Goal: Task Accomplishment & Management: Manage account settings

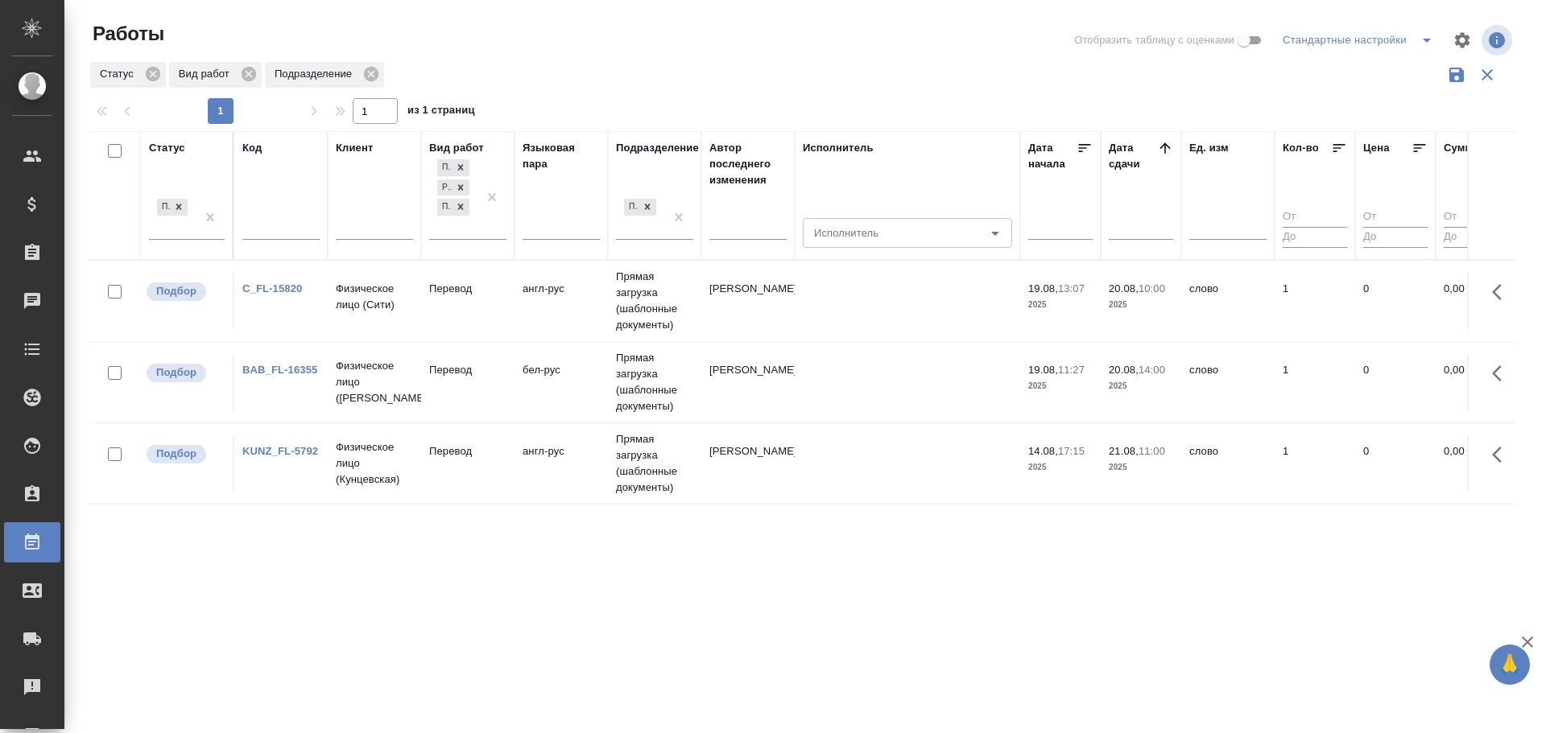
click at [555, 323] on td "англ-рус" at bounding box center [560, 301] width 93 height 56
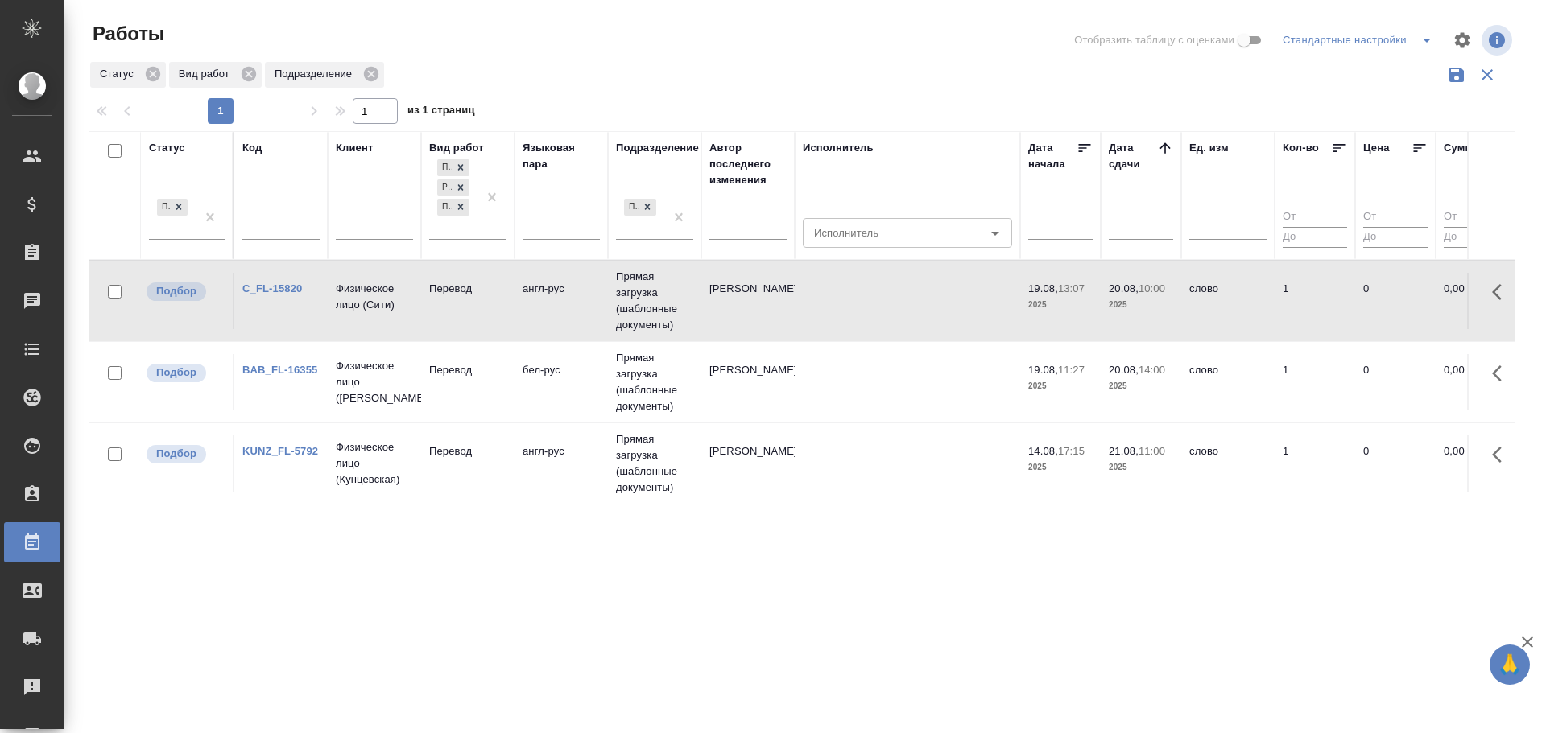
click at [555, 323] on td "англ-рус" at bounding box center [560, 301] width 93 height 56
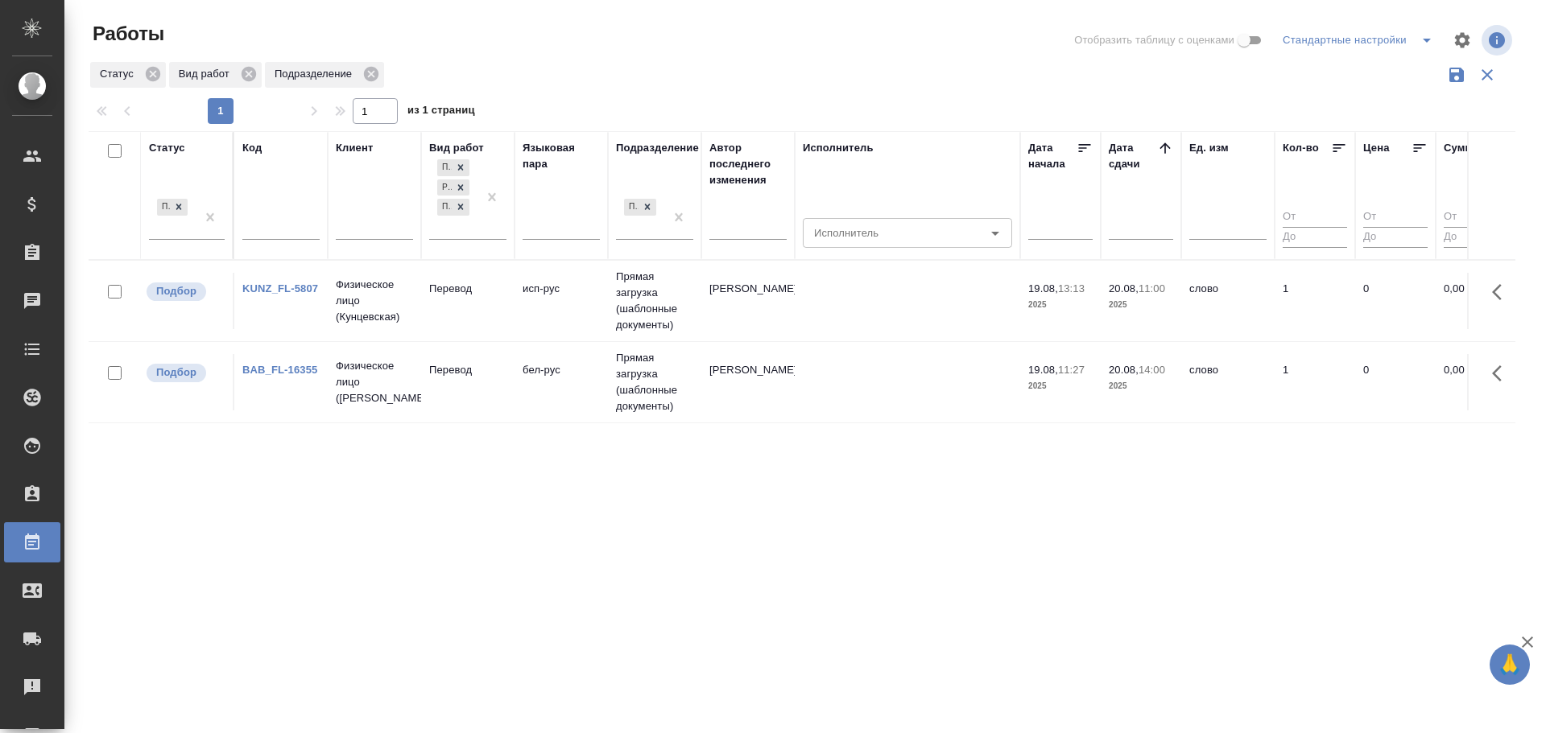
click at [440, 316] on td "Перевод" at bounding box center [467, 301] width 93 height 56
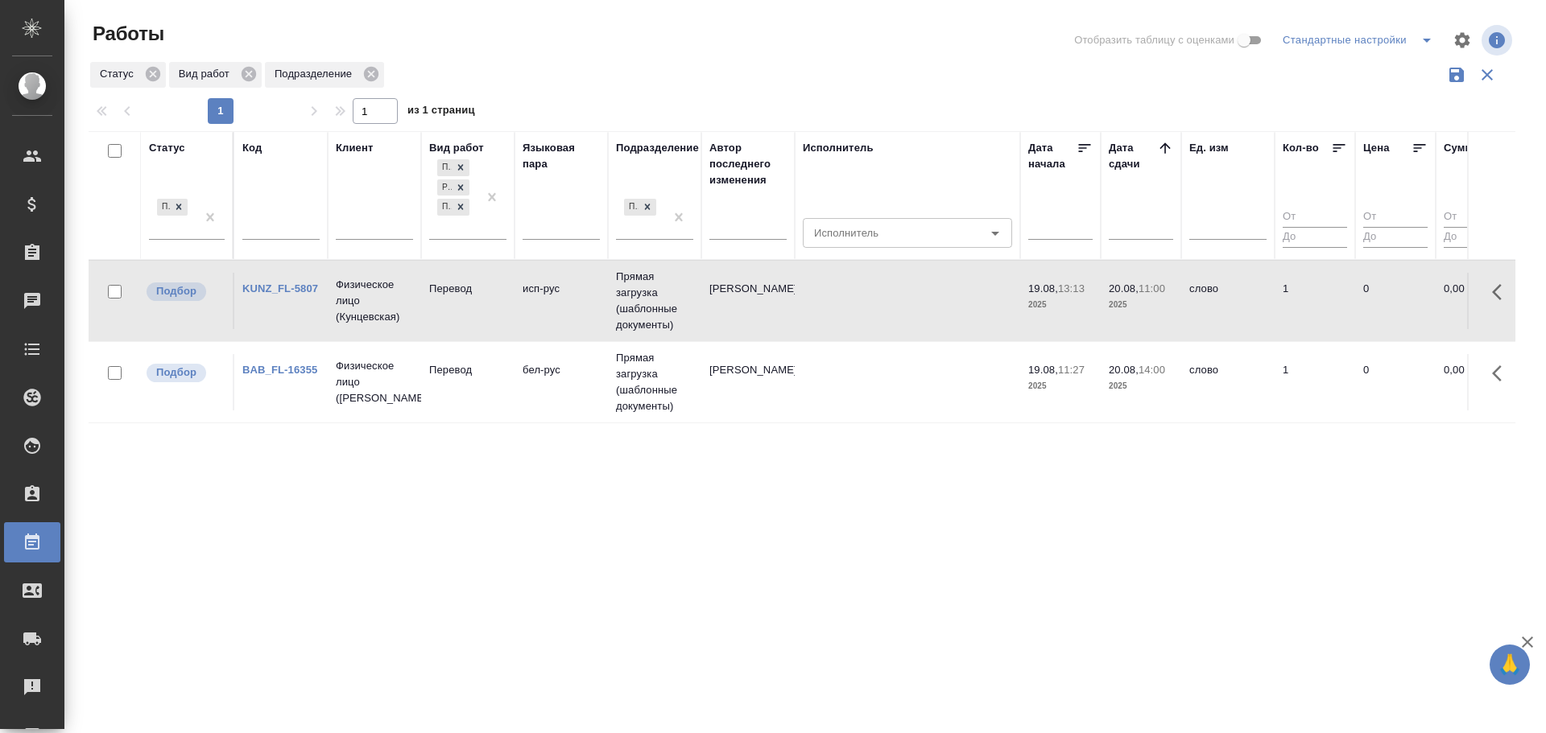
click at [440, 316] on td "Перевод" at bounding box center [467, 301] width 93 height 56
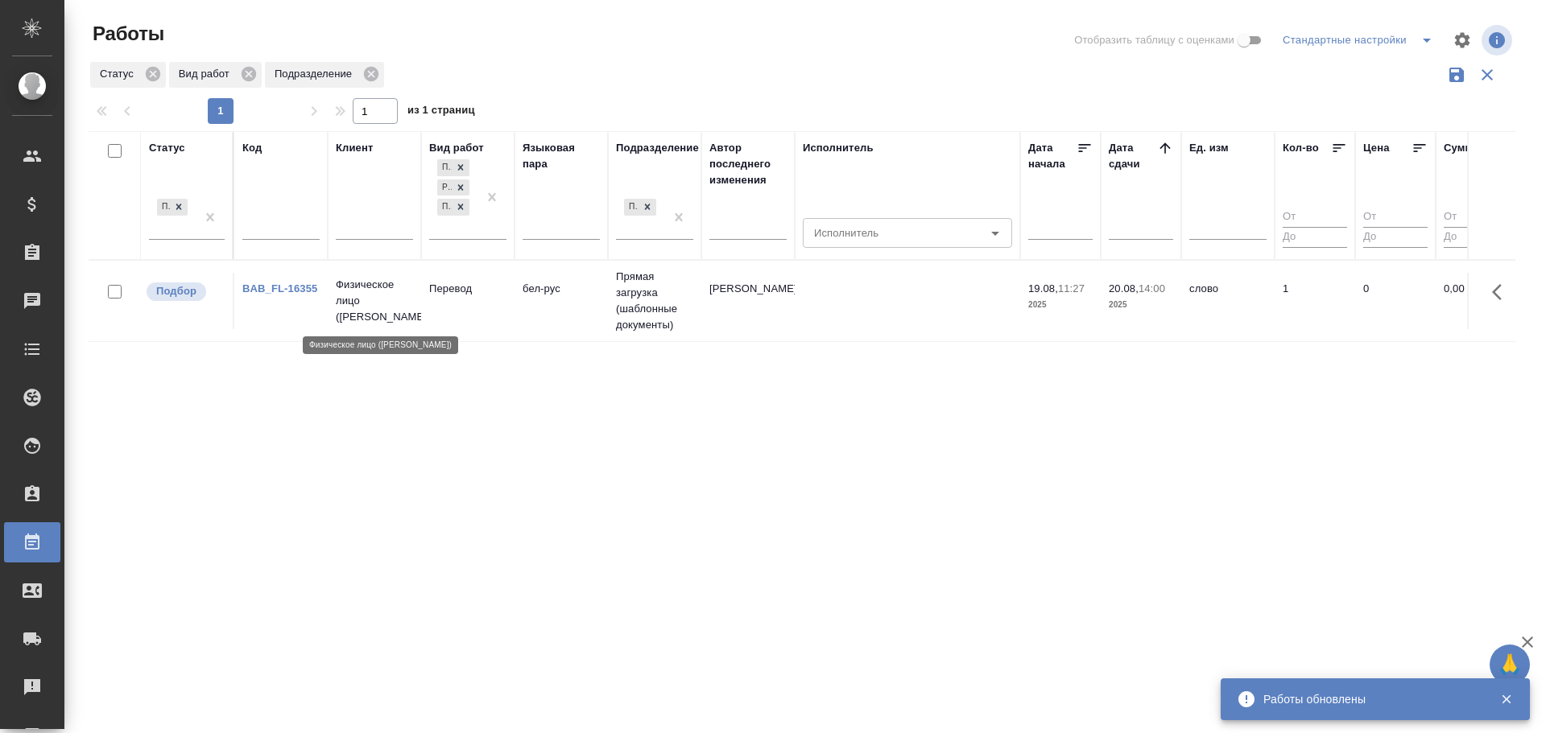
click at [410, 323] on p "Физическое лицо (Бабушкинская)" at bounding box center [374, 301] width 77 height 48
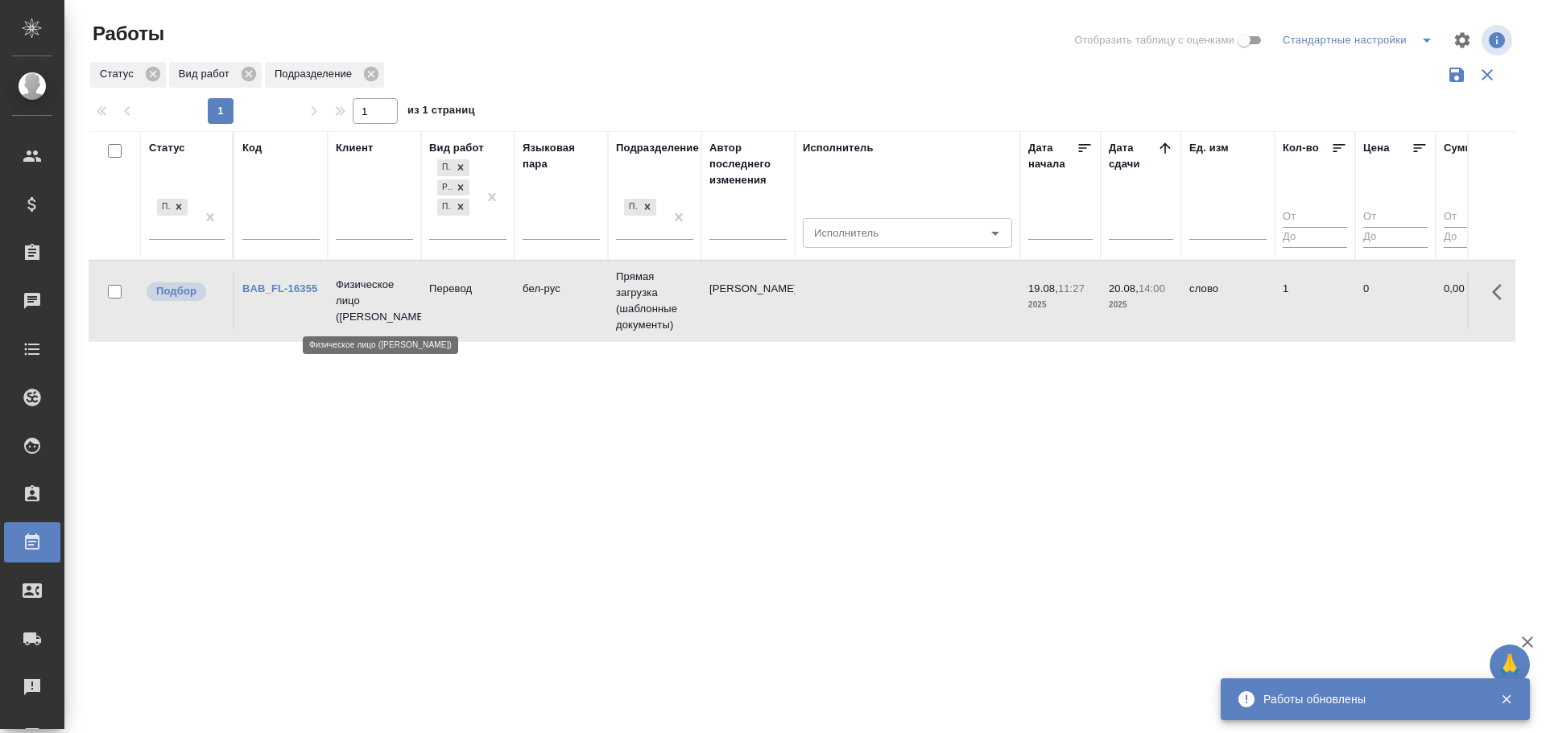
click at [410, 323] on p "Физическое лицо (Бабушкинская)" at bounding box center [374, 301] width 77 height 48
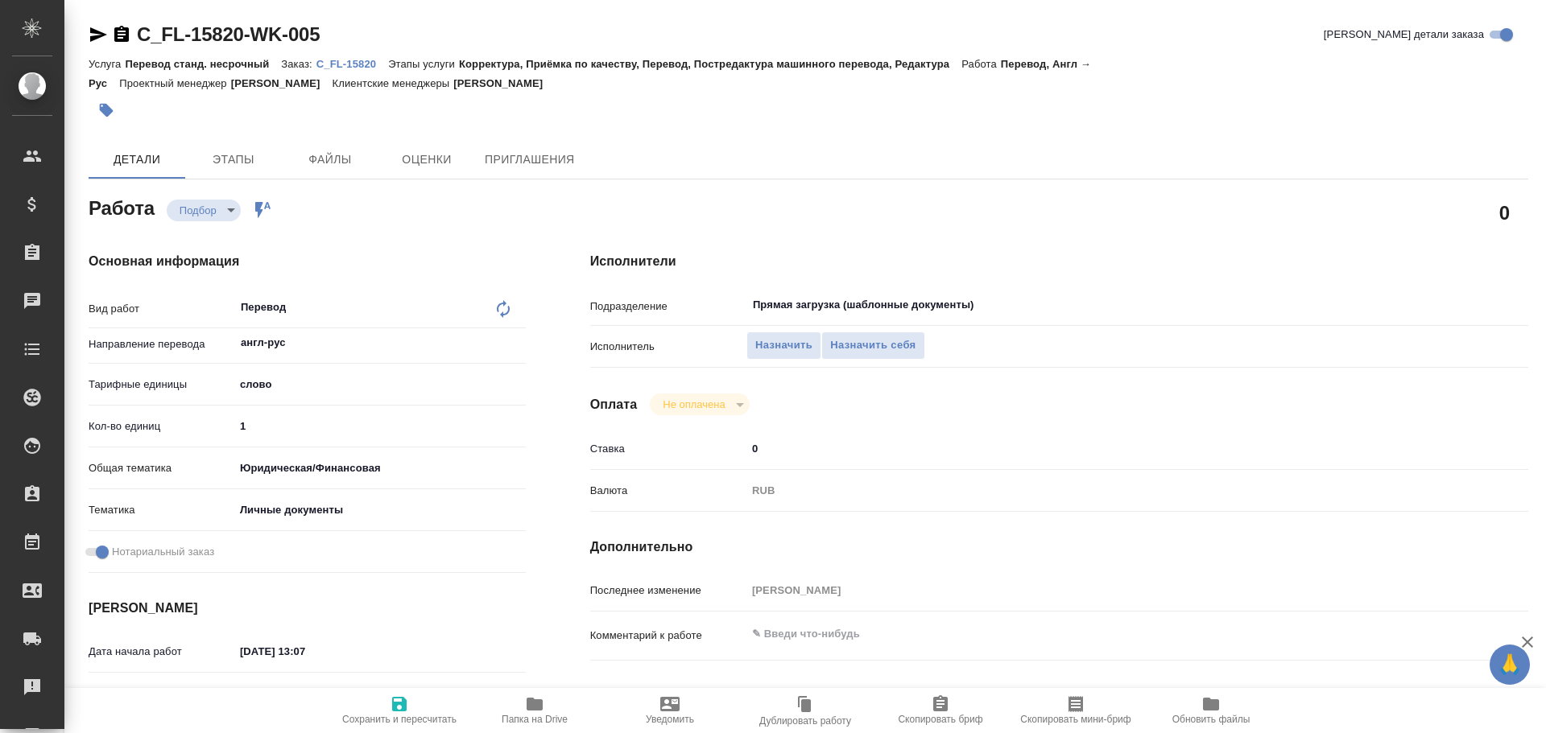
type textarea "x"
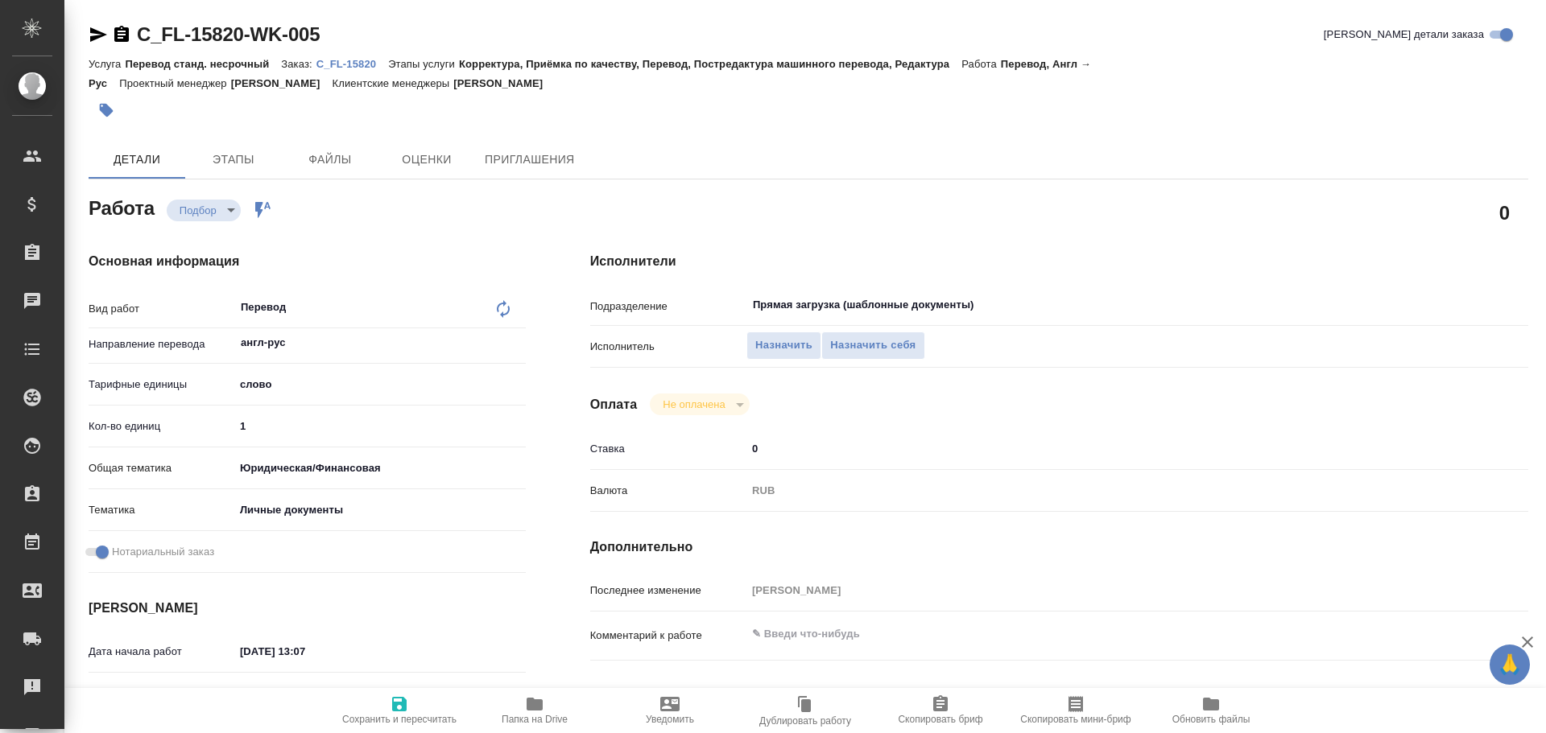
type textarea "x"
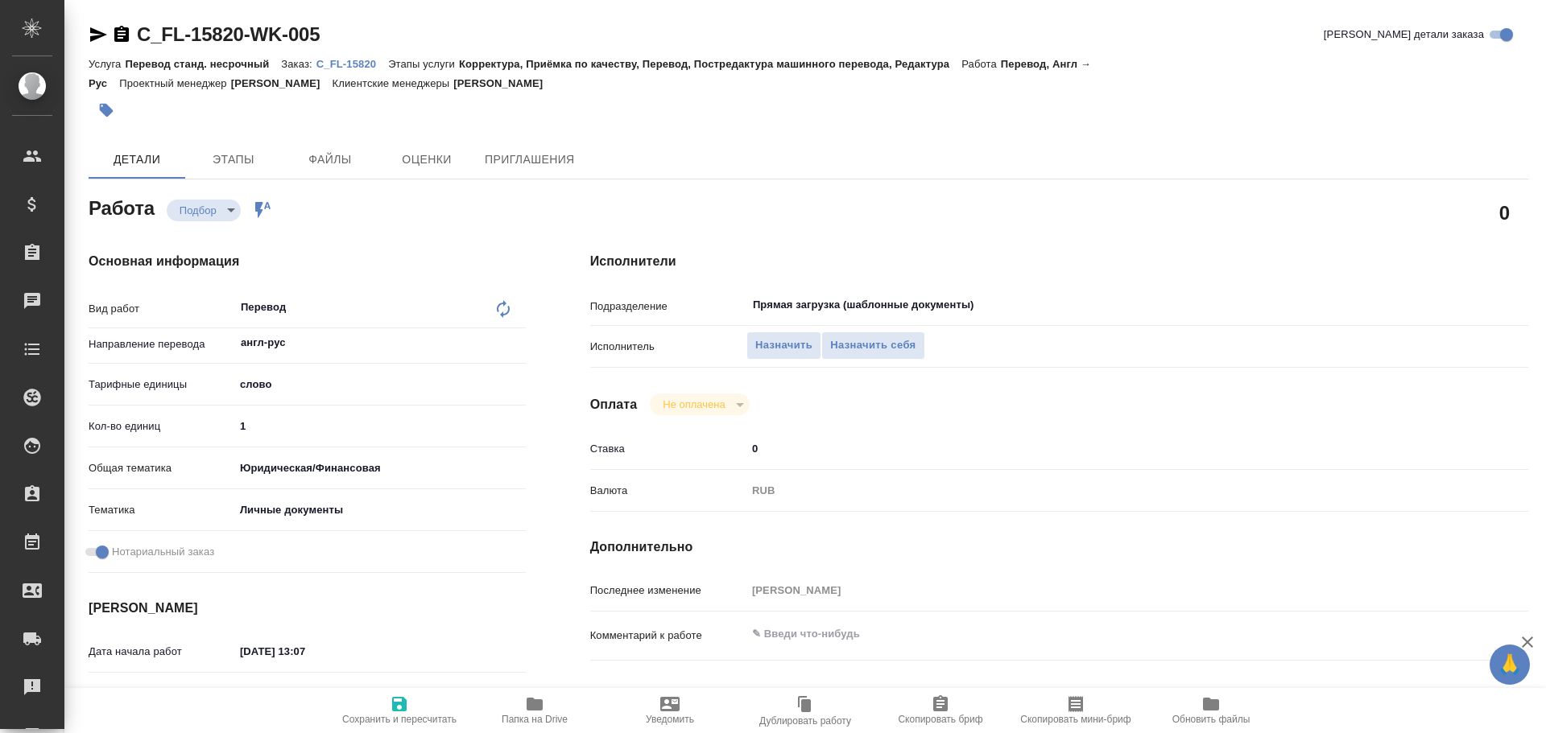
type textarea "x"
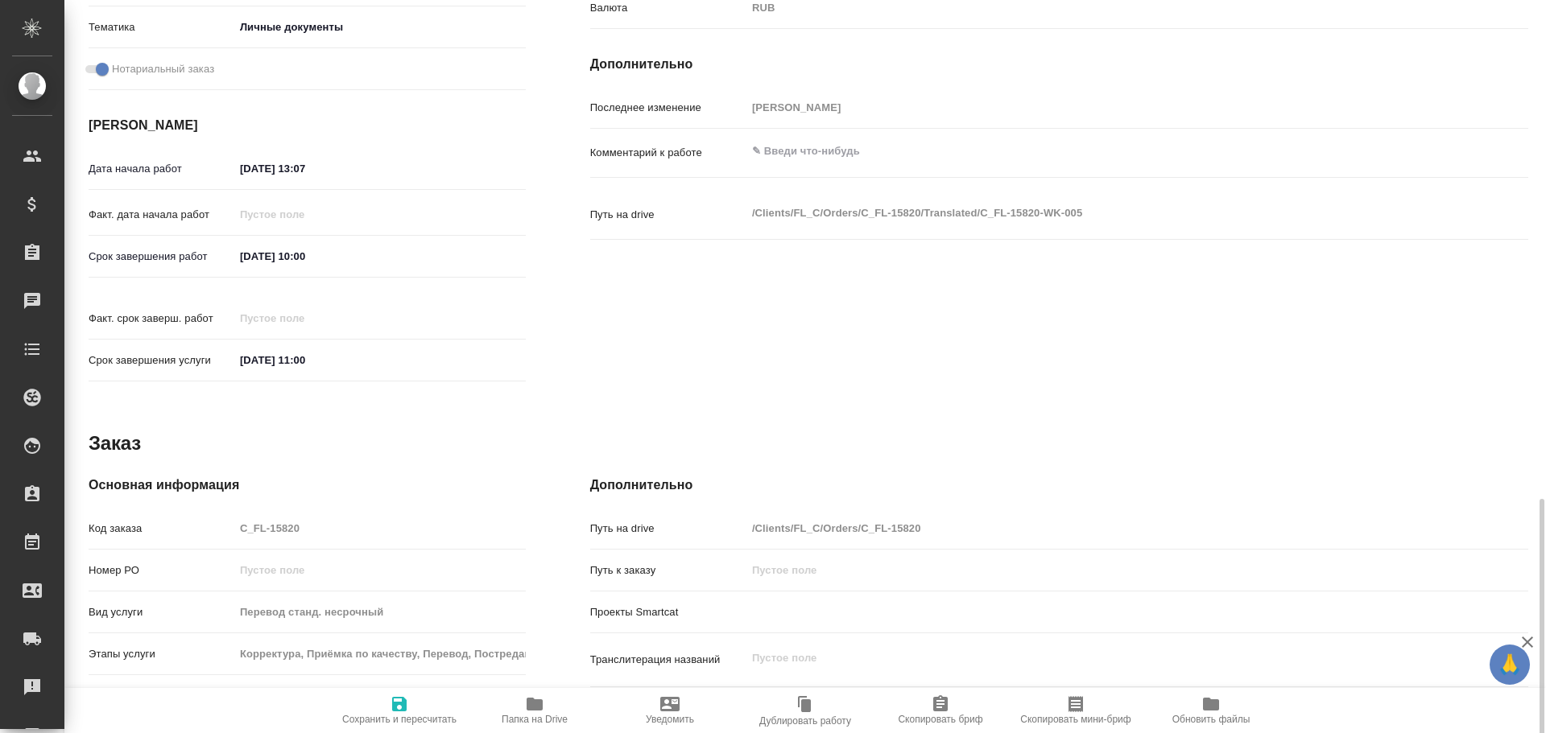
scroll to position [640, 0]
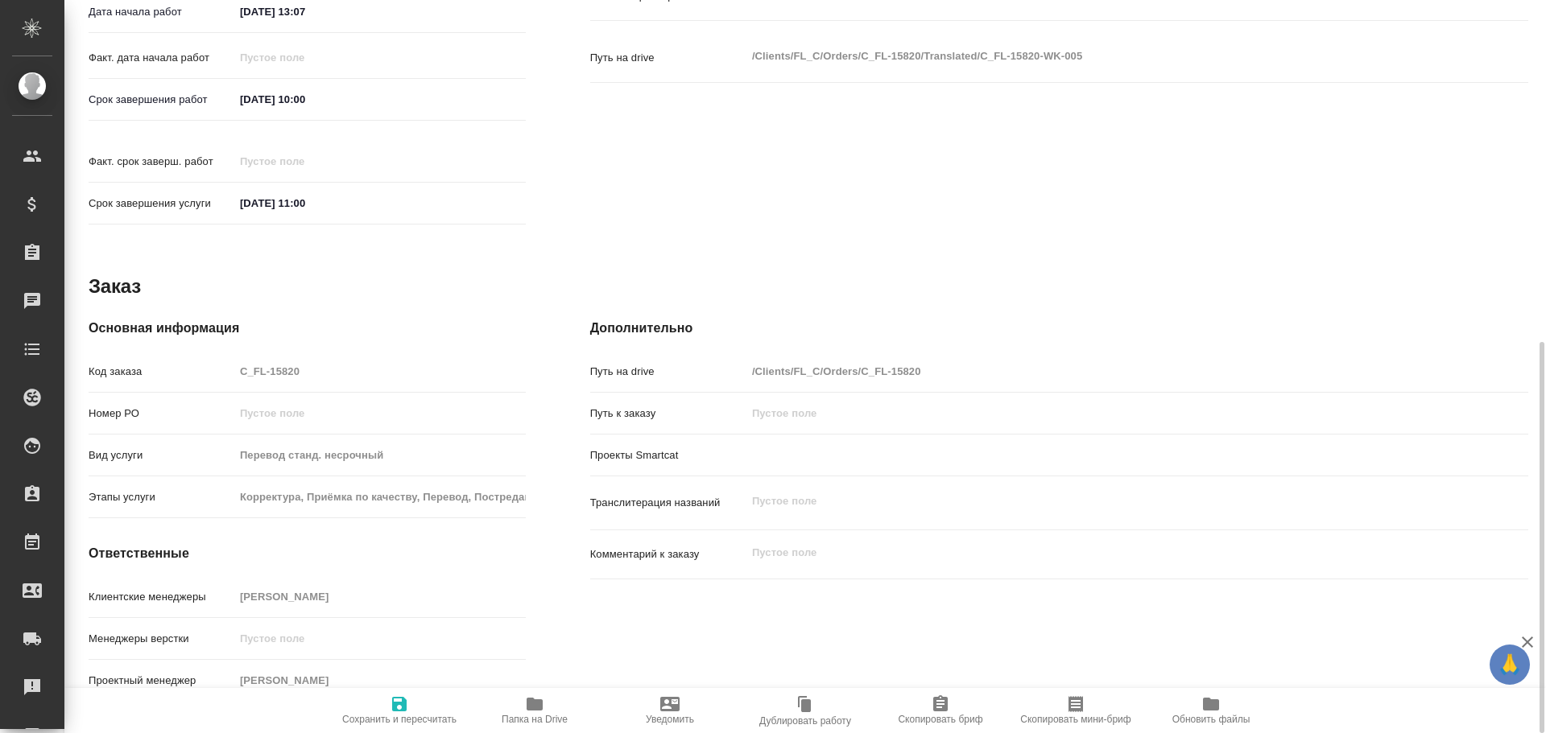
type textarea "x"
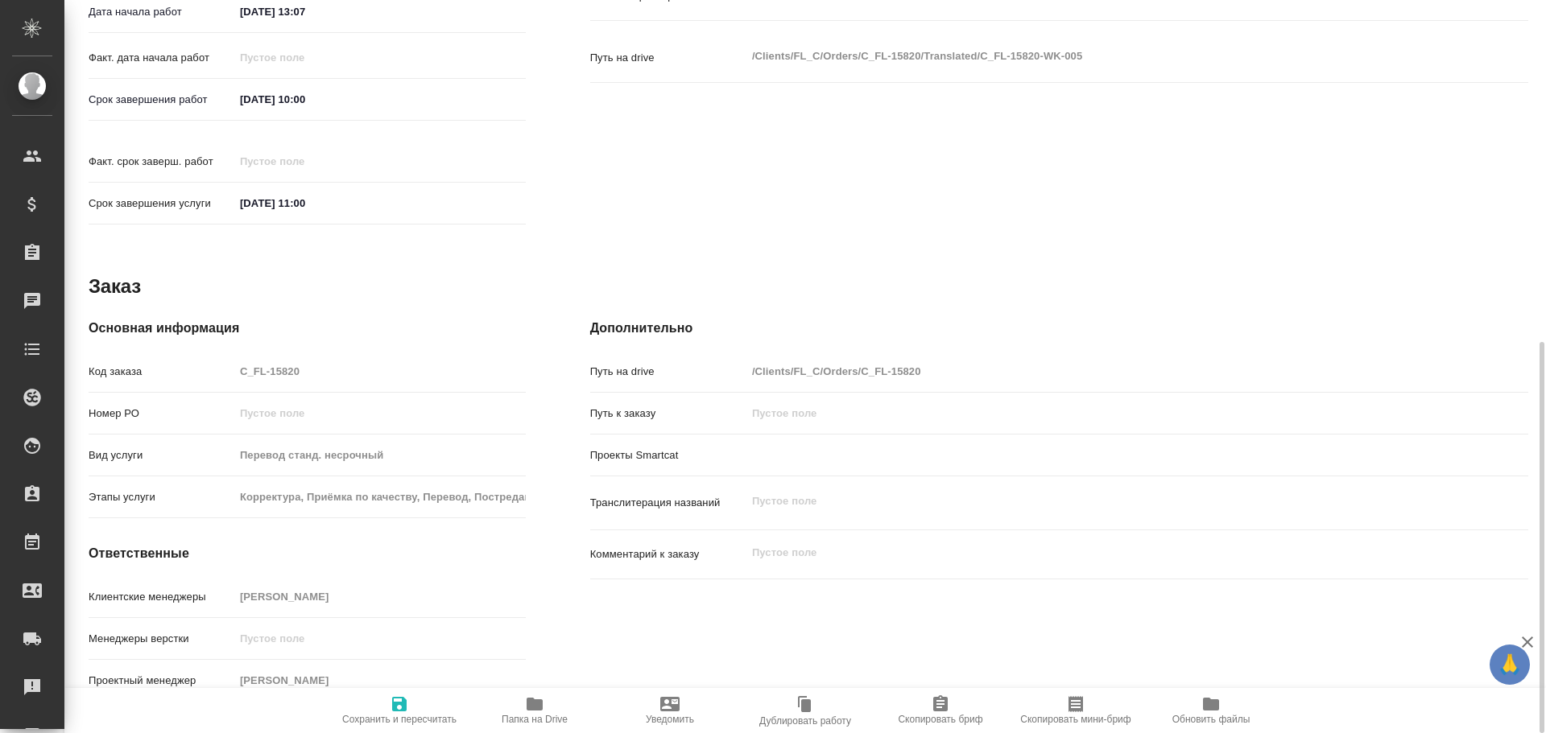
type textarea "x"
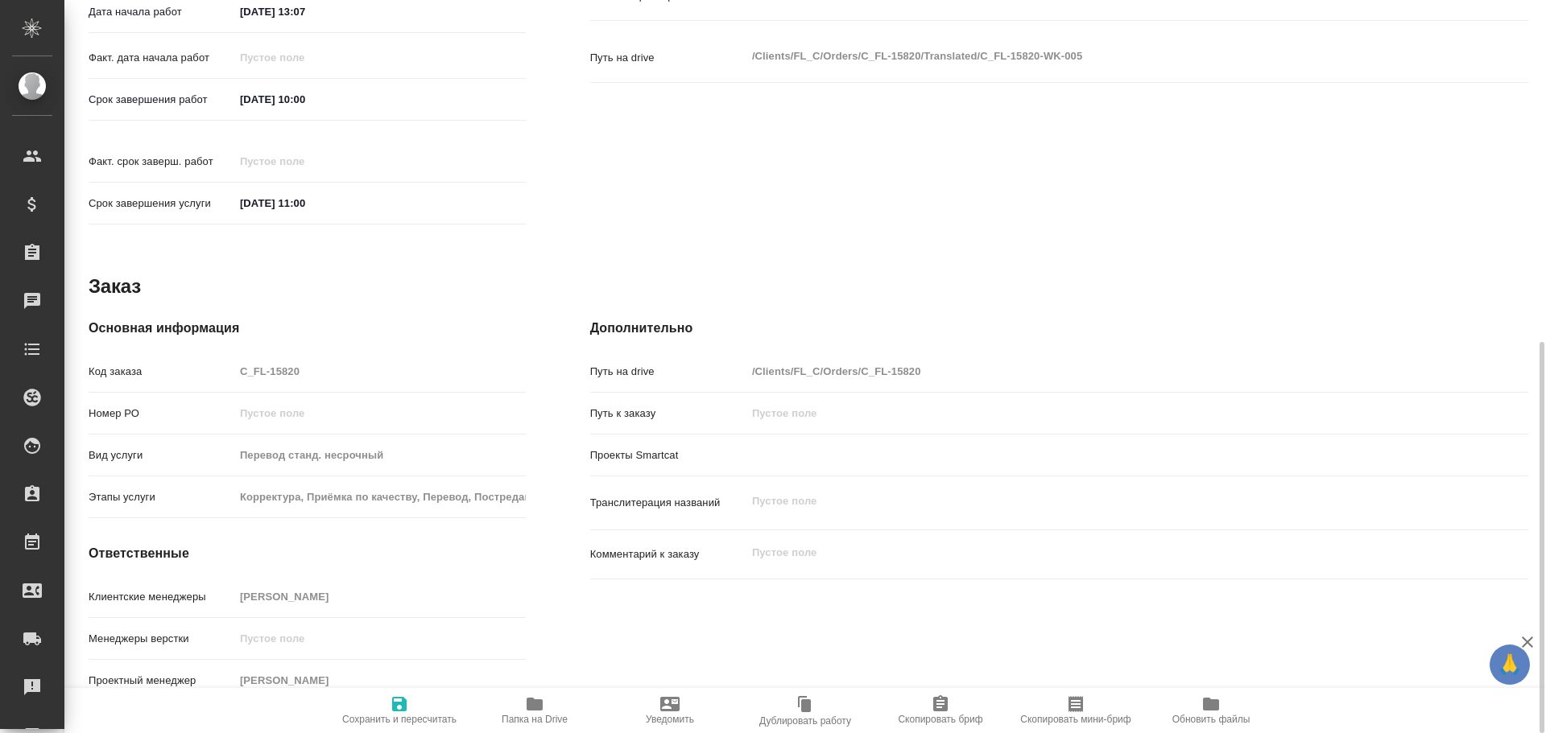
click at [521, 698] on span "Папка на Drive" at bounding box center [535, 710] width 116 height 31
type textarea "x"
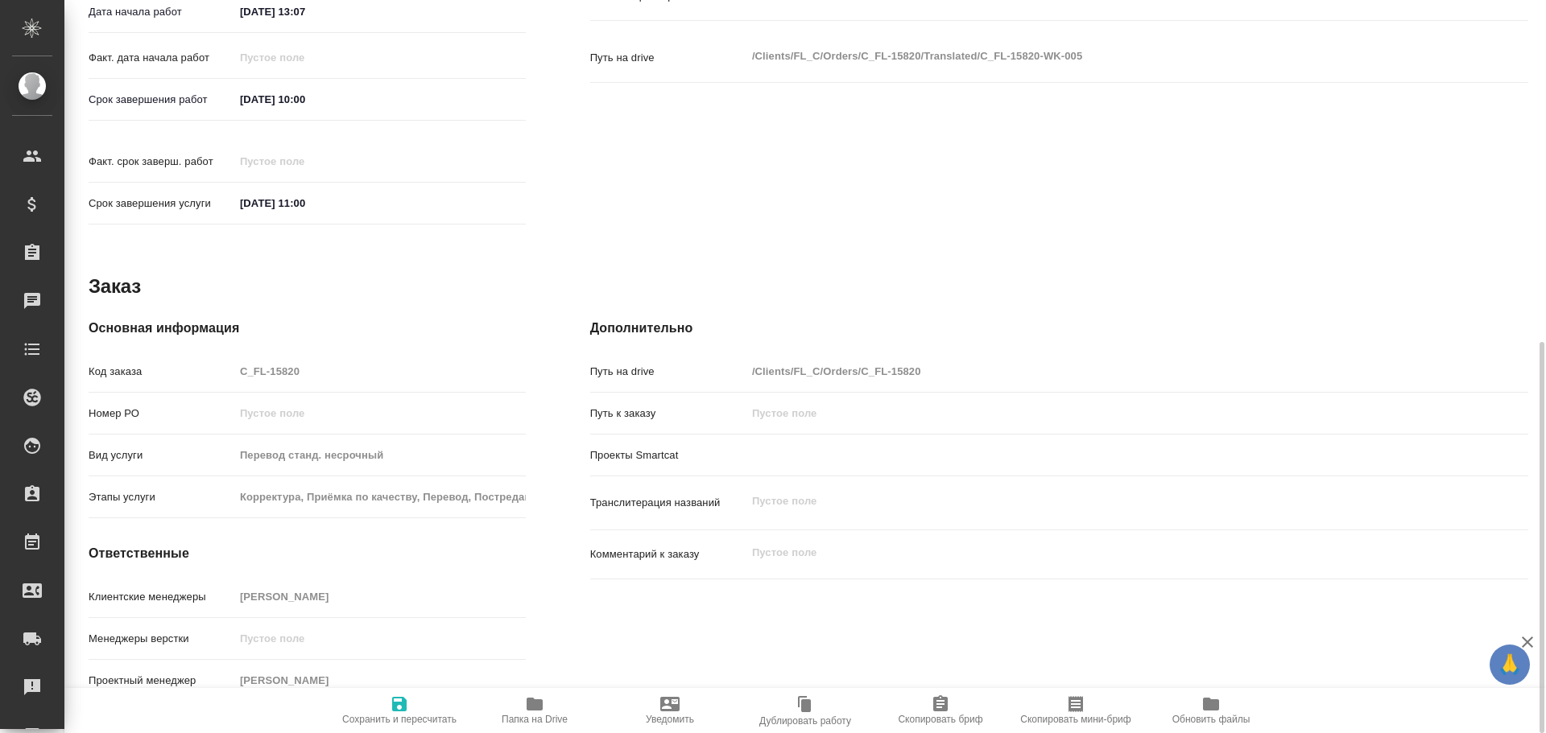
type textarea "x"
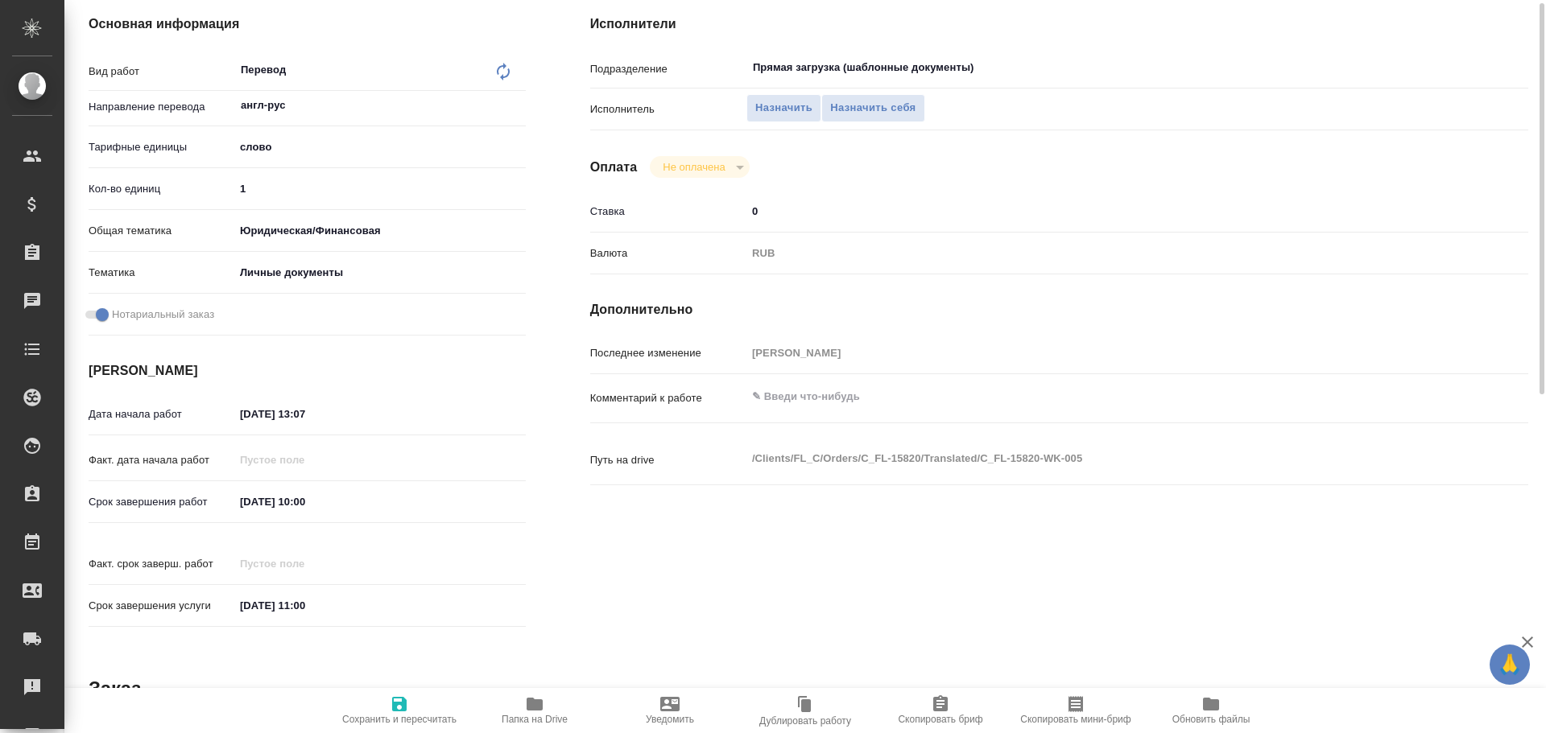
scroll to position [76, 0]
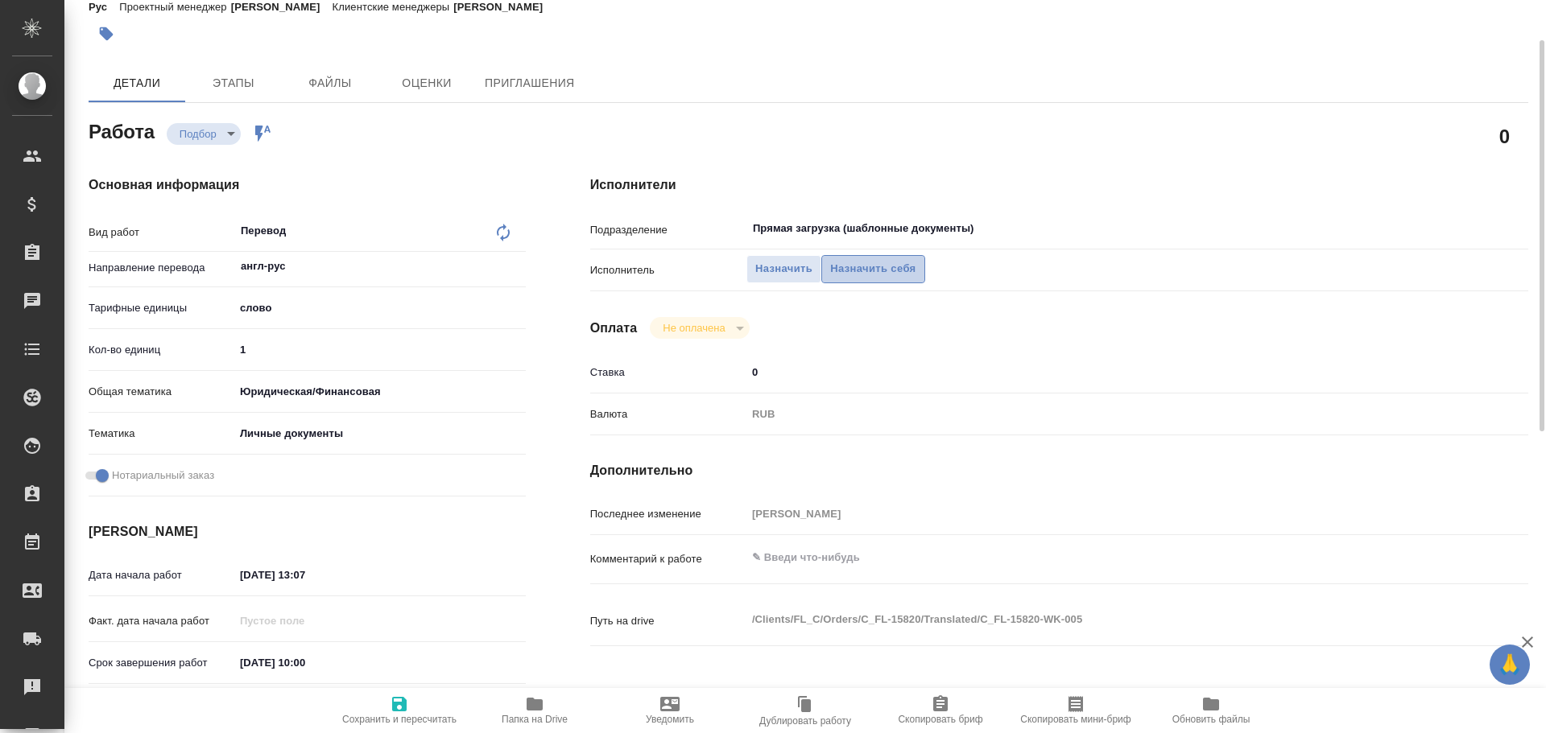
click at [847, 263] on span "Назначить себя" at bounding box center [872, 269] width 85 height 19
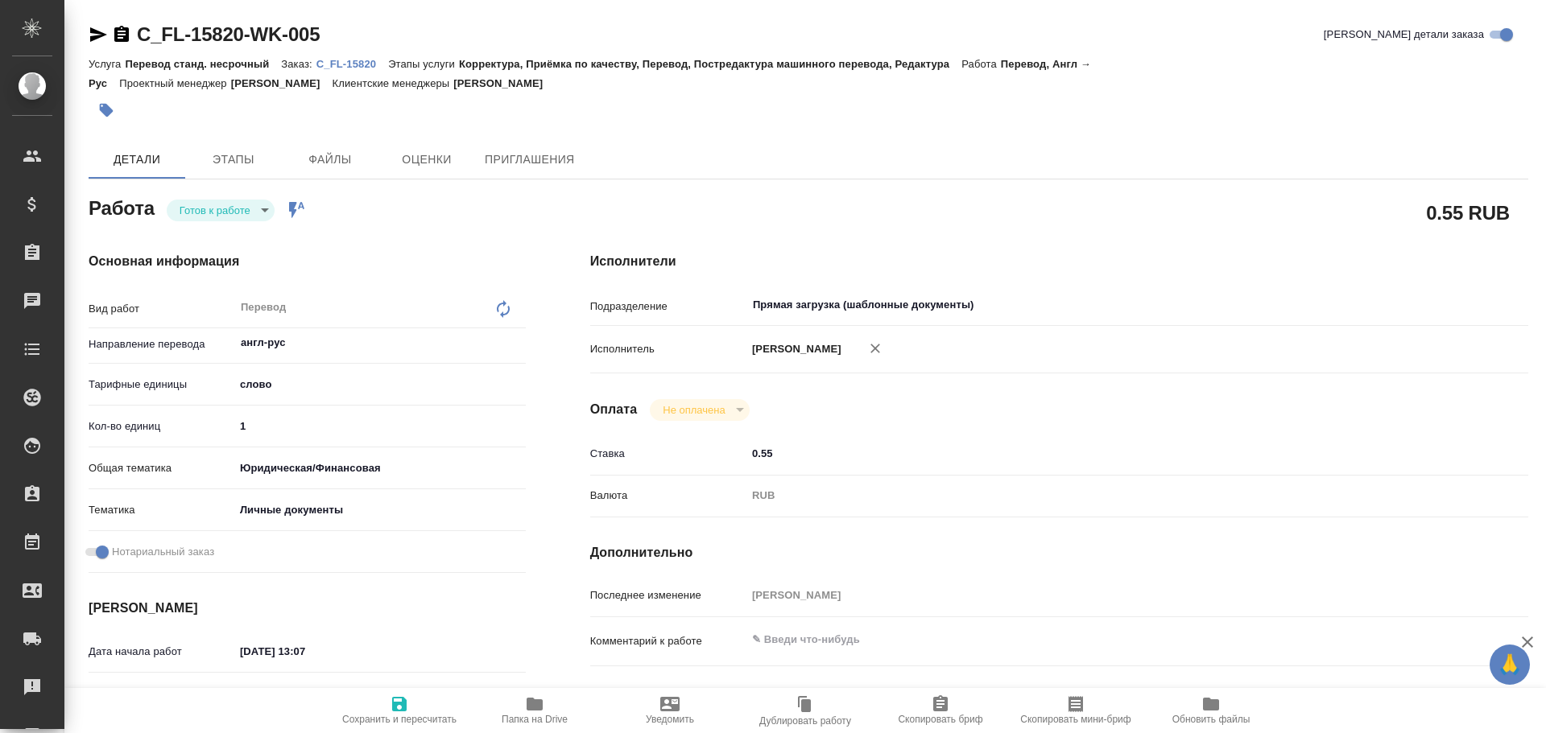
type textarea "x"
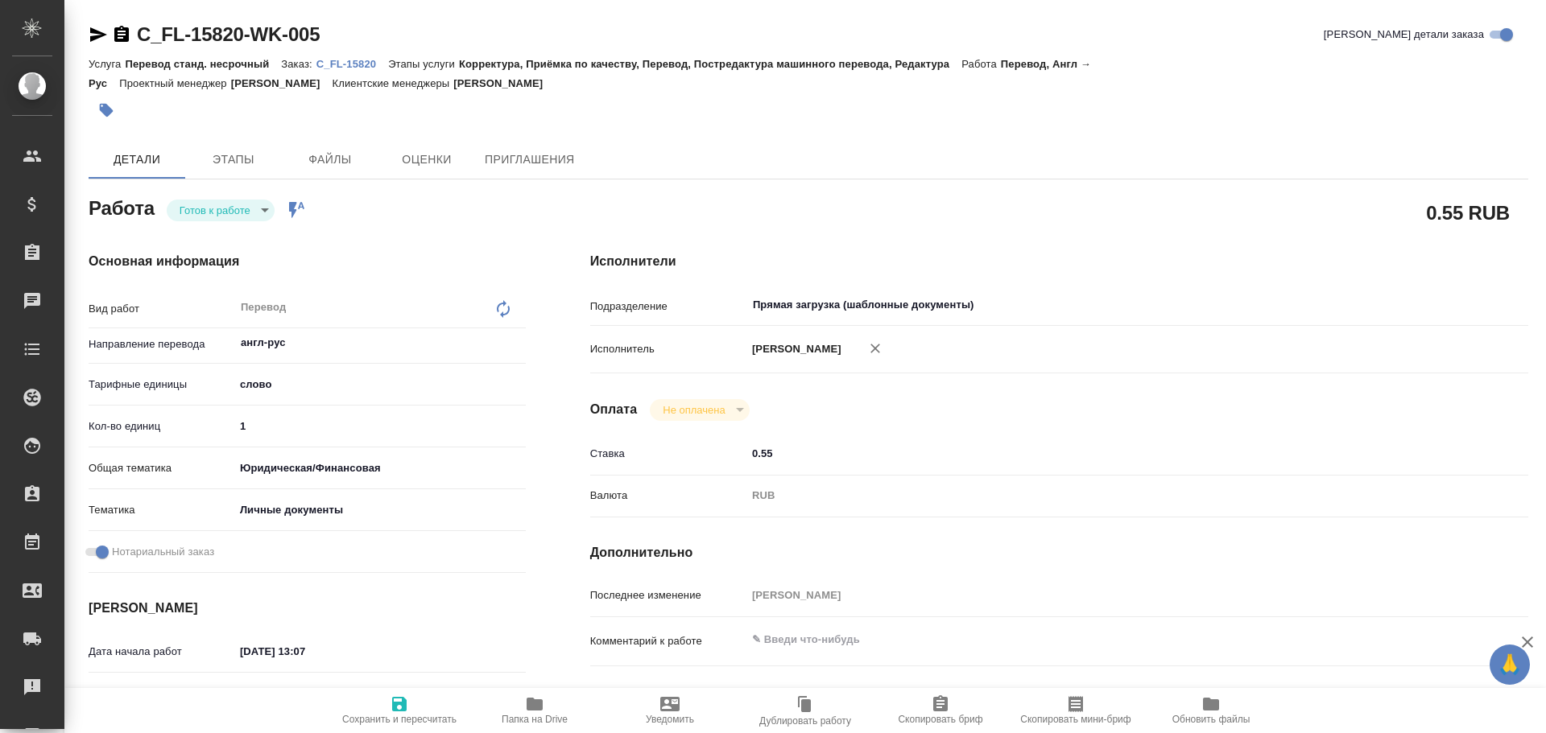
type textarea "x"
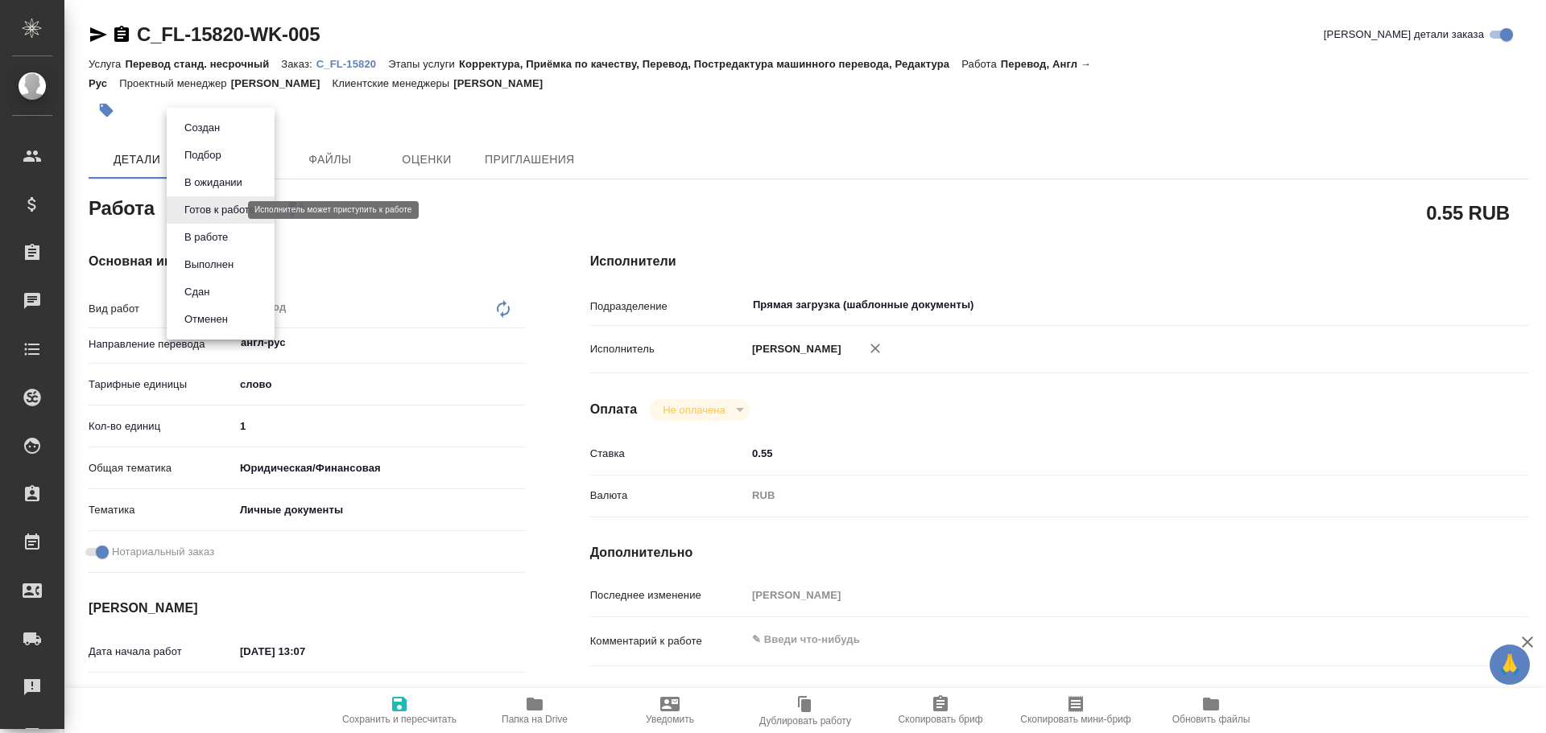
click at [206, 209] on body "🙏 .cls-1 fill:#fff; AWATERA Gusev Alexandr Клиенты Спецификации Заказы Чаты Tod…" at bounding box center [773, 366] width 1546 height 733
type textarea "x"
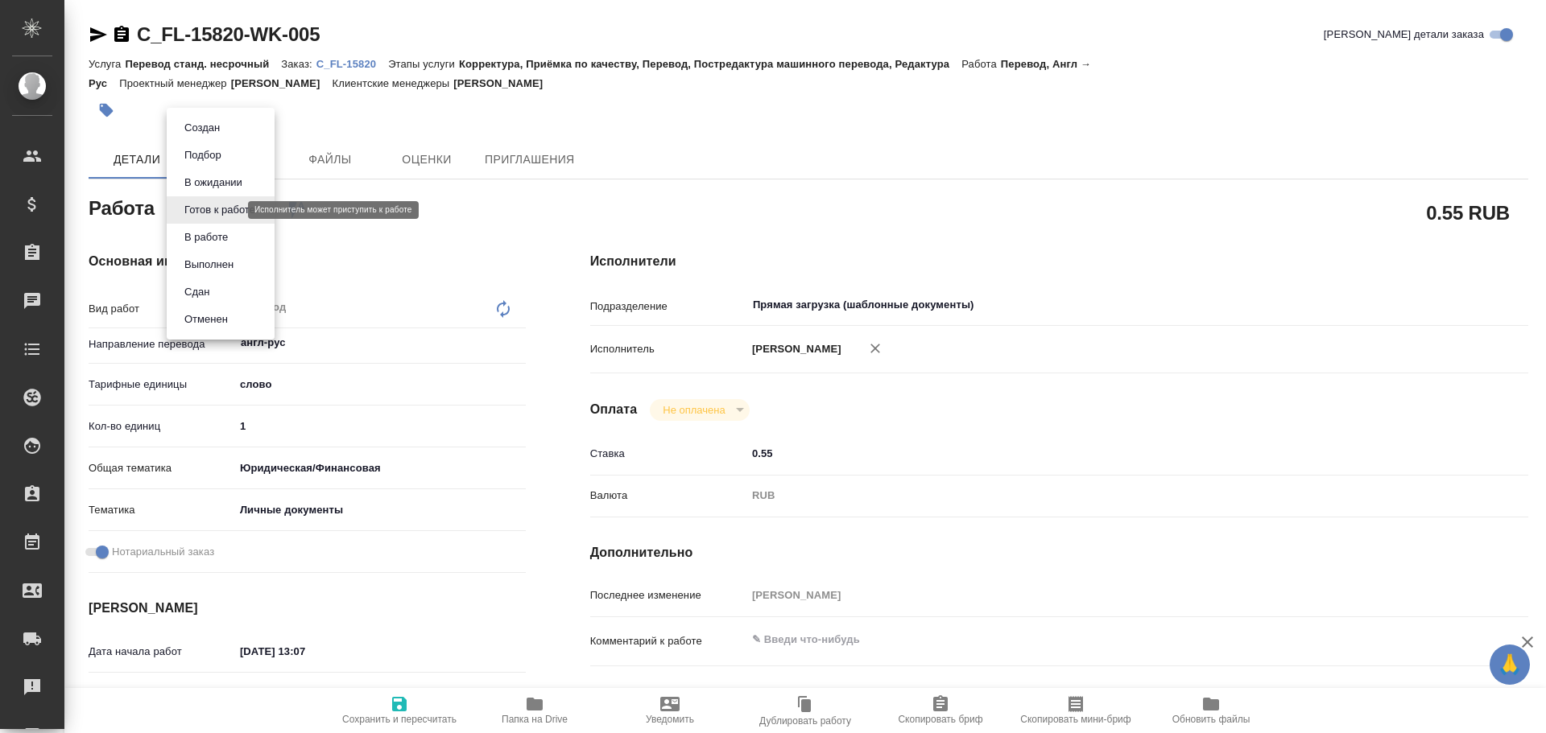
type textarea "x"
click at [196, 242] on button "В работе" at bounding box center [206, 238] width 53 height 18
type textarea "x"
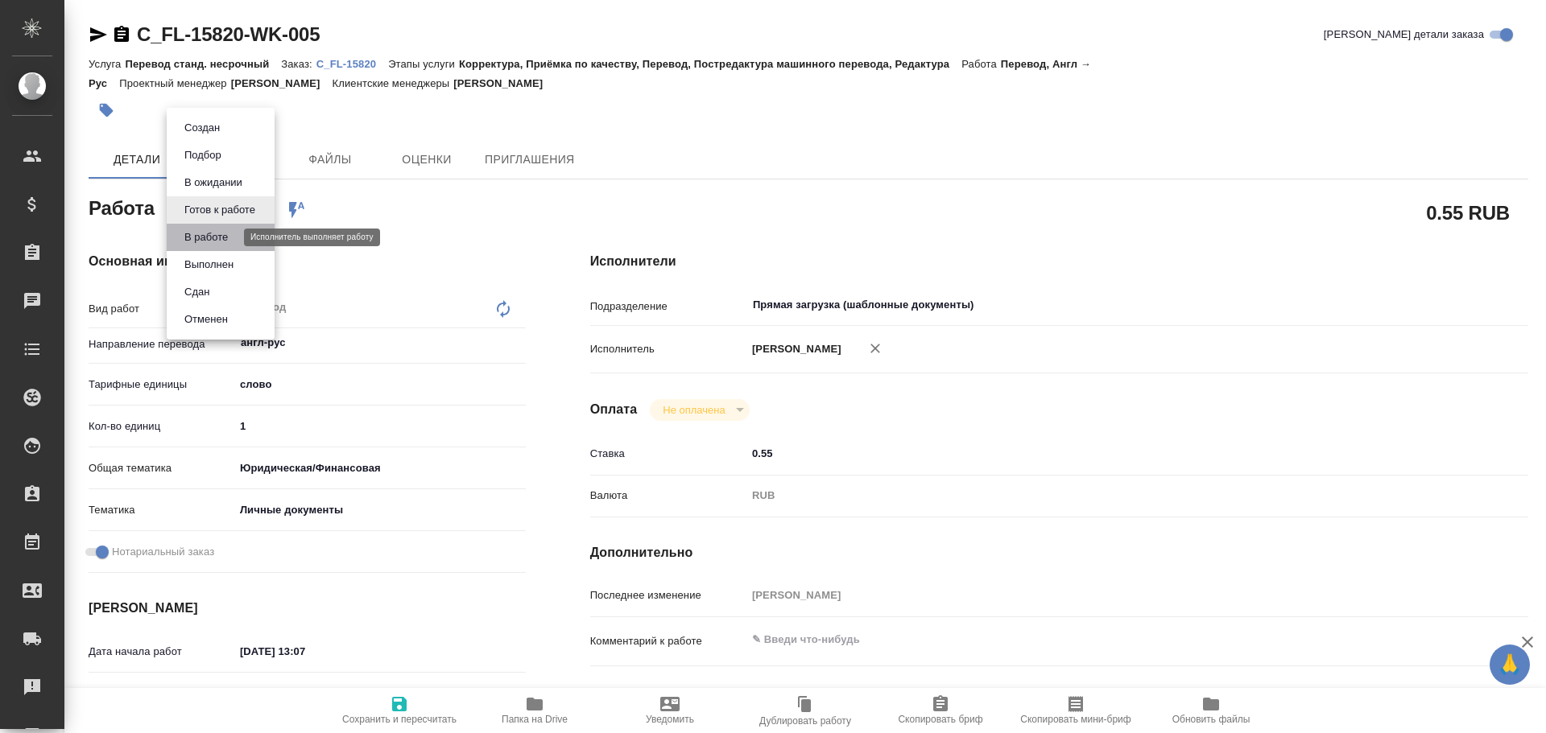
type textarea "x"
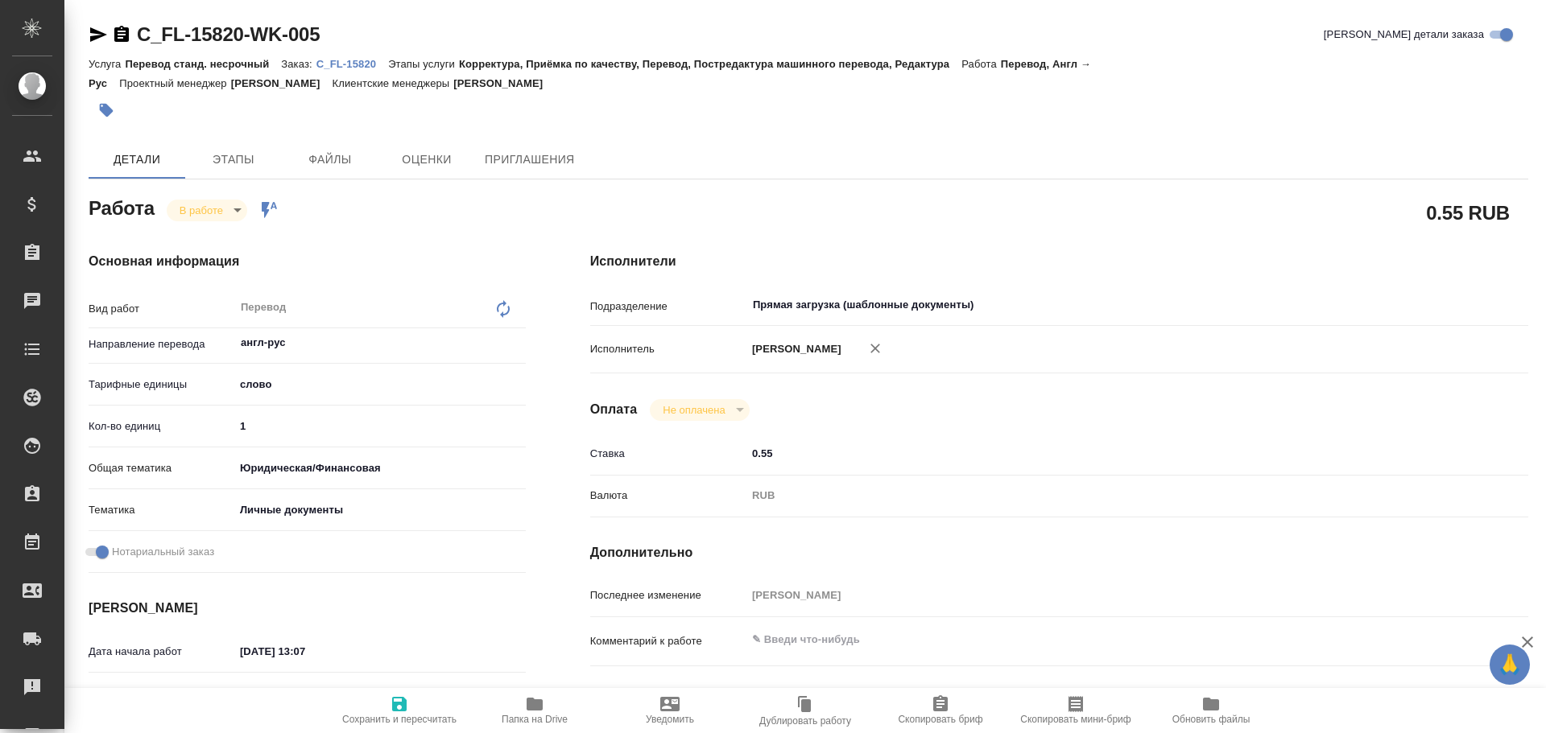
type textarea "x"
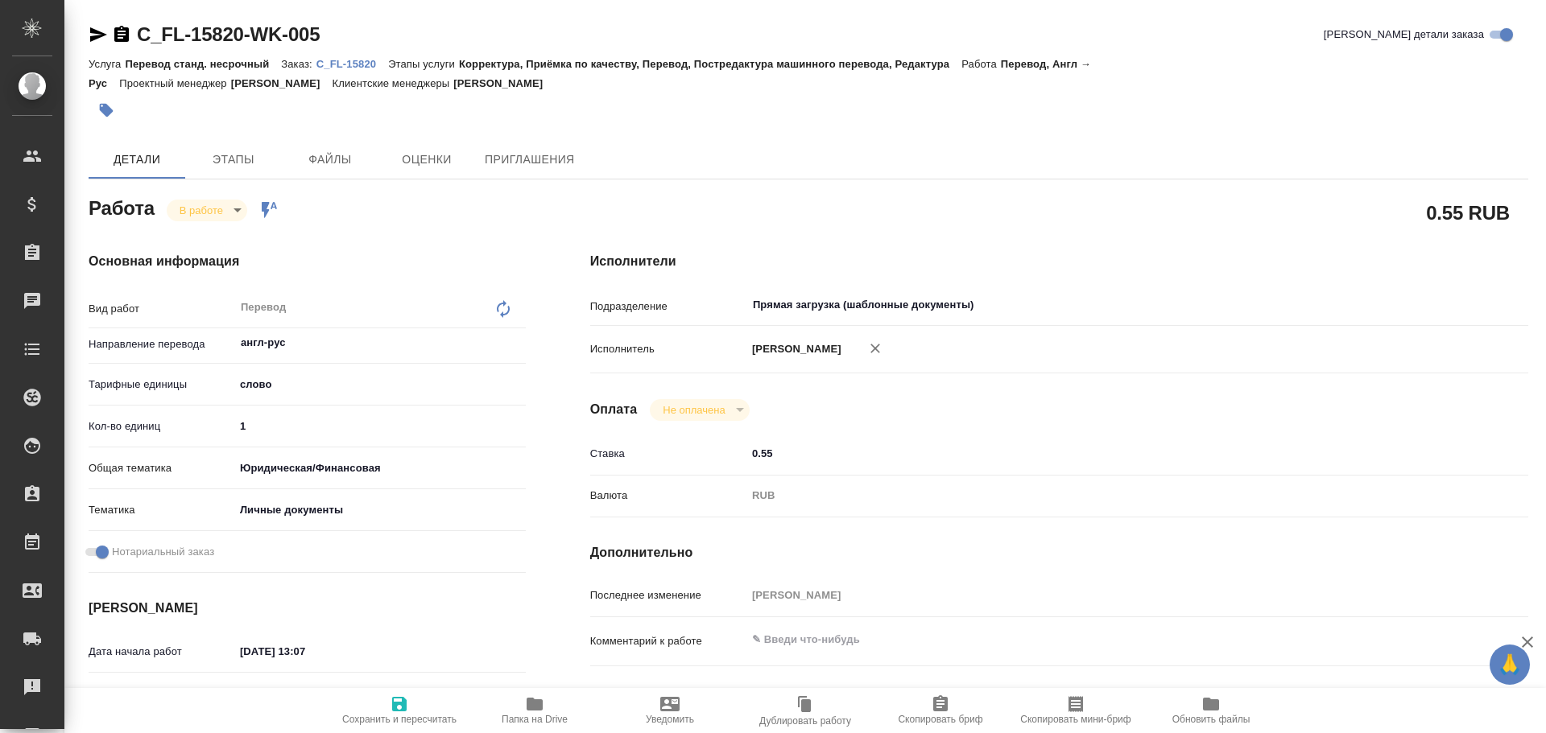
type textarea "x"
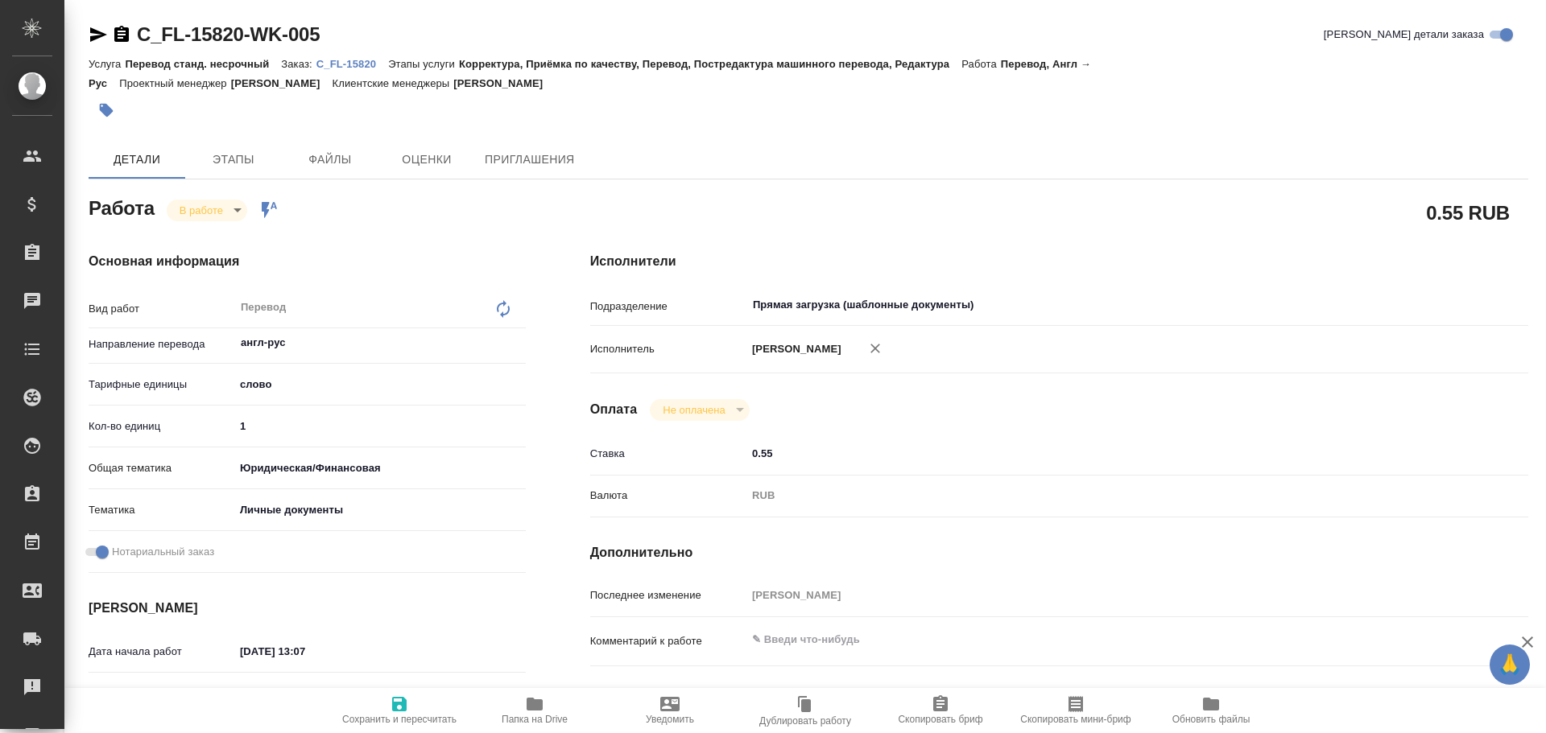
type textarea "x"
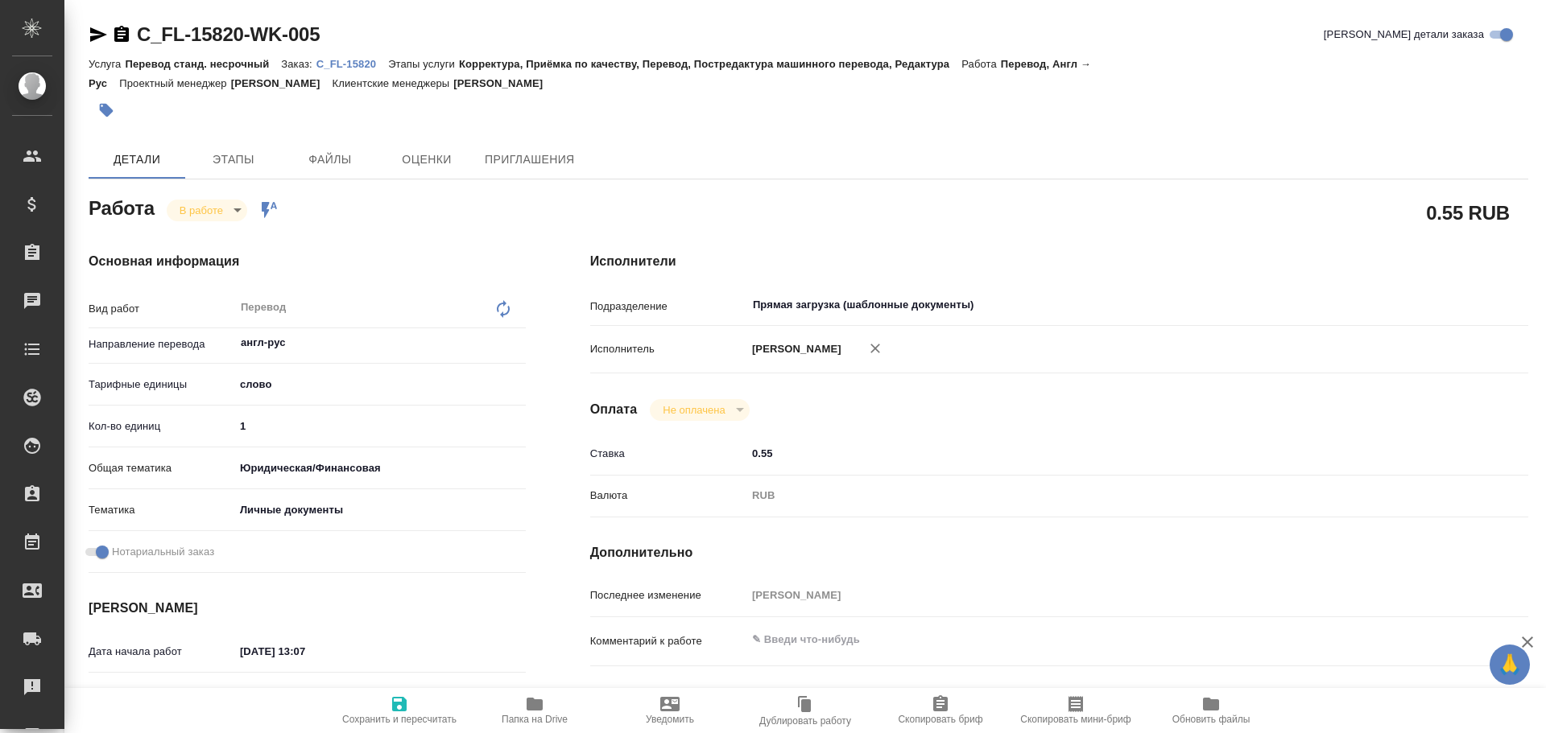
type textarea "x"
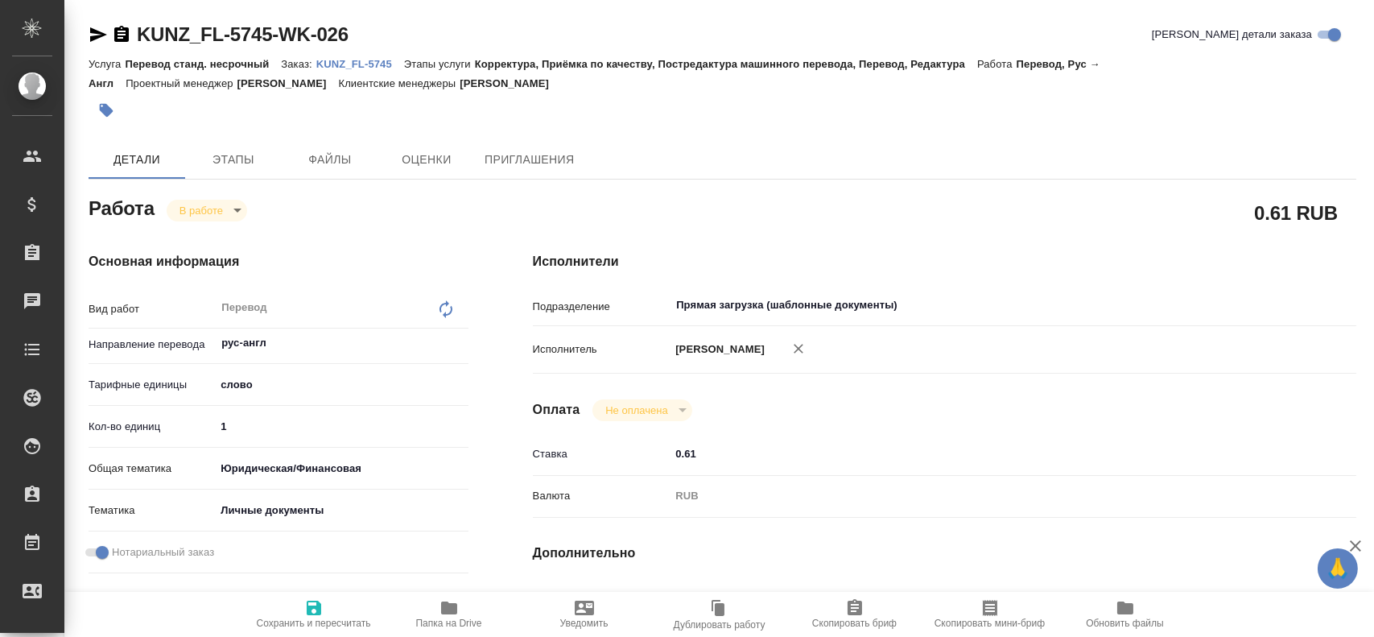
click at [254, 424] on input "1" at bounding box center [341, 426] width 253 height 23
drag, startPoint x: 254, startPoint y: 424, endPoint x: 174, endPoint y: 418, distance: 80.8
click at [171, 423] on div "Кол-во единиц 1" at bounding box center [279, 426] width 380 height 28
type input "300"
click at [295, 608] on span "Сохранить и пересчитать" at bounding box center [314, 613] width 116 height 31
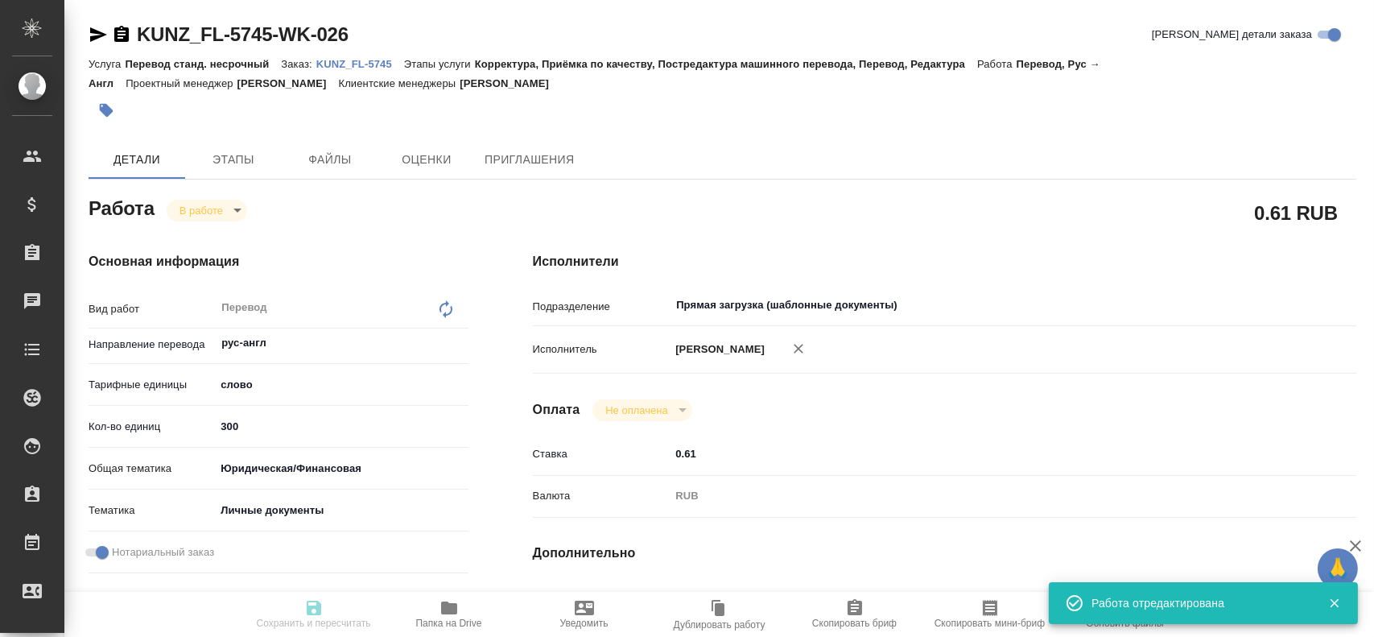
type input "inProgress"
type input "рус-англ"
type input "5a8b1489cc6b4906c91bfd90"
type input "300"
type input "yr-fn"
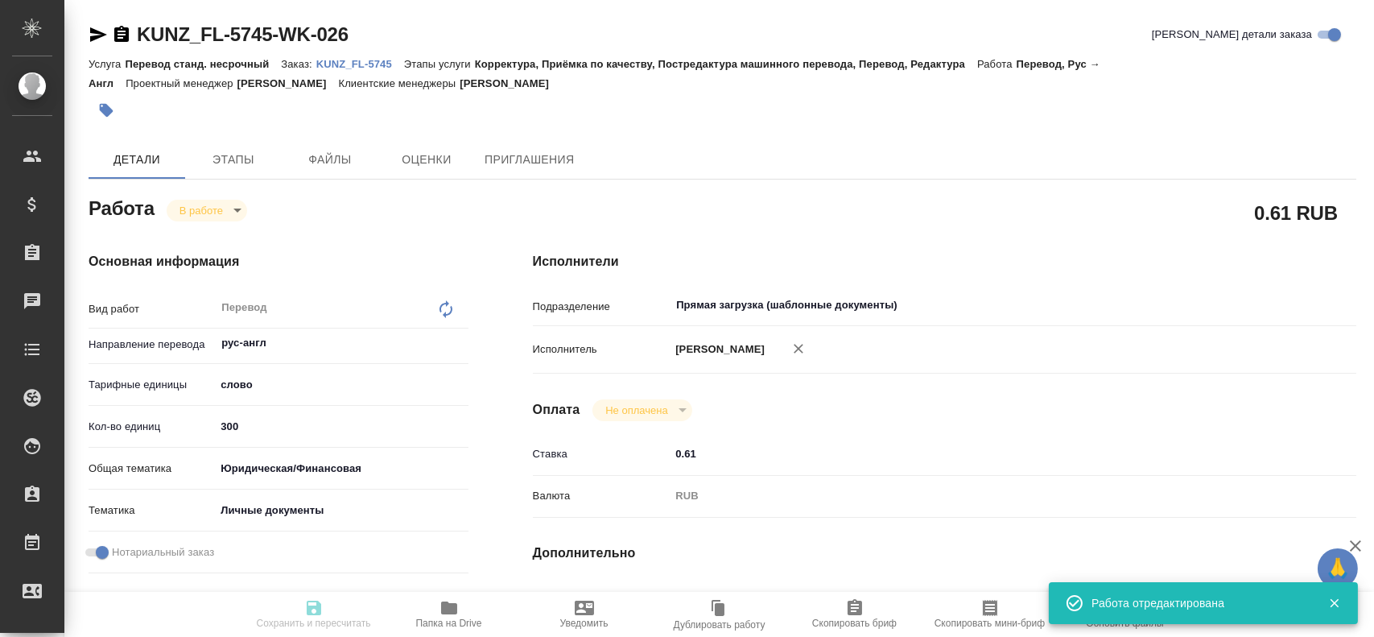
type input "5a8b8b956a9677013d343cfe"
checkbox input "true"
type input "19.08.2025 10:49"
type input "19.08.2025 16:00"
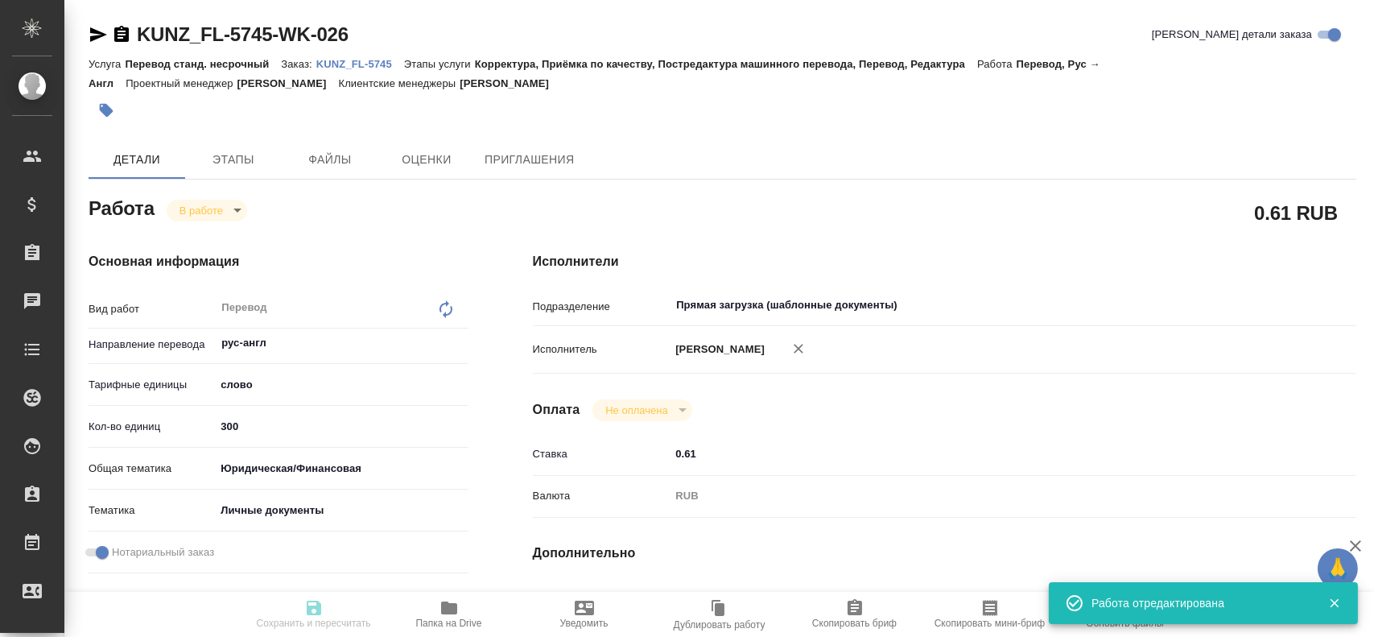
type input "19.08.2025 16:00"
type input "Прямая загрузка (шаблонные документы)"
type input "notPayed"
type input "0.61"
type input "RUB"
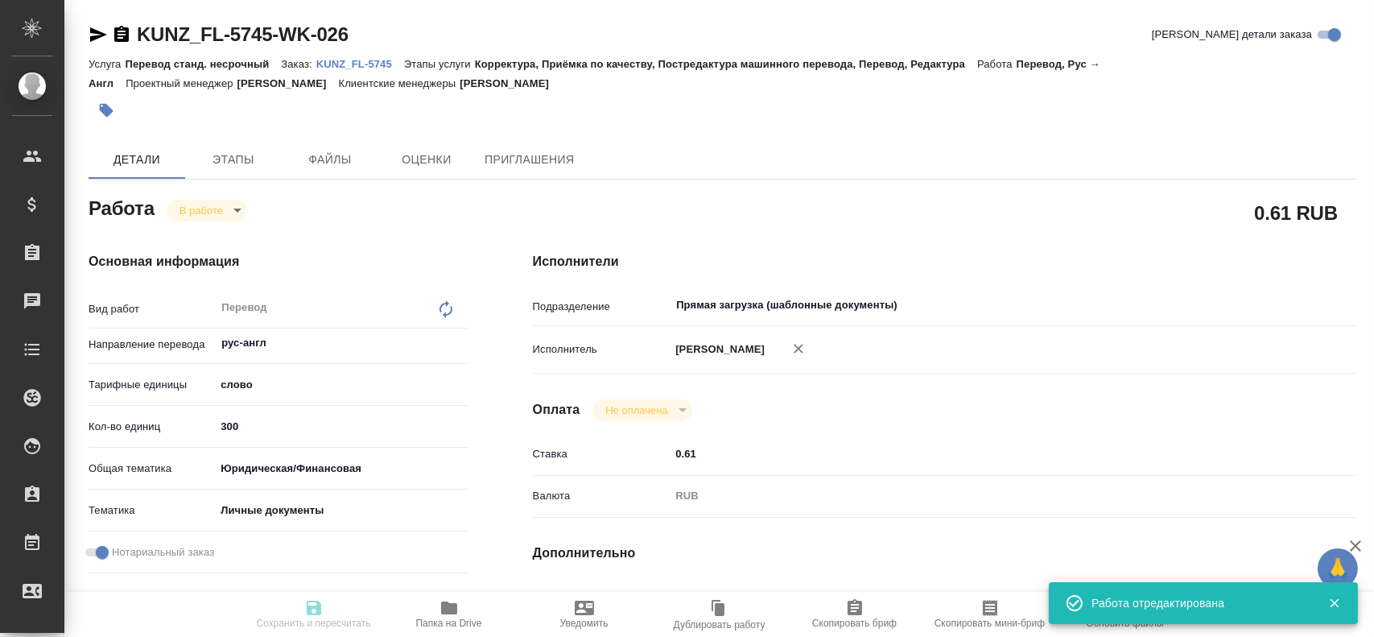
type input "[PERSON_NAME]"
type input "KUNZ_FL-5745"
type input "Перевод станд. несрочный"
type input "Корректура, Приёмка по качеству, Постредактура машинного перевода, Перевод, Ред…"
type input "Веселова Юлия"
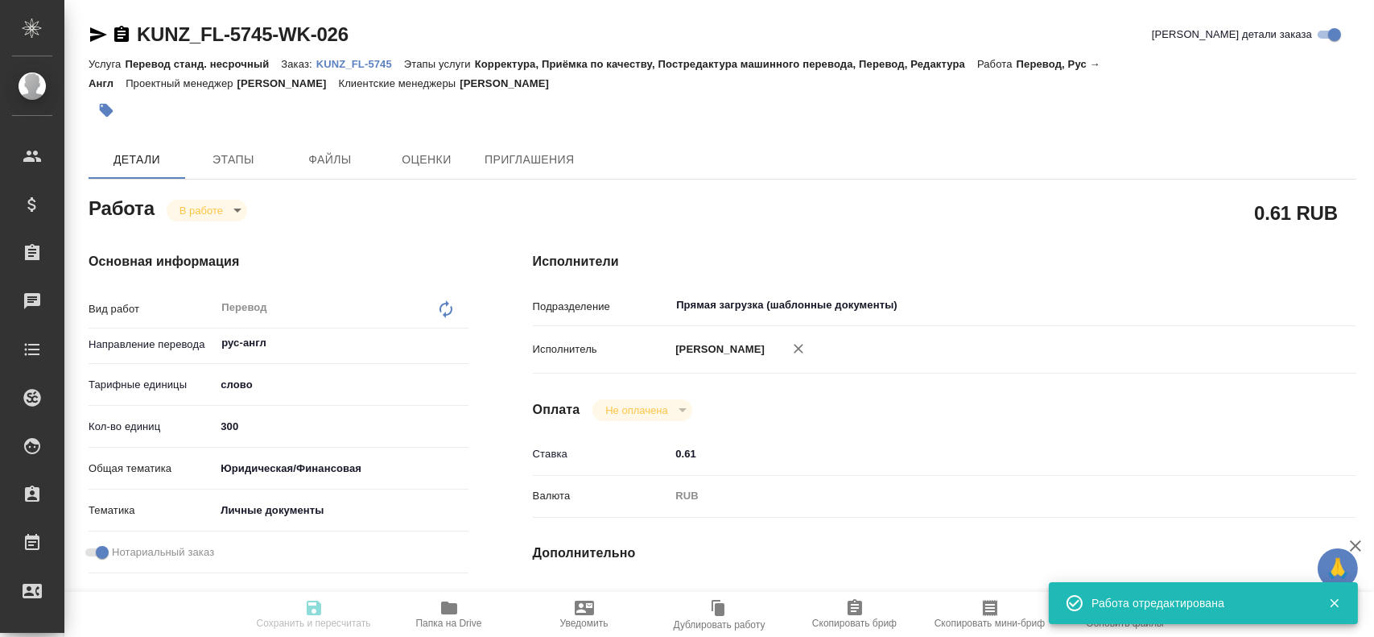
type input "Малофеева Екатерина"
type input "/Clients/FL_KUNZ/Orders/KUNZ_FL-5745"
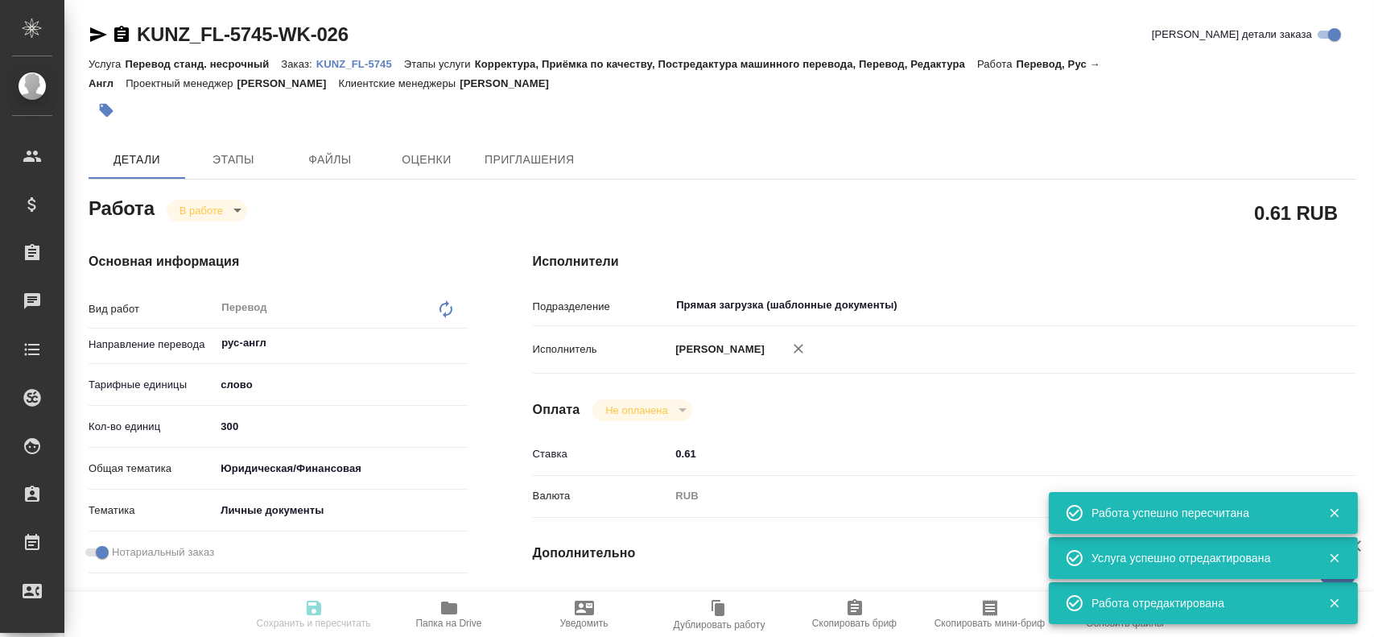
type input "inProgress"
type input "рус-англ"
type input "5a8b1489cc6b4906c91bfd90"
type input "300"
type input "yr-fn"
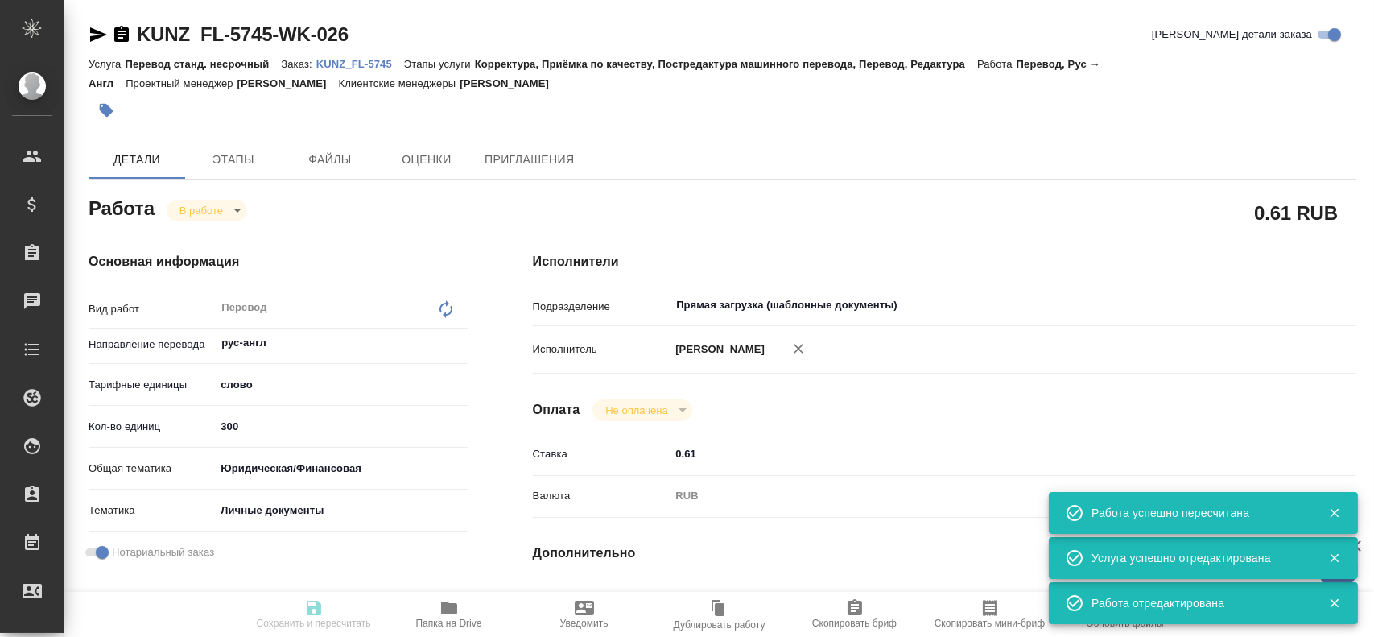
type input "5a8b8b956a9677013d343cfe"
checkbox input "true"
type input "19.08.2025 10:49"
type input "19.08.2025 16:00"
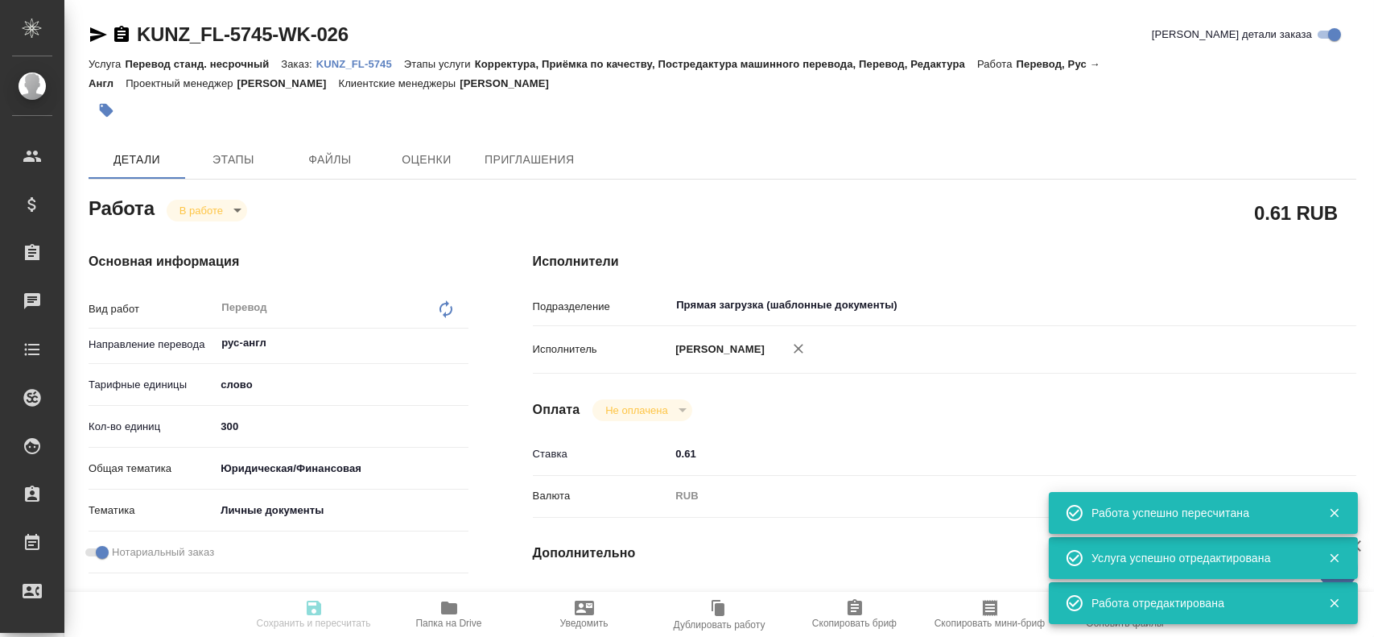
type input "19.08.2025 16:00"
type input "Прямая загрузка (шаблонные документы)"
type input "notPayed"
type input "0.61"
type input "RUB"
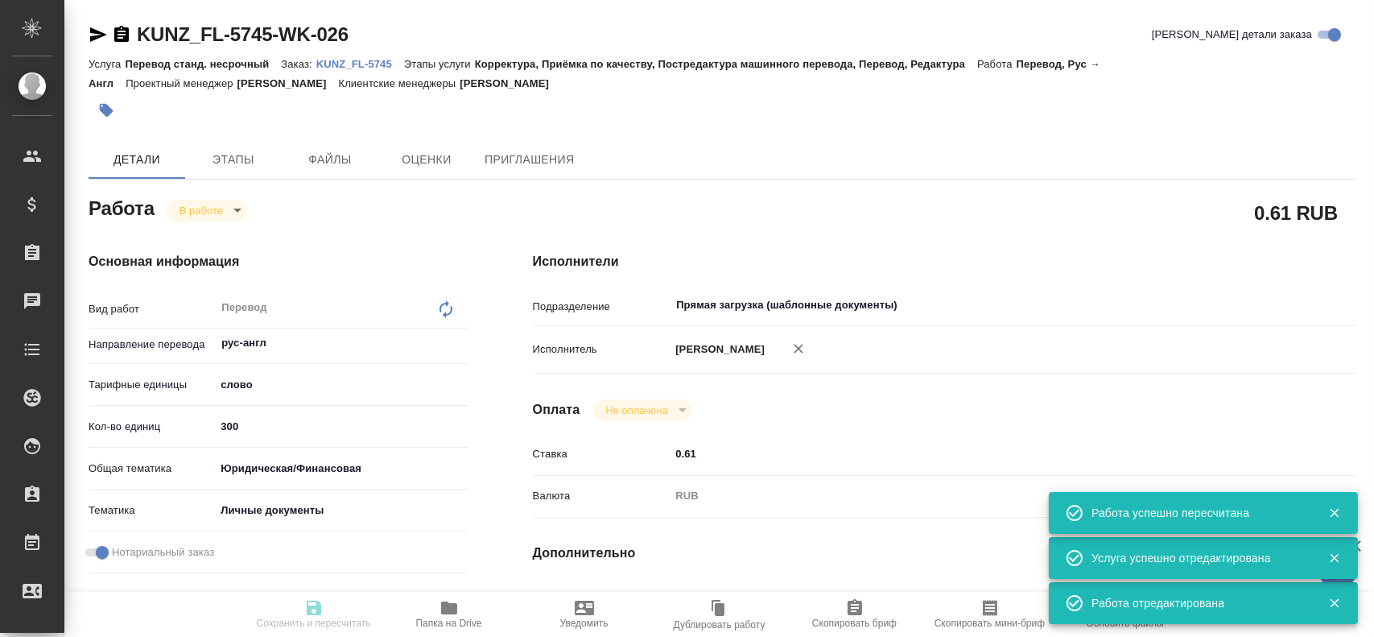
type input "Гусев Александр"
type input "KUNZ_FL-5745"
type input "Перевод станд. несрочный"
type input "Корректура, Приёмка по качеству, Постредактура машинного перевода, Перевод, Ред…"
type input "[PERSON_NAME]"
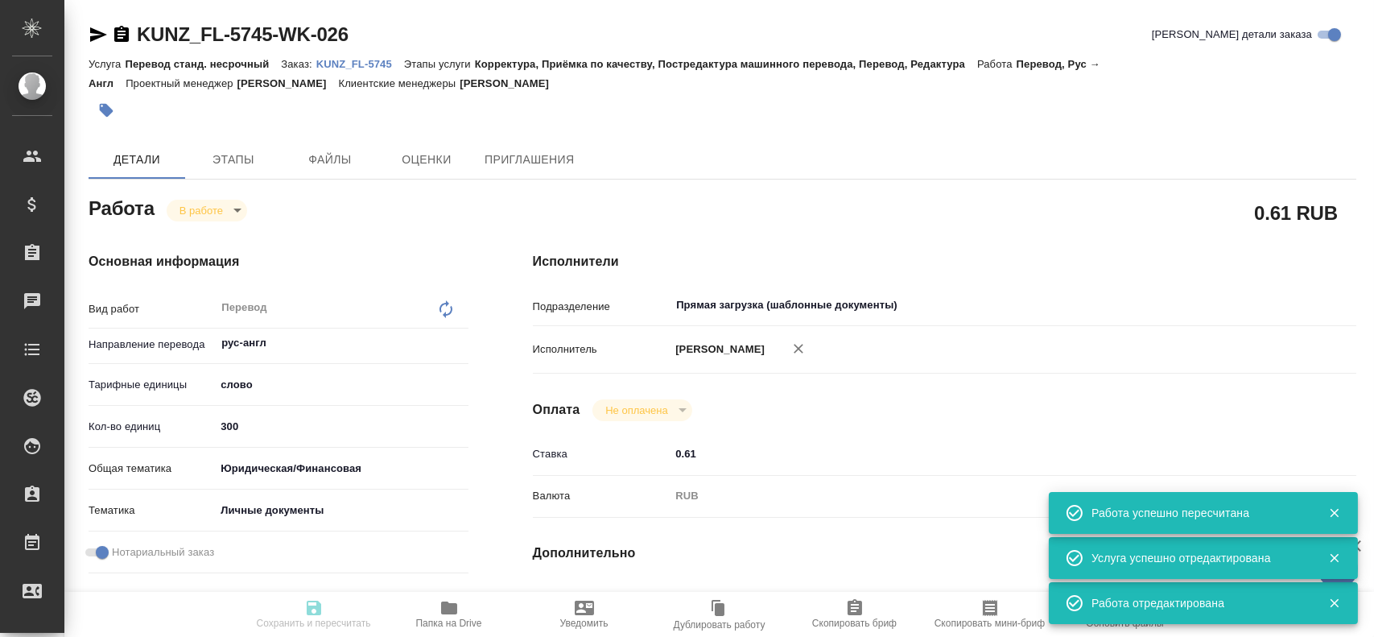
type input "Малофеева Екатерина"
type input "/Clients/FL_KUNZ/Orders/KUNZ_FL-5745"
click at [196, 216] on body "🙏 .cls-1 fill:#fff; AWATERA Gusev Alexandr Клиенты Спецификации Заказы 0 Чаты T…" at bounding box center [687, 318] width 1374 height 637
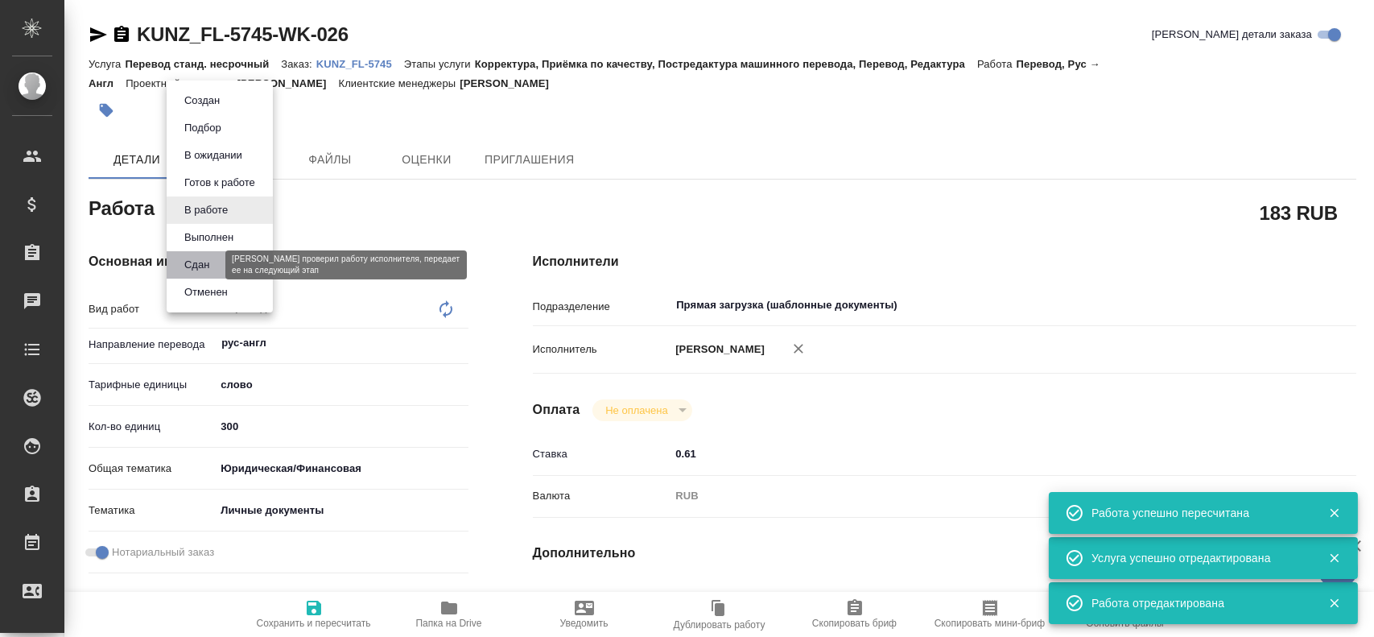
click at [196, 260] on button "Сдан" at bounding box center [197, 265] width 35 height 18
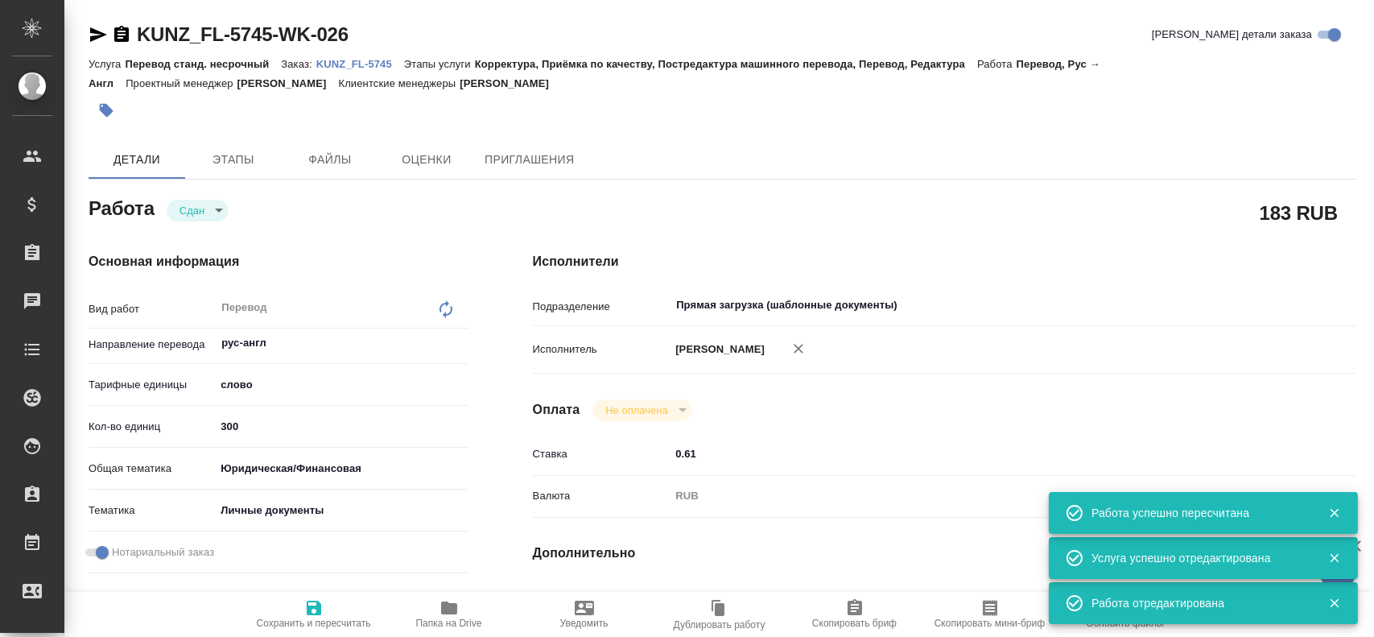
type textarea "x"
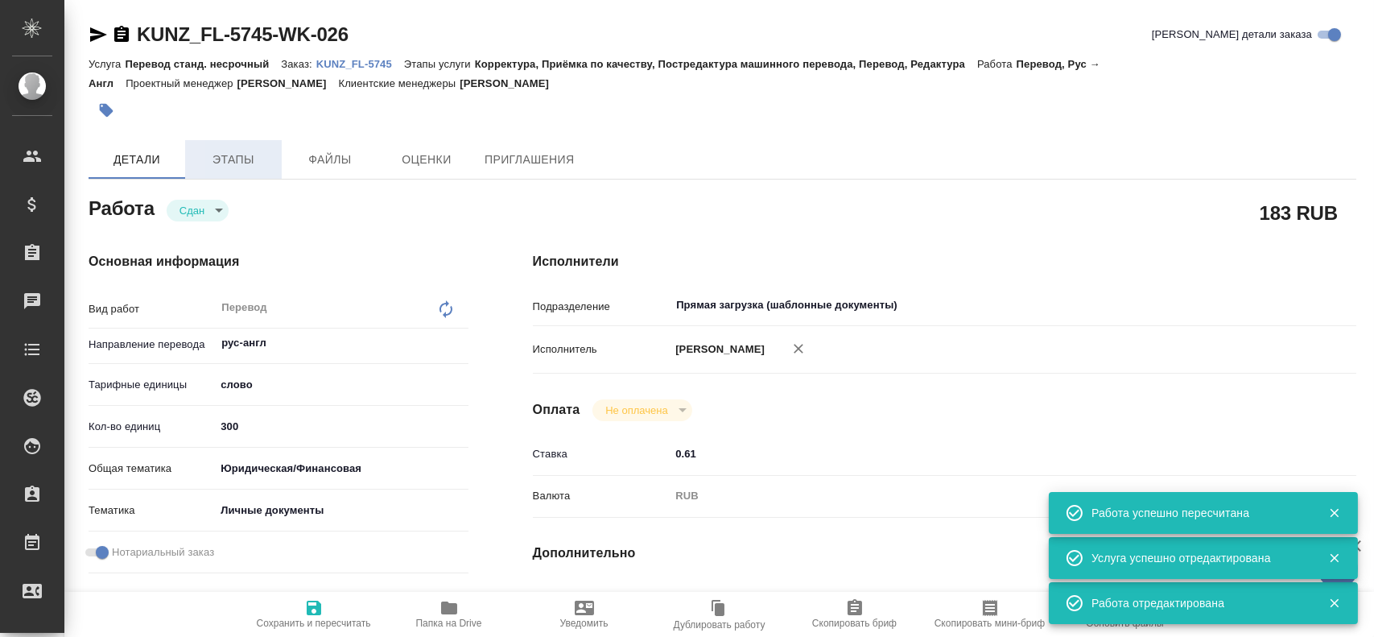
type textarea "x"
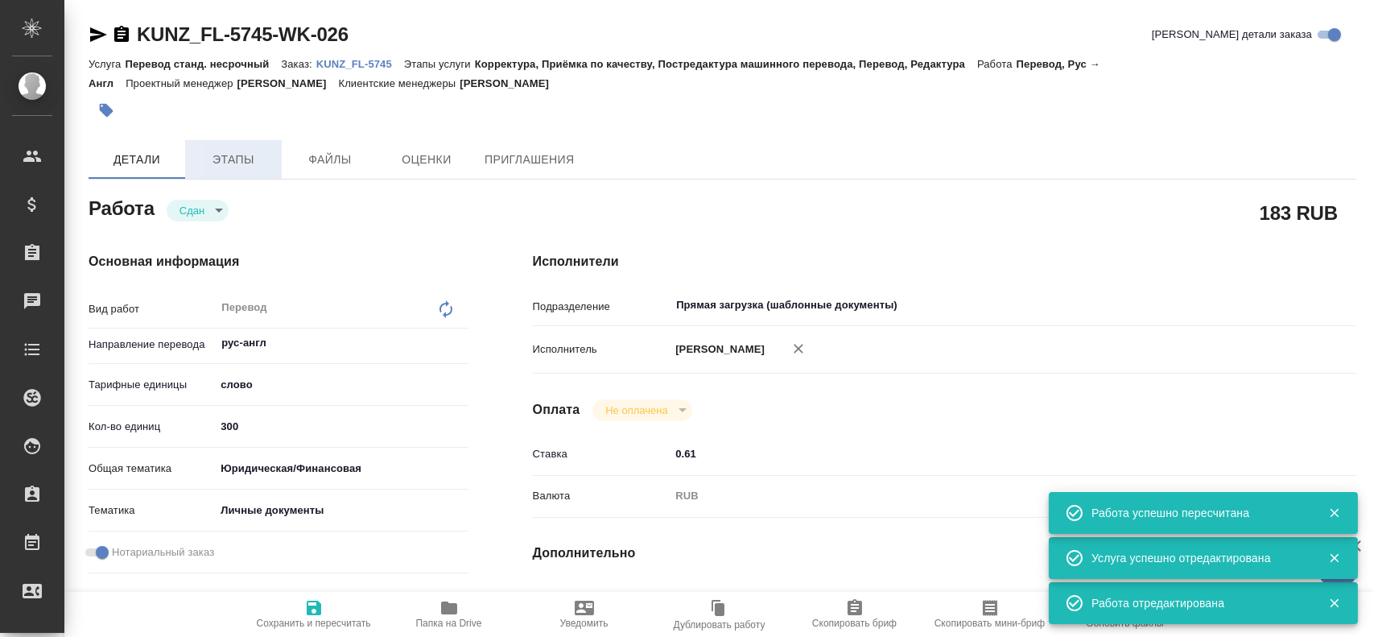
type textarea "x"
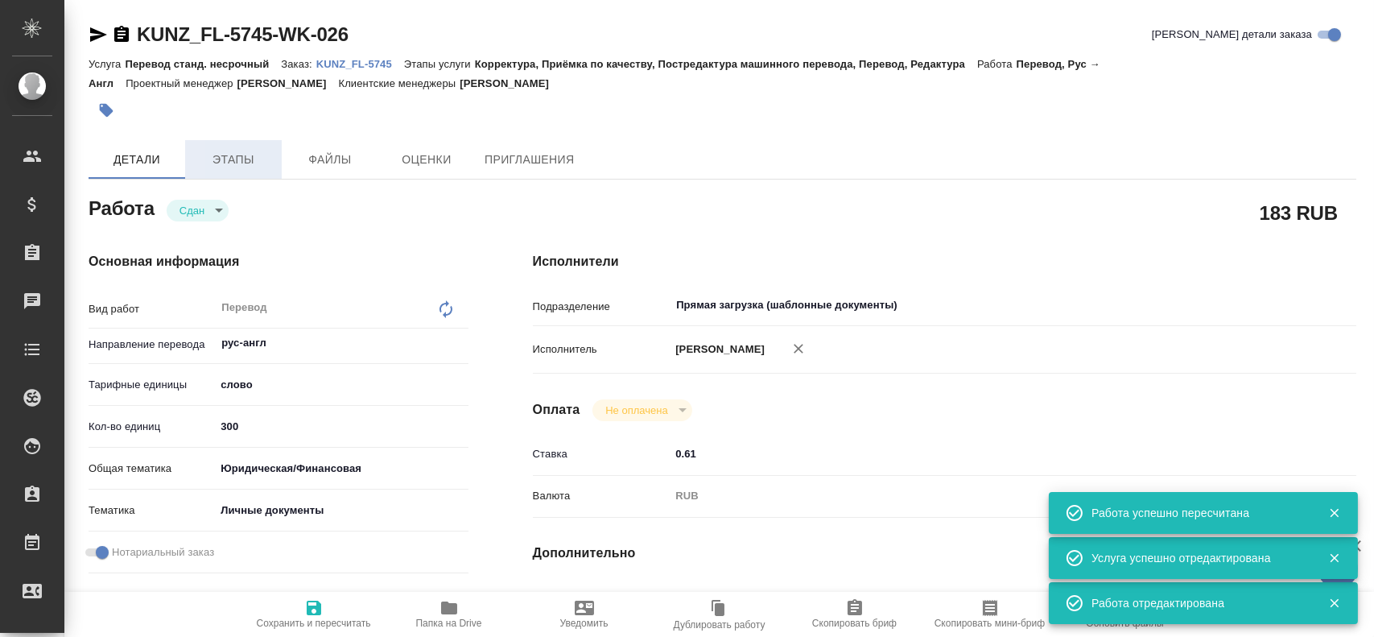
click at [231, 175] on button "Этапы" at bounding box center [233, 159] width 97 height 39
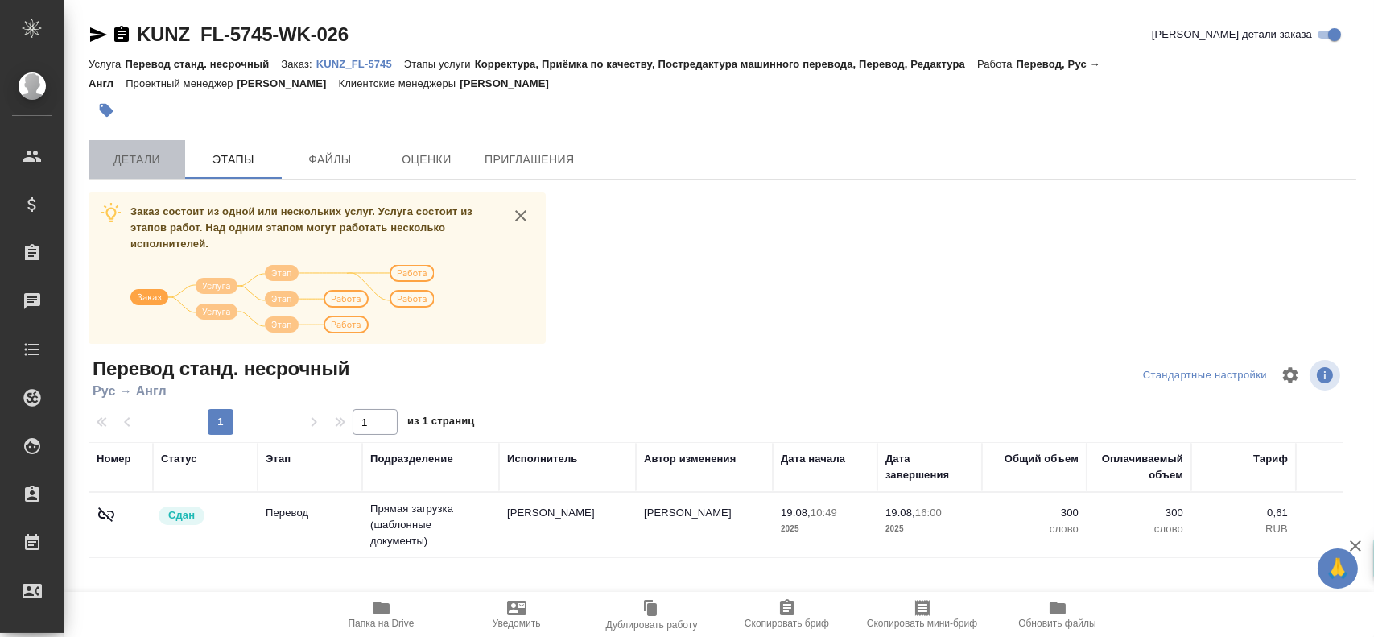
click at [145, 167] on span "Детали" at bounding box center [136, 160] width 77 height 20
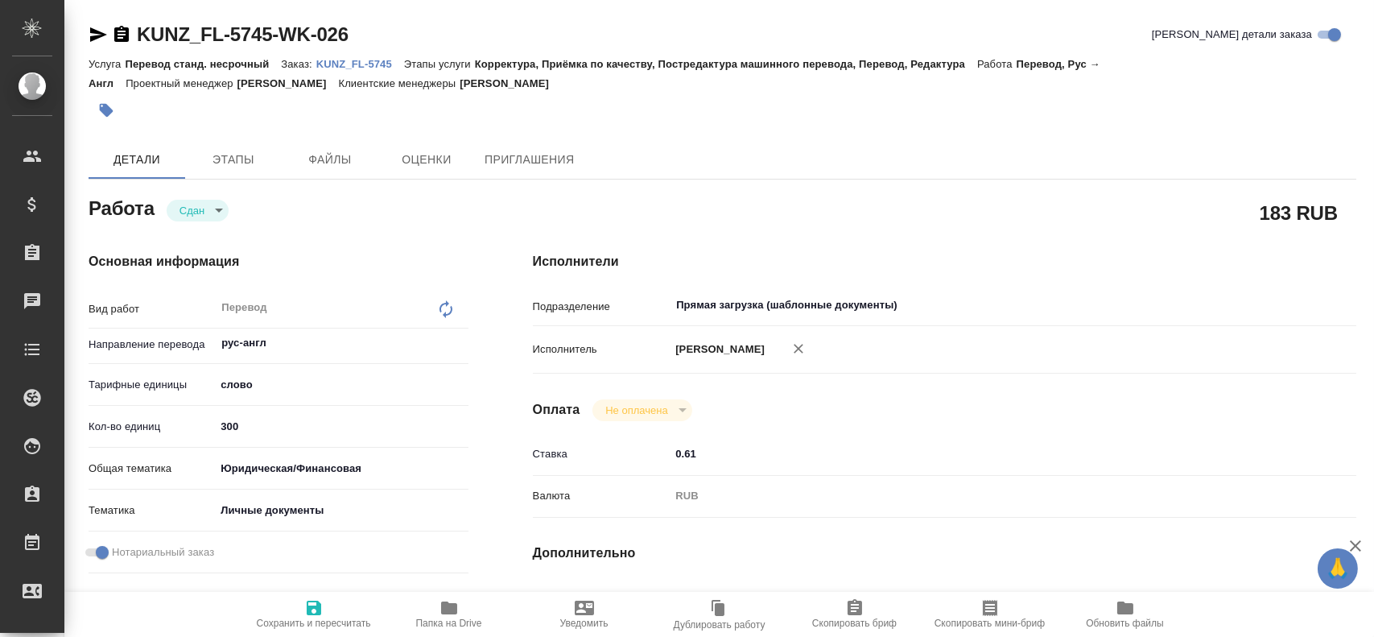
type textarea "x"
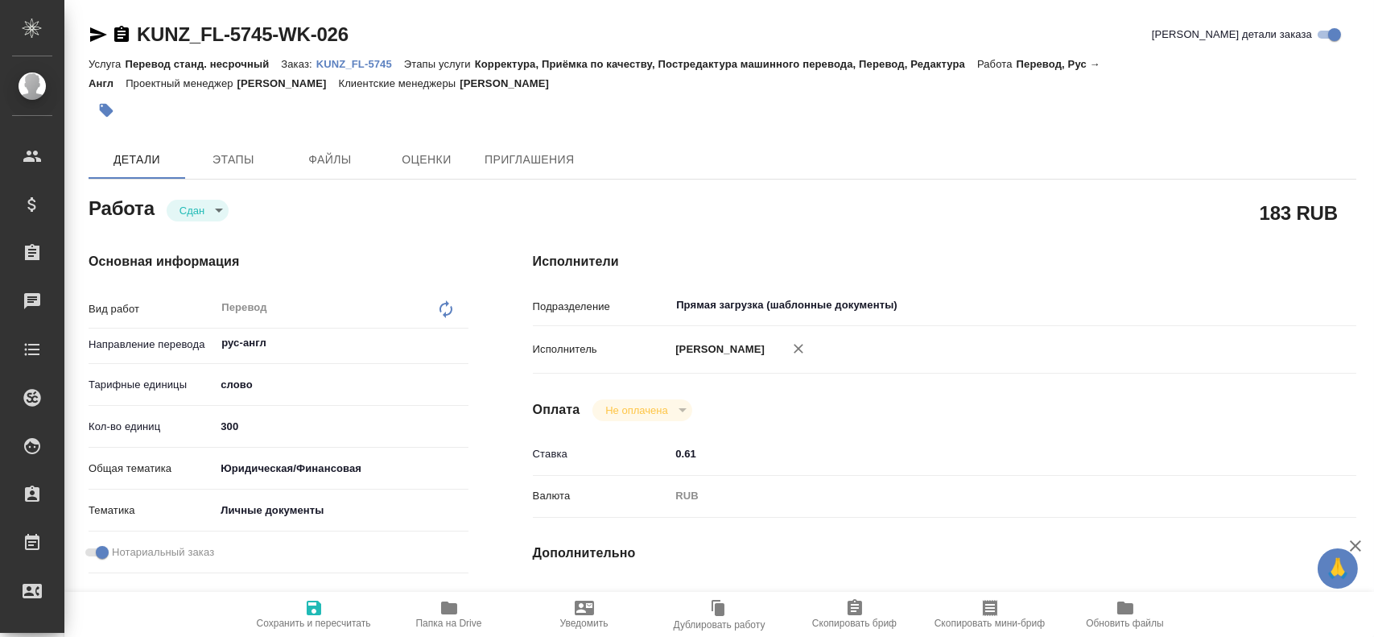
type textarea "x"
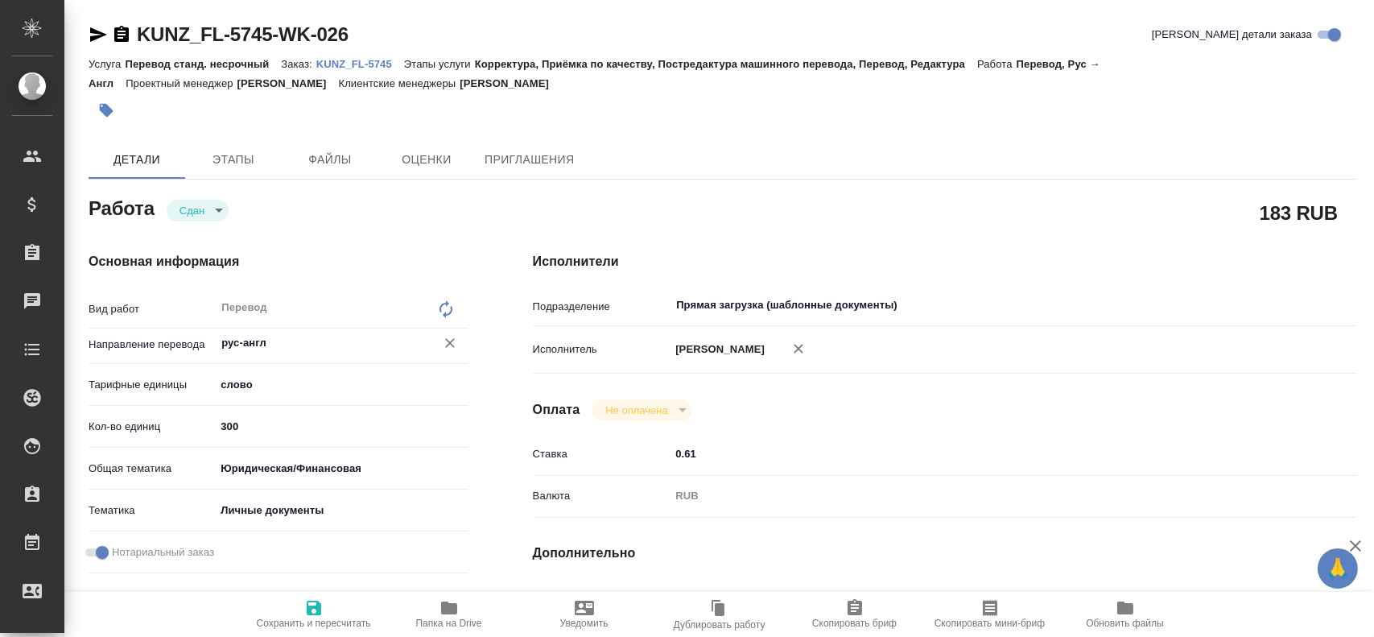
type textarea "x"
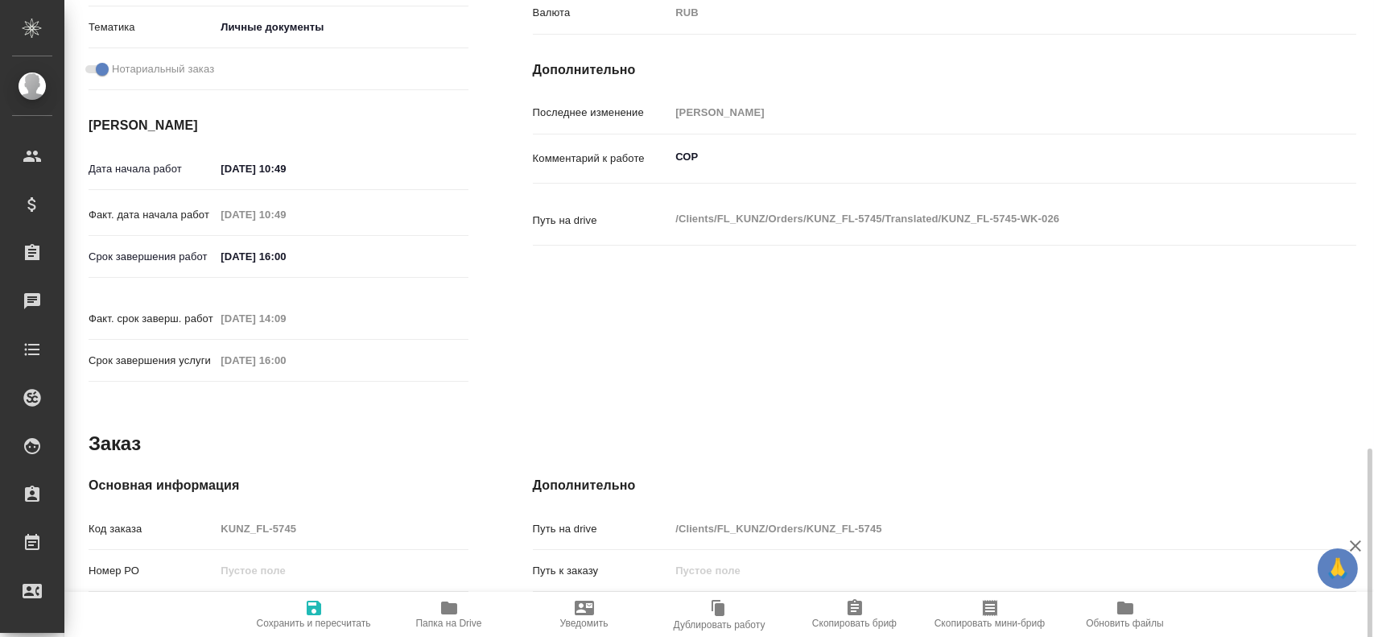
scroll to position [644, 0]
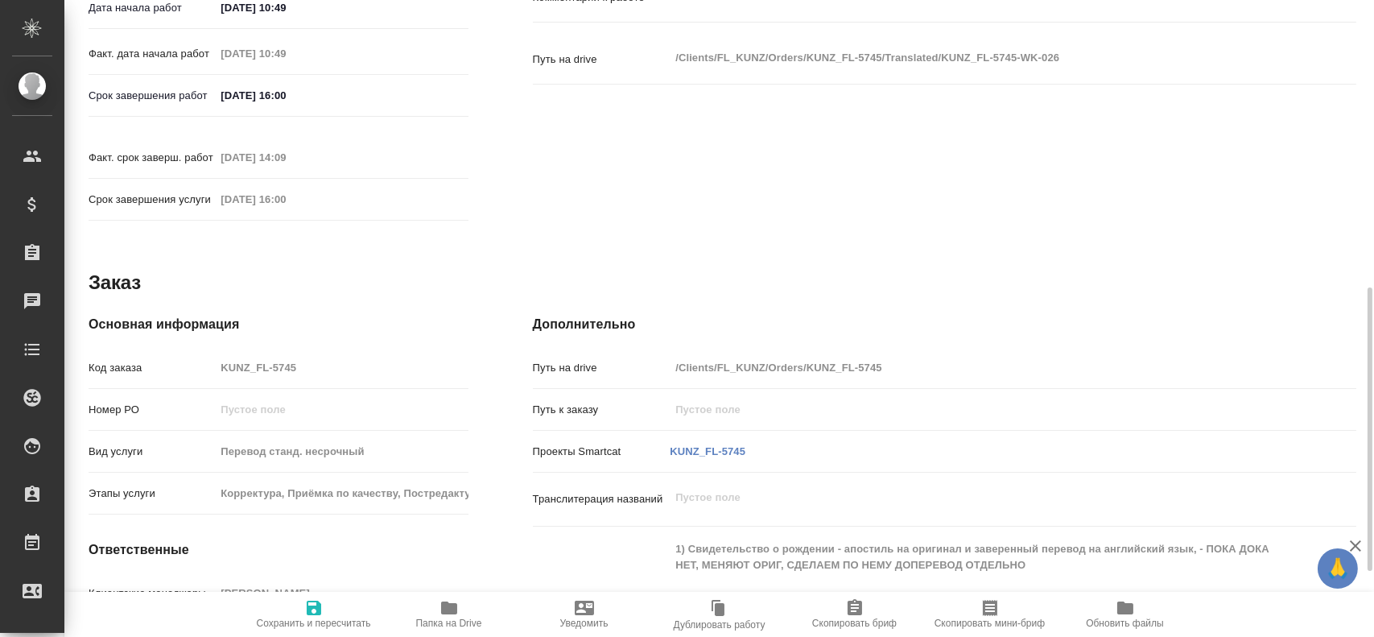
type textarea "x"
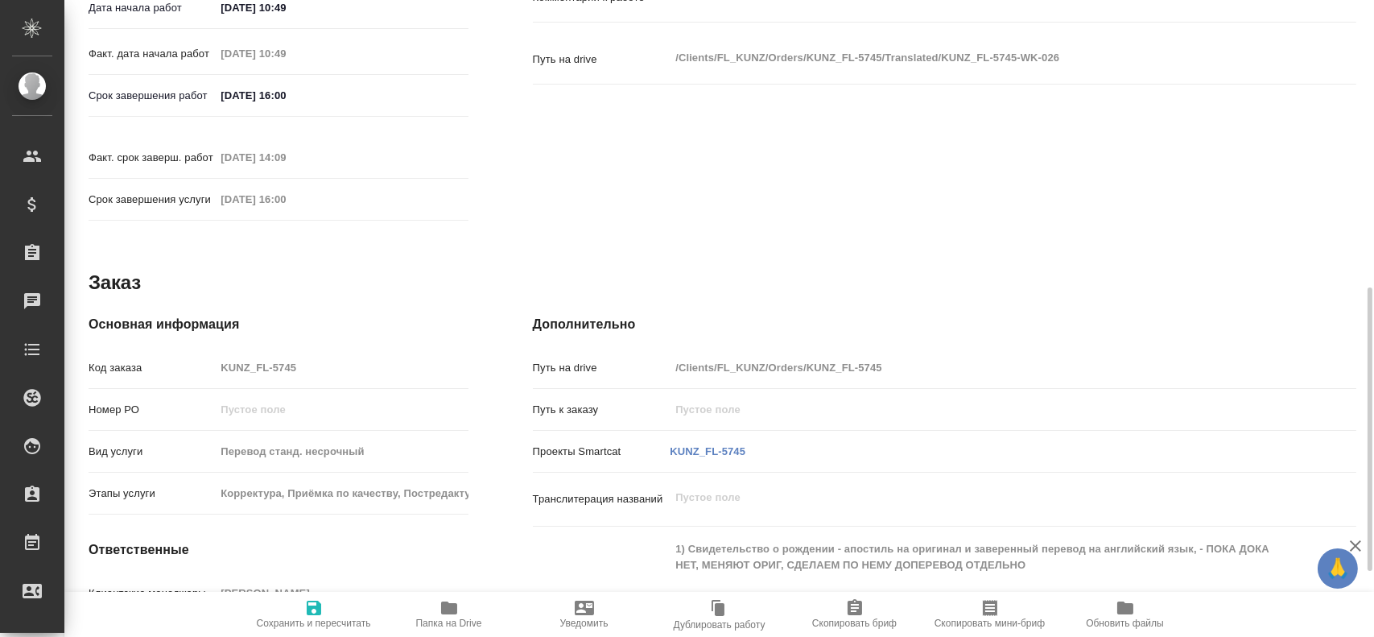
type textarea "x"
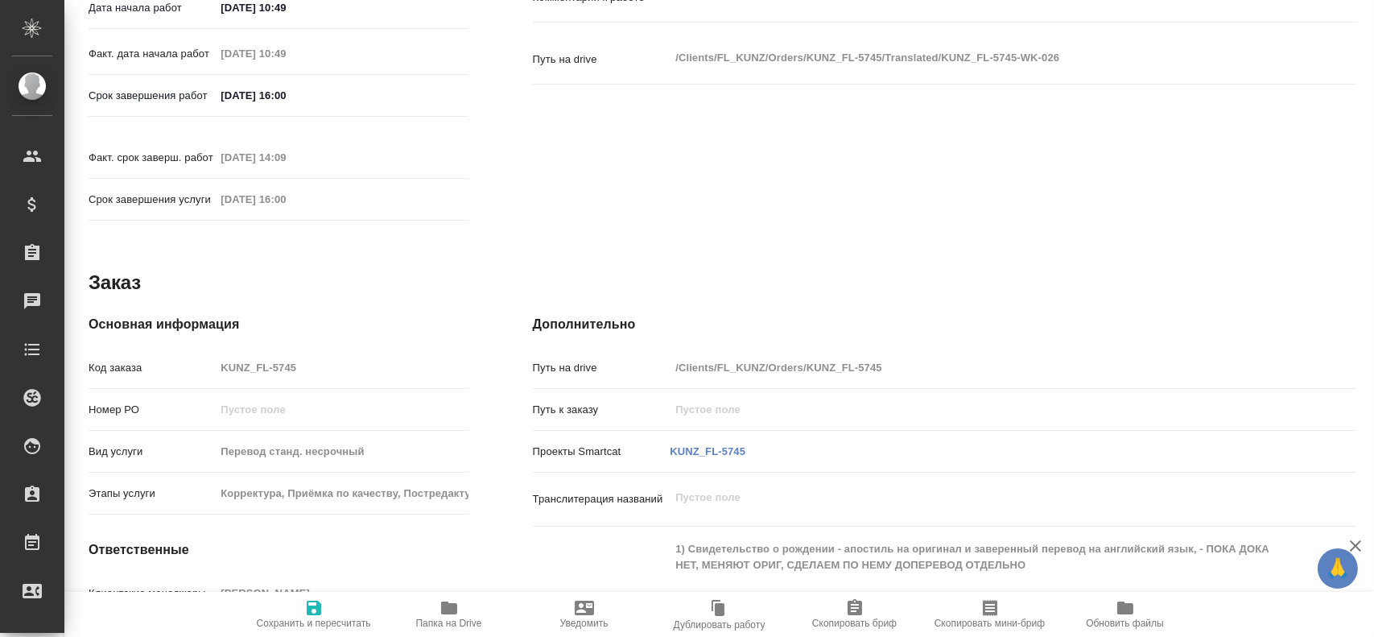
type textarea "x"
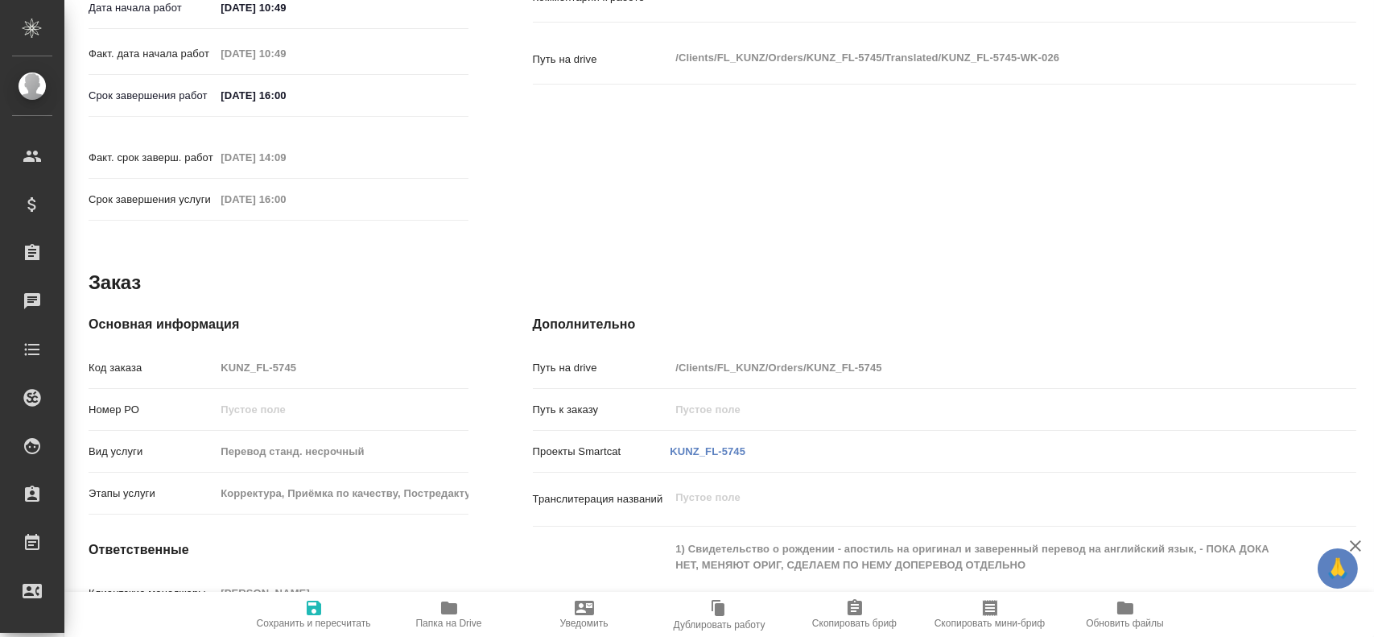
type textarea "x"
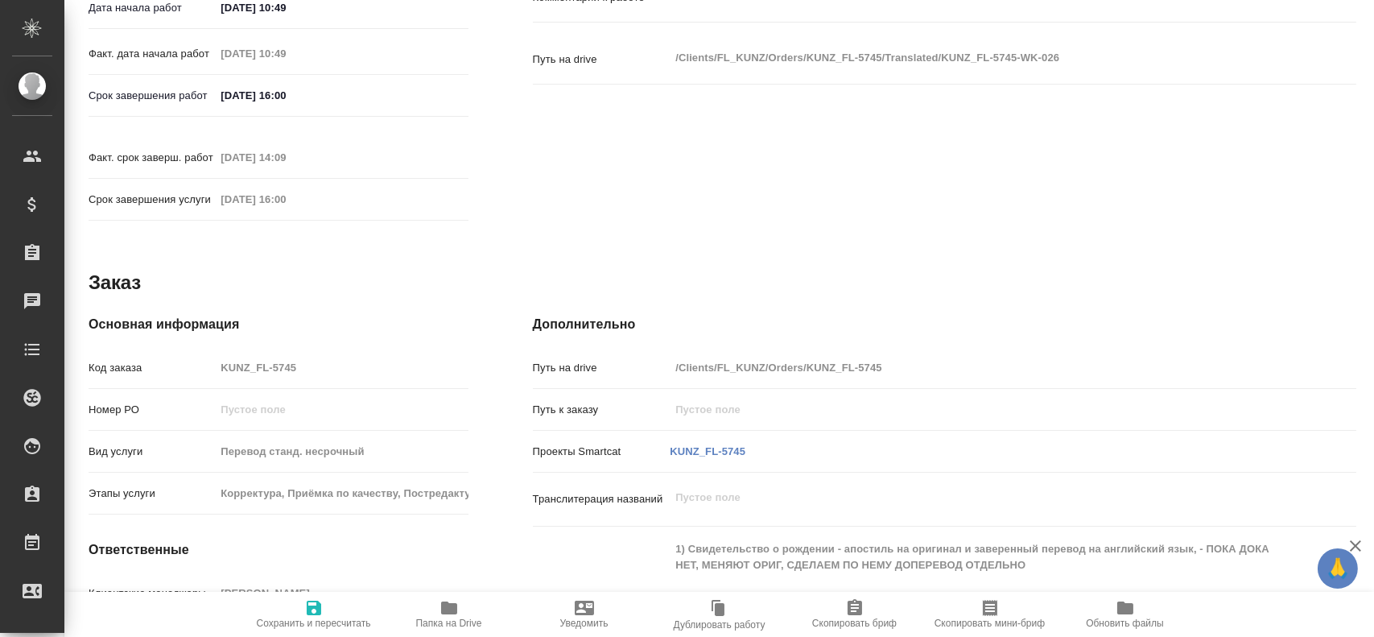
type textarea "x"
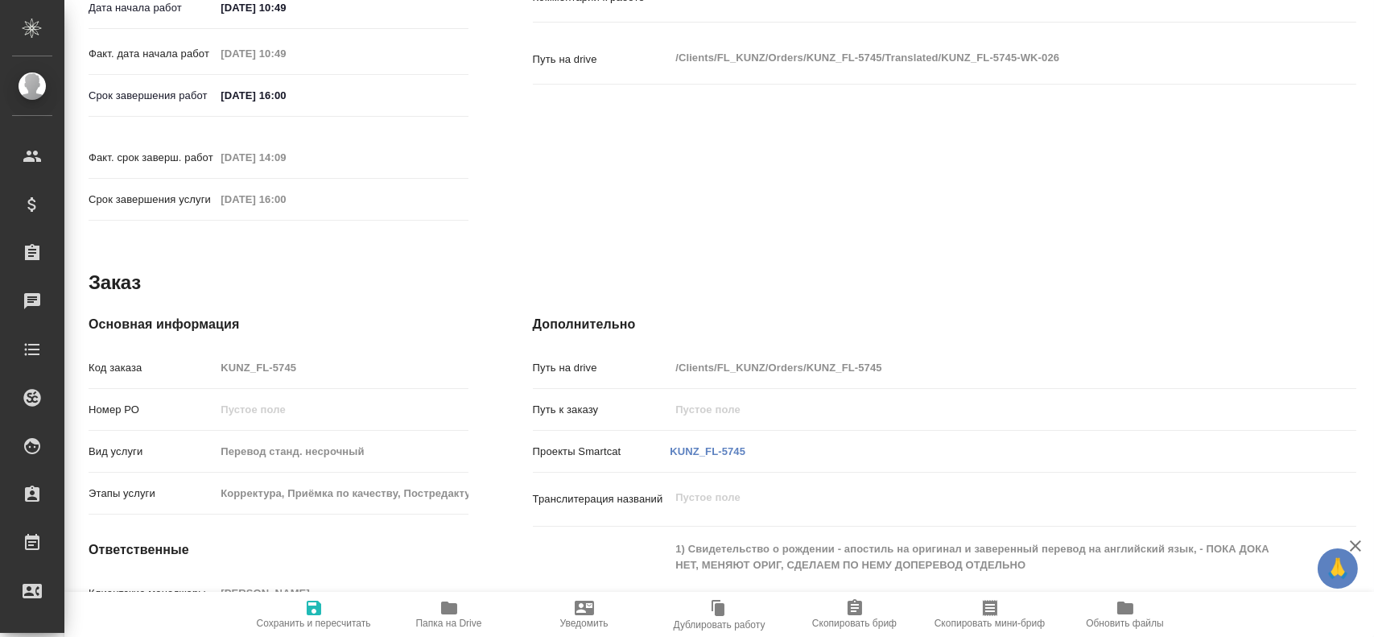
type textarea "x"
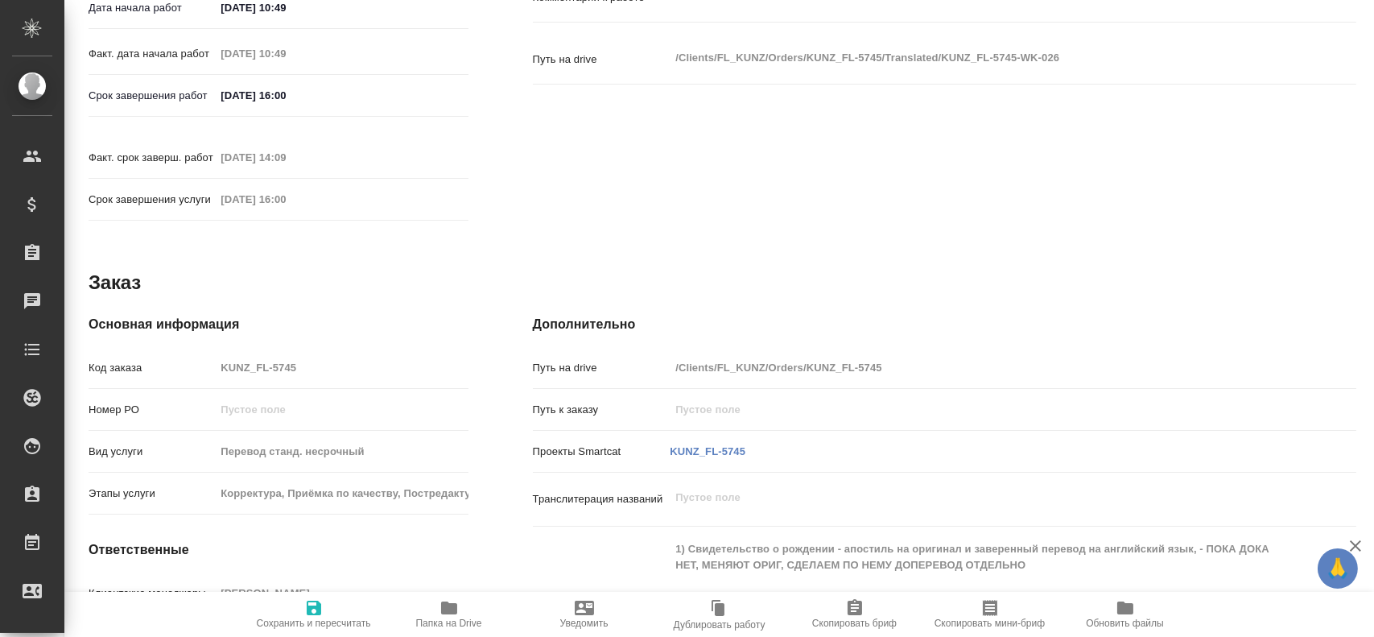
type textarea "x"
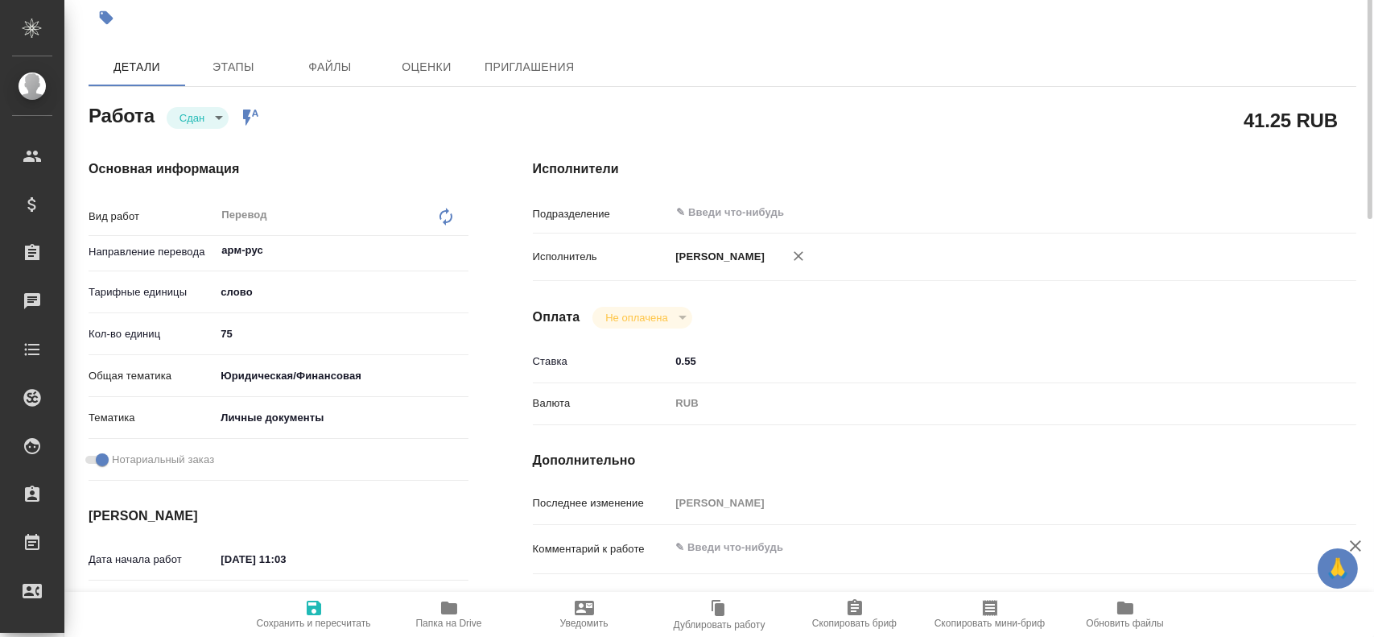
scroll to position [12, 0]
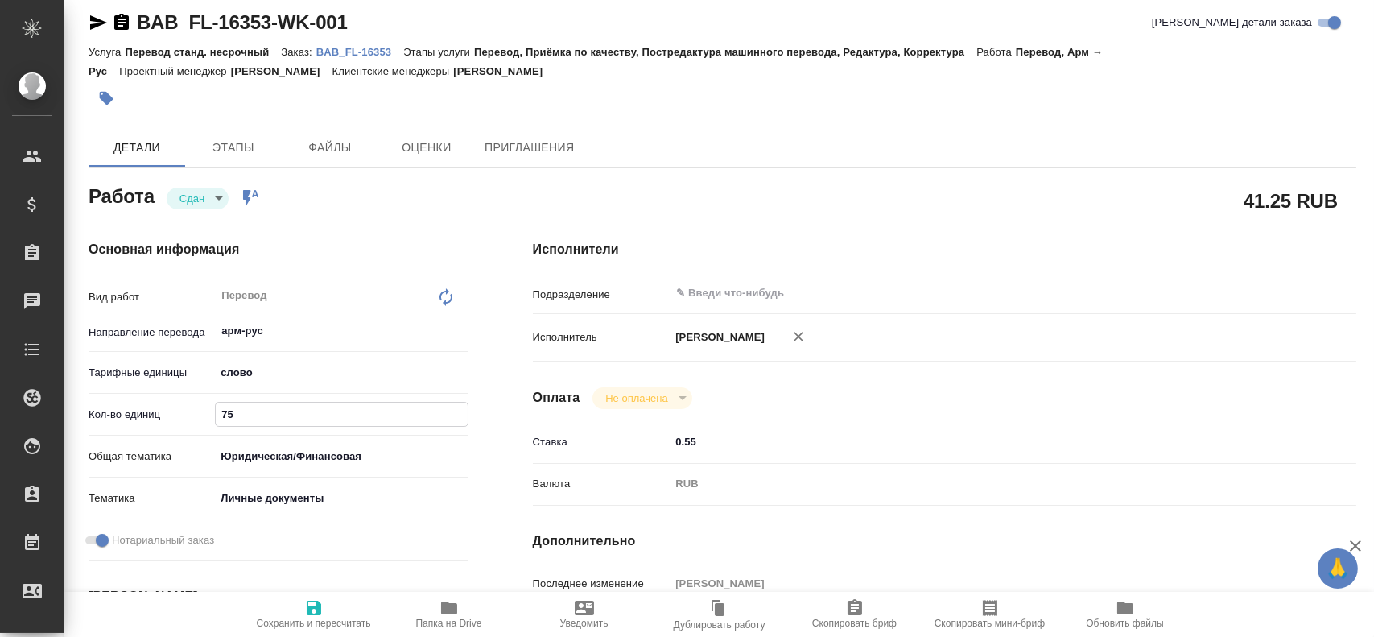
drag, startPoint x: 258, startPoint y: 426, endPoint x: 184, endPoint y: 418, distance: 75.3
click at [184, 418] on div "Кол-во единиц 75" at bounding box center [279, 414] width 380 height 28
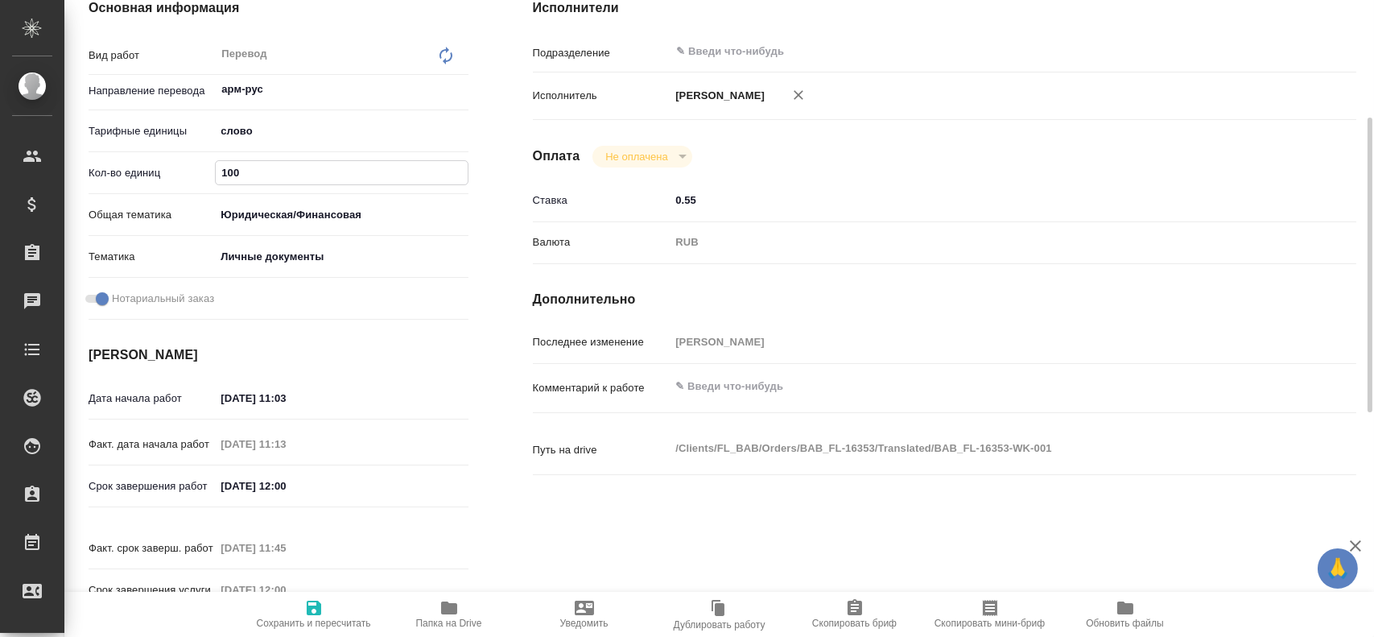
type input "100"
click at [325, 600] on span "Сохранить и пересчитать" at bounding box center [314, 613] width 116 height 31
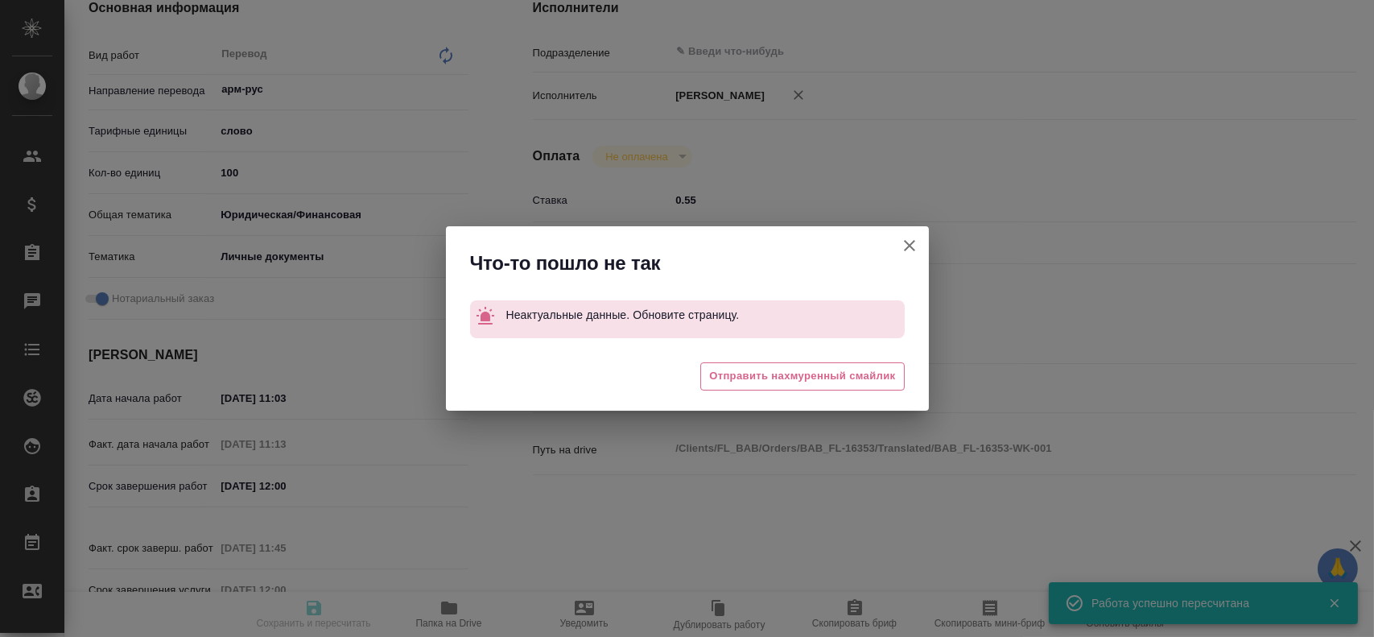
type input "closed"
type input "арм-рус"
type input "5a8b1489cc6b4906c91bfd90"
type input "75"
type input "yr-fn"
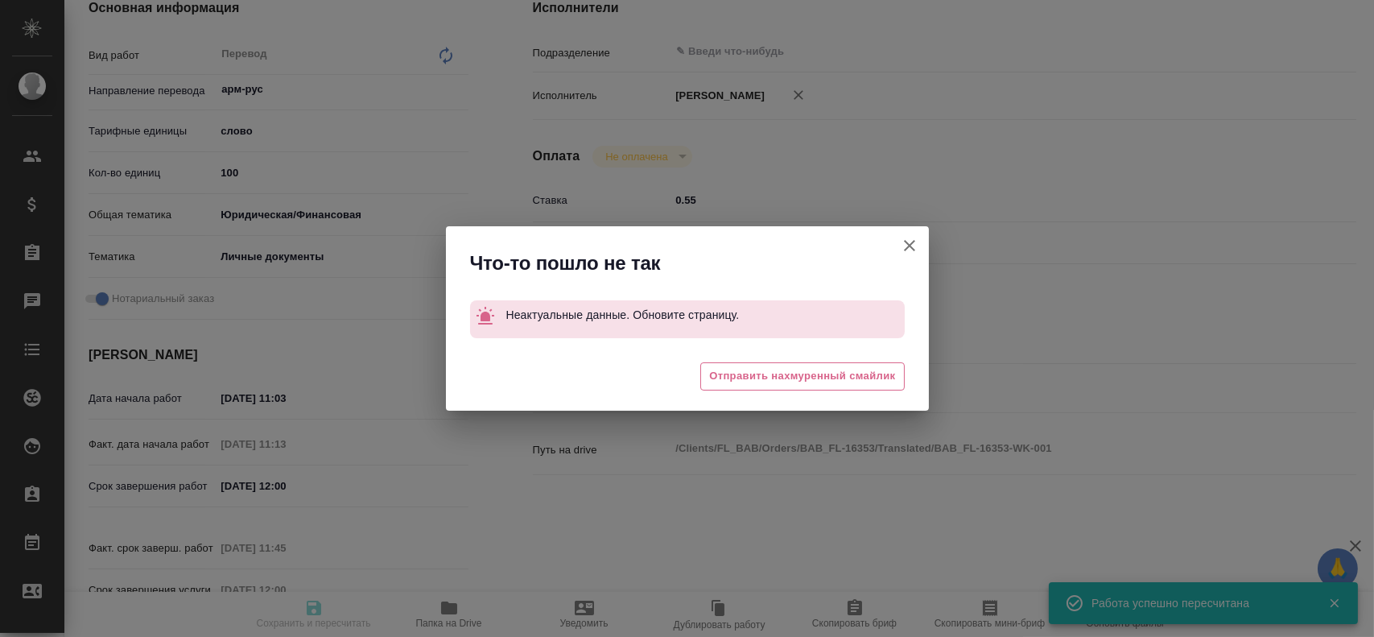
type input "5a8b8b956a9677013d343cfe"
checkbox input "true"
type input "[DATE] 11:03"
type input "[DATE] 11:13"
type input "[DATE] 12:00"
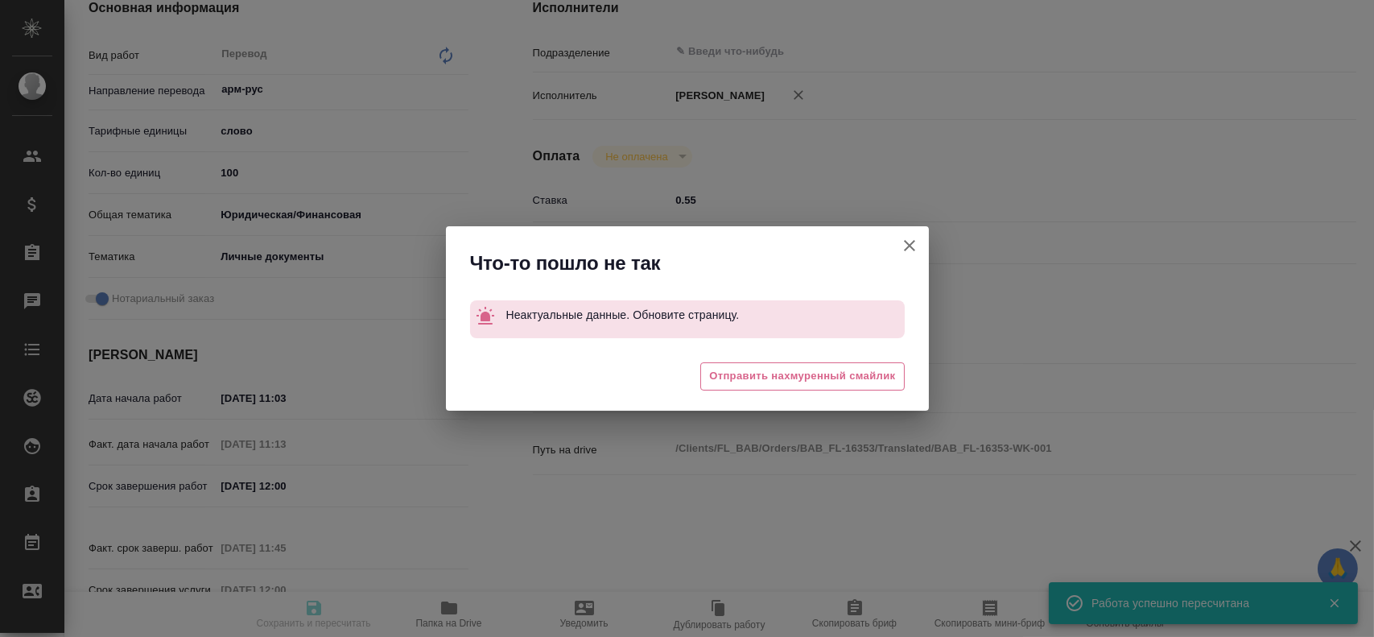
type input "[DATE] 11:45"
type input "[DATE] 12:00"
type input "notPayed"
type input "0.55"
type input "RUB"
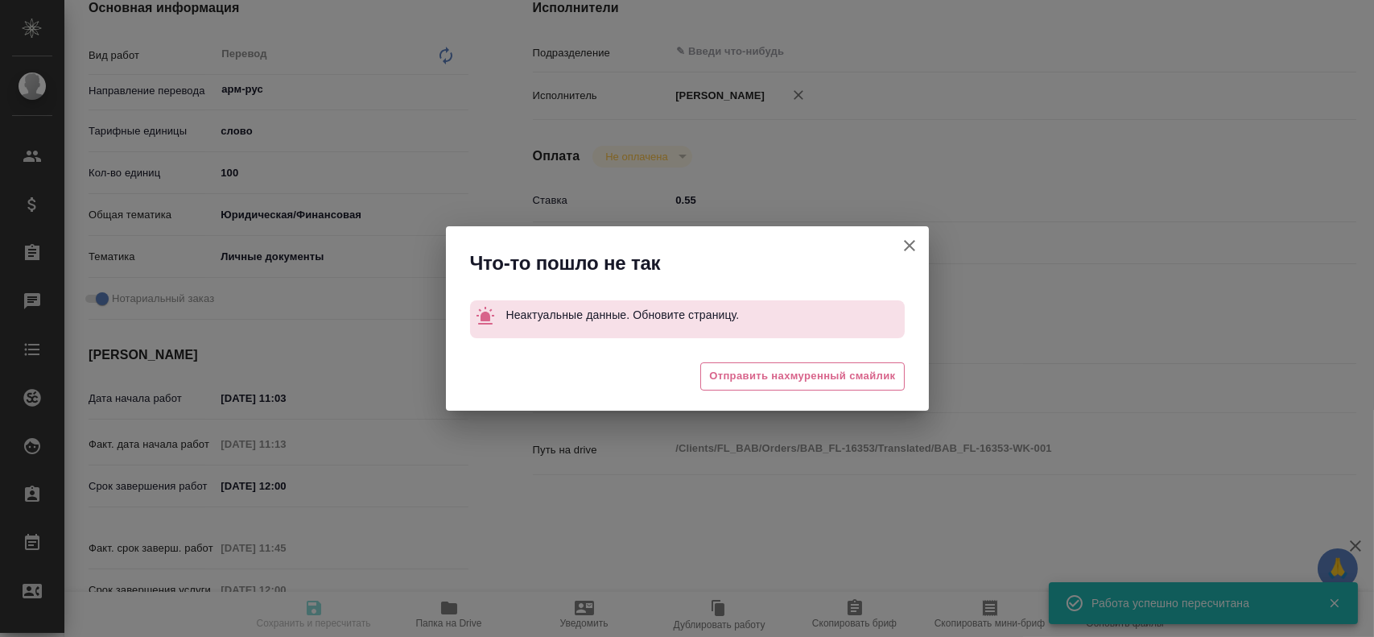
type input "[PERSON_NAME]"
type input "BAB_FL-16353"
type input "Перевод станд. несрочный"
type input "Перевод, Приёмка по качеству, Постредактура машинного перевода, Редактура, Корр…"
type input "[PERSON_NAME]"
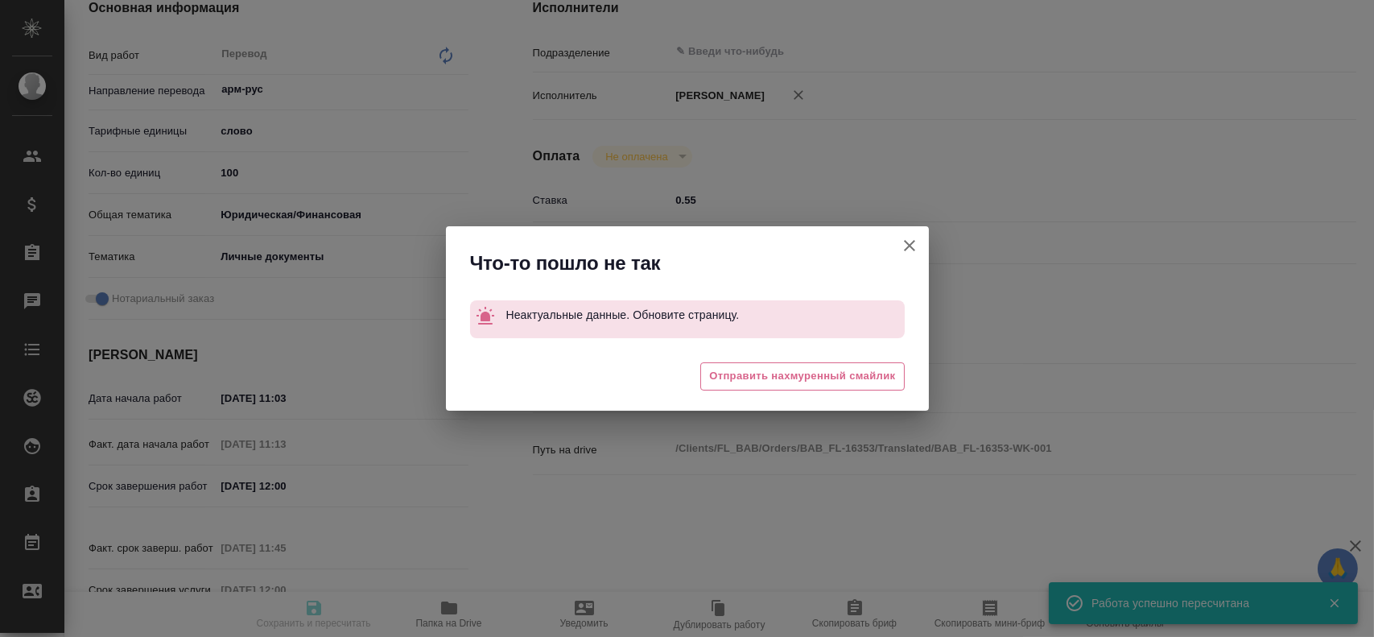
type input "/Clients/FL_BAB/Orders/BAB_FL-16353"
click at [911, 240] on icon "button" at bounding box center [909, 245] width 19 height 19
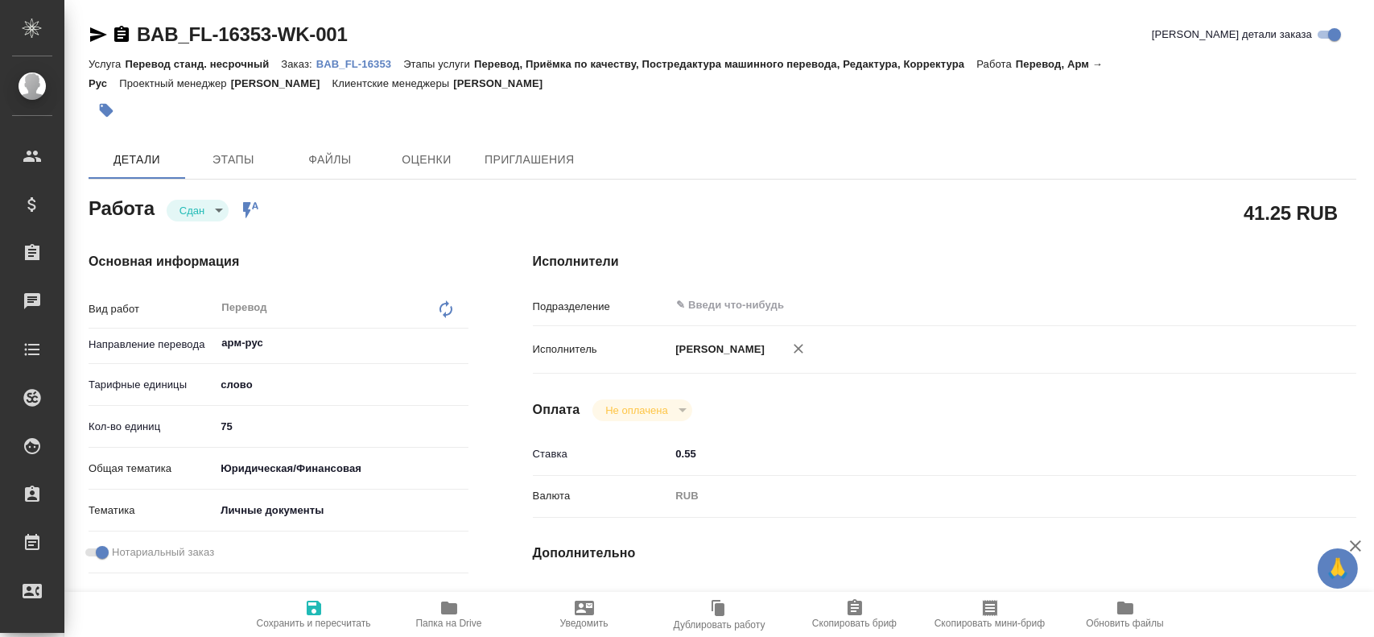
type textarea "x"
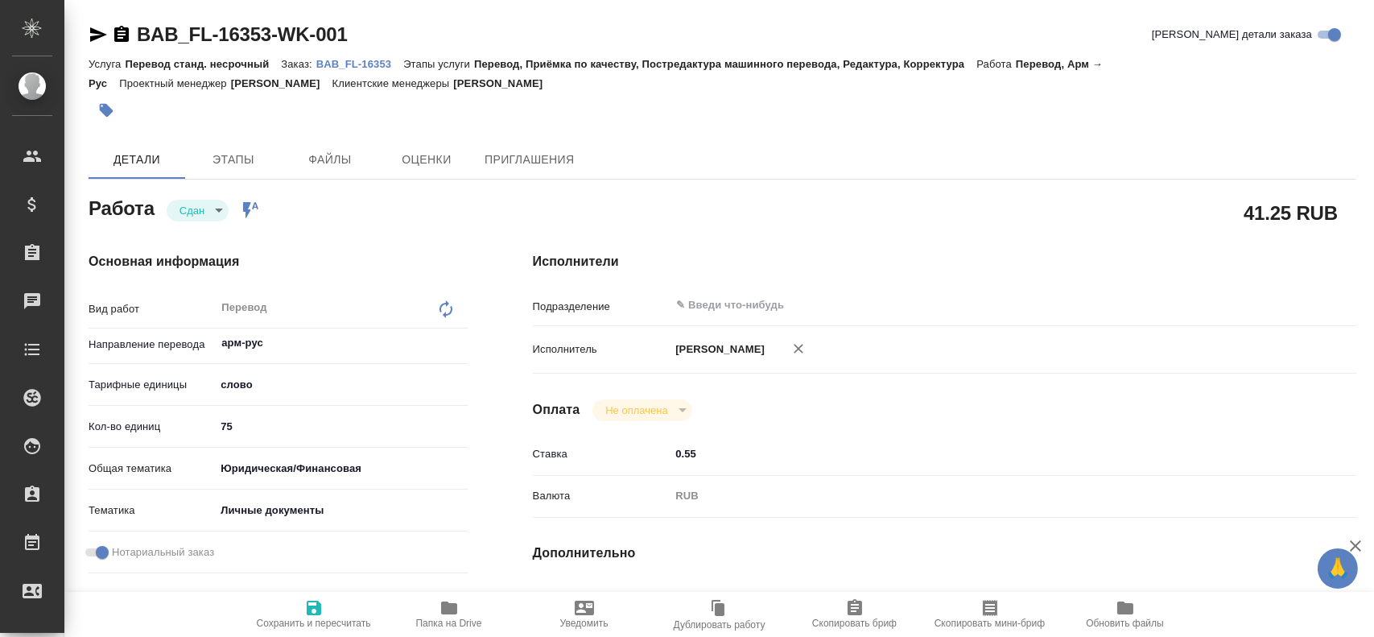
type textarea "x"
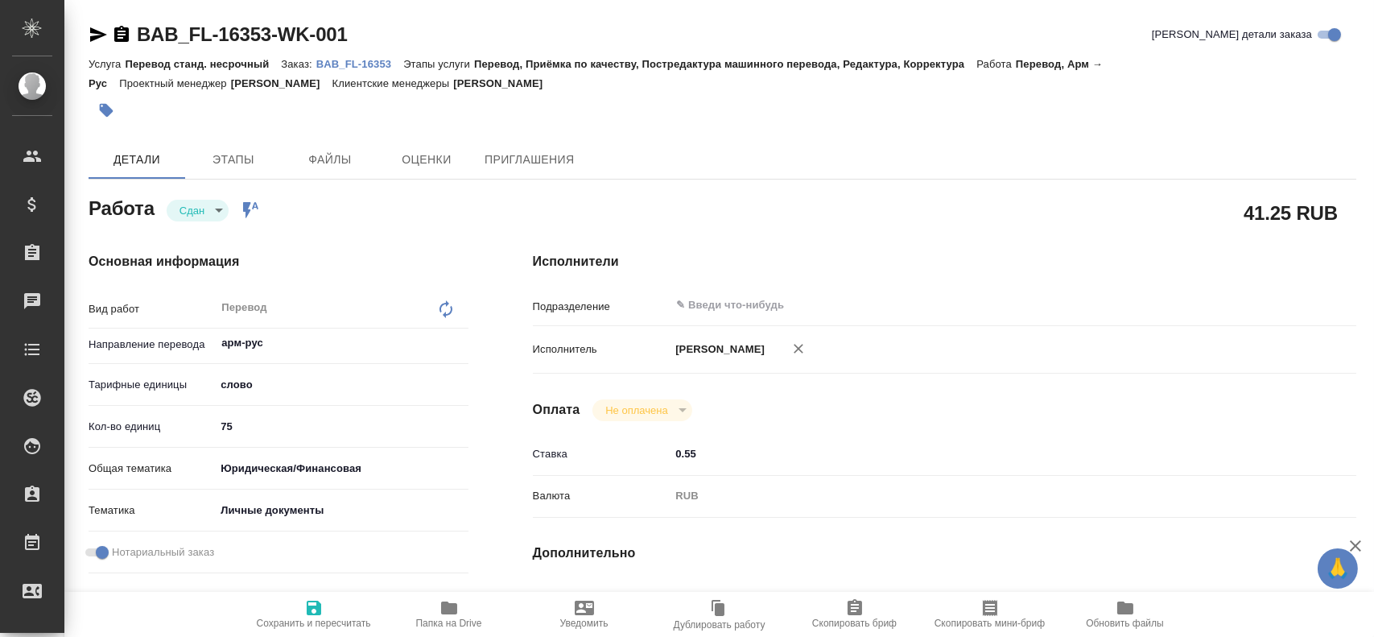
type textarea "x"
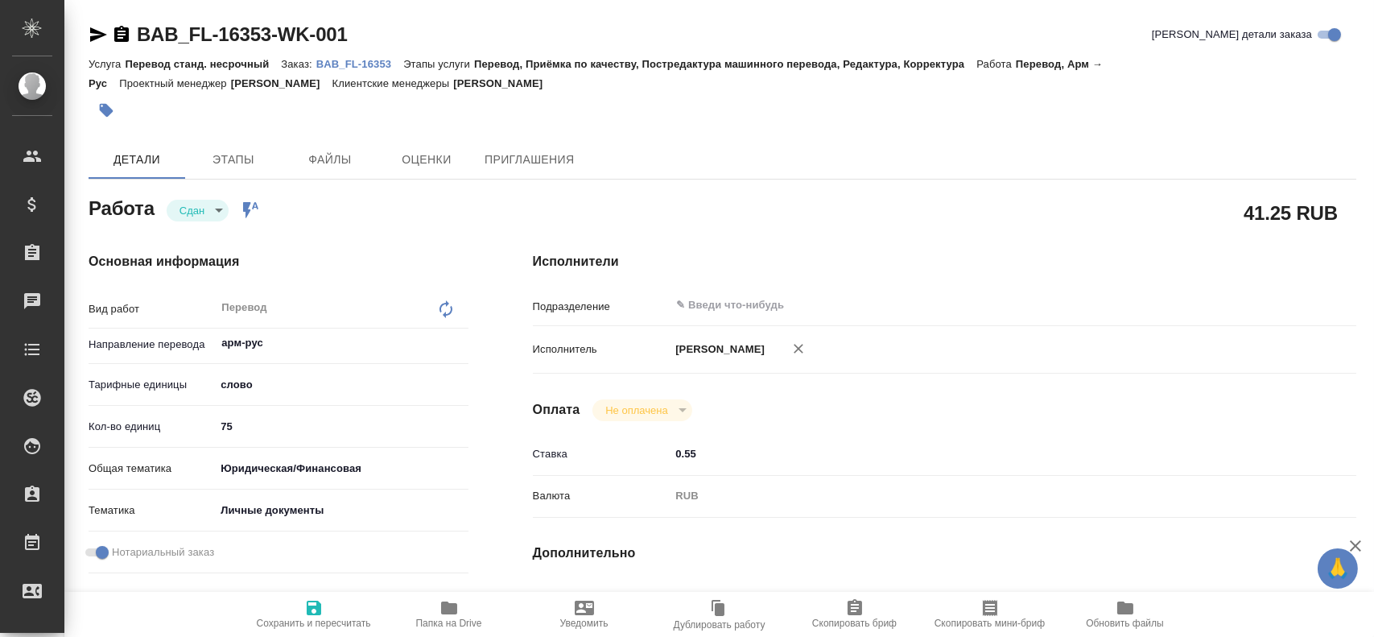
type textarea "x"
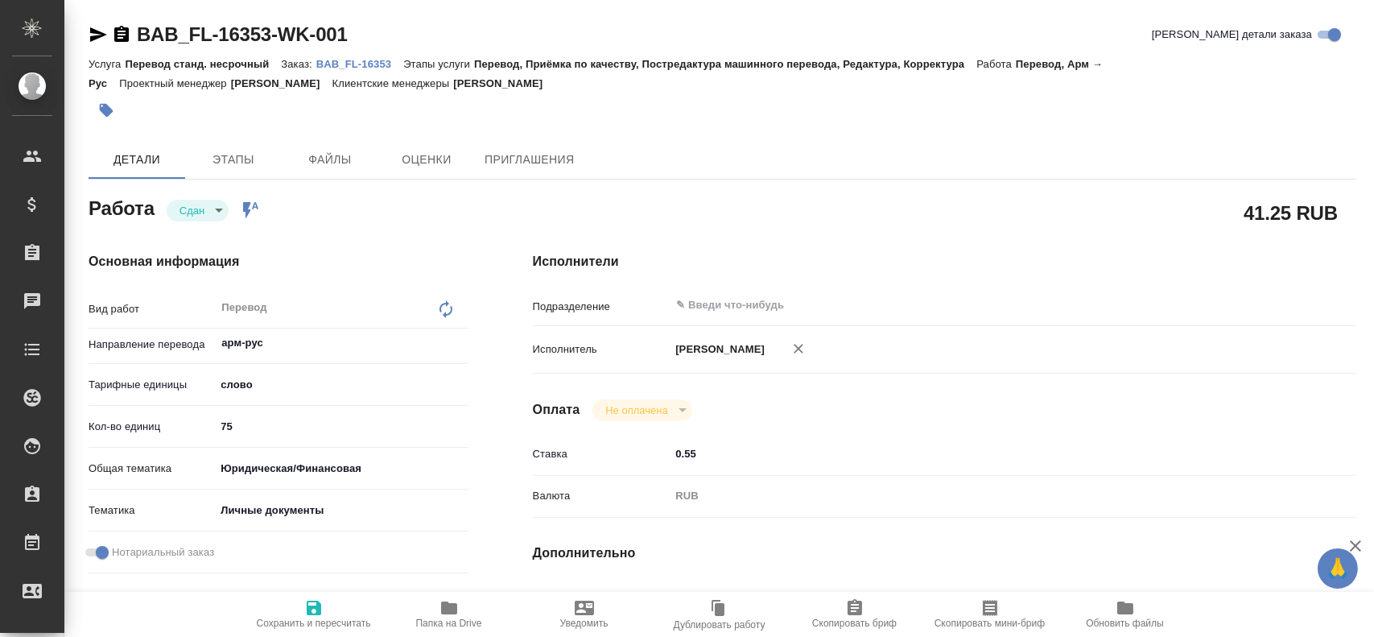
click at [223, 428] on input "75" at bounding box center [341, 426] width 253 height 23
type textarea "x"
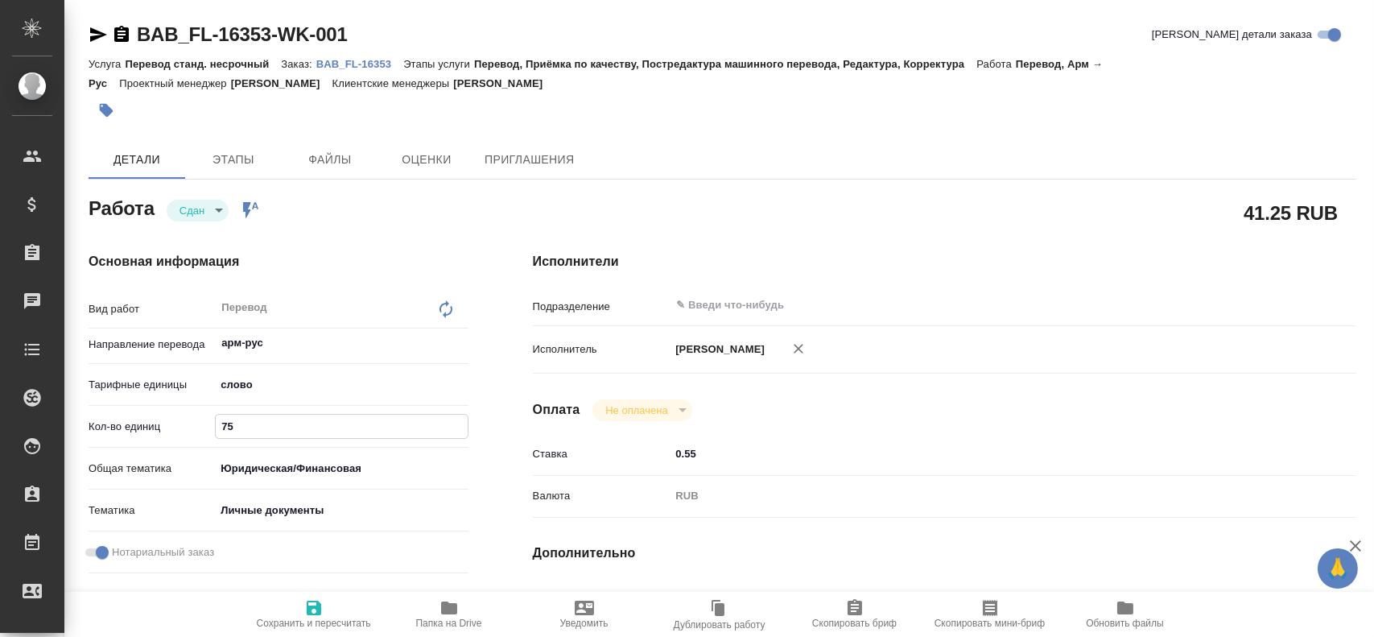
type textarea "x"
click at [223, 428] on input "75" at bounding box center [341, 426] width 251 height 23
type textarea "x"
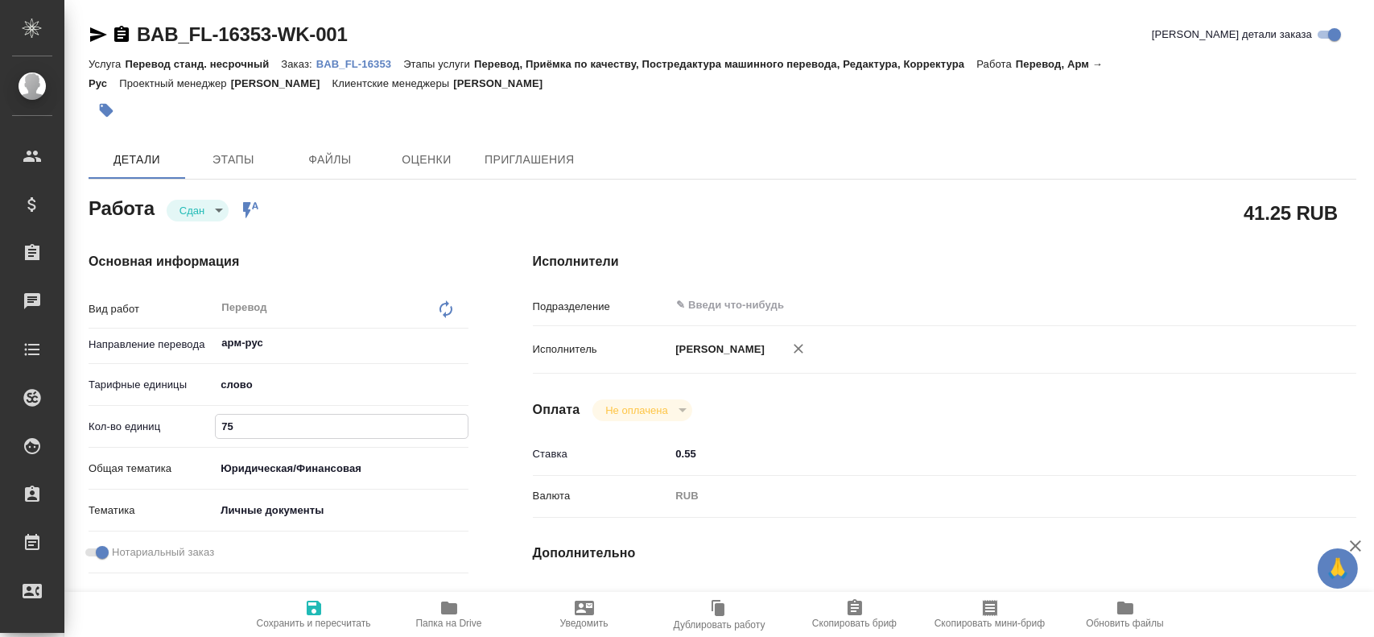
type textarea "x"
type input "1"
type textarea "x"
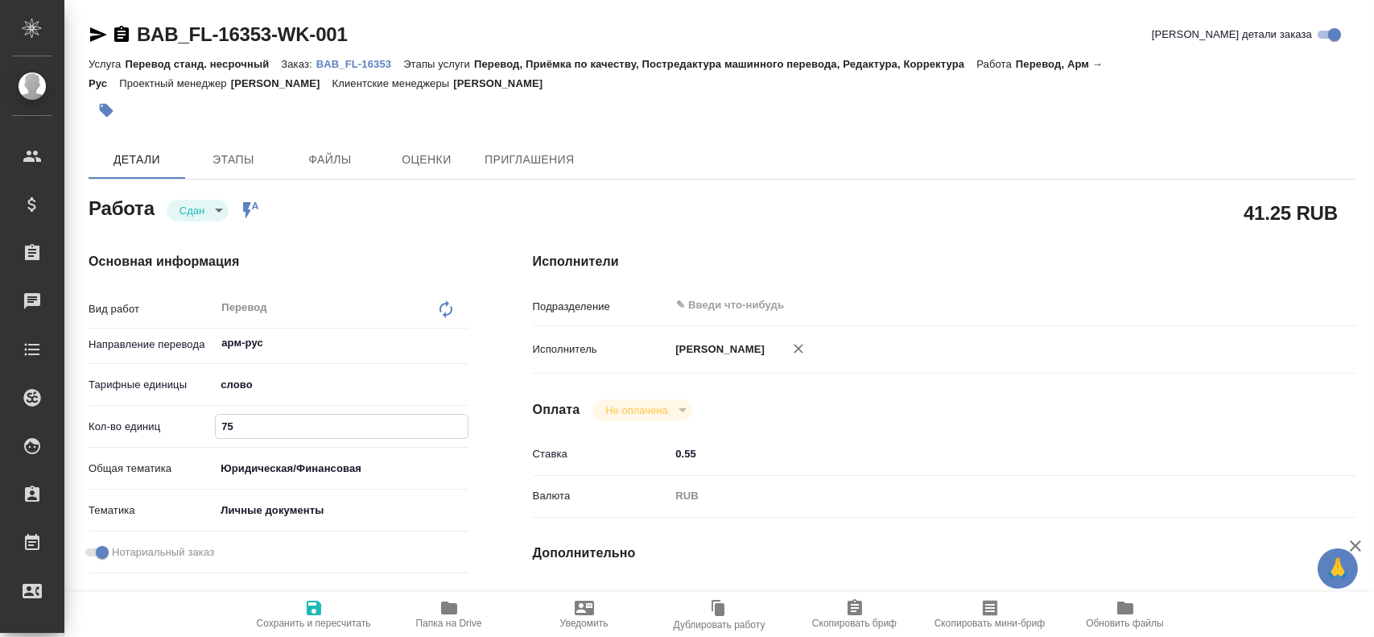
type textarea "x"
type input "10"
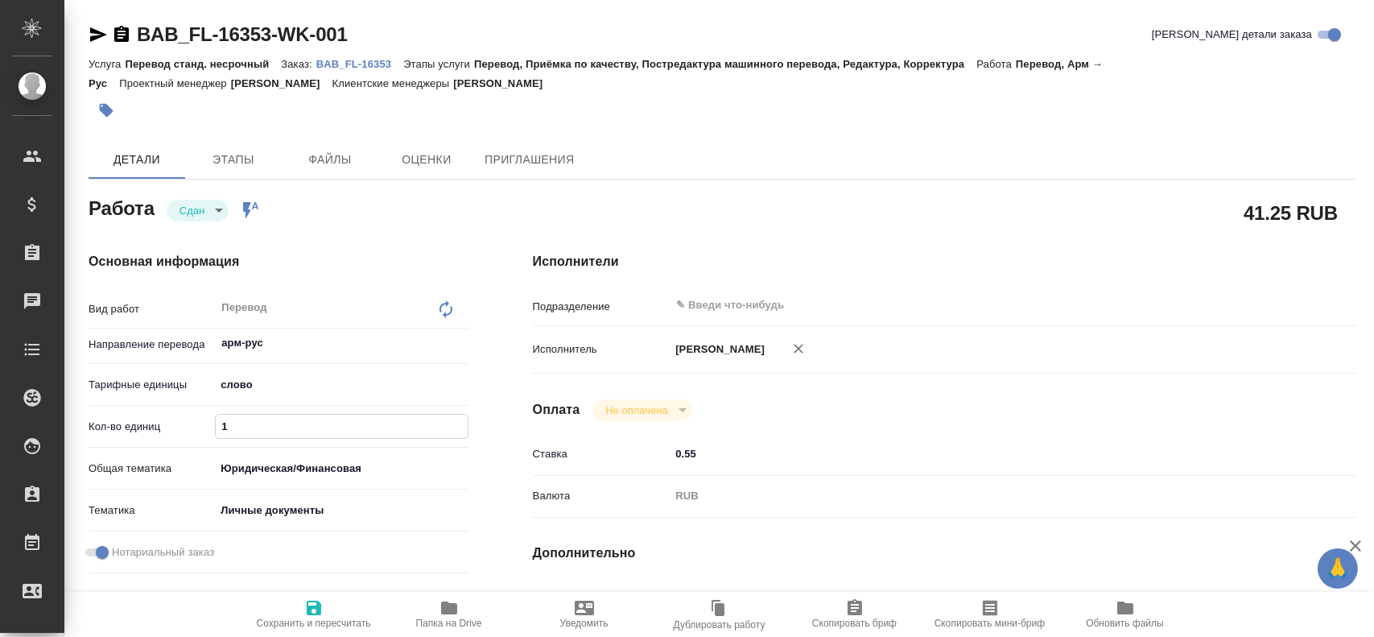
type textarea "x"
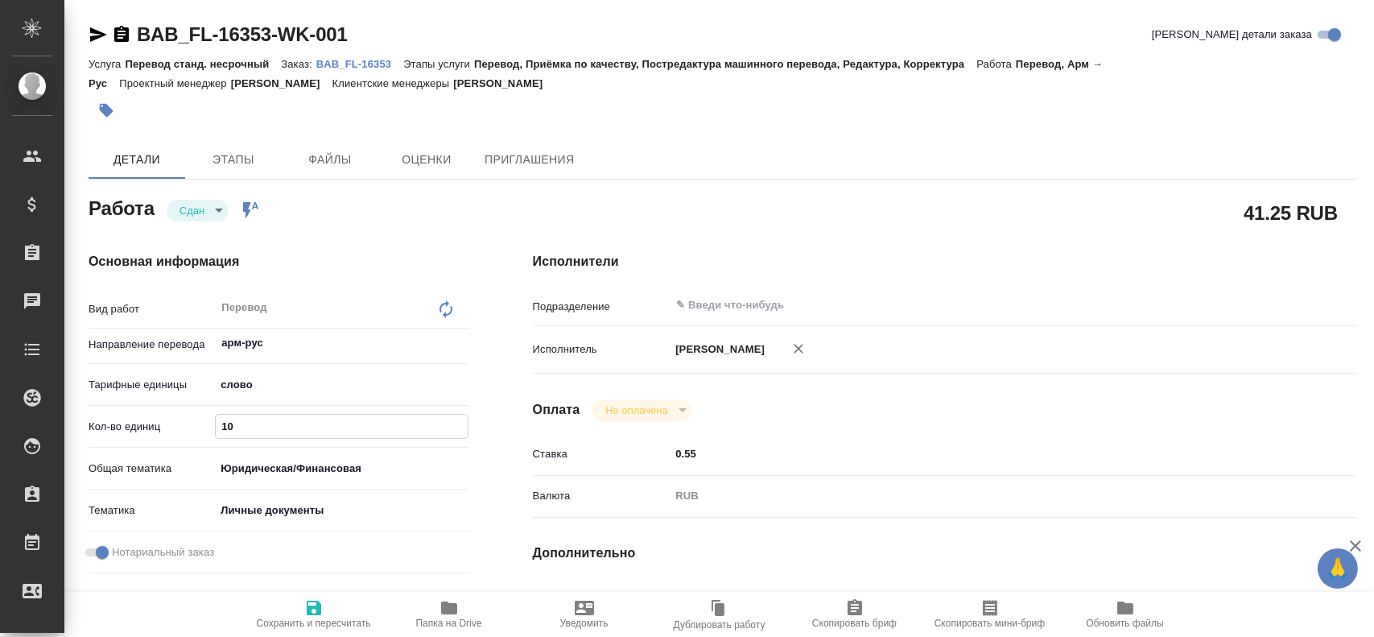
type input "100"
type textarea "x"
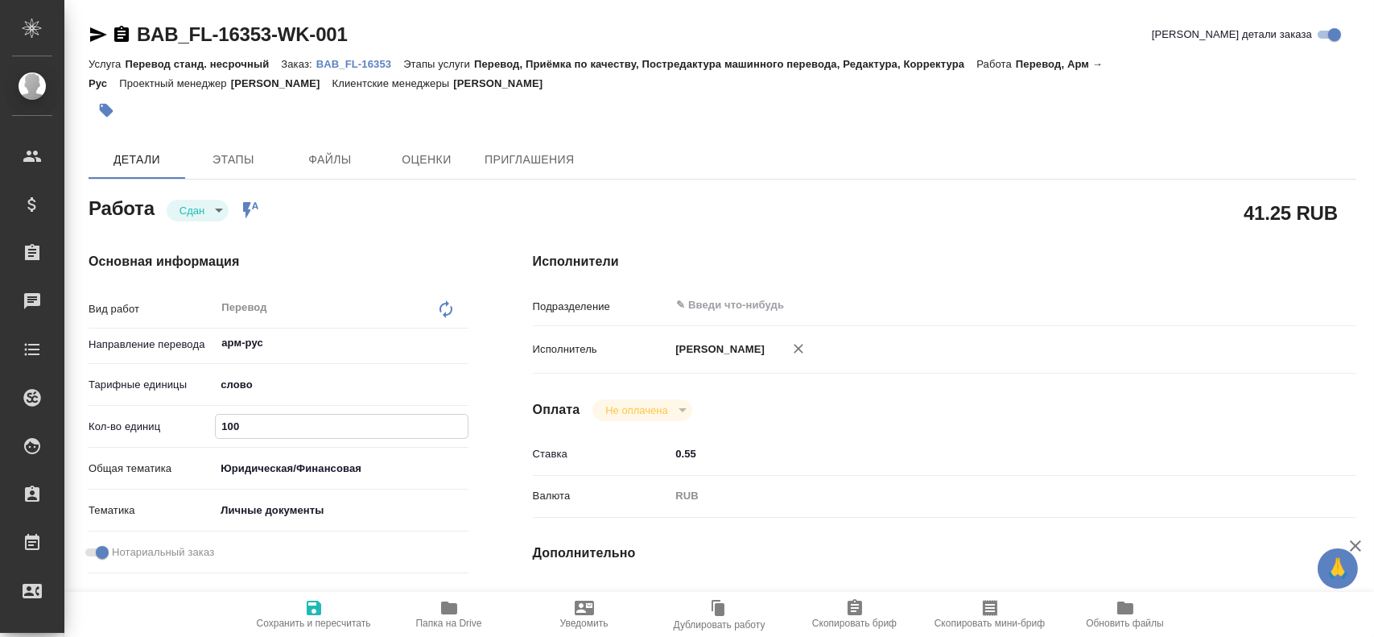
type input "100"
click at [310, 608] on icon "button" at bounding box center [314, 608] width 14 height 14
type textarea "x"
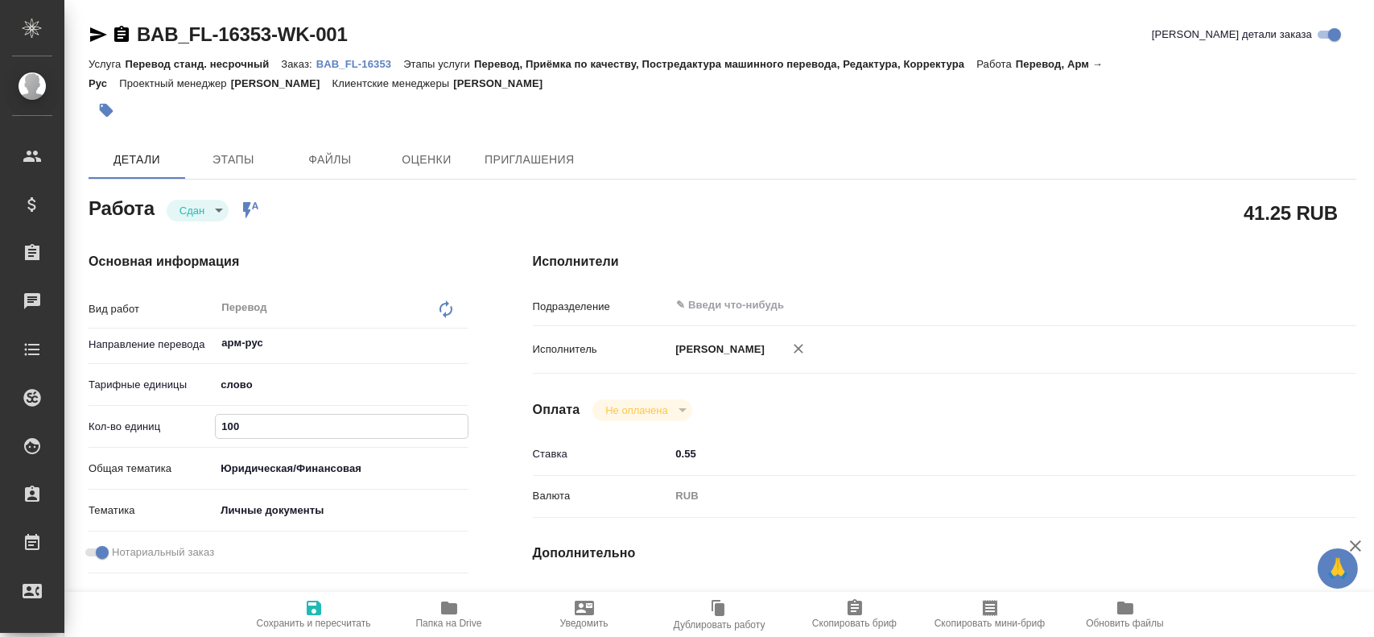
type textarea "x"
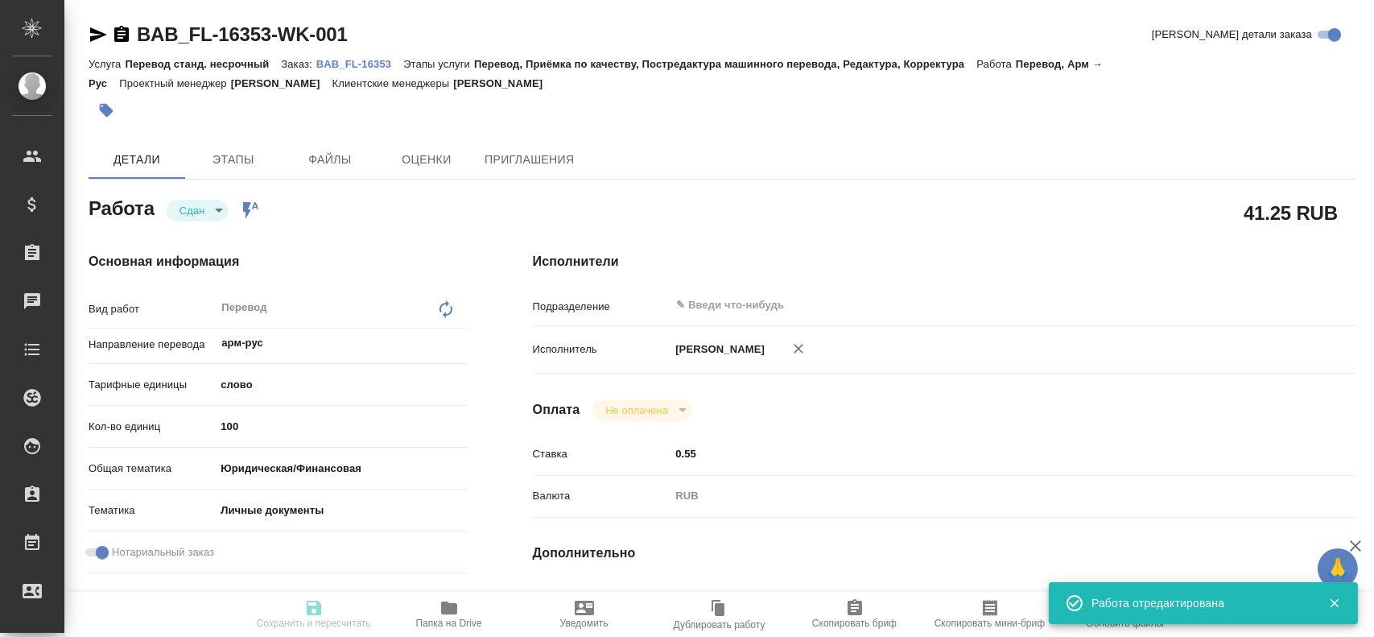
type textarea "x"
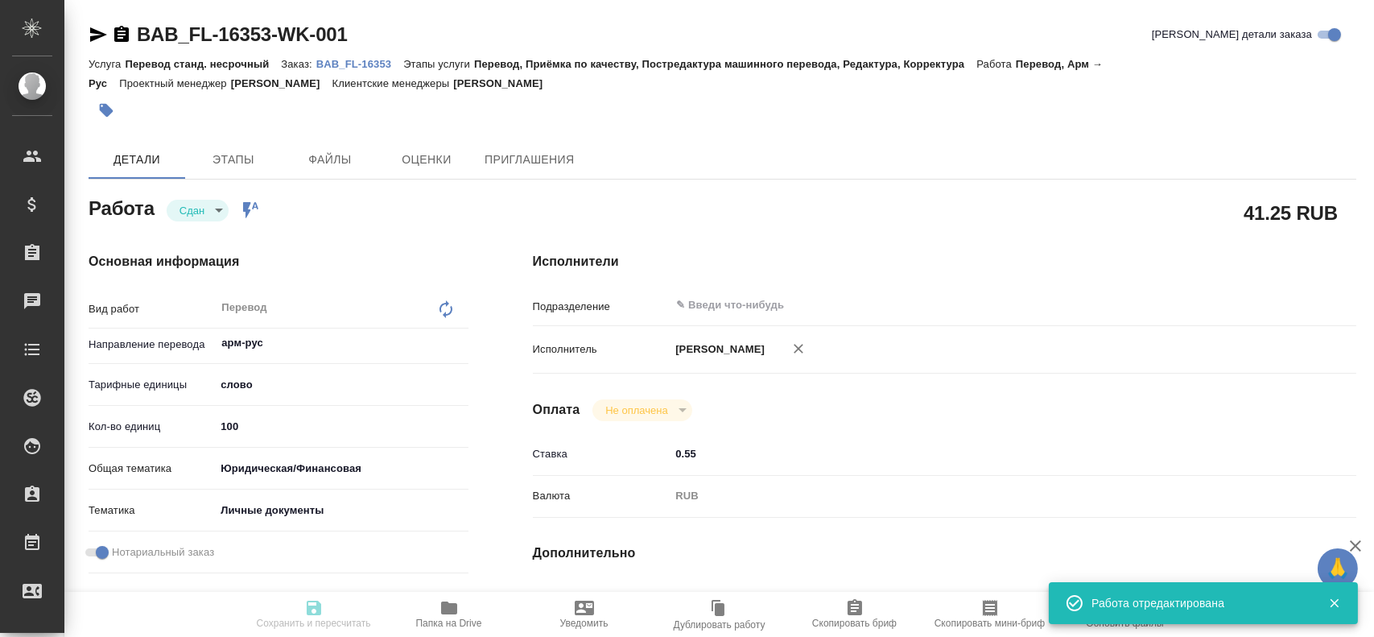
type input "closed"
type textarea "Перевод"
type textarea "x"
type input "арм-рус"
type input "5a8b1489cc6b4906c91bfd90"
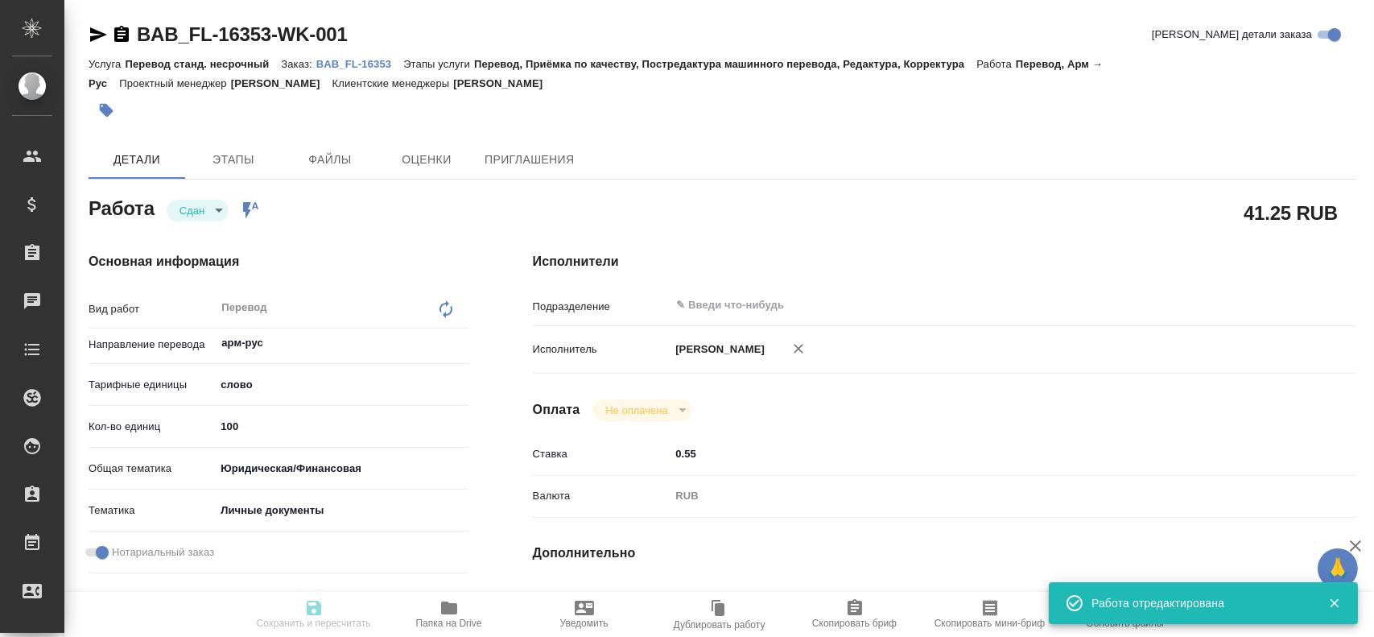
type input "100"
type input "yr-fn"
type input "5a8b8b956a9677013d343cfe"
checkbox input "true"
type input "19.08.2025 11:03"
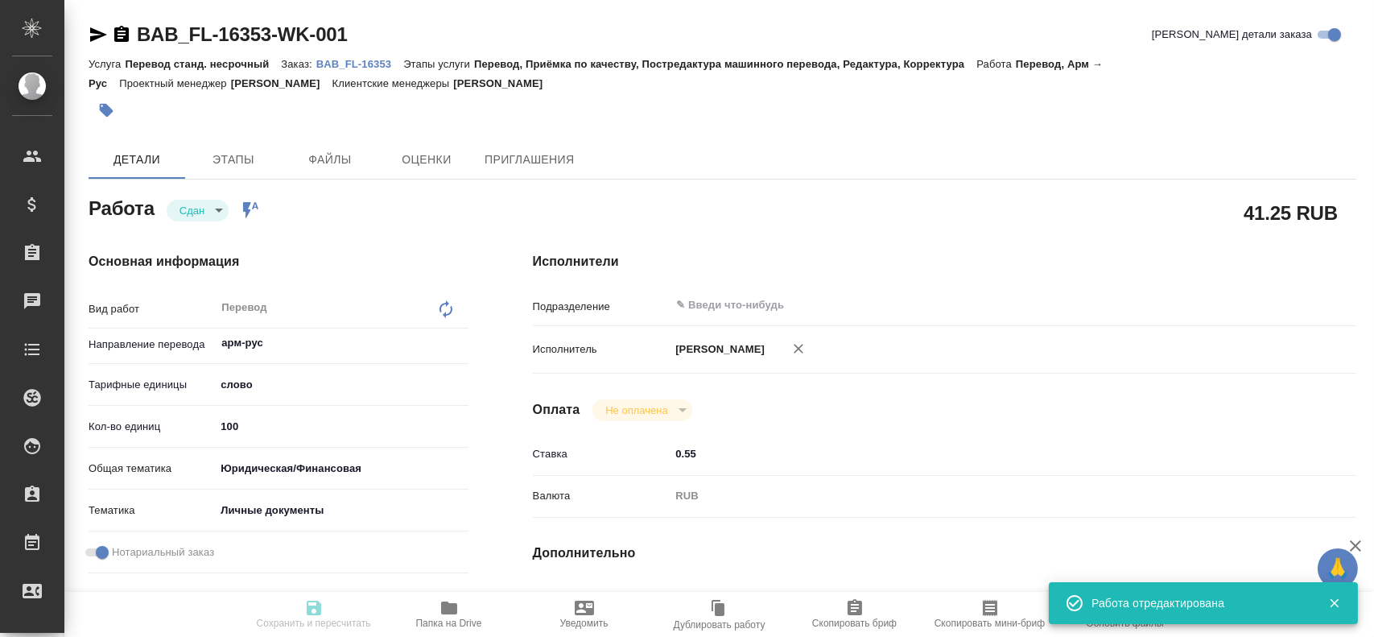
type input "19.08.2025 11:13"
type input "19.08.2025 12:00"
type input "19.08.2025 11:45"
type input "19.08.2025 12:00"
type input "notPayed"
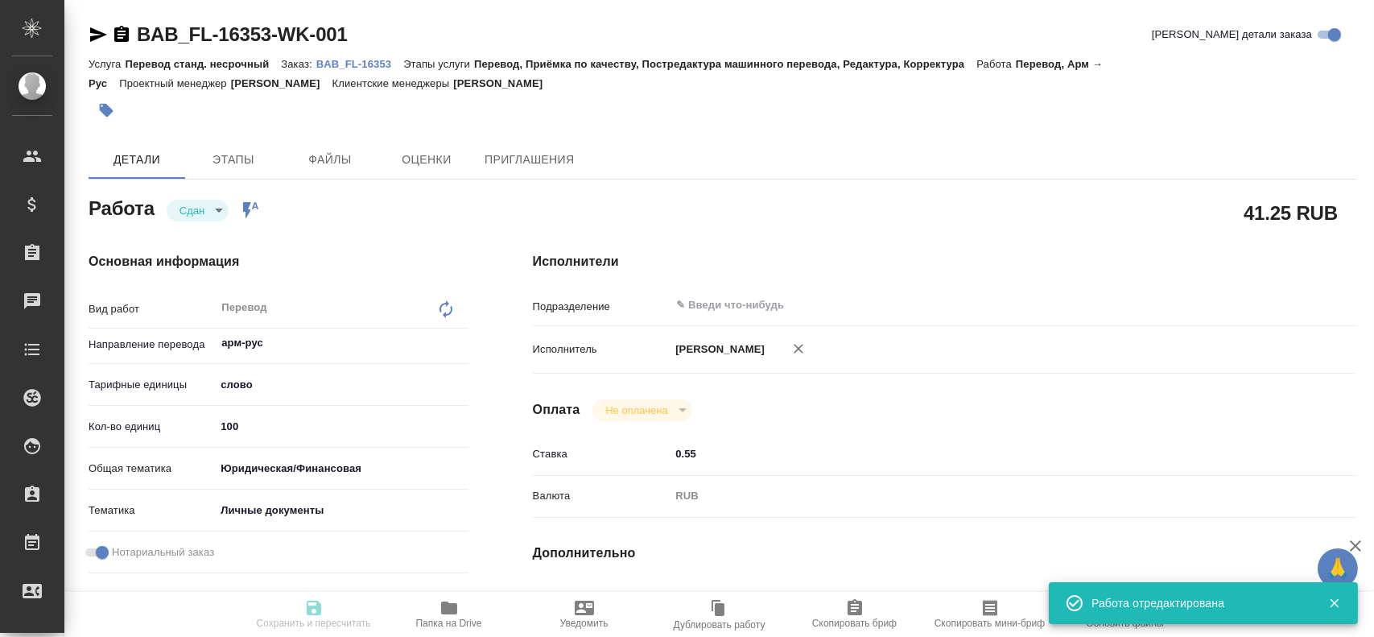
type input "0.55"
type input "RUB"
type input "[PERSON_NAME]"
type textarea "x"
type textarea "/Clients/FL_BAB/Orders/BAB_FL-16353/Translated/BAB_FL-16353-WK-001"
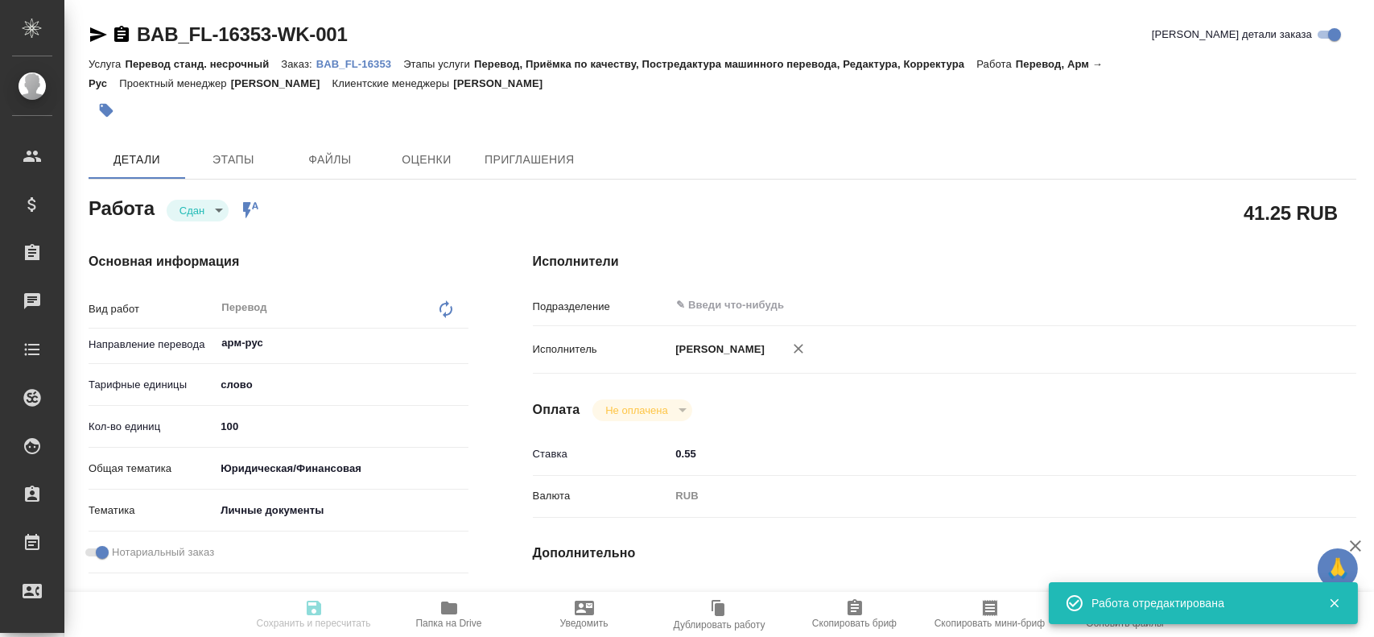
type textarea "x"
type input "BAB_FL-16353"
type input "Перевод станд. несрочный"
type input "Перевод, Приёмка по качеству, Постредактура машинного перевода, Редактура, Корр…"
type input "Голубев Дмитрий"
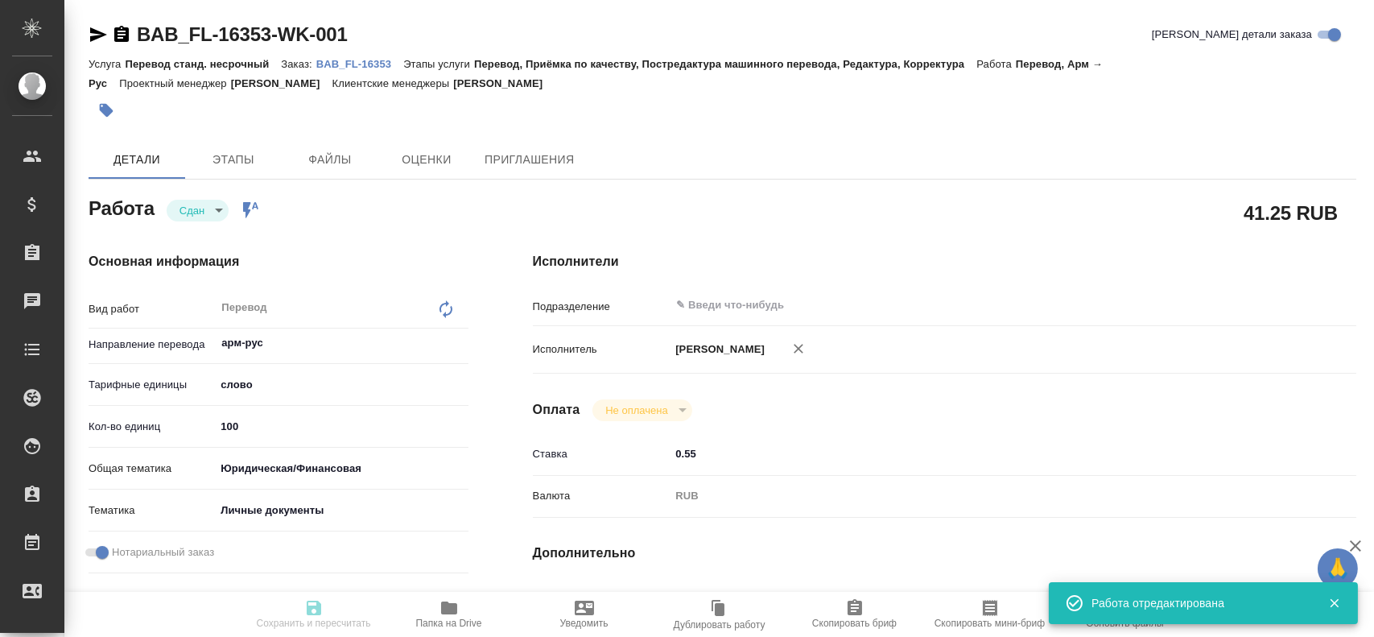
type input "/Clients/FL_BAB/Orders/BAB_FL-16353"
type textarea "x"
type textarea "Мкртичян Камо Завенович"
type textarea "x"
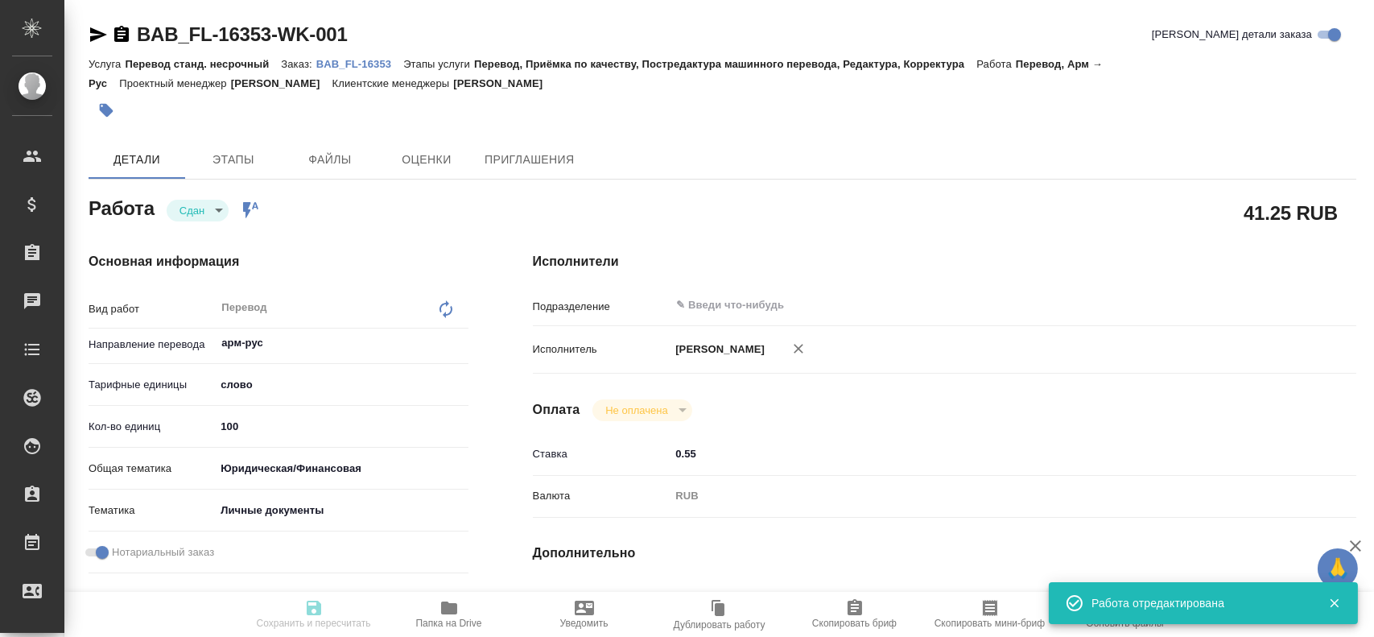
type textarea "x"
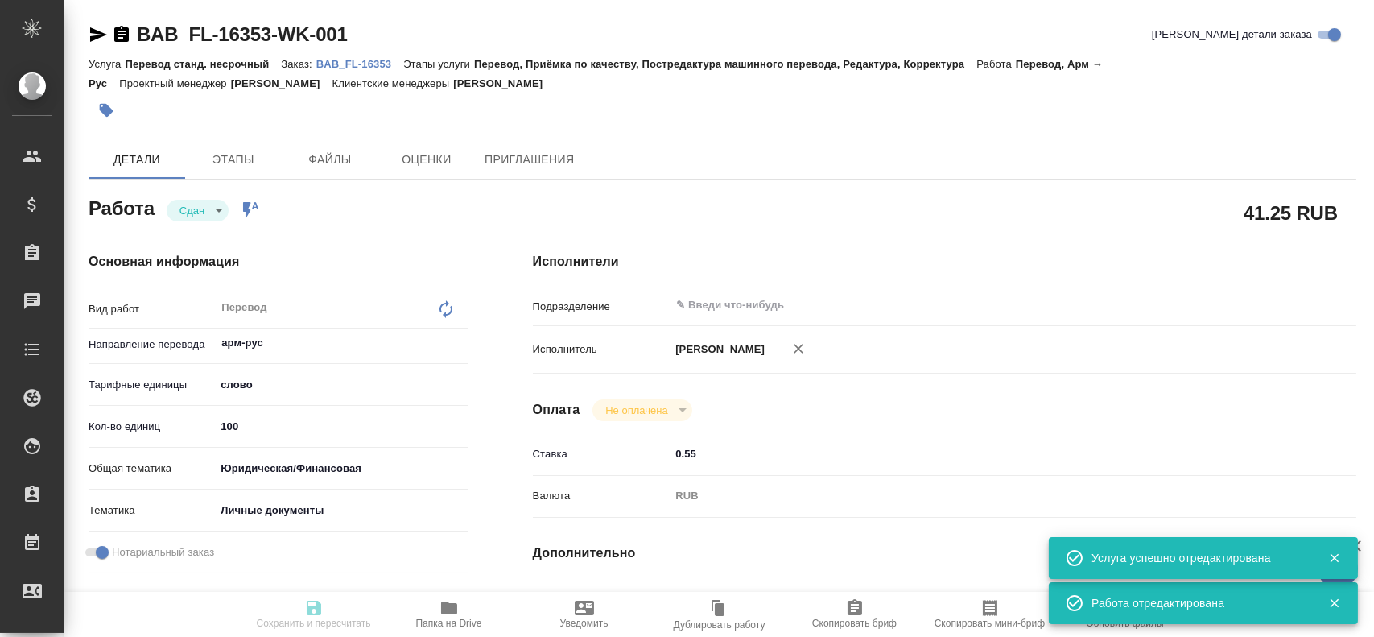
type textarea "x"
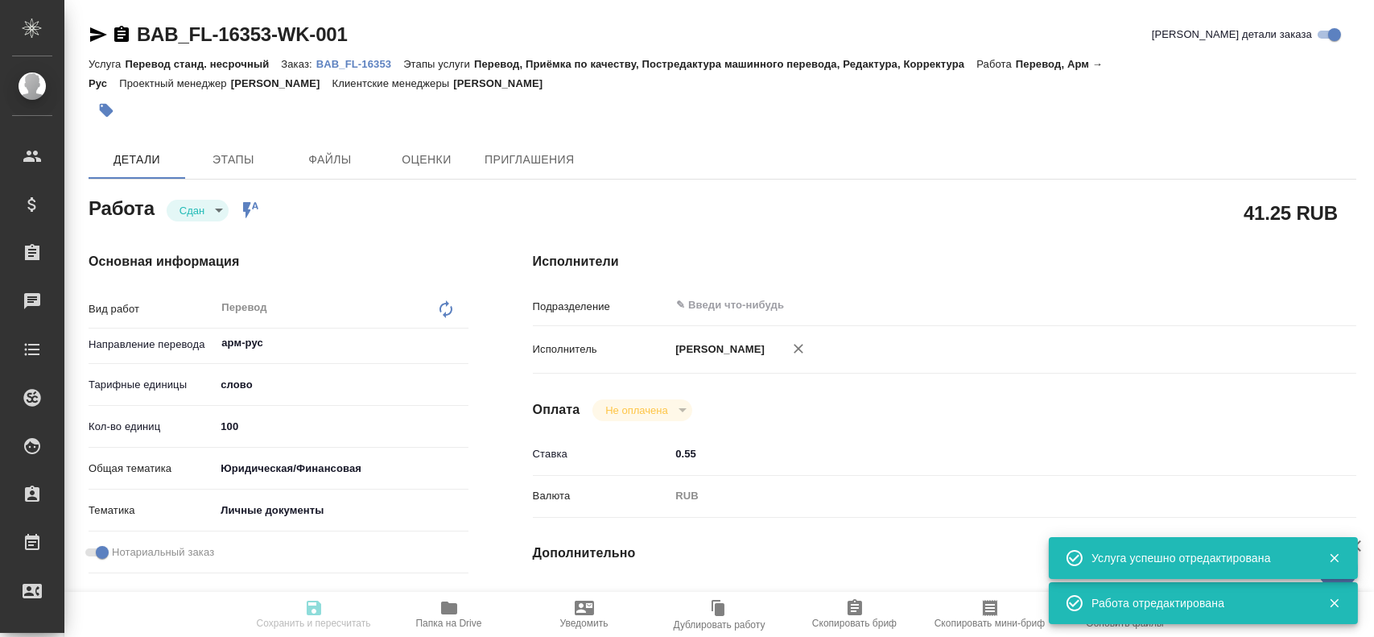
type textarea "x"
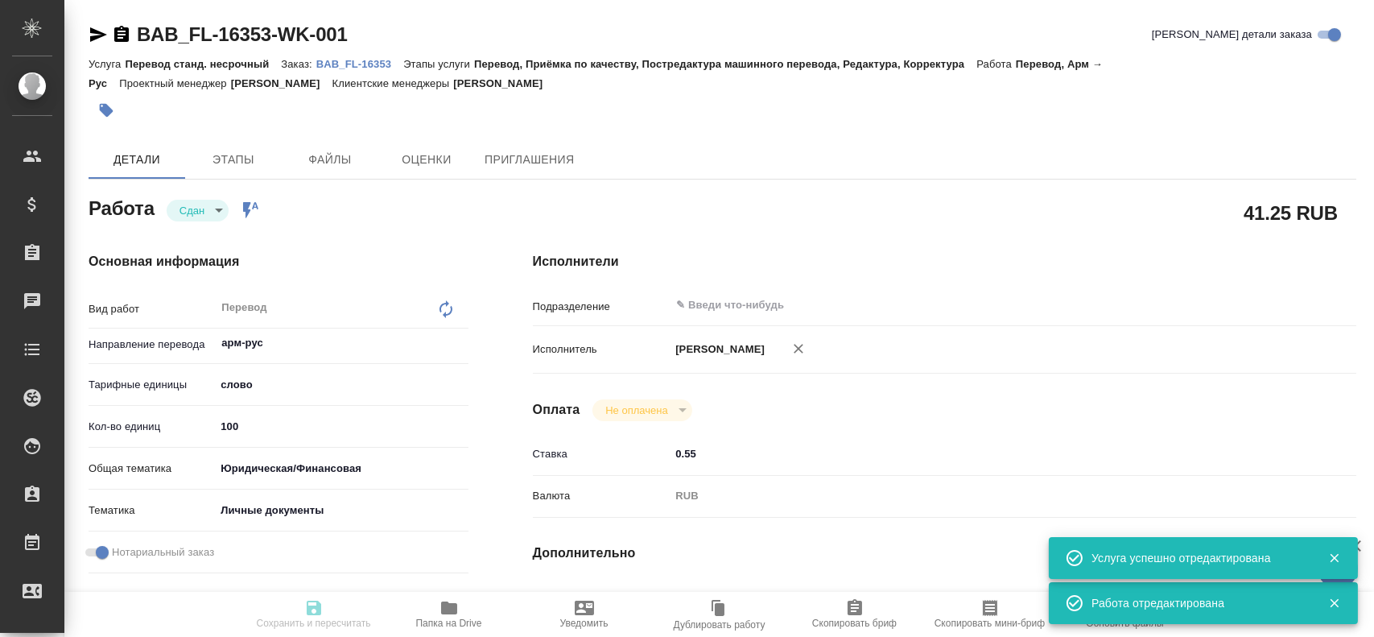
type textarea "x"
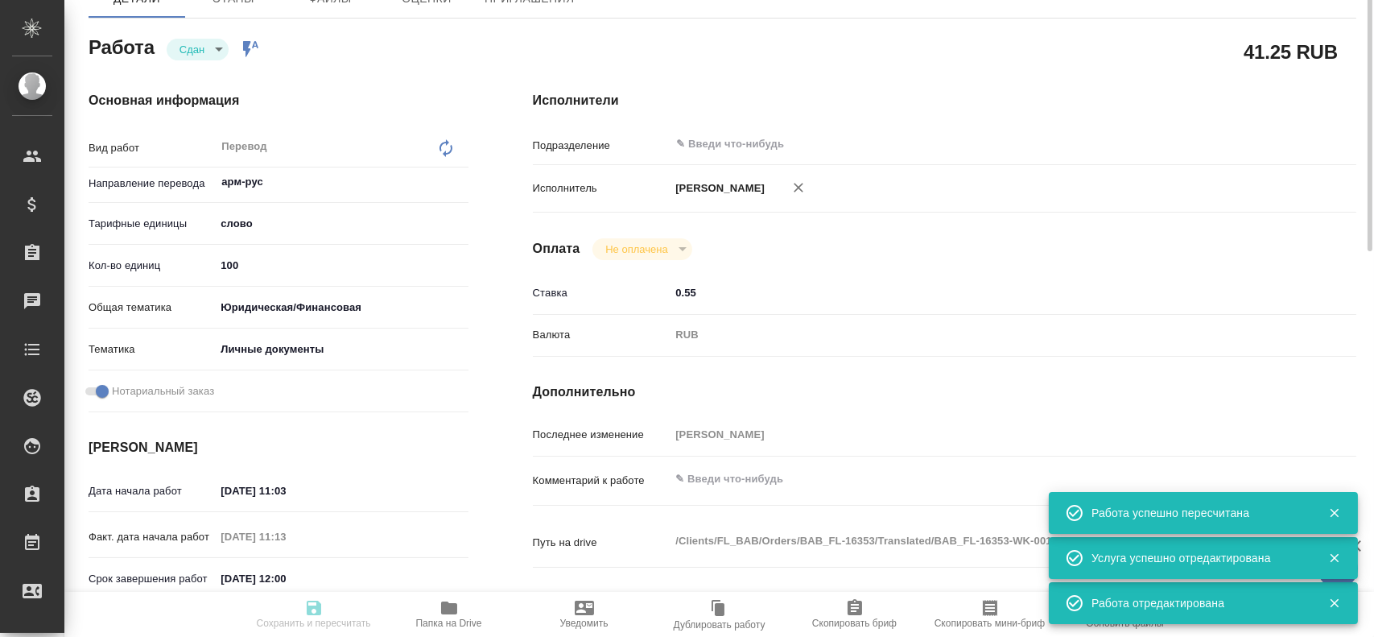
type input "closed"
type textarea "Перевод"
type textarea "x"
type input "арм-рус"
type input "5a8b1489cc6b4906c91bfd90"
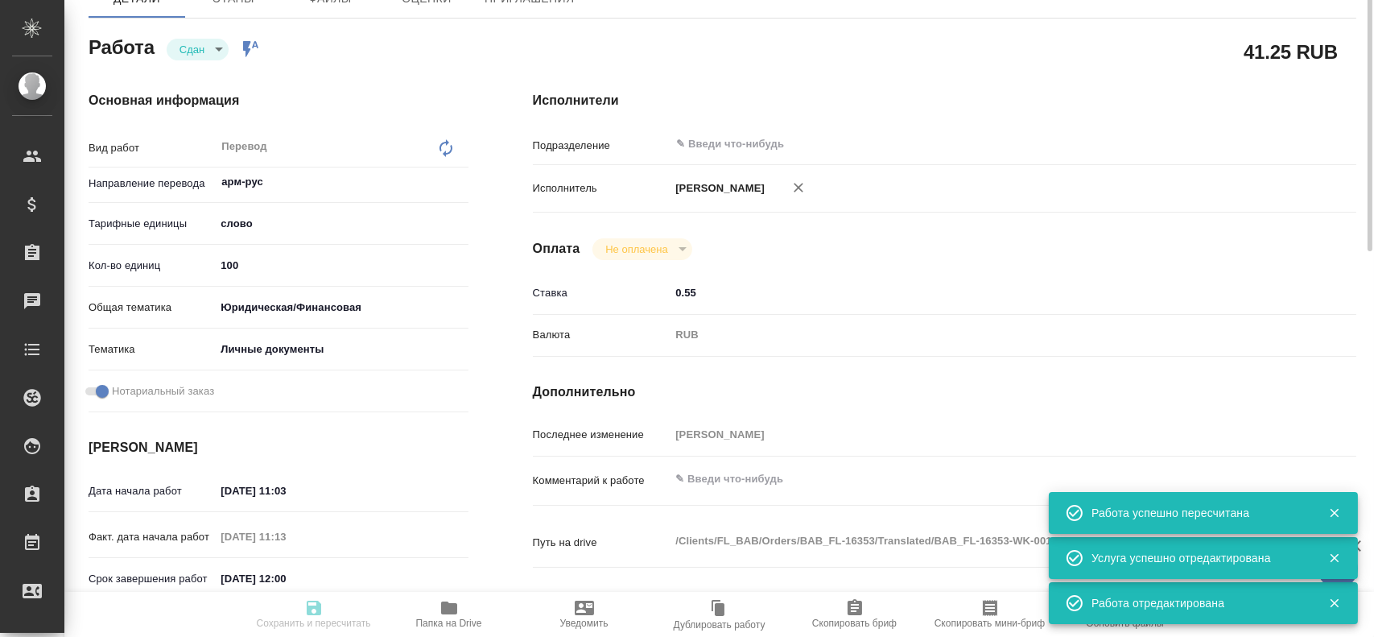
type input "100"
type input "yr-fn"
type input "5a8b8b956a9677013d343cfe"
checkbox input "true"
type input "19.08.2025 11:03"
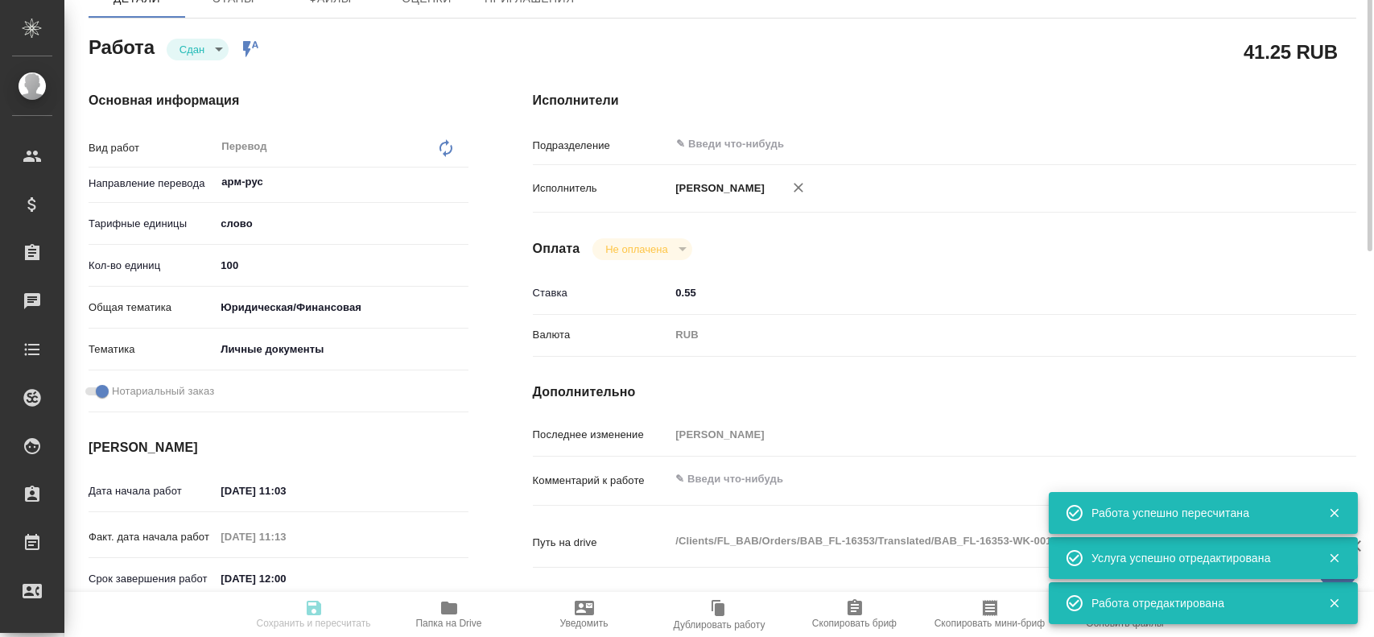
type input "19.08.2025 11:13"
type input "19.08.2025 12:00"
type input "19.08.2025 11:45"
type input "19.08.2025 12:00"
type input "notPayed"
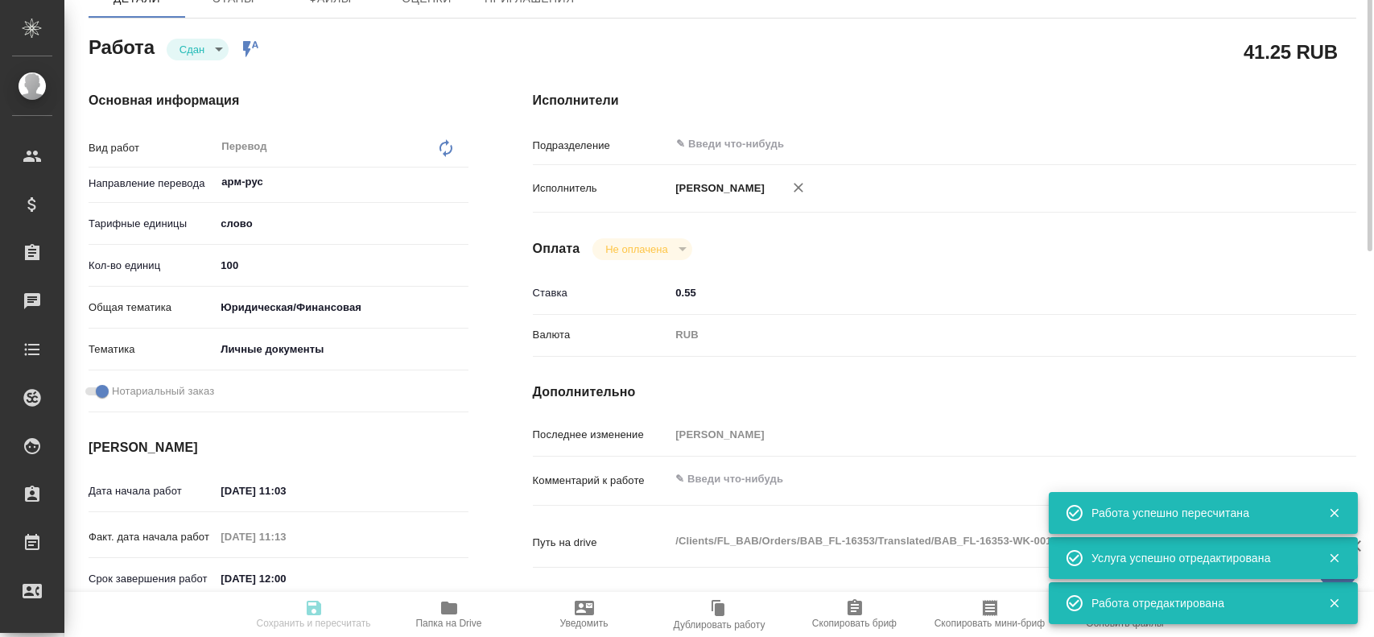
type input "0.55"
type input "RUB"
type input "Гусев Александр"
type textarea "x"
type textarea "/Clients/FL_BAB/Orders/BAB_FL-16353/Translated/BAB_FL-16353-WK-001"
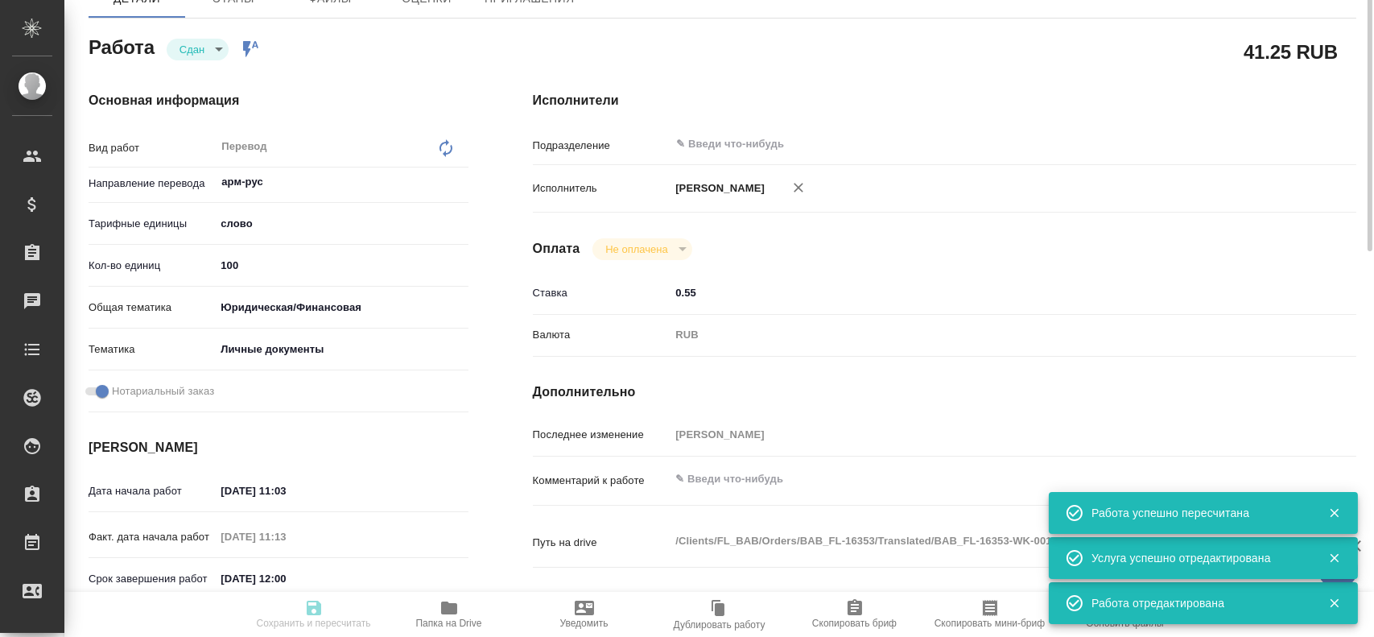
type textarea "x"
type input "BAB_FL-16353"
type input "Перевод станд. несрочный"
type input "Перевод, Приёмка по качеству, Постредактура машинного перевода, Редактура, Корр…"
type input "[PERSON_NAME]"
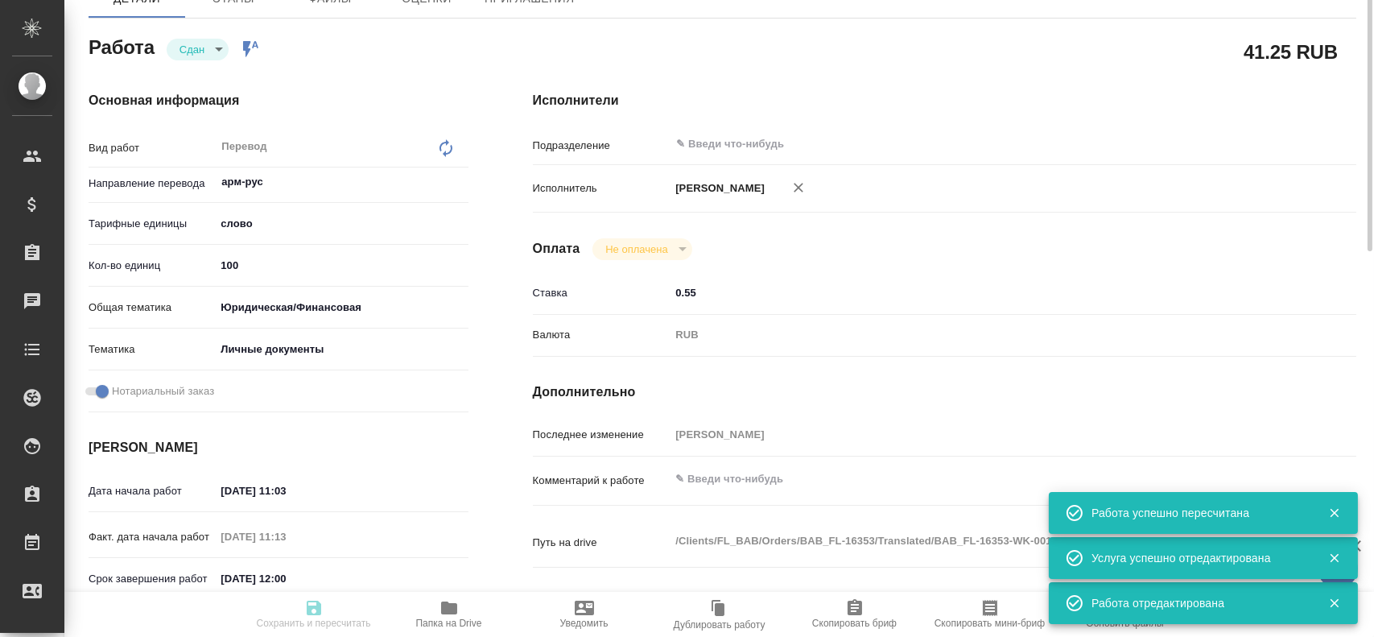
type input "/Clients/FL_BAB/Orders/BAB_FL-16353"
type textarea "x"
type textarea "Мкртичян Камо Завенович"
type textarea "x"
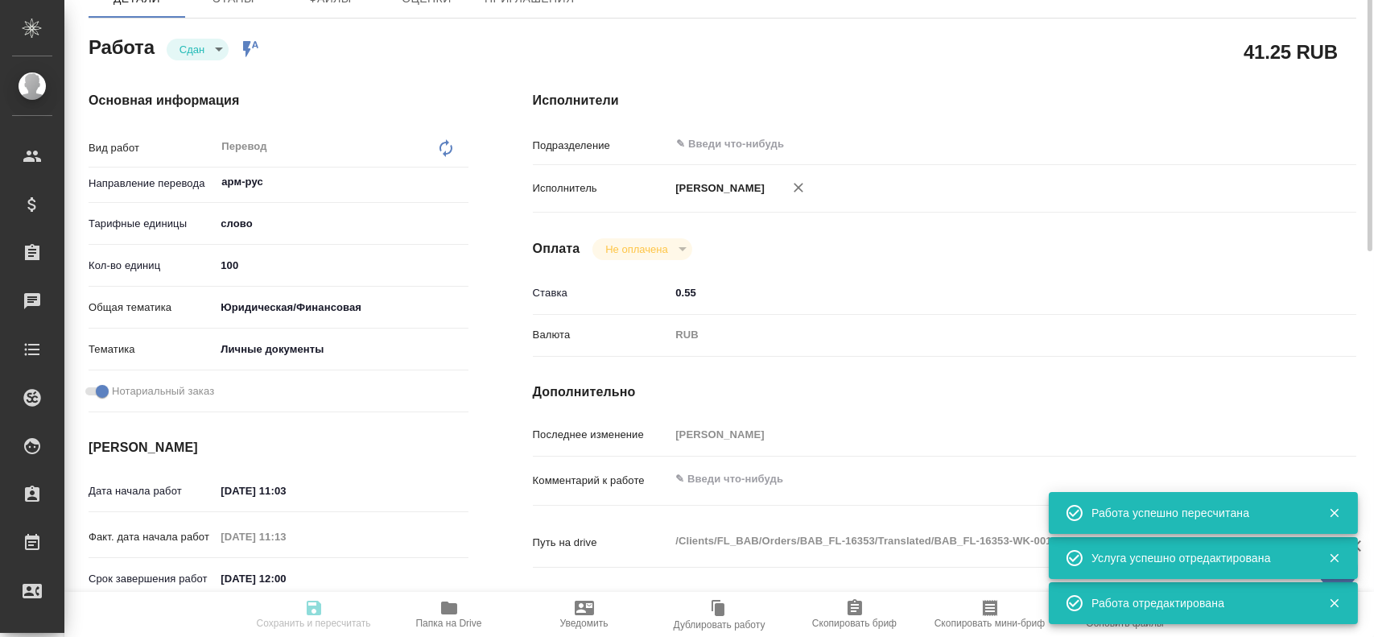
type textarea "x"
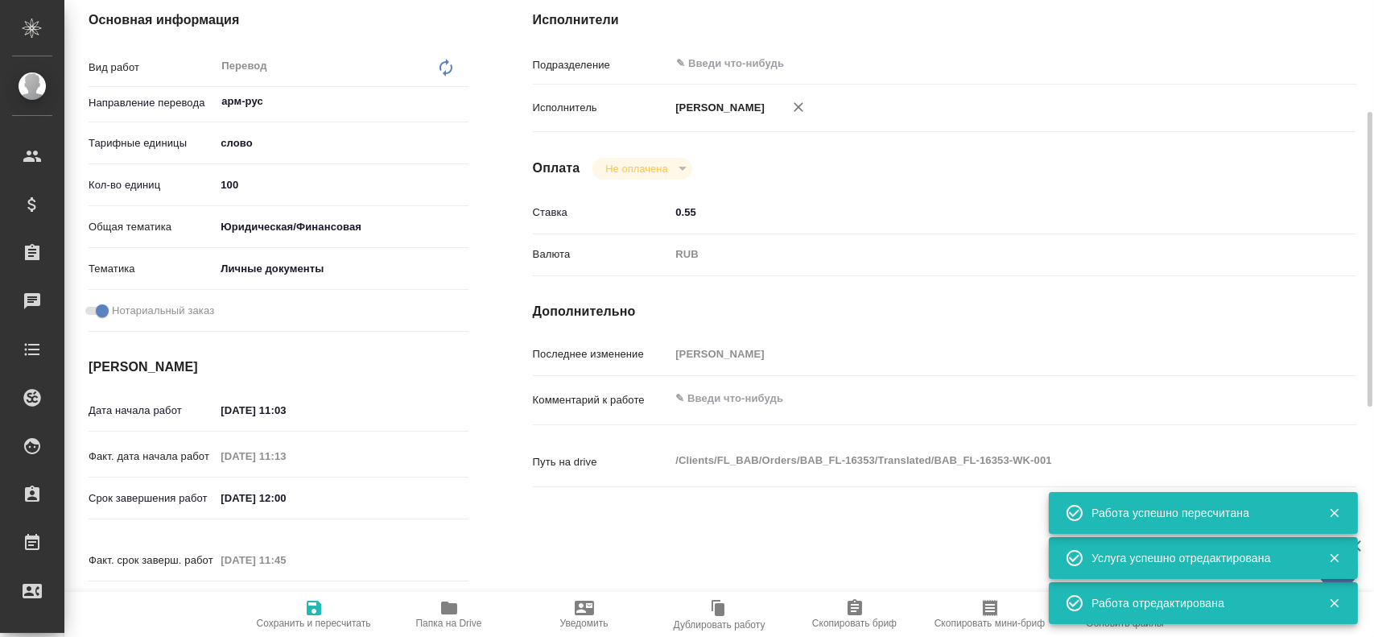
type textarea "x"
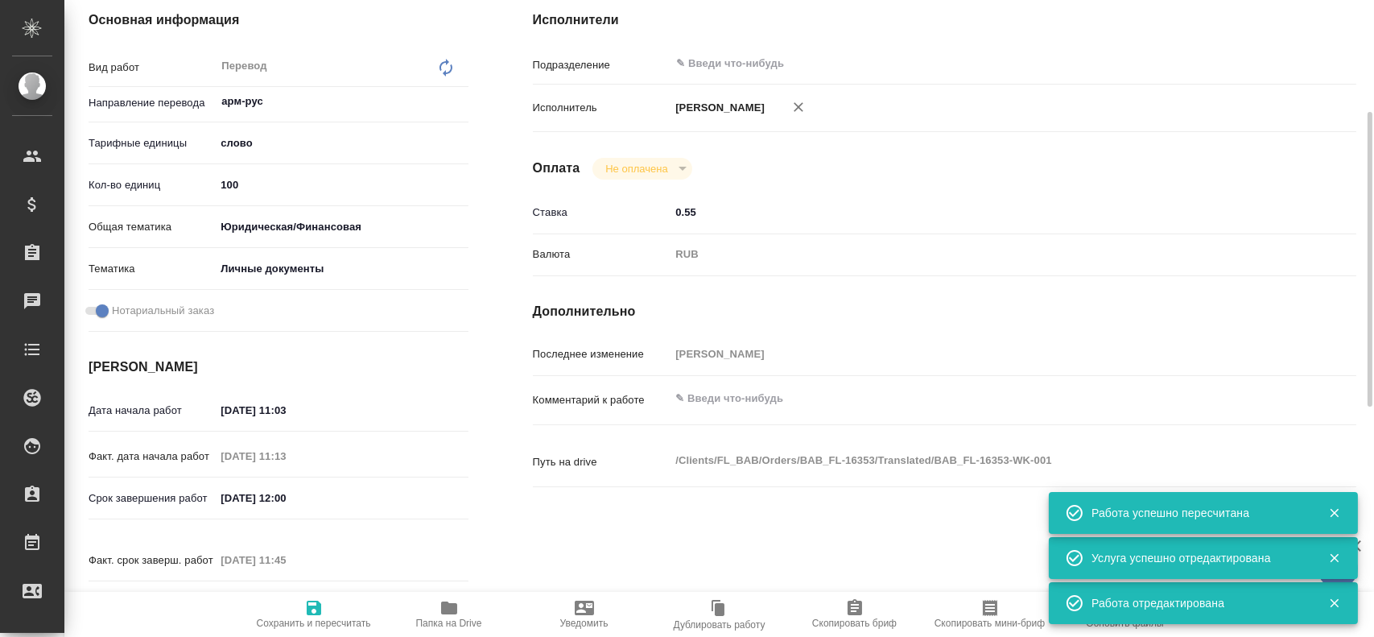
type textarea "x"
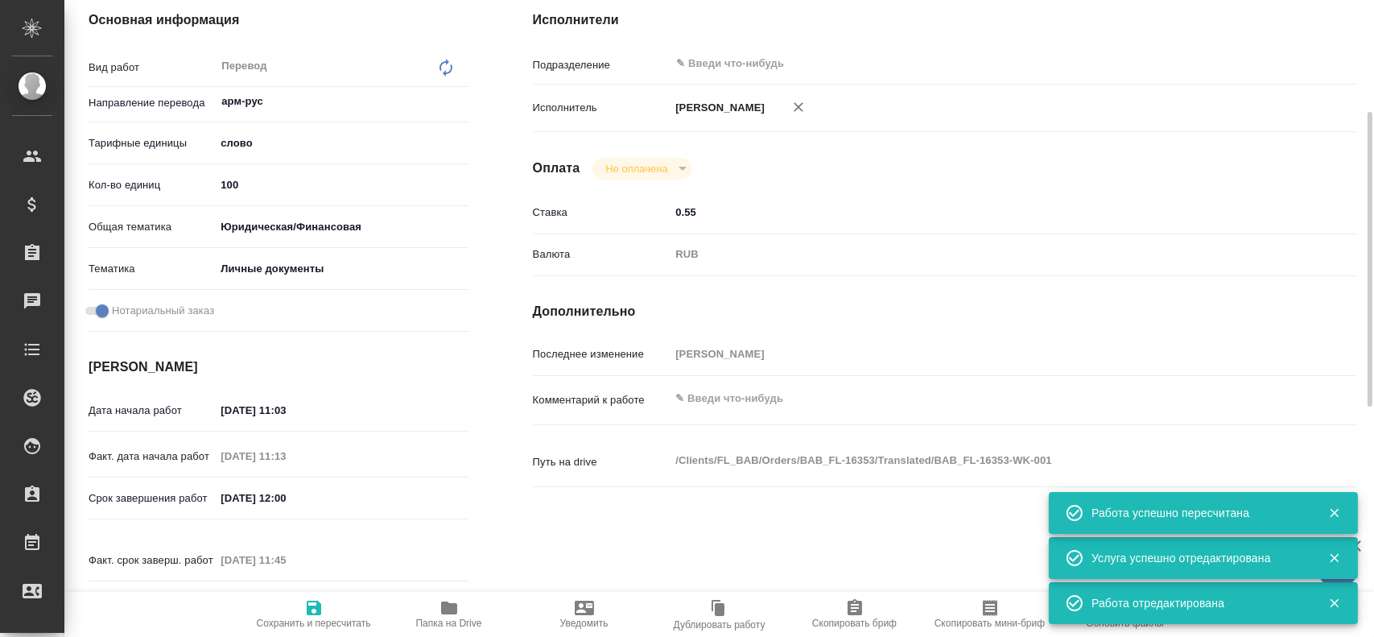
type textarea "x"
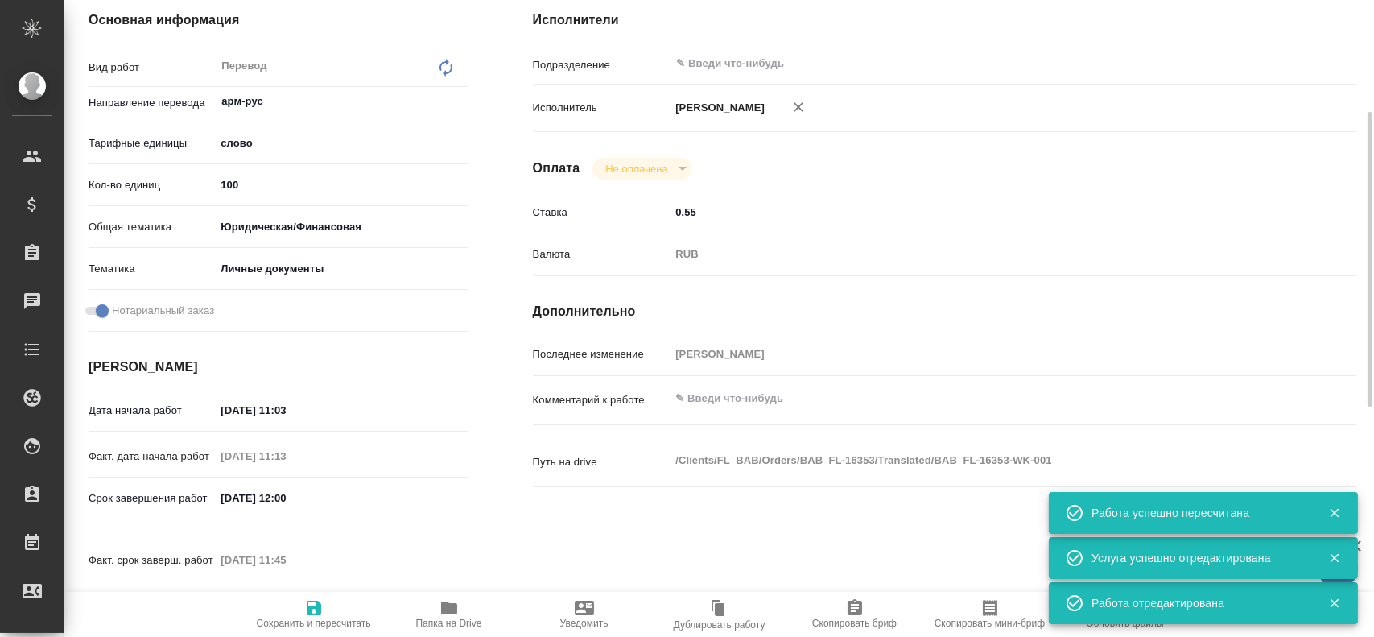
type textarea "x"
click at [717, 399] on textarea at bounding box center [979, 399] width 616 height 27
type textarea "x"
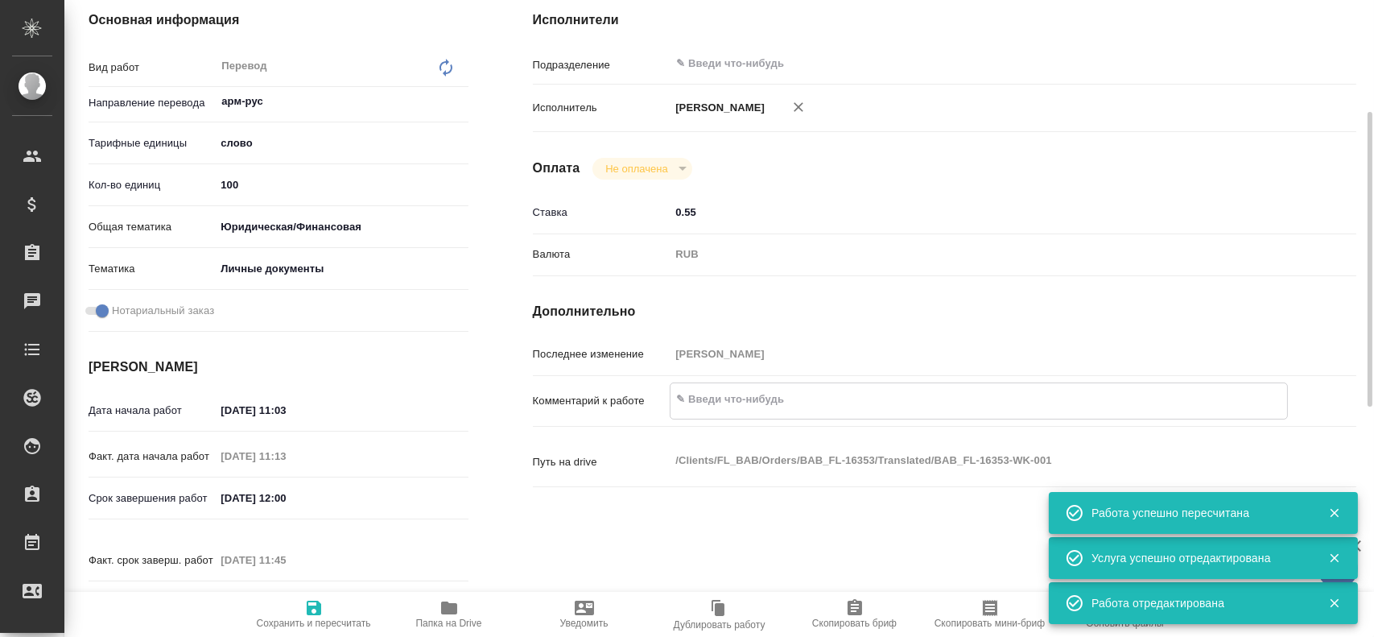
type textarea "x"
type textarea "+"
type textarea "x"
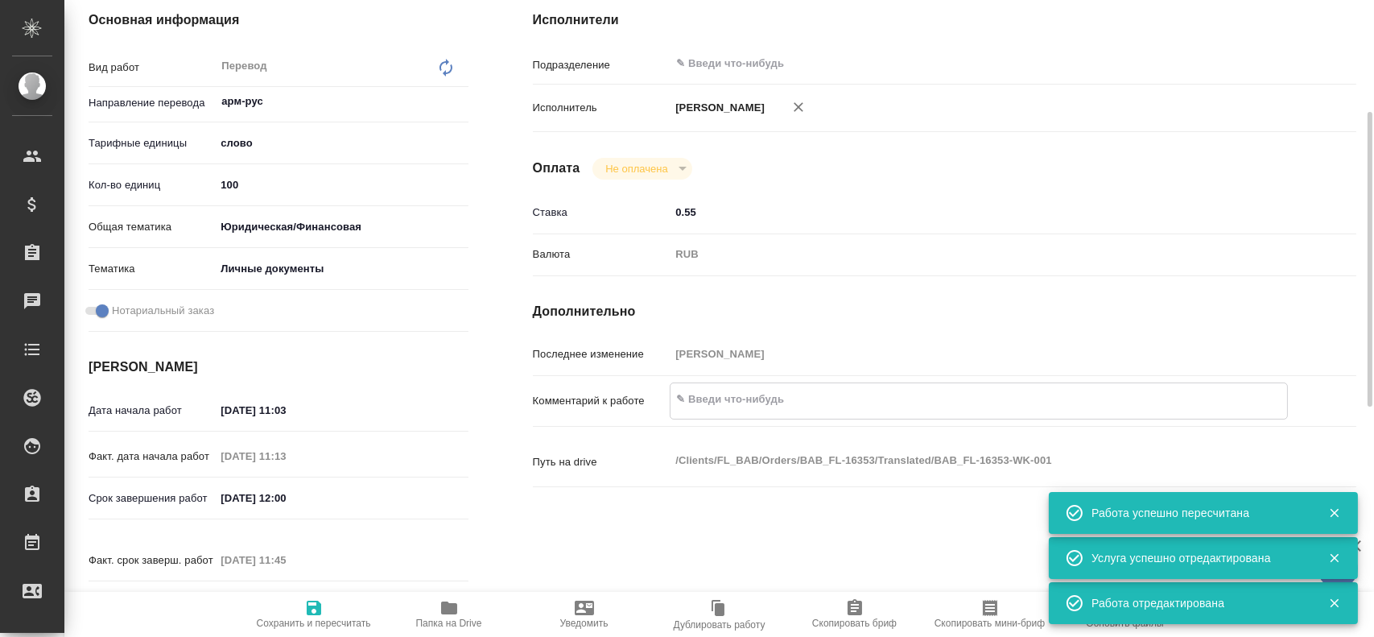
type textarea "x"
type textarea "+"
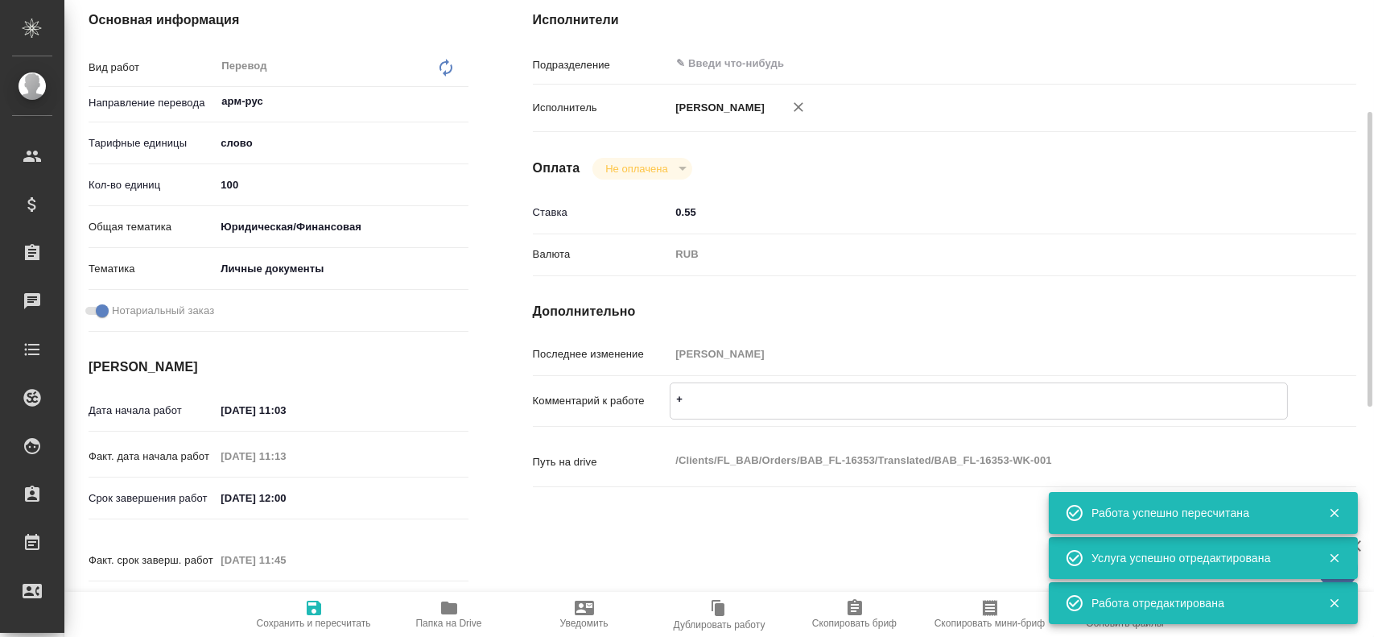
type textarea "x"
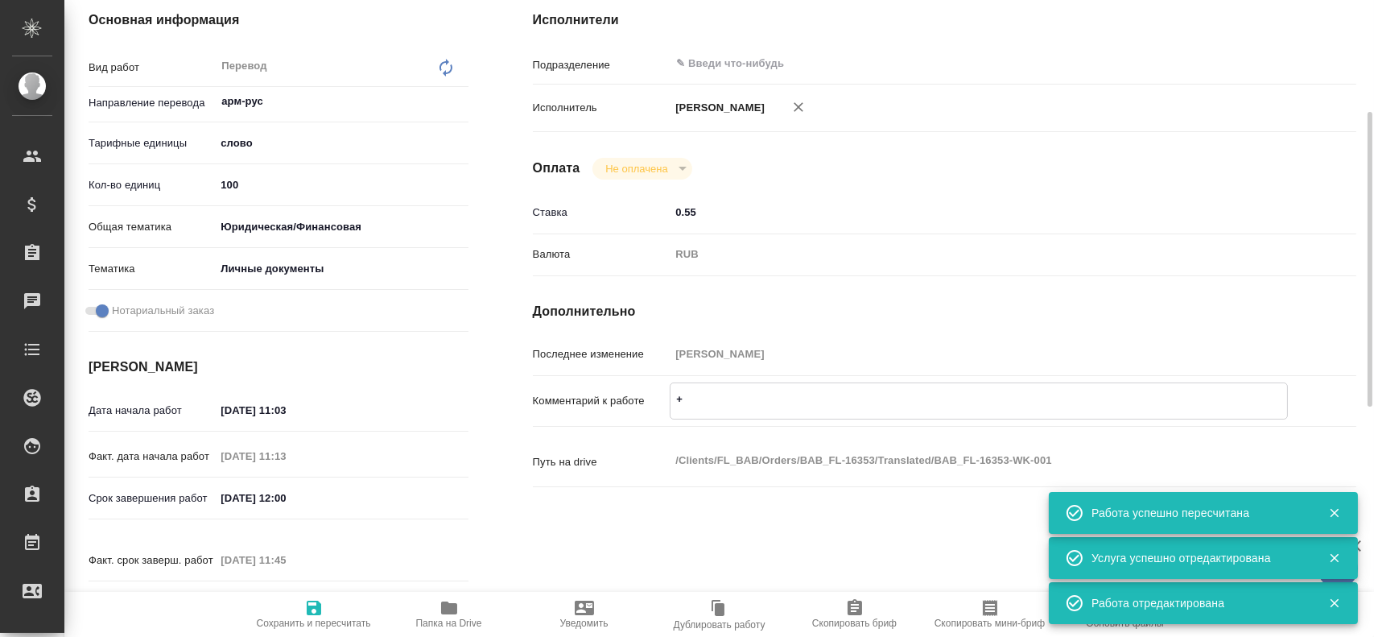
type textarea "+ ш"
type textarea "x"
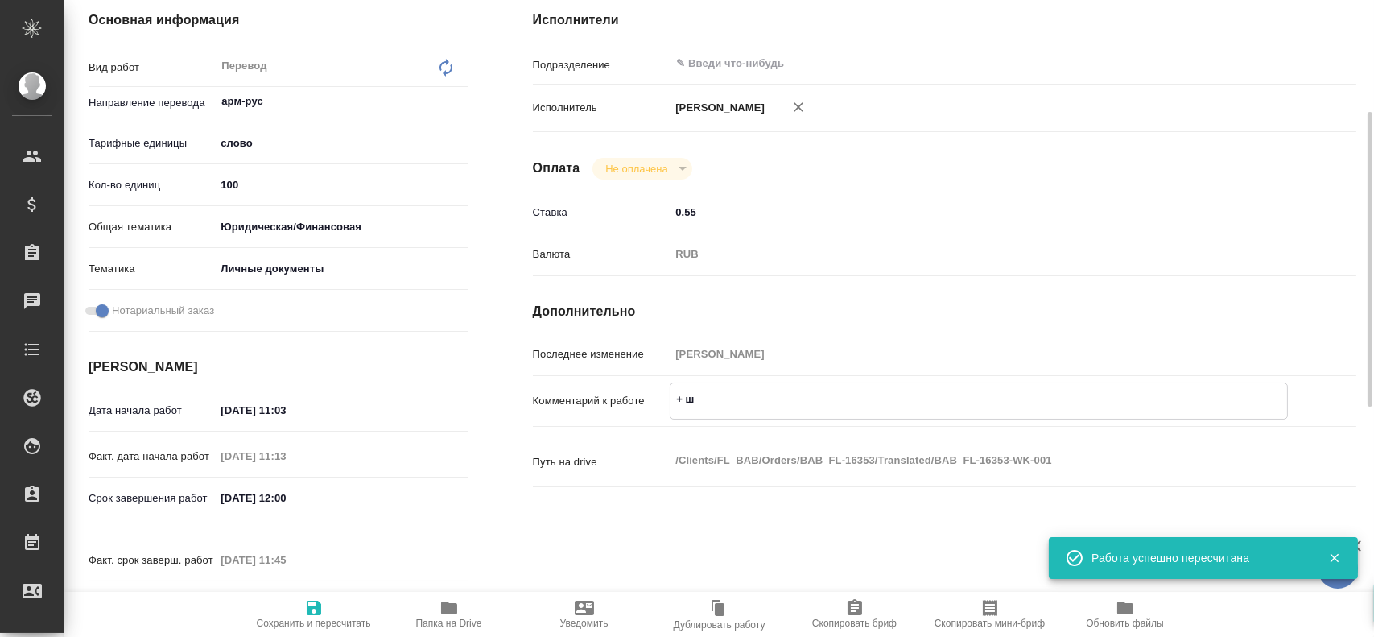
type textarea "x"
type textarea "+ шт"
type textarea "x"
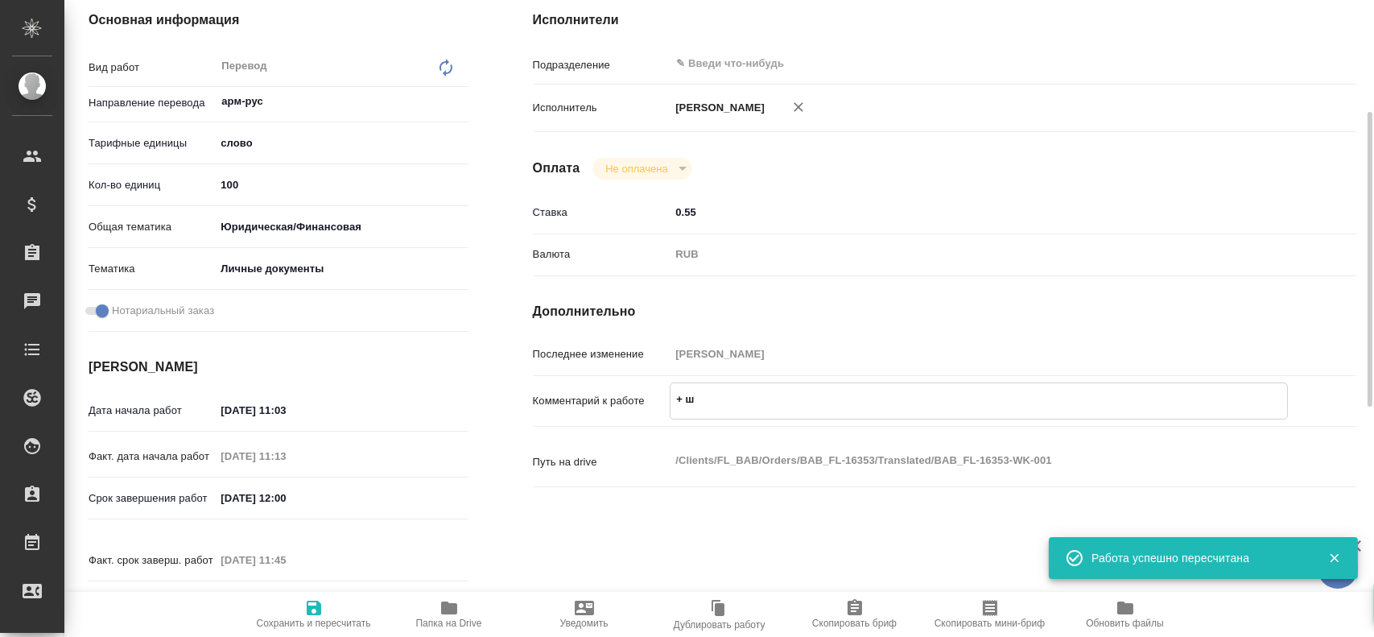
type textarea "x"
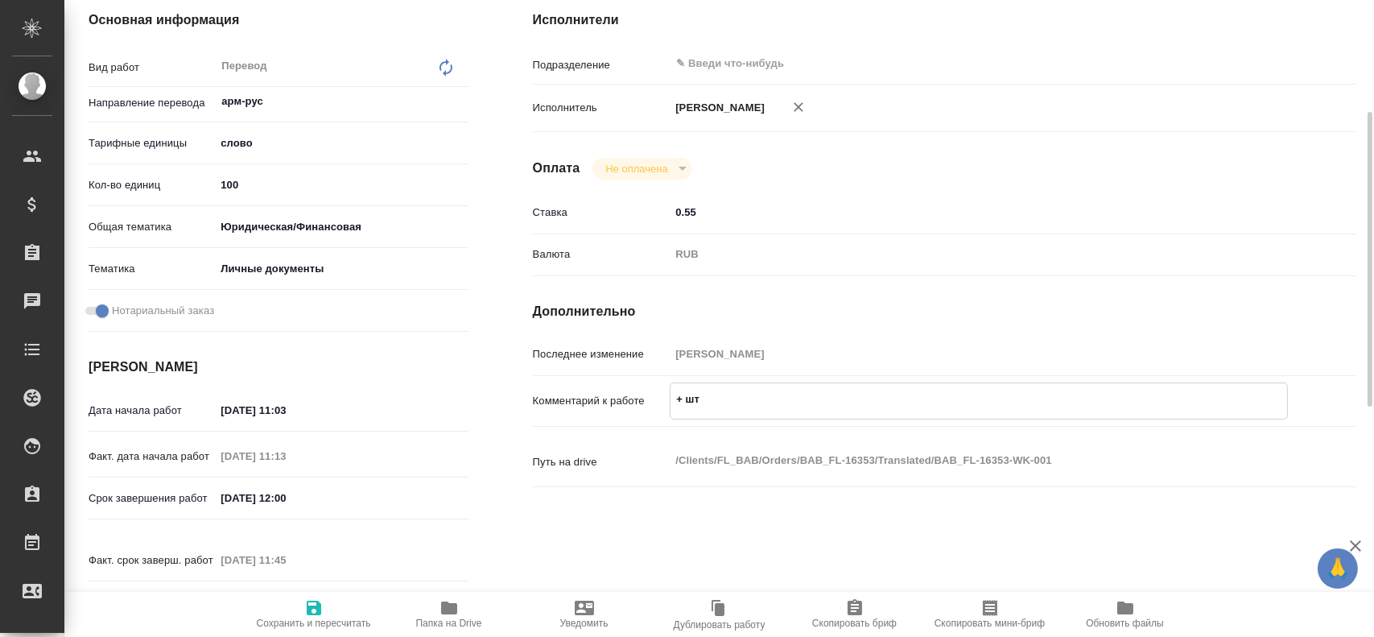
type textarea "x"
type textarea "+ шта"
type textarea "x"
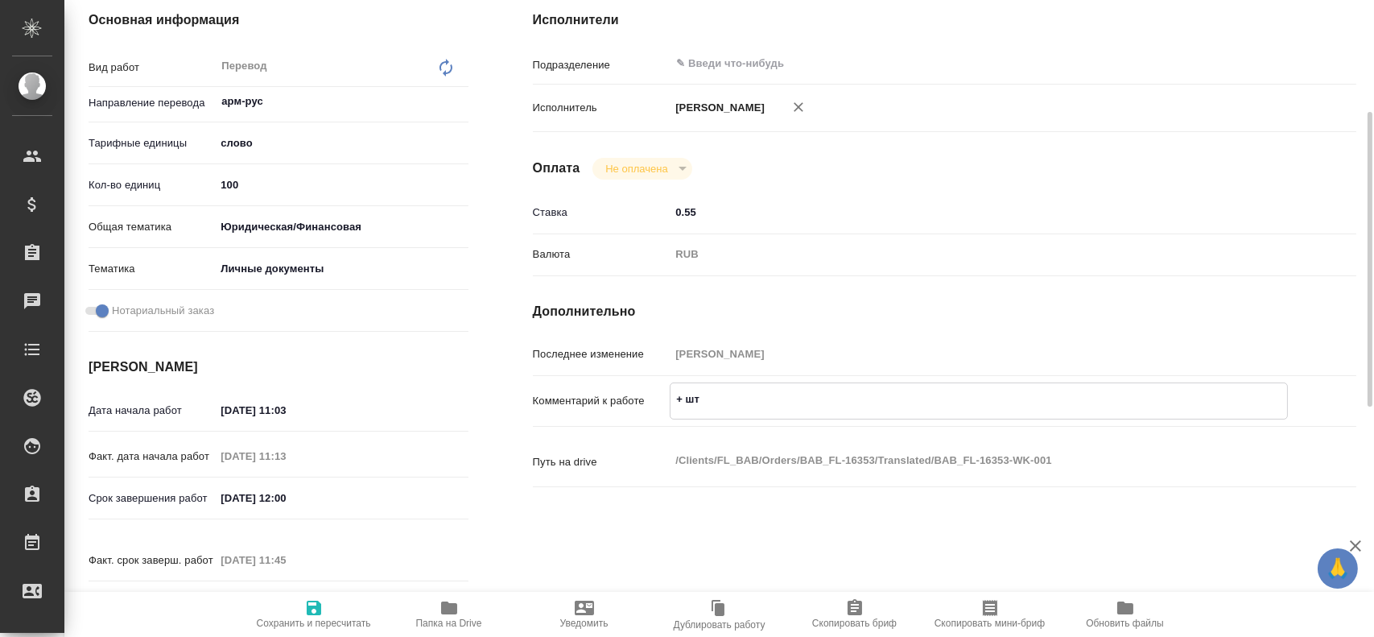
type textarea "x"
type textarea "+ штам"
type textarea "x"
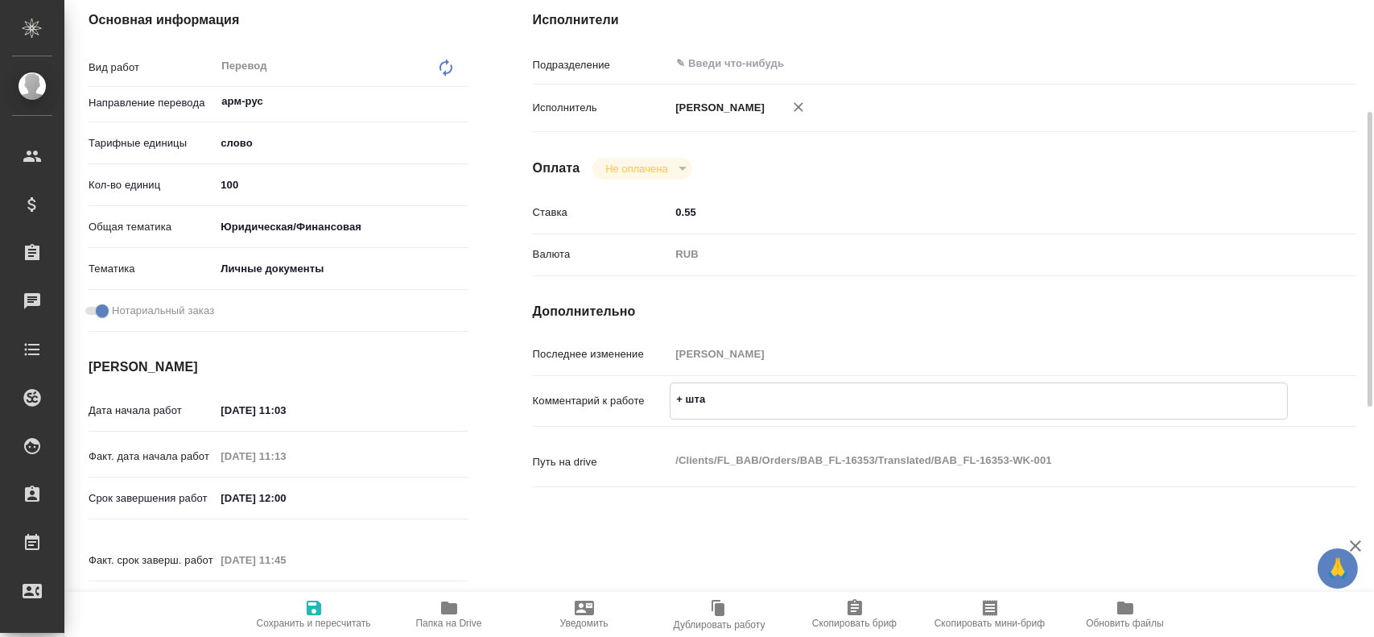
type textarea "x"
type textarea "+ штамп"
click at [304, 610] on icon "button" at bounding box center [313, 607] width 19 height 19
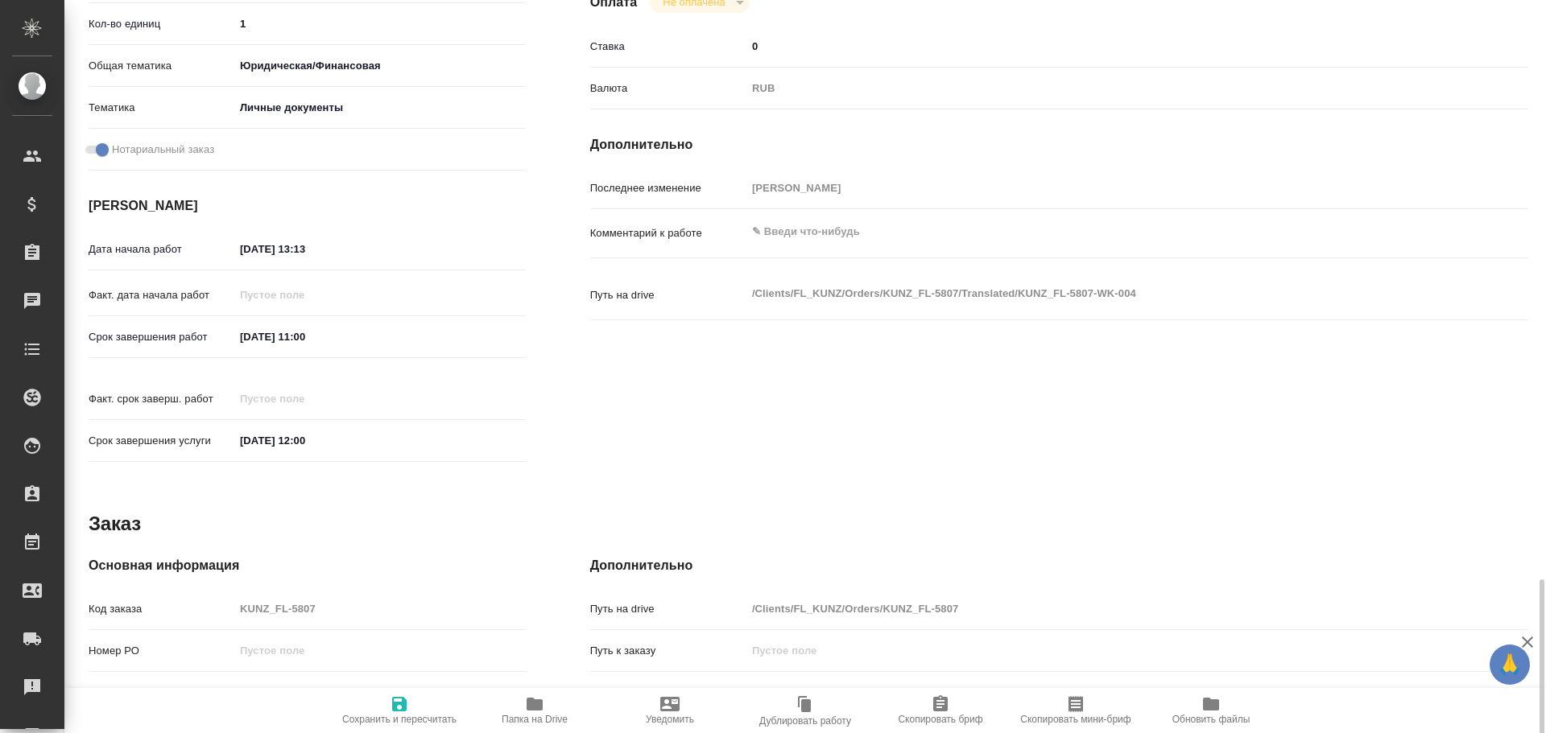
scroll to position [640, 0]
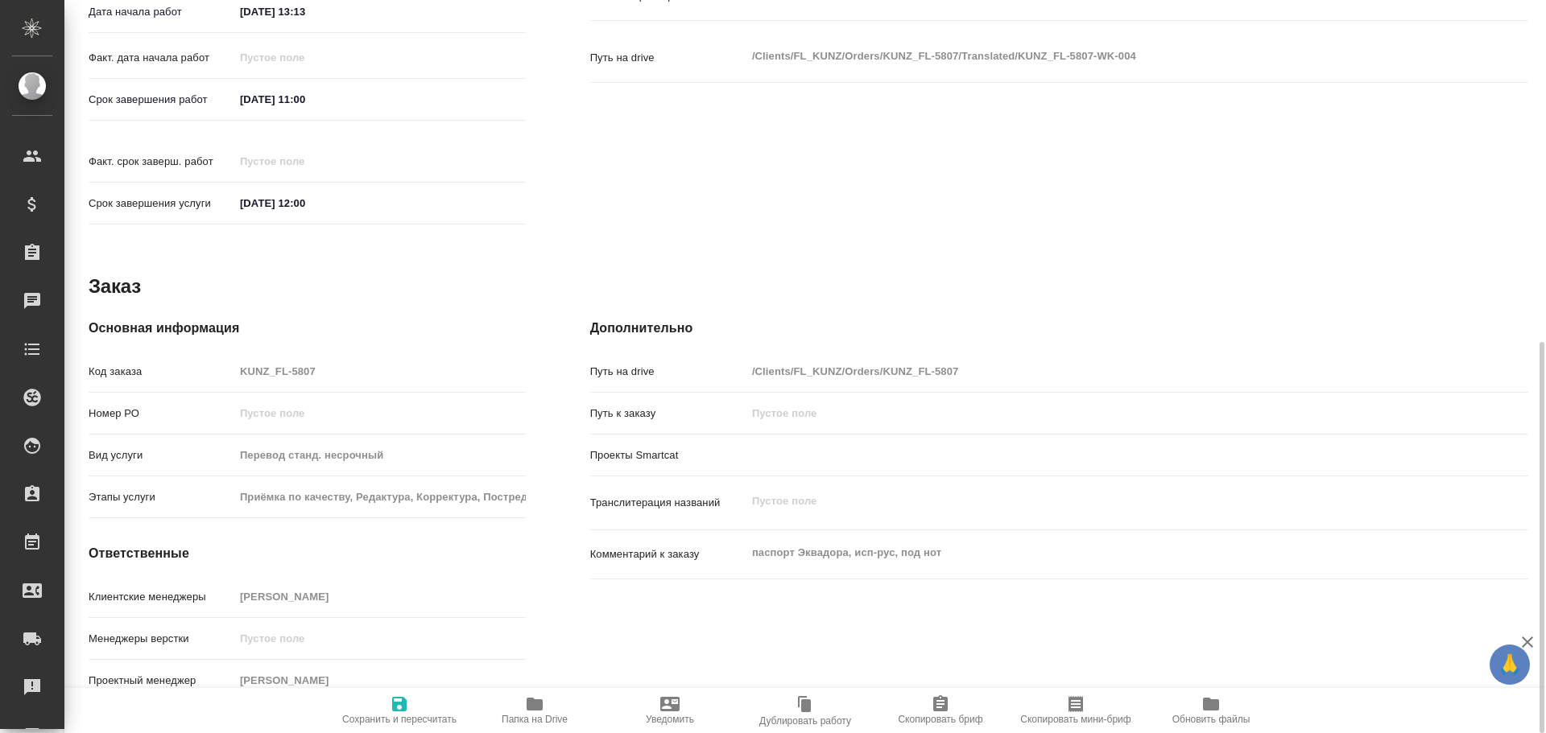
type textarea "x"
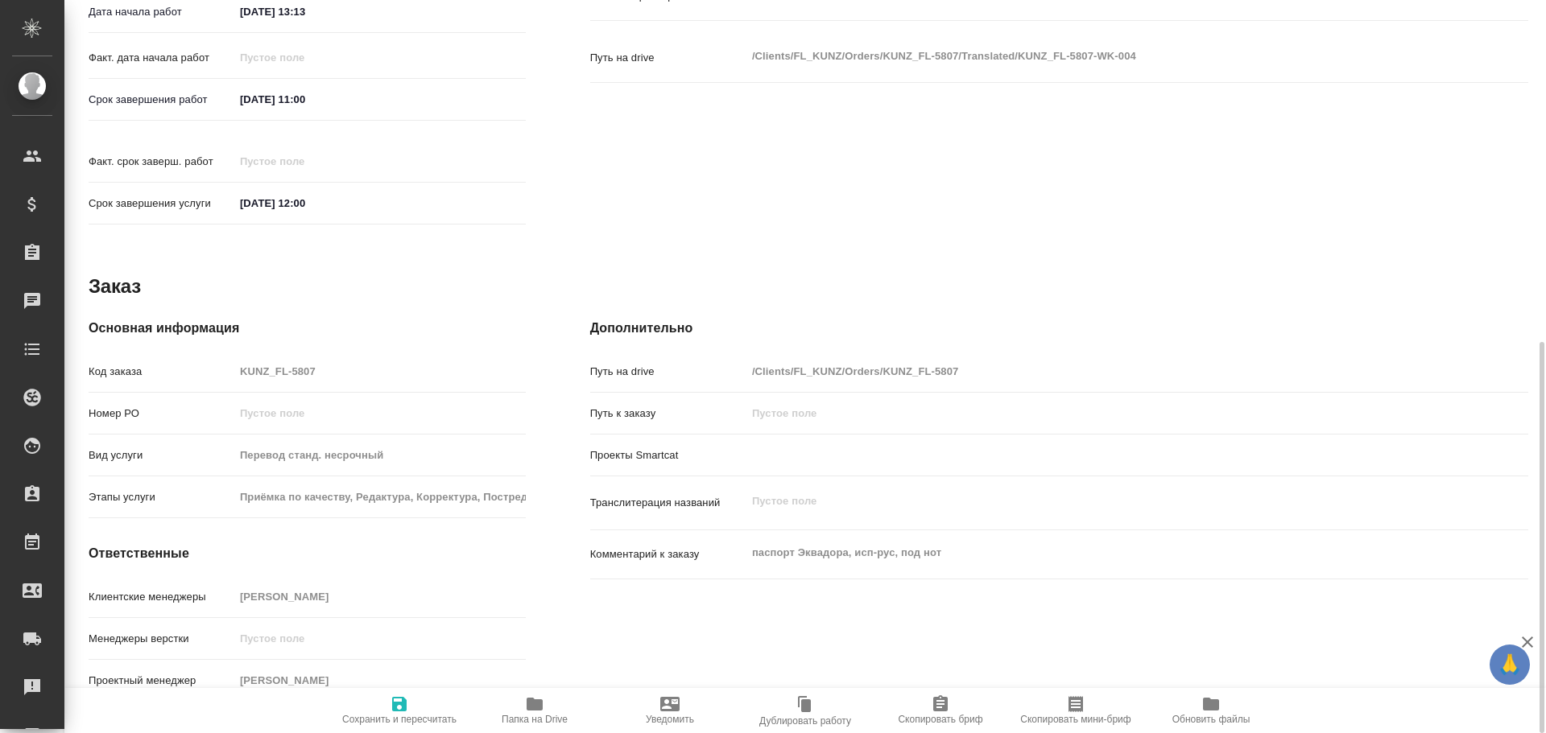
type textarea "x"
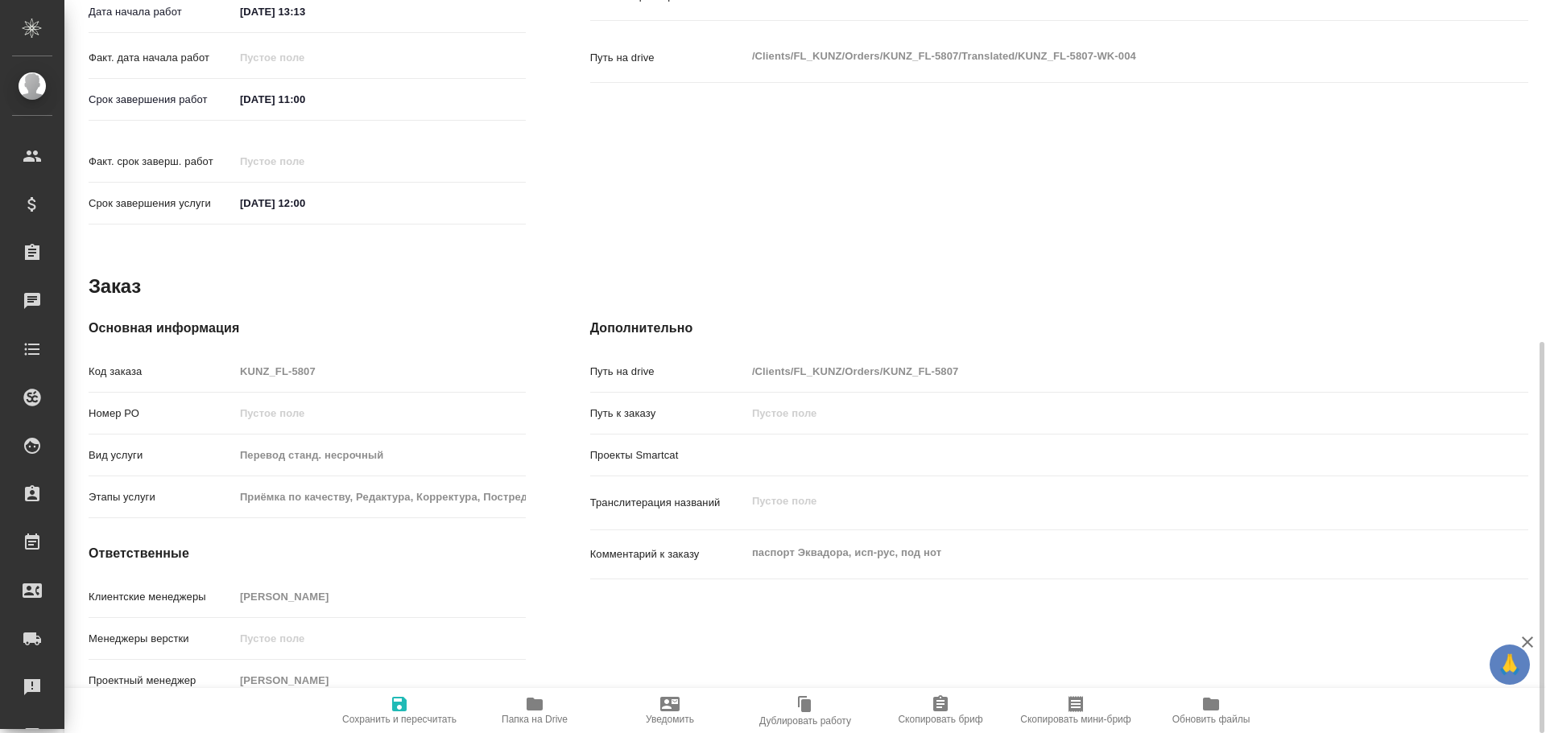
type textarea "x"
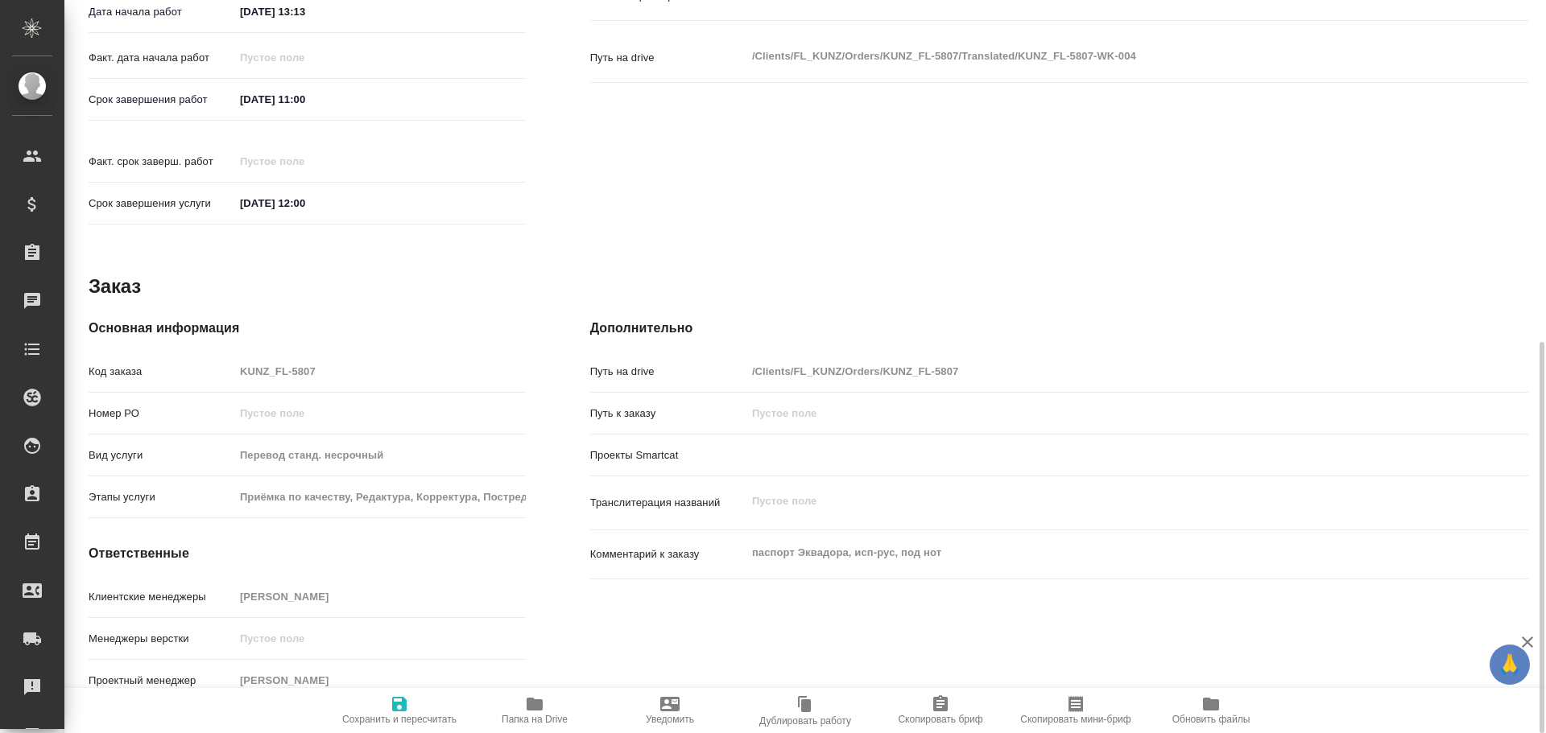
type textarea "x"
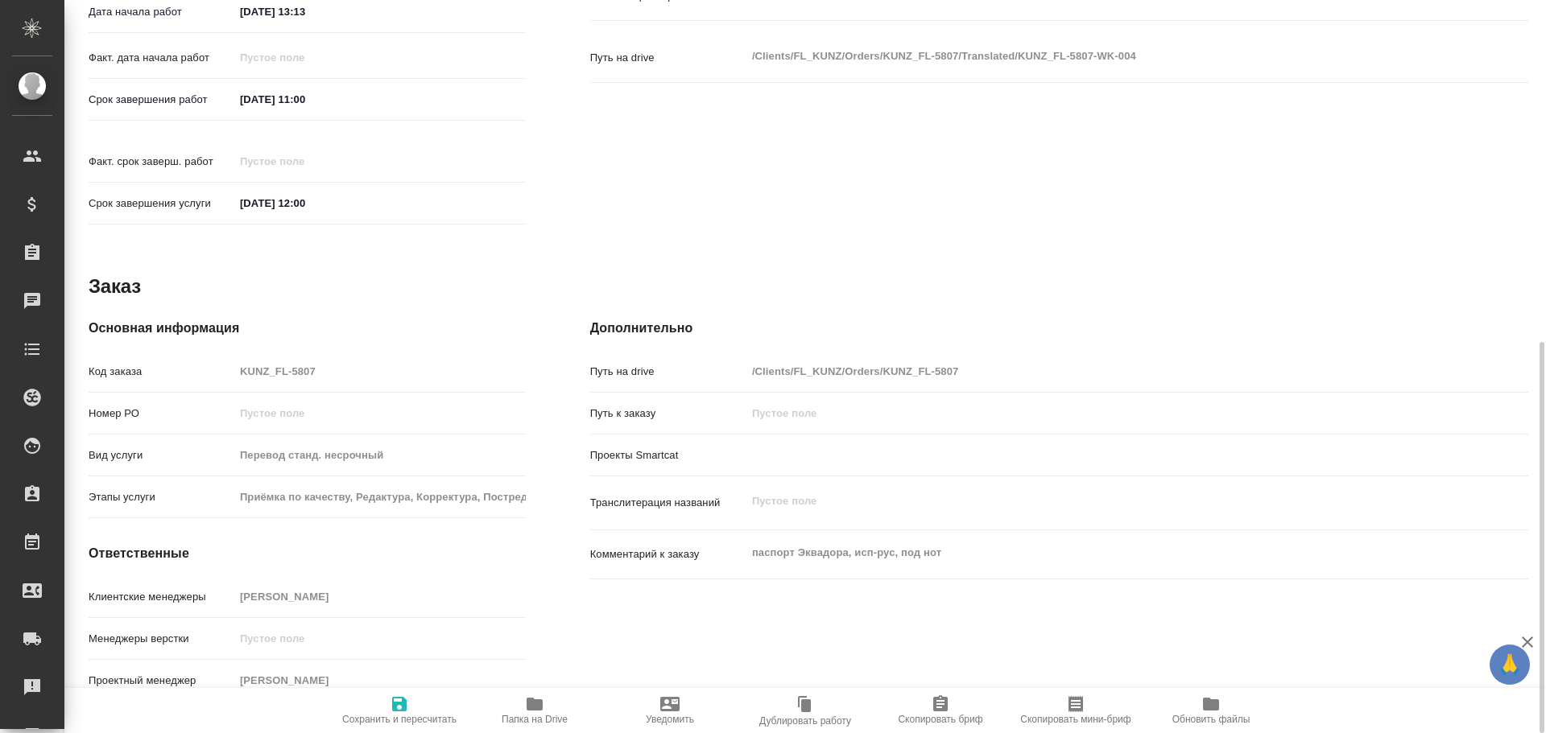
type textarea "x"
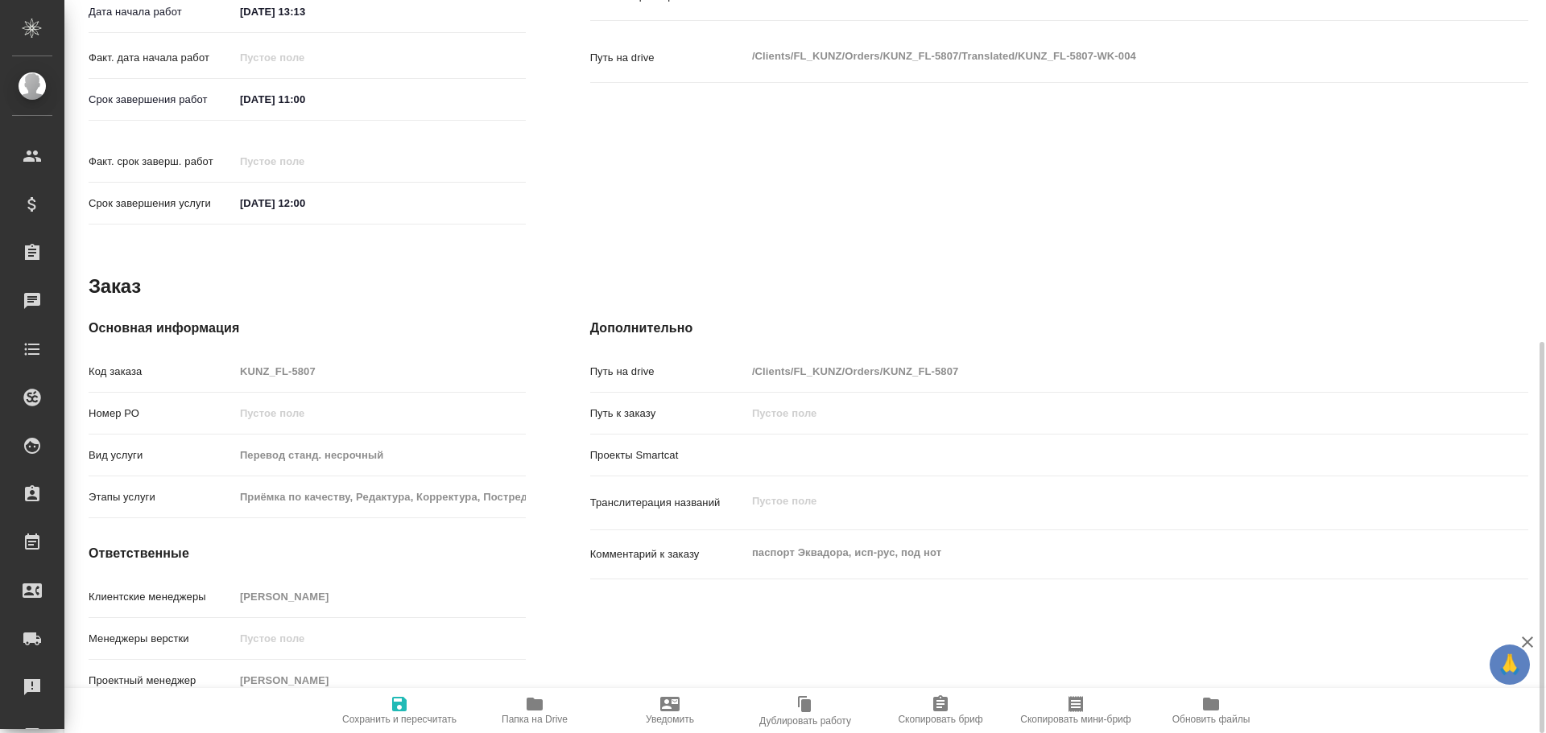
type textarea "x"
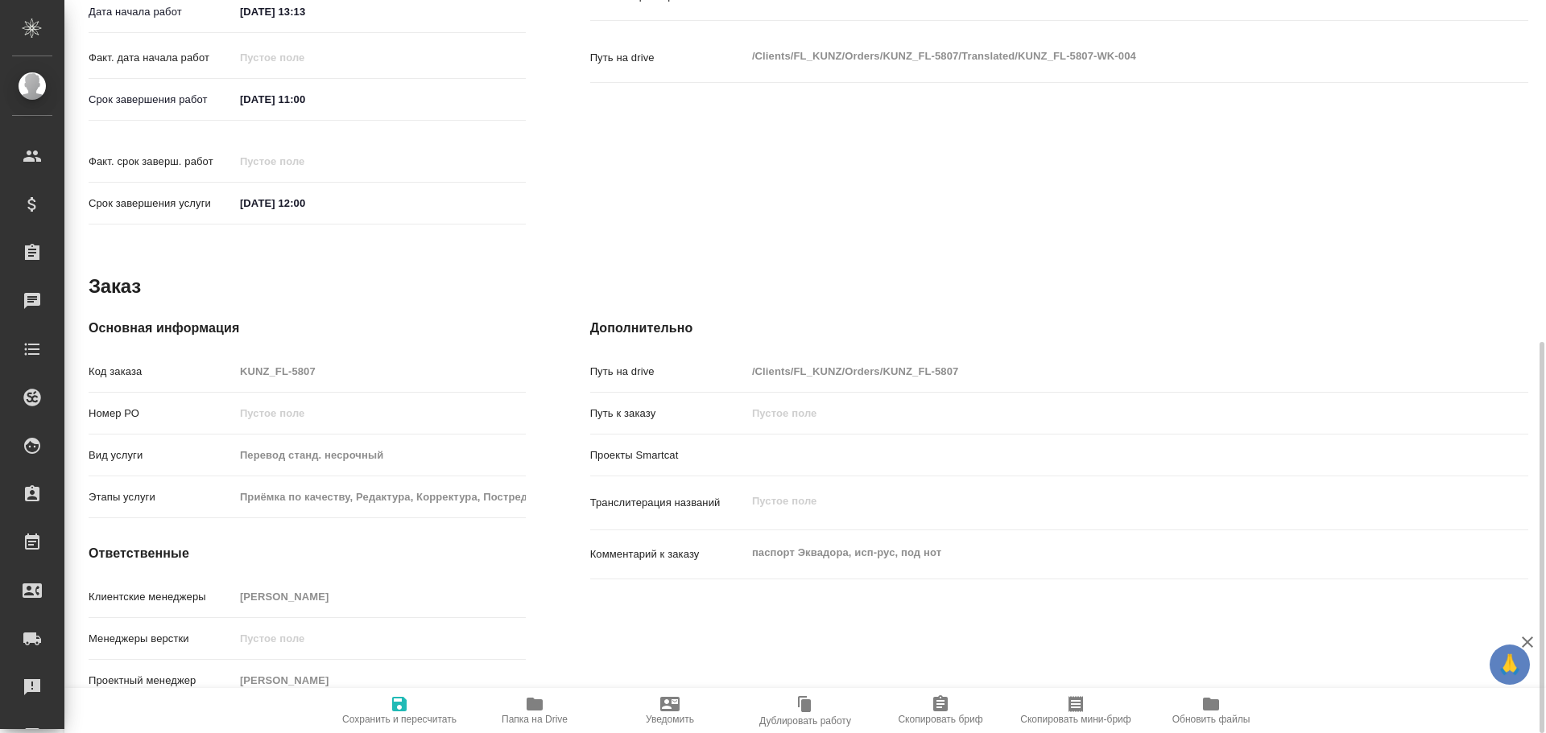
click at [527, 707] on icon "button" at bounding box center [534, 704] width 19 height 19
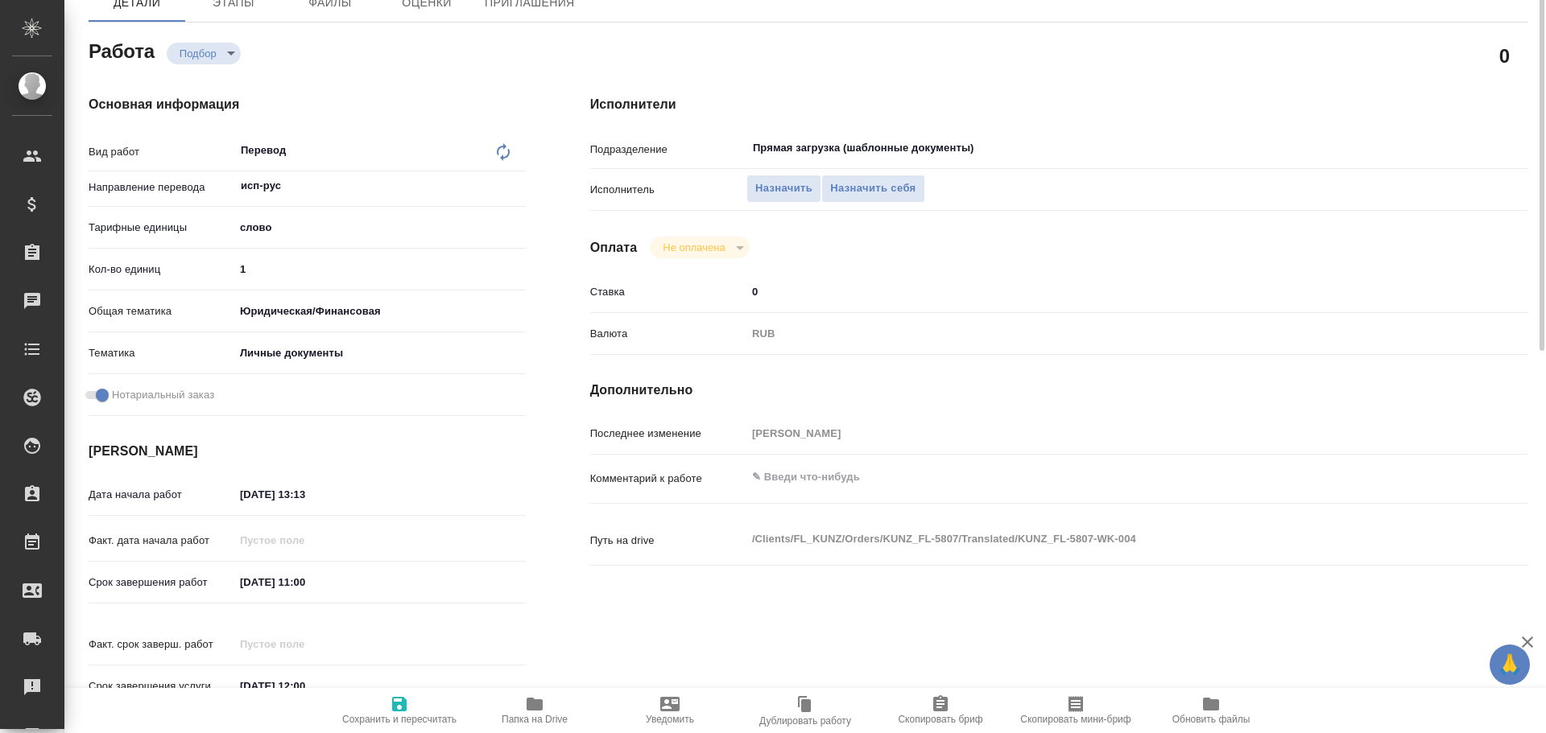
scroll to position [0, 0]
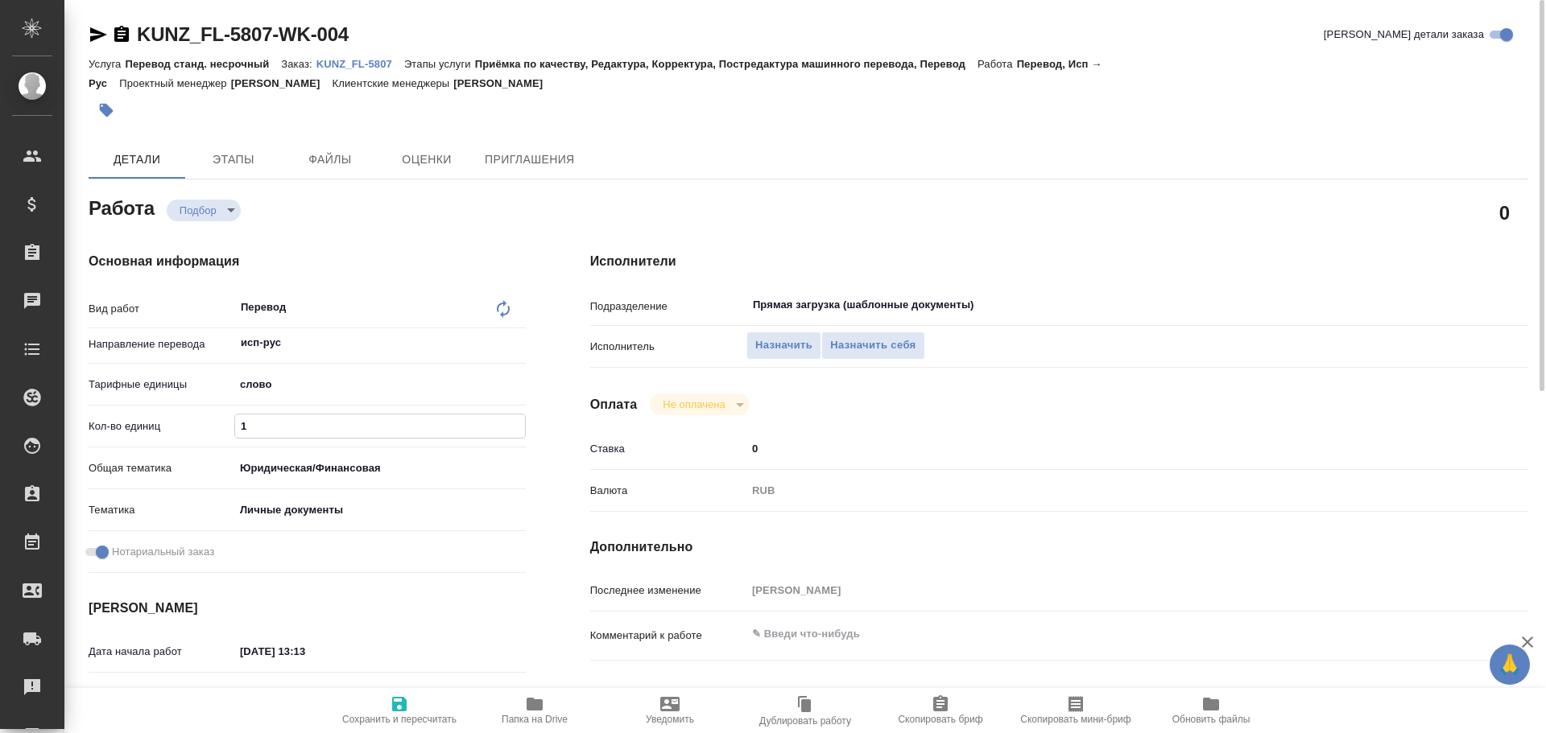
drag, startPoint x: 203, startPoint y: 428, endPoint x: 170, endPoint y: 423, distance: 33.3
click at [173, 423] on div "Кол-во единиц 1" at bounding box center [307, 426] width 437 height 28
type input "7"
type textarea "x"
type input "75"
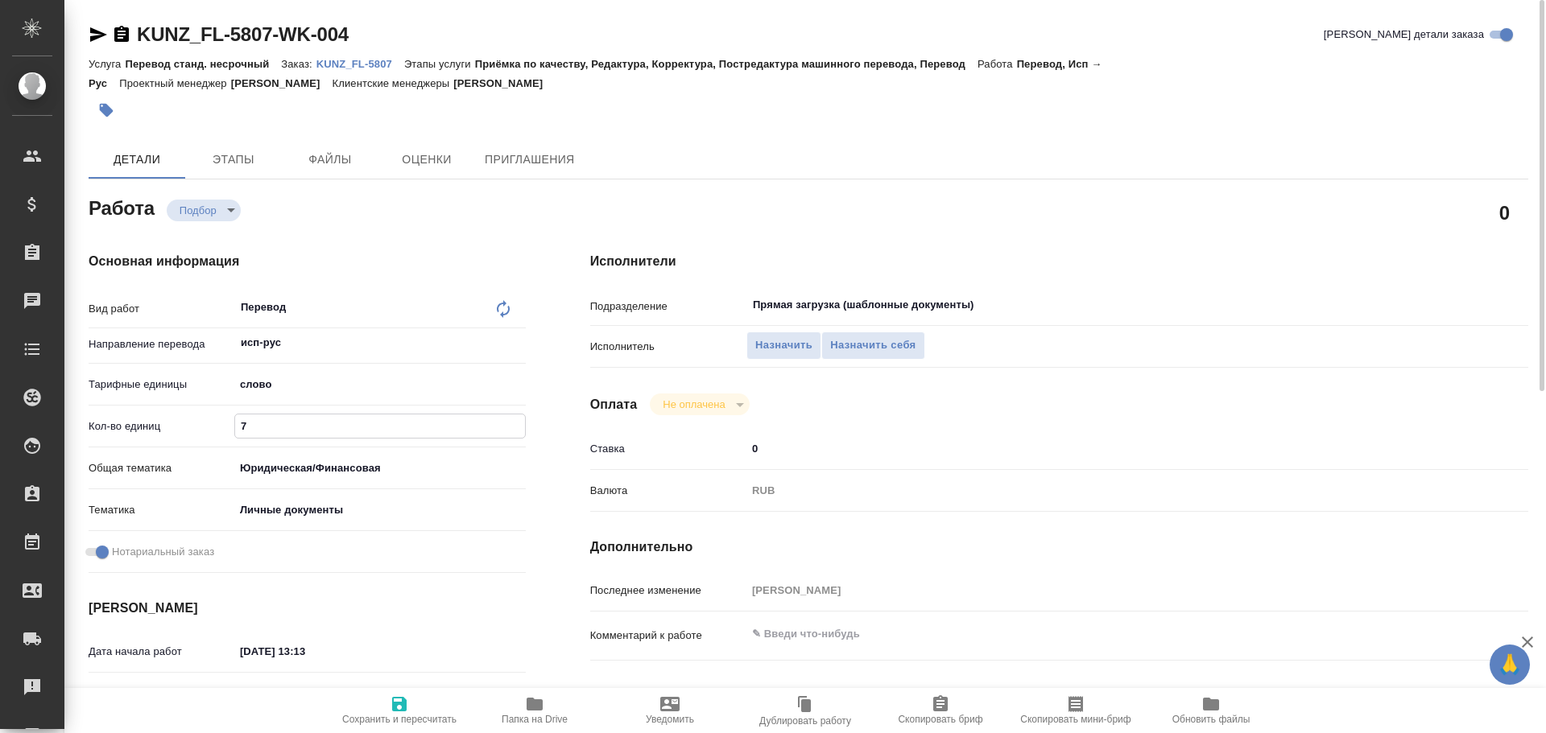
type textarea "x"
type input "75"
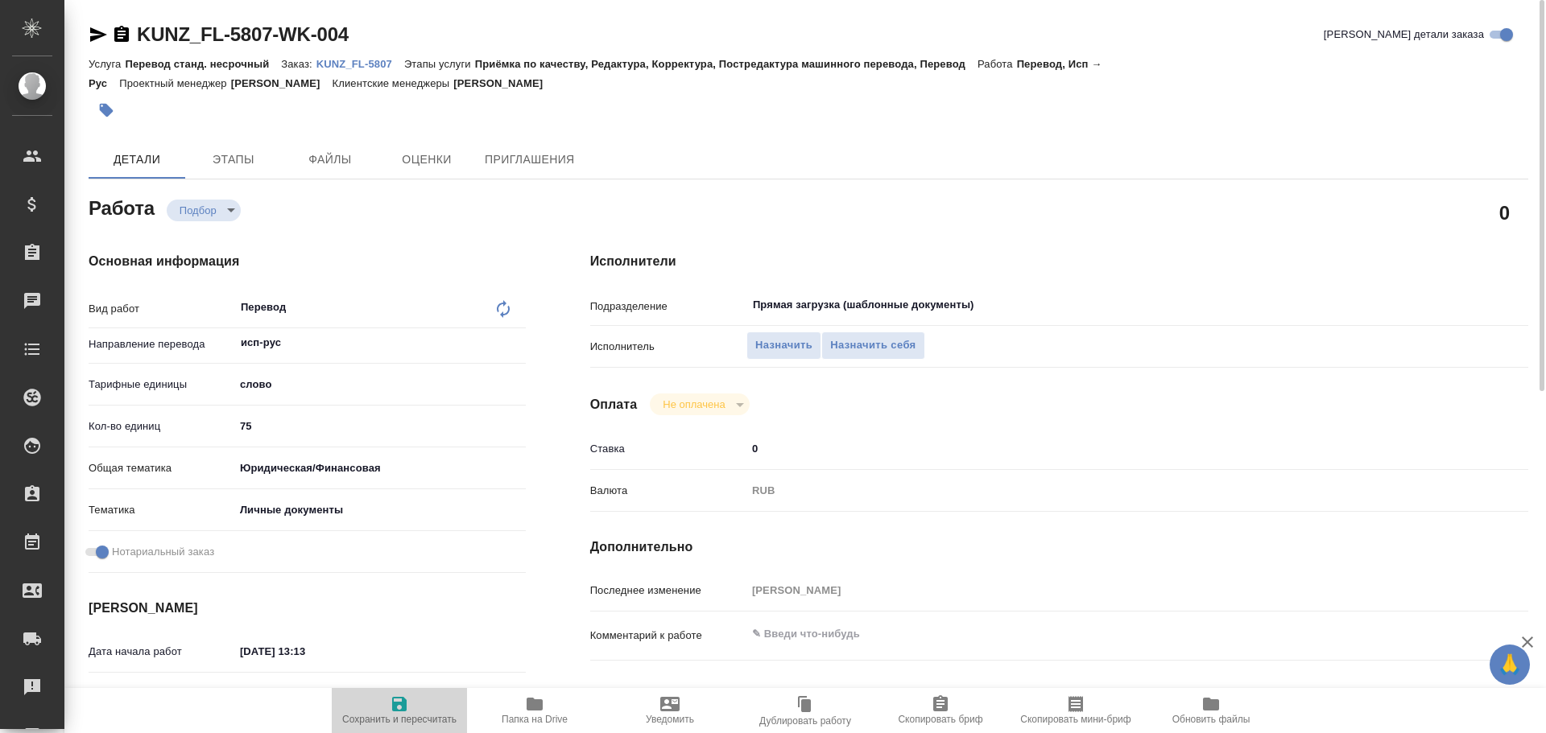
click at [406, 715] on span "Сохранить и пересчитать" at bounding box center [399, 719] width 114 height 11
type textarea "x"
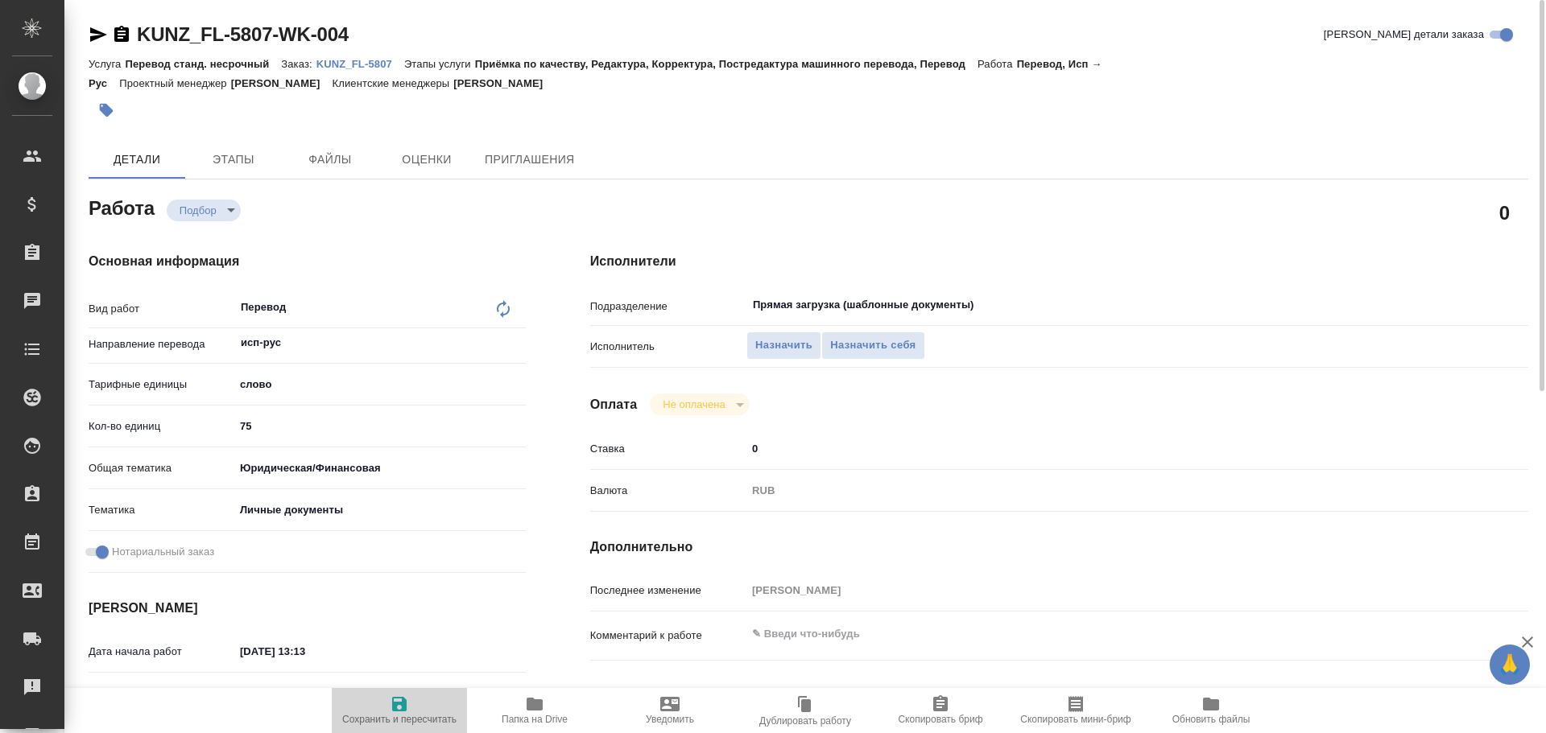
type textarea "x"
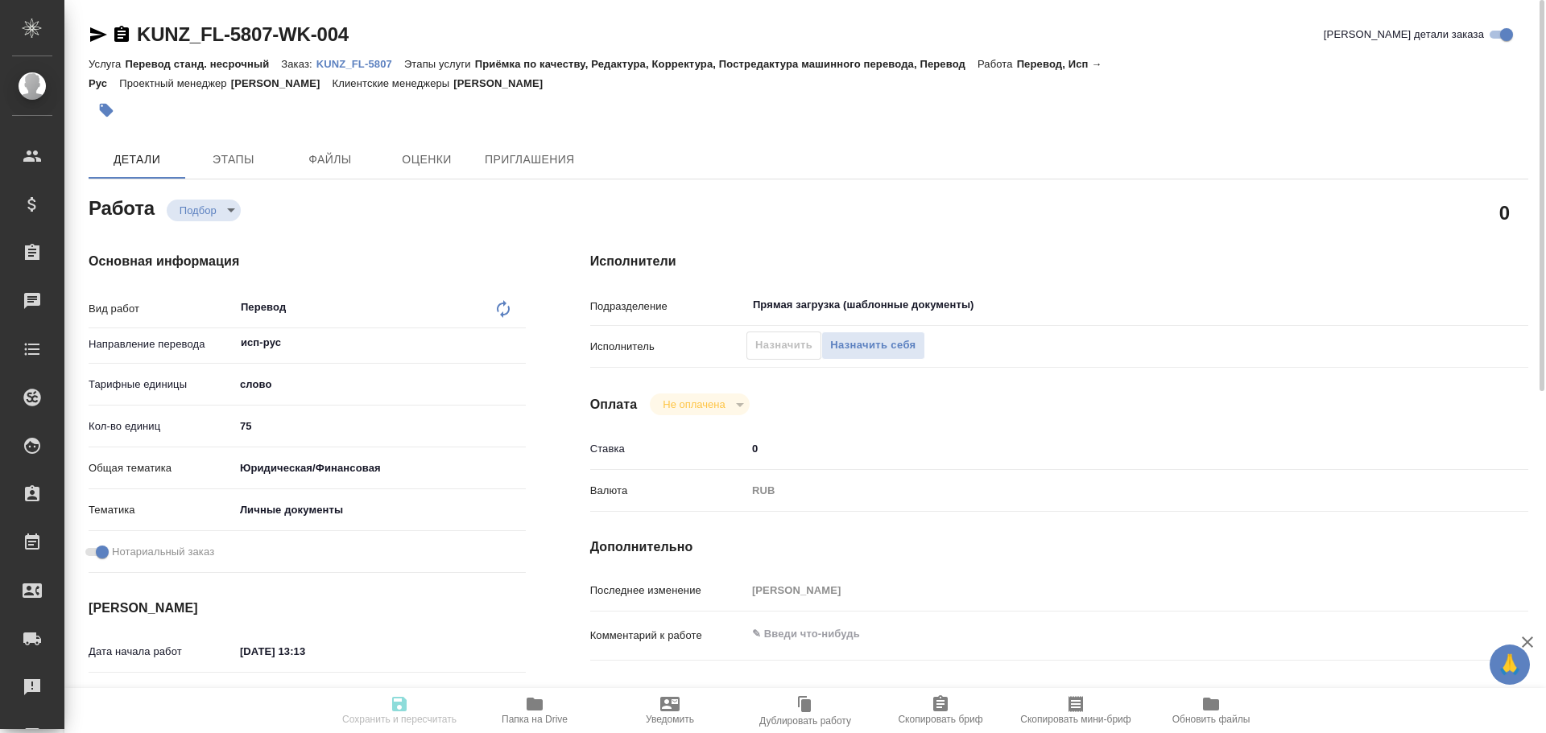
type textarea "x"
type input "recruiting"
type textarea "Перевод"
type textarea "x"
type input "исп-рус"
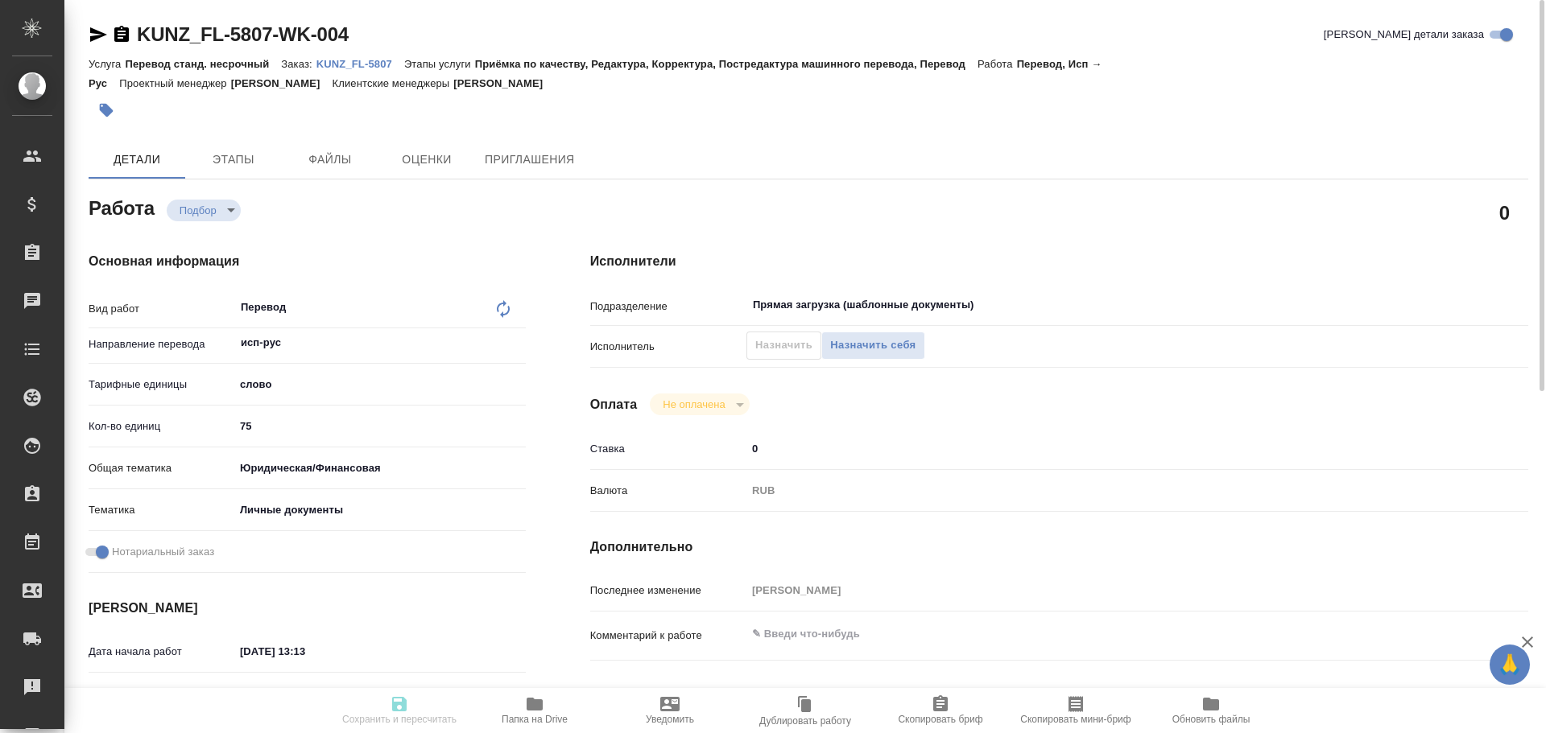
type input "5a8b1489cc6b4906c91bfd90"
type input "75"
type input "yr-fn"
type input "5a8b8b956a9677013d343cfe"
checkbox input "true"
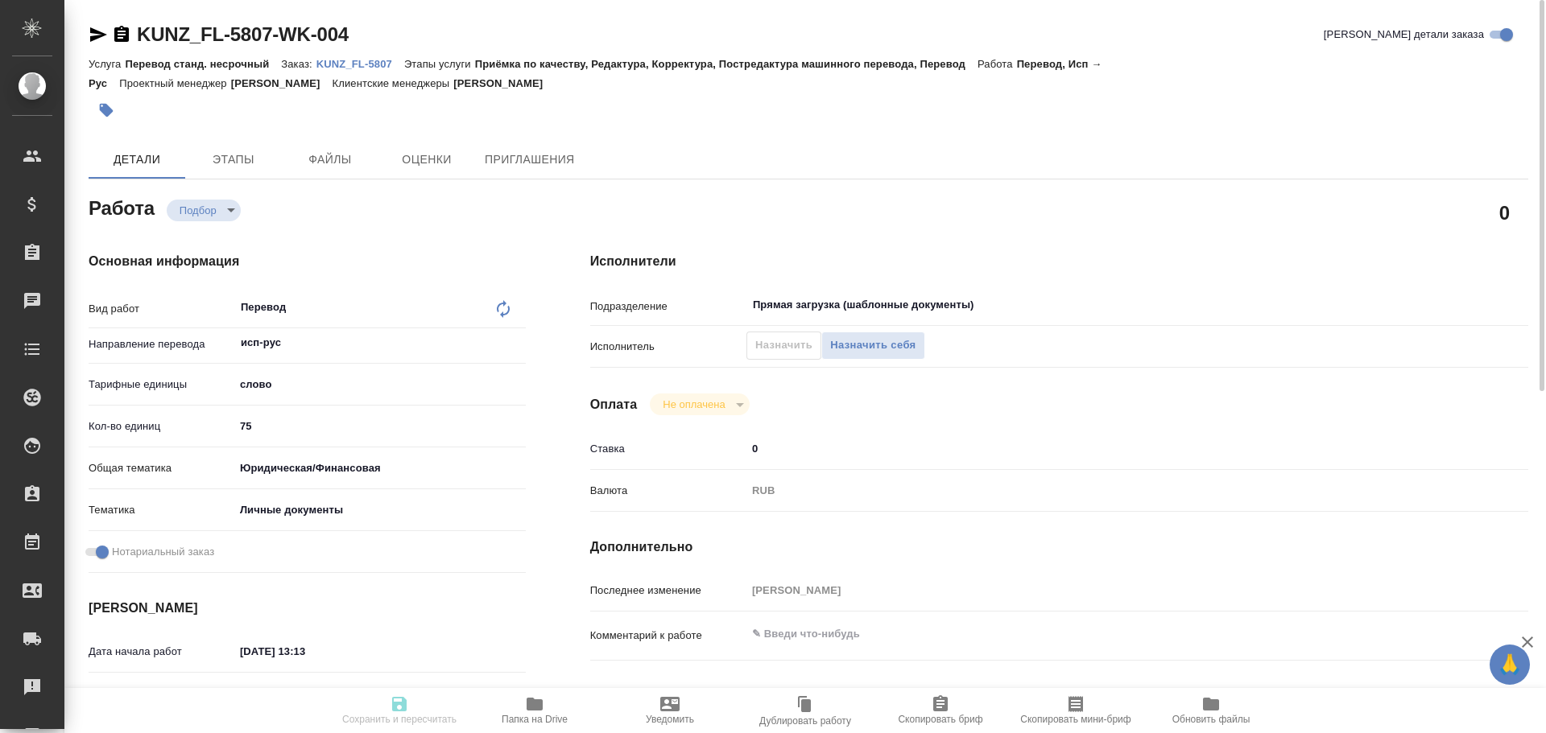
type input "[DATE] 13:13"
type input "[DATE] 11:00"
type input "[DATE] 12:00"
type input "Прямая загрузка (шаблонные документы)"
type input "notPayed"
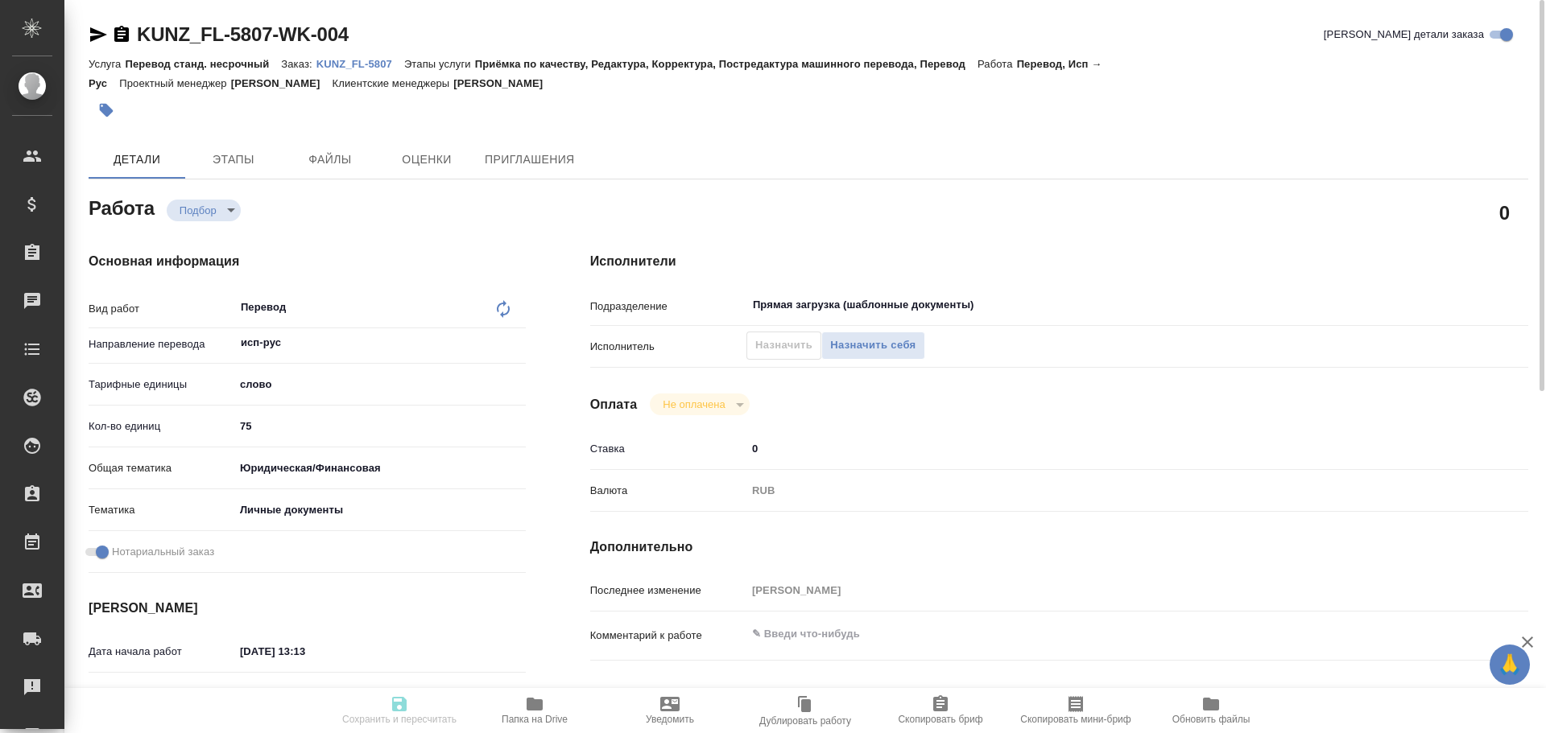
type input "0"
type input "RUB"
type input "[PERSON_NAME]"
type textarea "x"
type textarea "/Clients/FL_KUNZ/Orders/KUNZ_FL-5807/Translated/KUNZ_FL-5807-WK-004"
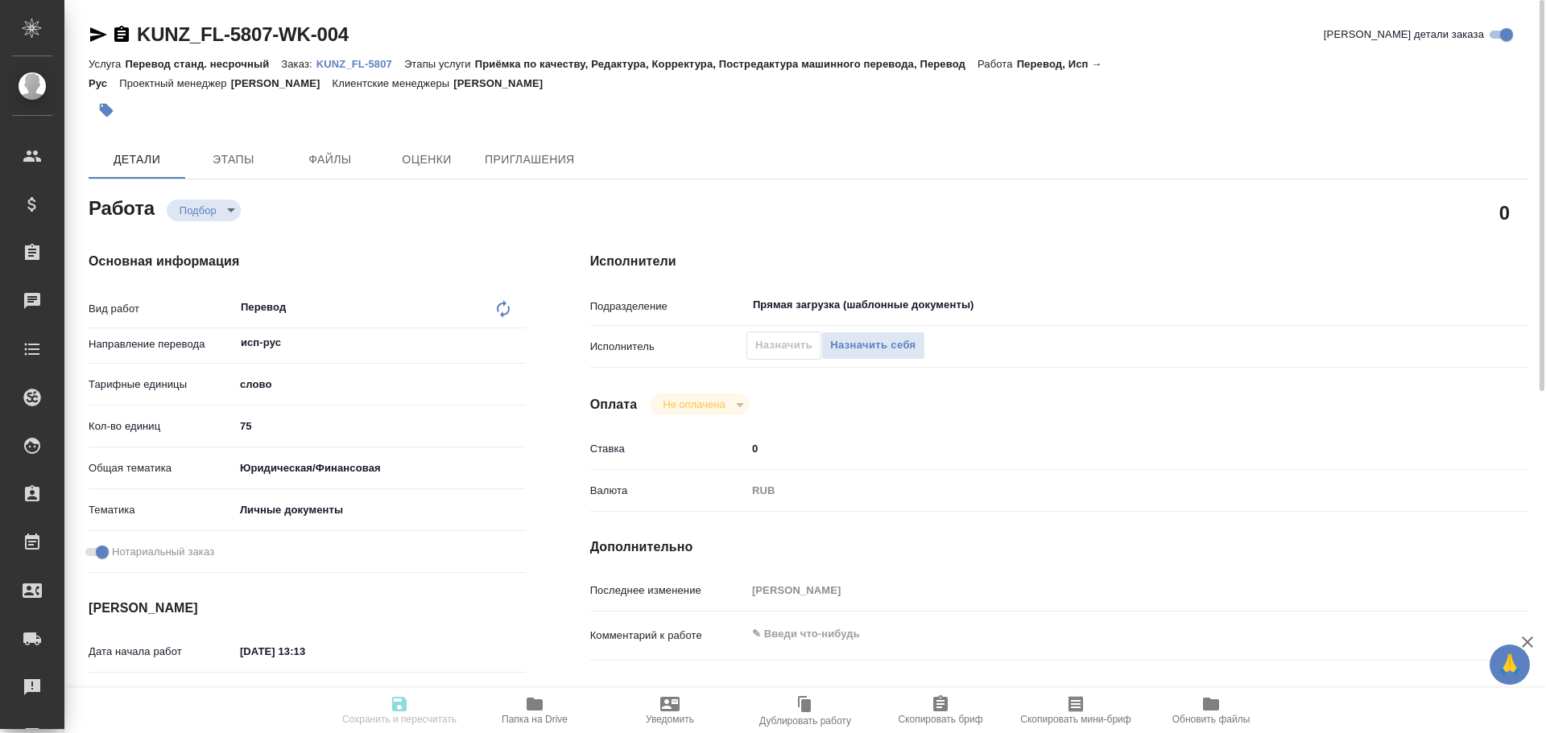
type textarea "x"
type input "KUNZ_FL-5807"
type input "Перевод станд. несрочный"
type input "Приёмка по качеству, Редактура, Корректура, Постредактура машинного перевода, П…"
type input "[PERSON_NAME]"
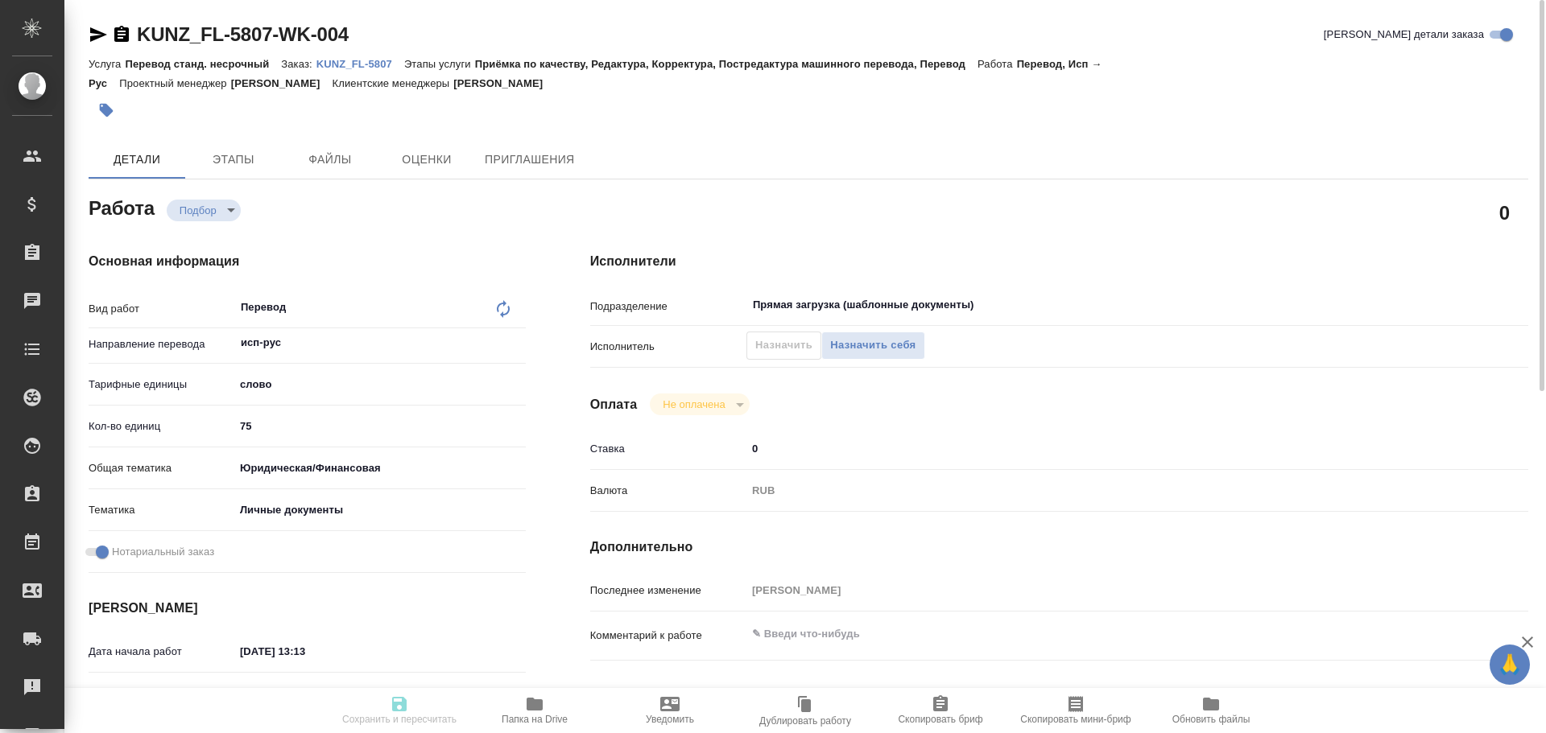
type input "/Clients/FL_KUNZ/Orders/KUNZ_FL-5807"
type textarea "x"
type textarea "паспорт Эквадора, исп-рус, под нот"
type textarea "x"
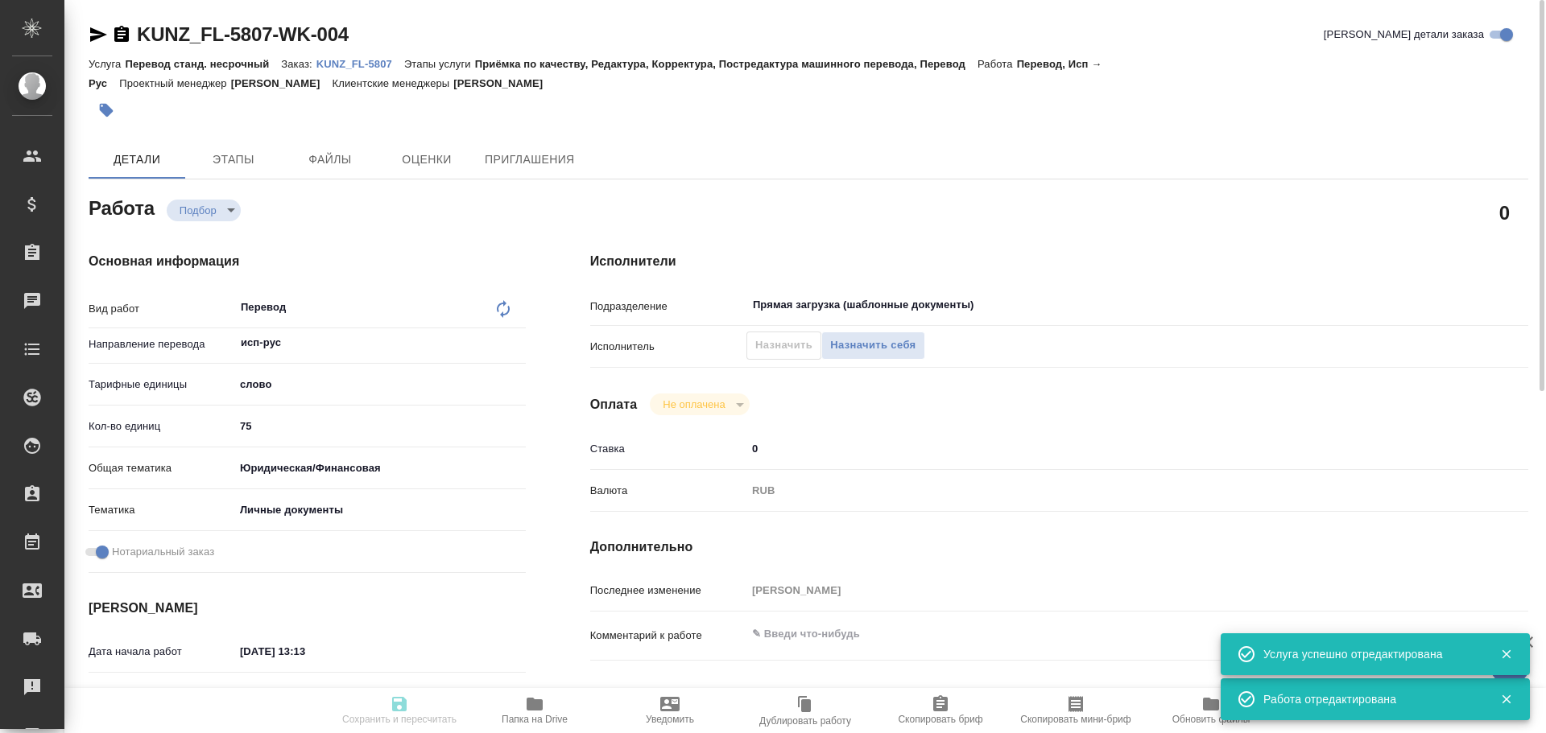
type textarea "x"
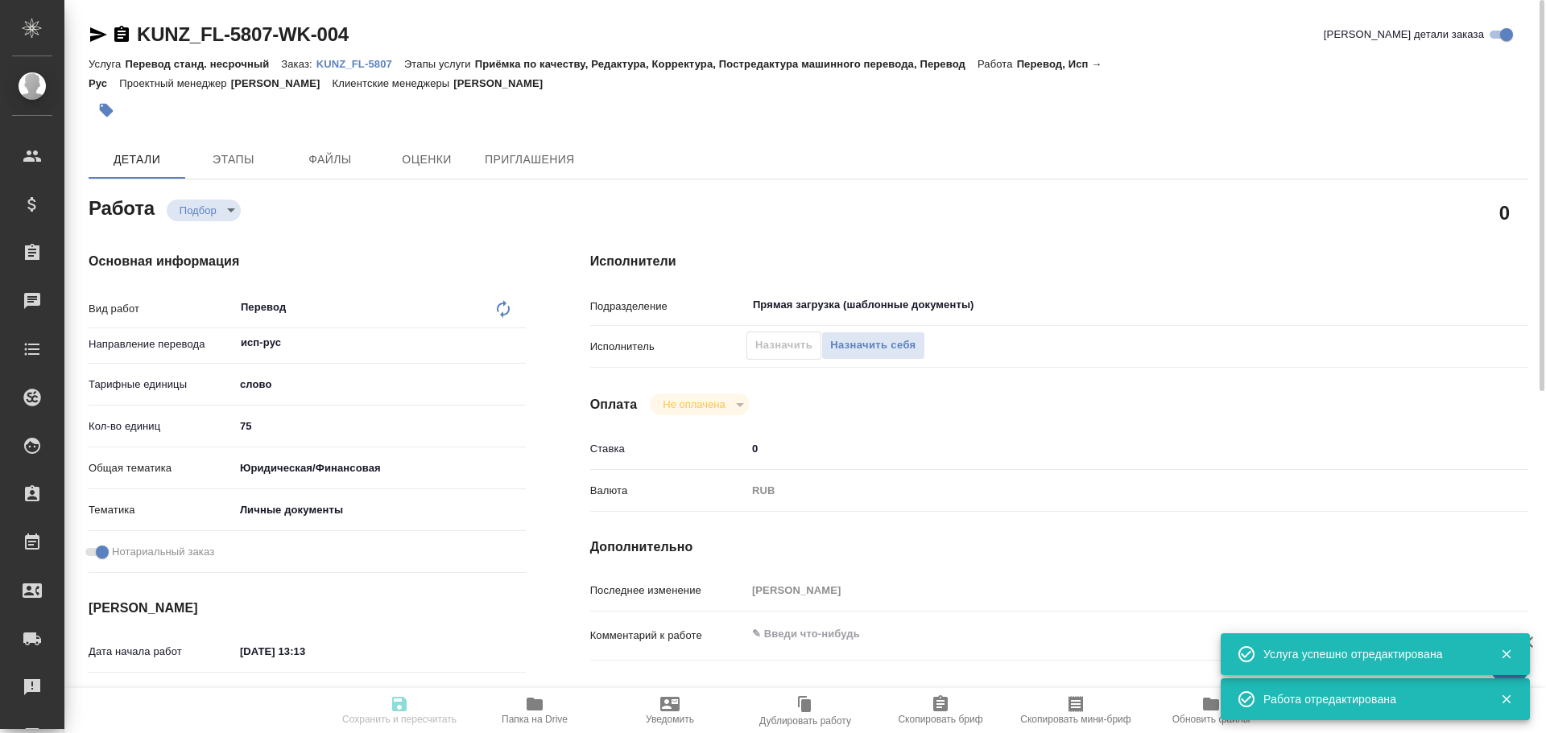
type textarea "x"
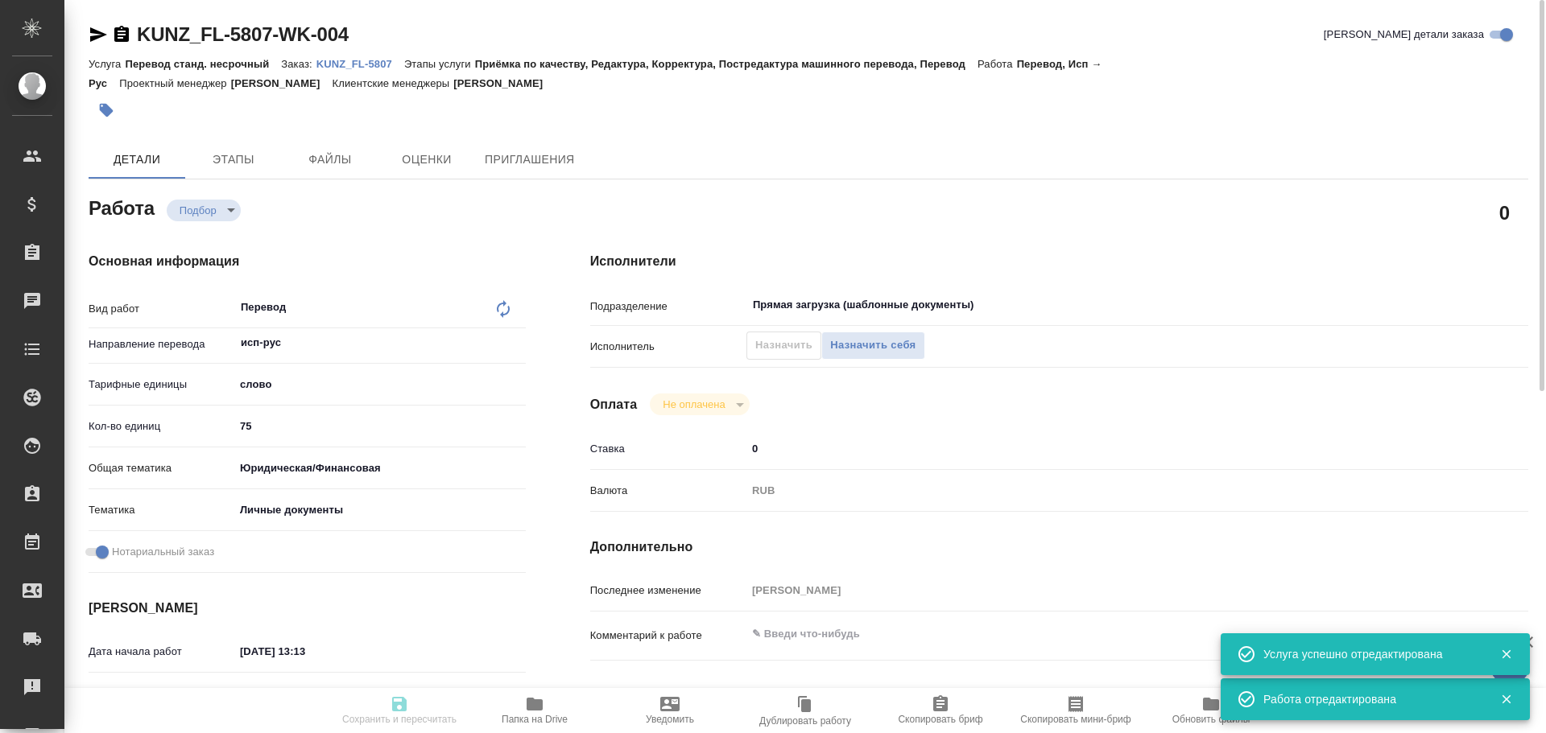
type textarea "x"
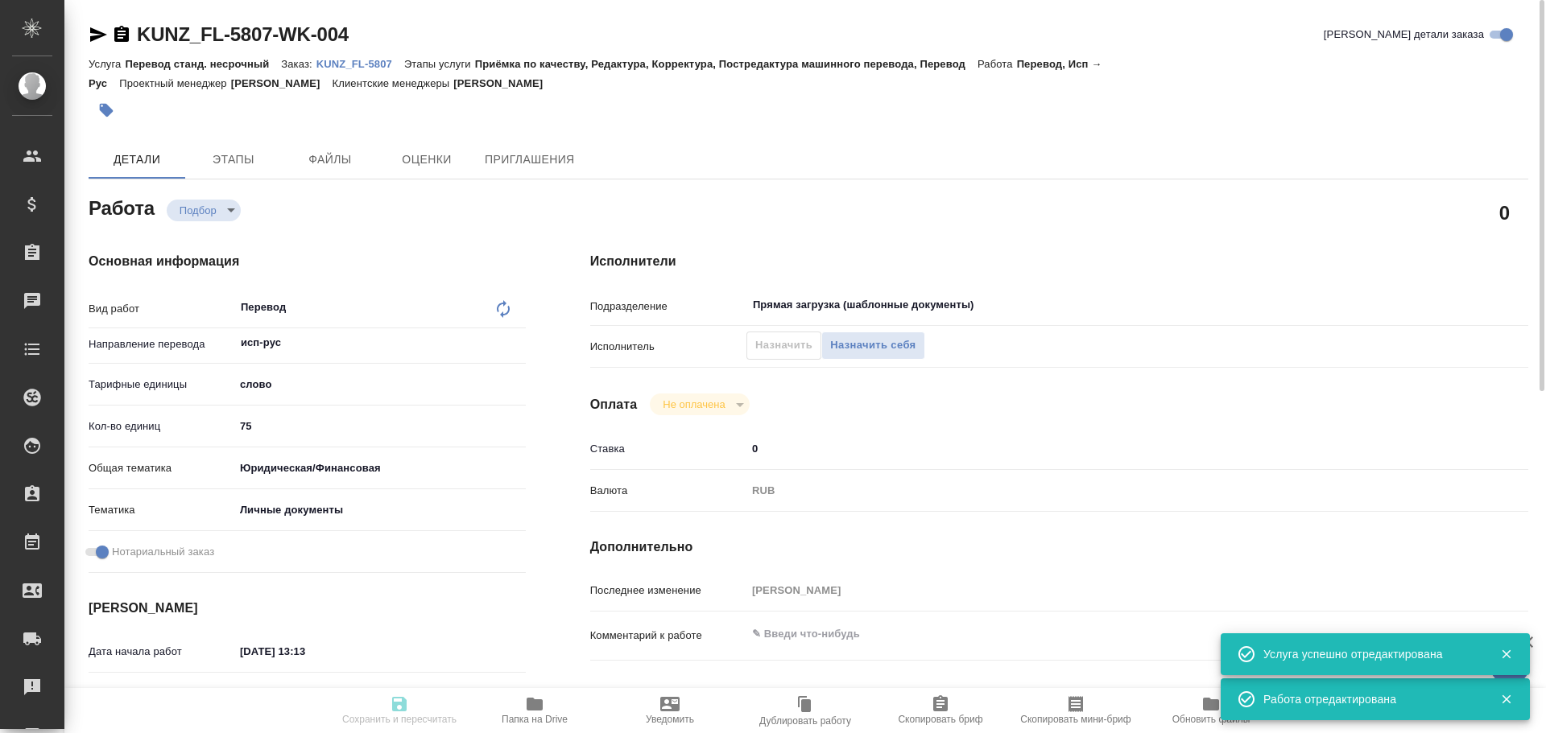
type textarea "x"
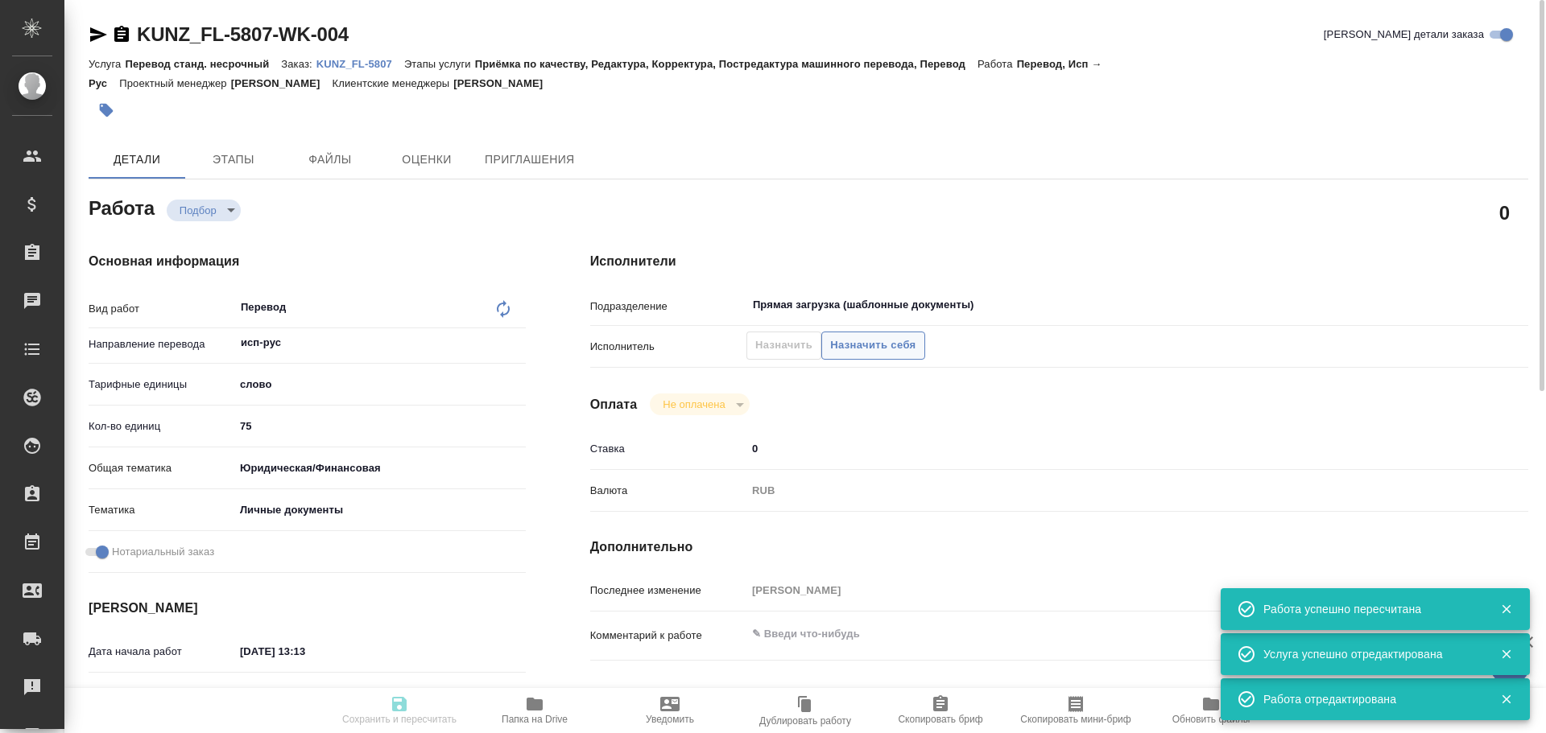
type input "recruiting"
type textarea "Перевод"
type textarea "x"
type input "исп-рус"
type input "5a8b1489cc6b4906c91bfd90"
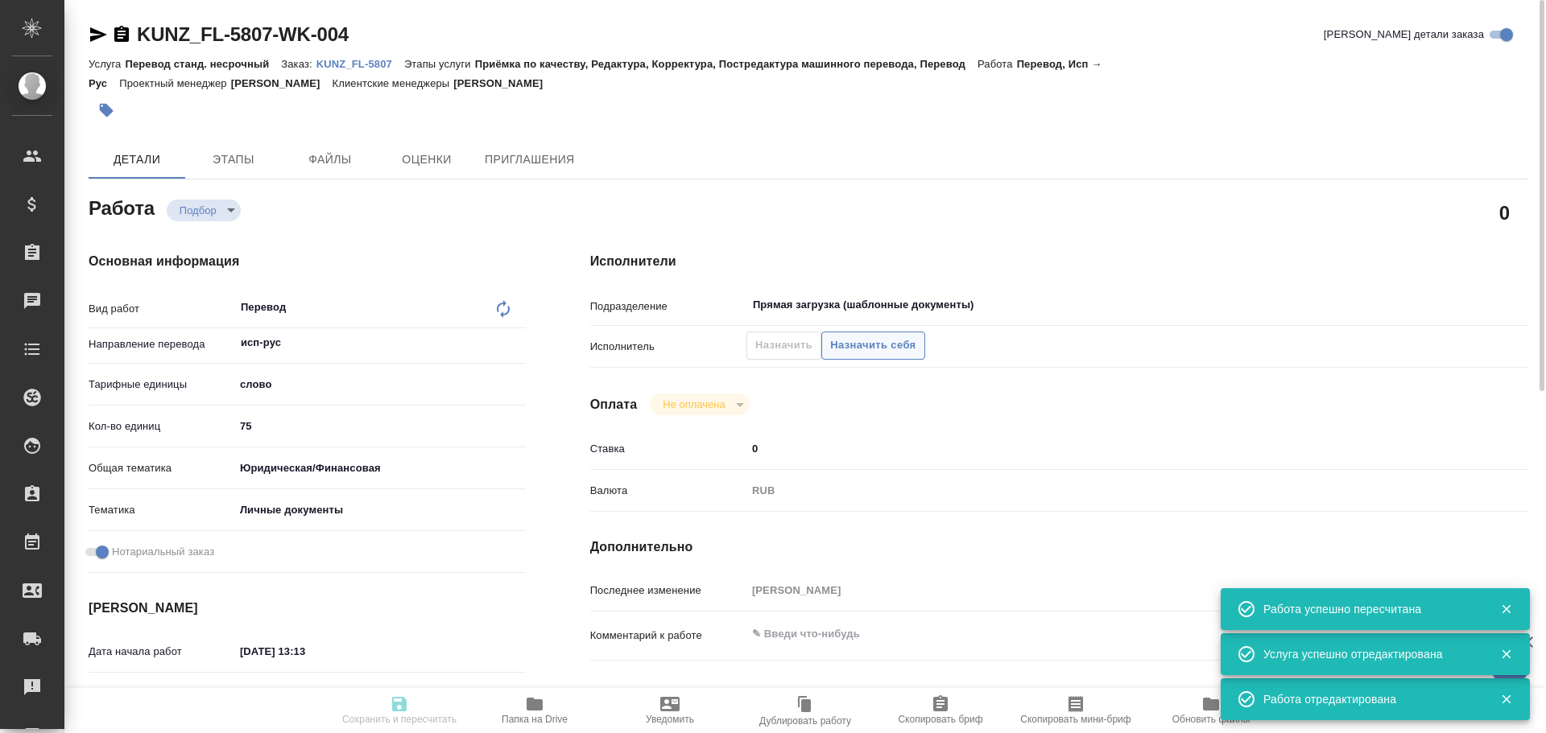
type input "75"
type input "yr-fn"
type input "5a8b8b956a9677013d343cfe"
checkbox input "true"
type input "[DATE] 13:13"
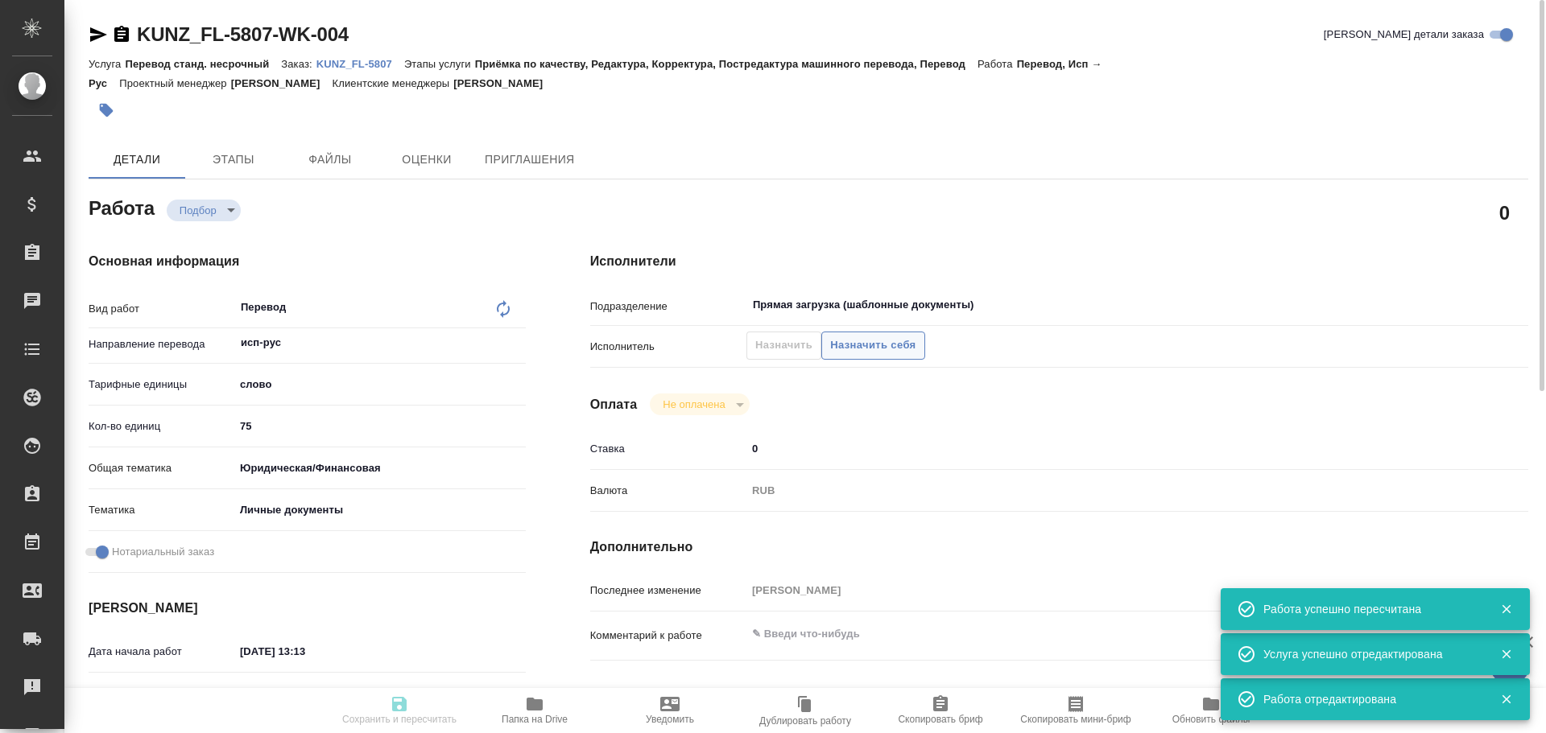
type input "[DATE] 11:00"
type input "[DATE] 12:00"
type input "Прямая загрузка (шаблонные документы)"
type input "notPayed"
type input "0"
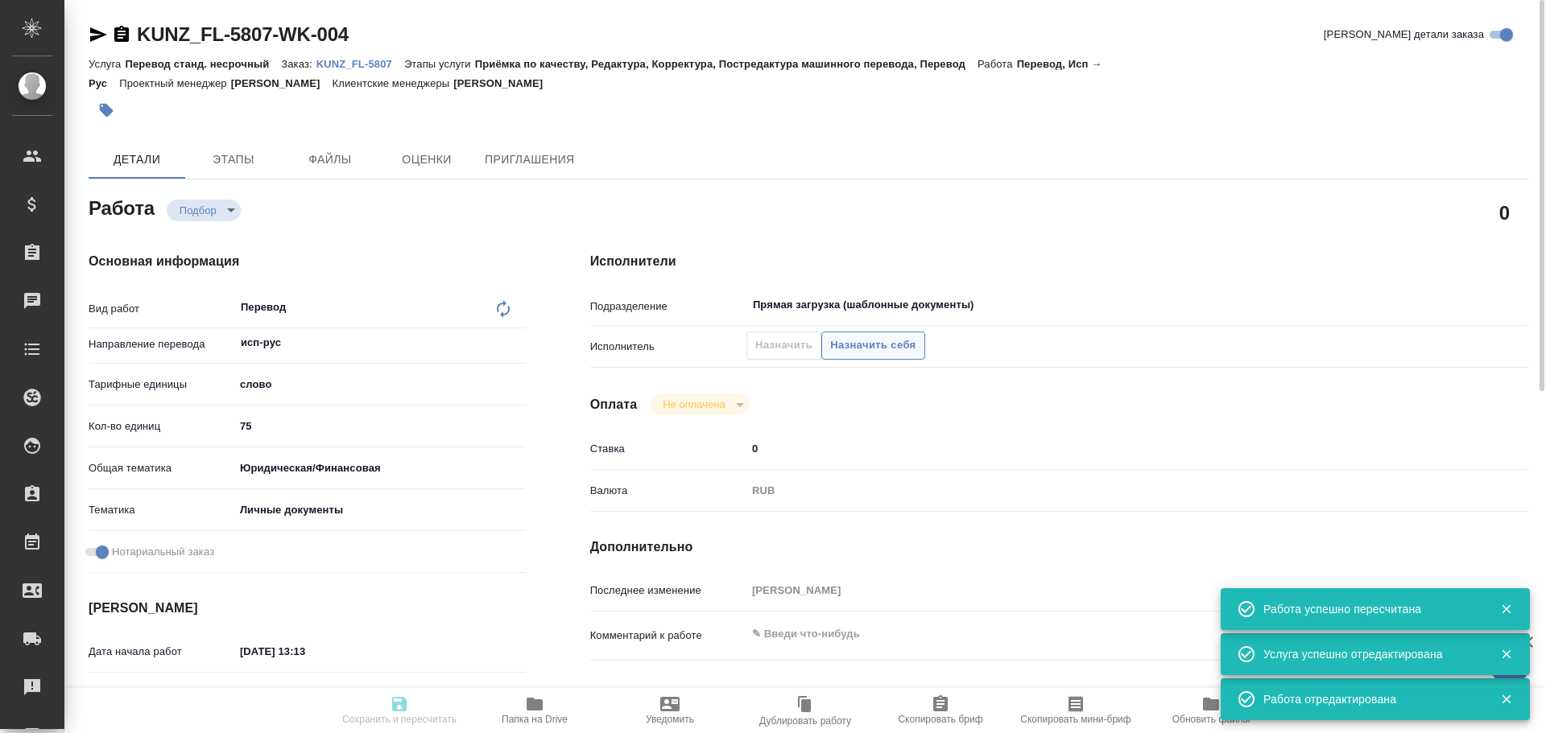
type input "RUB"
type input "[PERSON_NAME]"
type textarea "x"
type textarea "/Clients/FL_KUNZ/Orders/KUNZ_FL-5807/Translated/KUNZ_FL-5807-WK-004"
type textarea "x"
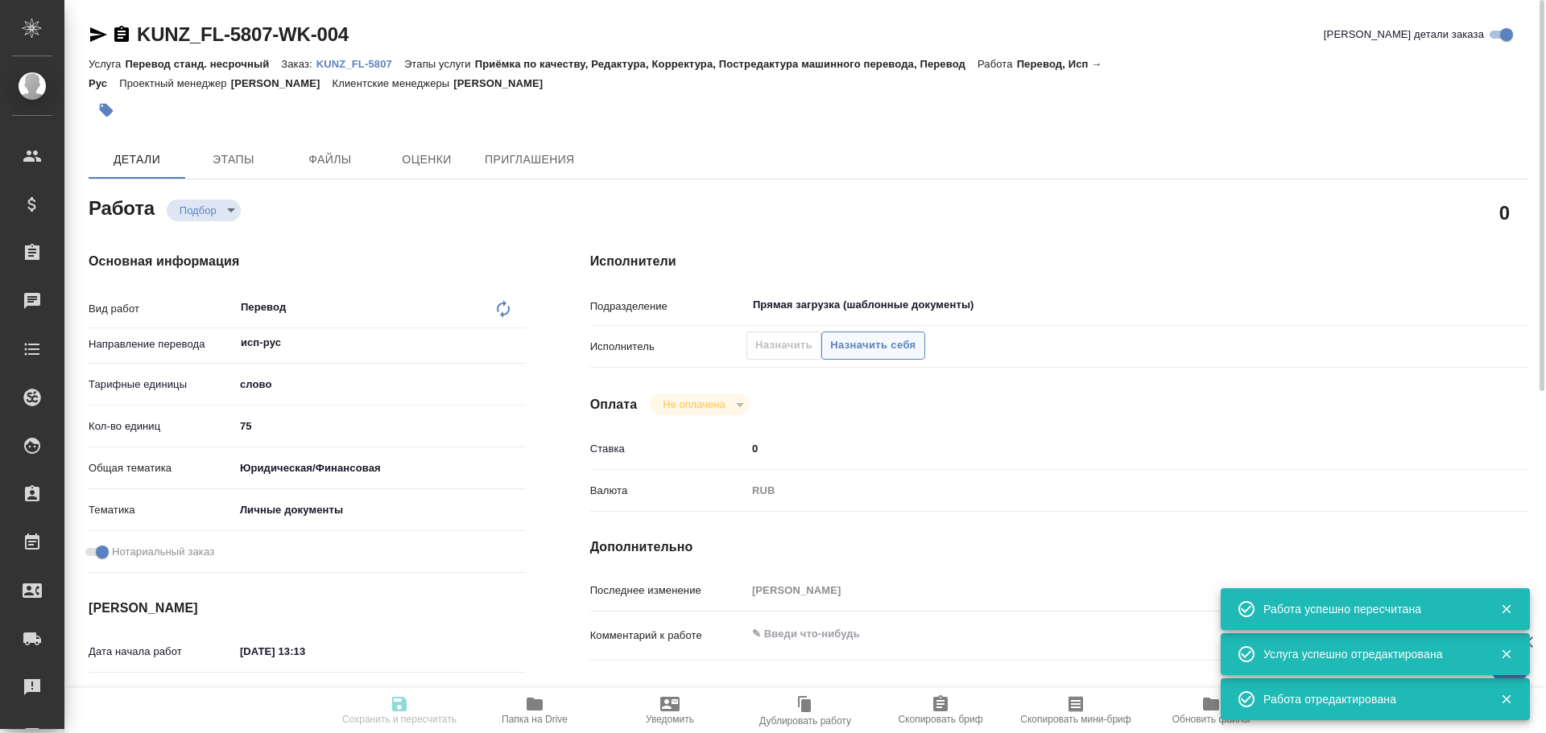
type input "KUNZ_FL-5807"
type input "Перевод станд. несрочный"
type input "Приёмка по качеству, Редактура, Корректура, Постредактура машинного перевода, П…"
type input "[PERSON_NAME]"
type input "/Clients/FL_KUNZ/Orders/KUNZ_FL-5807"
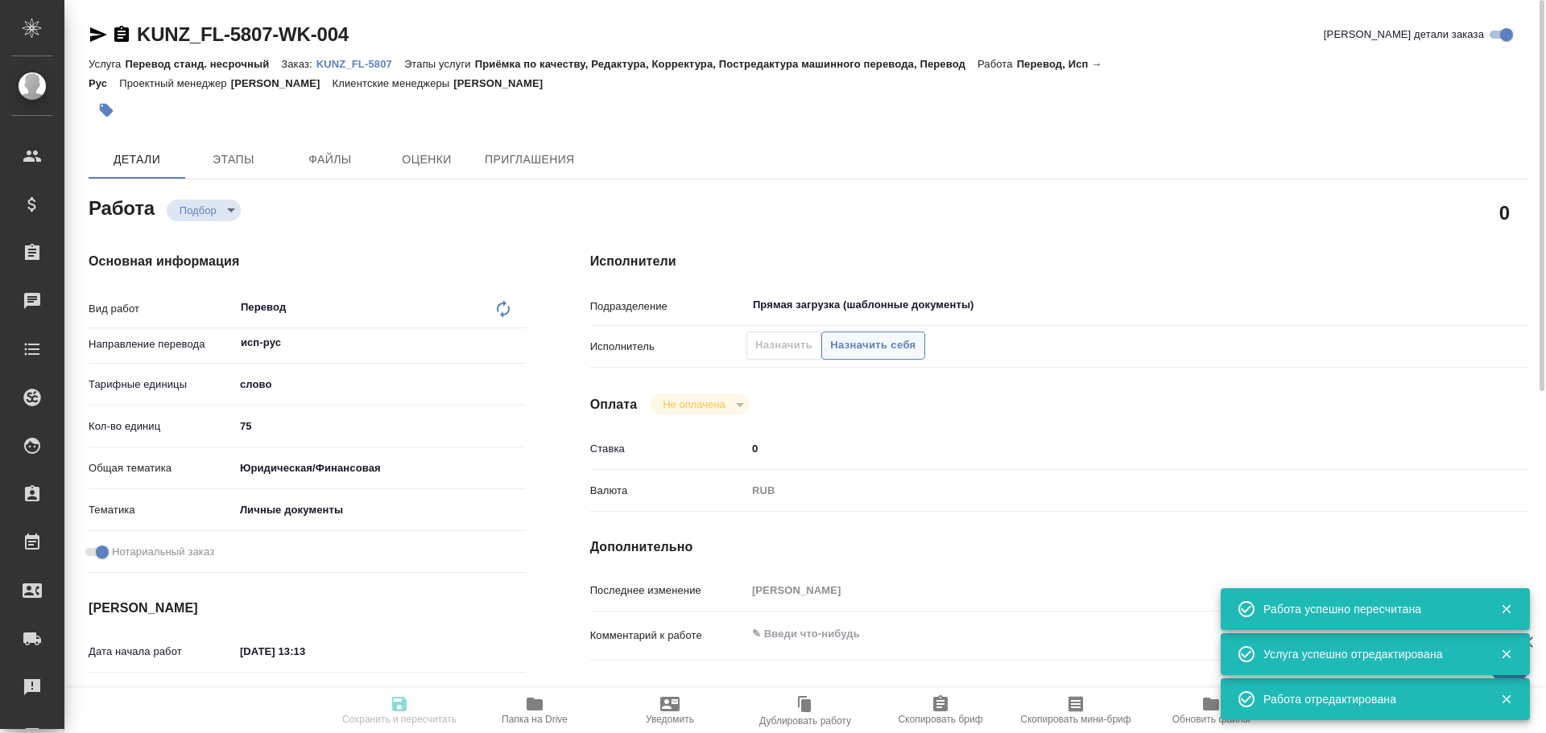
type textarea "x"
type textarea "паспорт Эквадора, исп-рус, под нот"
type textarea "x"
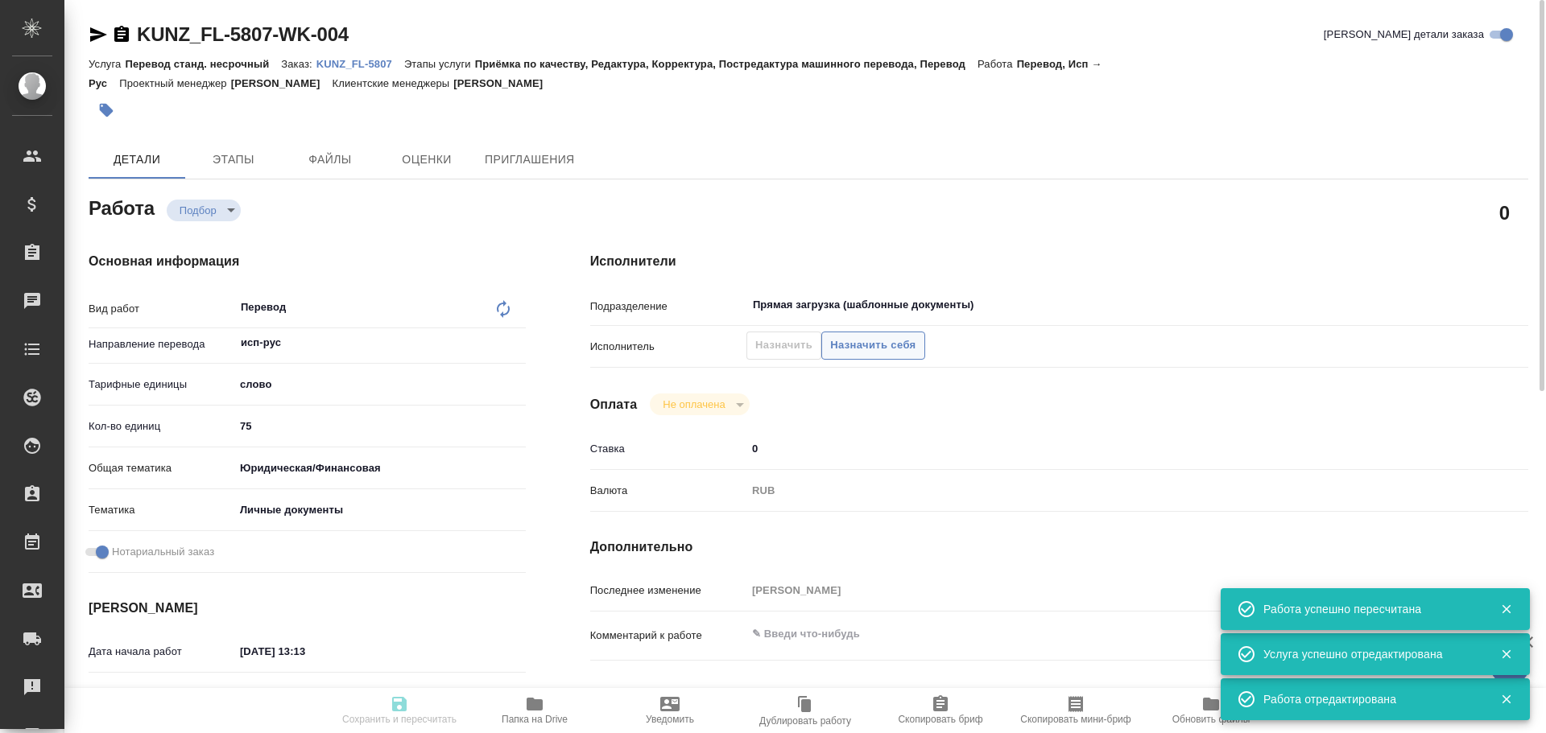
type textarea "x"
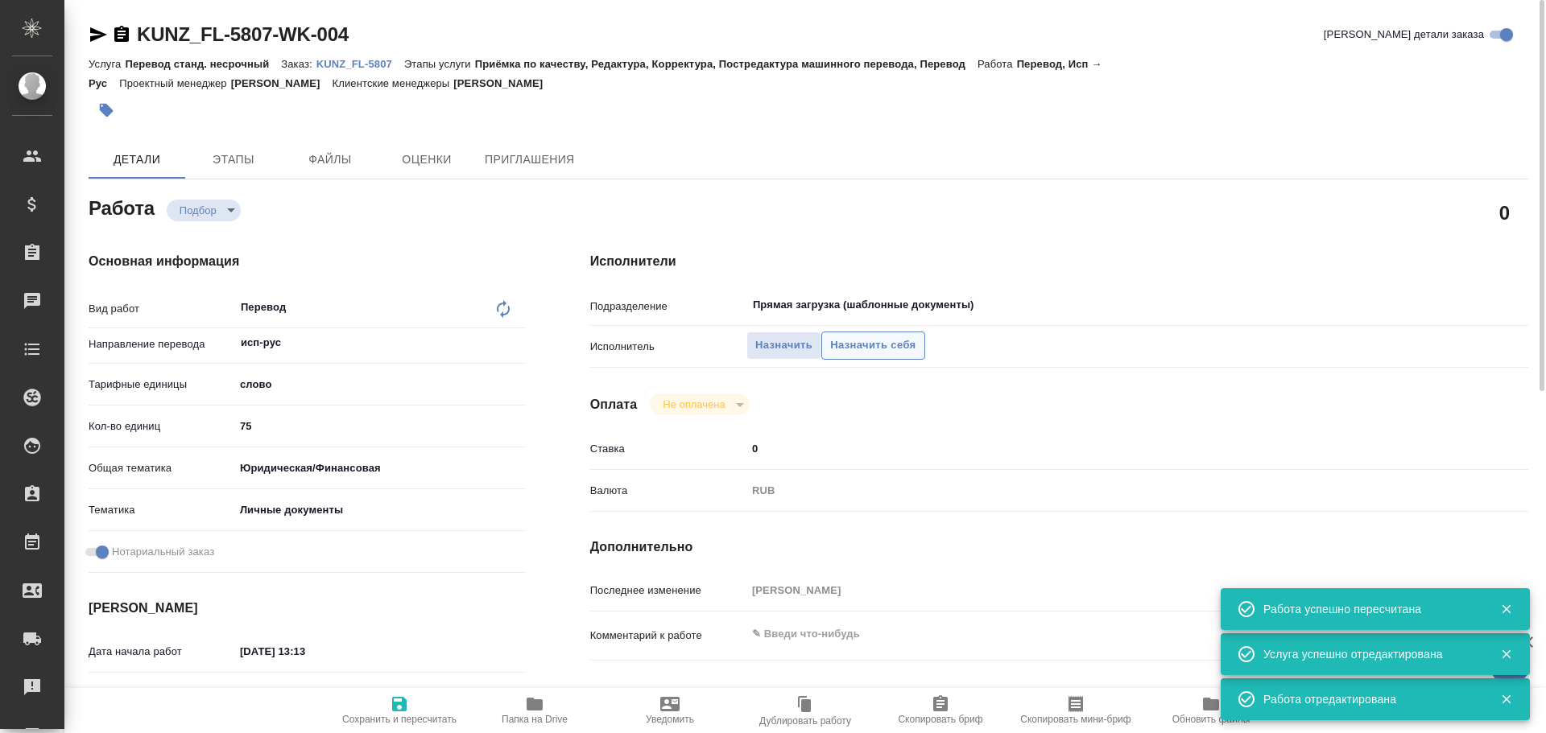
type textarea "x"
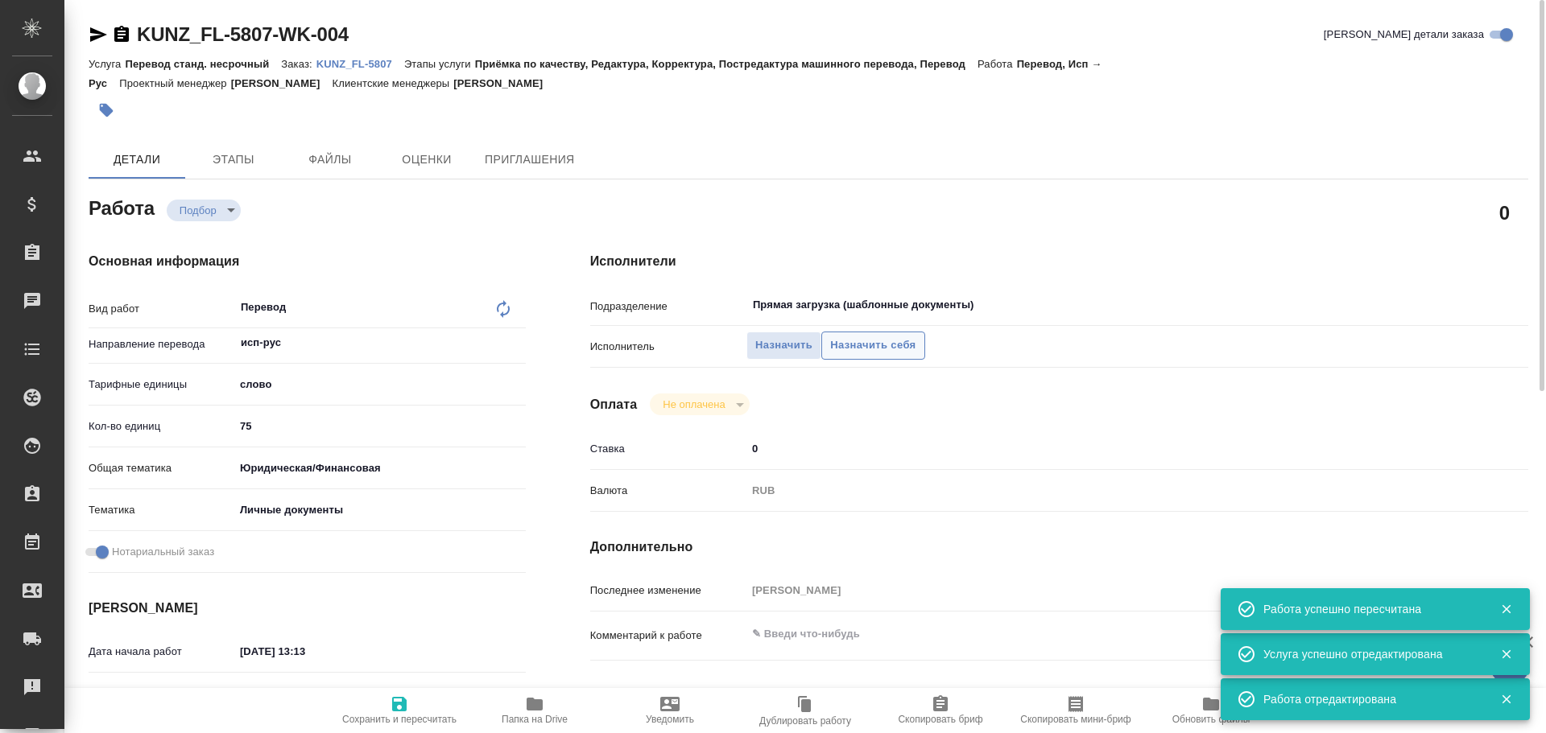
type textarea "x"
click at [839, 356] on button "Назначить себя" at bounding box center [872, 346] width 103 height 28
type textarea "x"
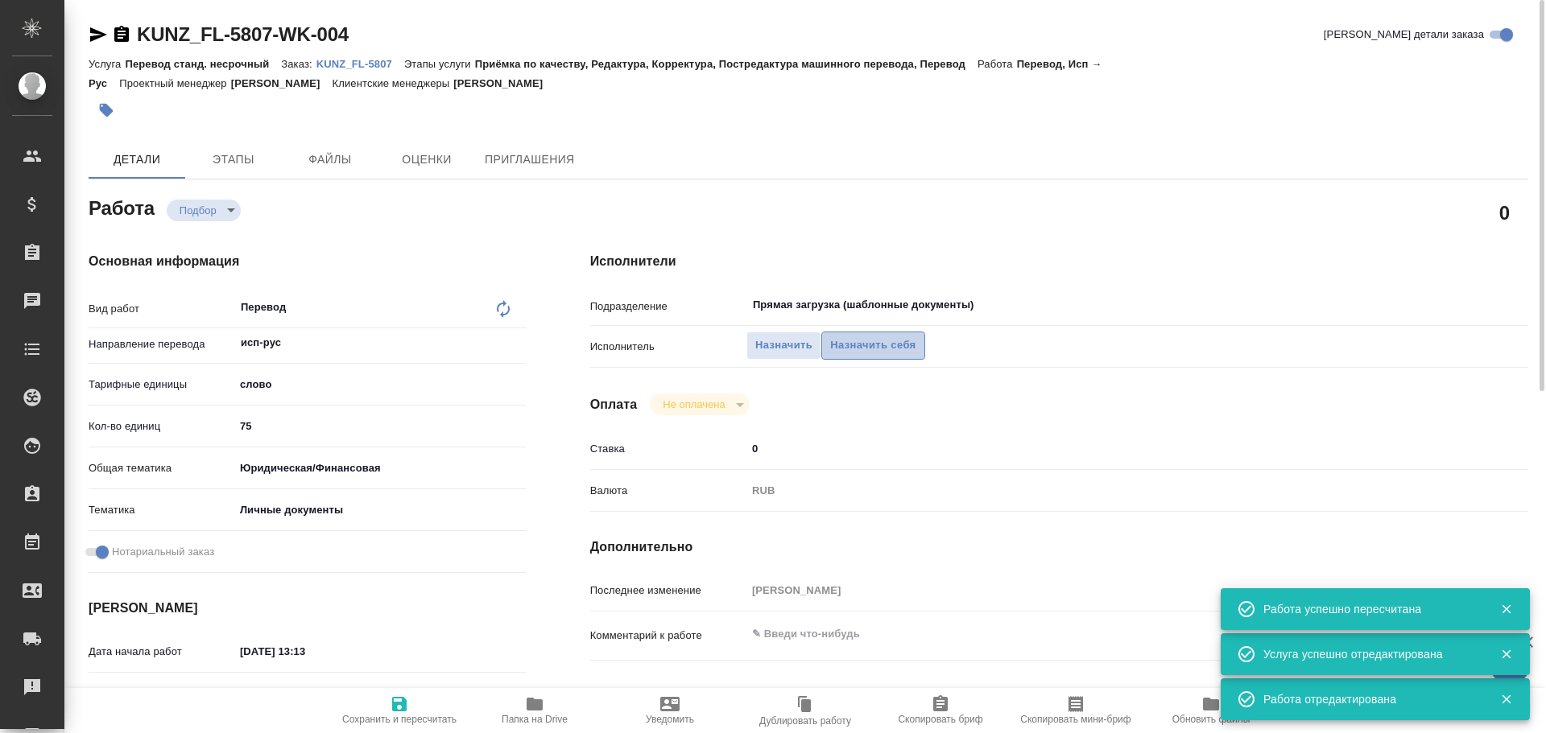
type textarea "x"
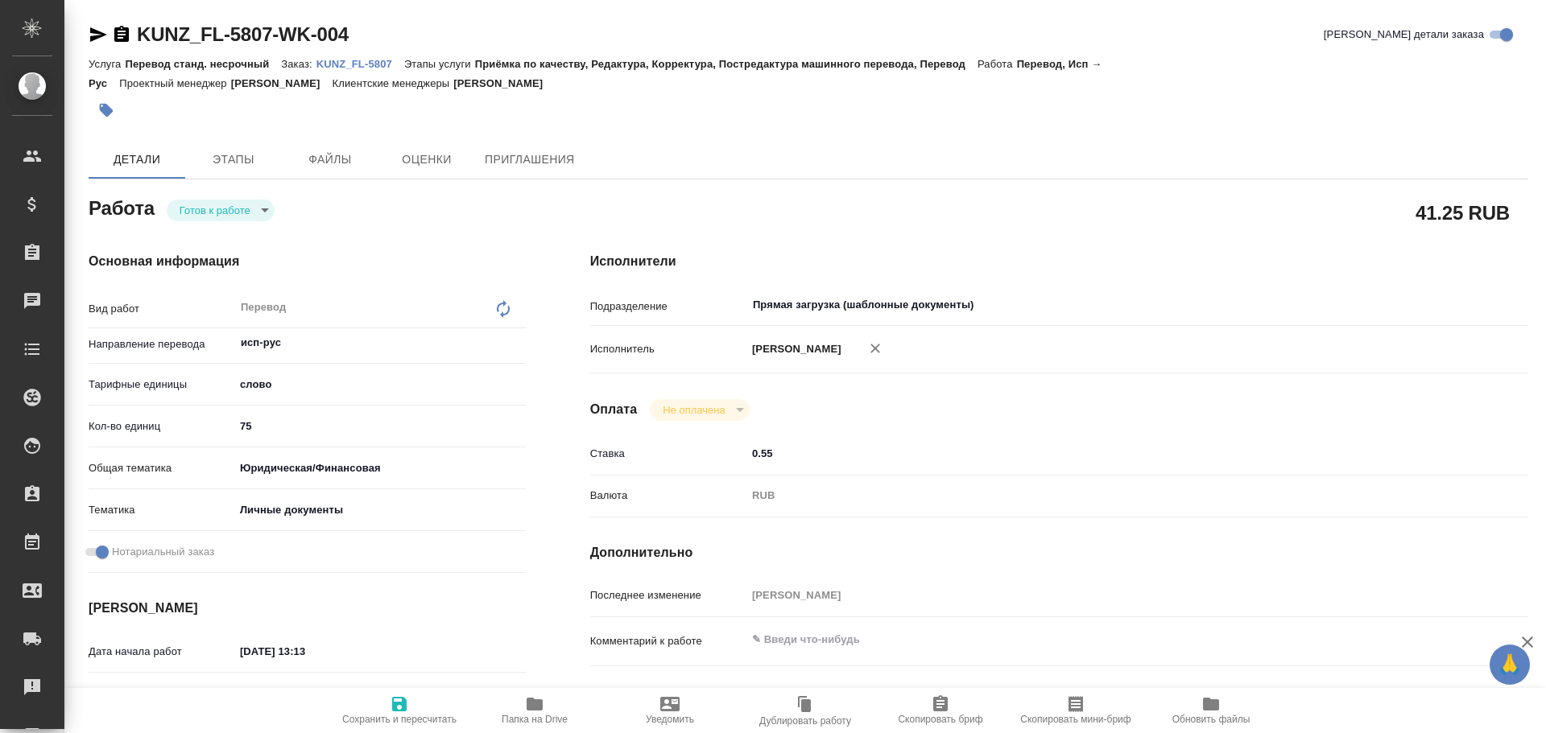
type textarea "x"
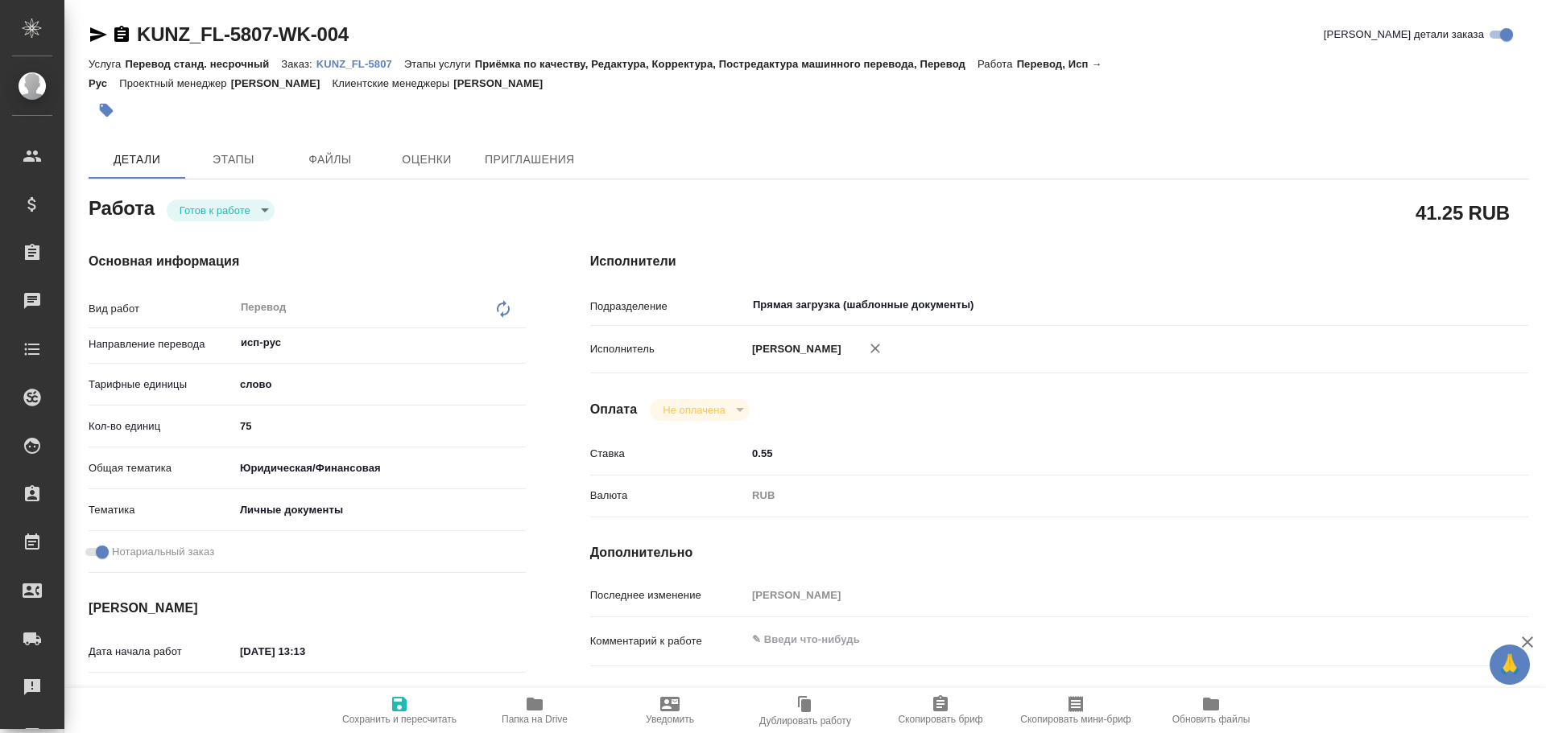
type textarea "x"
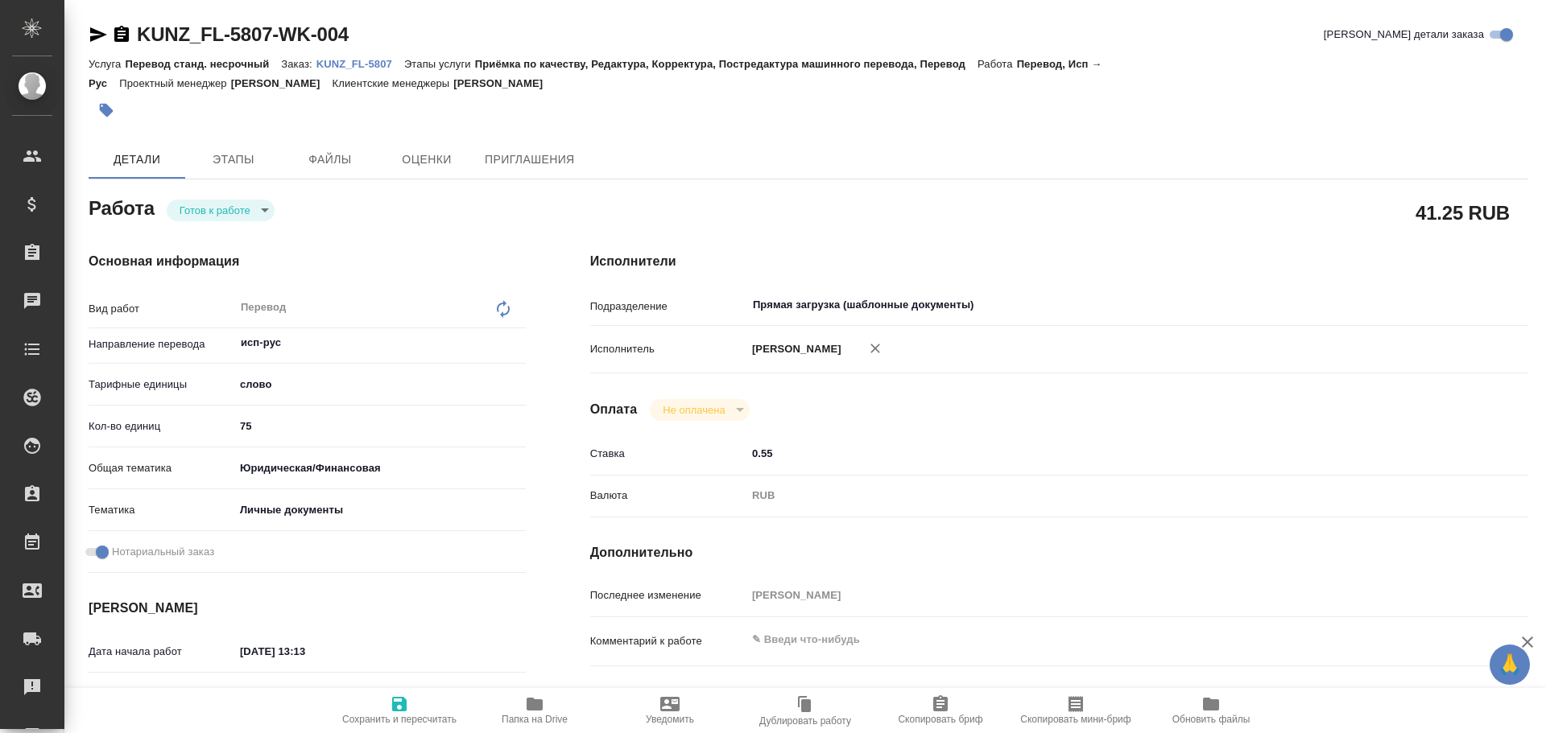
type textarea "x"
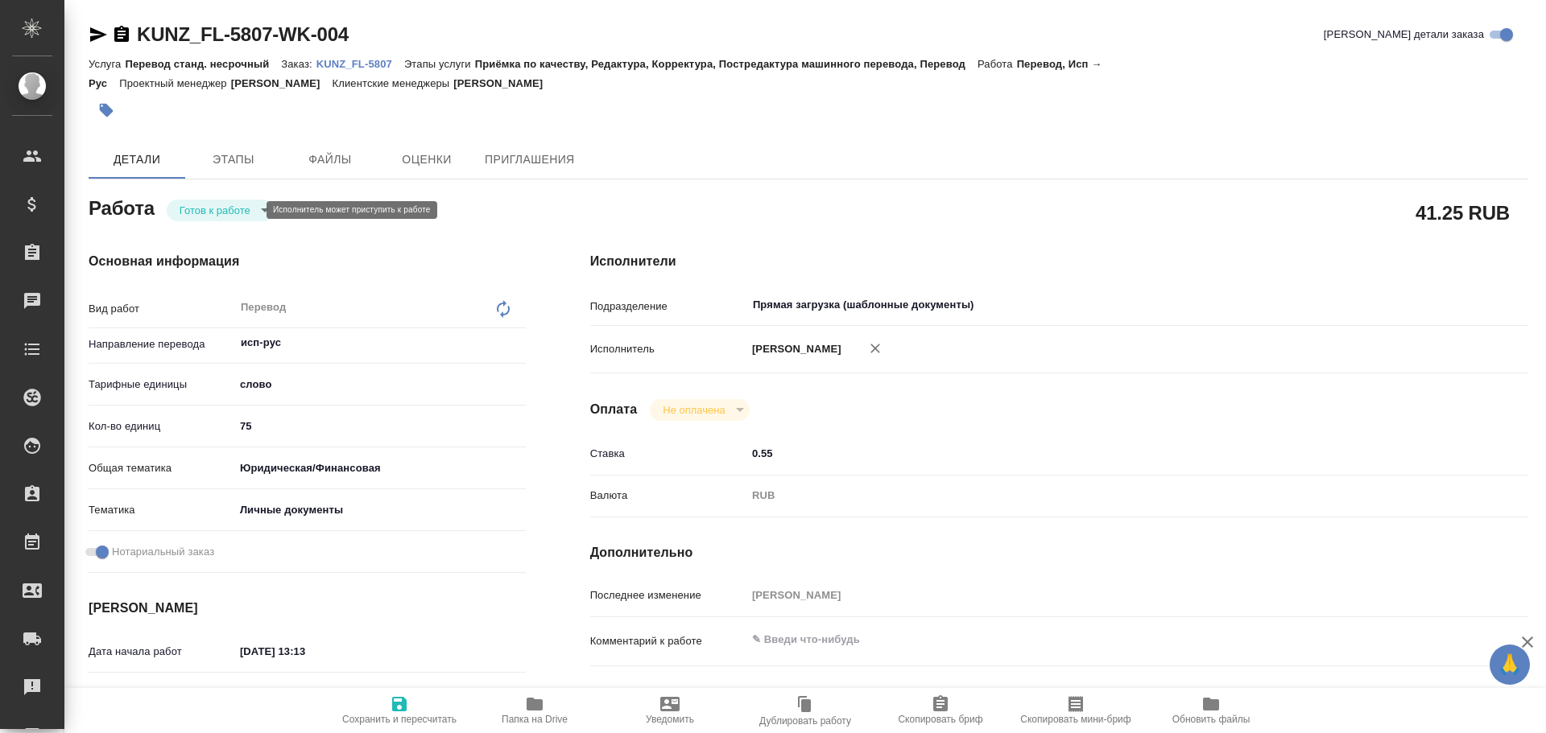
type textarea "x"
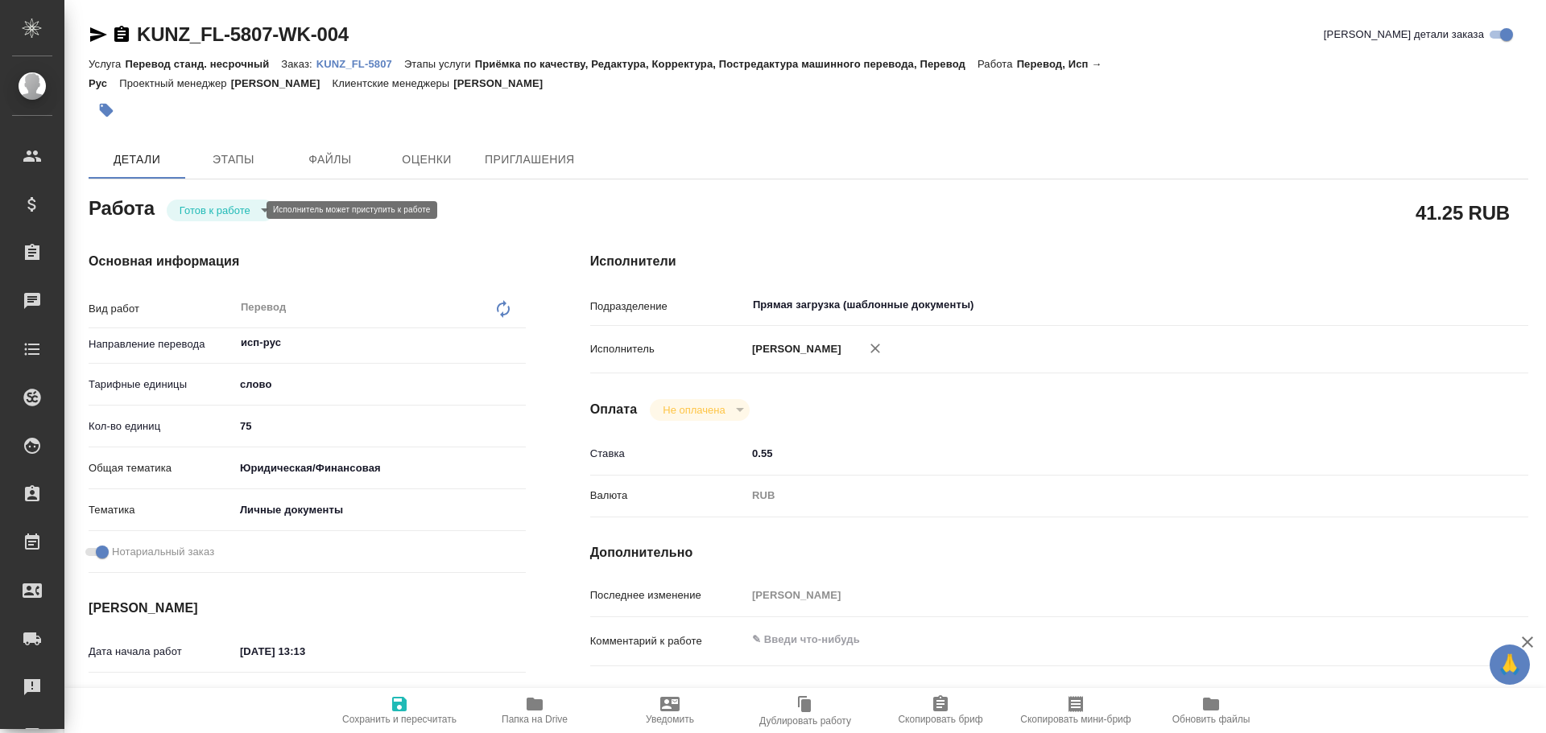
click at [215, 210] on body "🙏 .cls-1 fill:#fff; AWATERA [PERSON_NAME] Спецификации Заказы Чаты Todo Проекты…" at bounding box center [773, 366] width 1546 height 733
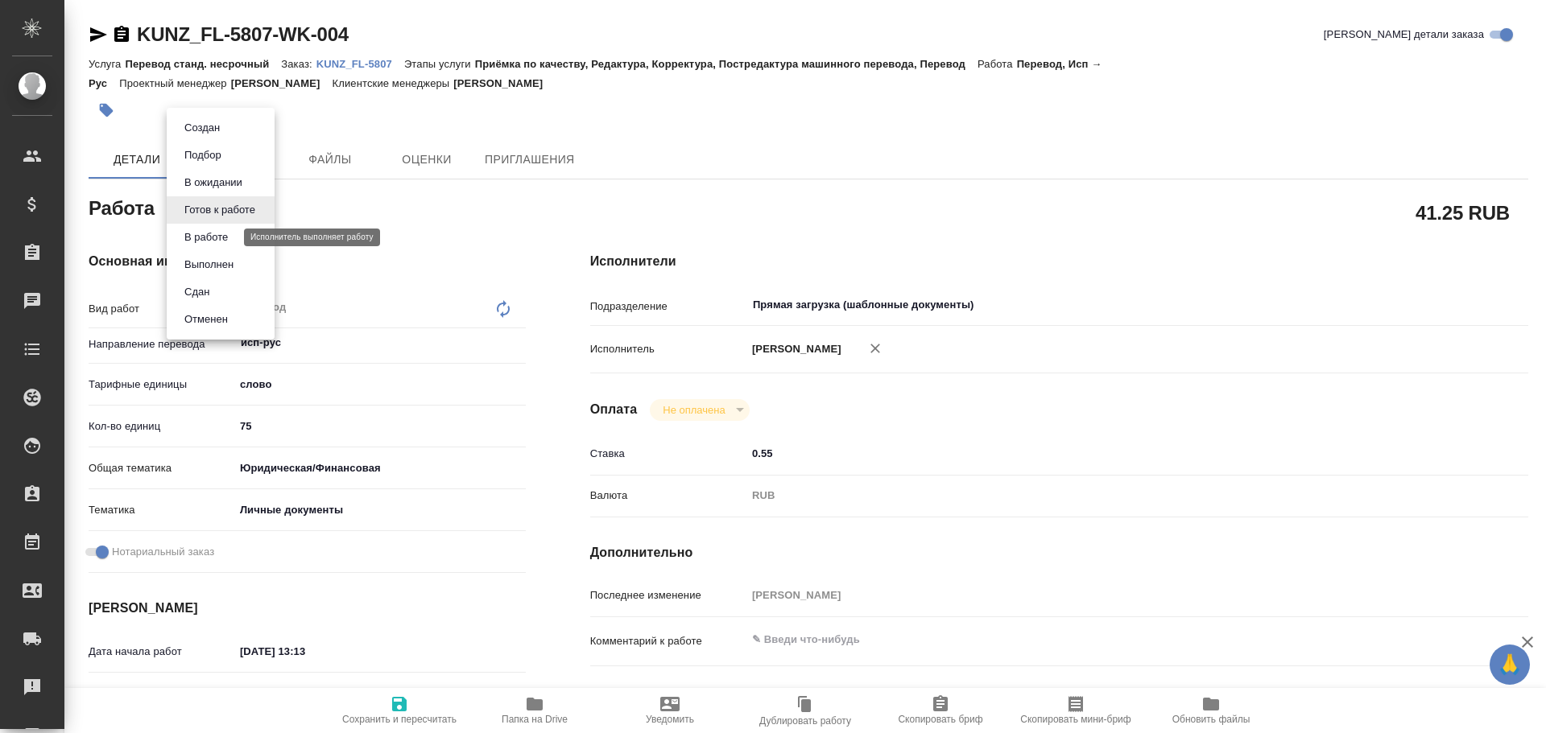
click at [214, 230] on button "В работе" at bounding box center [206, 238] width 53 height 18
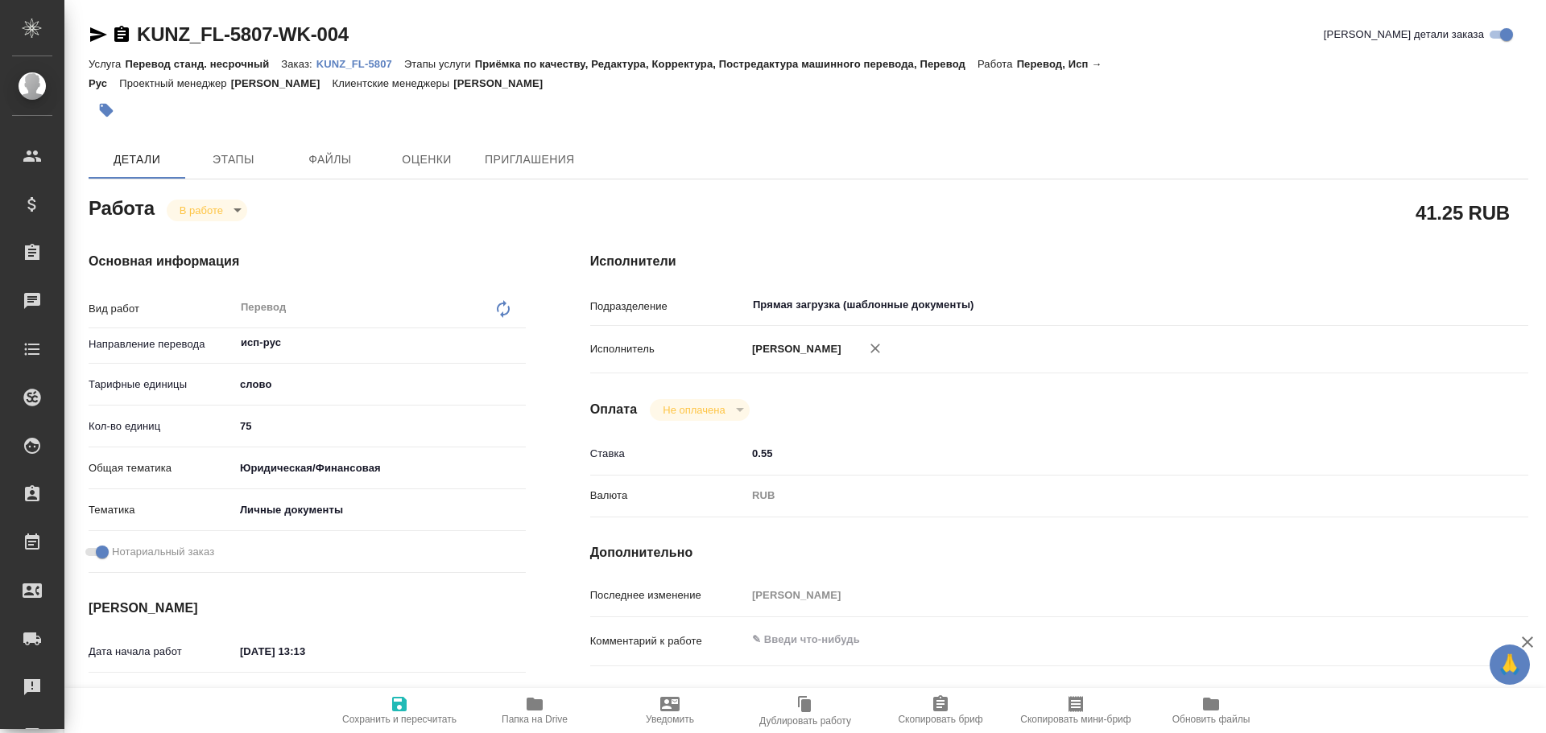
type textarea "x"
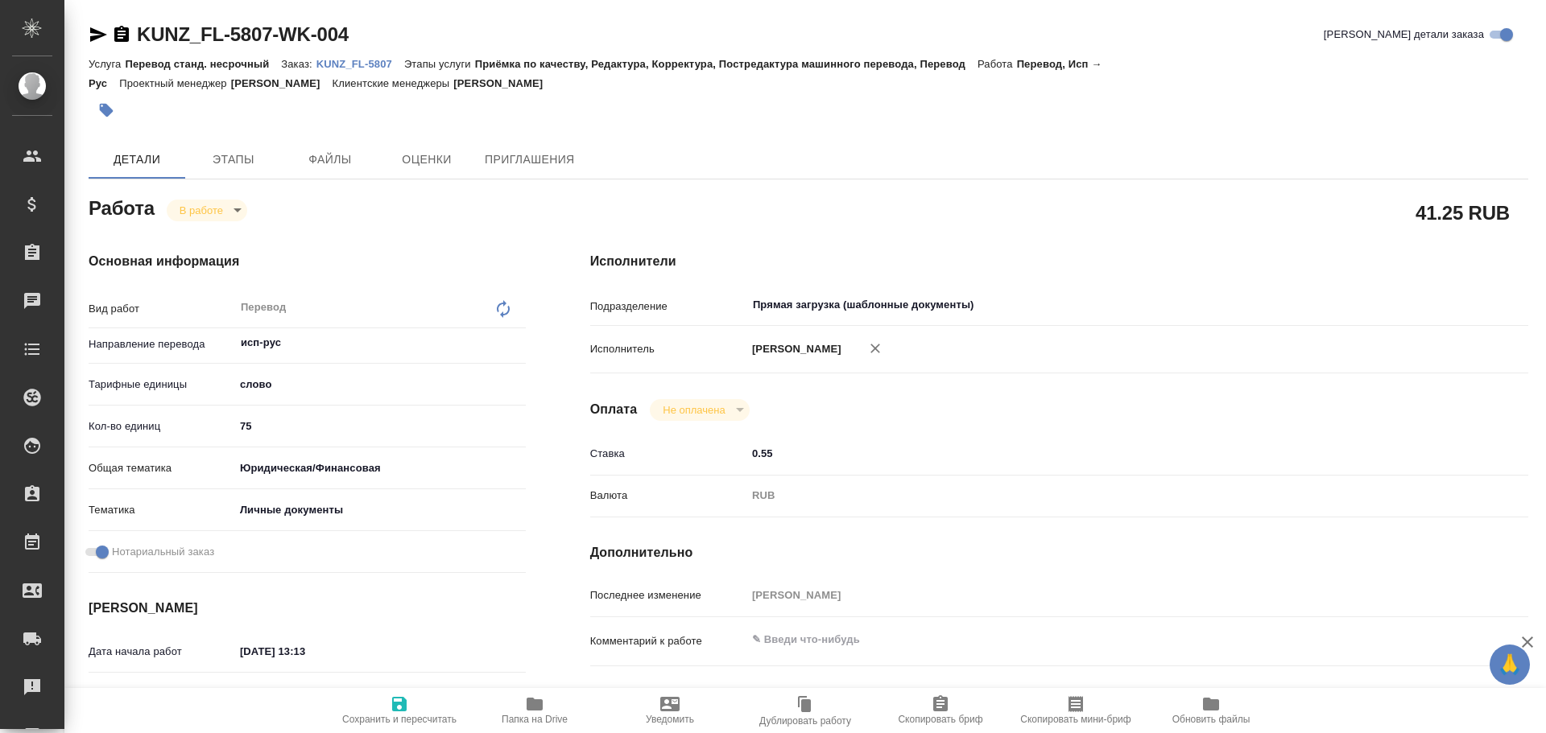
type textarea "x"
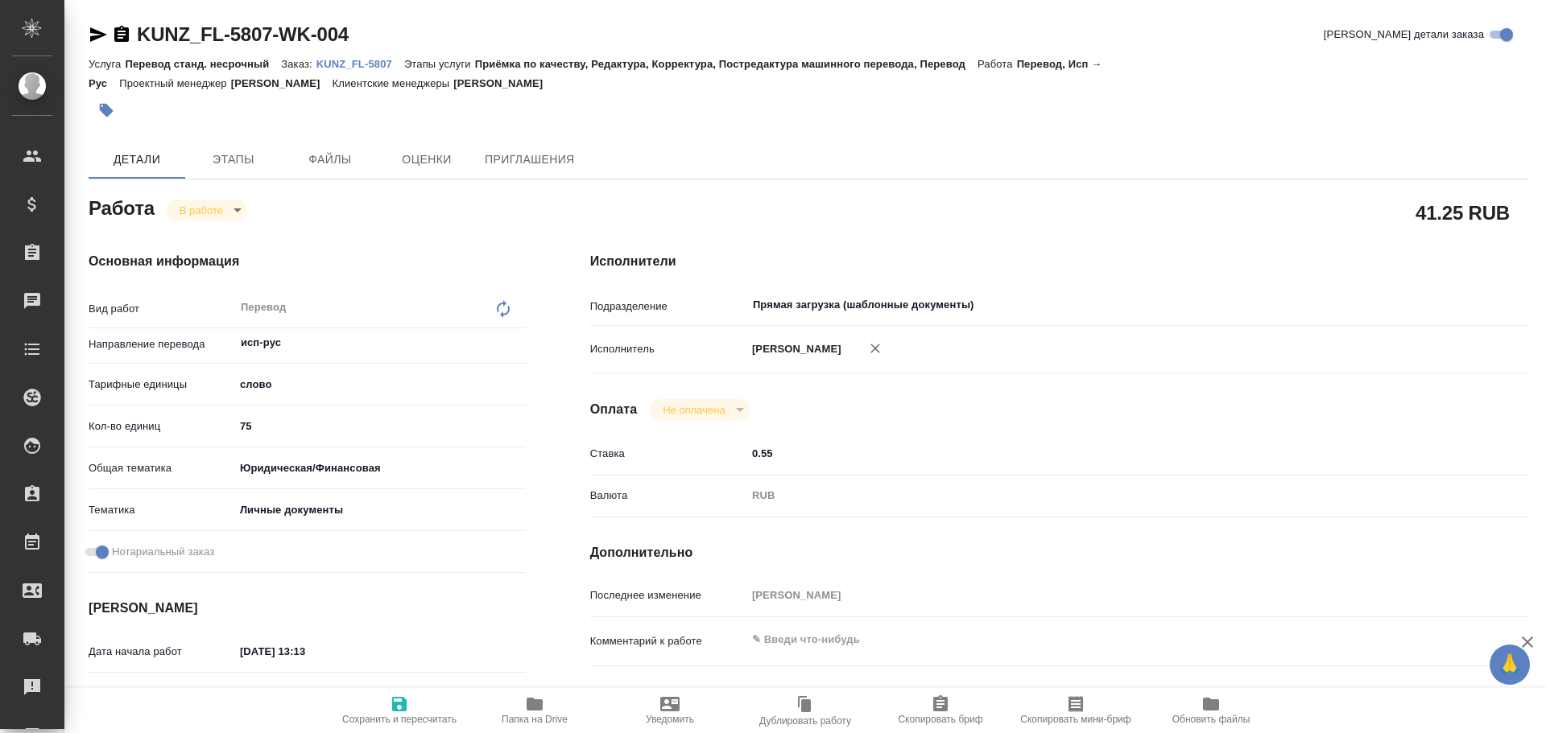
type textarea "x"
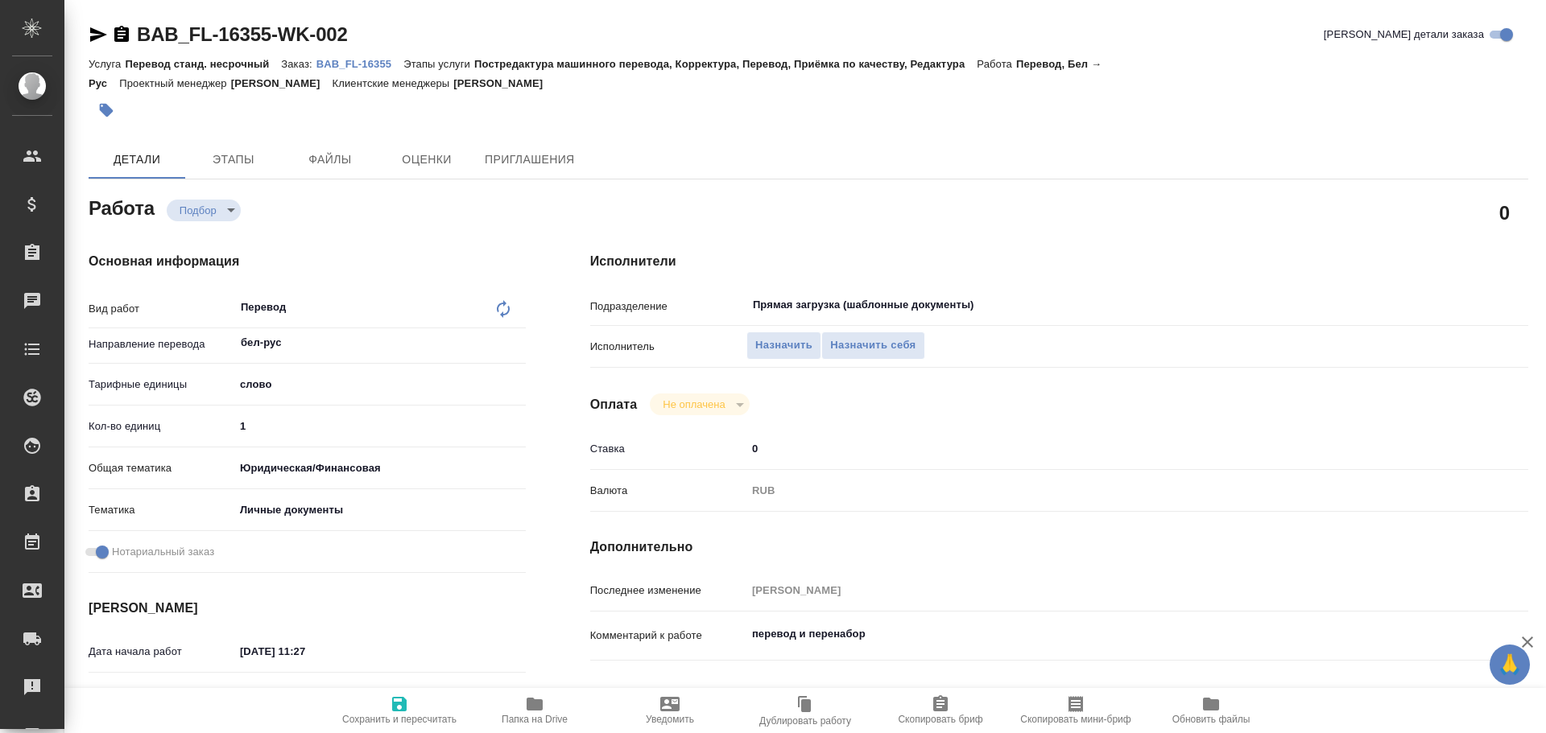
type textarea "x"
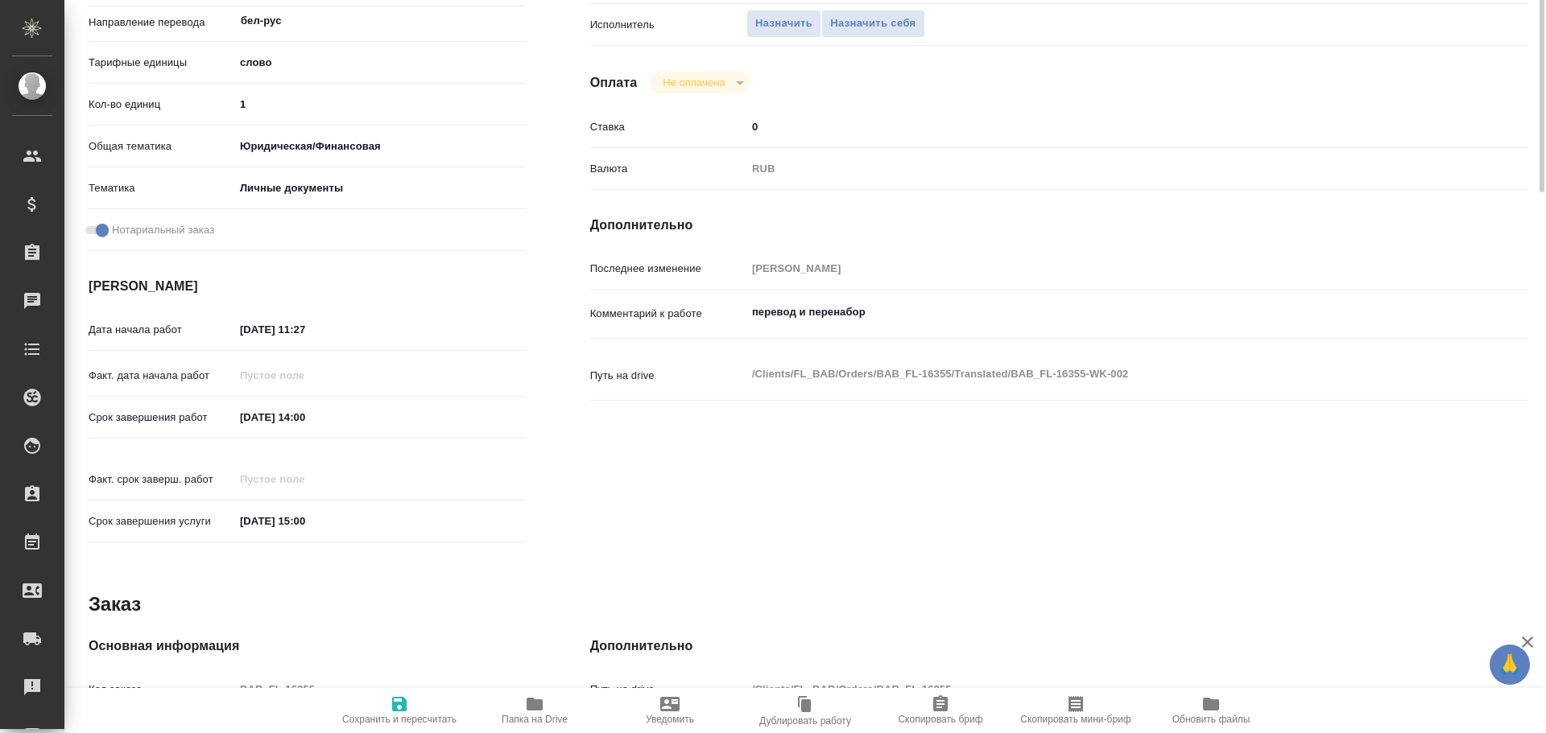
type textarea "x"
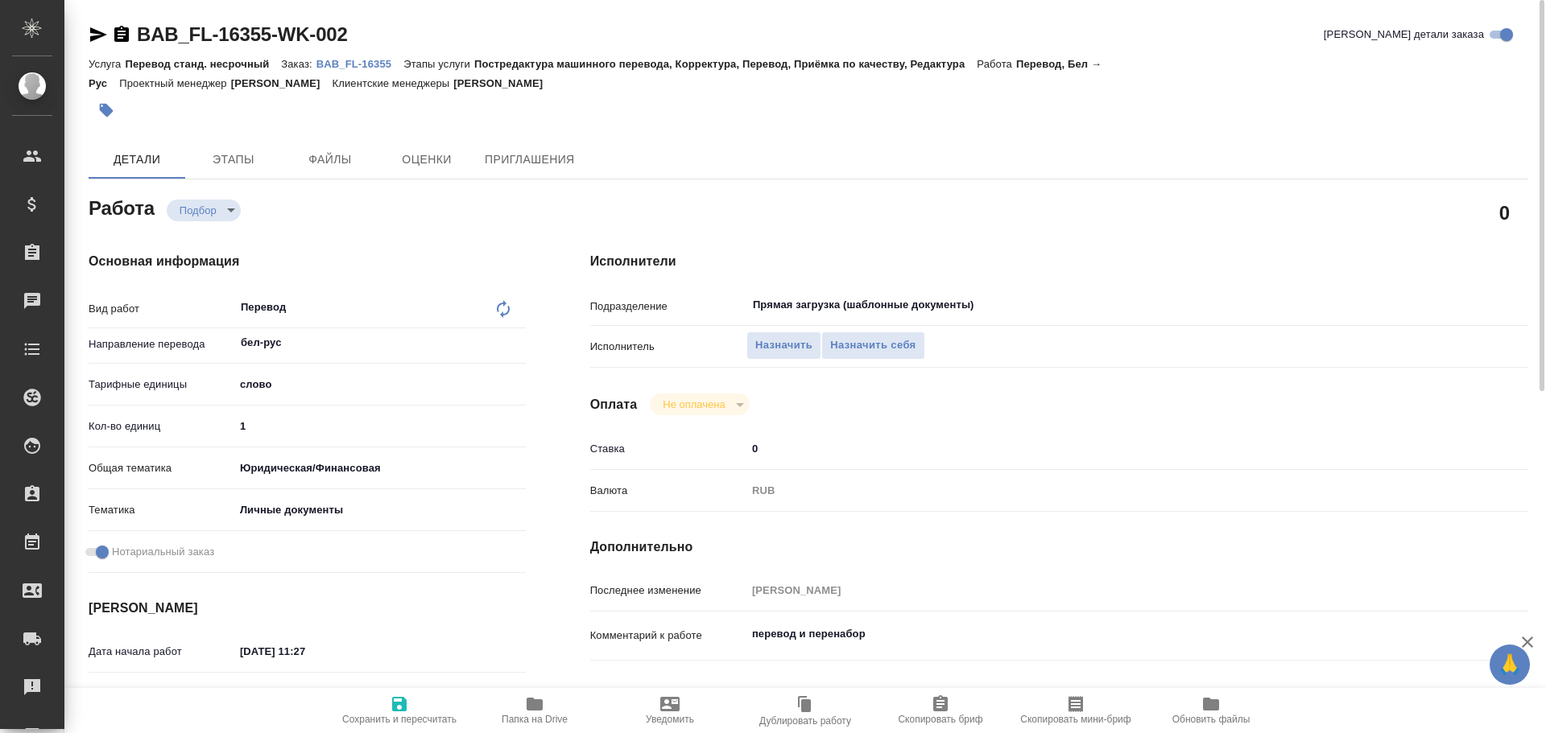
type textarea "x"
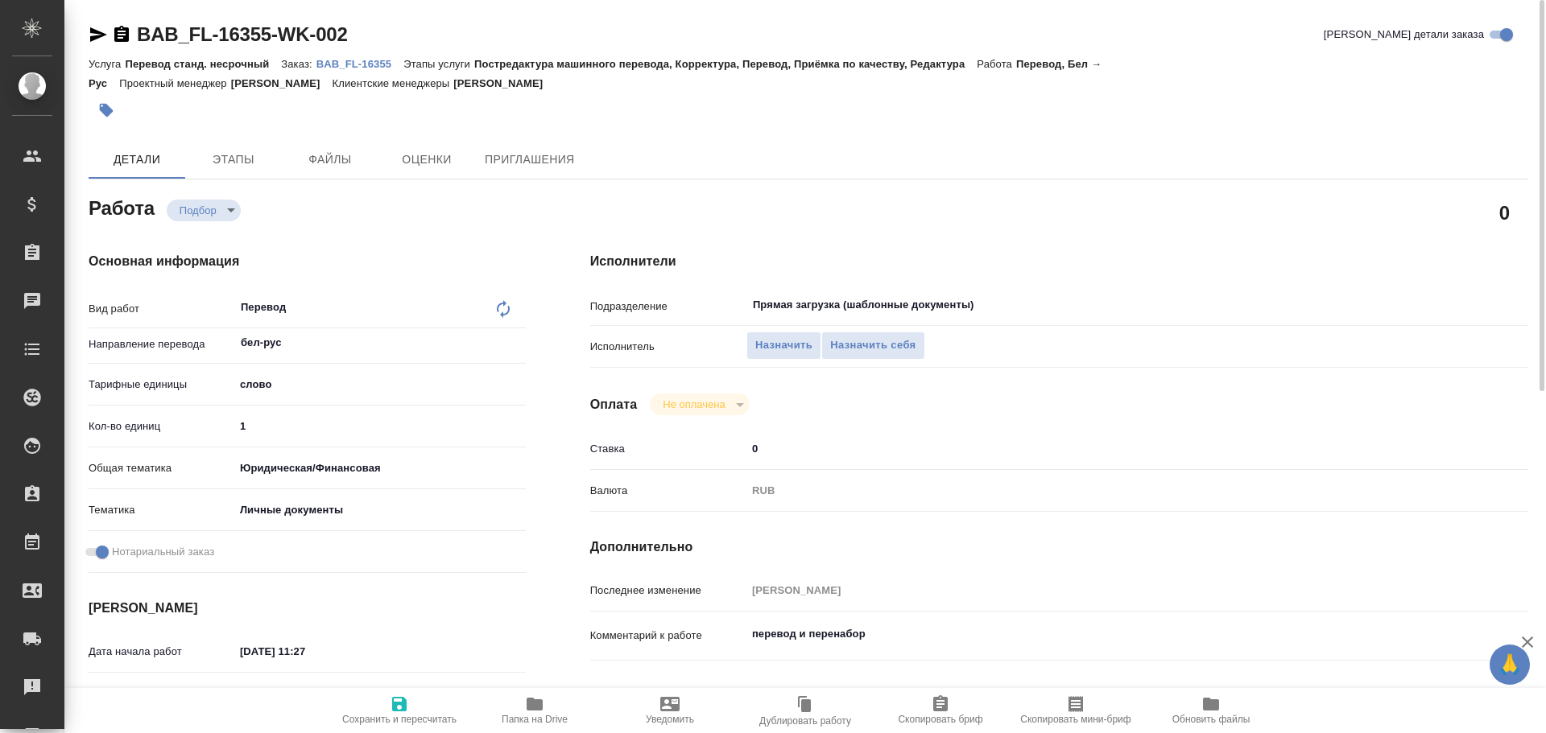
type textarea "x"
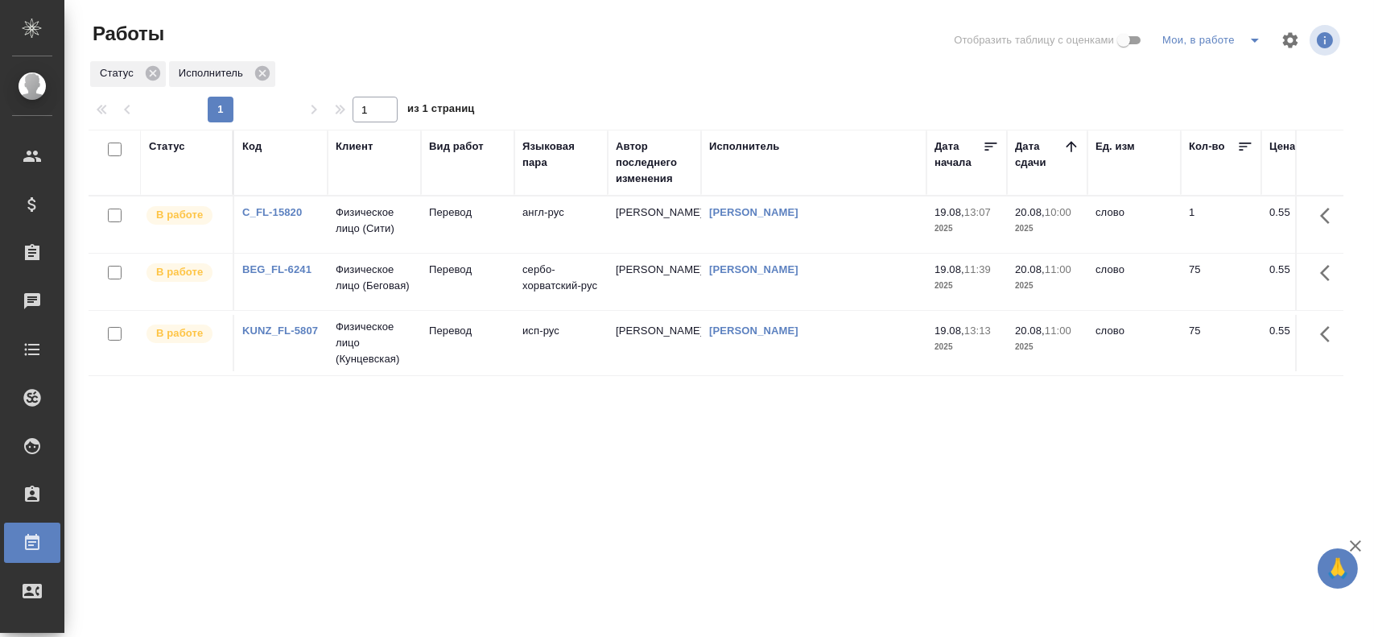
click at [451, 238] on td "Перевод" at bounding box center [467, 224] width 93 height 56
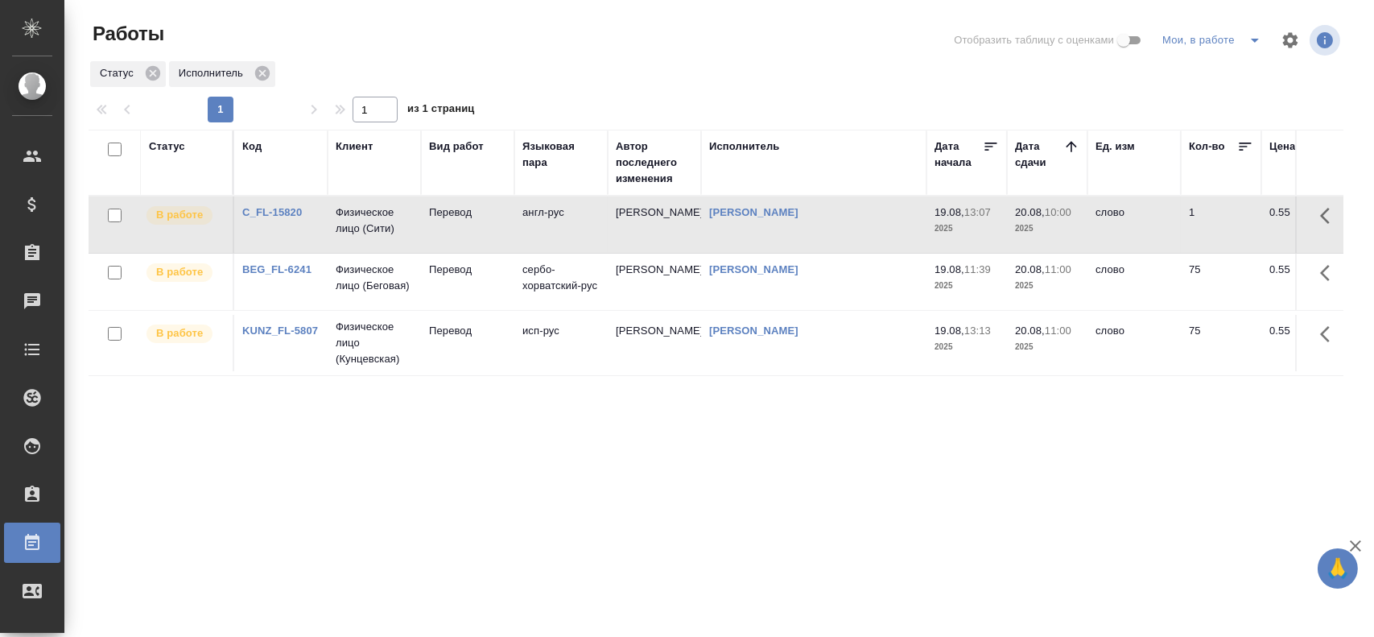
click at [451, 238] on td "Перевод" at bounding box center [467, 224] width 93 height 56
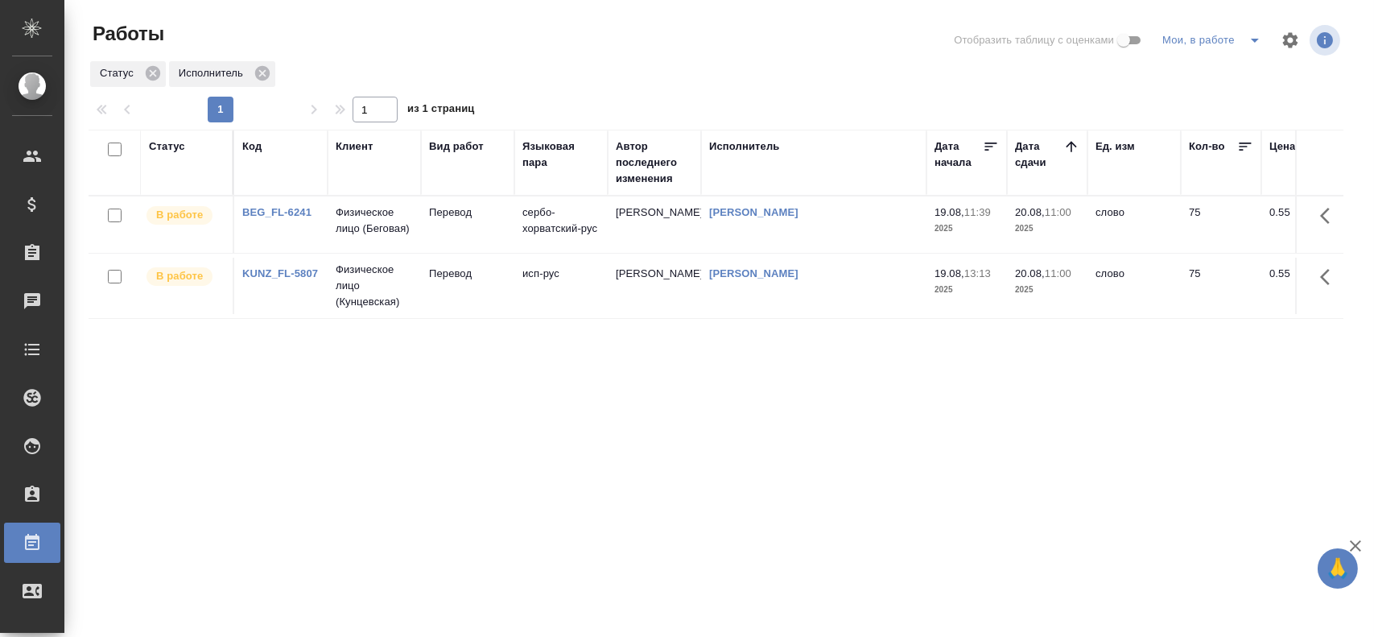
click at [383, 238] on td "Физическое лицо (Беговая)" at bounding box center [374, 224] width 93 height 56
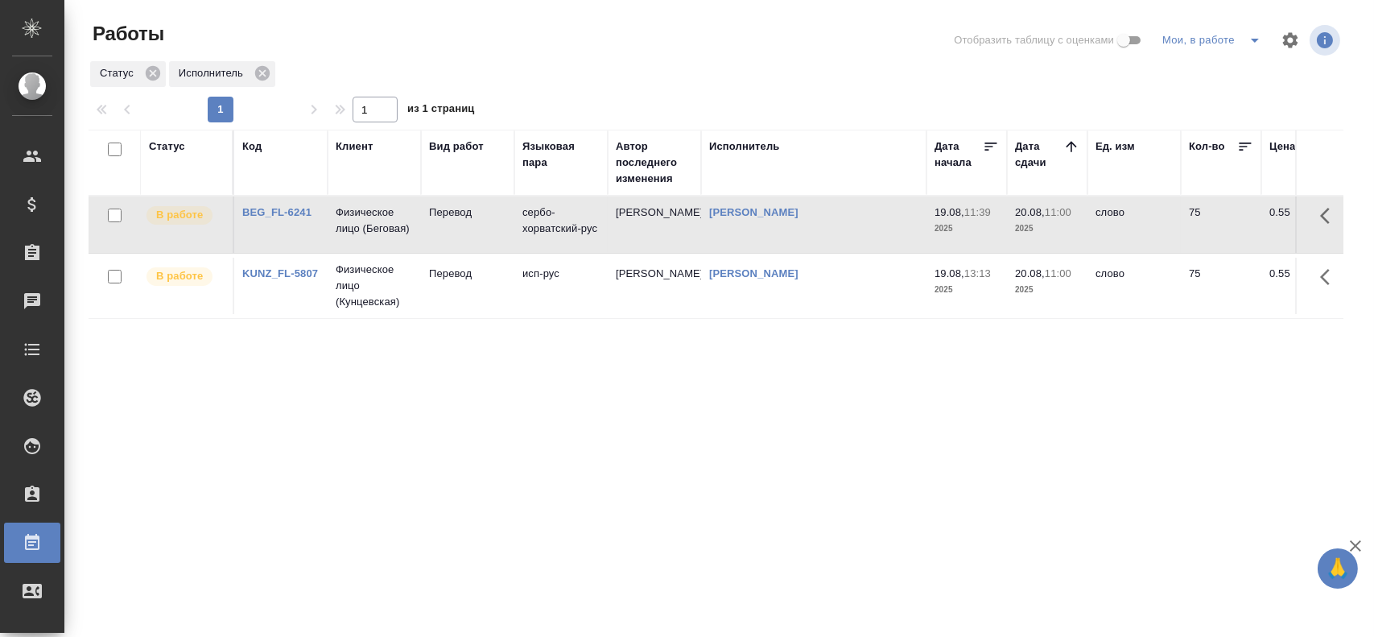
click at [383, 238] on td "Физическое лицо (Беговая)" at bounding box center [374, 224] width 93 height 56
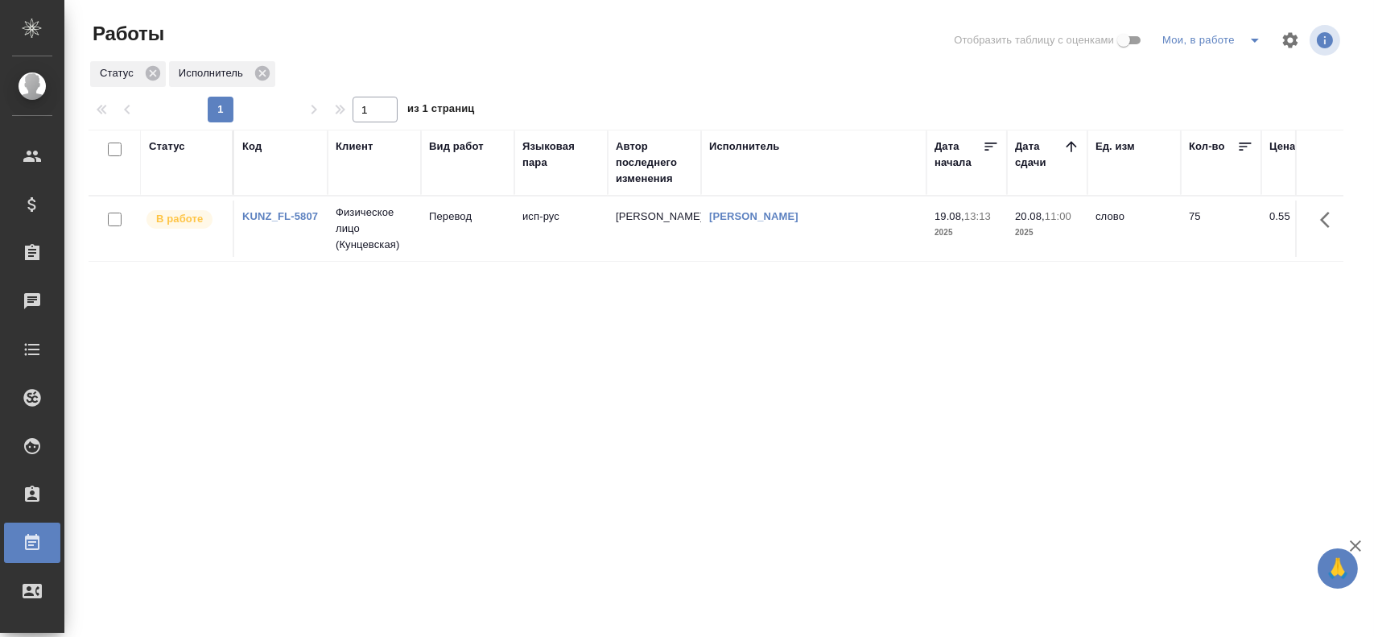
click at [477, 240] on td "Перевод" at bounding box center [467, 228] width 93 height 56
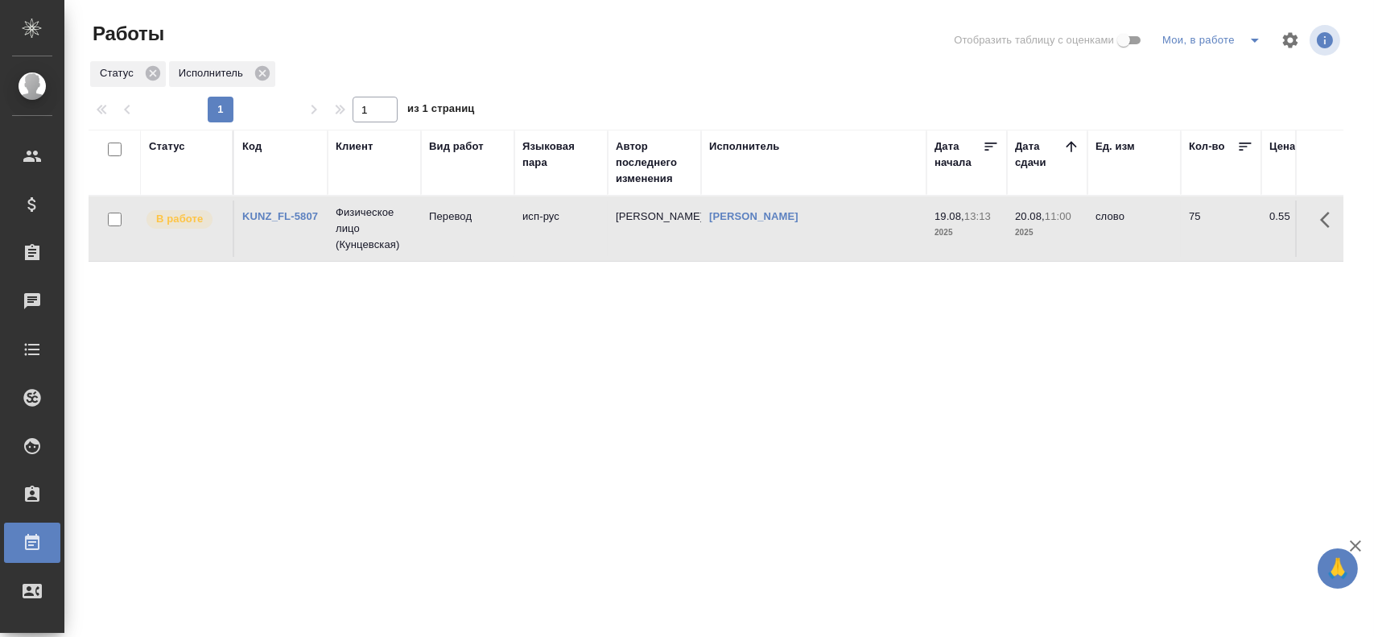
click at [477, 240] on td "Перевод" at bounding box center [467, 228] width 93 height 56
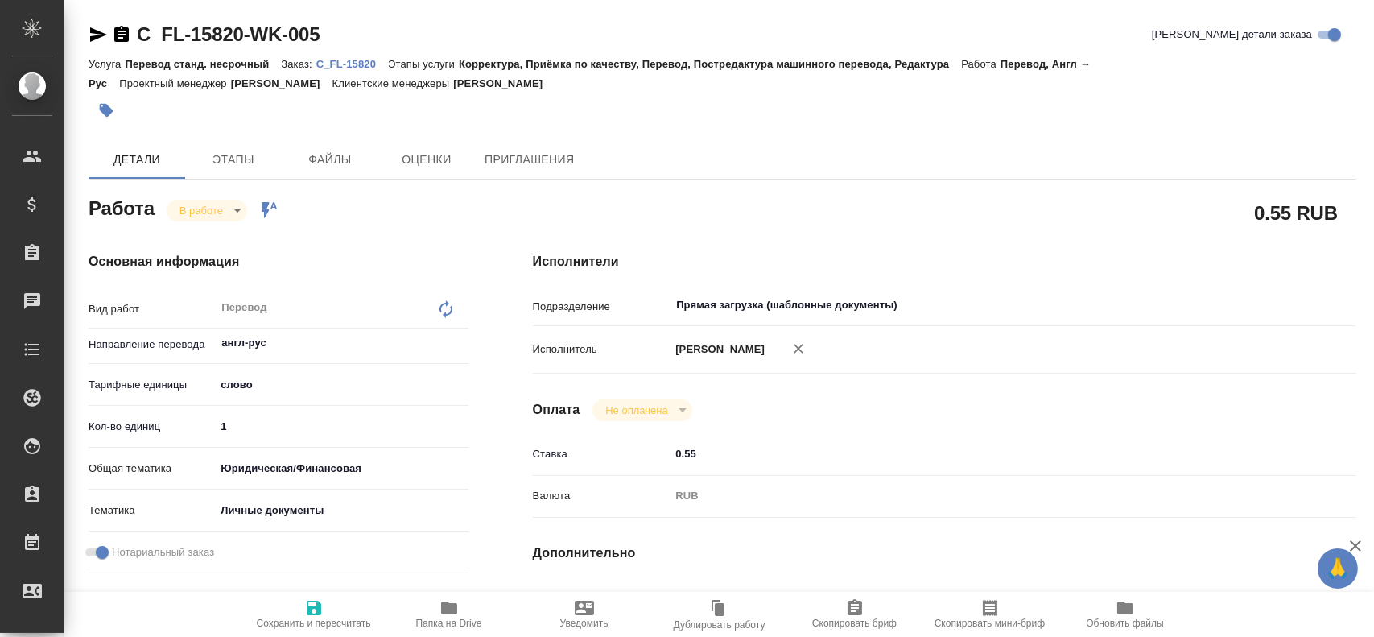
type textarea "x"
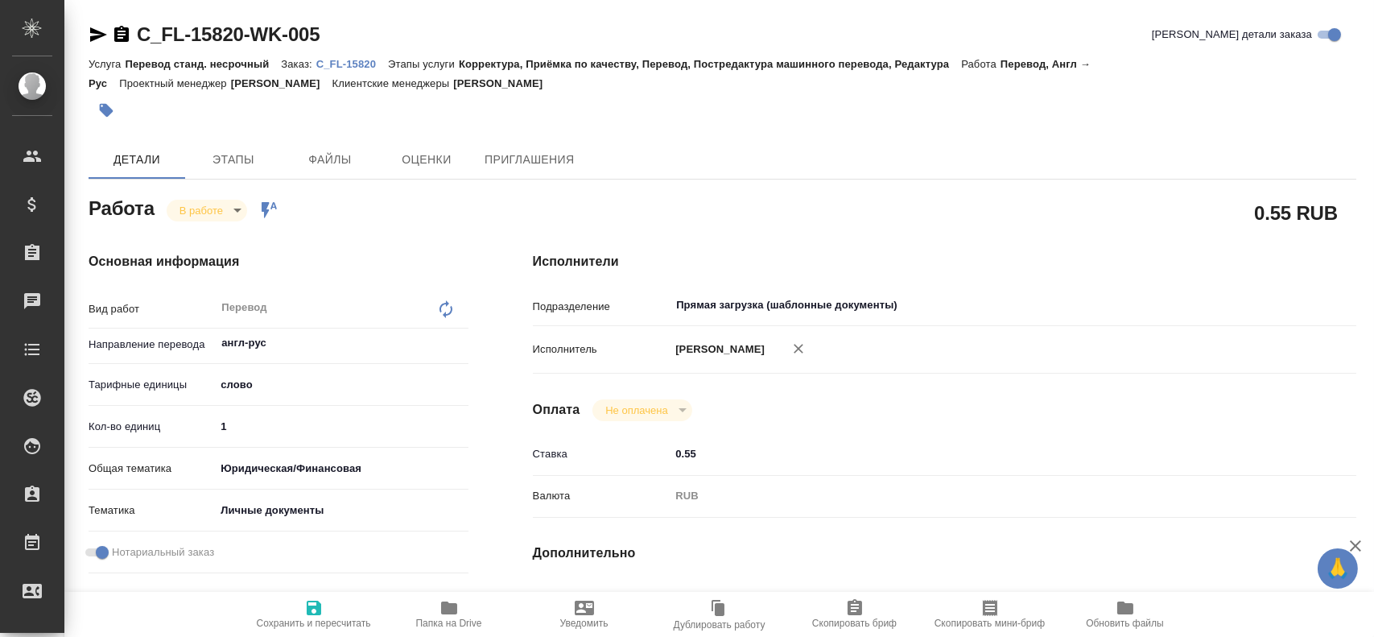
type textarea "x"
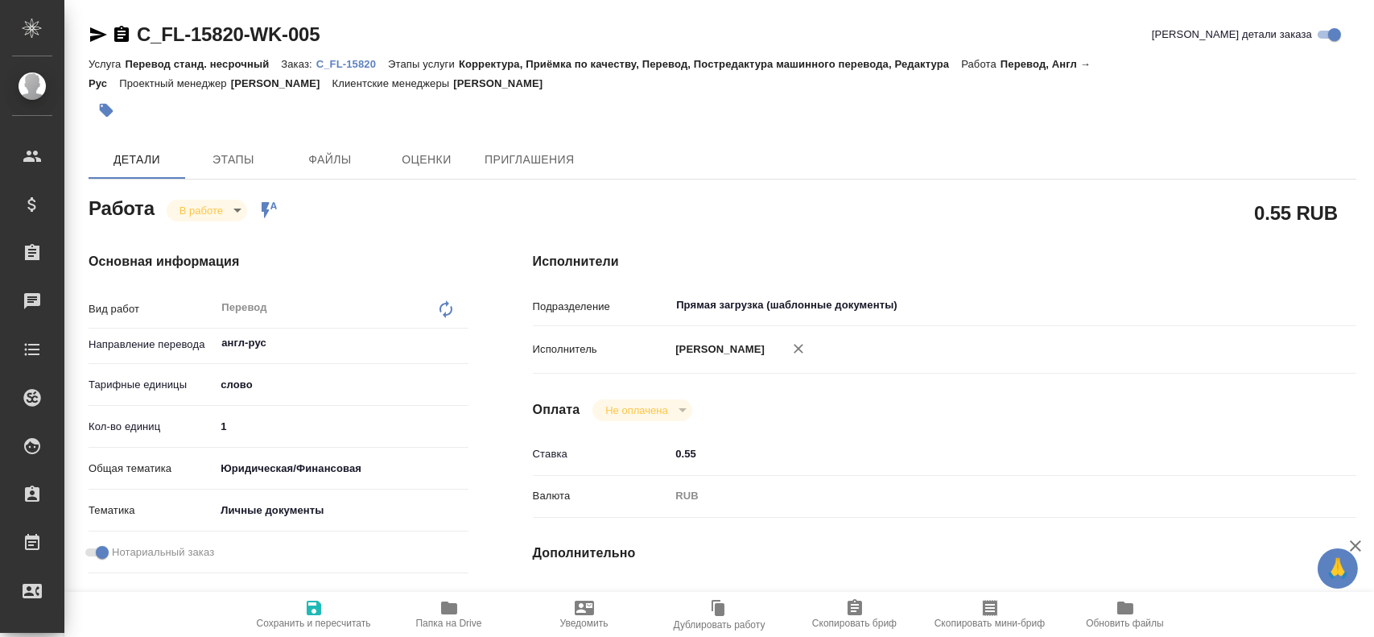
type textarea "x"
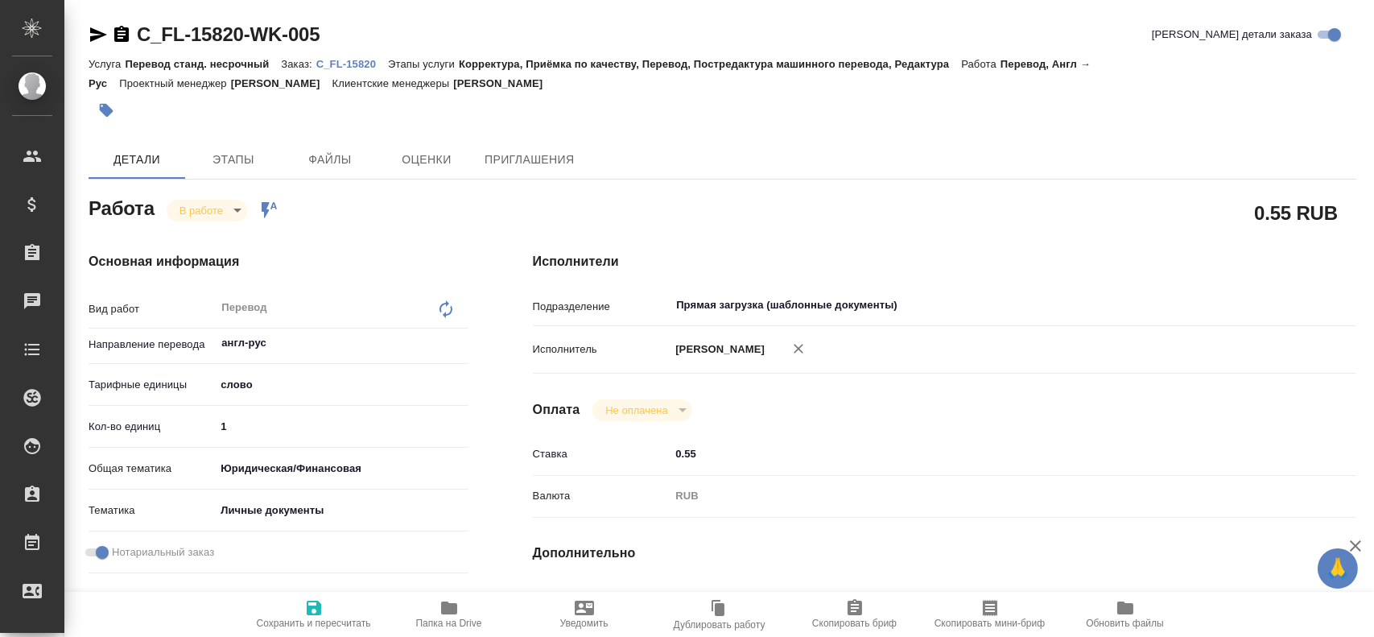
type textarea "x"
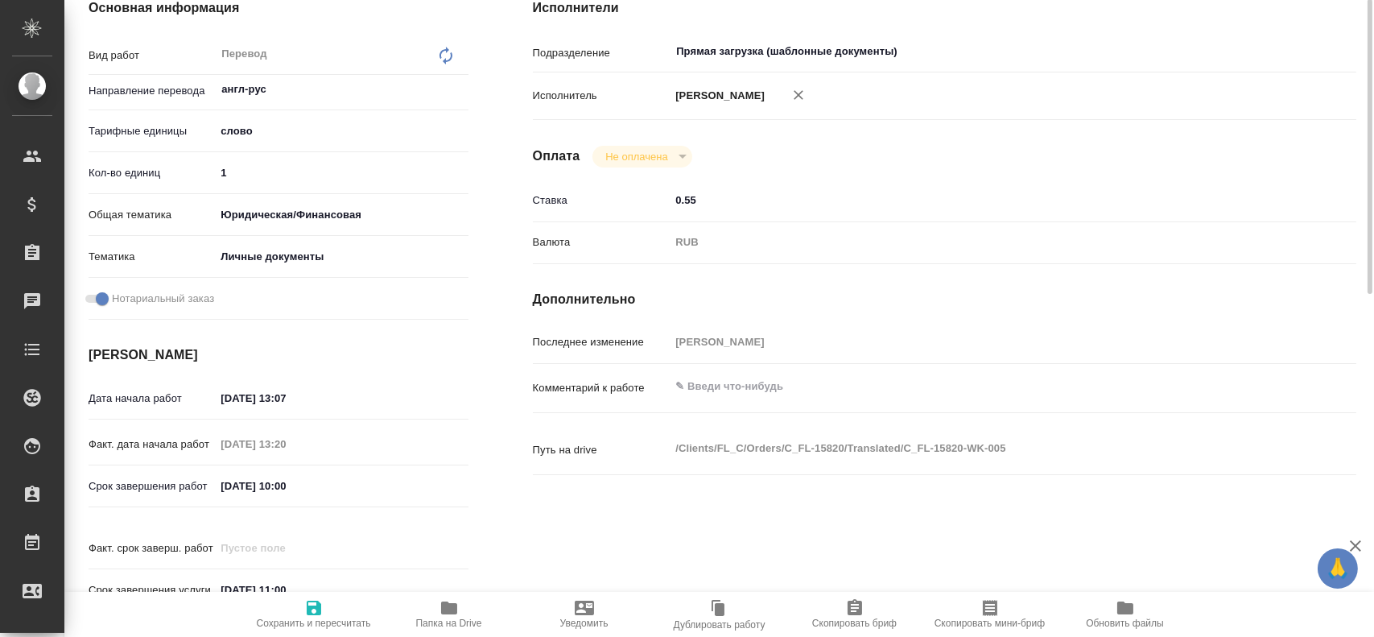
scroll to position [173, 0]
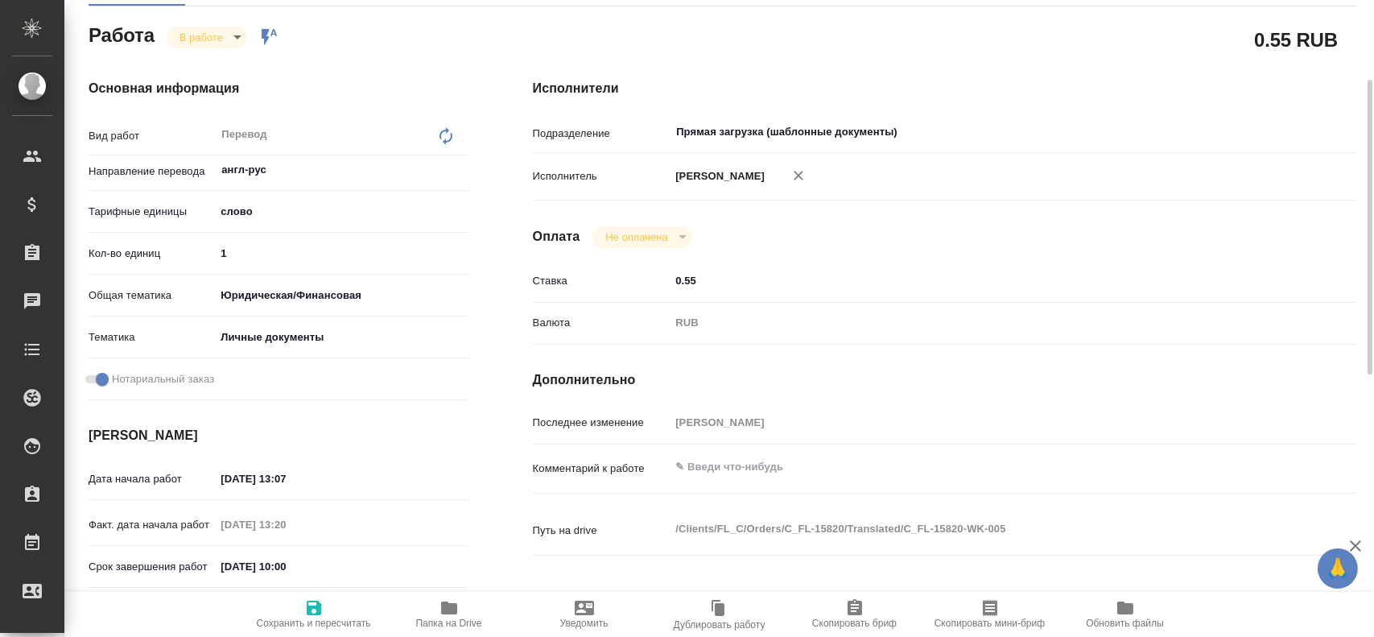
click at [458, 610] on span "Папка на Drive" at bounding box center [449, 613] width 116 height 31
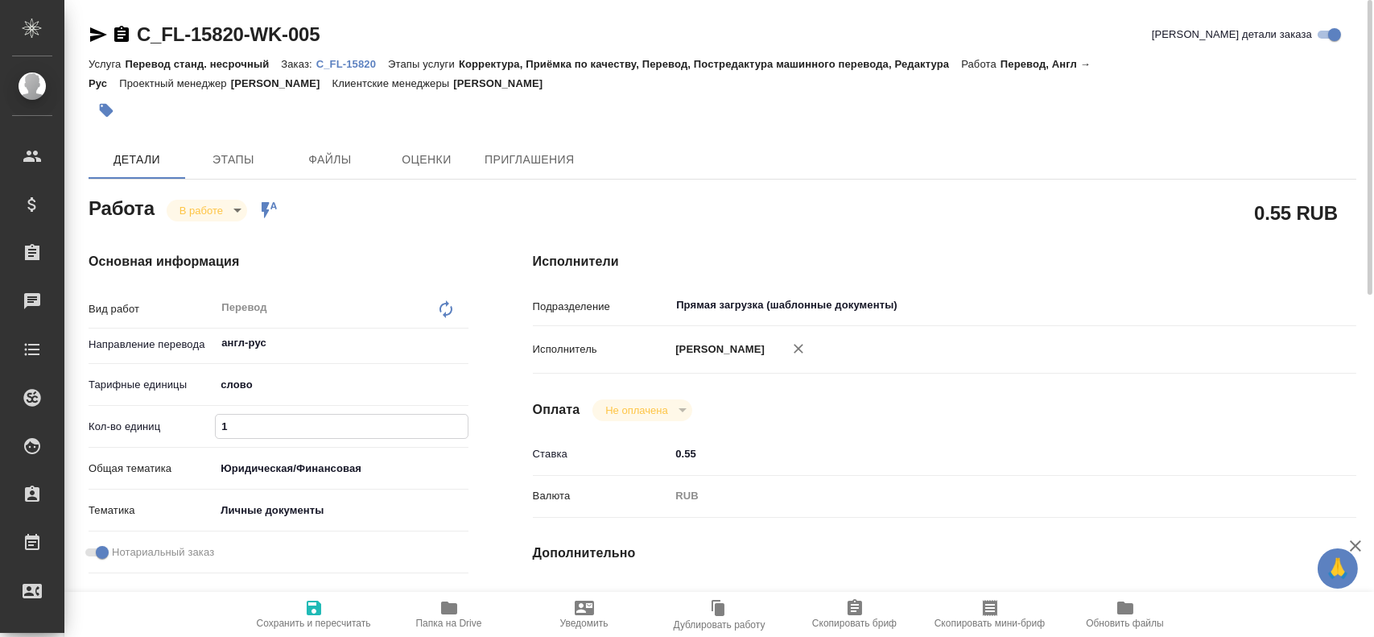
drag, startPoint x: 253, startPoint y: 433, endPoint x: 135, endPoint y: 415, distance: 119.0
click at [135, 415] on div "Кол-во единиц 1" at bounding box center [279, 426] width 380 height 28
type textarea "x"
type input "7"
type textarea "x"
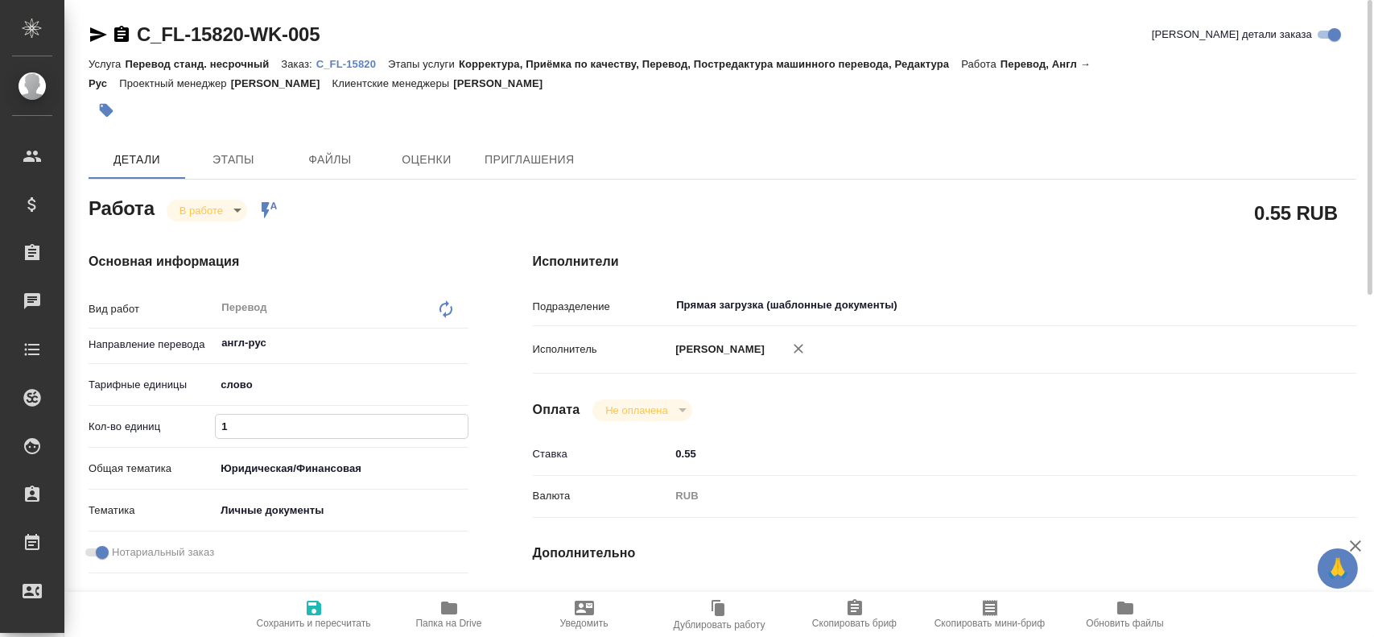
type textarea "x"
type input "75"
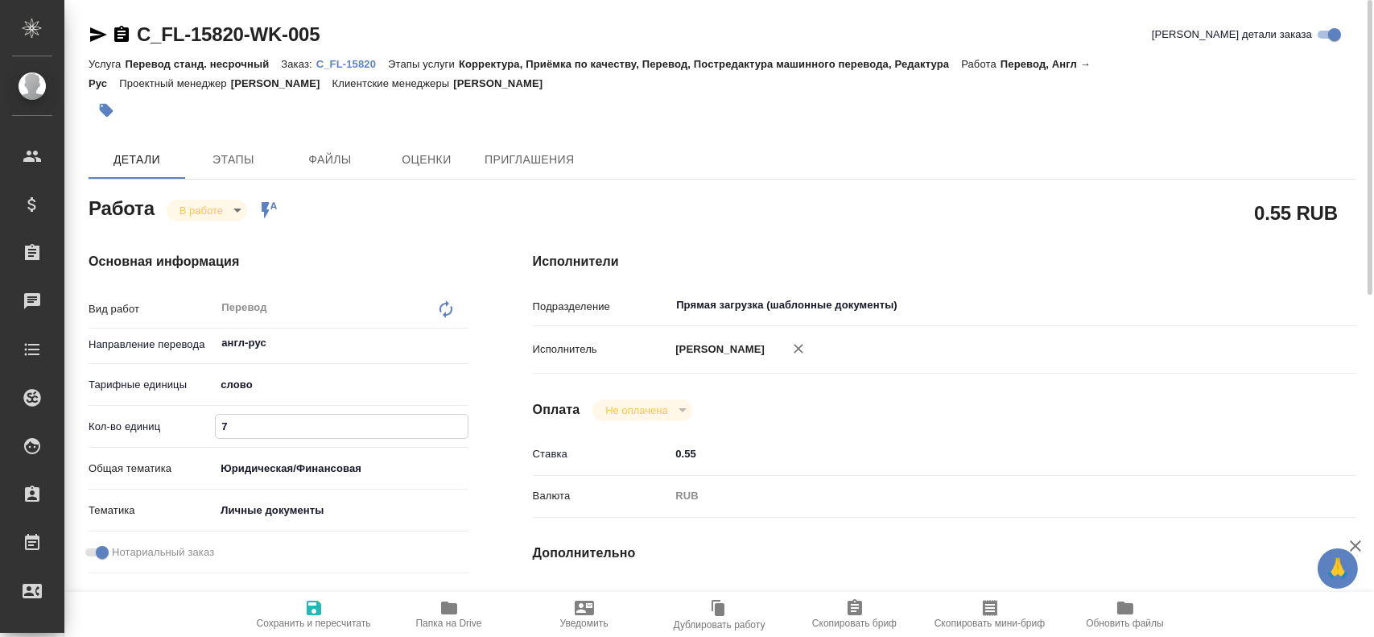
type textarea "x"
type input "75"
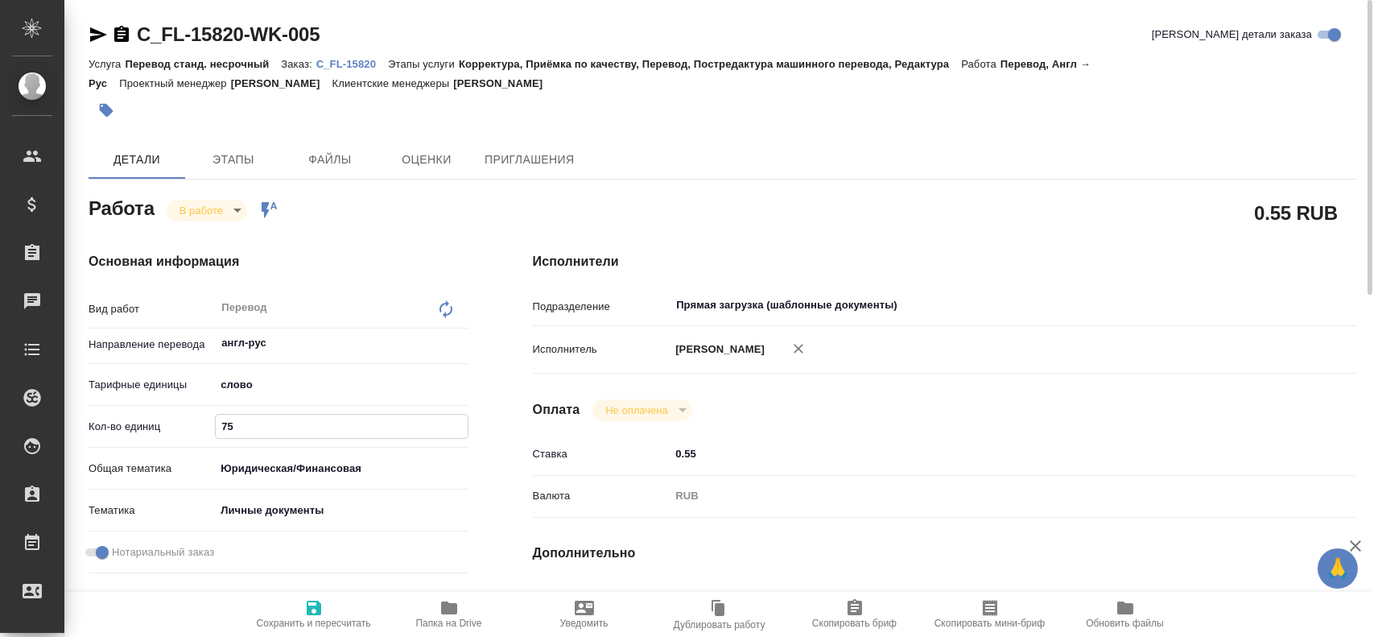
click at [321, 609] on icon "button" at bounding box center [313, 607] width 19 height 19
type textarea "x"
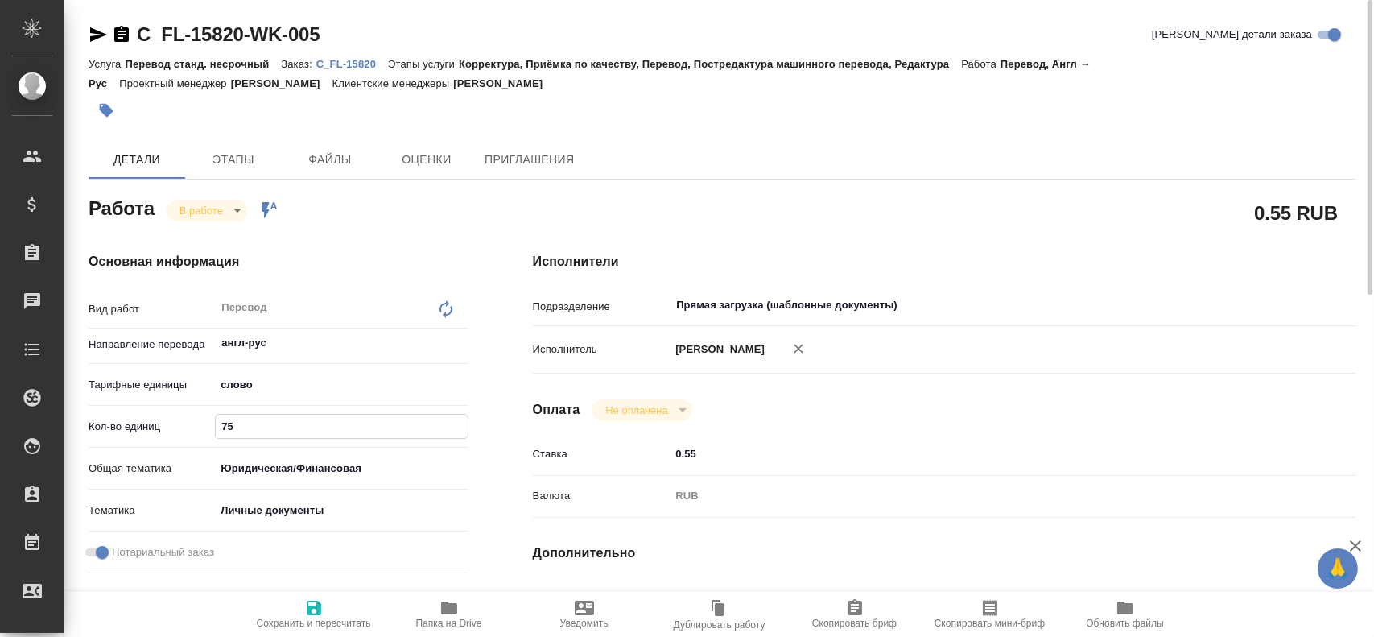
type textarea "x"
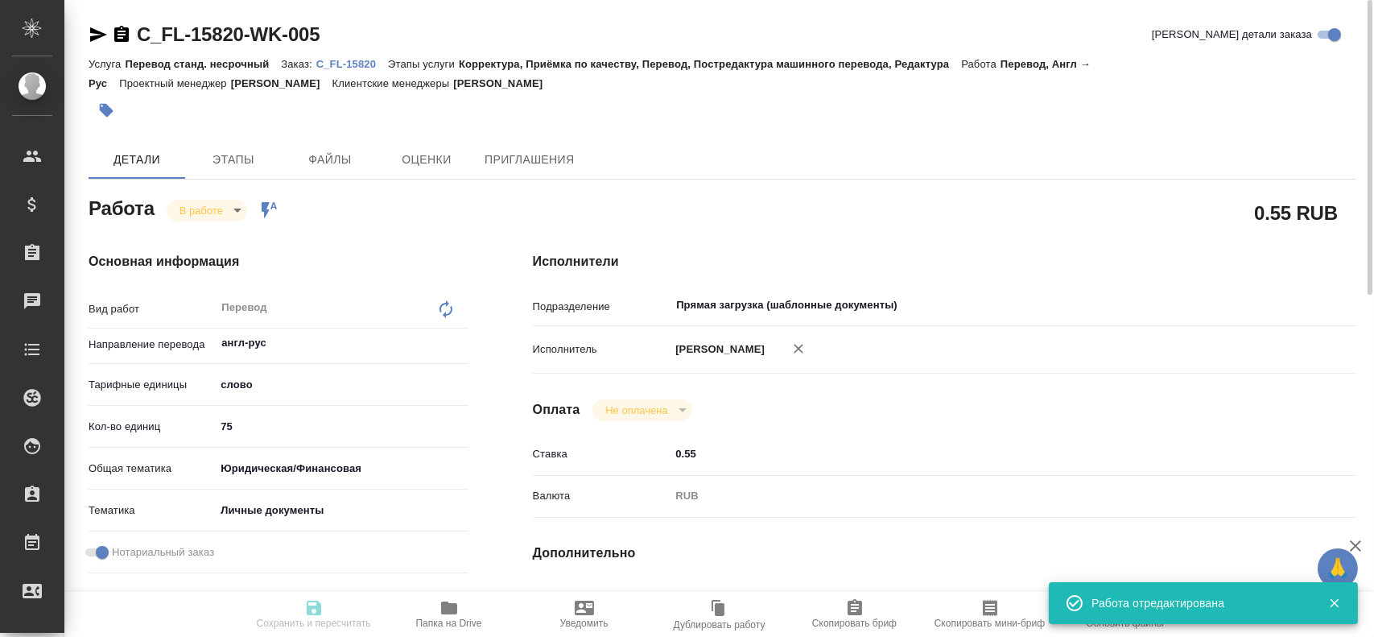
type textarea "x"
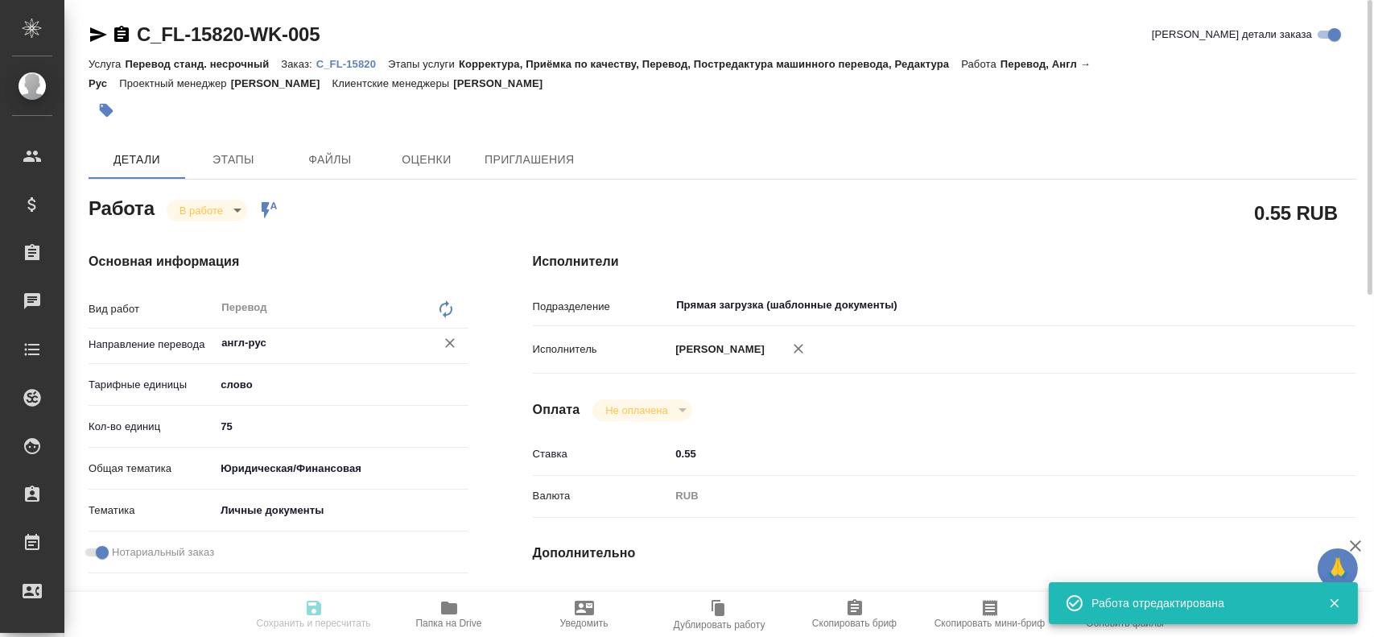
type input "inProgress"
type textarea "Перевод"
type textarea "x"
type input "англ-рус"
type input "5a8b1489cc6b4906c91bfd90"
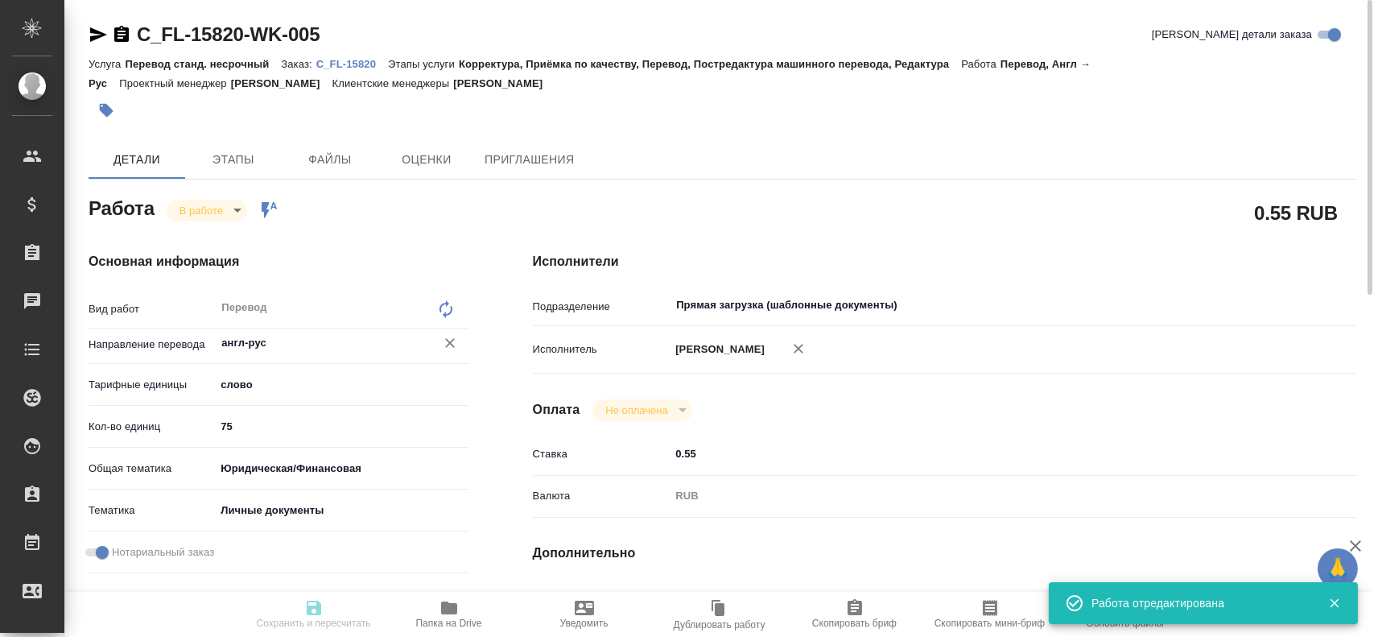
type input "75"
type input "yr-fn"
type input "5a8b8b956a9677013d343cfe"
checkbox input "true"
type input "19.08.2025 13:07"
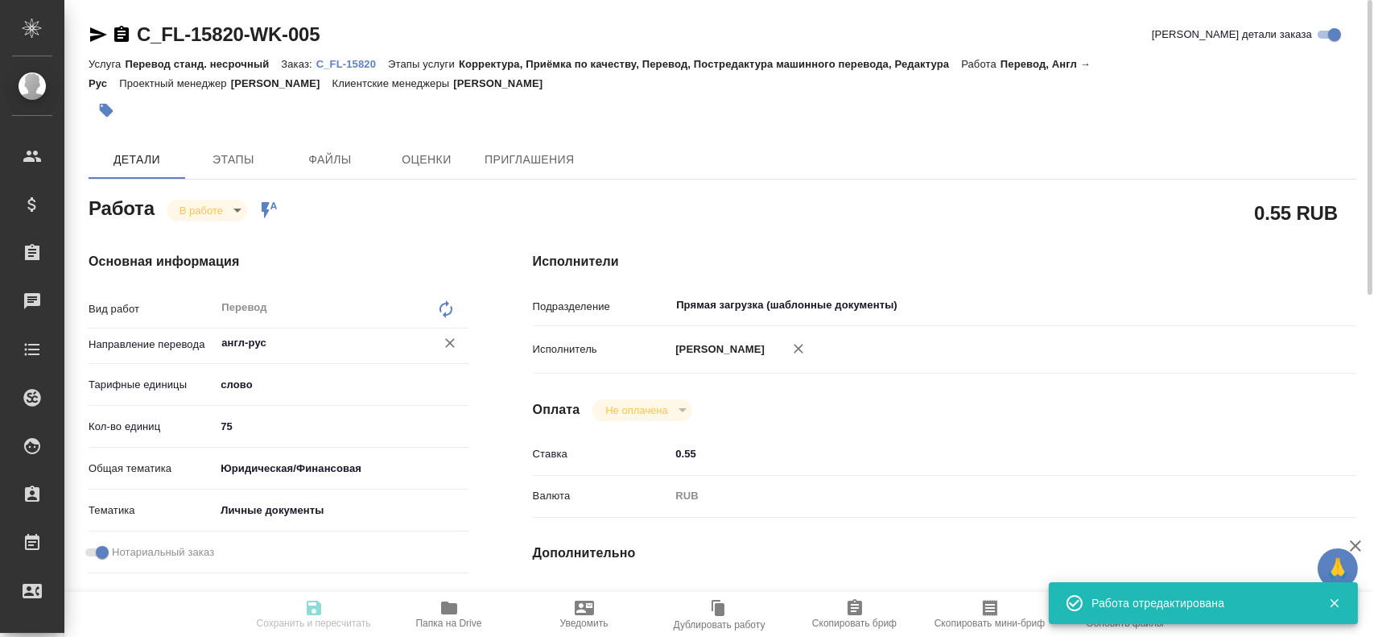
type input "19.08.2025 13:20"
type input "20.08.2025 10:00"
type input "[DATE] 11:00"
type input "Прямая загрузка (шаблонные документы)"
type input "notPayed"
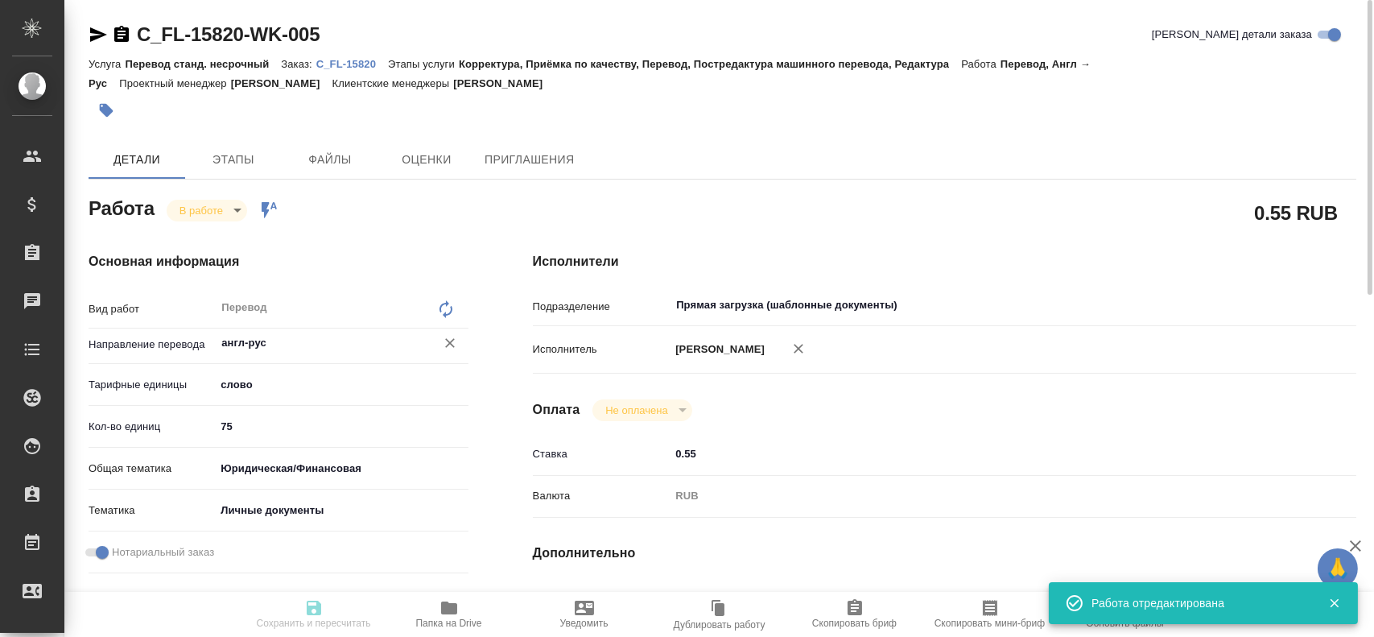
type input "0.55"
type input "RUB"
type input "[PERSON_NAME]"
type textarea "x"
type textarea "/Clients/FL_C/Orders/C_FL-15820/Translated/C_FL-15820-WK-005"
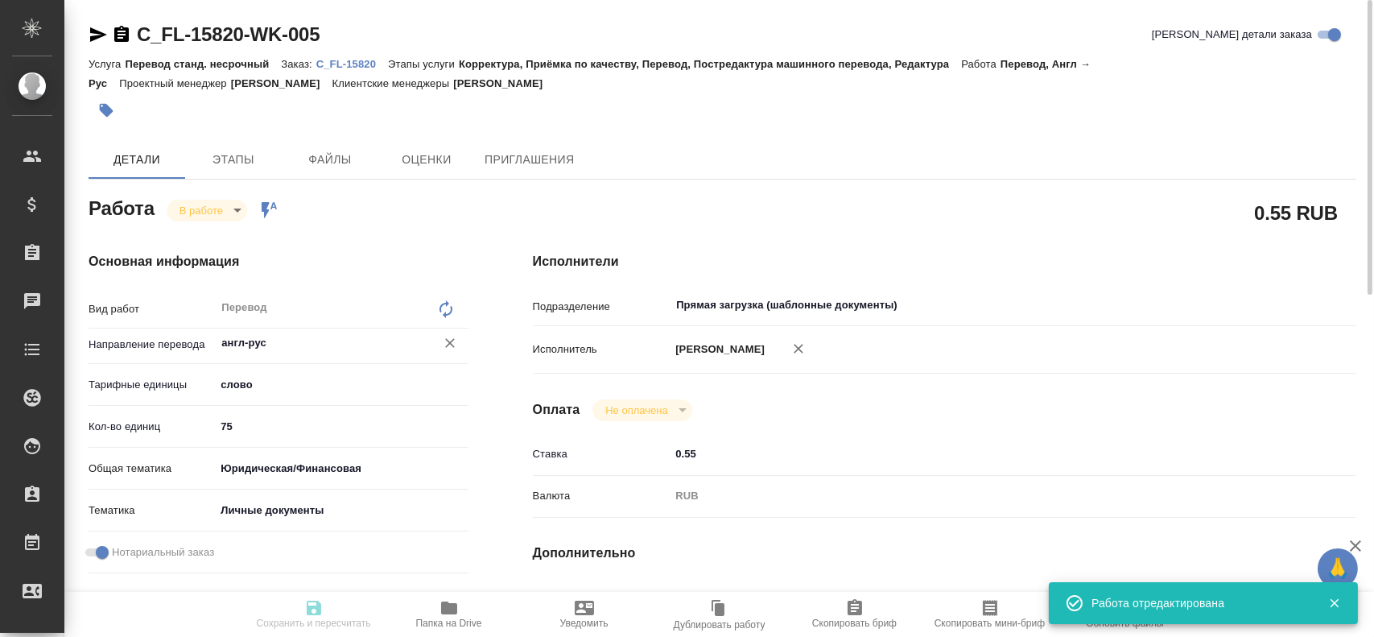
type textarea "x"
type input "C_FL-15820"
type input "Перевод станд. несрочный"
type input "Корректура, Приёмка по качеству, Перевод, Постредактура машинного перевода, Ред…"
type input "Зайцева Светлана"
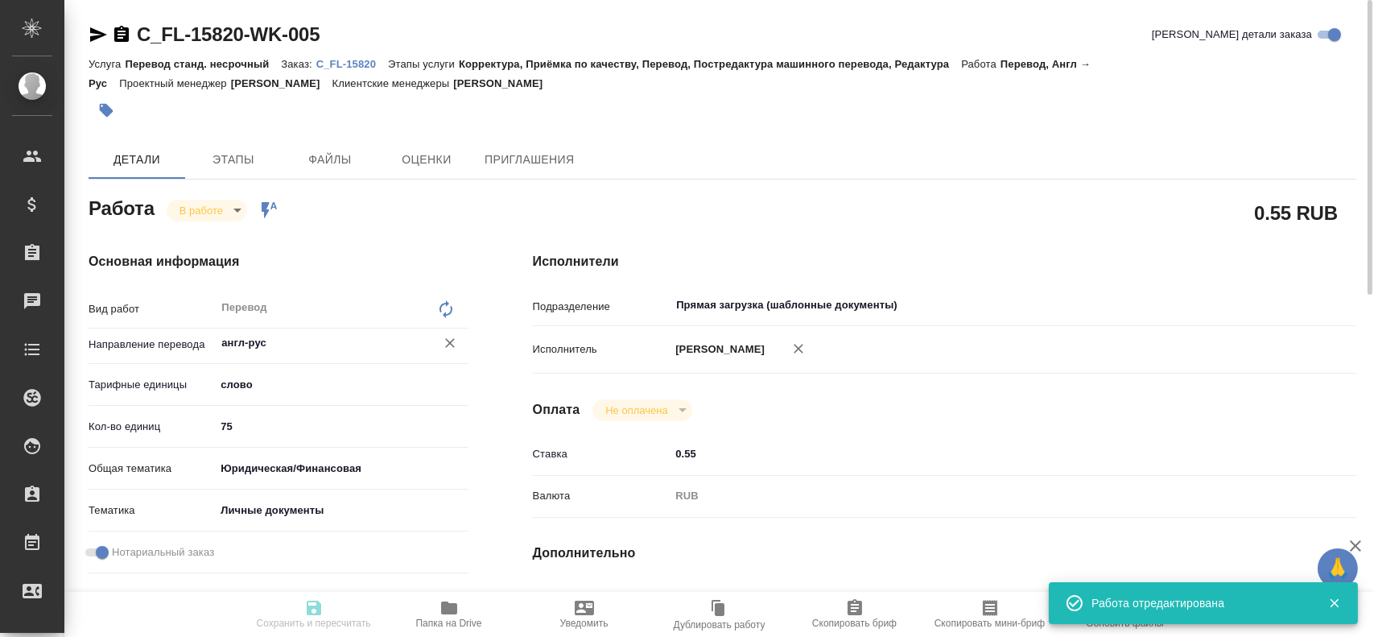
type input "/Clients/FL_C/Orders/C_FL-15820"
type textarea "x"
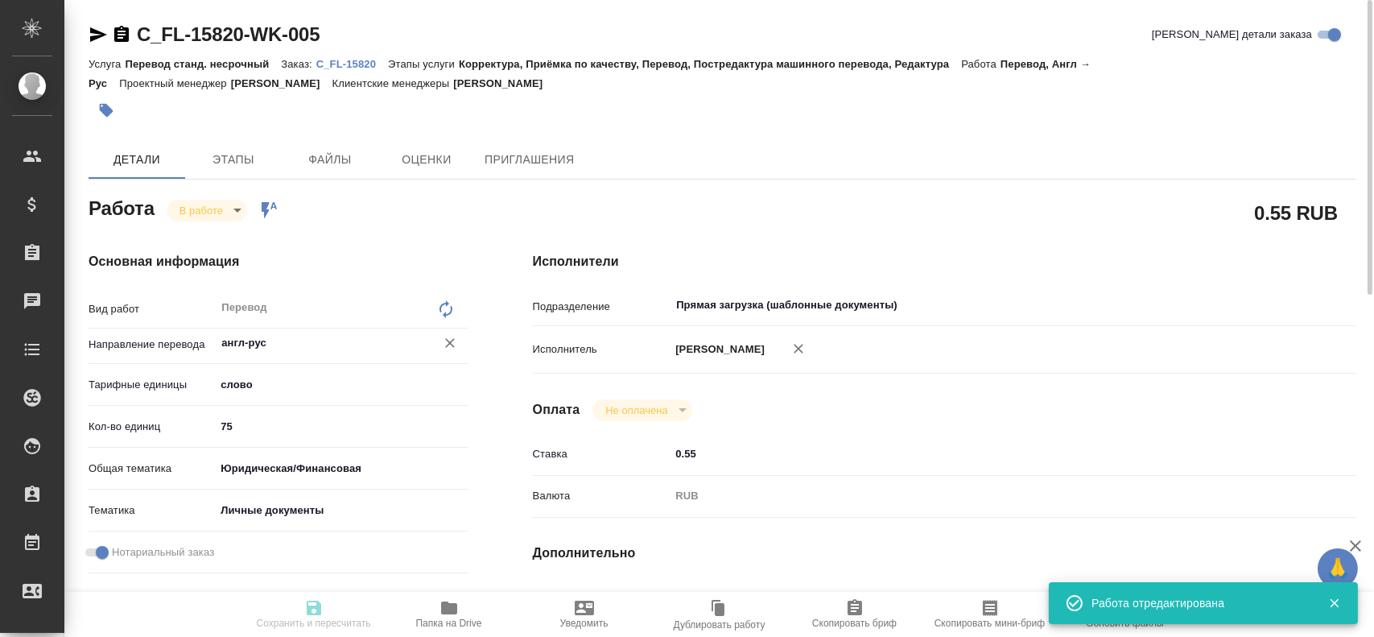
type textarea "x"
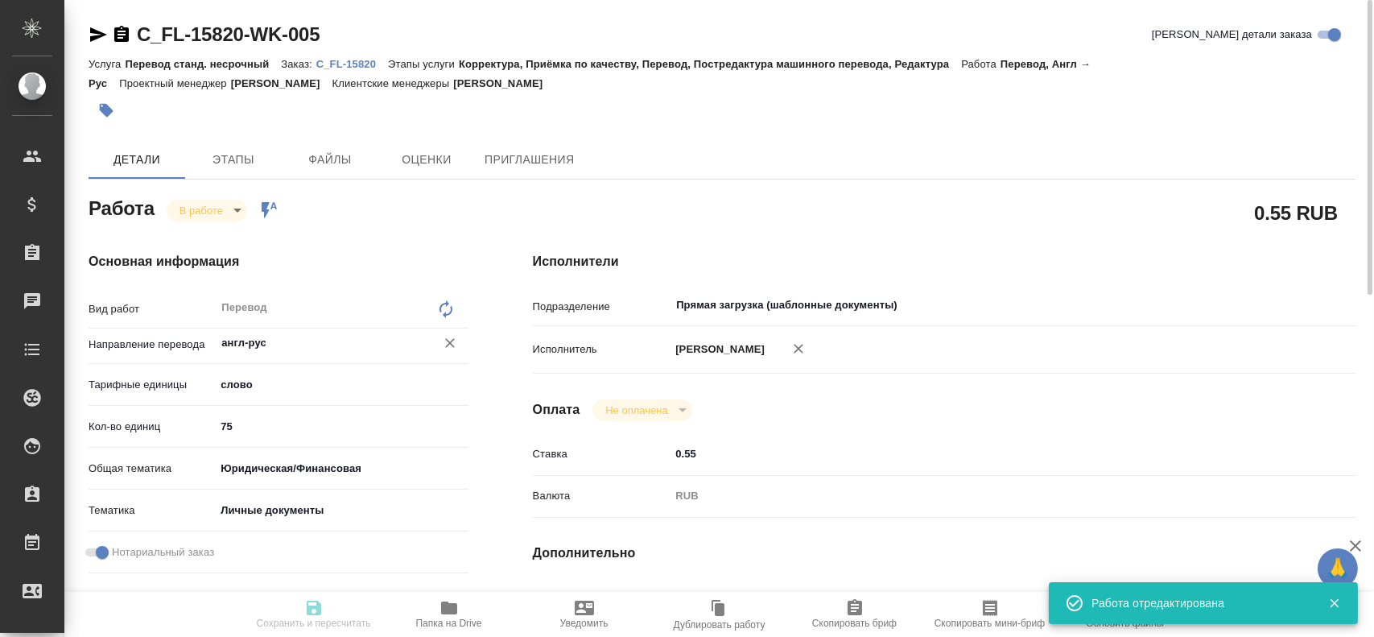
type textarea "x"
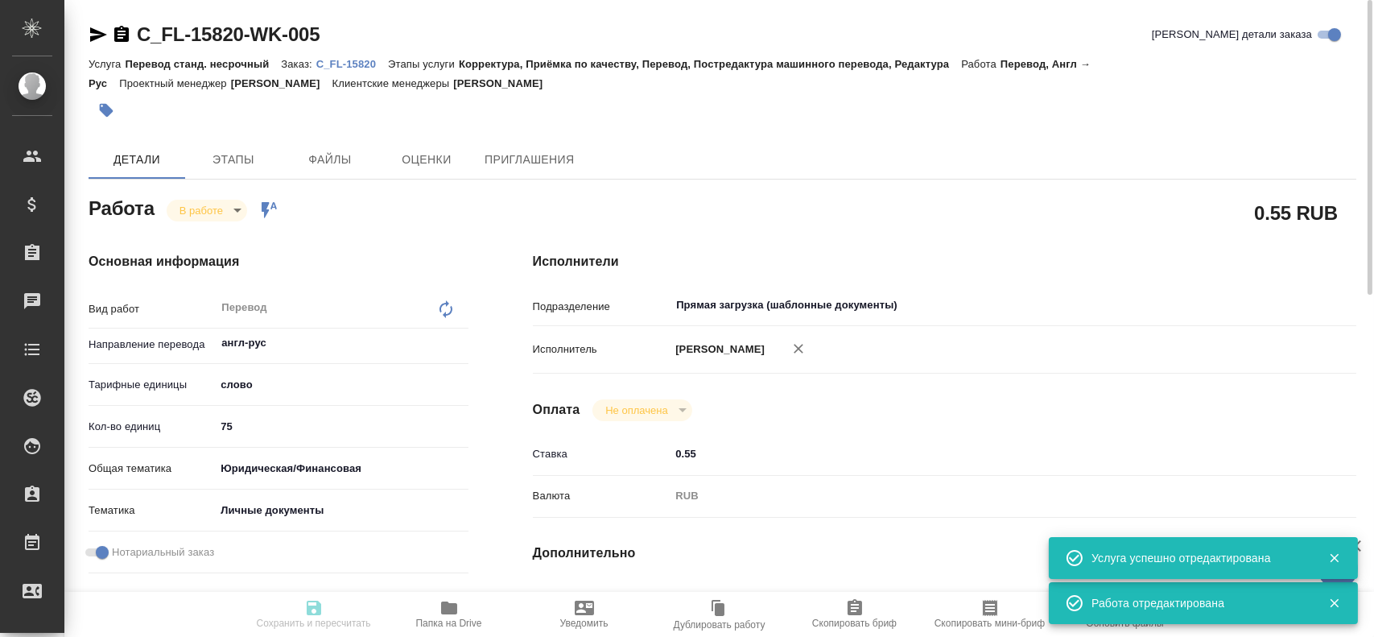
type textarea "x"
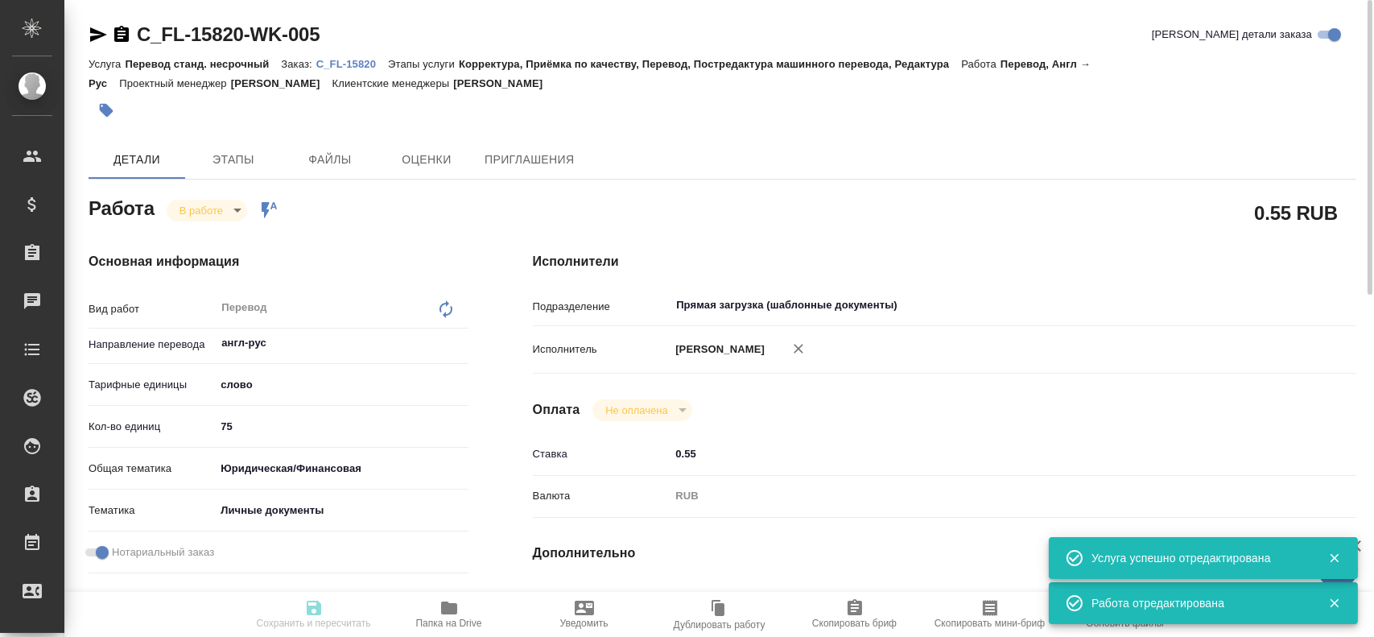
type textarea "x"
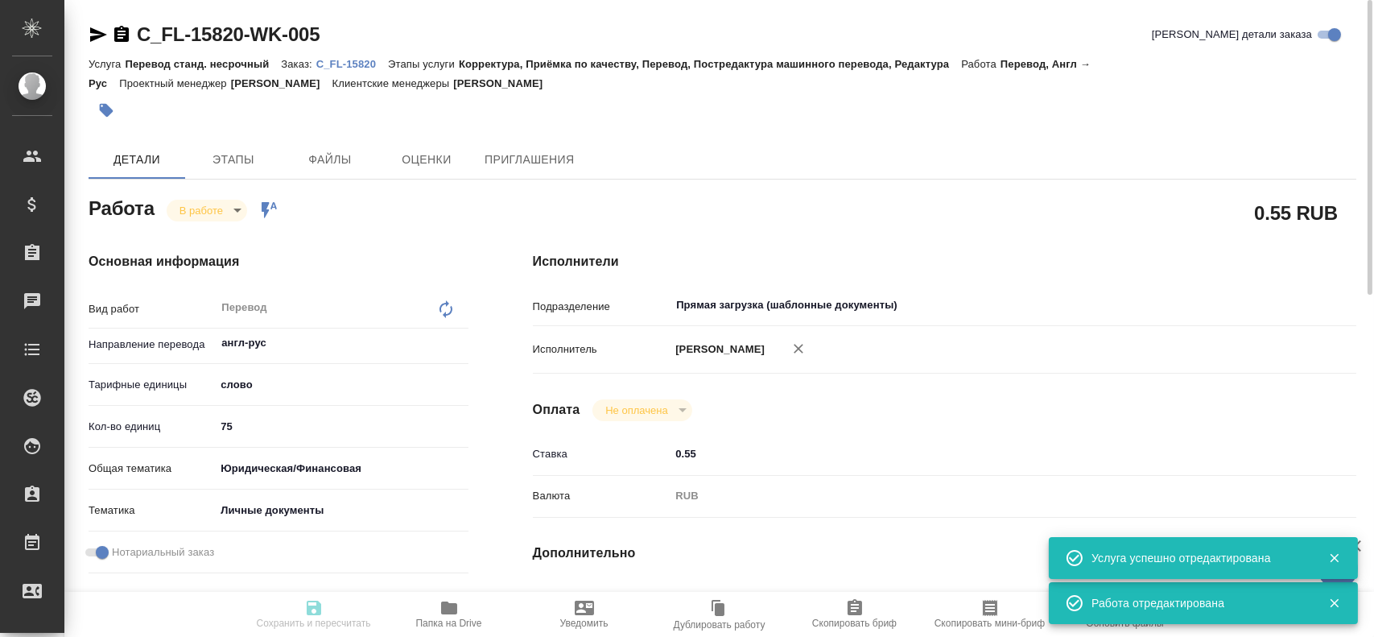
type textarea "x"
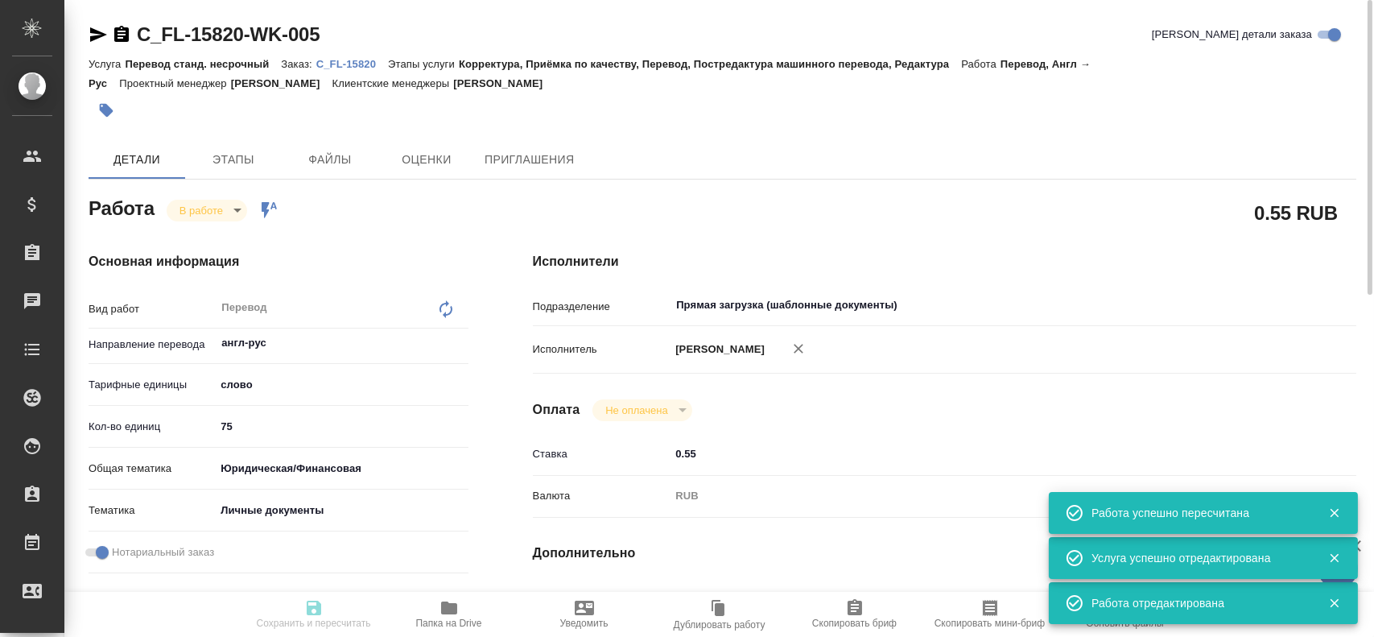
type input "inProgress"
type textarea "Перевод"
type textarea "x"
type input "англ-рус"
type input "5a8b1489cc6b4906c91bfd90"
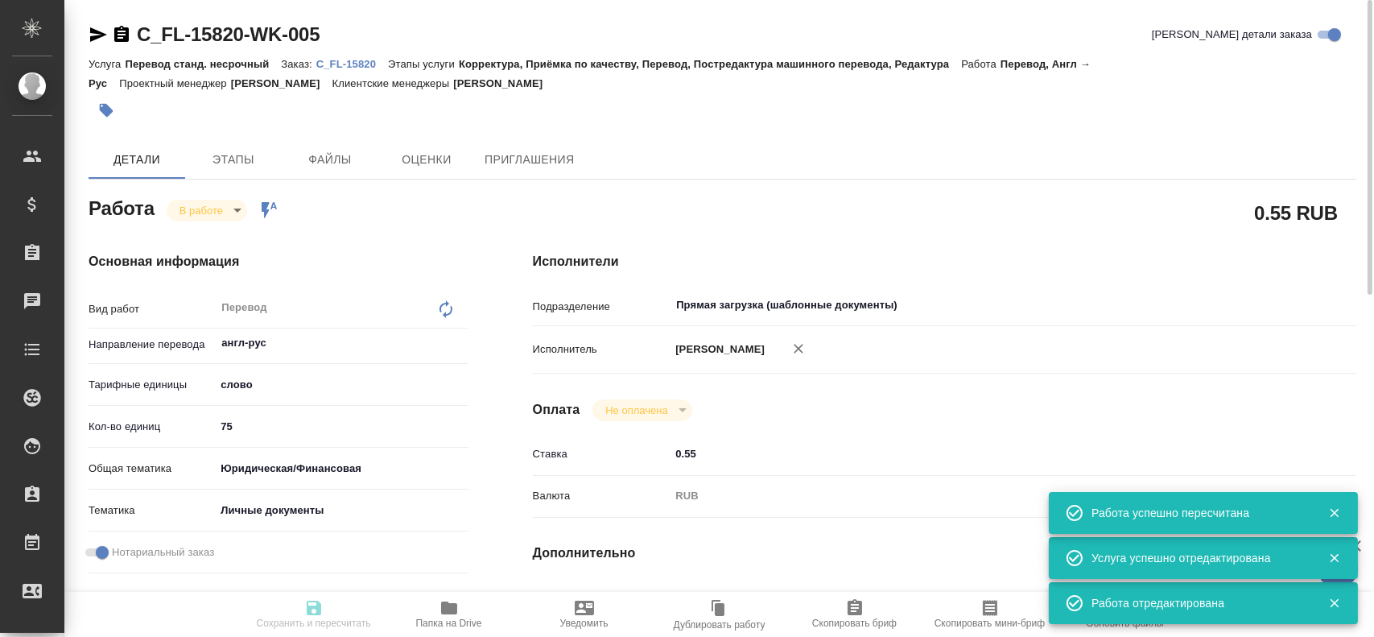
type input "75"
type input "yr-fn"
type input "5a8b8b956a9677013d343cfe"
checkbox input "true"
type input "19.08.2025 13:07"
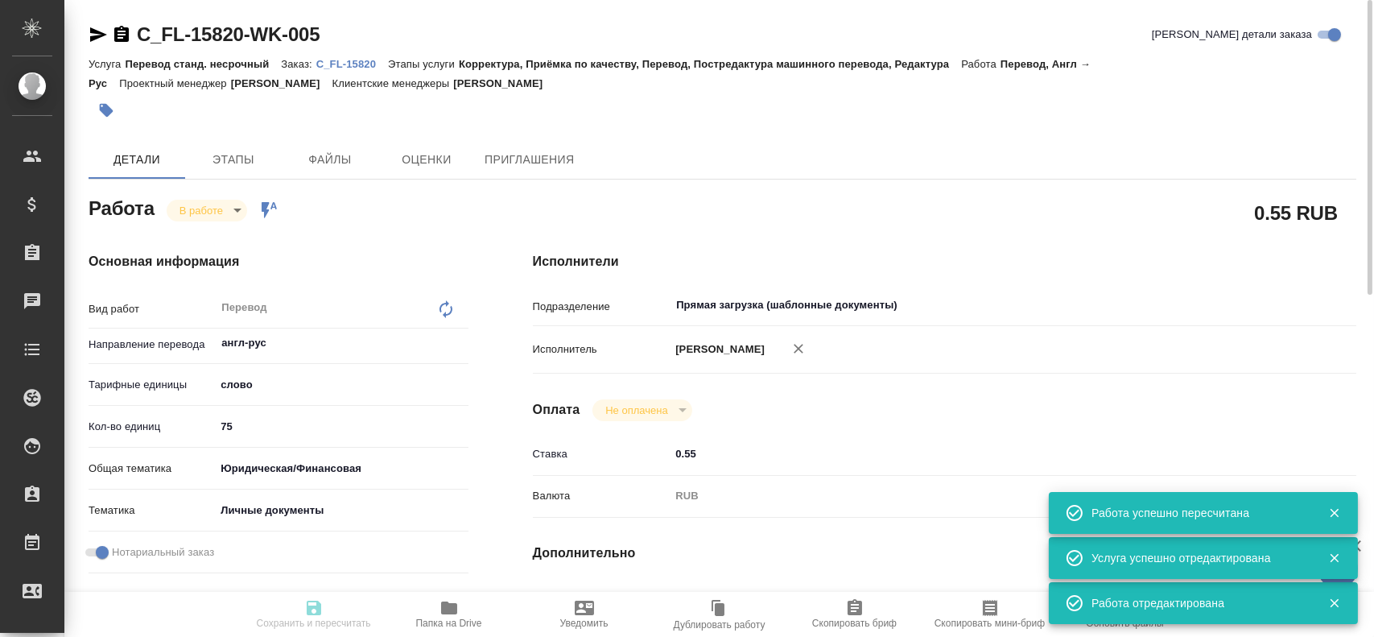
type input "19.08.2025 13:20"
type input "20.08.2025 10:00"
type input "20.08.2025 11:00"
type input "Прямая загрузка (шаблонные документы)"
type input "notPayed"
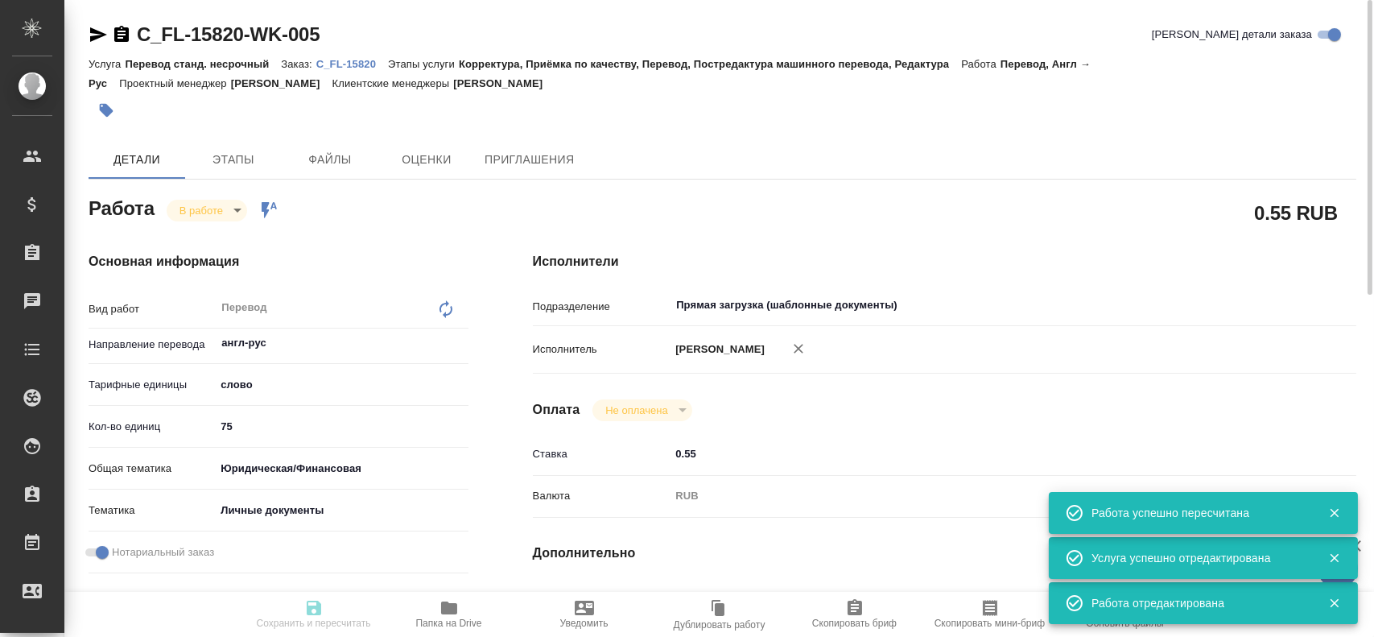
type input "0.55"
type input "RUB"
type input "Гусев Александр"
type textarea "x"
type textarea "/Clients/FL_C/Orders/C_FL-15820/Translated/C_FL-15820-WK-005"
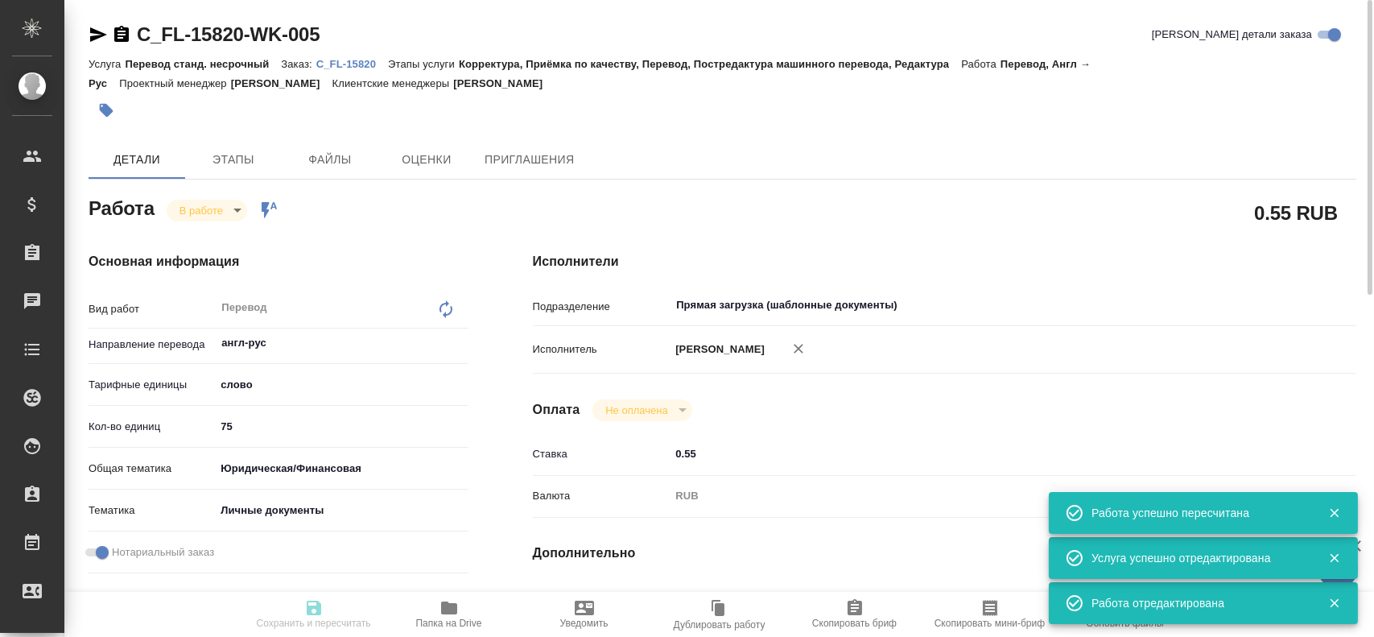
type textarea "x"
type input "C_FL-15820"
type input "Перевод станд. несрочный"
type input "Корректура, Приёмка по качеству, Перевод, Постредактура машинного перевода, Ред…"
type input "Зайцева Светлана"
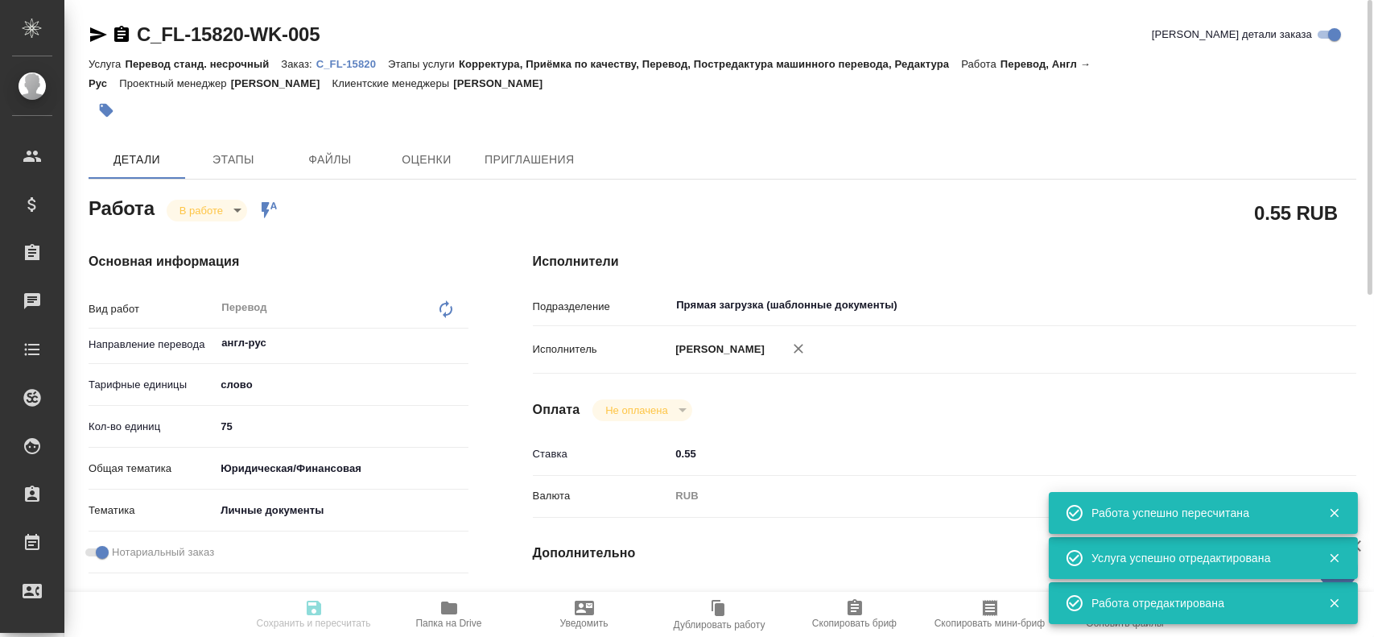
type input "/Clients/FL_C/Orders/C_FL-15820"
type textarea "x"
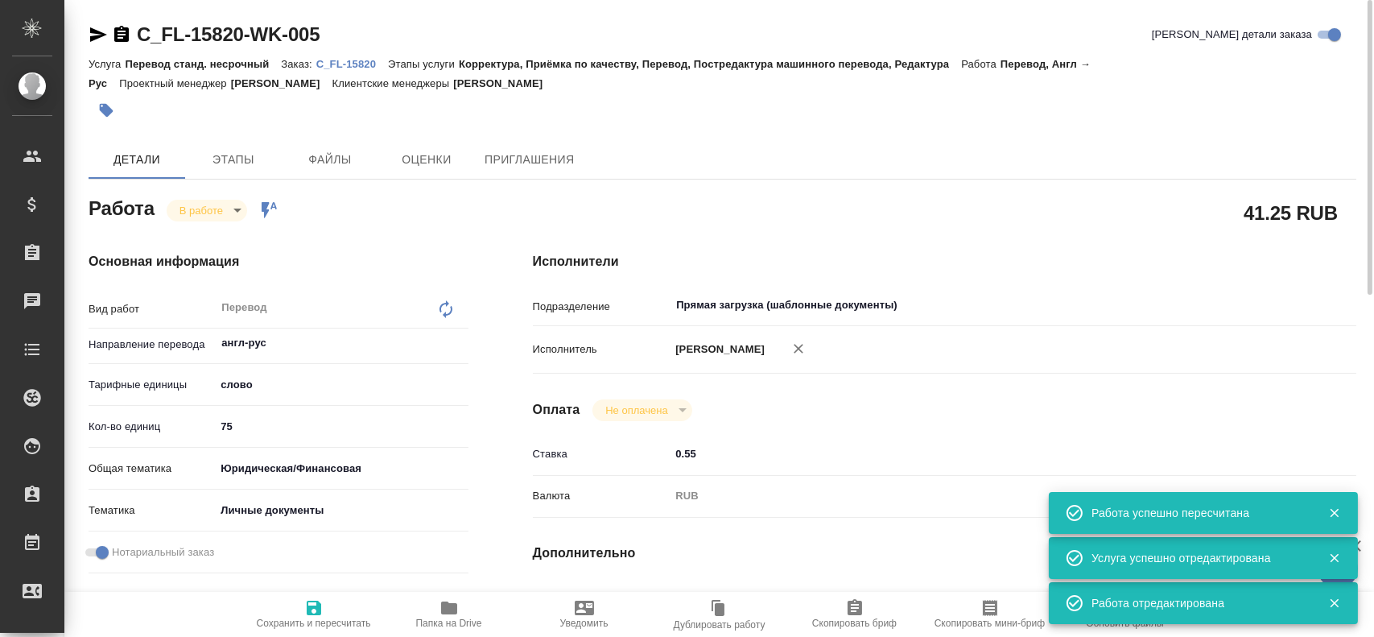
type textarea "x"
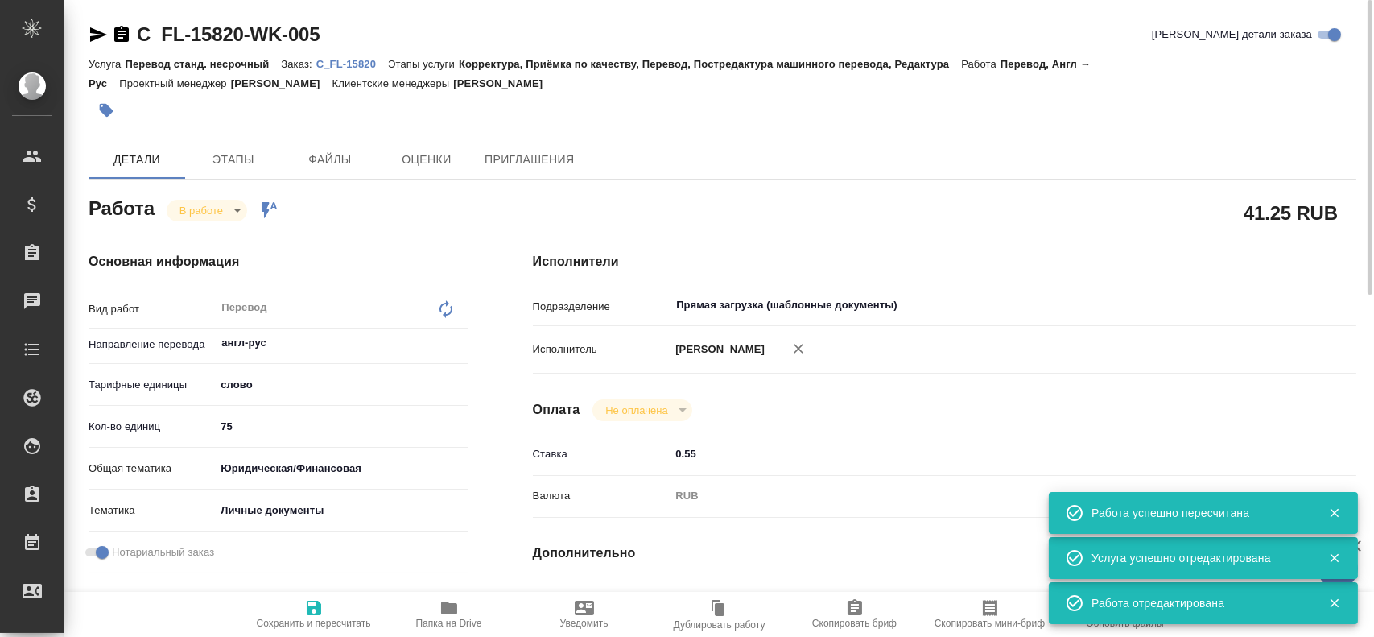
type textarea "x"
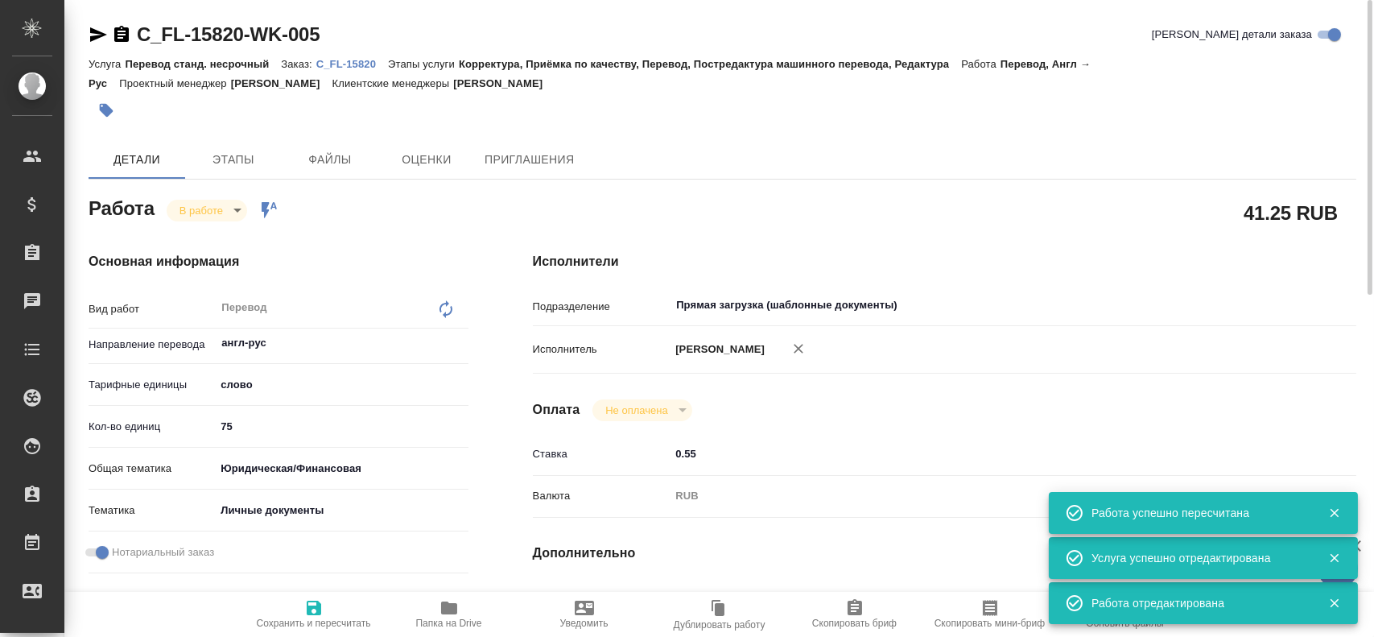
type textarea "x"
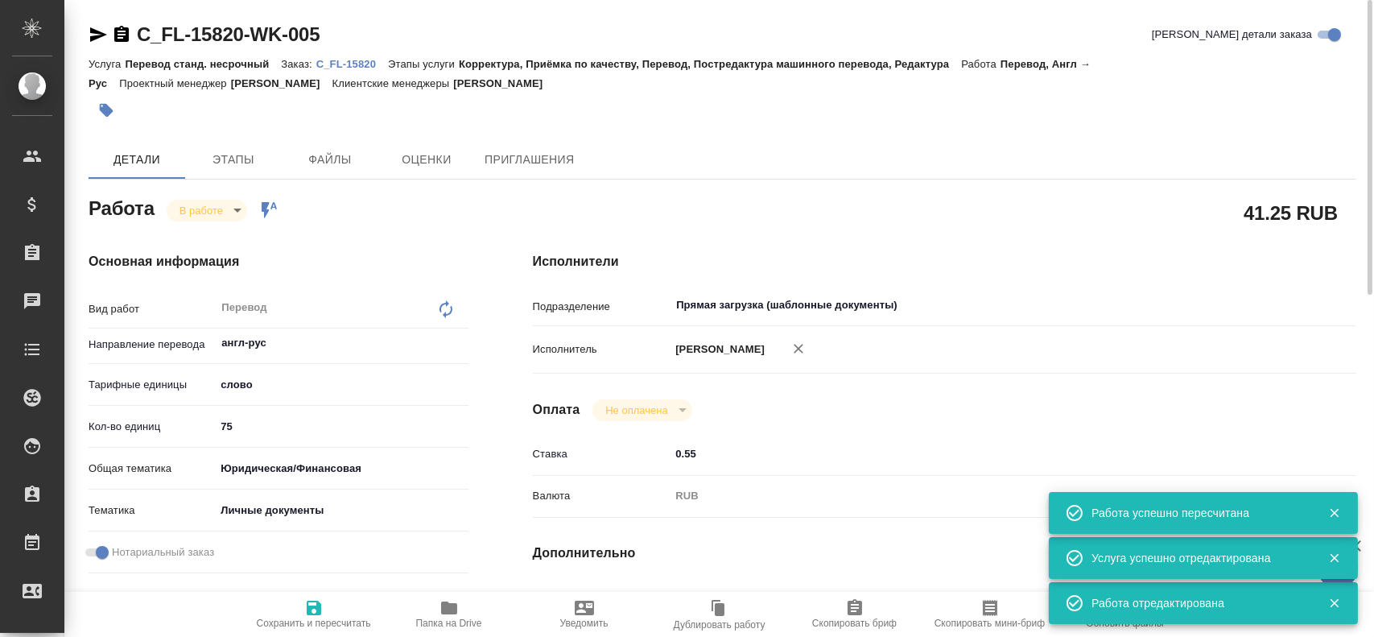
type textarea "x"
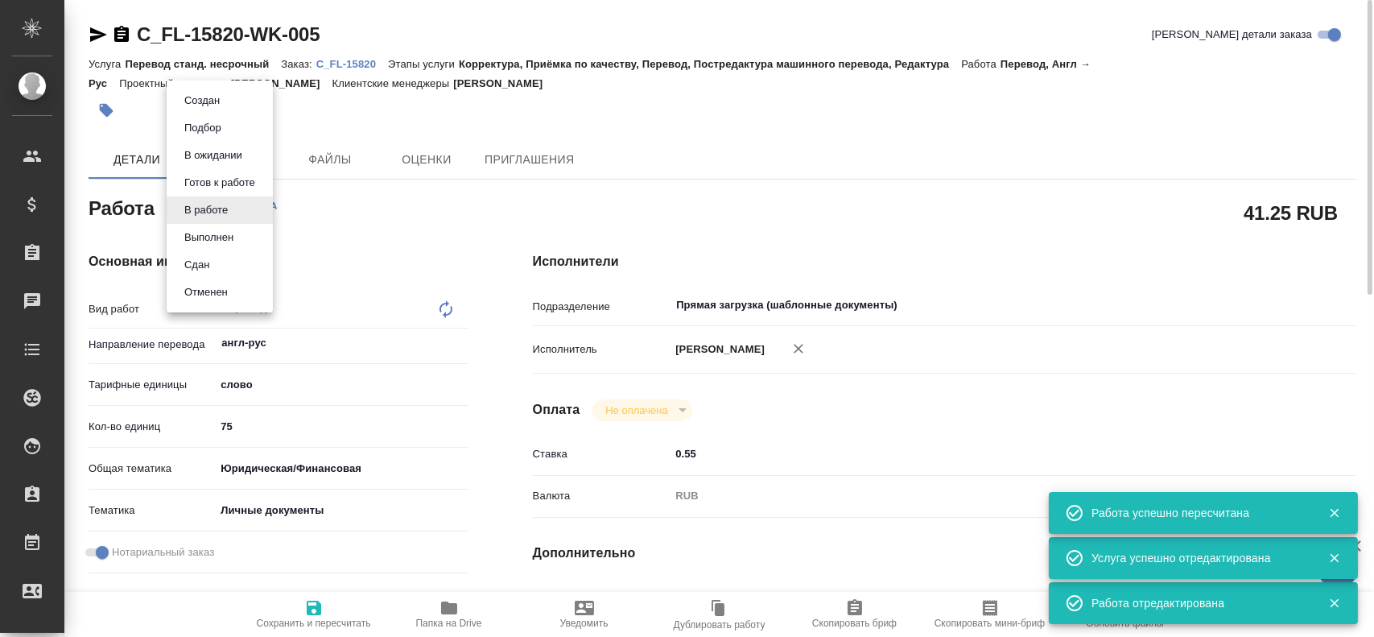
click at [193, 215] on body "🙏 .cls-1 fill:#fff; AWATERA Gusev Alexandr Клиенты Спецификации Заказы 0 Чаты T…" at bounding box center [687, 318] width 1374 height 637
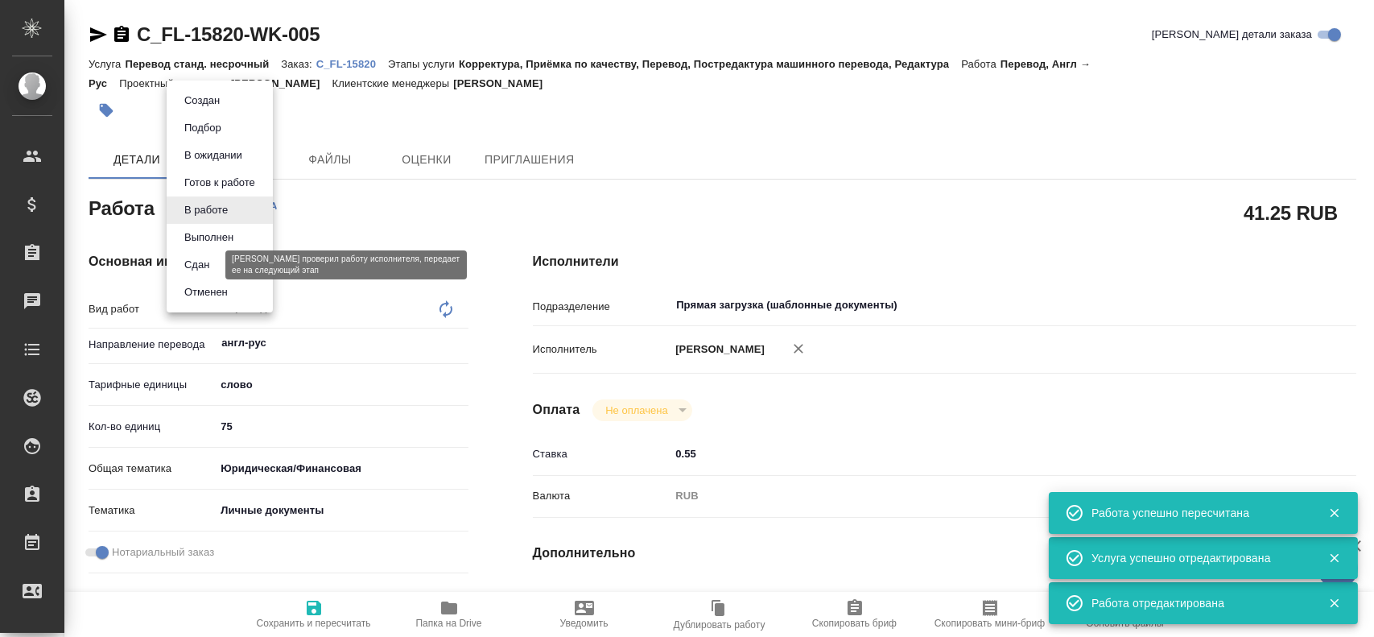
type textarea "x"
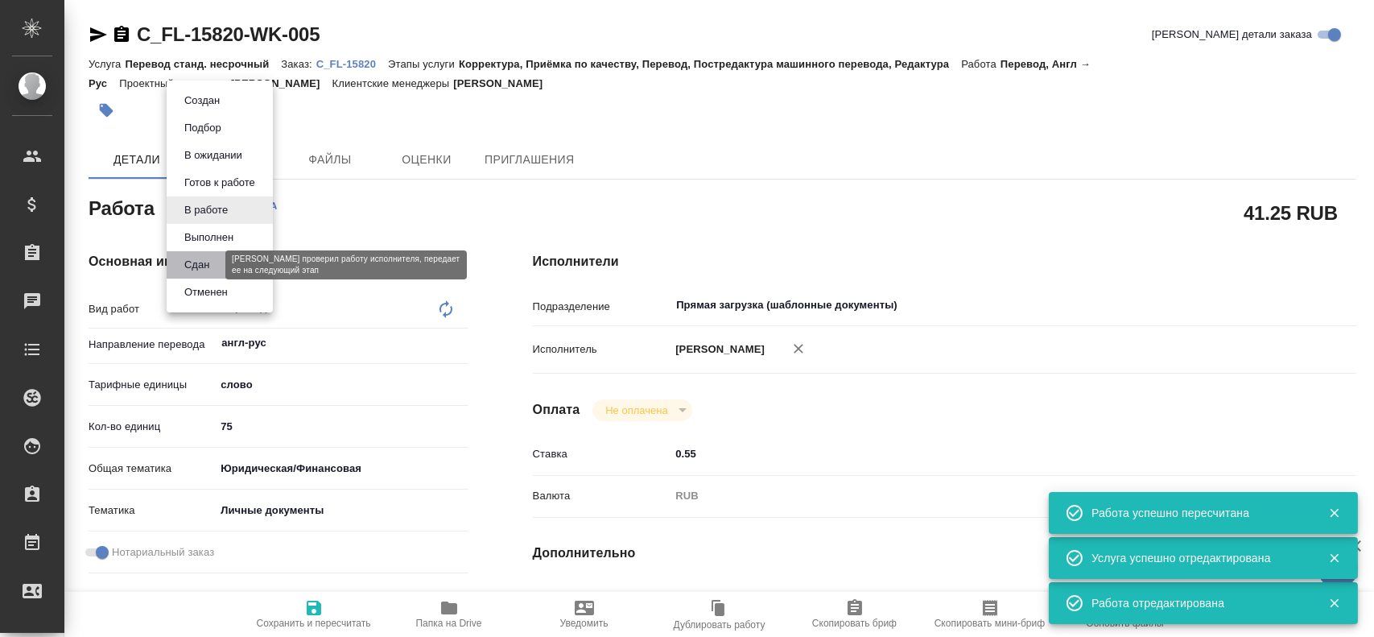
click at [187, 265] on button "Сдан" at bounding box center [197, 265] width 35 height 18
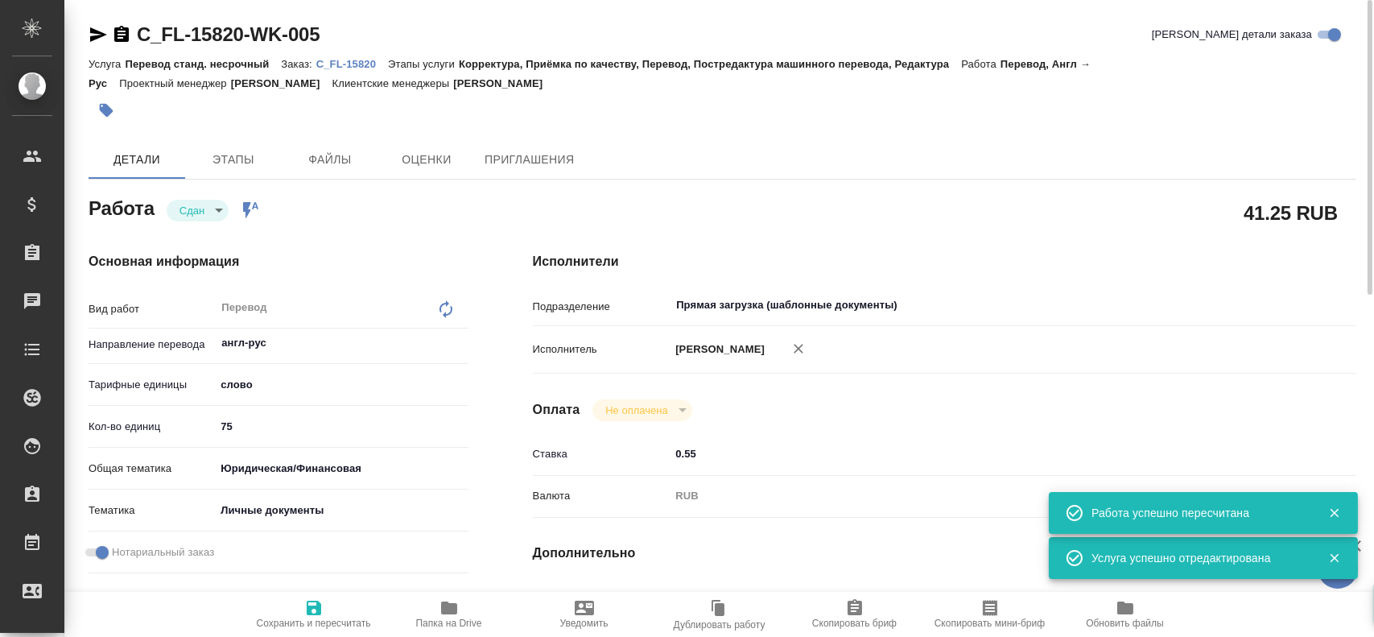
type textarea "x"
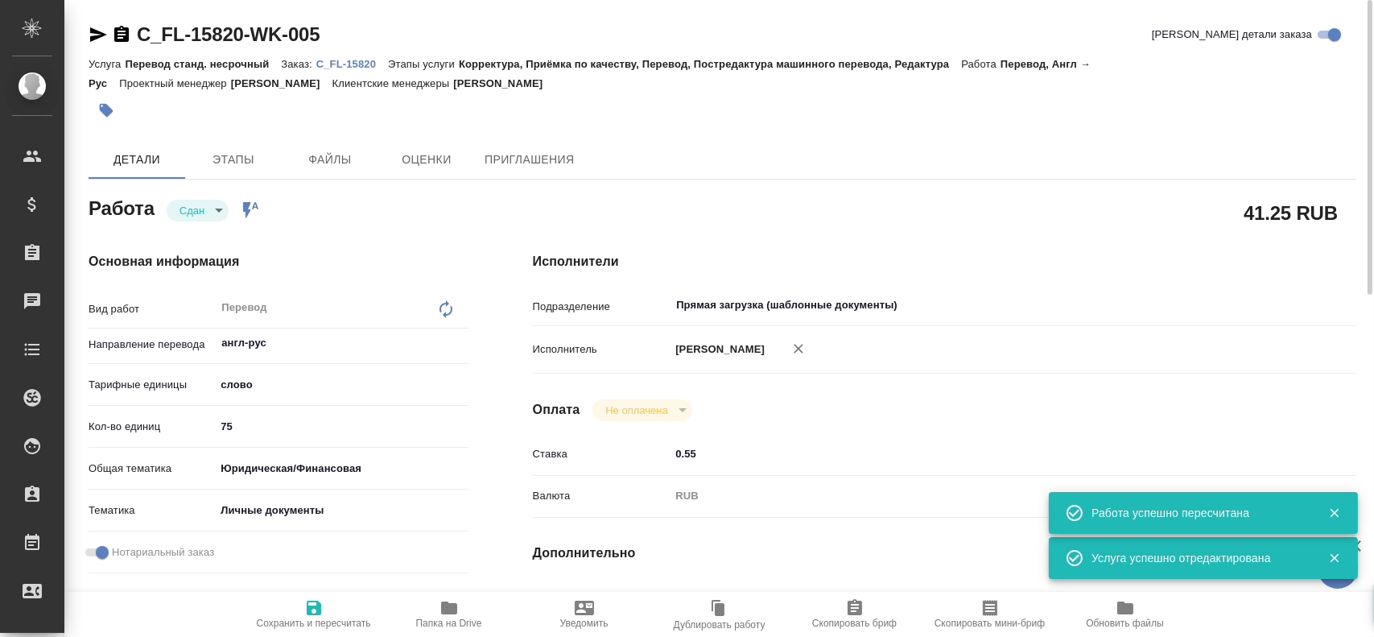
type textarea "x"
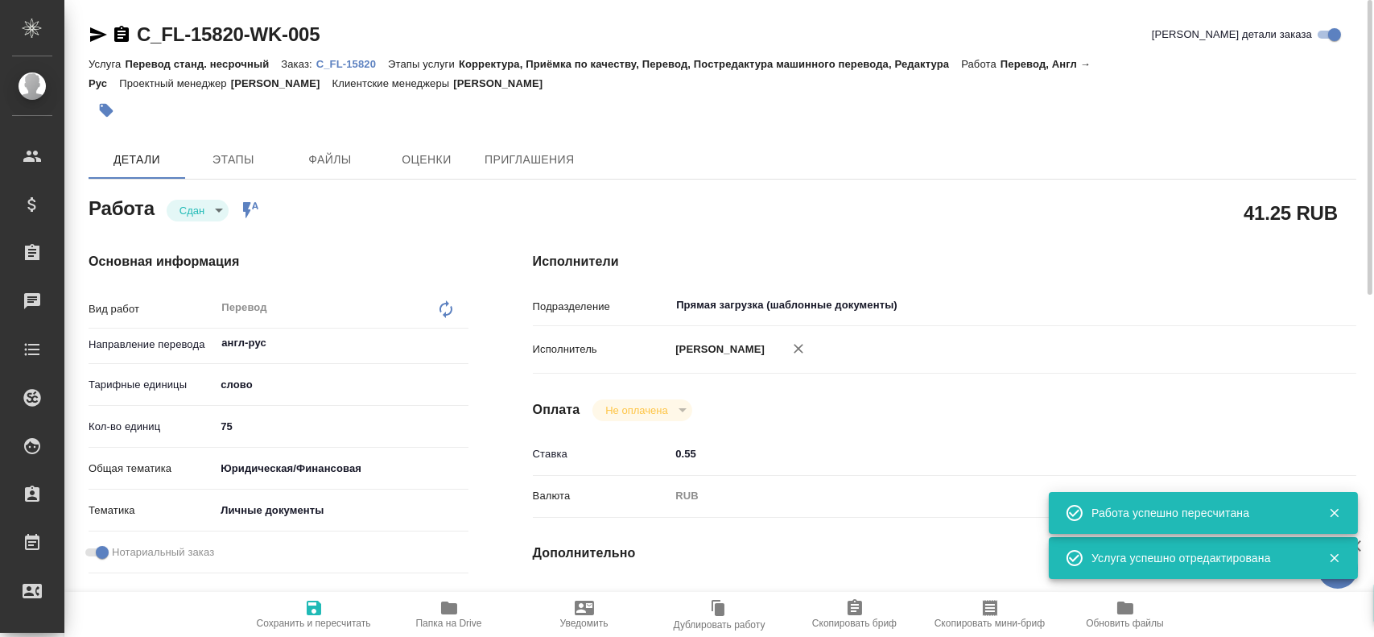
type textarea "x"
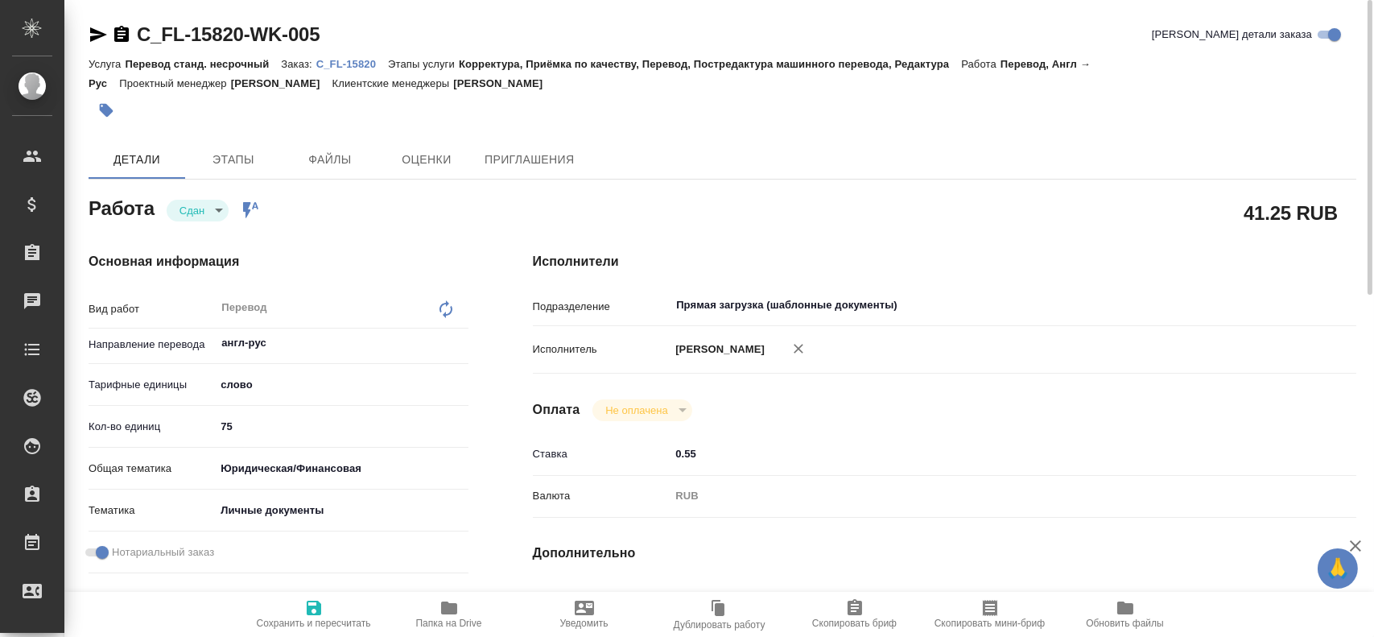
type textarea "x"
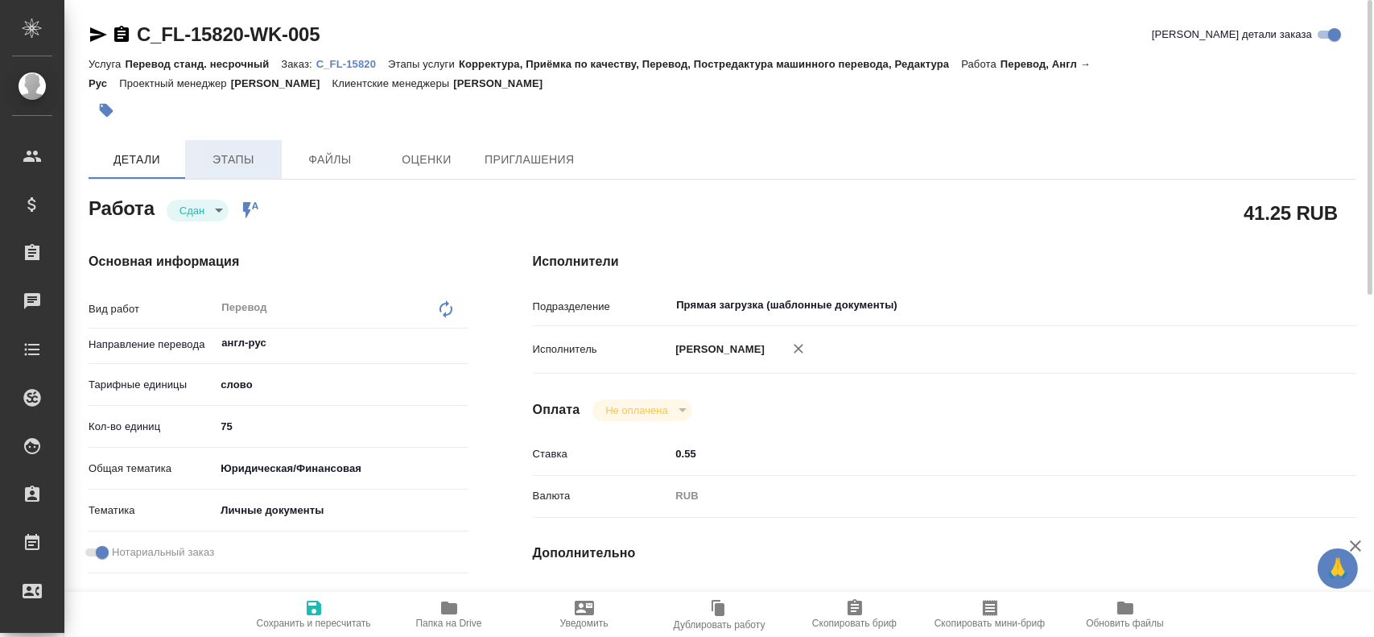
click at [228, 171] on button "Этапы" at bounding box center [233, 159] width 97 height 39
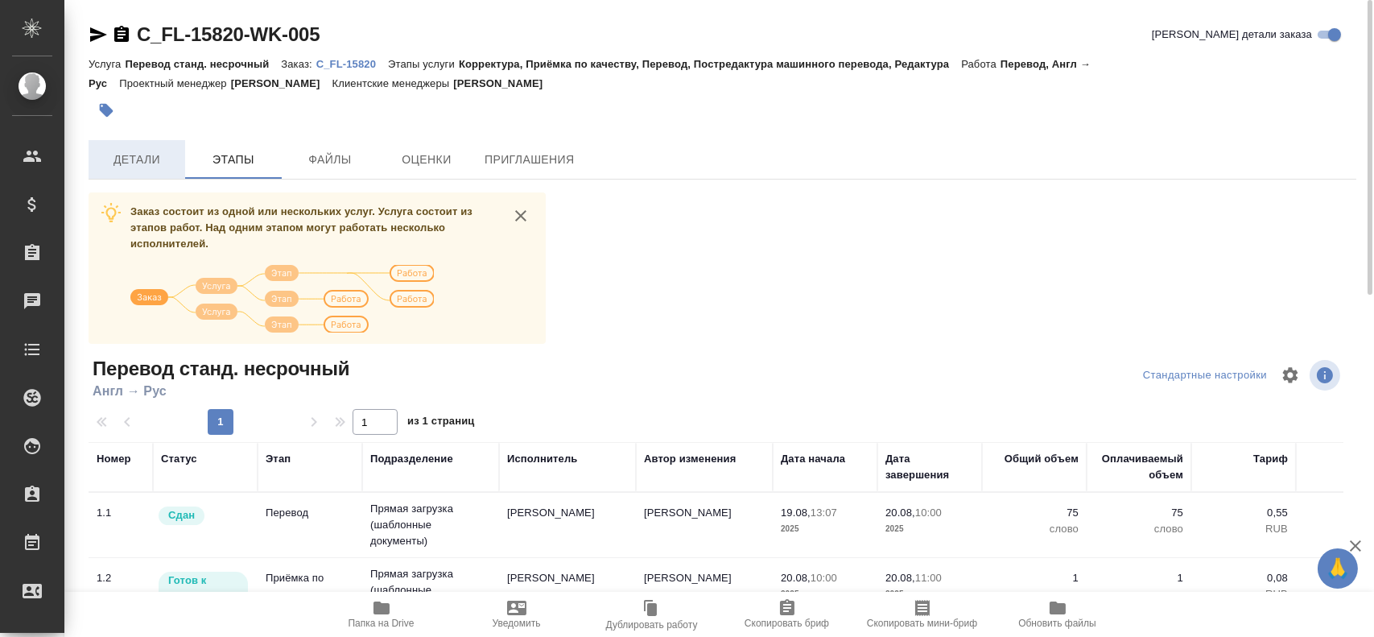
click at [135, 176] on button "Детали" at bounding box center [137, 159] width 97 height 39
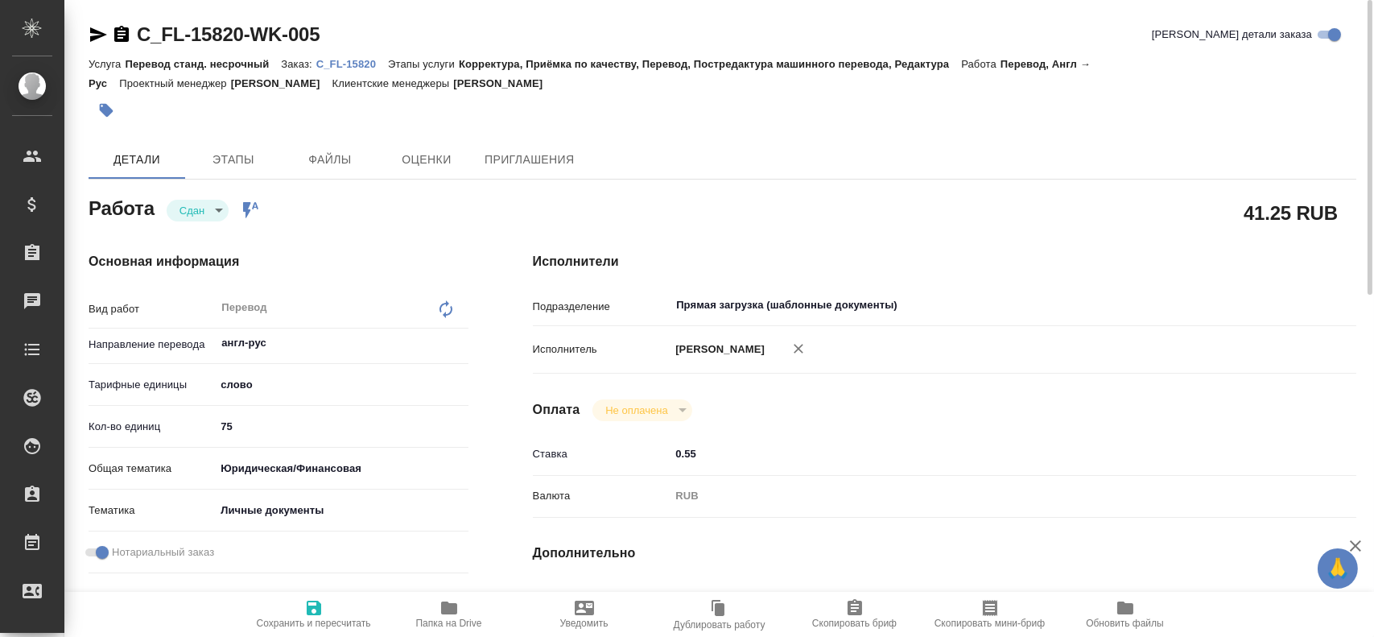
type textarea "x"
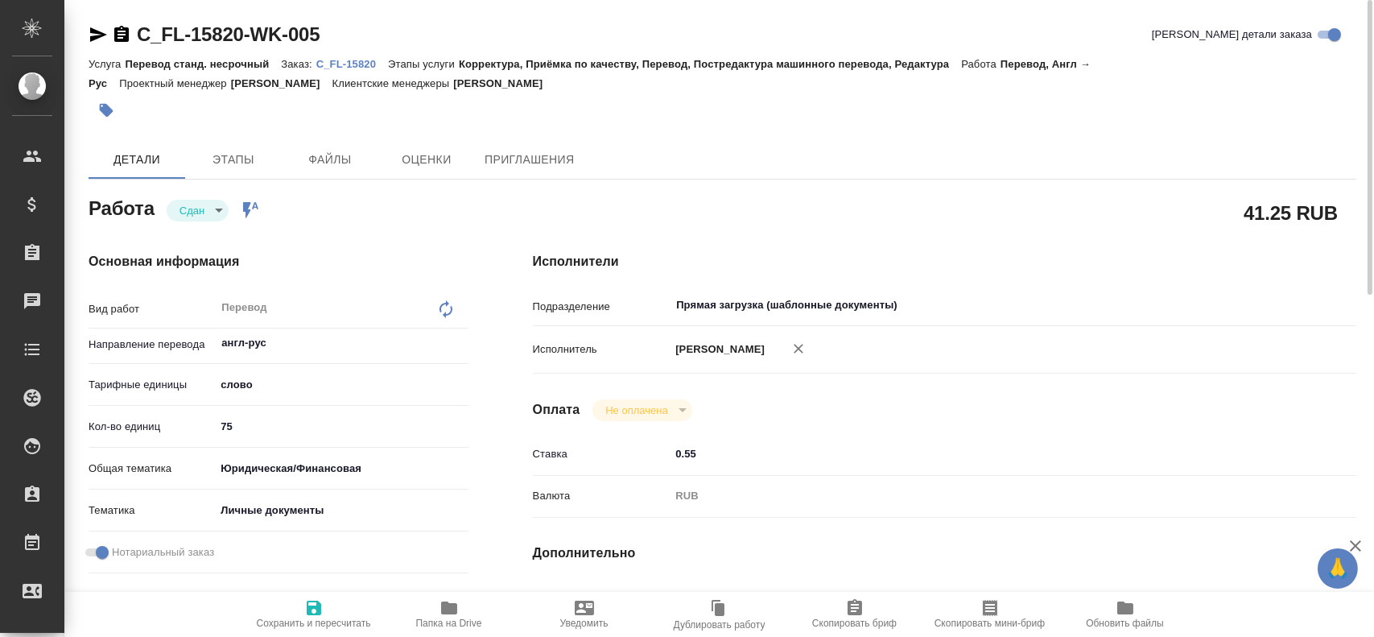
type textarea "x"
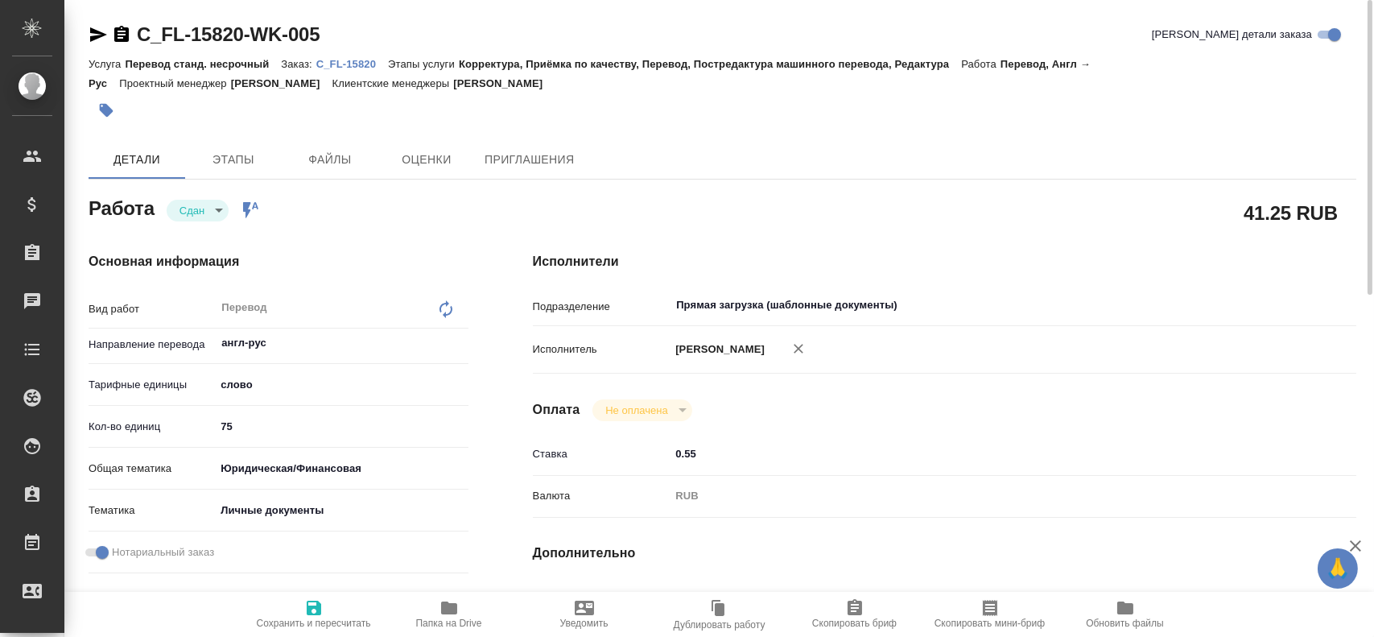
type textarea "x"
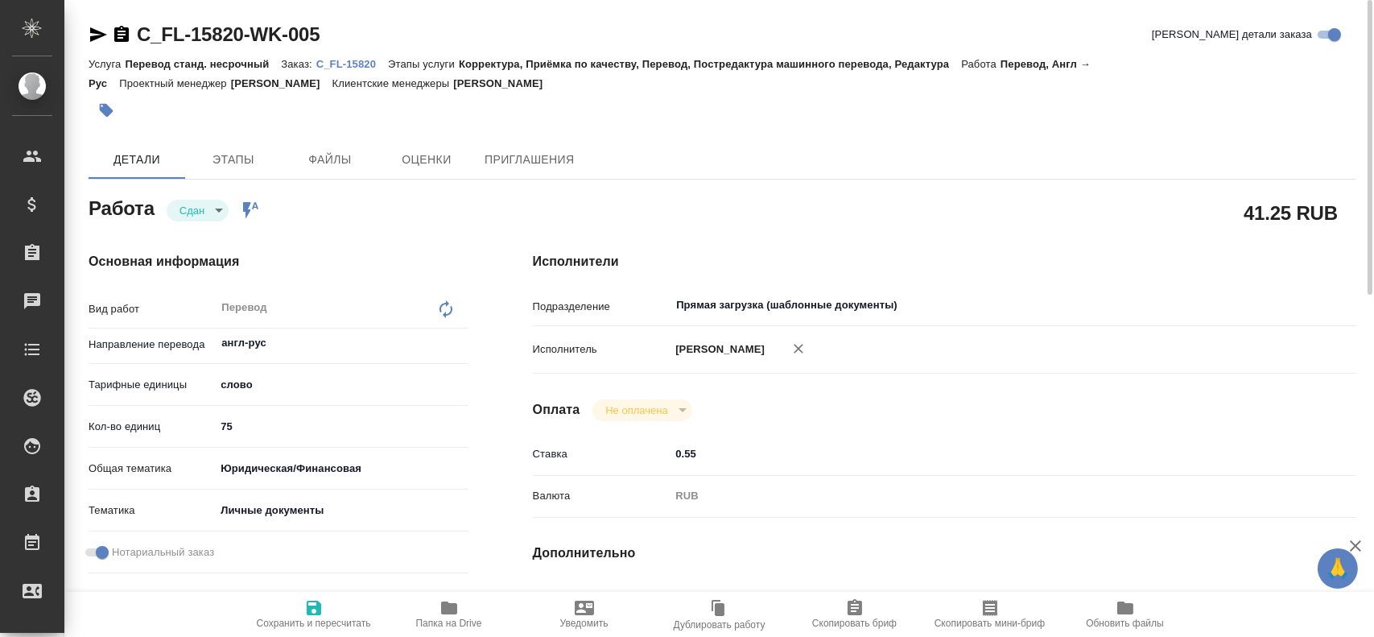
type textarea "x"
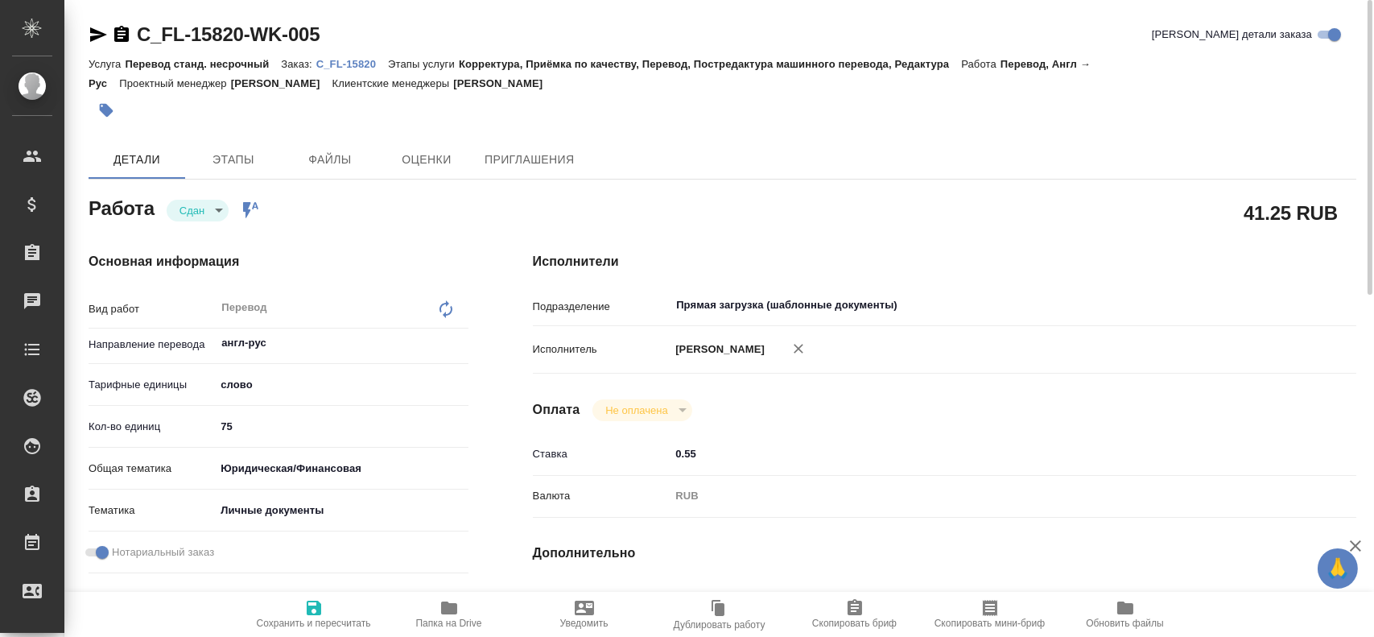
scroll to position [564, 0]
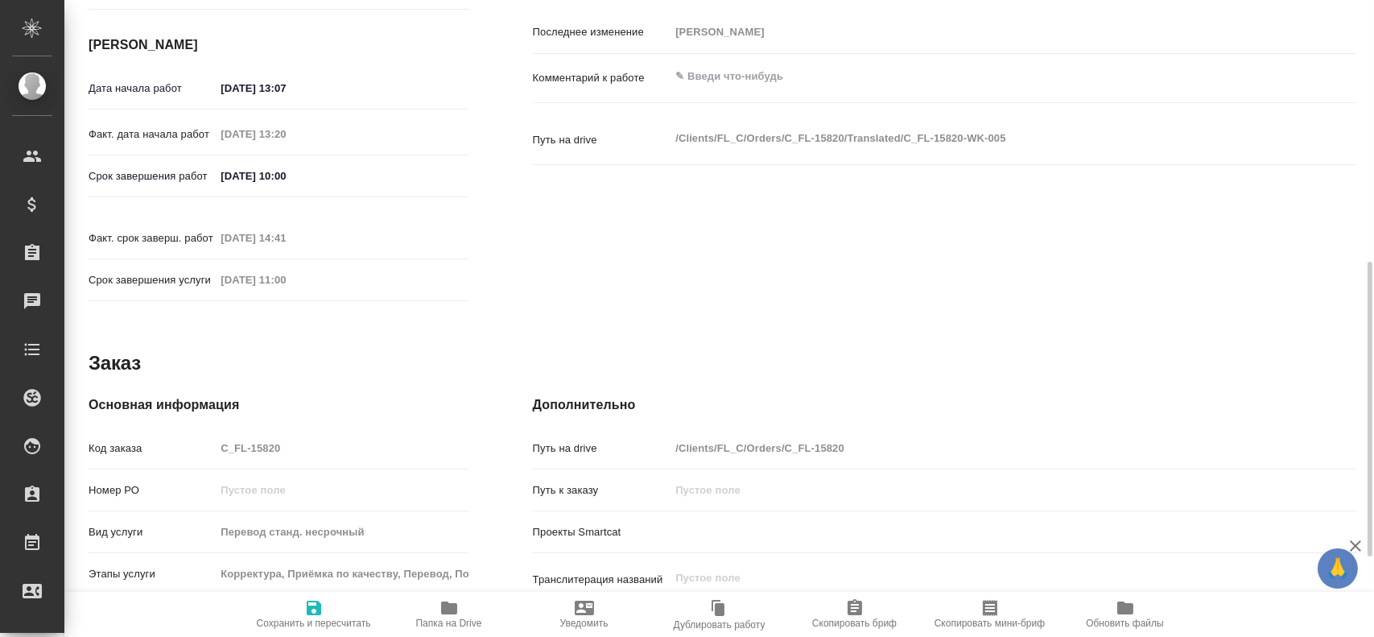
type textarea "x"
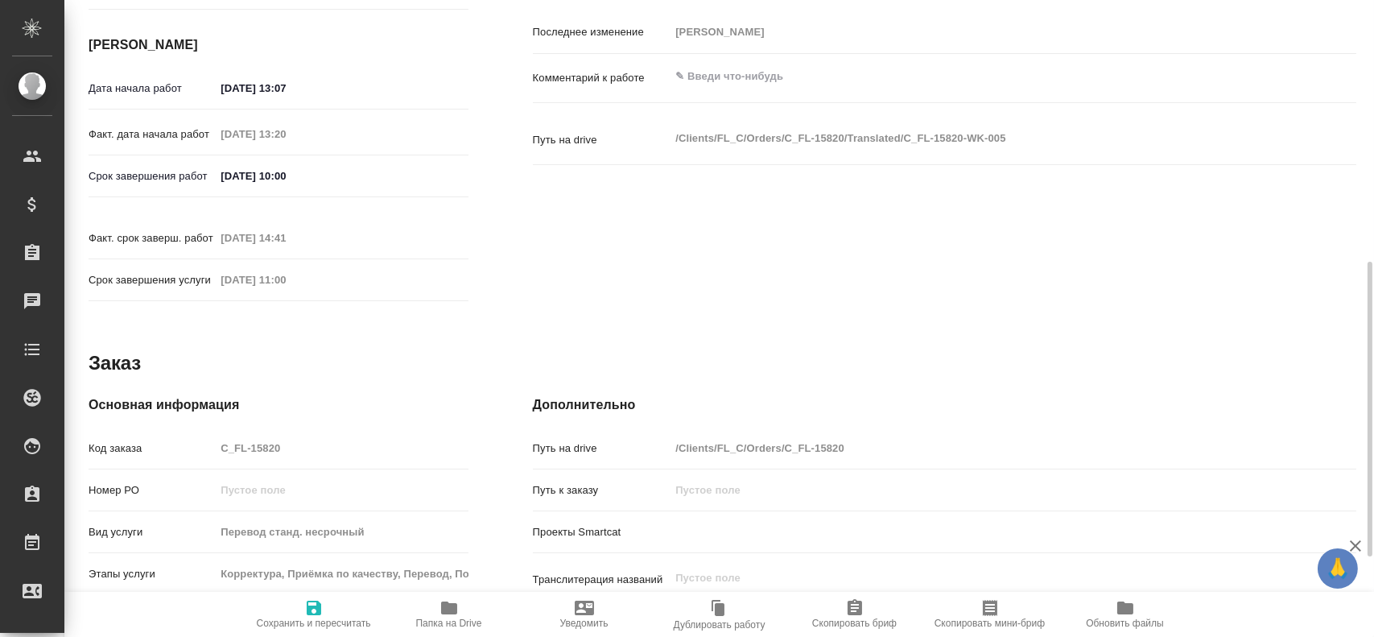
click at [188, 436] on div "Код заказа C_FL-15820" at bounding box center [279, 448] width 380 height 28
type textarea "x"
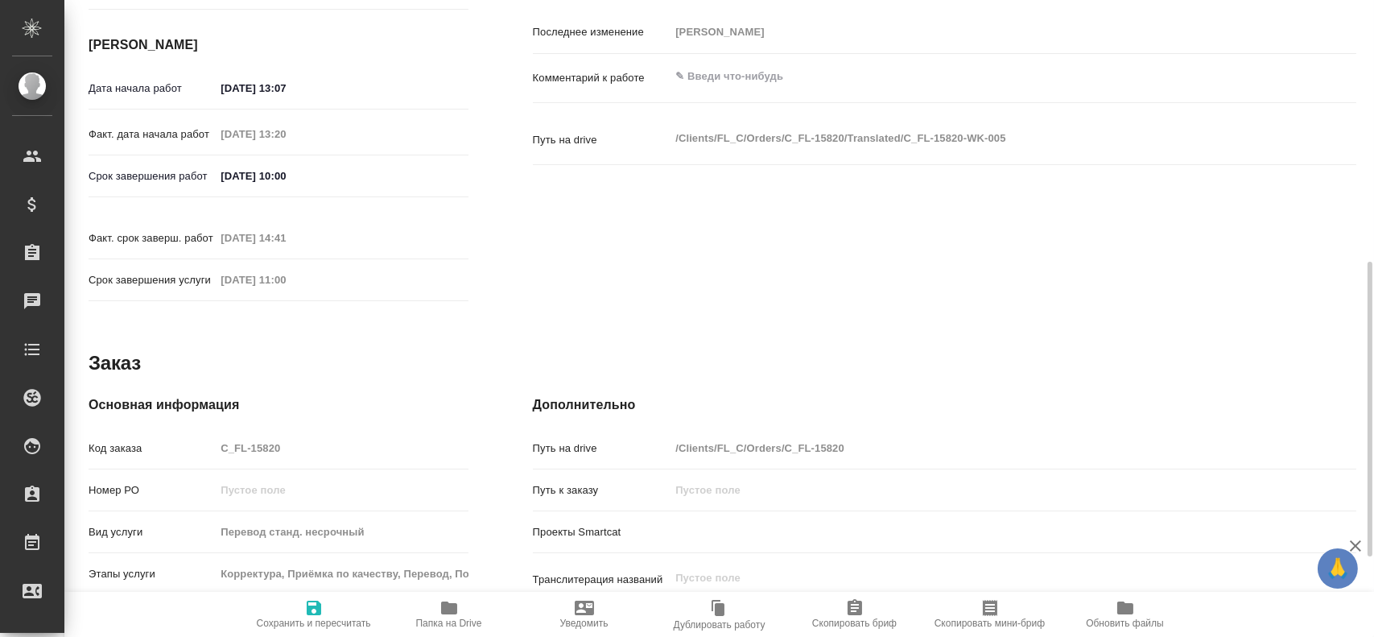
type textarea "x"
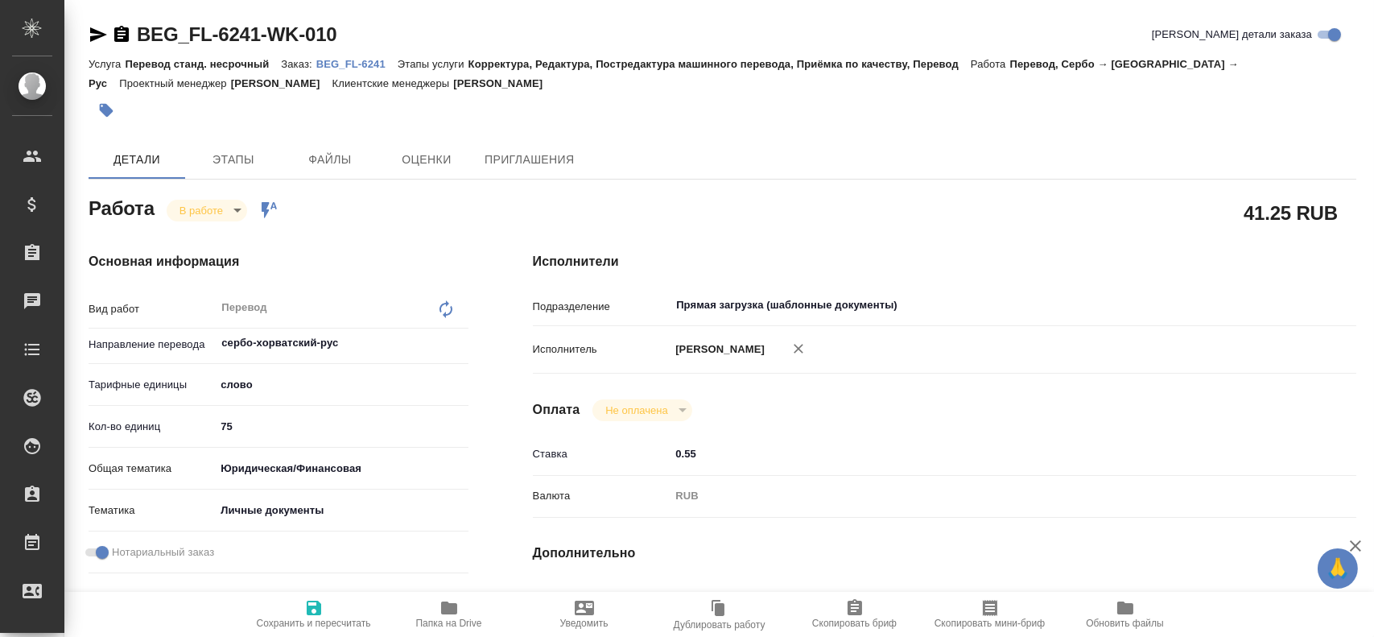
type textarea "x"
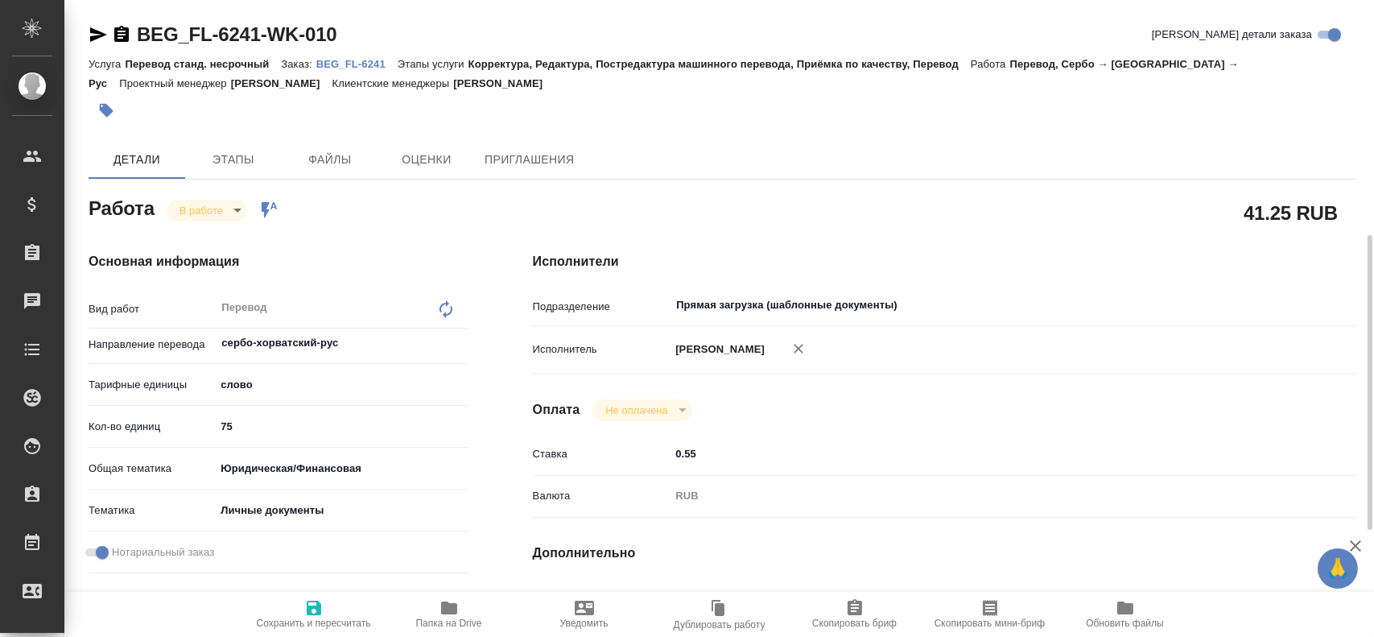
scroll to position [564, 0]
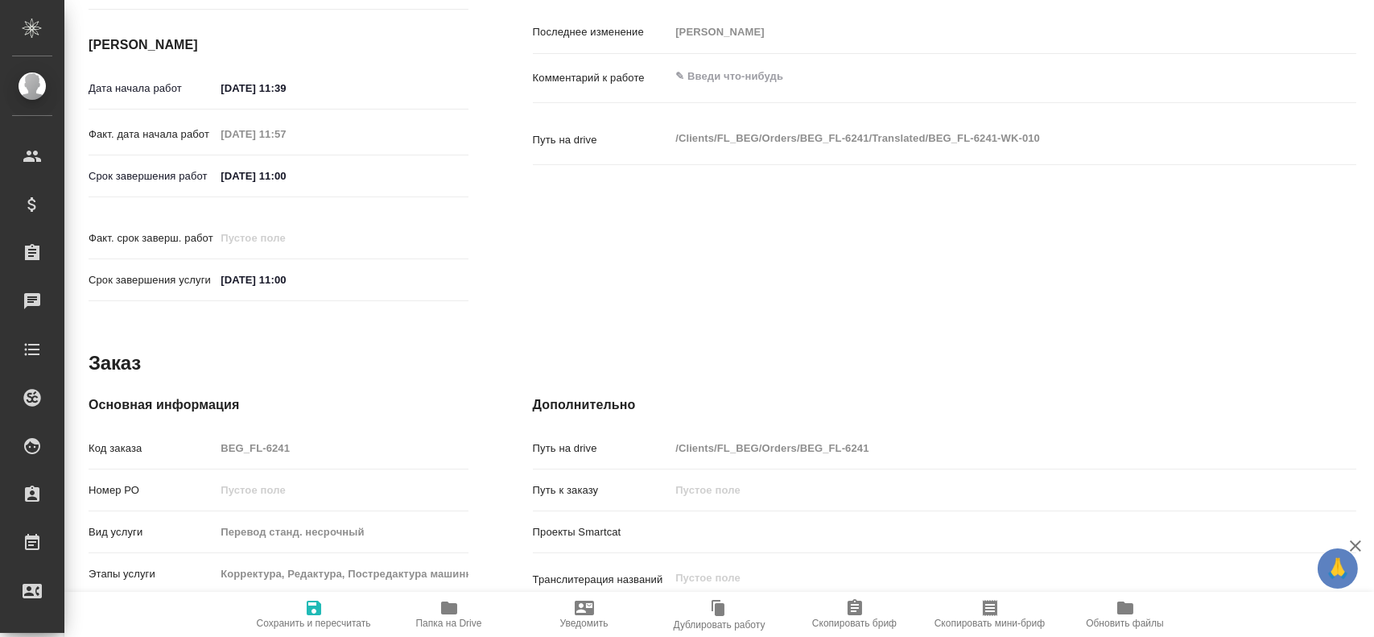
type textarea "x"
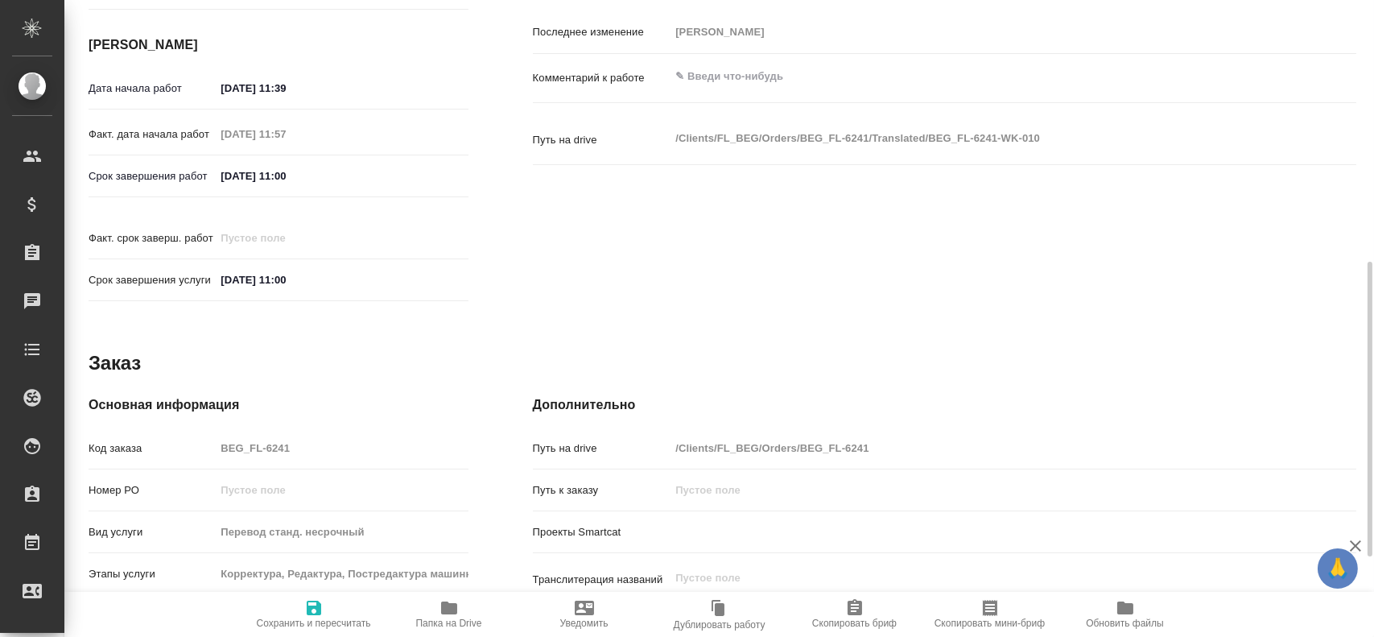
type textarea "x"
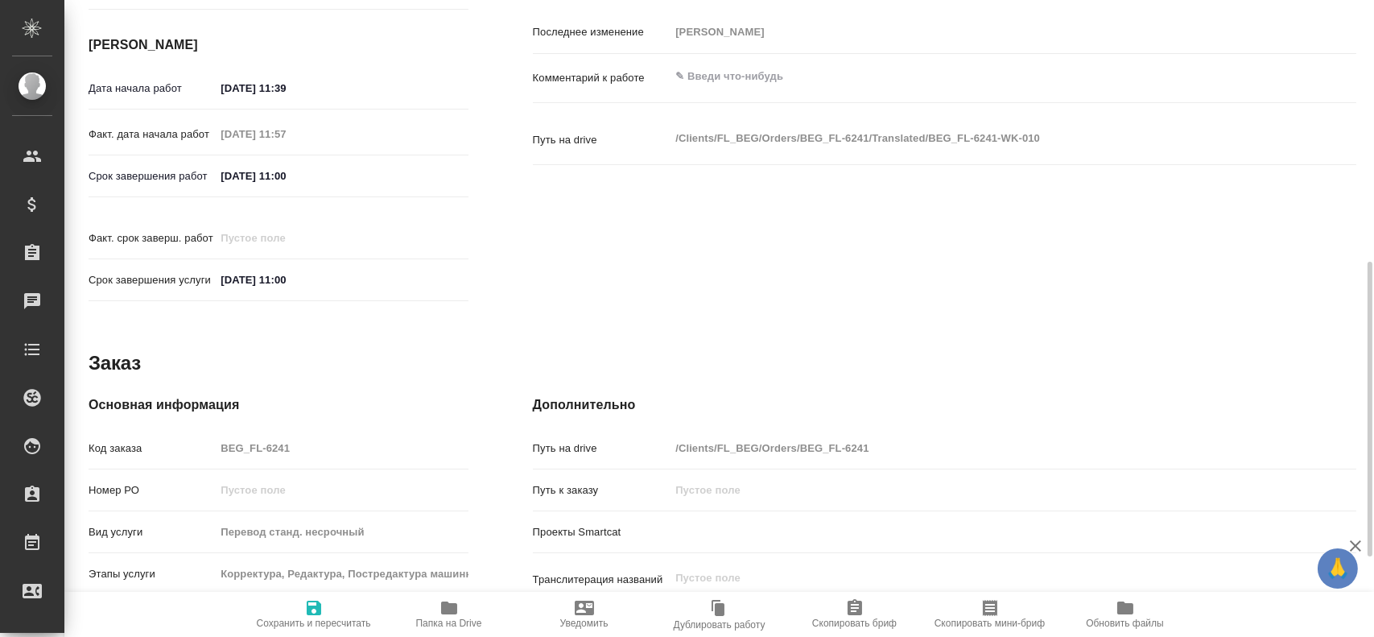
type textarea "x"
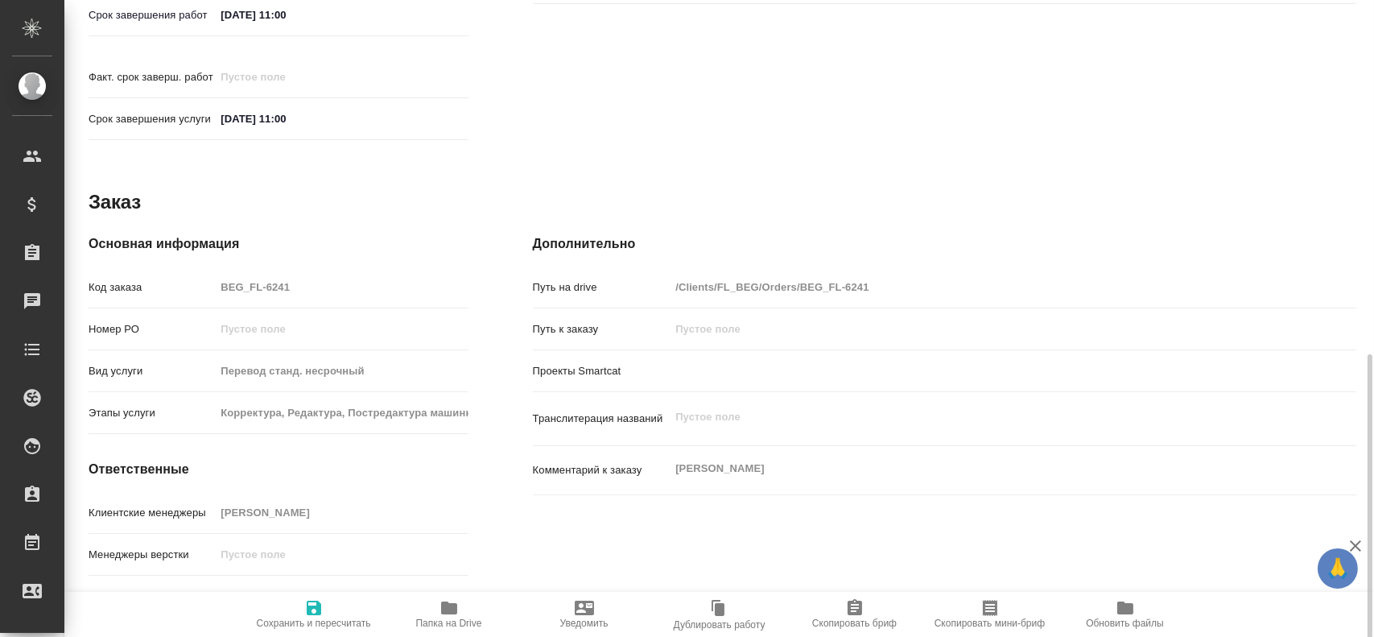
scroll to position [737, 0]
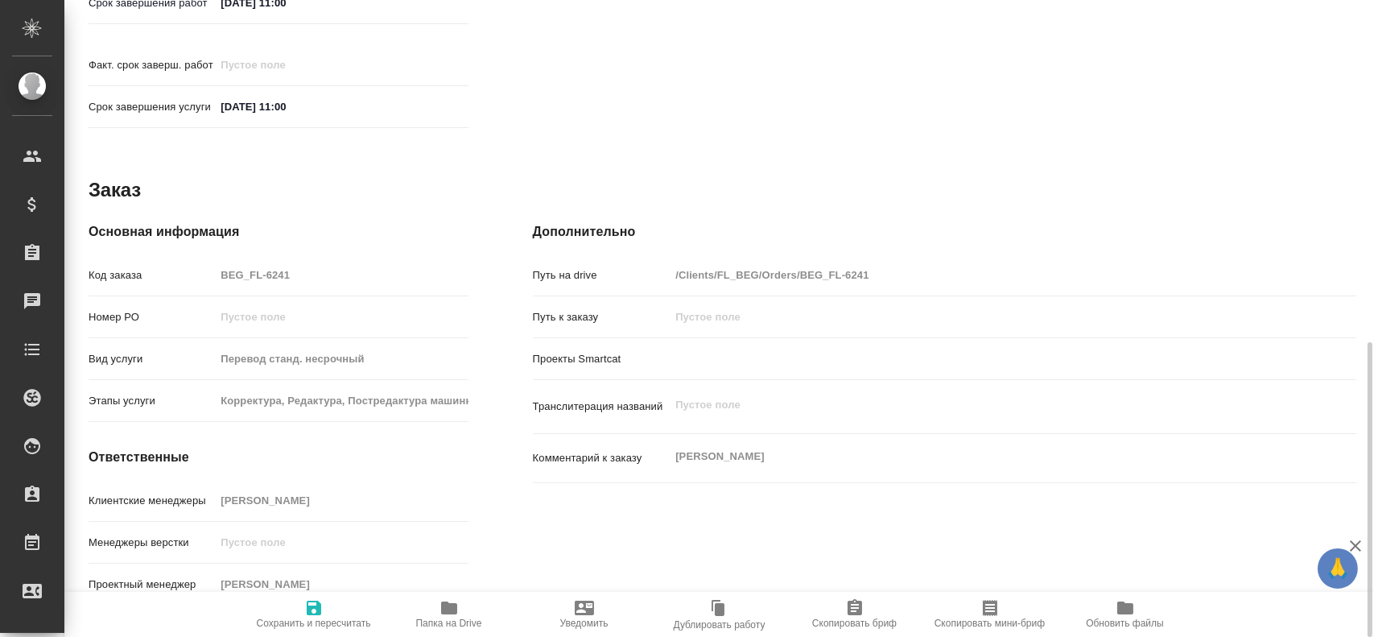
click at [454, 600] on icon "button" at bounding box center [449, 607] width 19 height 19
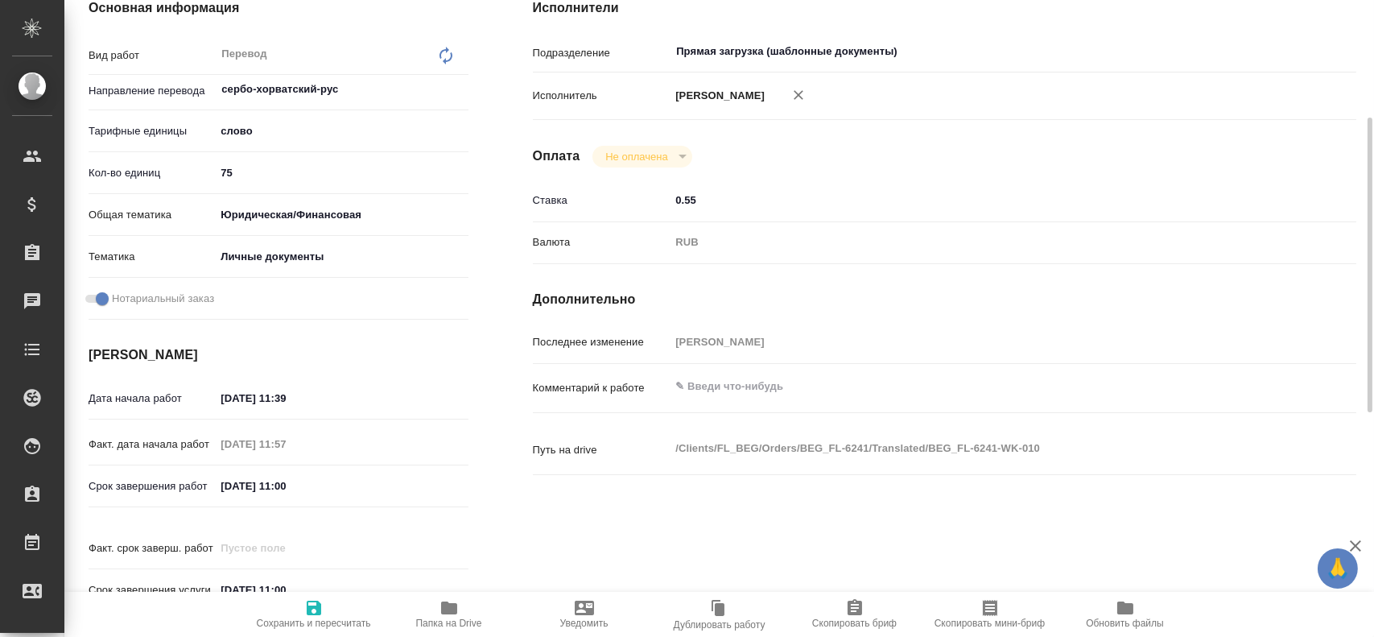
scroll to position [93, 0]
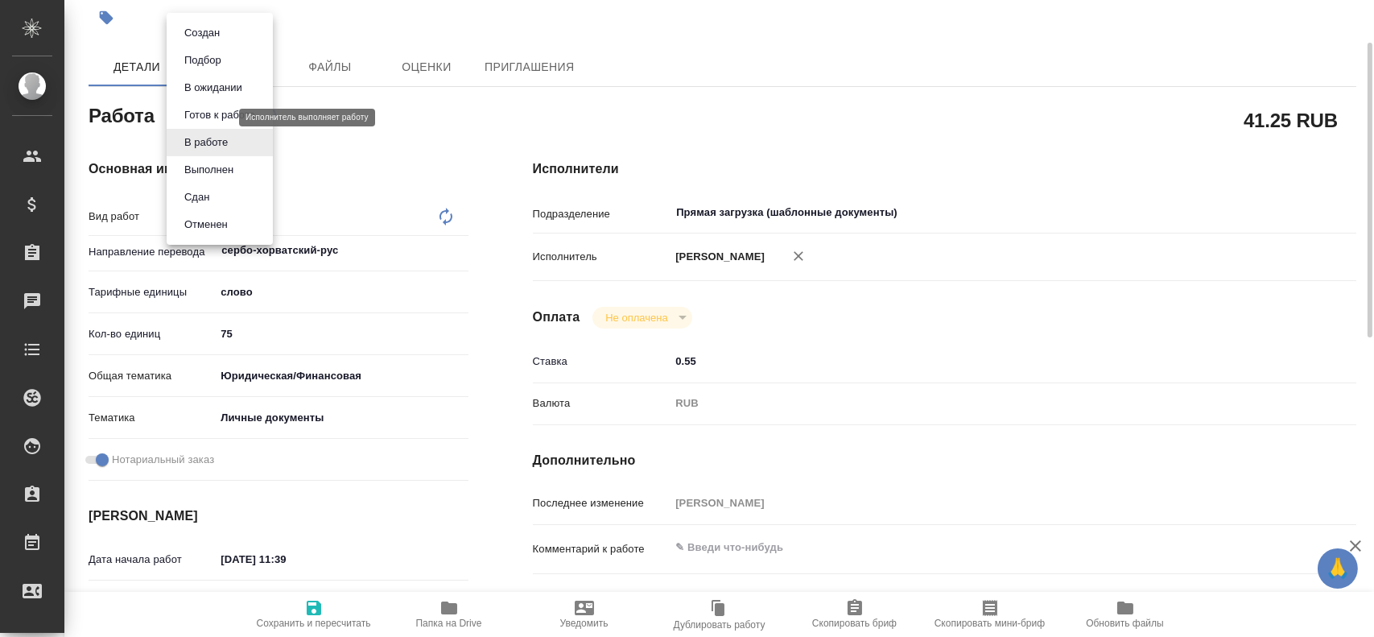
click at [206, 114] on body "🙏 .cls-1 fill:#fff; AWATERA Gusev Alexandr Клиенты Спецификации Заказы 0 Чаты T…" at bounding box center [687, 318] width 1374 height 637
click at [219, 205] on li "Сдан" at bounding box center [220, 197] width 106 height 27
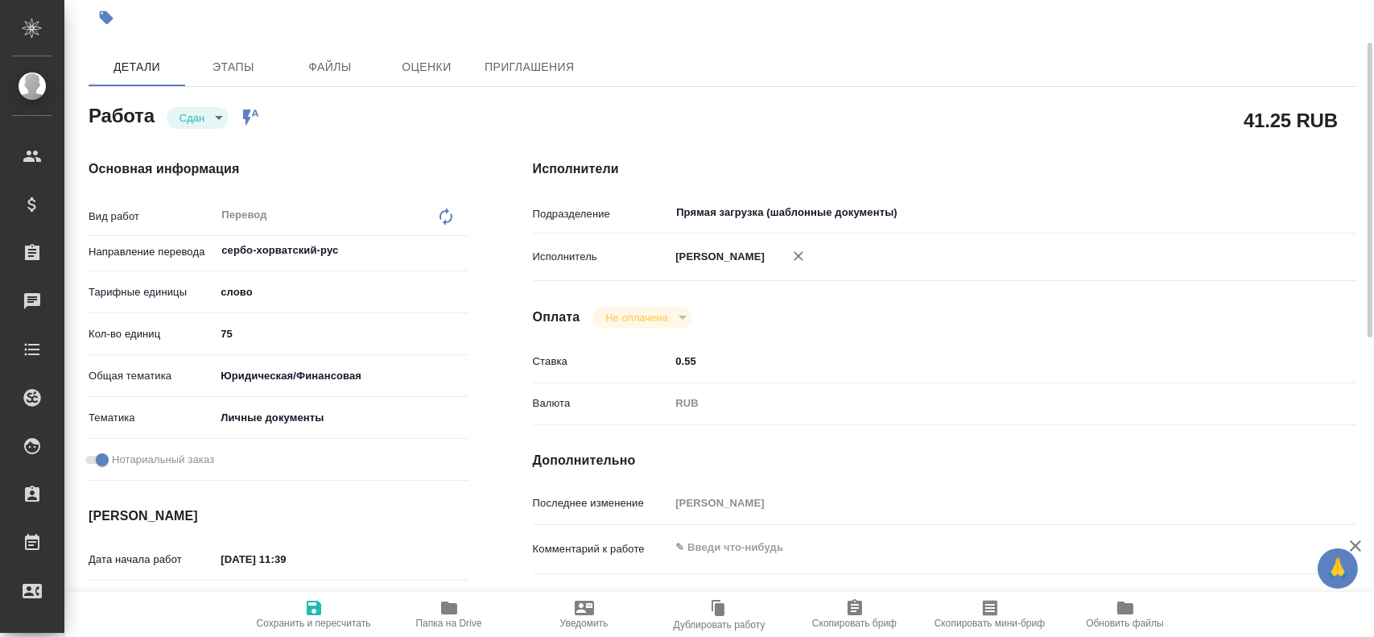
type textarea "x"
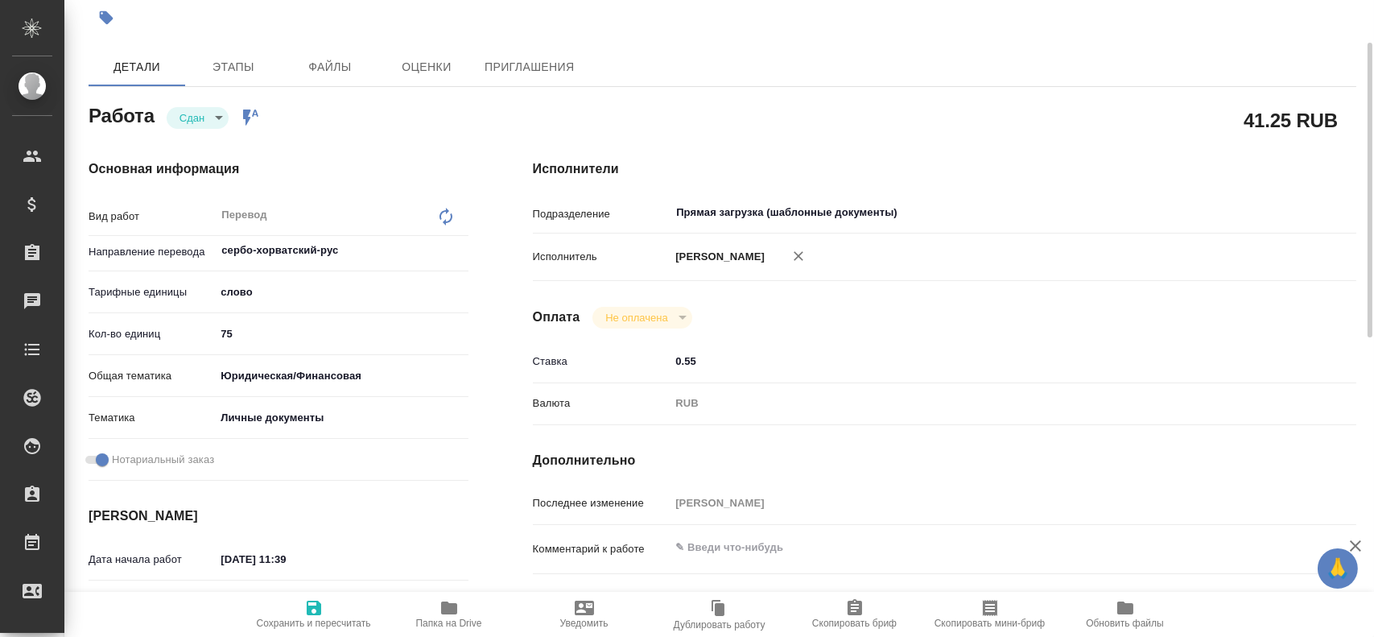
type textarea "x"
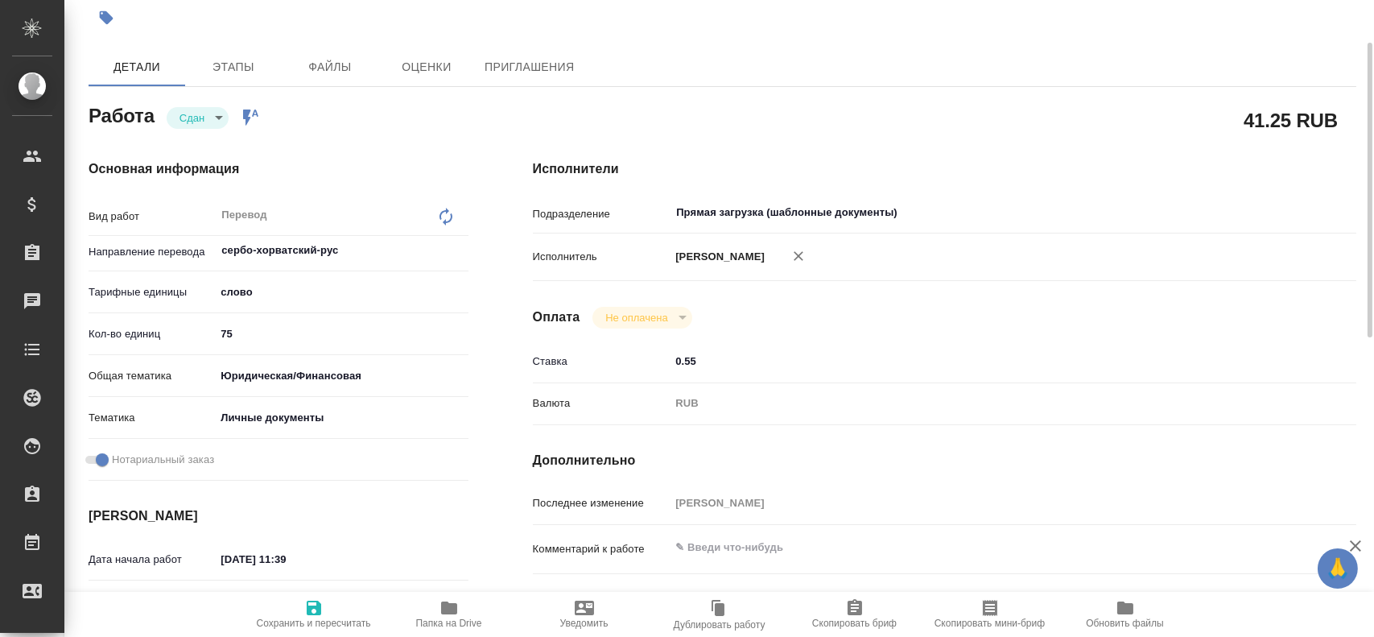
type textarea "x"
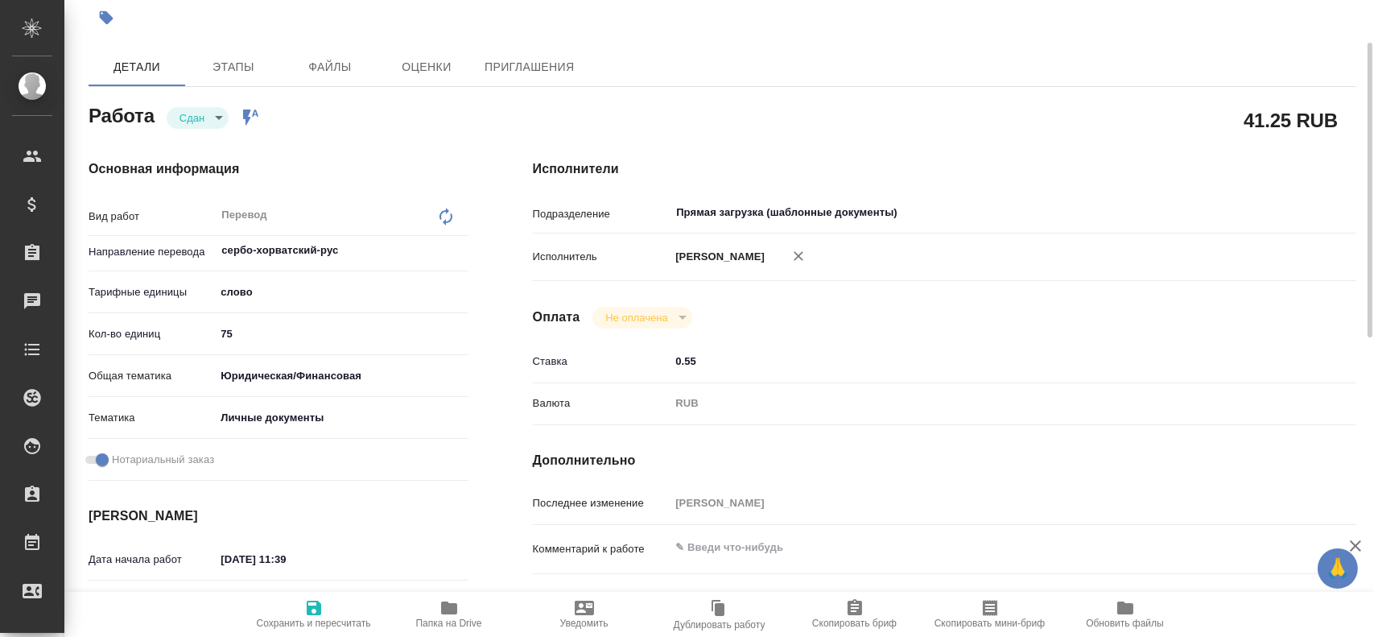
type textarea "x"
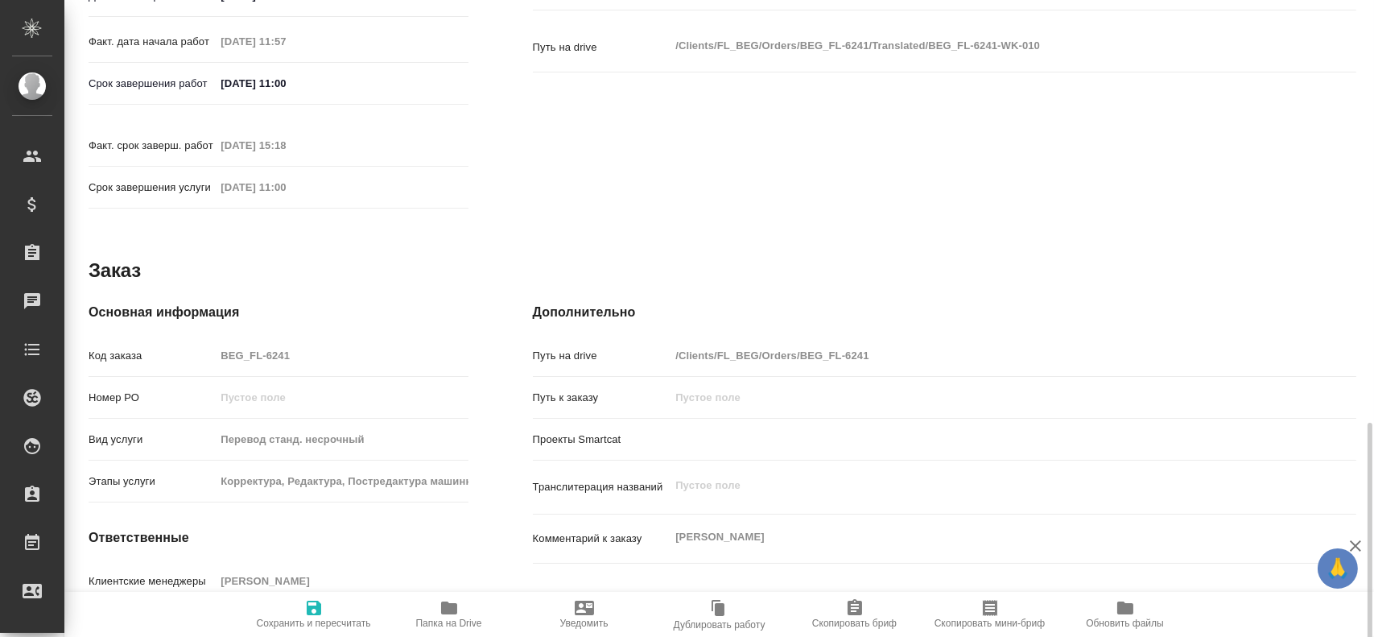
scroll to position [737, 0]
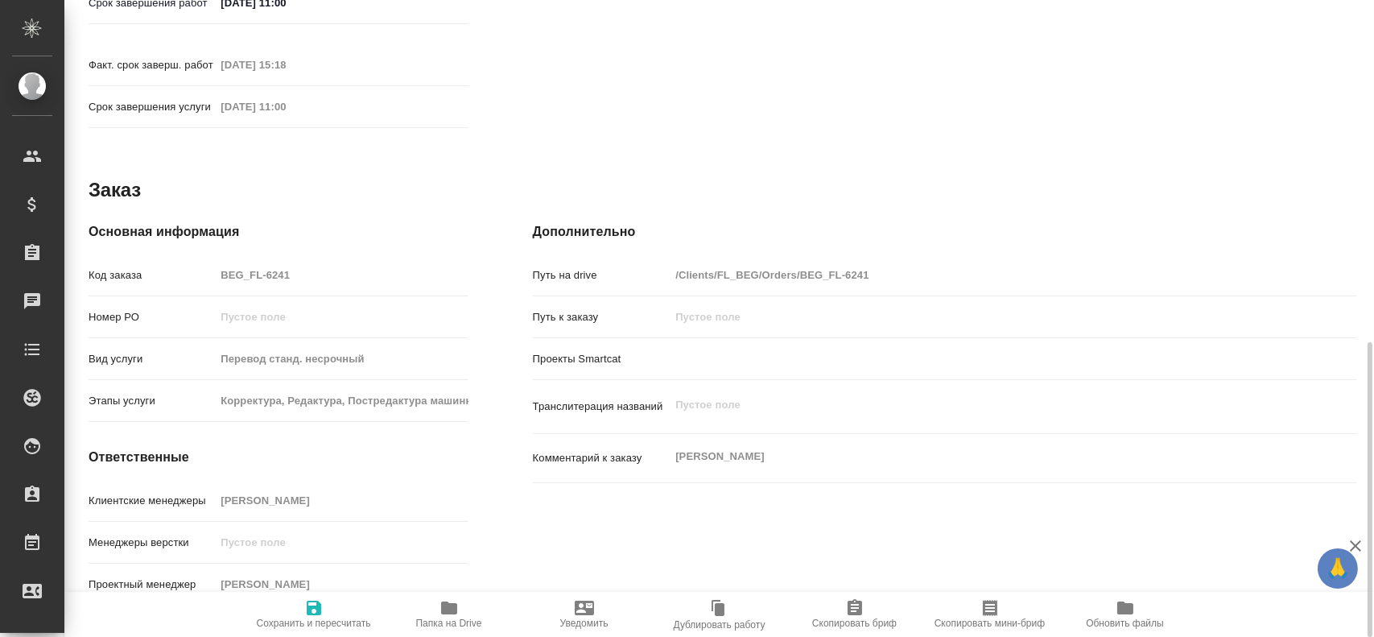
click at [308, 598] on icon "button" at bounding box center [313, 607] width 19 height 19
type textarea "x"
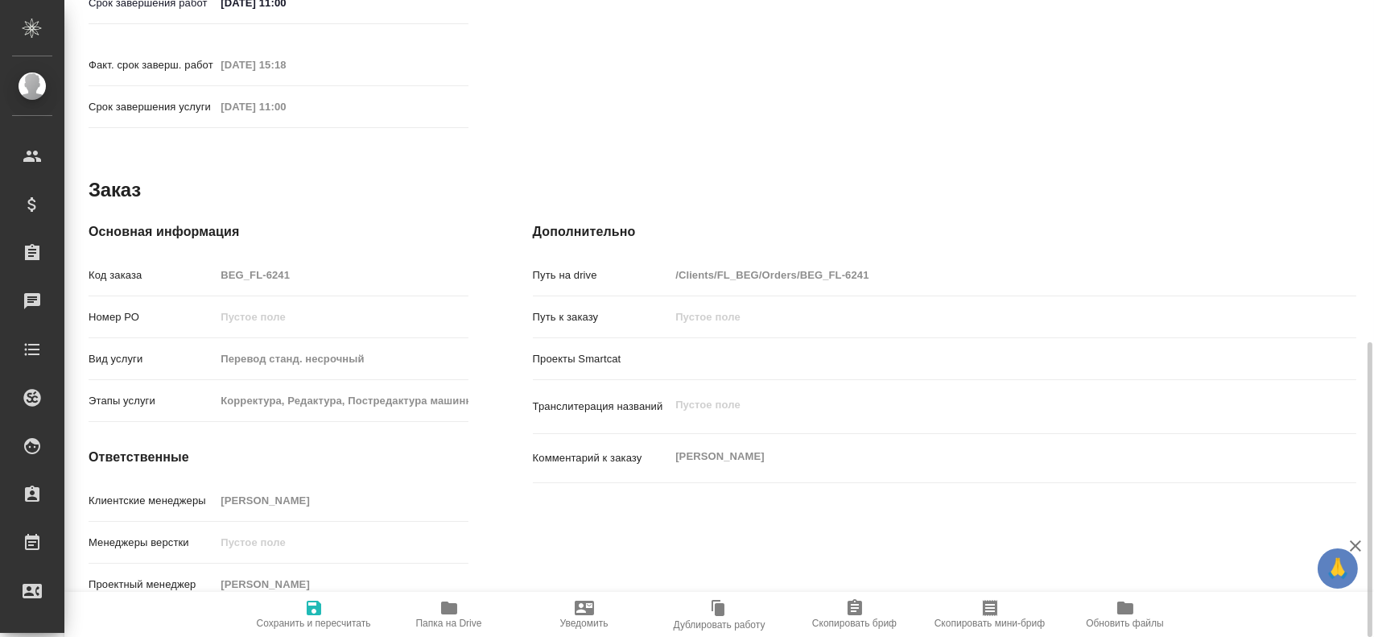
type textarea "x"
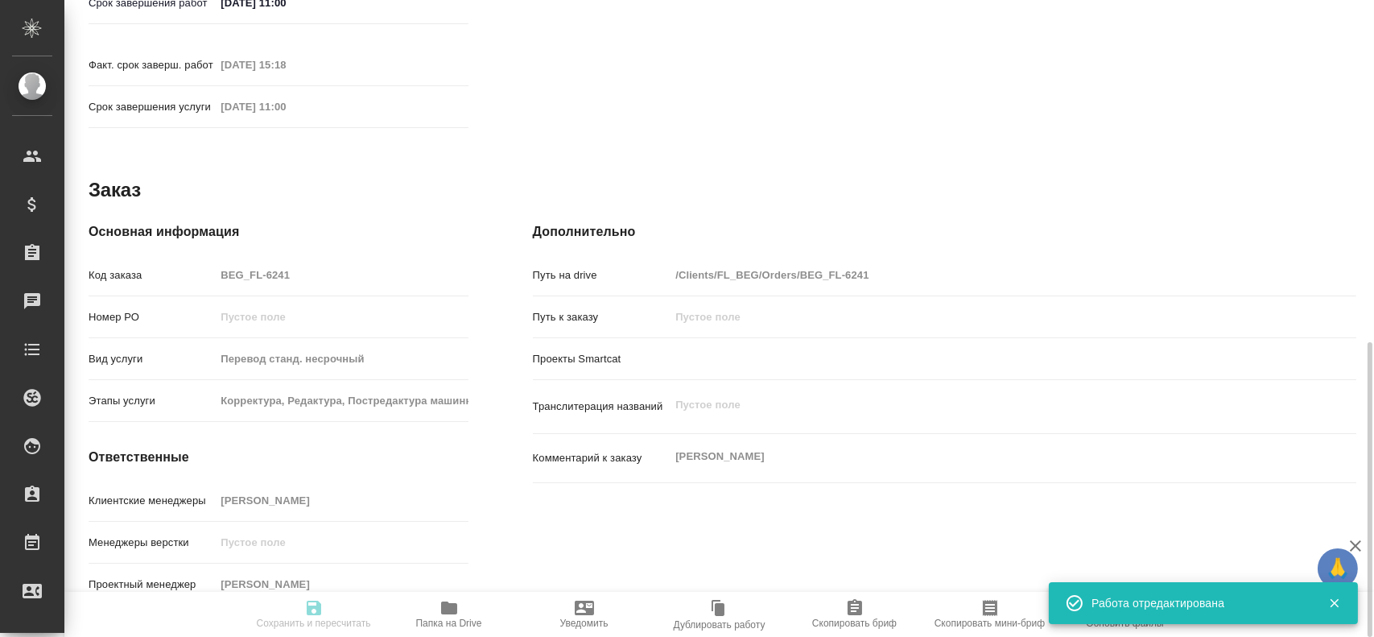
type textarea "x"
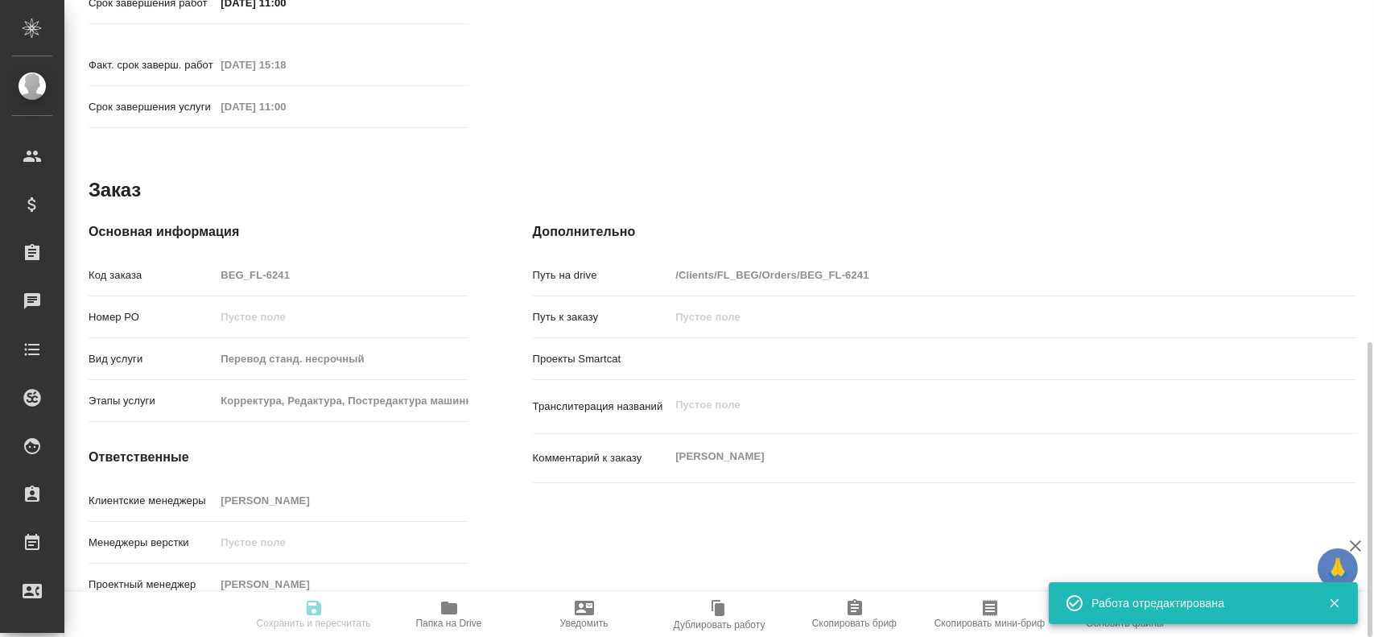
type input "closed"
type textarea "Перевод"
type textarea "x"
type input "сербо-хорватский-рус"
type input "5a8b1489cc6b4906c91bfd90"
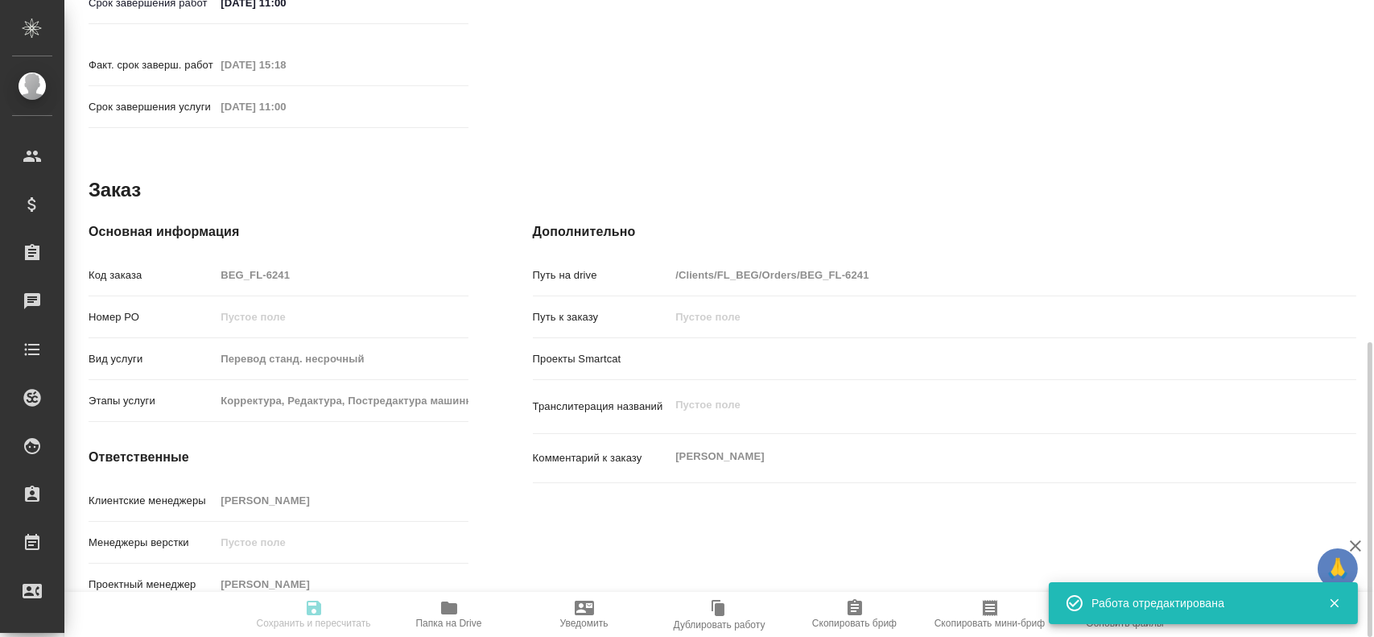
type input "75"
type input "yr-fn"
type input "5a8b8b956a9677013d343cfe"
checkbox input "true"
type input "19.08.2025 11:39"
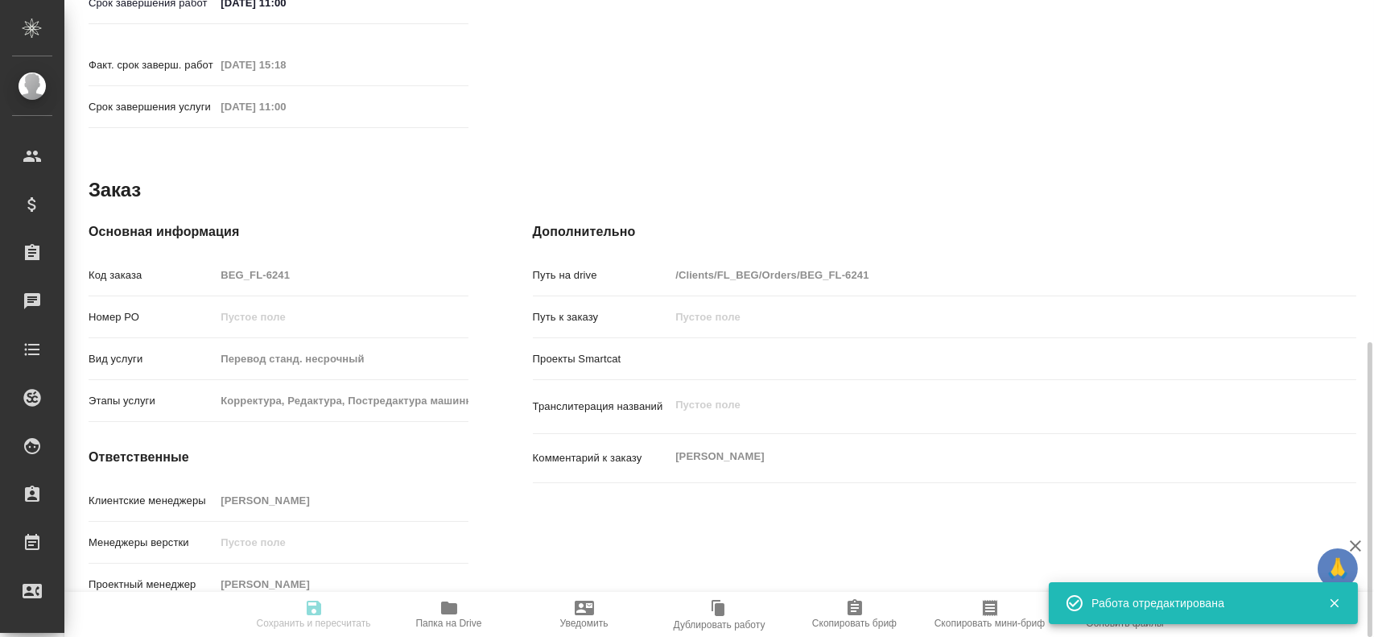
type input "19.08.2025 11:57"
type input "20.08.2025 11:00"
type input "19.08.2025 15:18"
type input "20.08.2025 11:00"
type input "Прямая загрузка (шаблонные документы)"
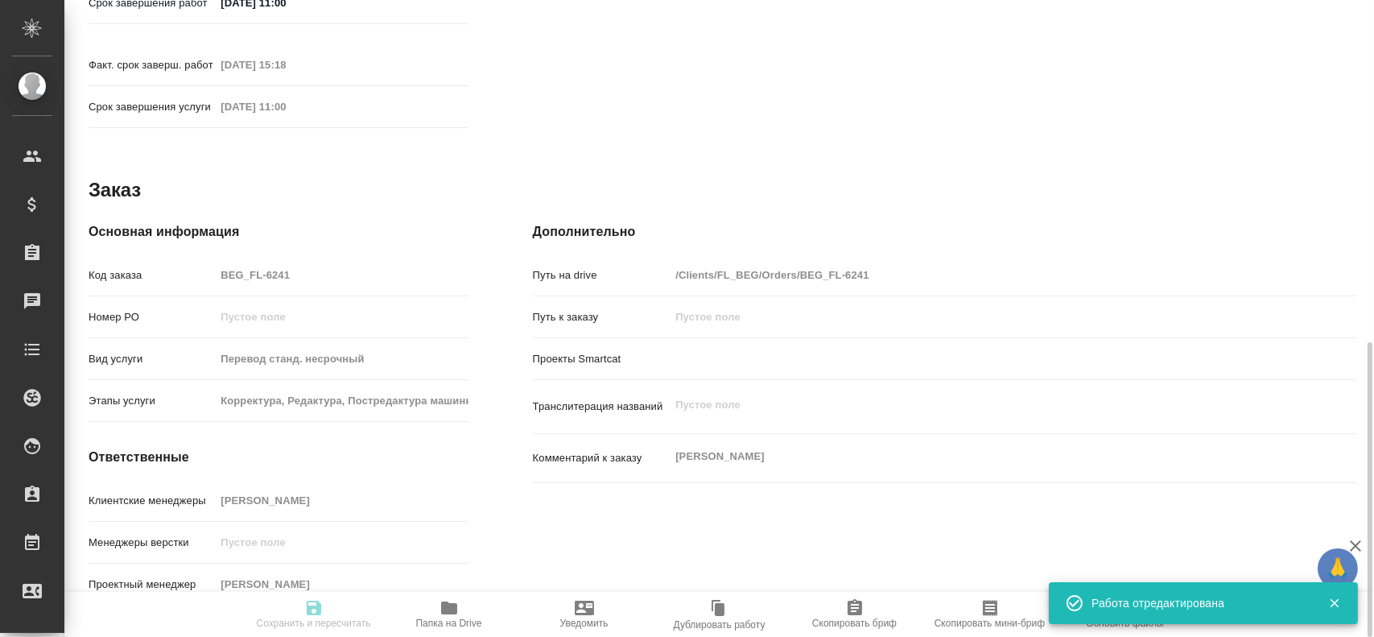
type input "notPayed"
type input "0.55"
type input "RUB"
type input "[PERSON_NAME]"
type textarea "x"
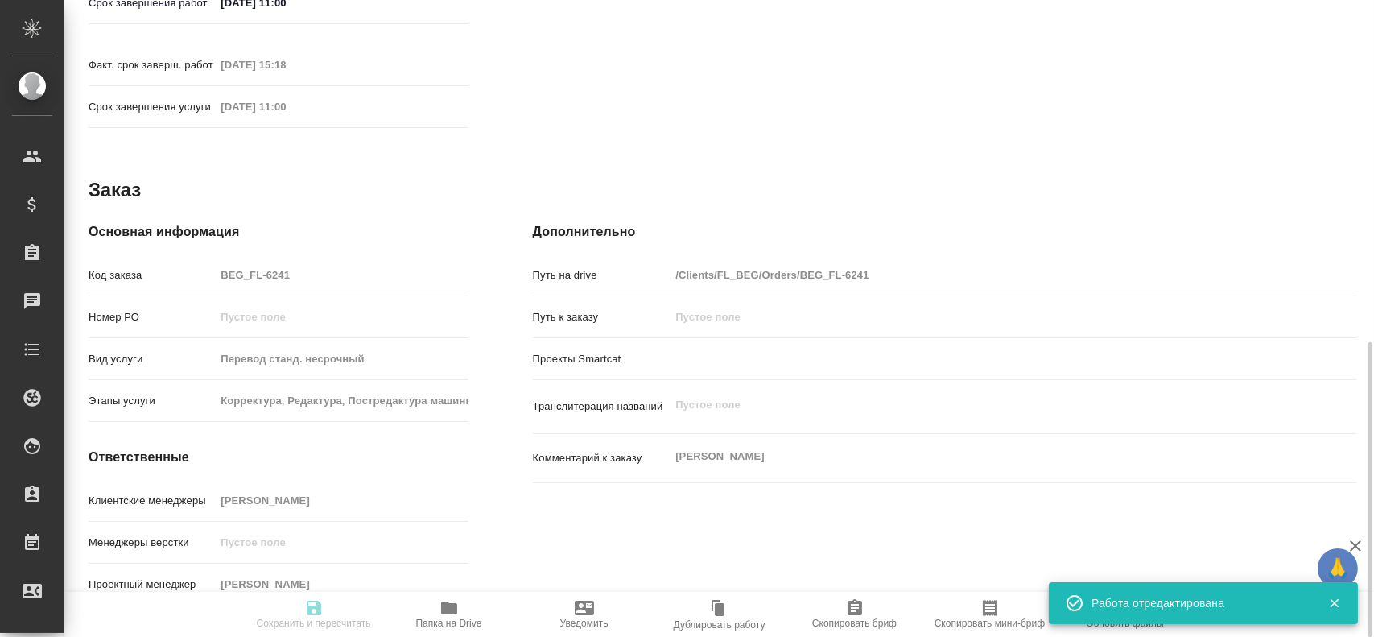
type textarea "/Clients/FL_BEG/Orders/BEG_FL-6241/Translated/BEG_FL-6241-WK-010"
type textarea "x"
type input "BEG_FL-6241"
type input "Перевод станд. несрочный"
type input "Корректура, Редактура, Постредактура машинного перевода, Приёмка по качеству, П…"
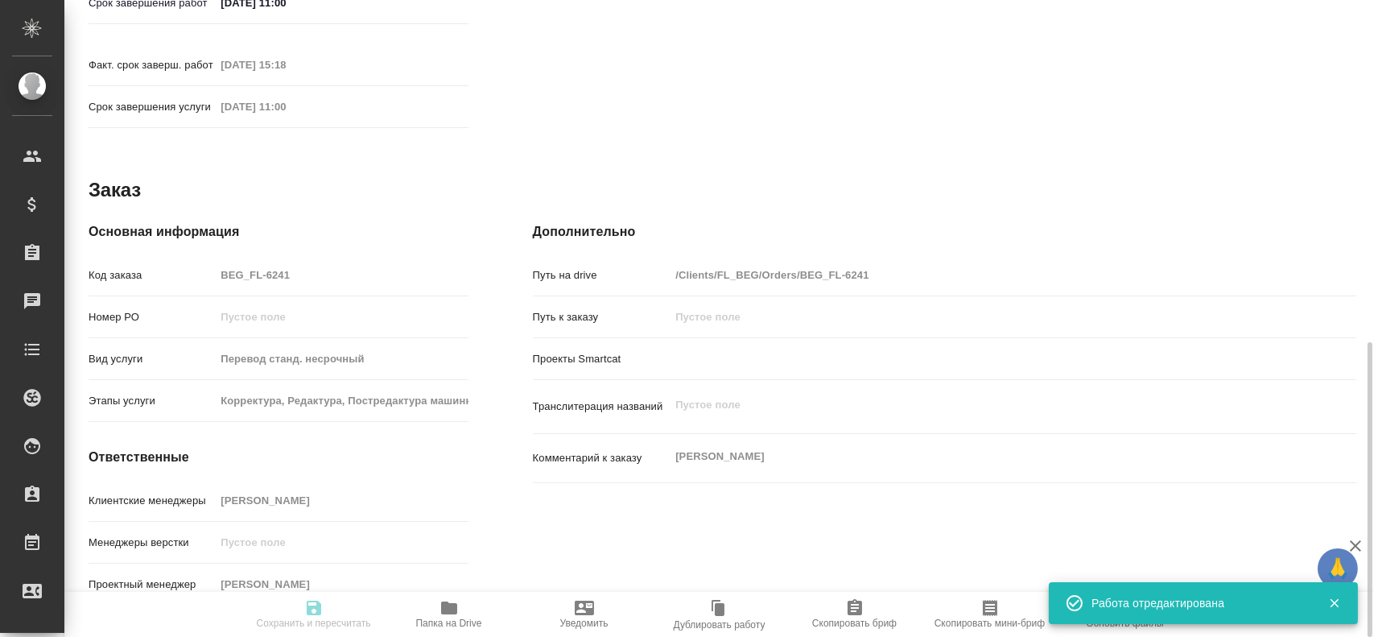
type input "Антонова Кристина"
type input "/Clients/FL_BEG/Orders/BEG_FL-6241"
type textarea "x"
type textarea "Радомир Паунич"
type textarea "x"
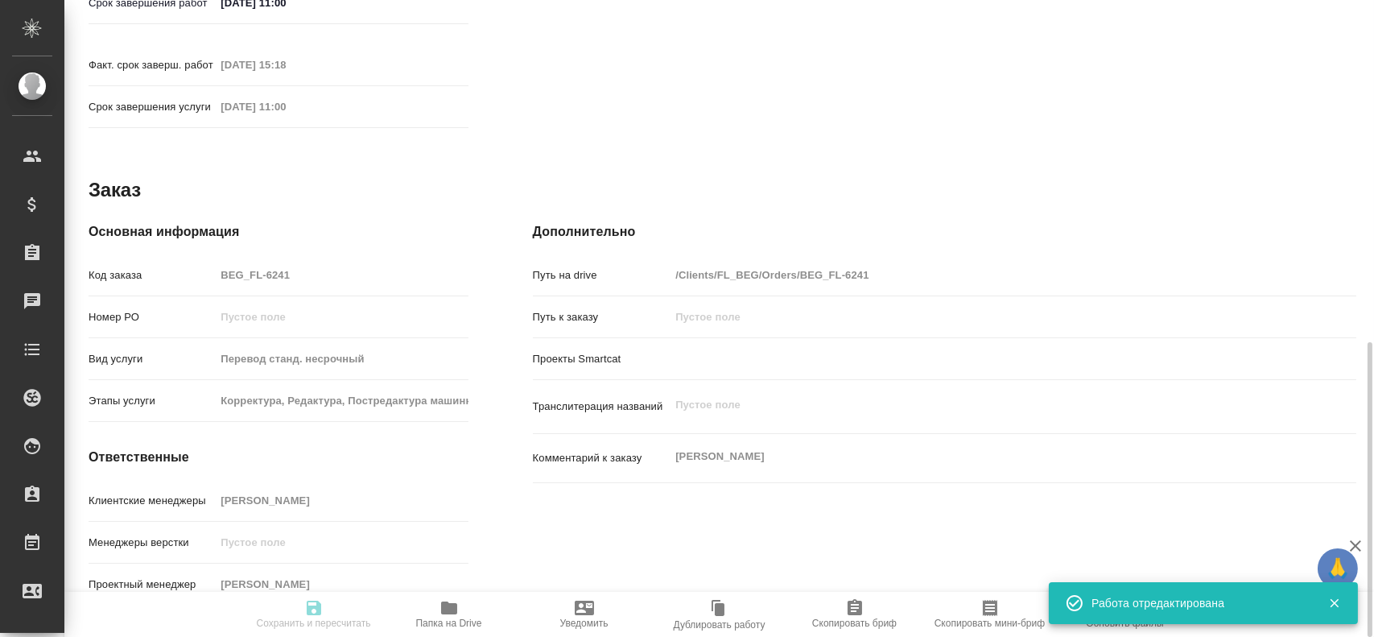
type textarea "x"
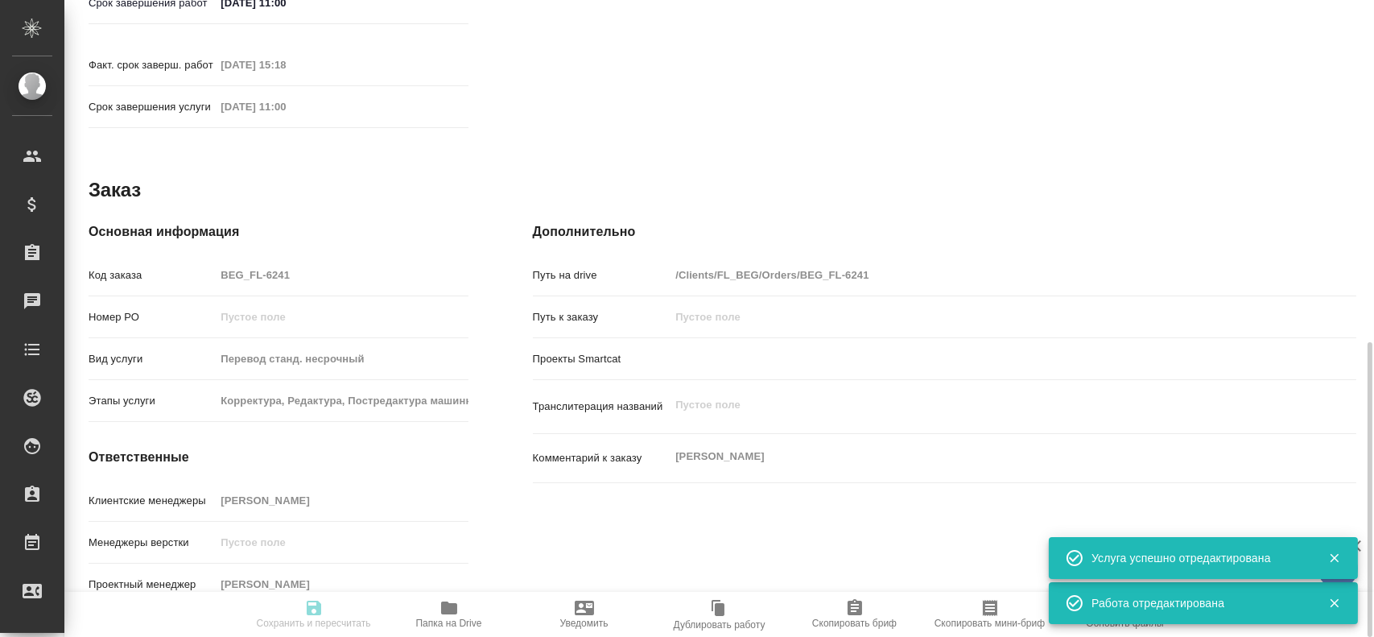
type textarea "x"
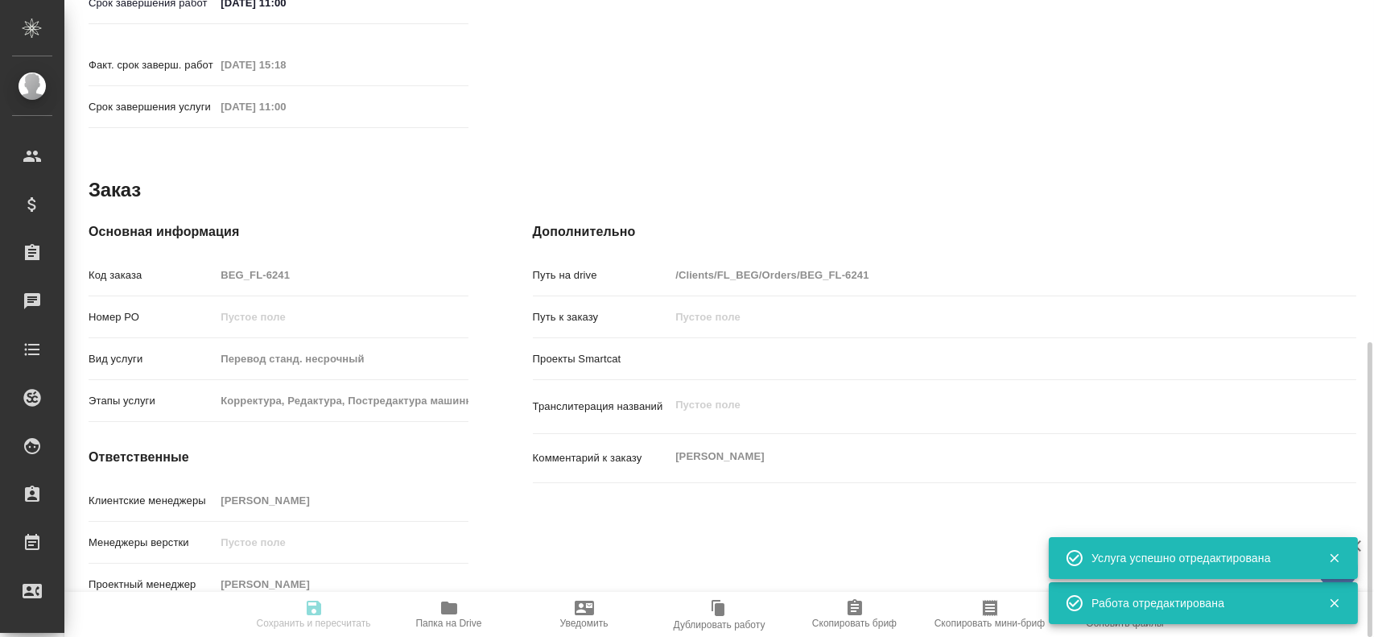
type textarea "x"
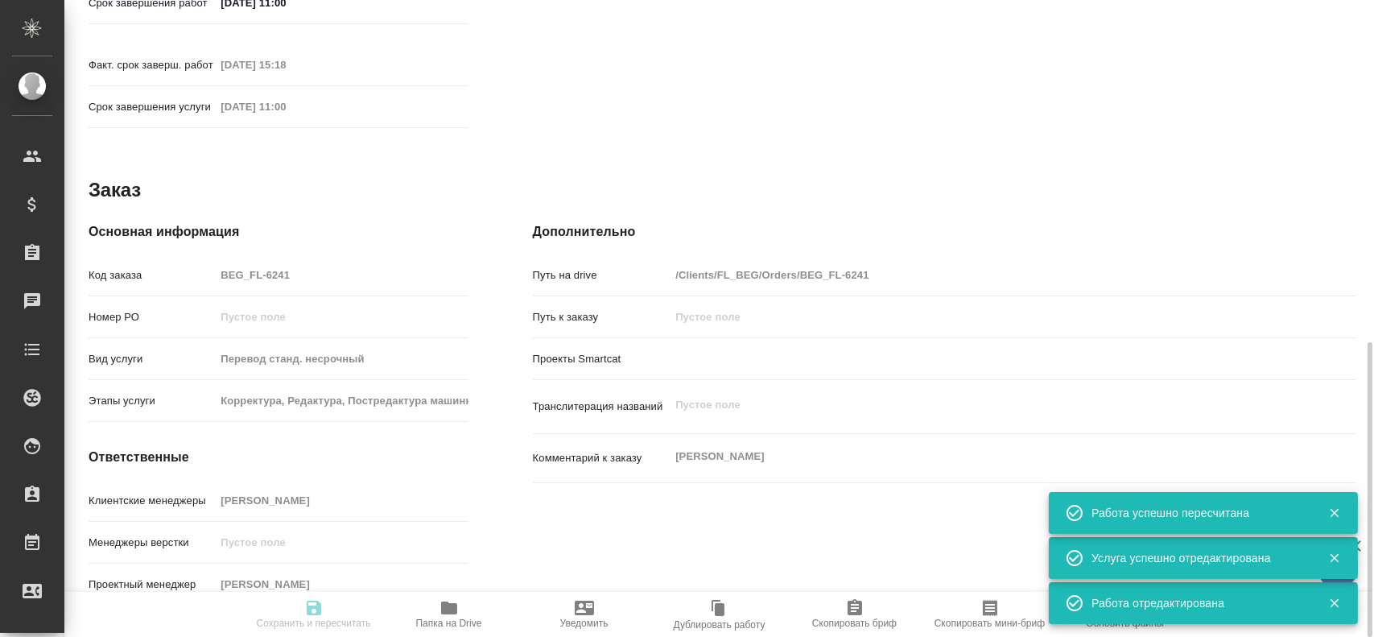
type input "closed"
type textarea "Перевод"
type textarea "x"
type input "сербо-хорватский-рус"
type input "5a8b1489cc6b4906c91bfd90"
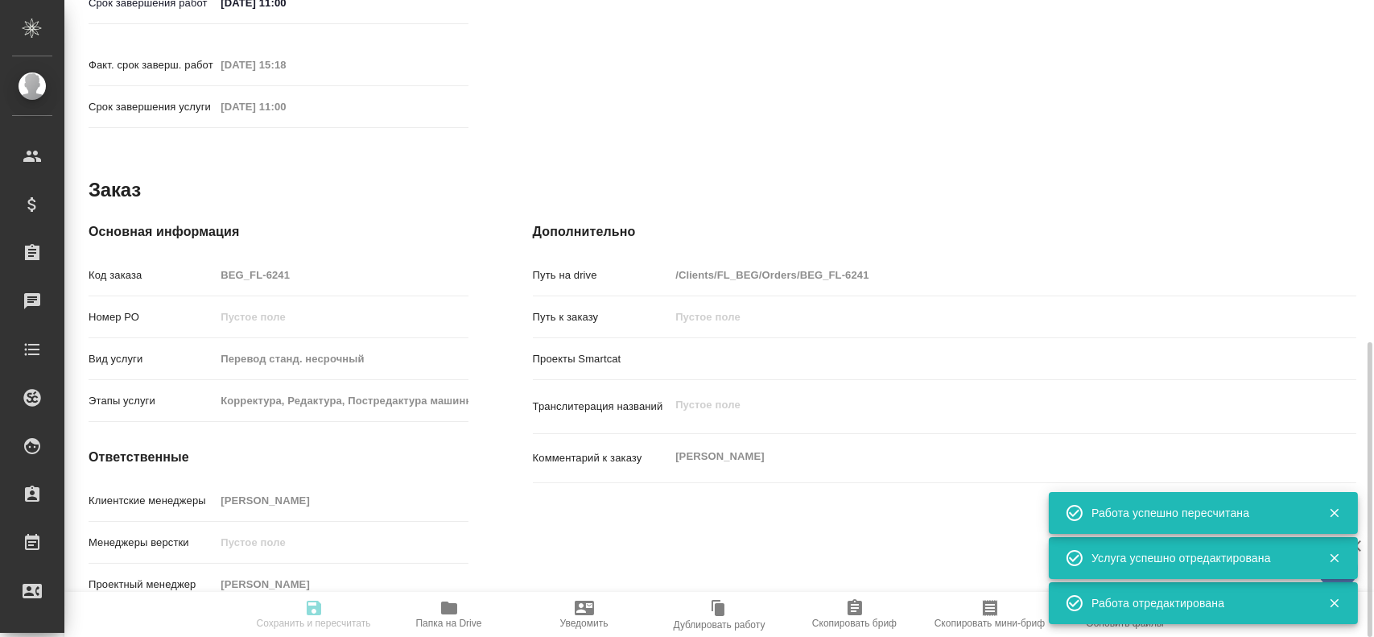
type input "75"
type input "yr-fn"
type input "5a8b8b956a9677013d343cfe"
checkbox input "true"
type input "19.08.2025 11:39"
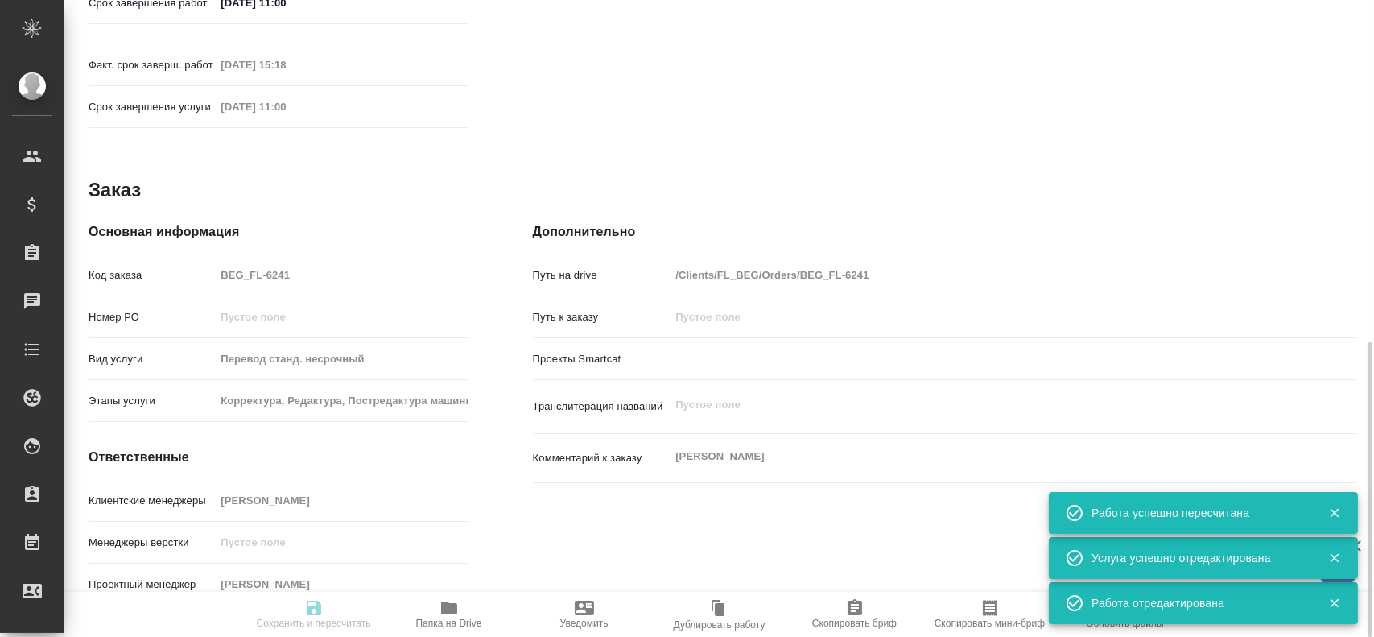
type input "19.08.2025 11:57"
type input "20.08.2025 11:00"
type input "19.08.2025 15:18"
type input "20.08.2025 11:00"
type input "Прямая загрузка (шаблонные документы)"
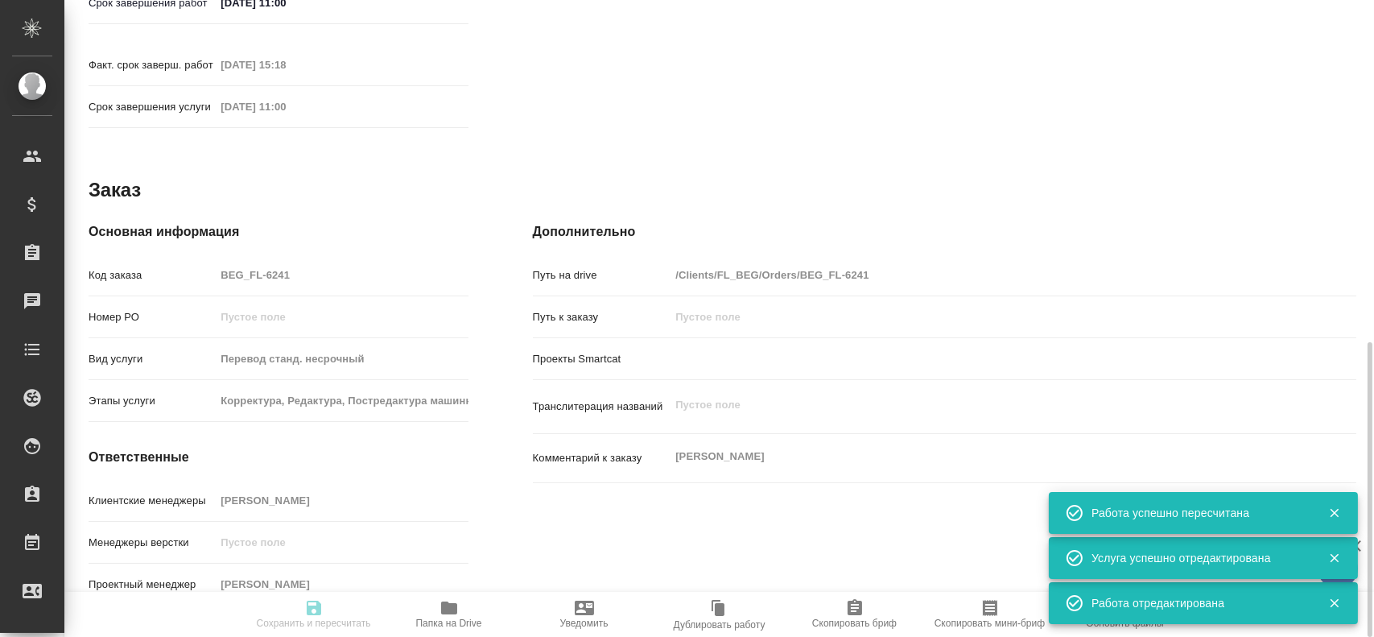
type input "notPayed"
type input "0.55"
type input "RUB"
type input "[PERSON_NAME]"
type textarea "x"
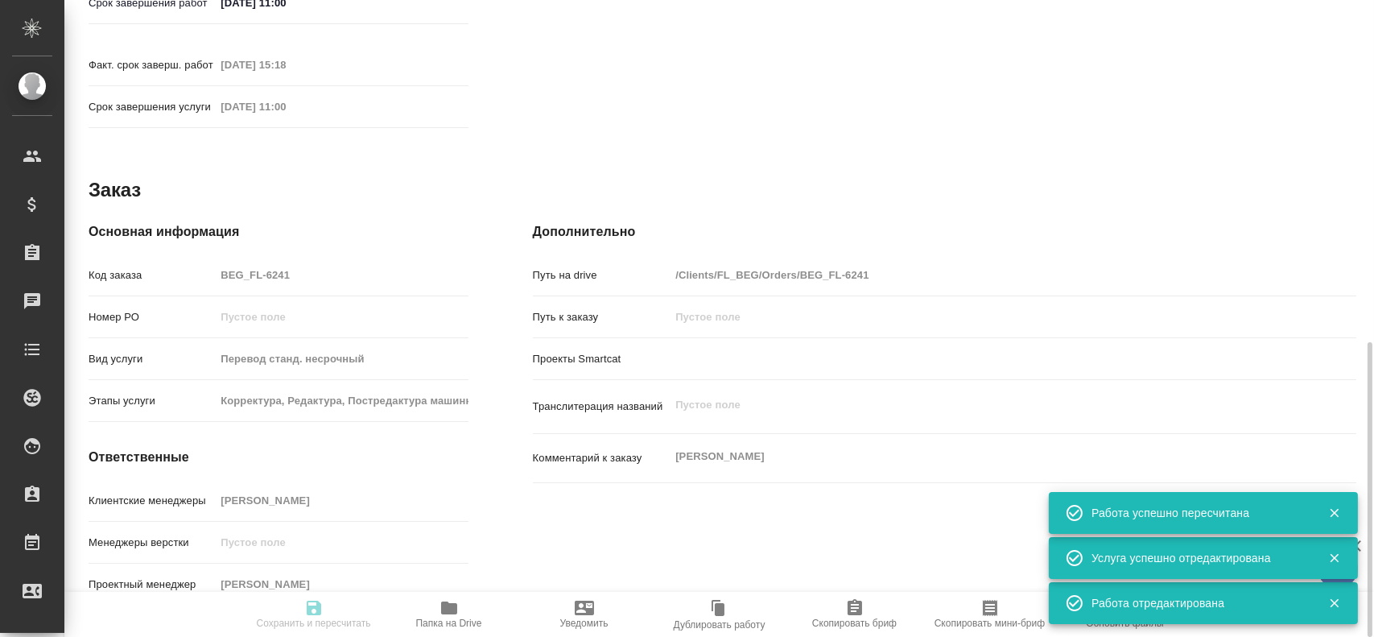
type textarea "/Clients/FL_BEG/Orders/BEG_FL-6241/Translated/BEG_FL-6241-WK-010"
type textarea "x"
type input "BEG_FL-6241"
type input "Перевод станд. несрочный"
type input "Корректура, Редактура, Постредактура машинного перевода, Приёмка по качеству, П…"
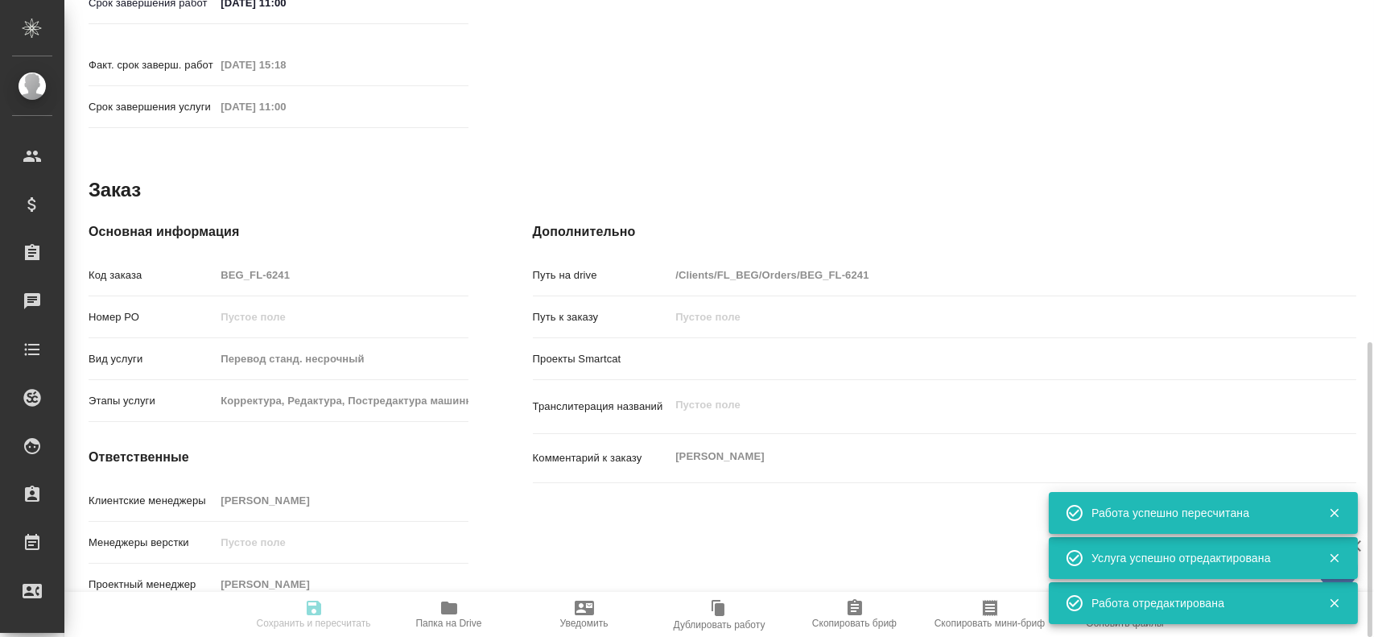
type input "Антонова Кристина"
type input "/Clients/FL_BEG/Orders/BEG_FL-6241"
type textarea "x"
type textarea "Радомир Паунич"
type textarea "x"
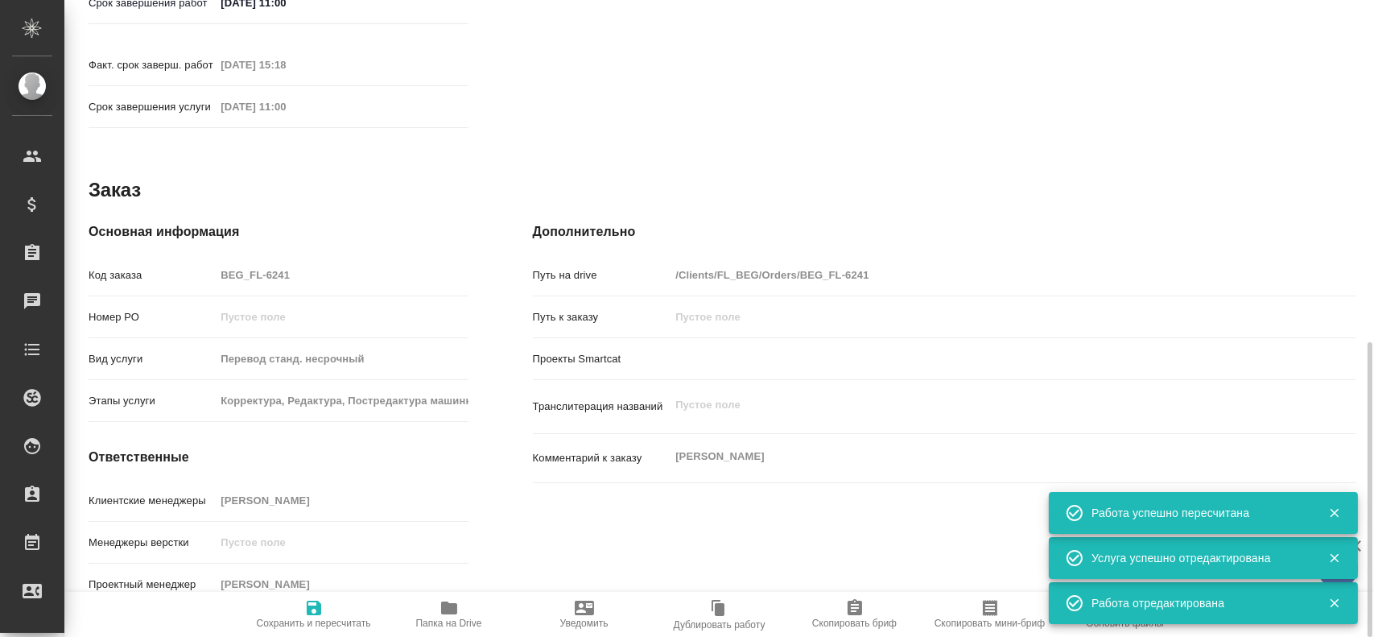
type textarea "x"
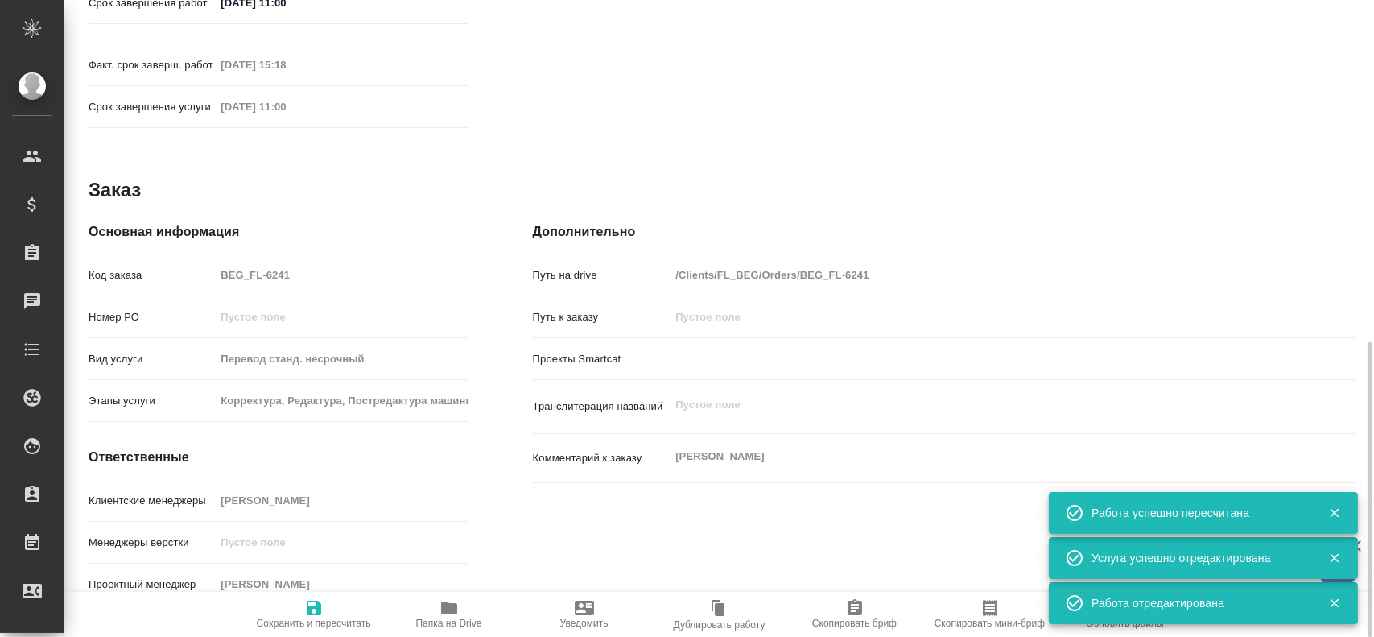
type textarea "x"
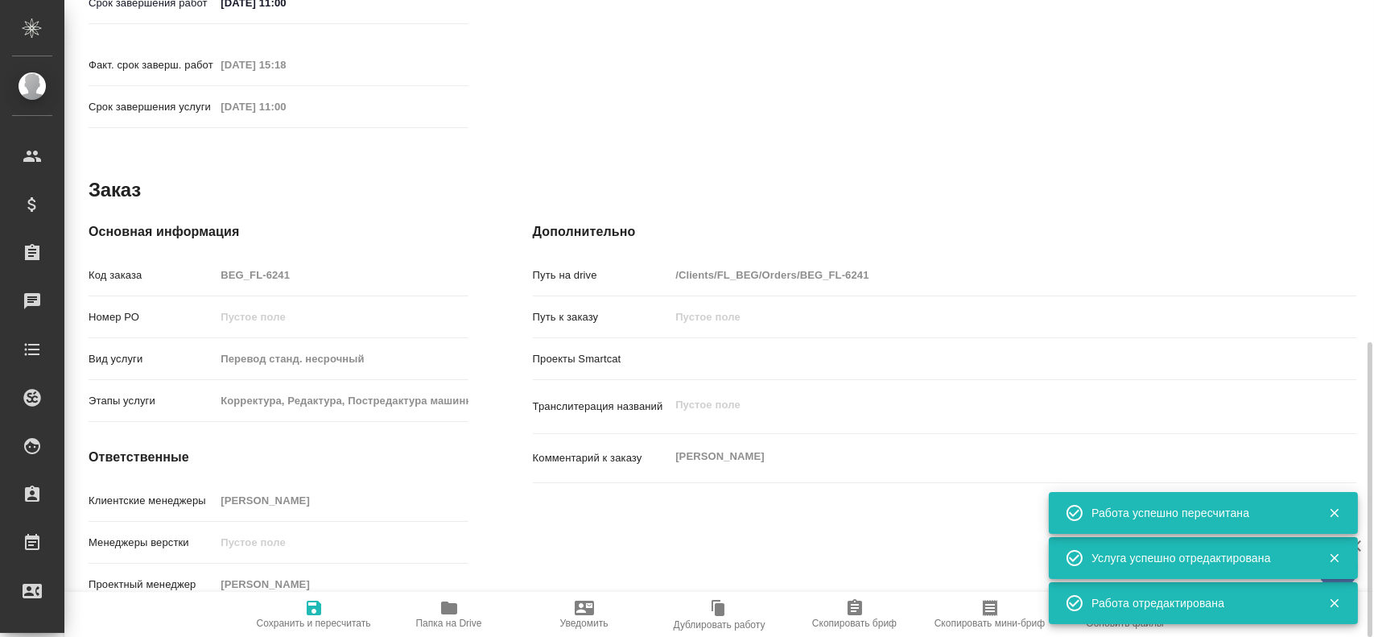
type textarea "x"
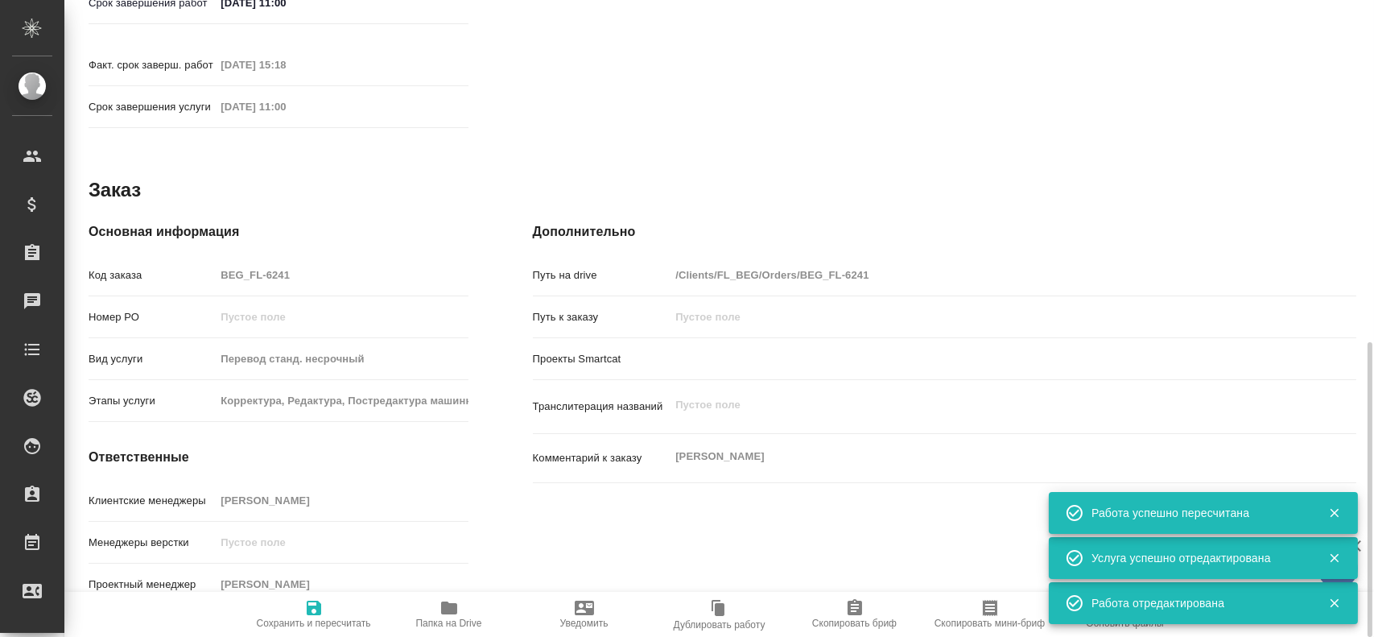
type textarea "x"
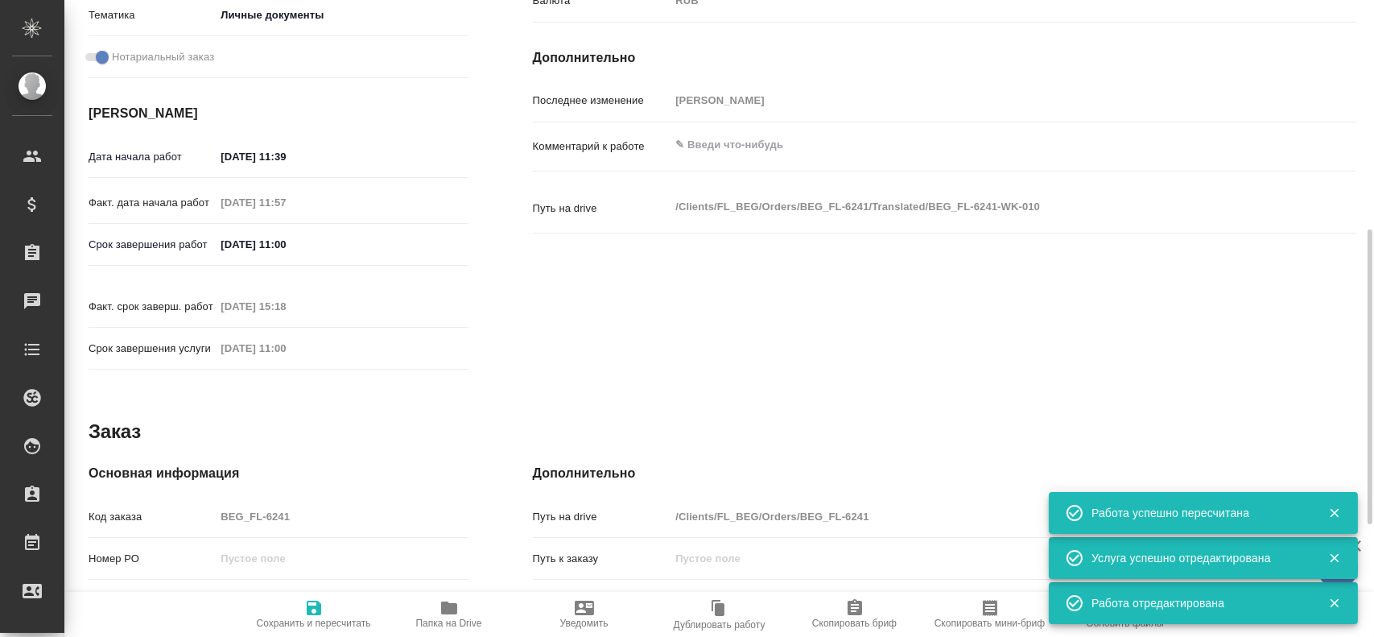
type textarea "x"
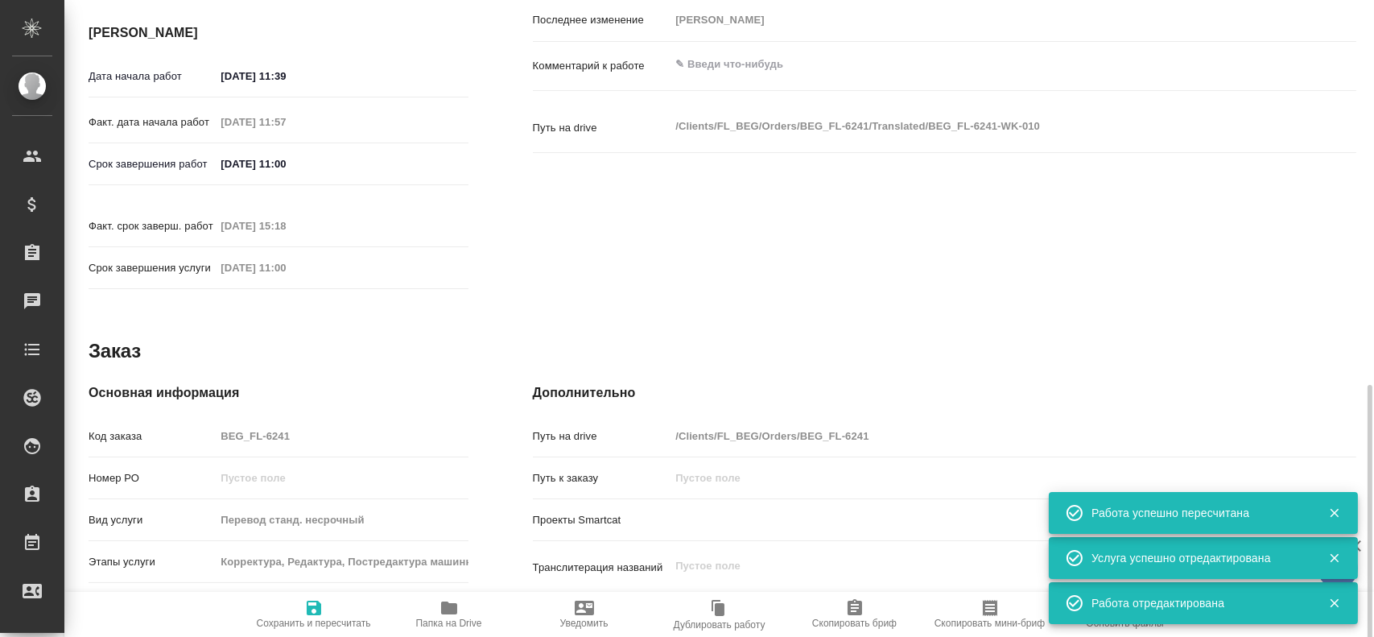
scroll to position [656, 0]
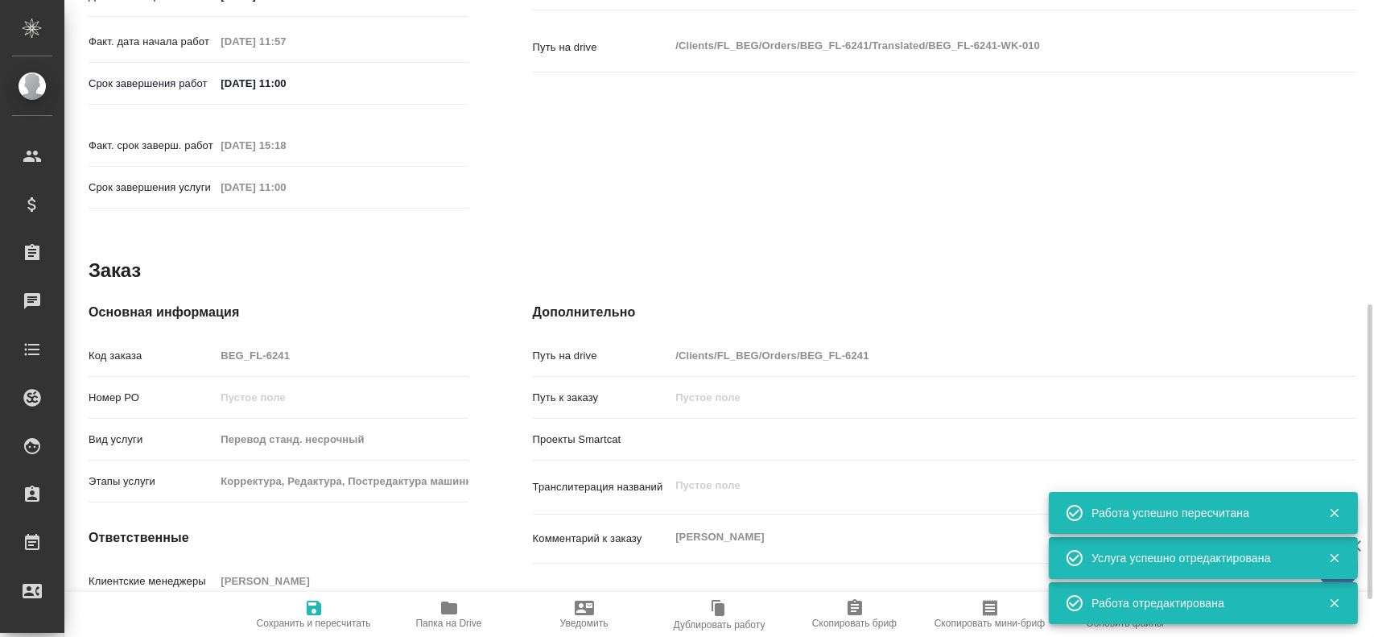
click at [206, 341] on div "Код заказа BEG_FL-6241" at bounding box center [279, 355] width 380 height 28
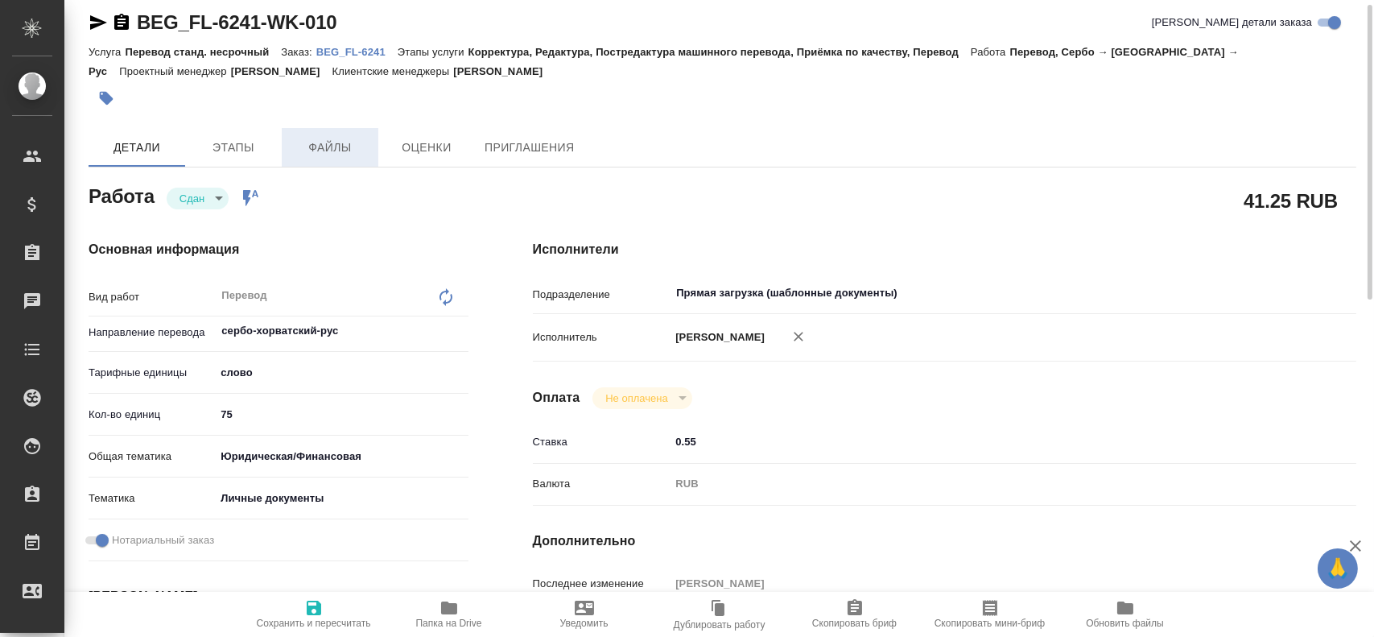
scroll to position [0, 0]
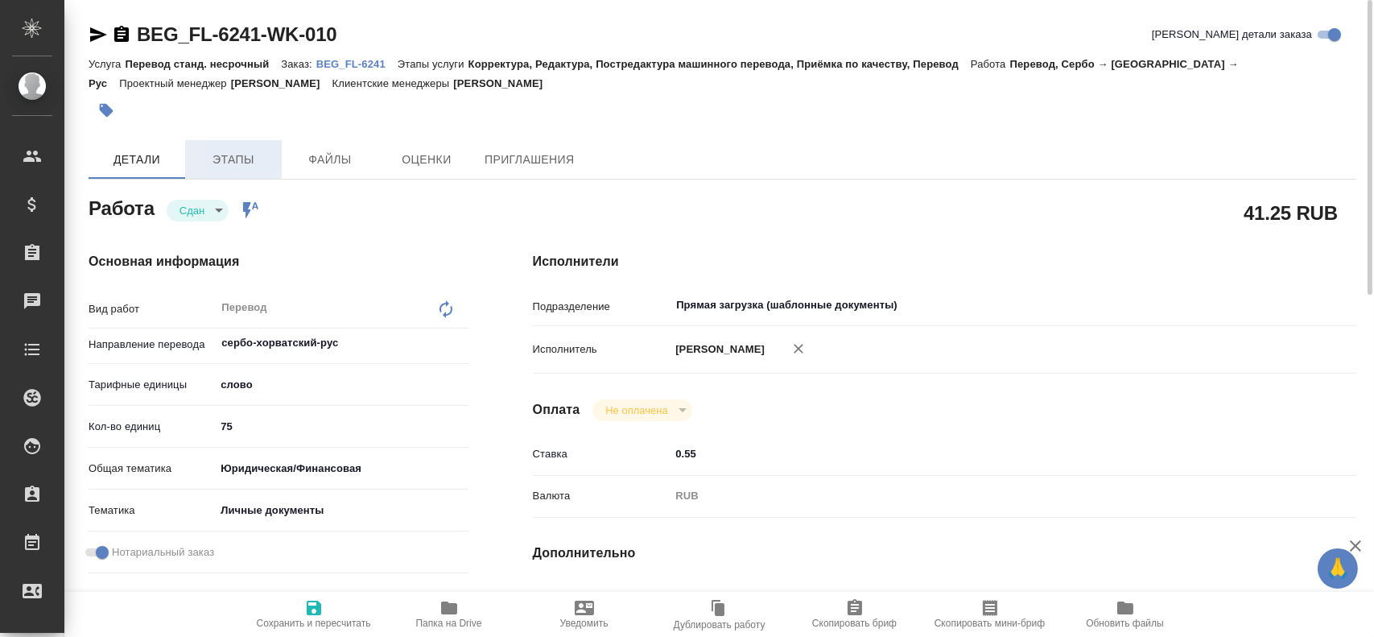
click at [259, 171] on button "Этапы" at bounding box center [233, 159] width 97 height 39
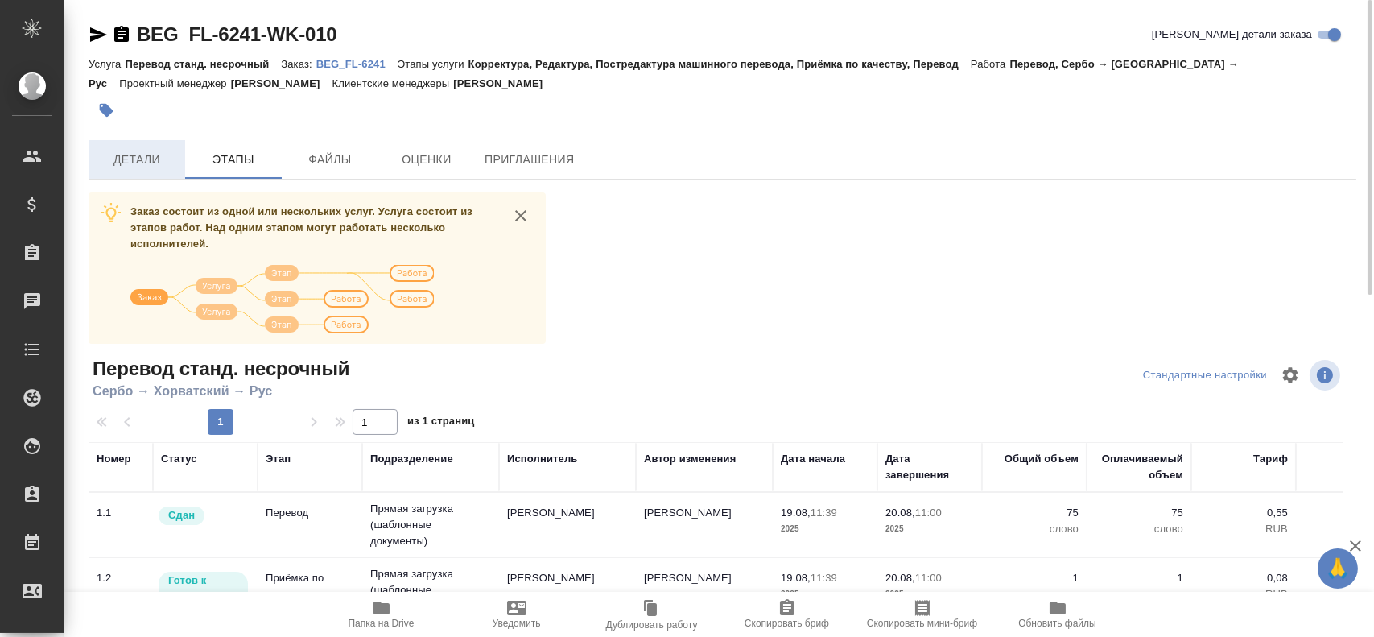
click at [153, 165] on span "Детали" at bounding box center [136, 160] width 77 height 20
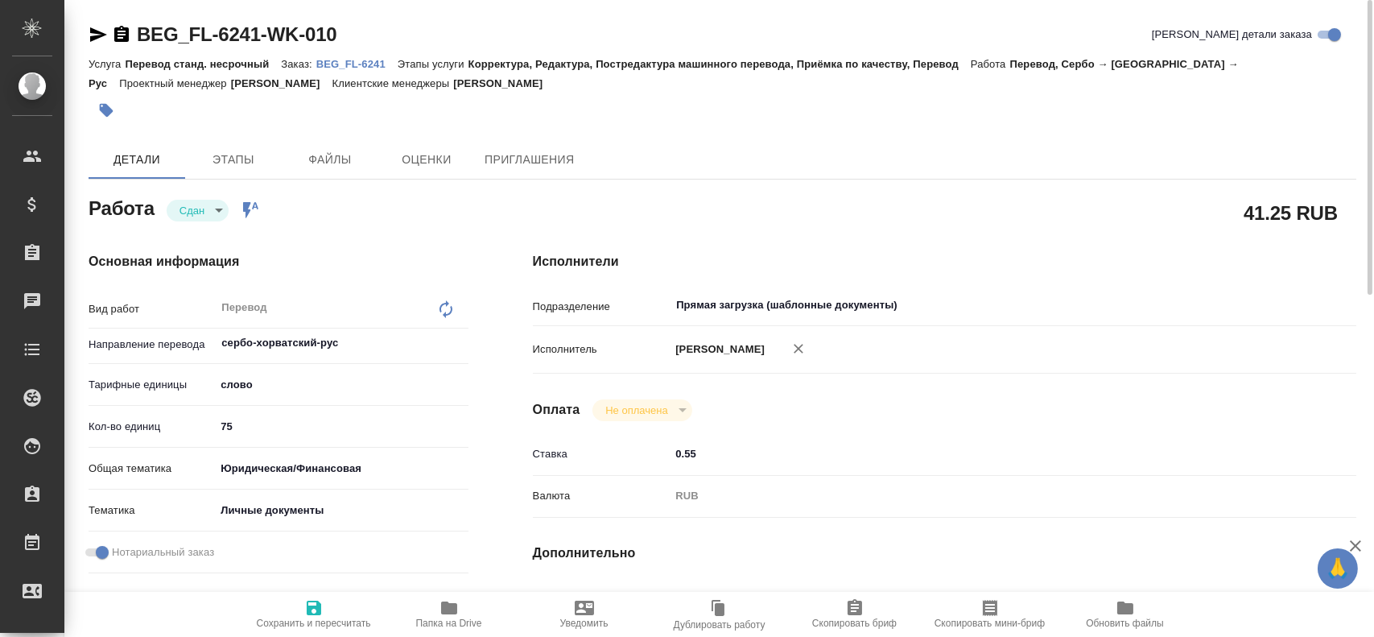
type textarea "x"
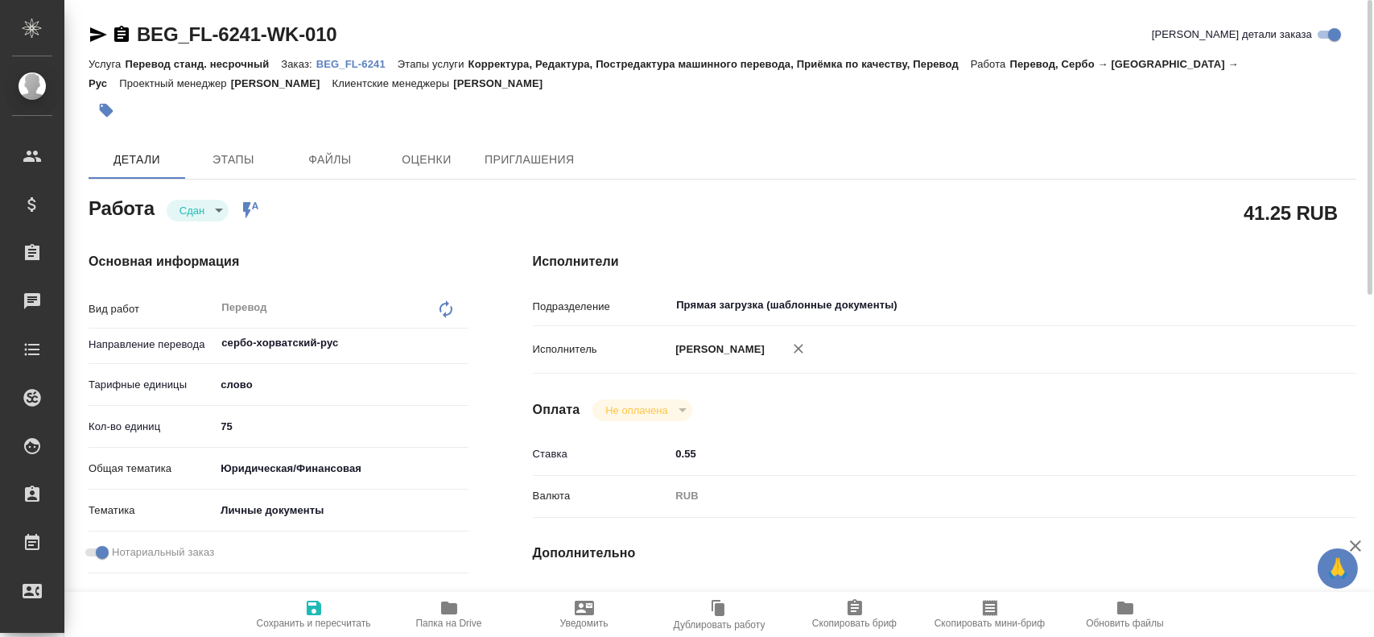
type textarea "x"
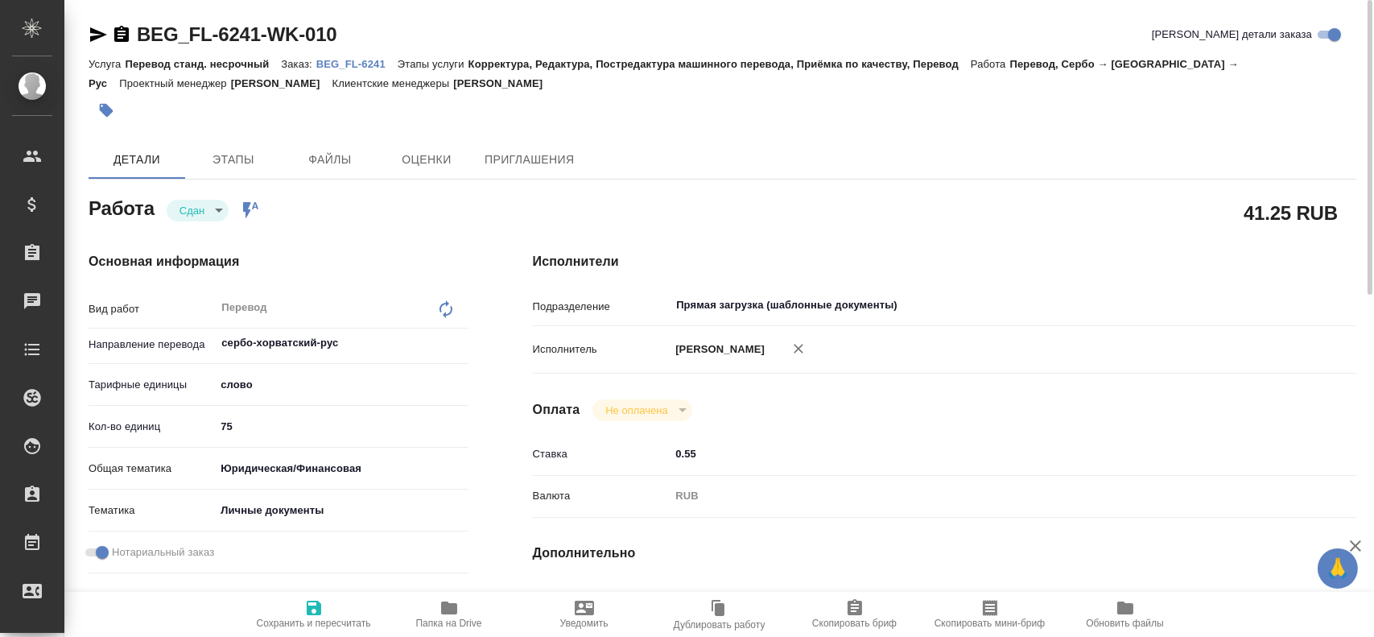
type textarea "x"
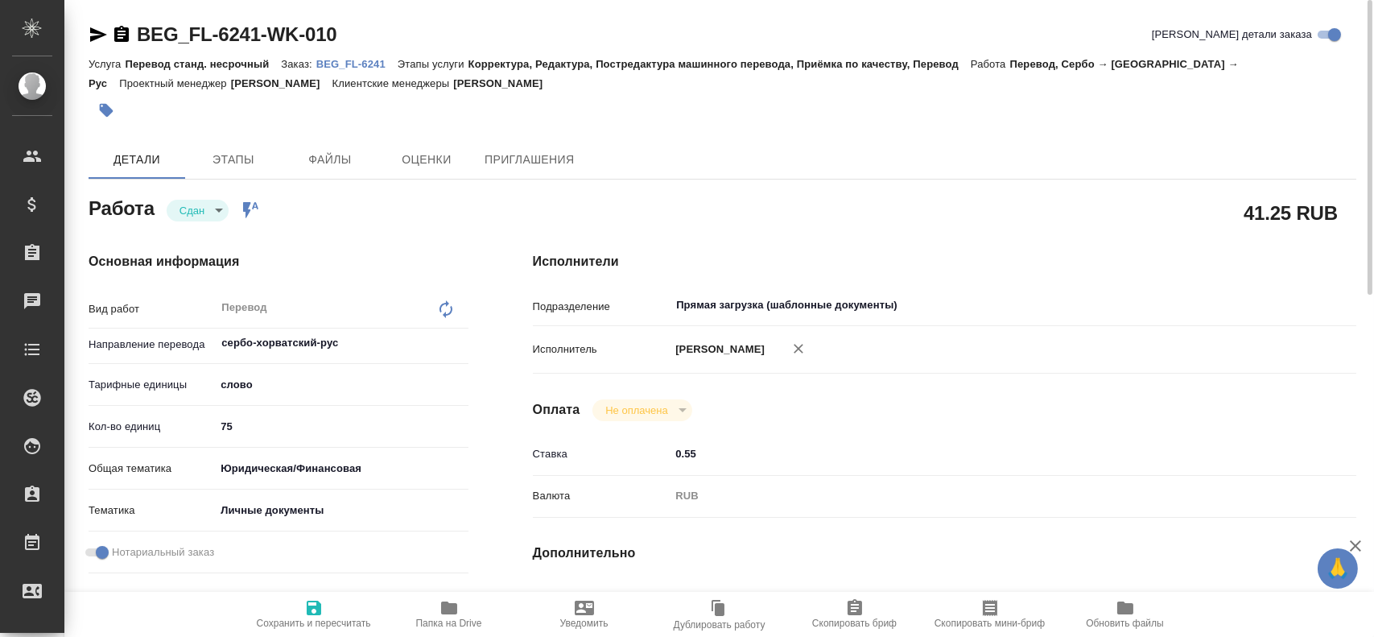
type textarea "x"
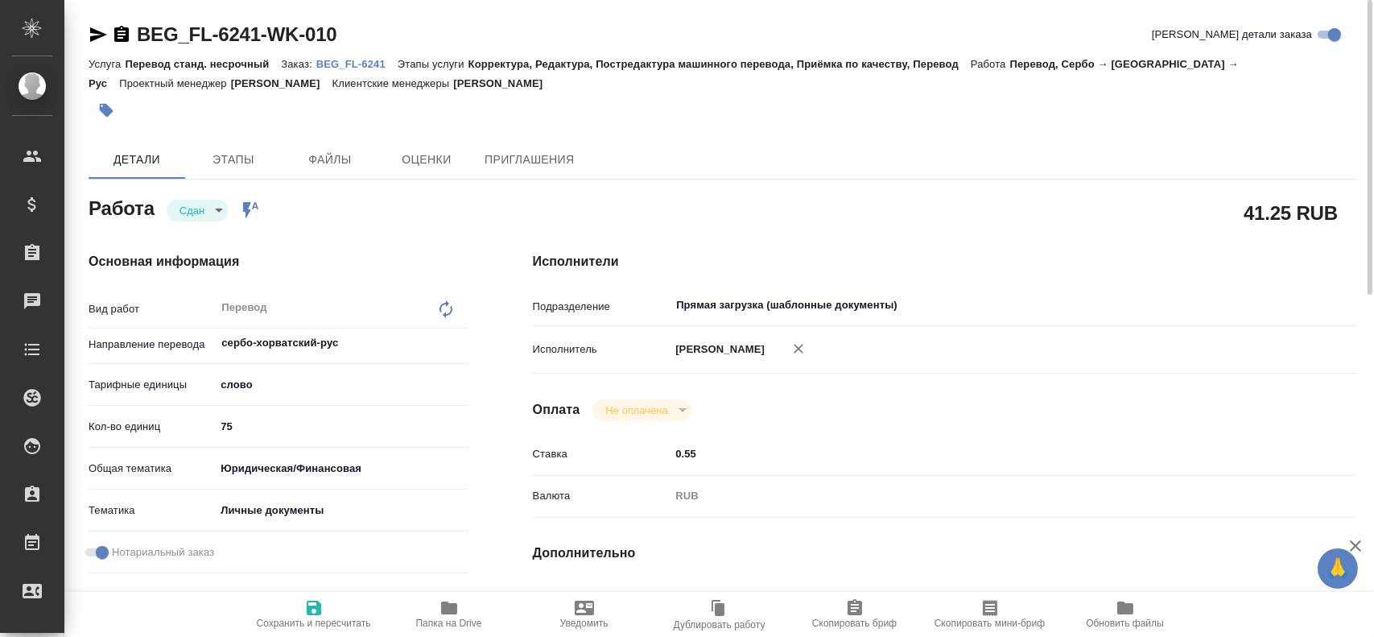
type textarea "x"
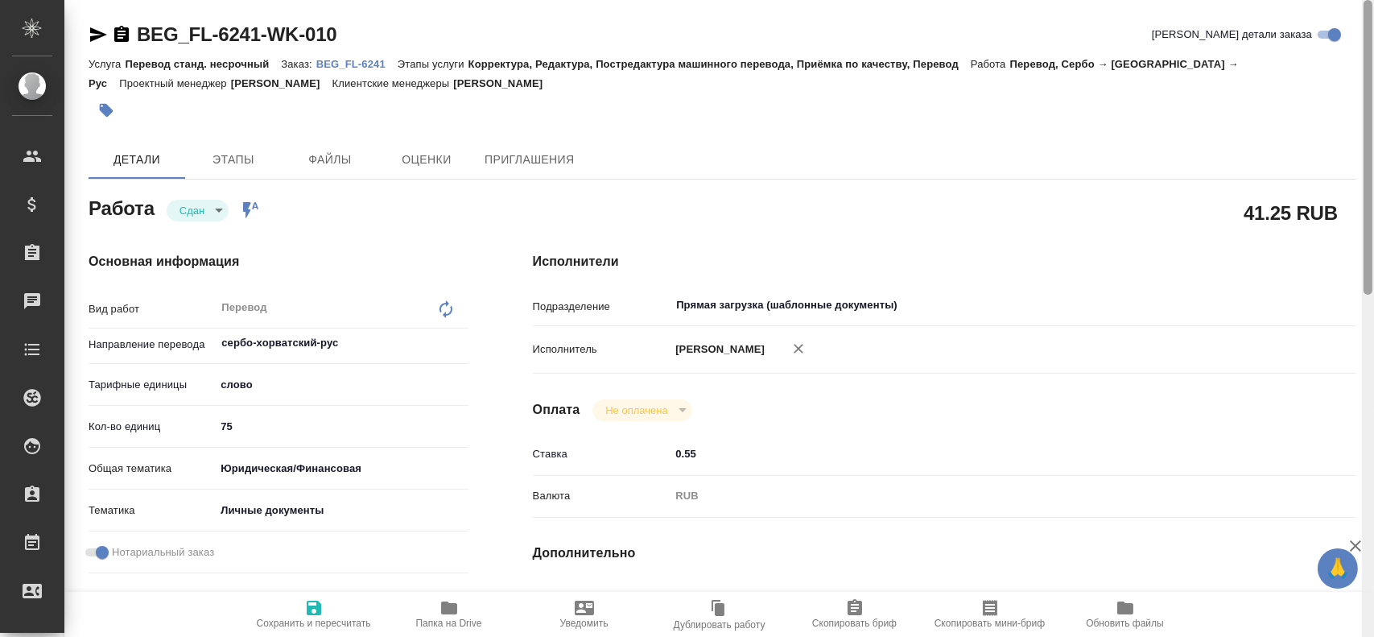
type textarea "x"
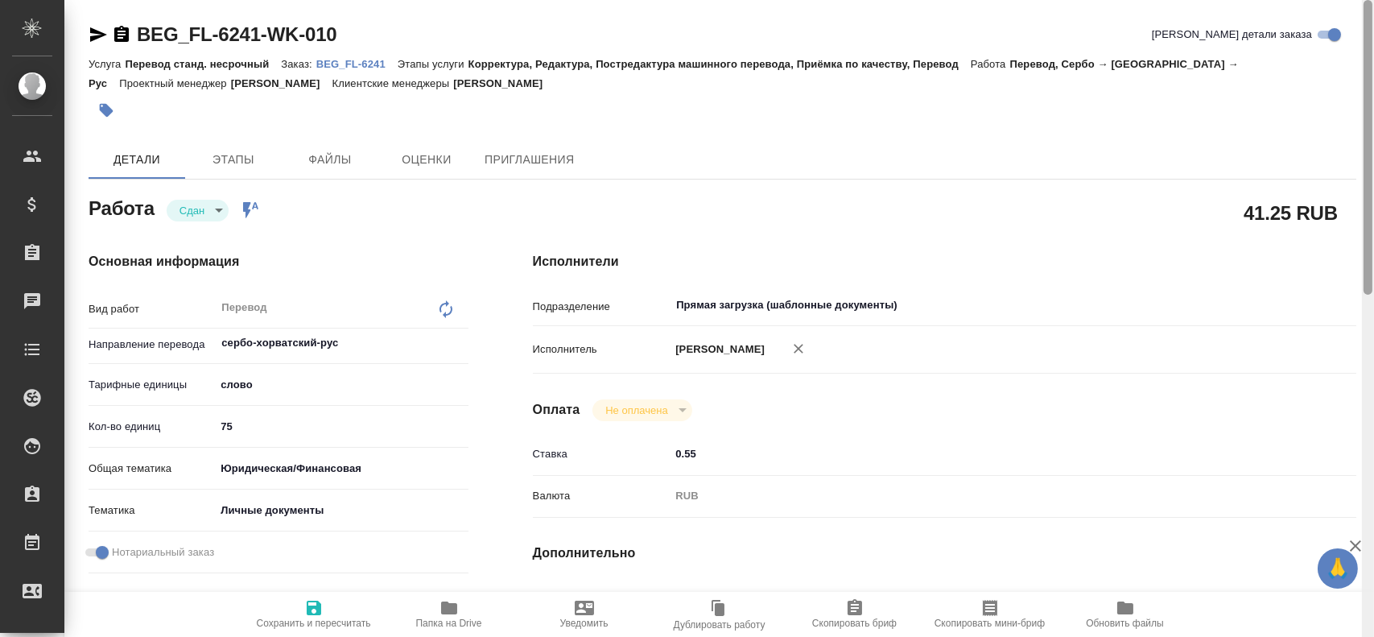
type textarea "x"
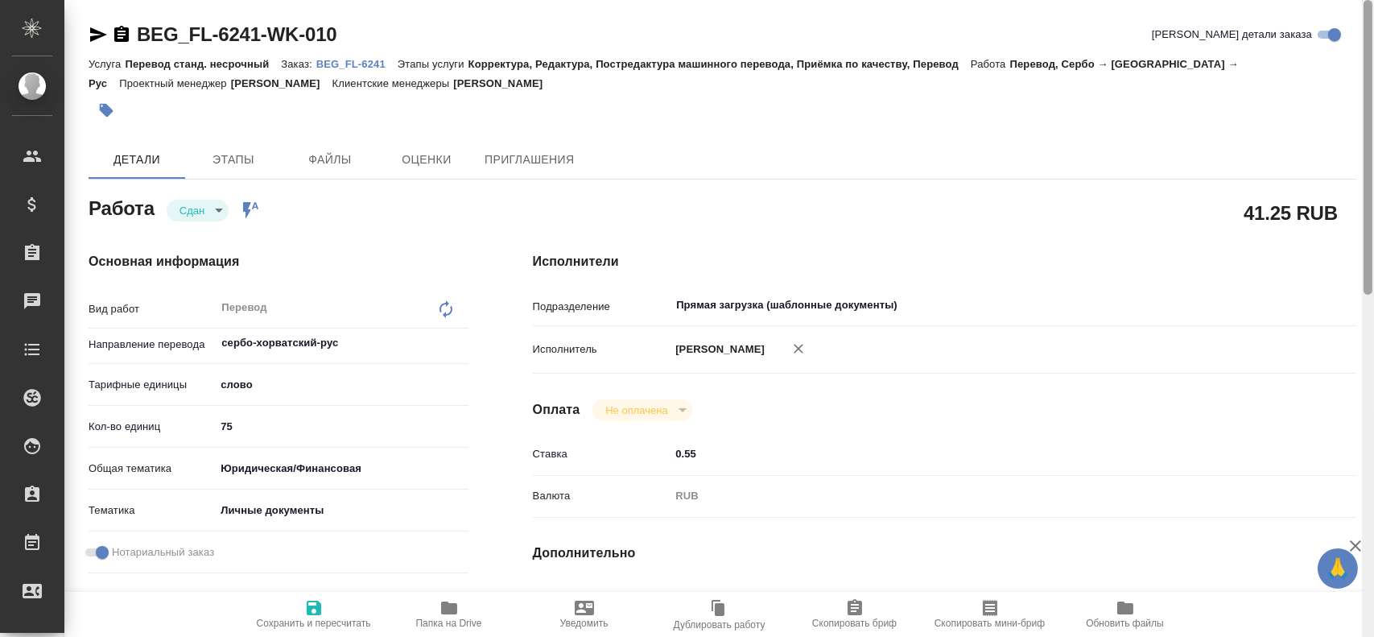
type textarea "x"
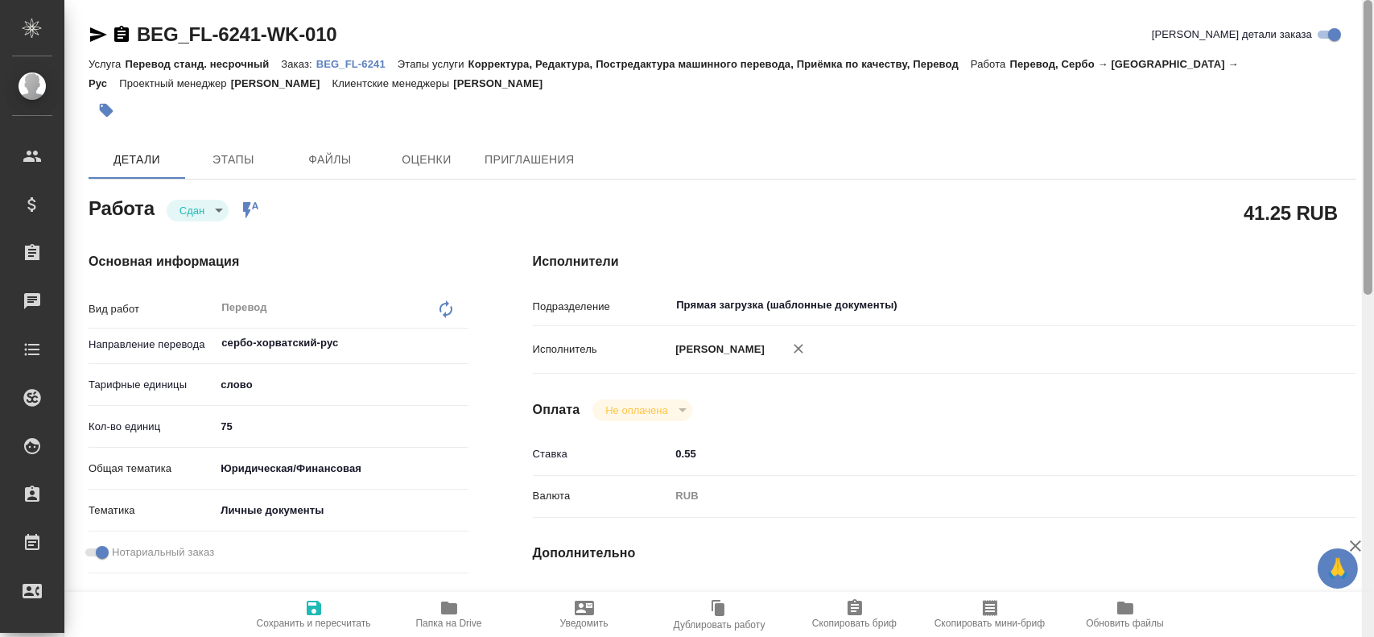
type textarea "x"
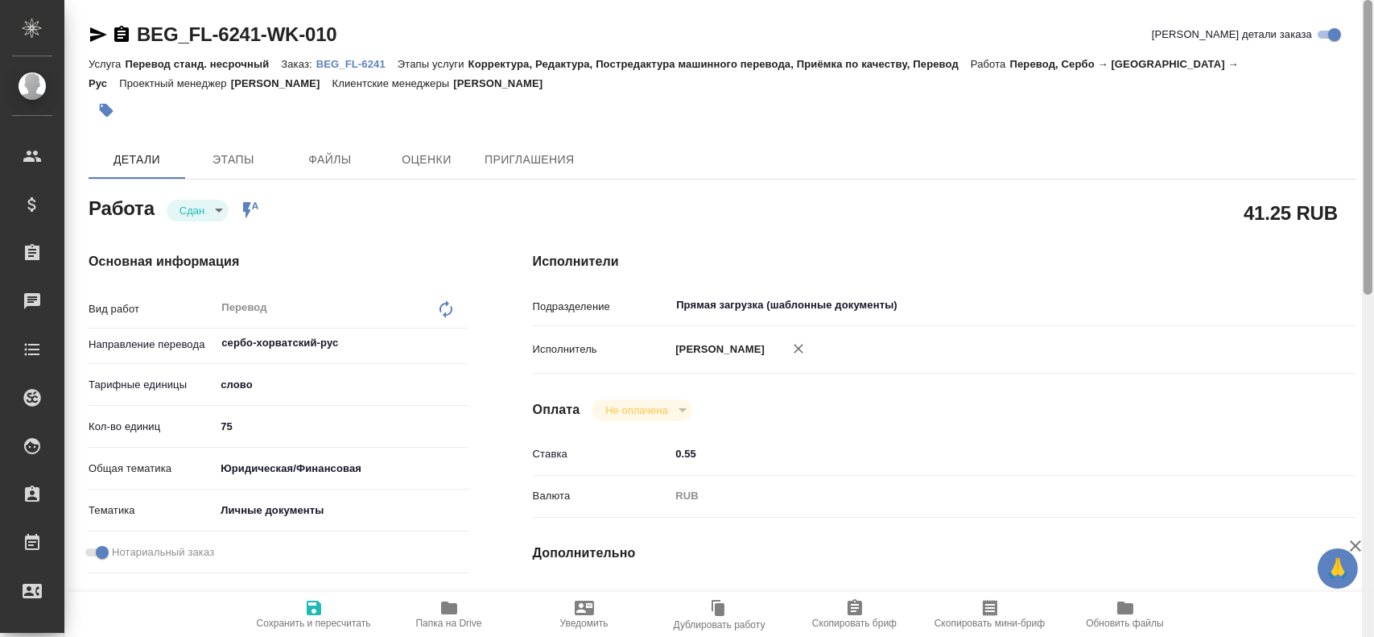
type textarea "x"
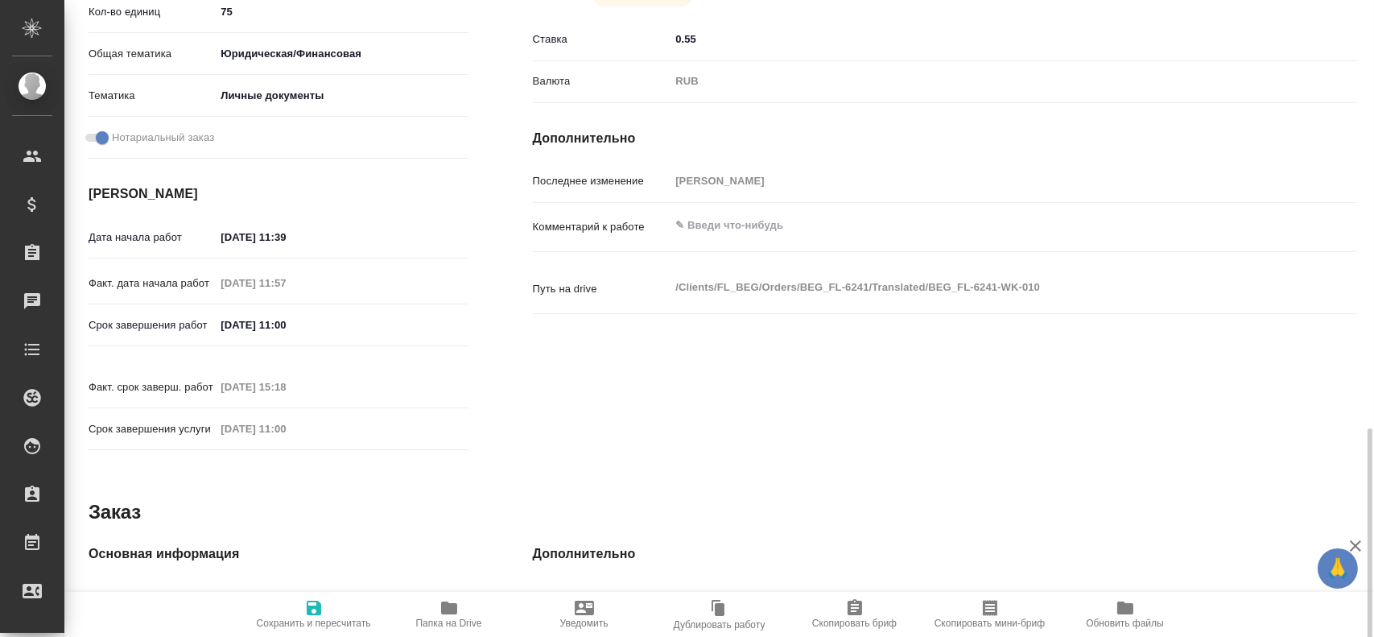
scroll to position [737, 0]
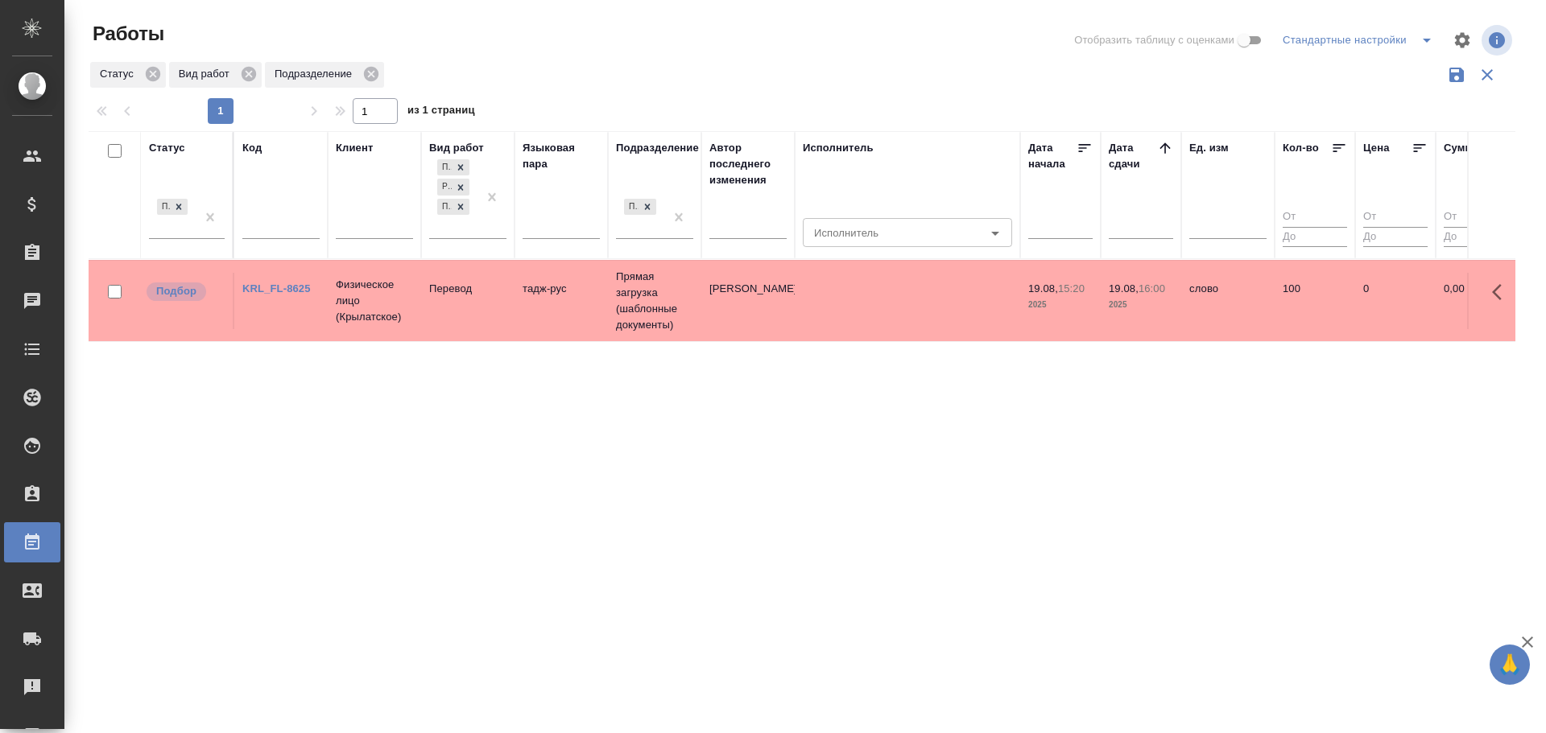
click at [627, 312] on td "Прямая загрузка (шаблонные документы)" at bounding box center [654, 301] width 93 height 81
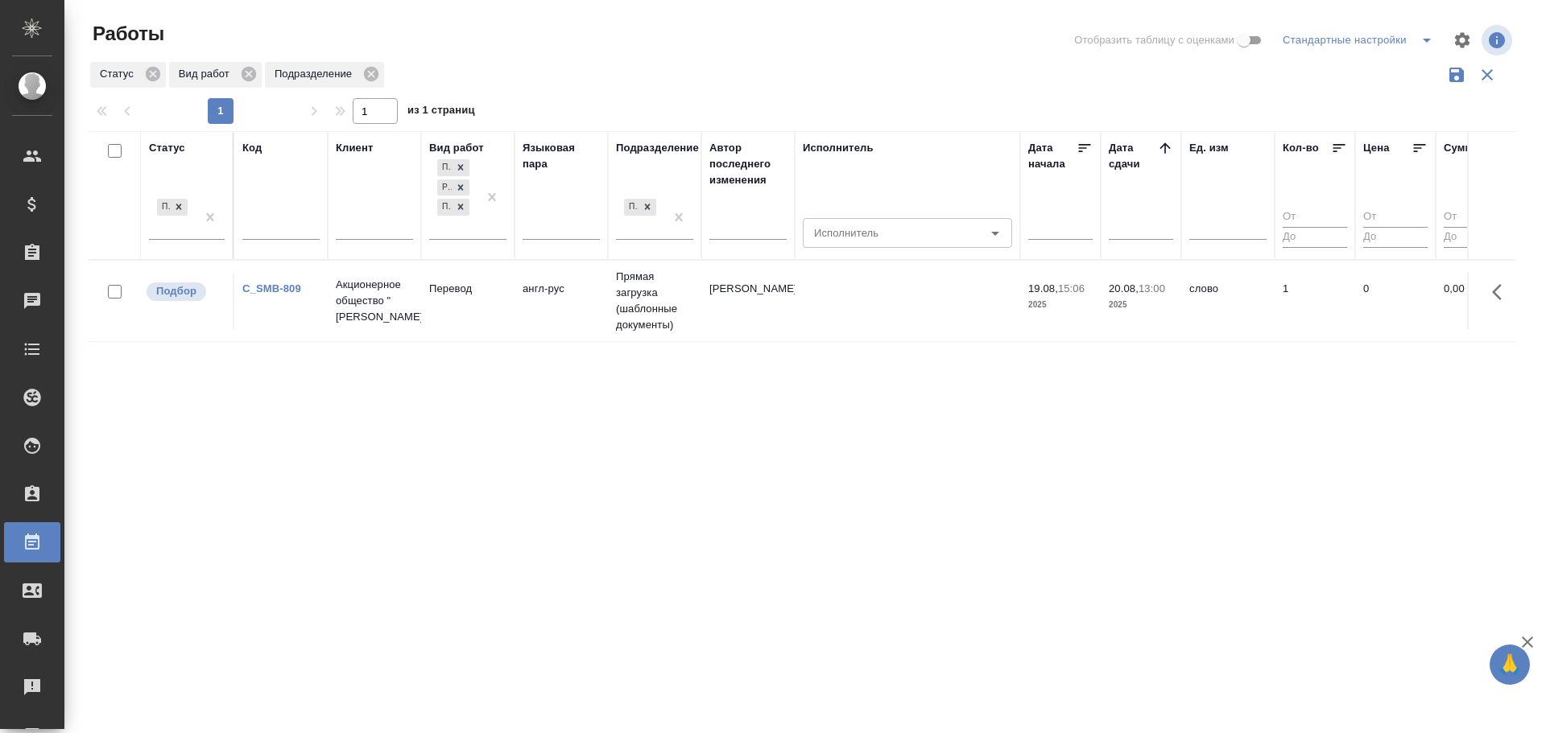
click at [659, 310] on td "Прямая загрузка (шаблонные документы)" at bounding box center [654, 301] width 93 height 81
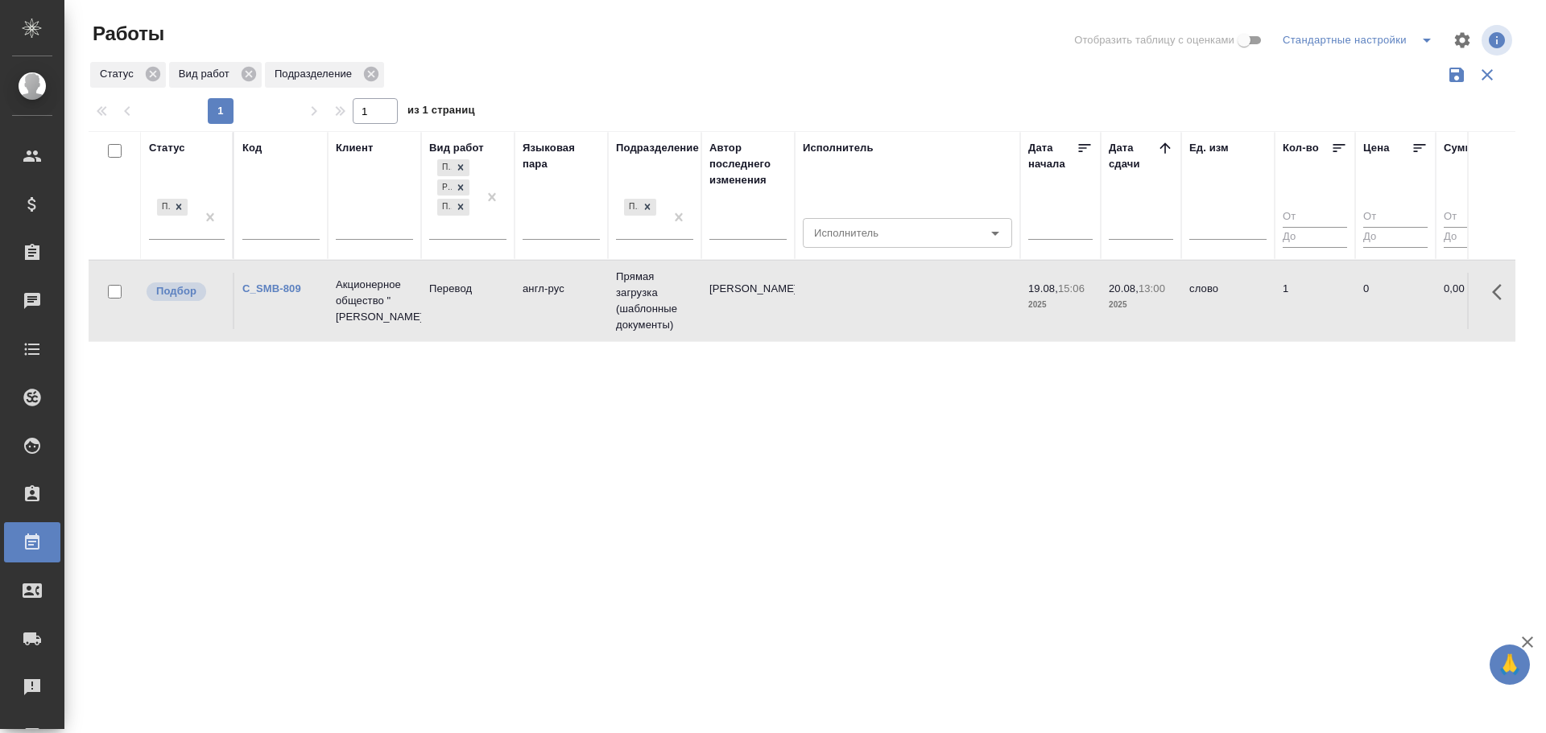
click at [659, 310] on td "Прямая загрузка (шаблонные документы)" at bounding box center [654, 301] width 93 height 81
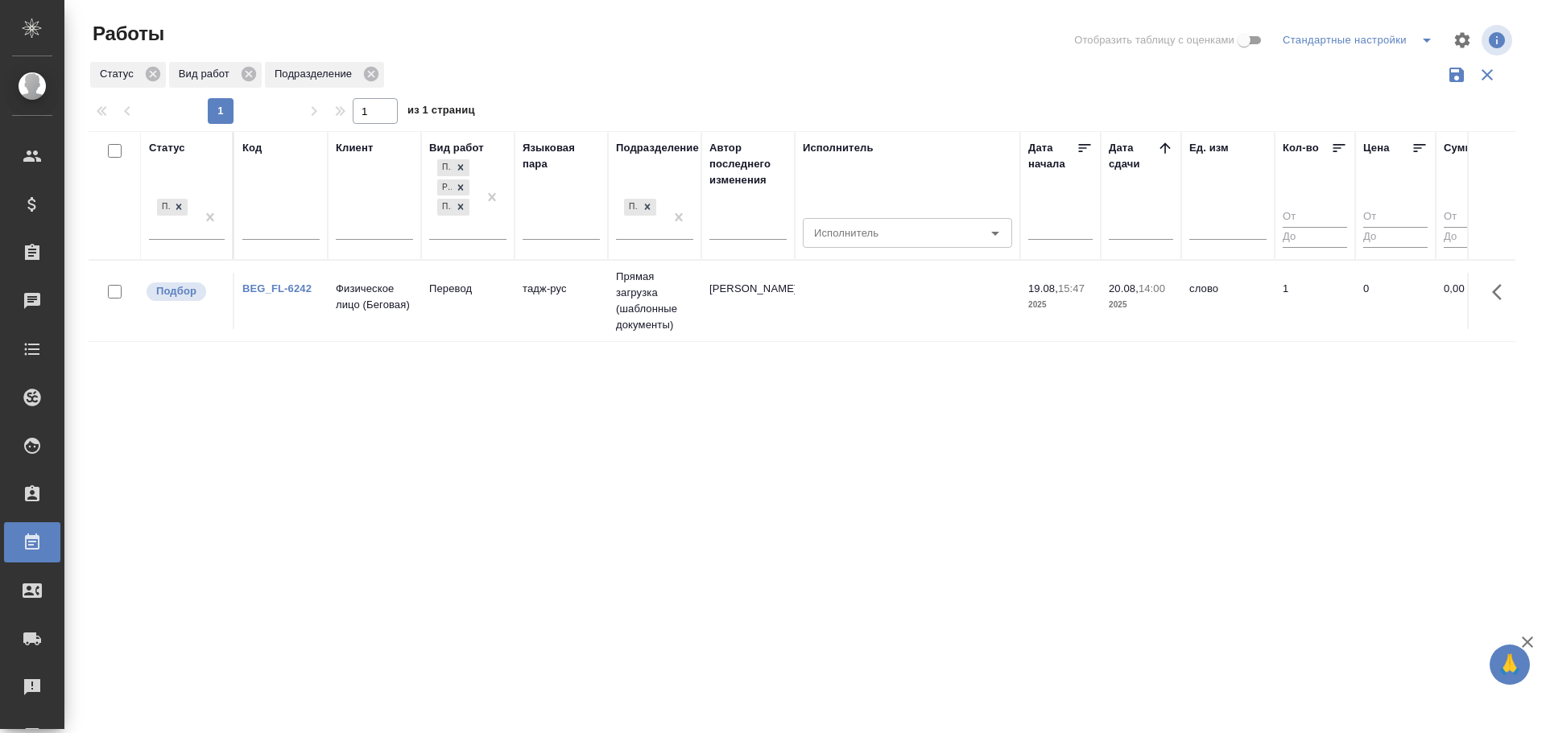
click at [415, 300] on td "Физическое лицо (Беговая)" at bounding box center [374, 301] width 93 height 56
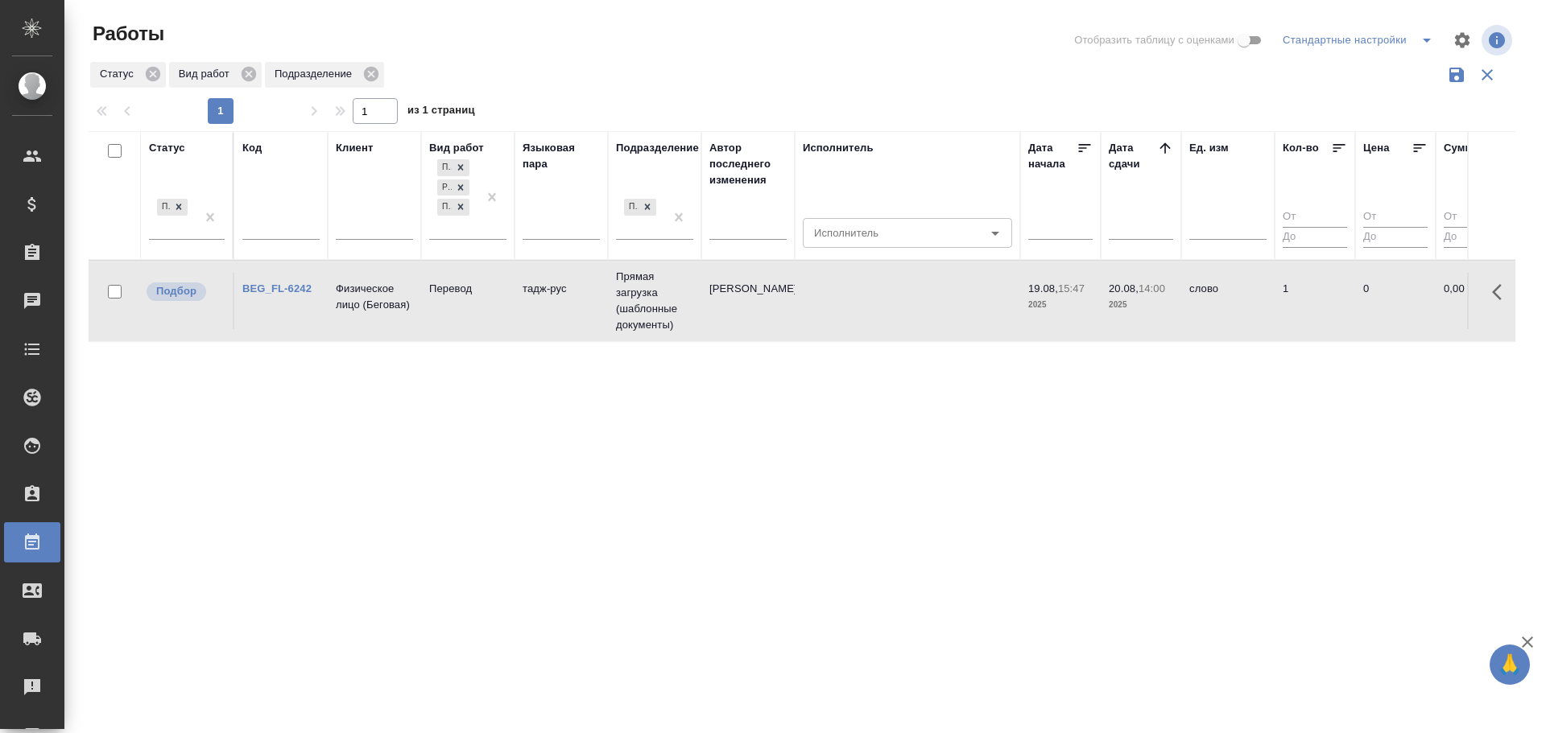
click at [415, 300] on td "Физическое лицо (Беговая)" at bounding box center [374, 301] width 93 height 56
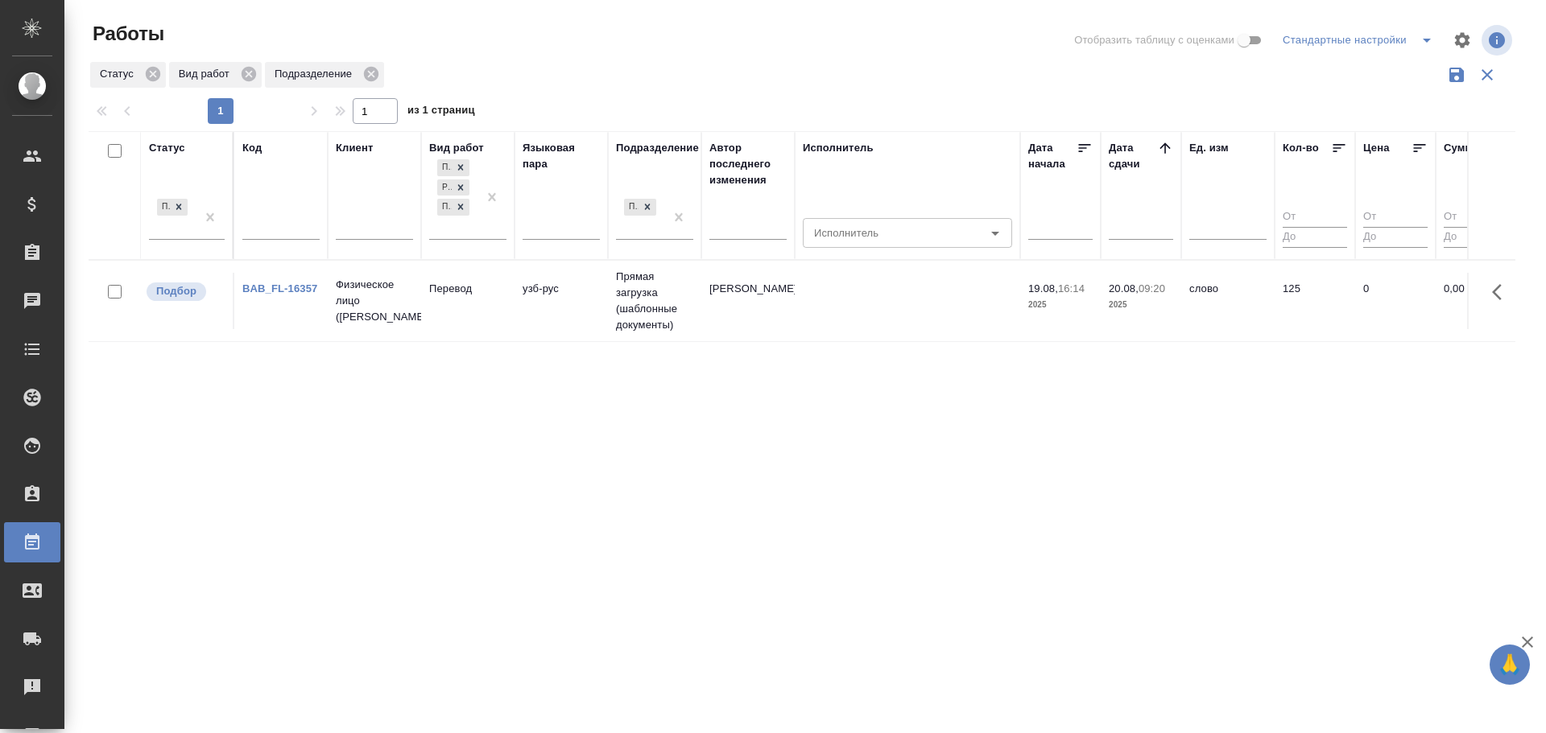
click at [436, 304] on td "Перевод" at bounding box center [467, 301] width 93 height 56
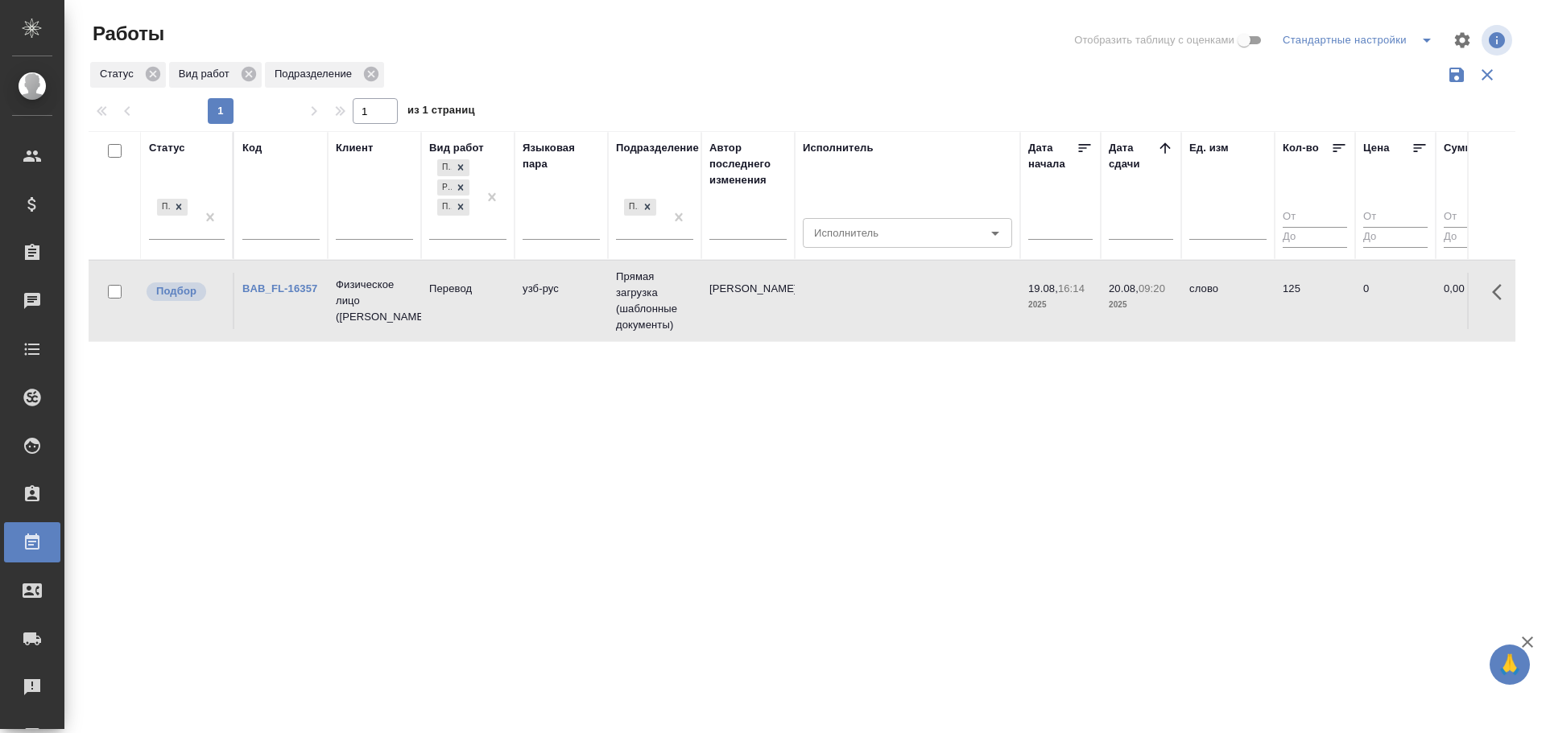
click at [436, 304] on td "Перевод" at bounding box center [467, 301] width 93 height 56
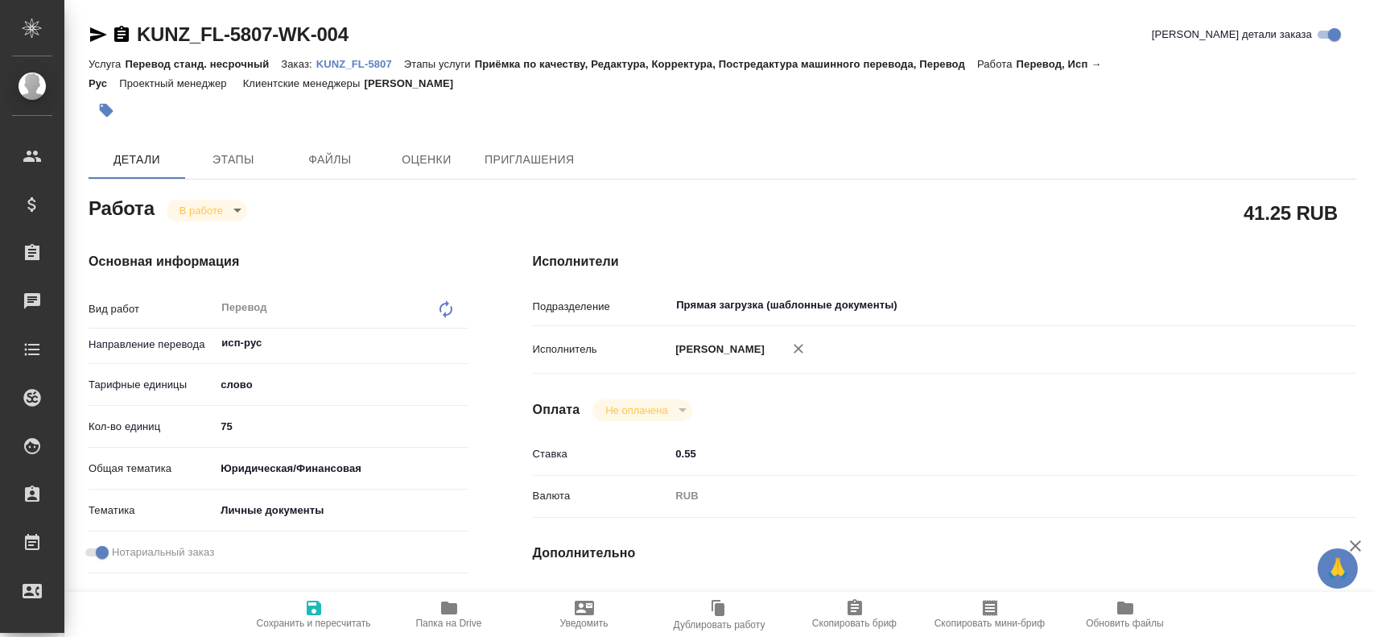
type textarea "x"
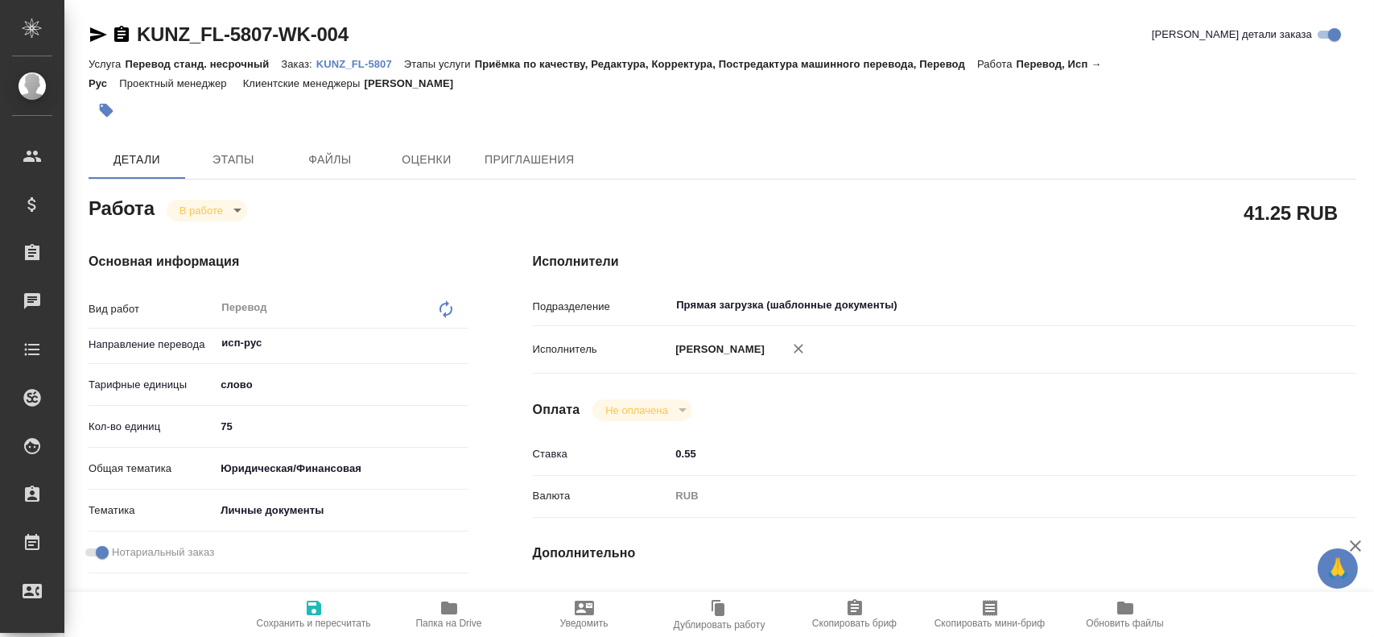
type textarea "x"
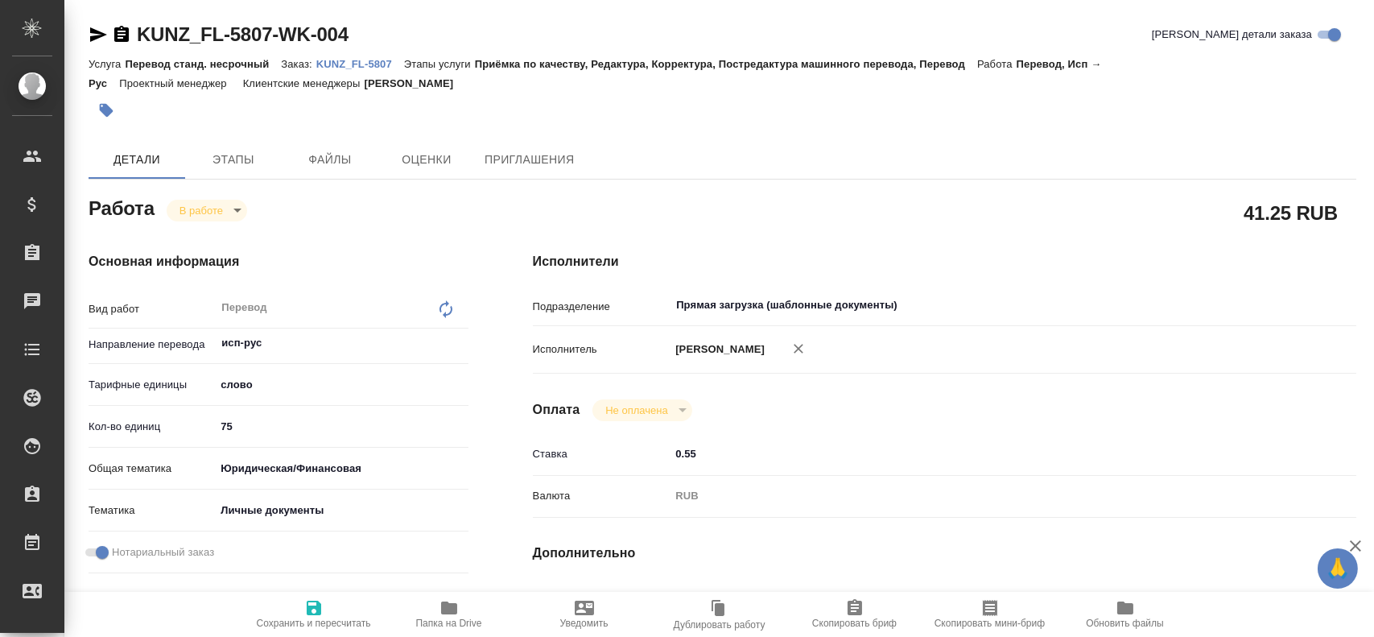
scroll to position [644, 0]
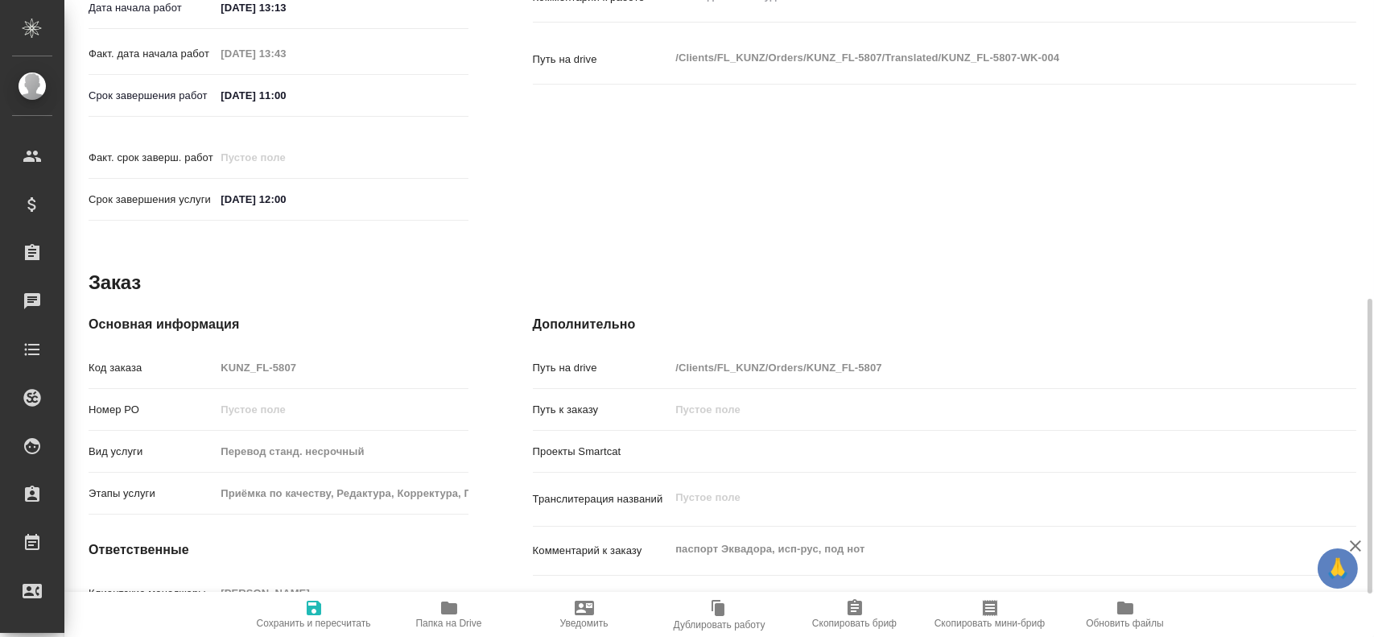
type textarea "x"
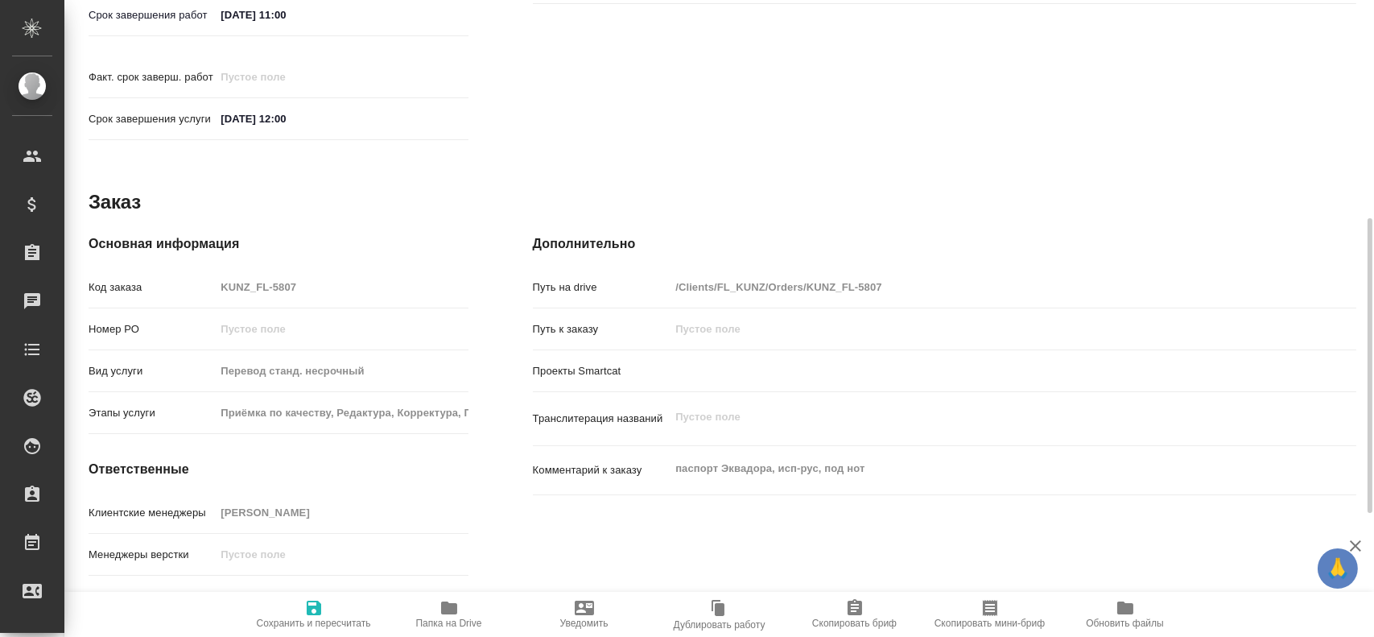
type textarea "x"
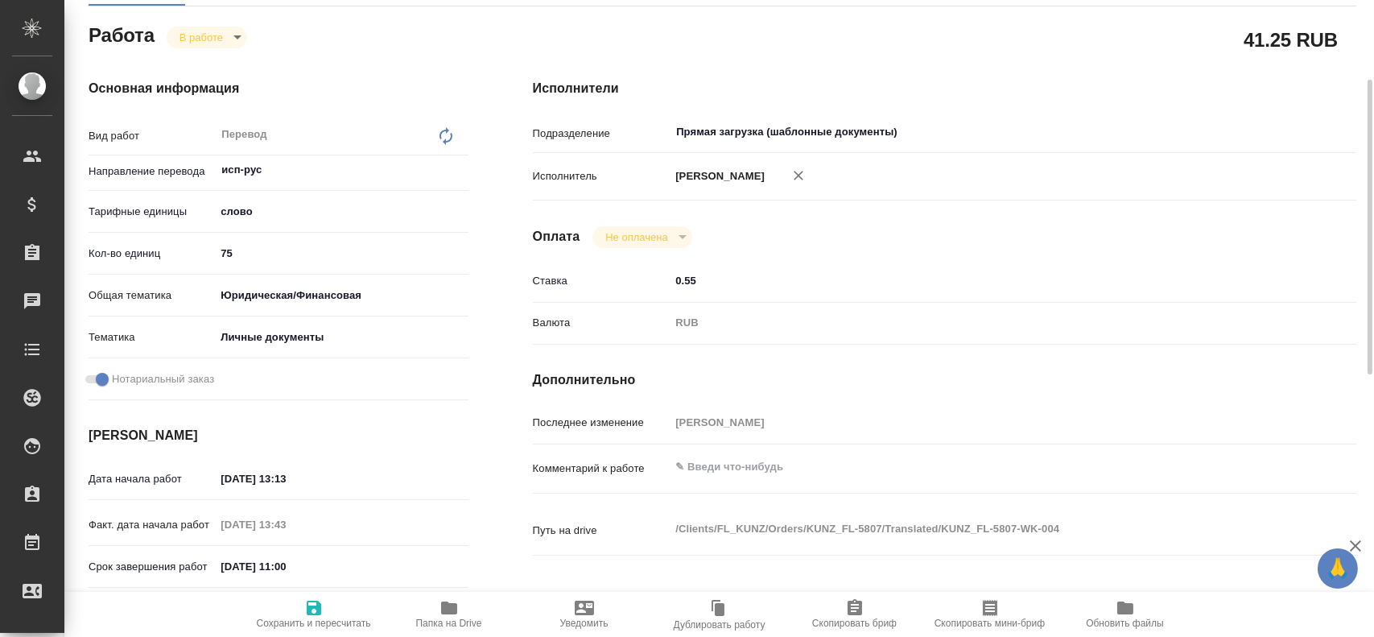
scroll to position [0, 0]
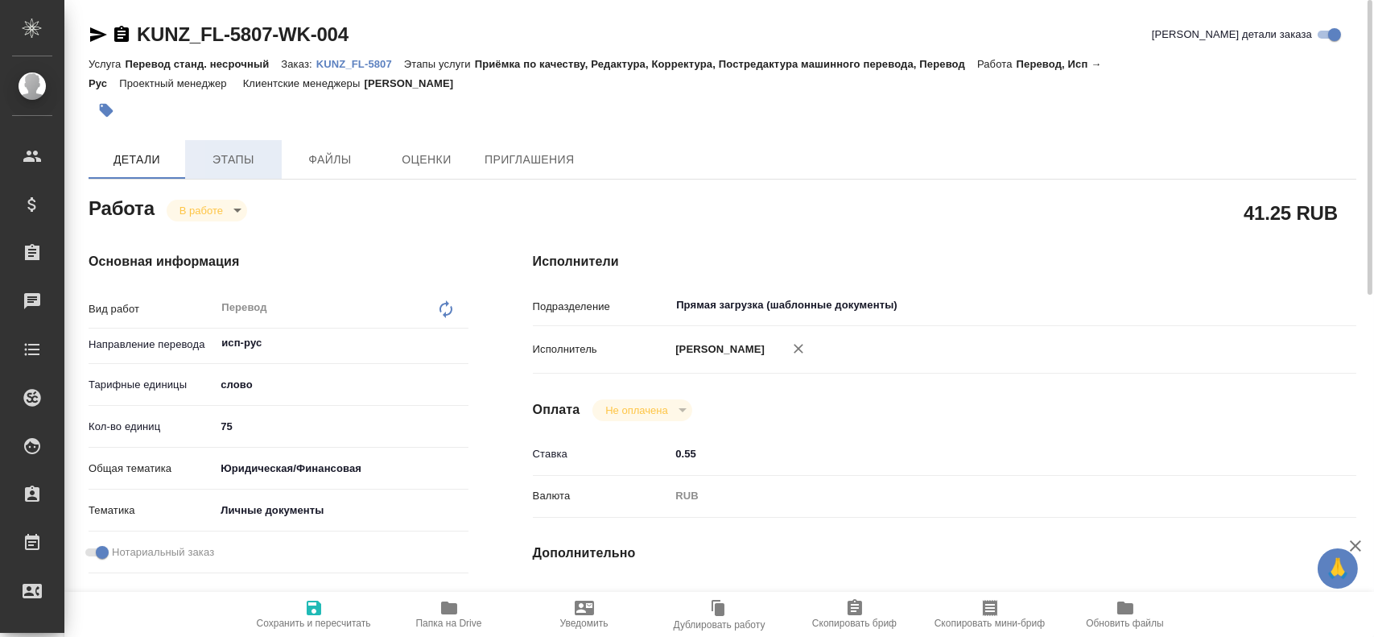
click at [233, 162] on span "Этапы" at bounding box center [233, 160] width 77 height 20
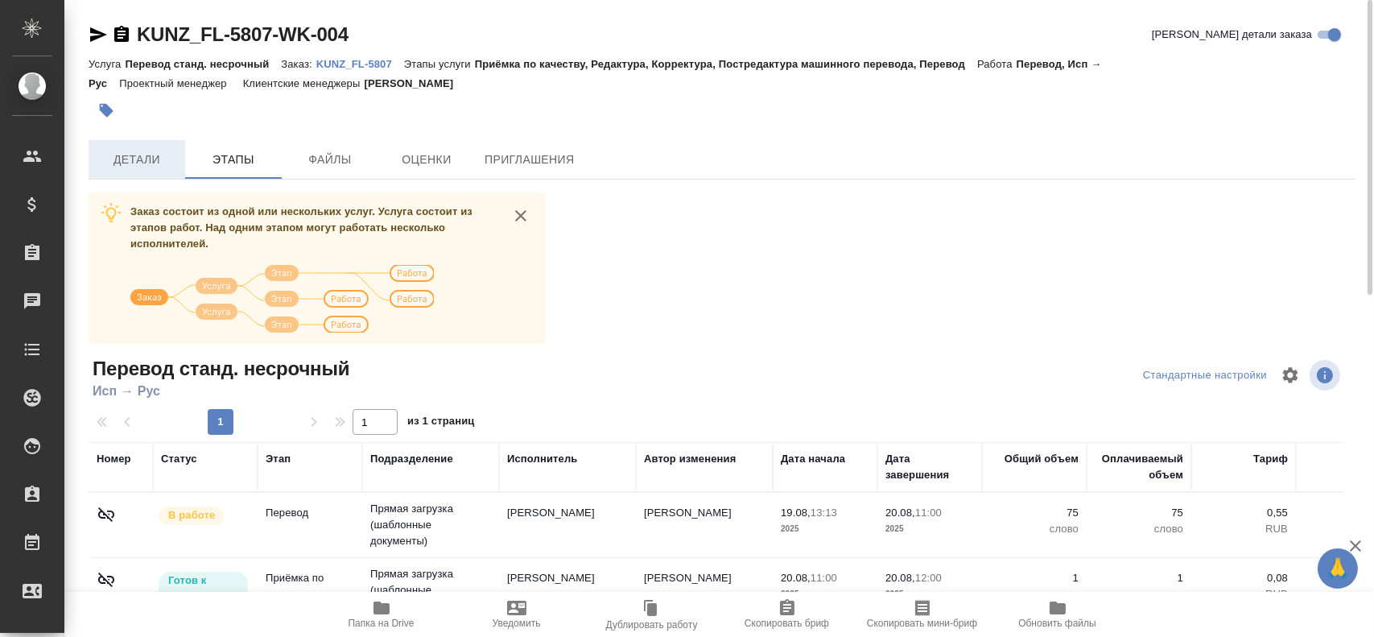
click at [157, 167] on span "Детали" at bounding box center [136, 160] width 77 height 20
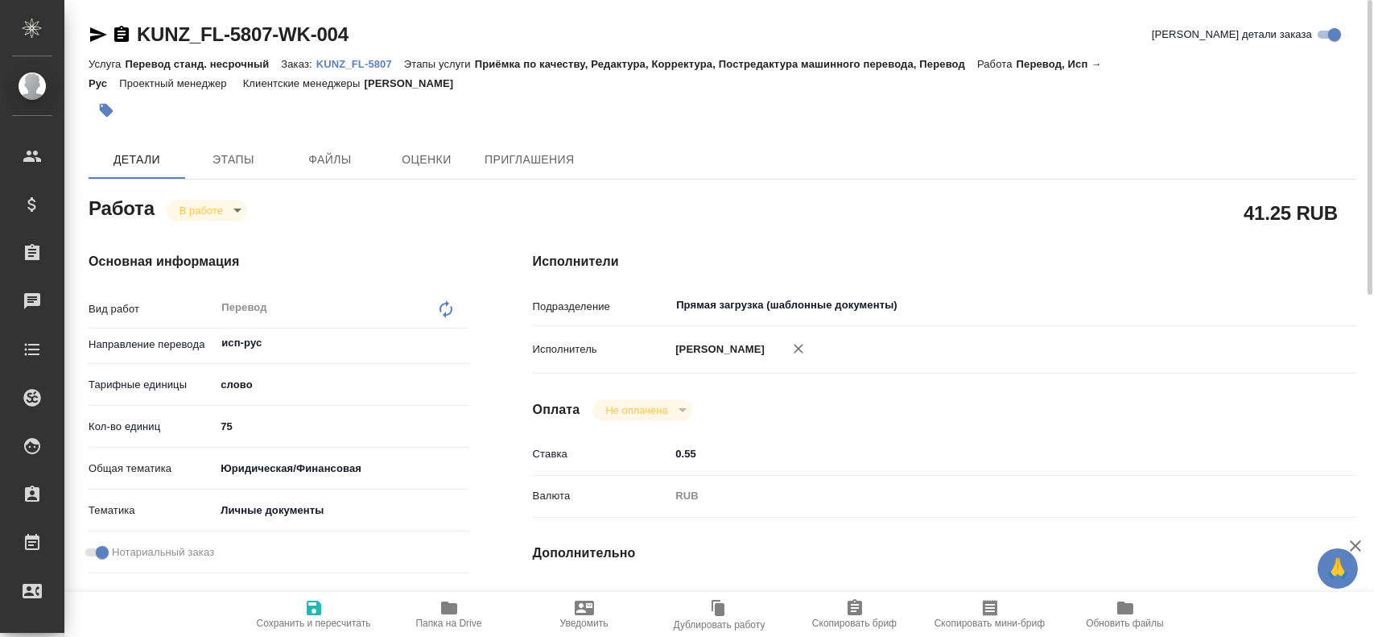
type textarea "x"
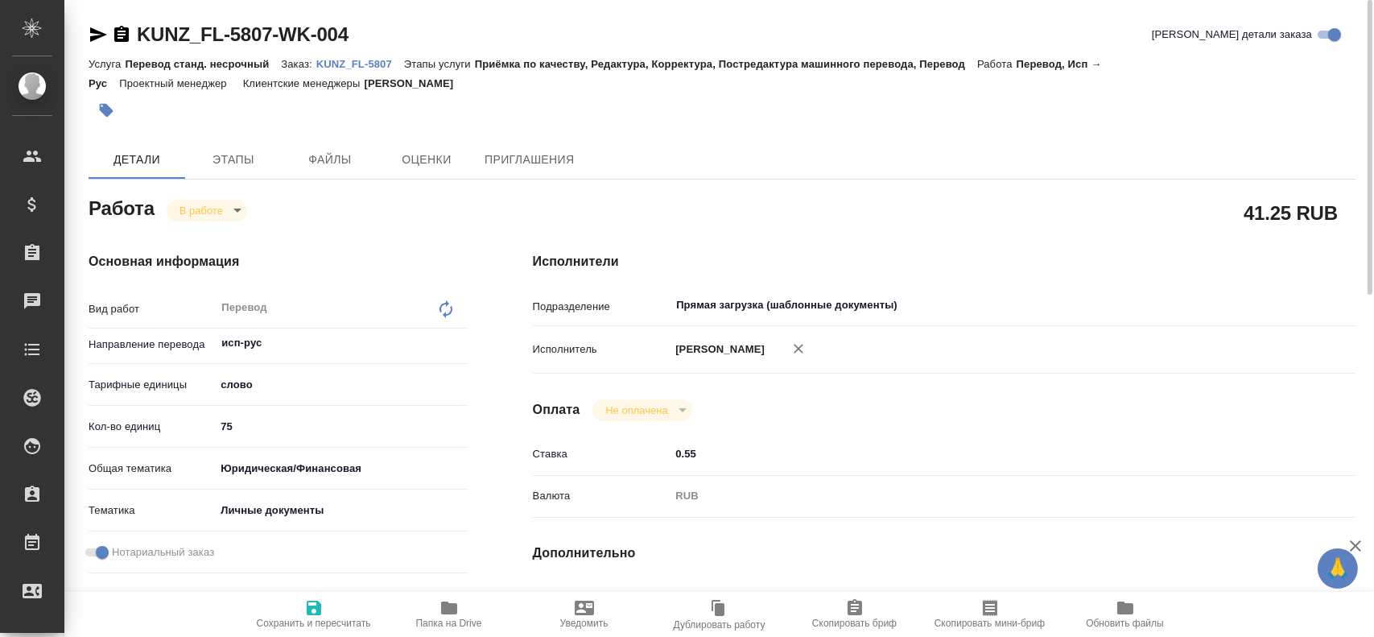
type textarea "x"
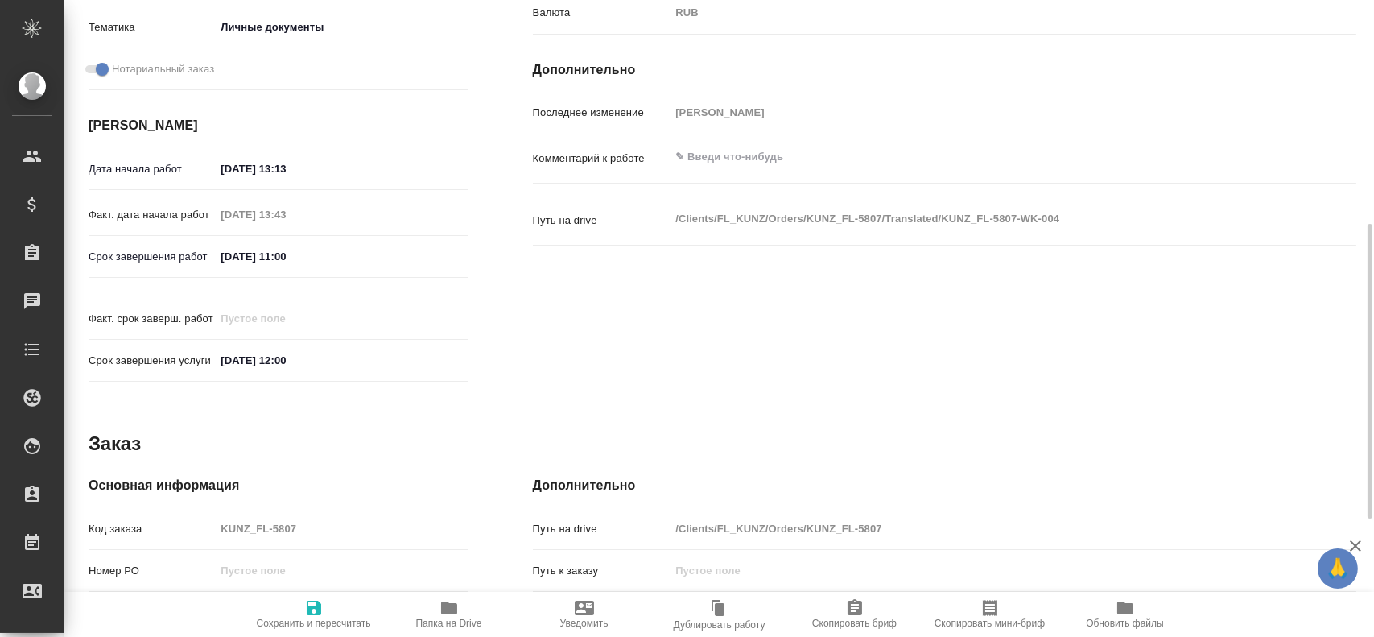
scroll to position [737, 0]
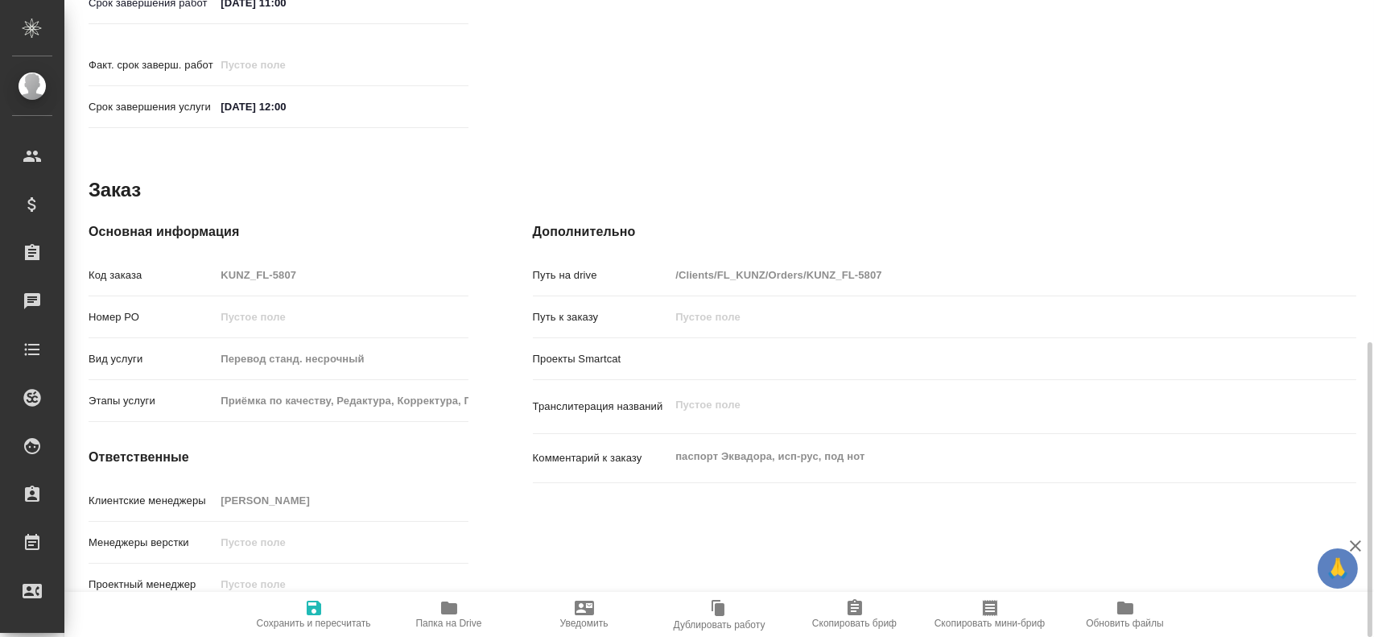
type textarea "x"
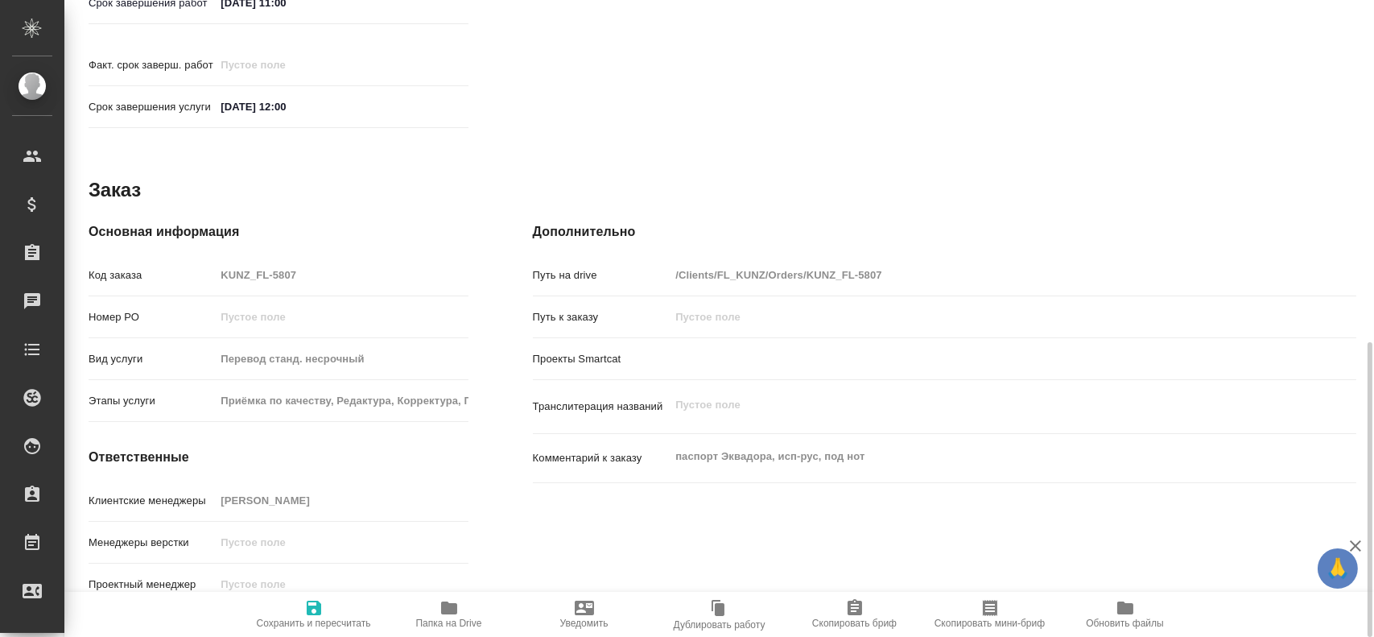
type textarea "x"
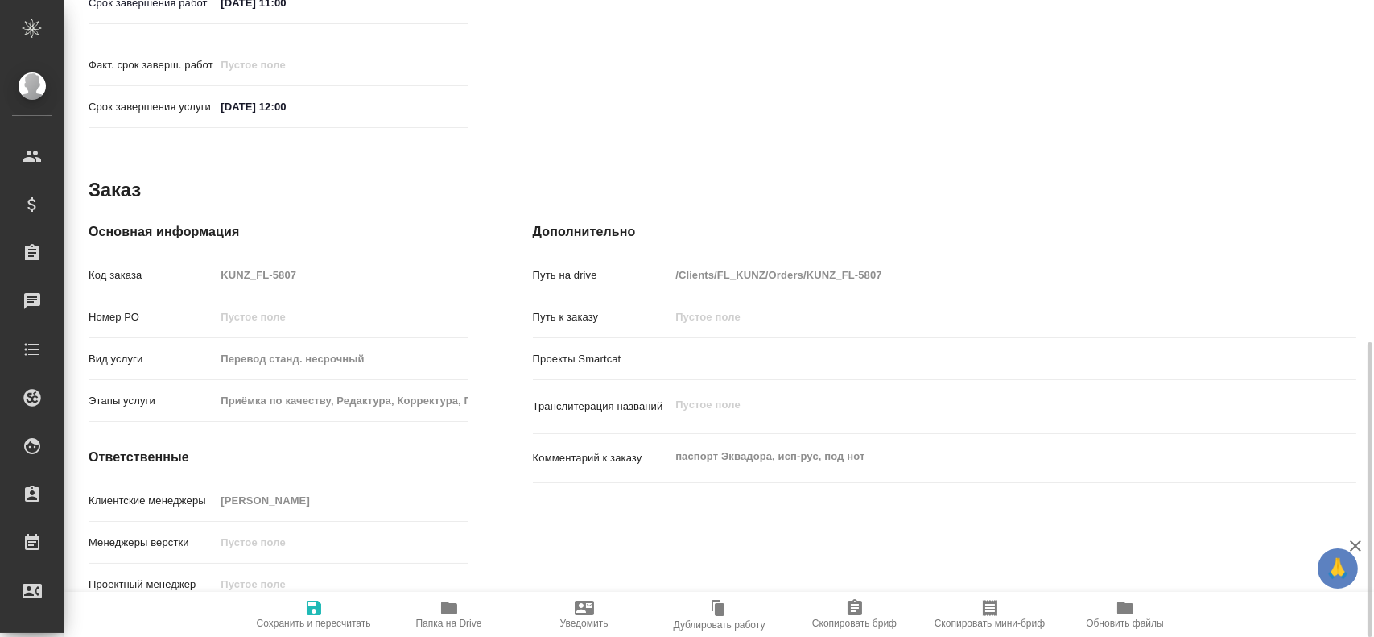
type textarea "x"
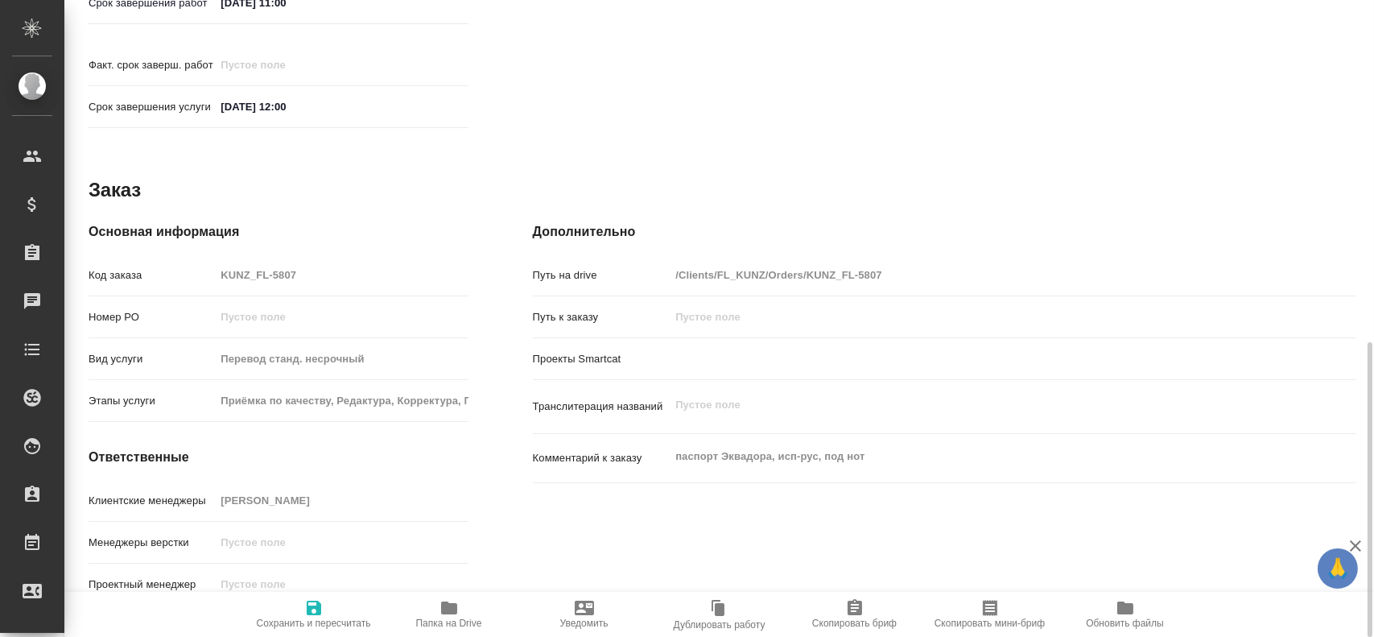
type textarea "x"
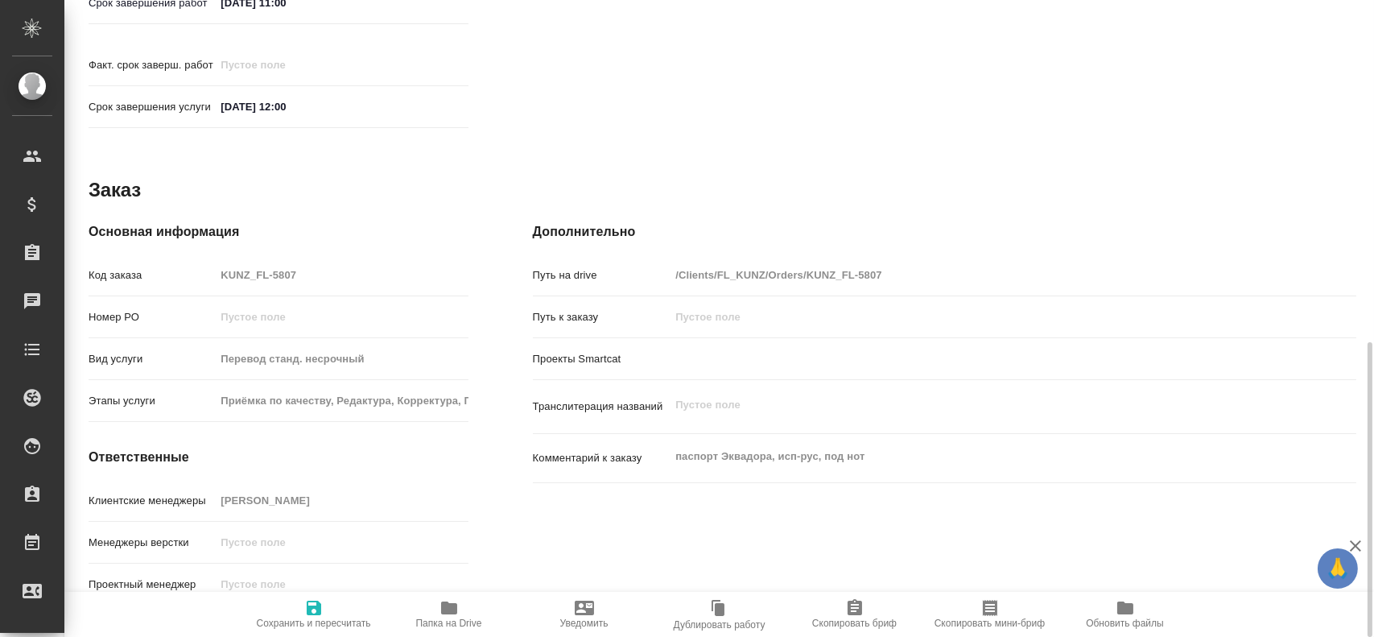
type textarea "x"
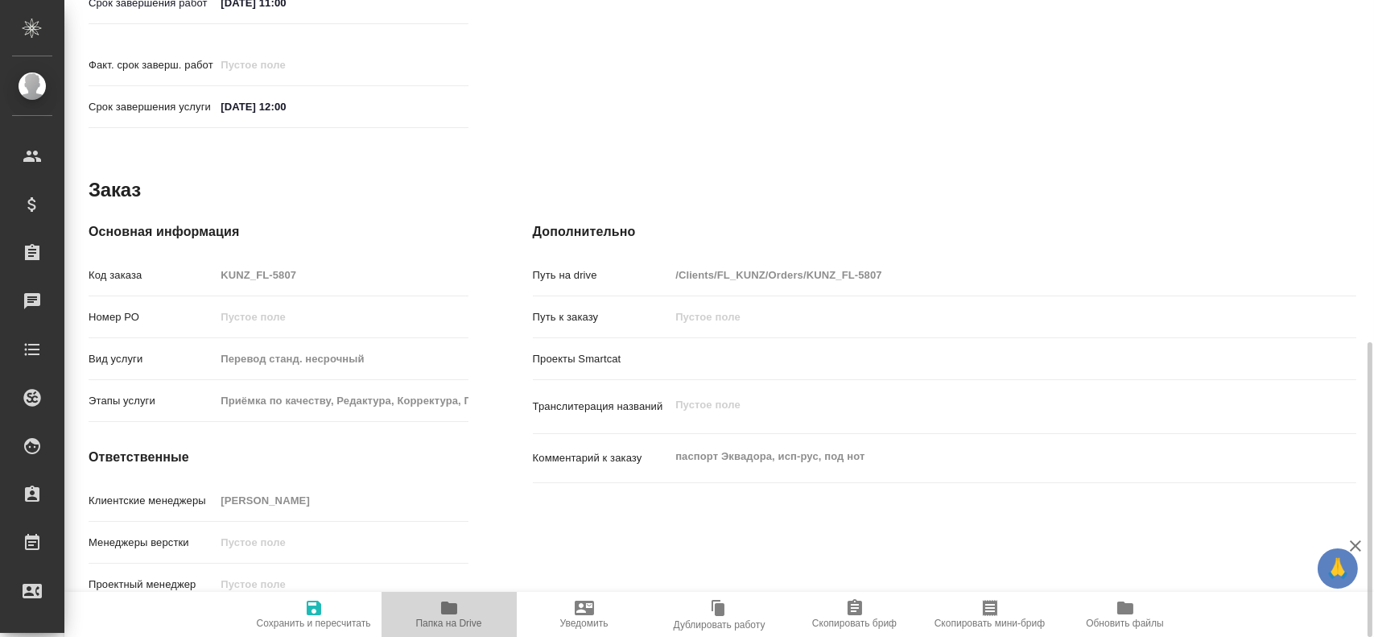
click at [454, 608] on icon "button" at bounding box center [449, 607] width 16 height 13
type textarea "x"
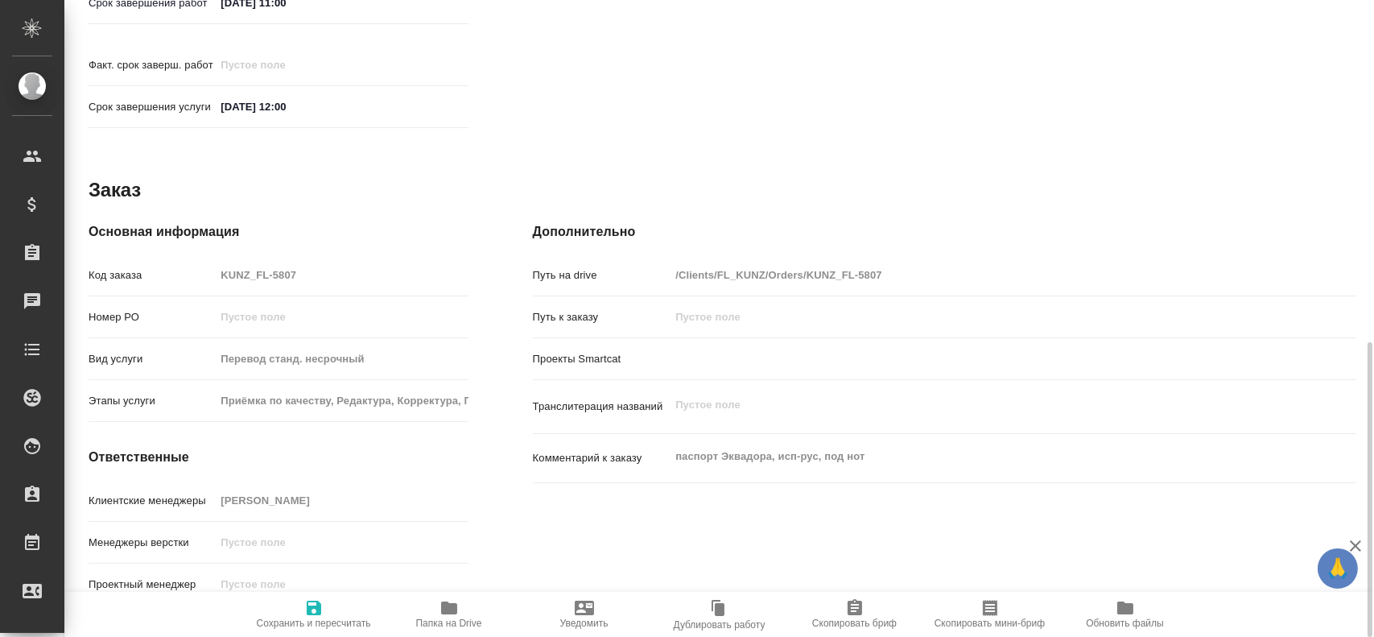
type textarea "x"
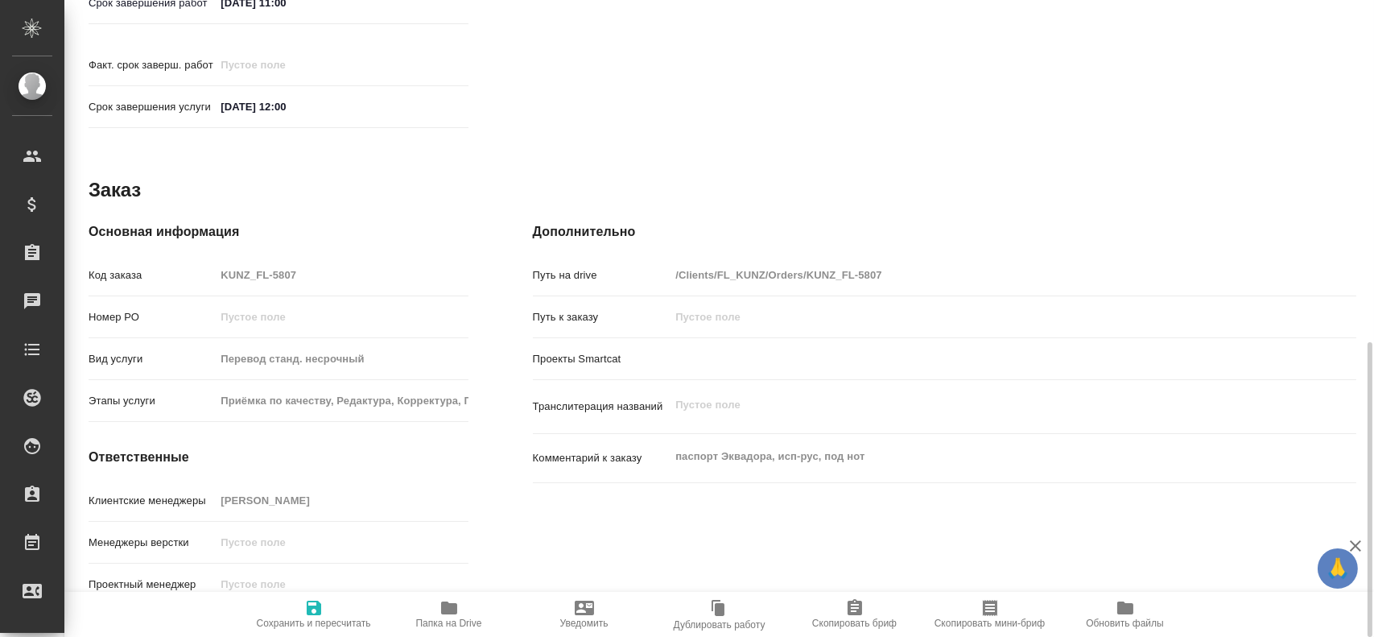
type textarea "x"
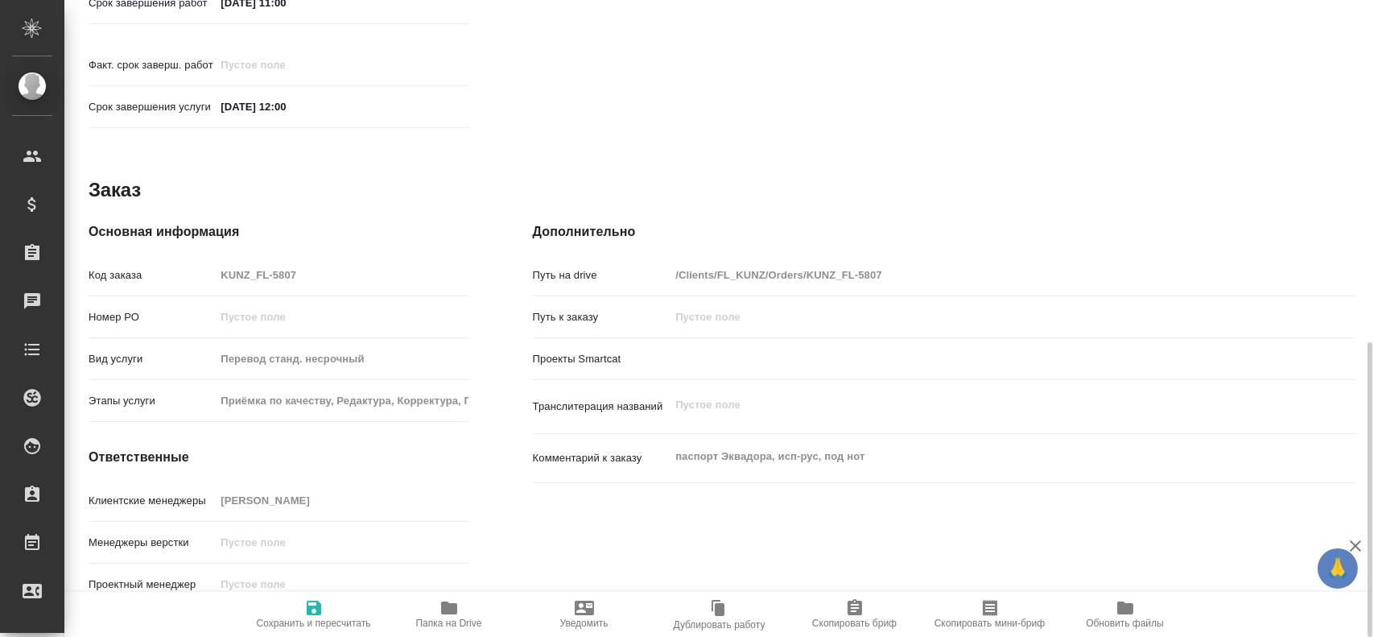
type textarea "x"
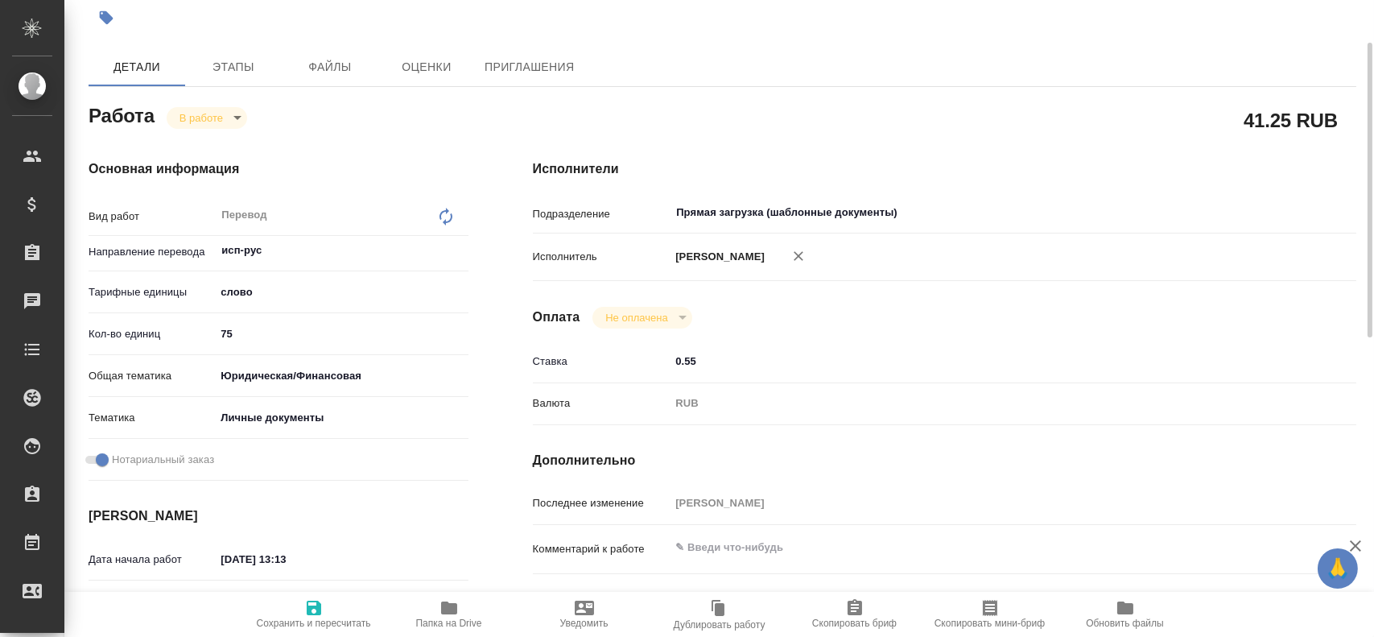
scroll to position [0, 0]
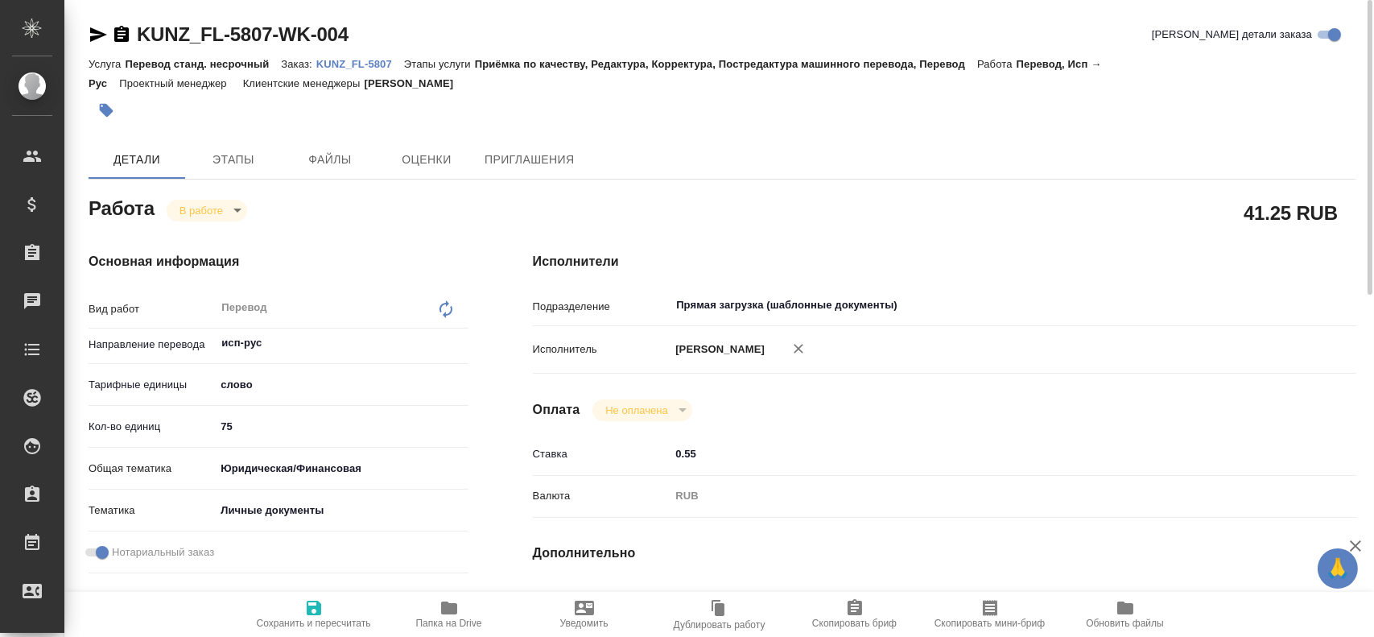
click at [203, 214] on body "🙏 .cls-1 fill:#fff; AWATERA [PERSON_NAME] Спецификации Заказы 0 Чаты Todo Проек…" at bounding box center [687, 318] width 1374 height 637
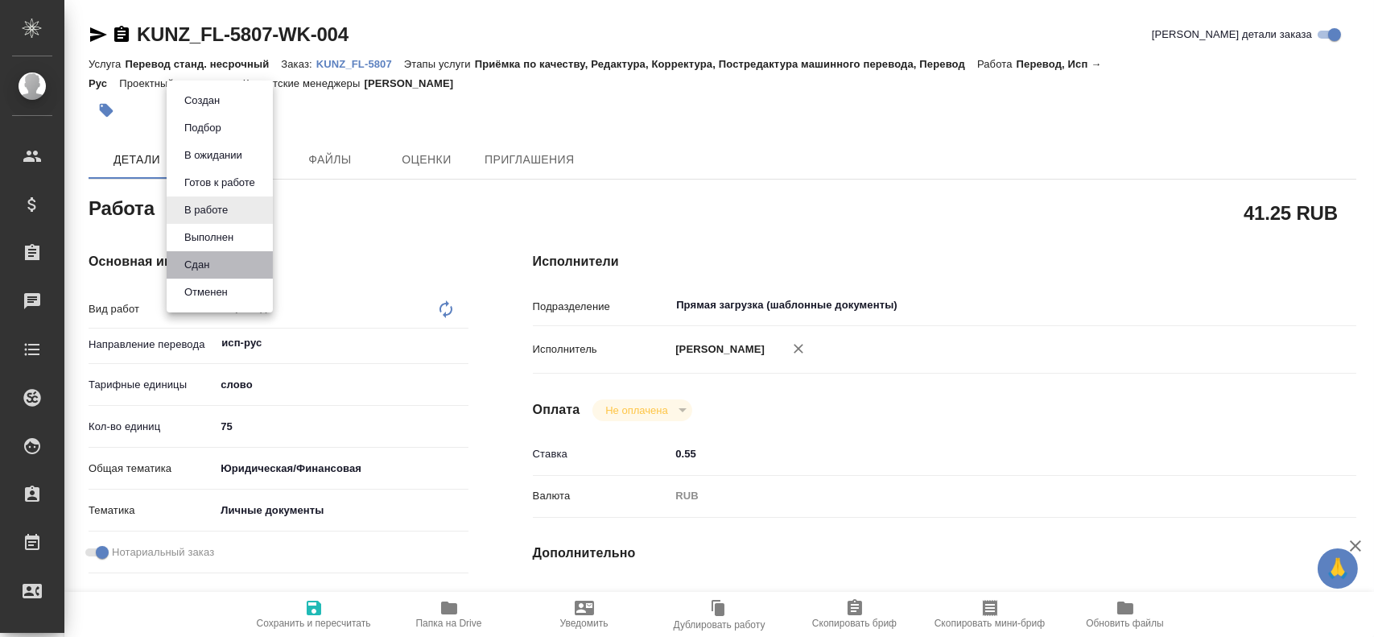
click at [221, 270] on li "Сдан" at bounding box center [220, 264] width 106 height 27
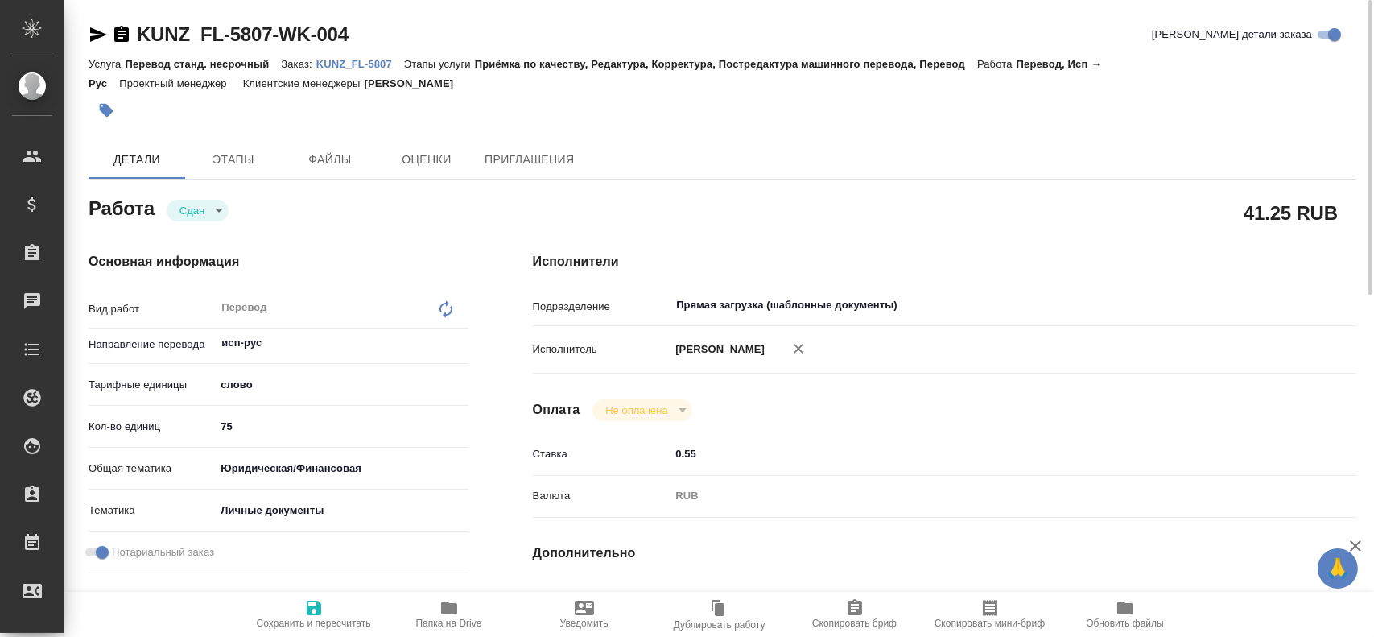
type textarea "x"
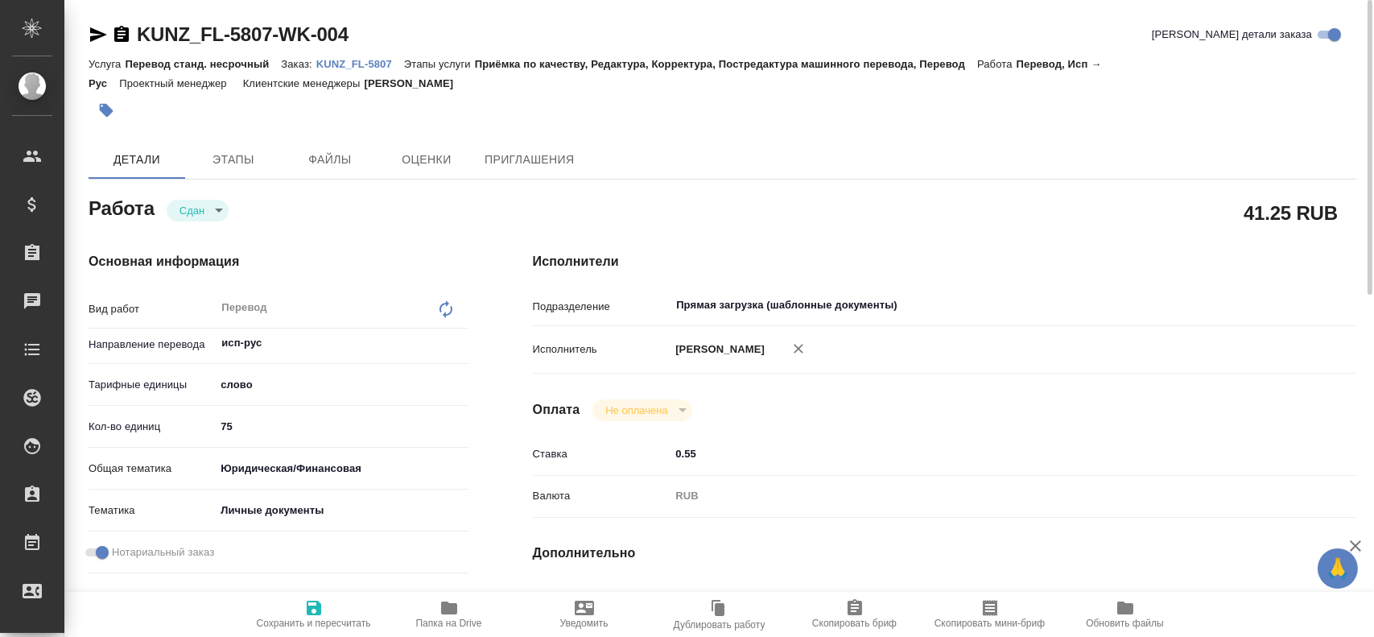
type textarea "x"
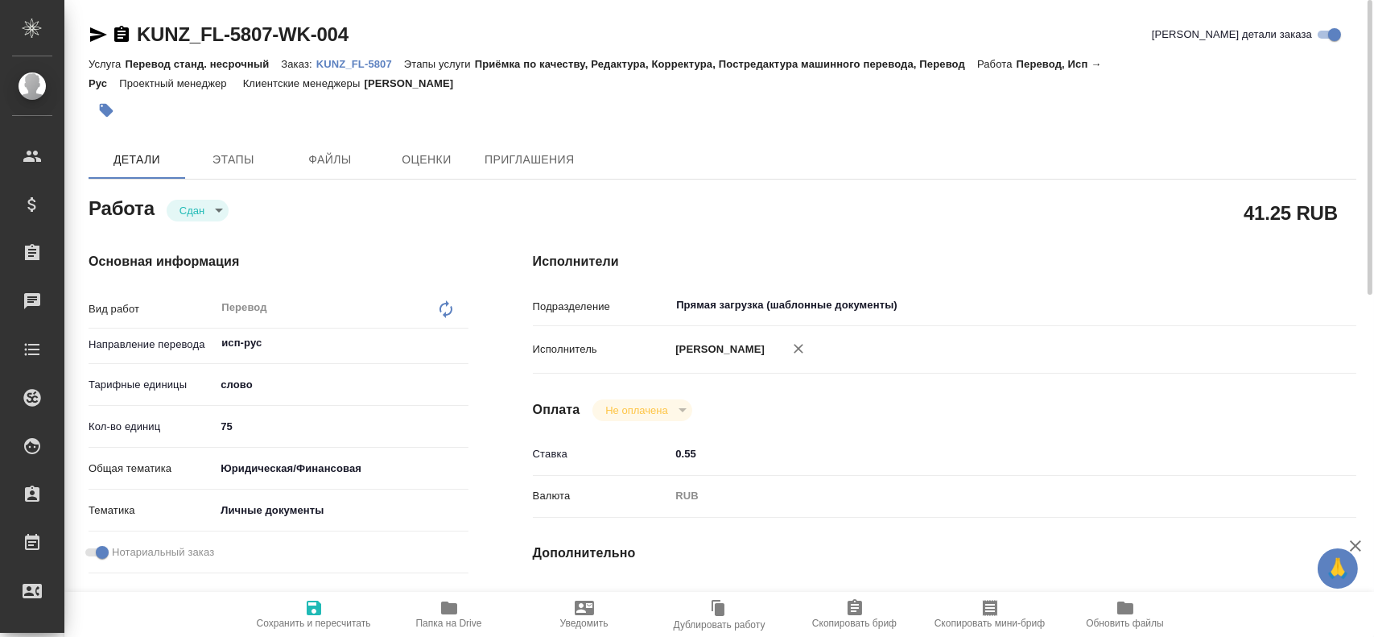
type textarea "x"
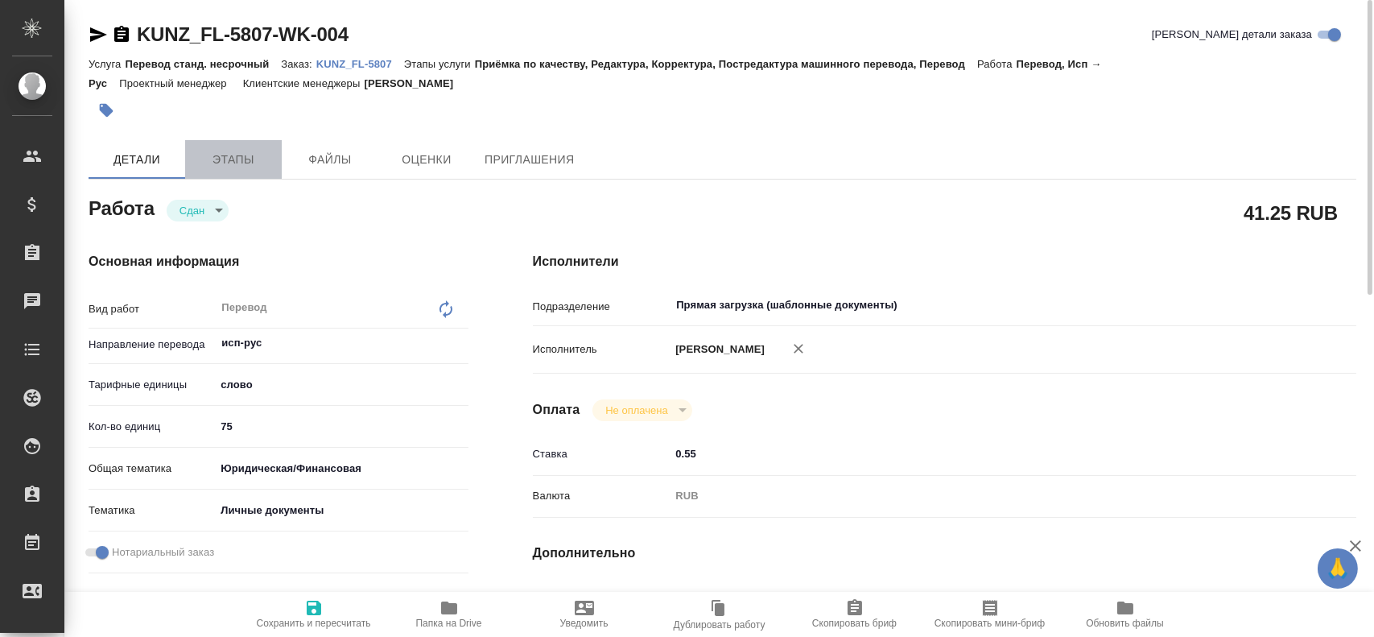
click at [247, 166] on span "Этапы" at bounding box center [233, 160] width 77 height 20
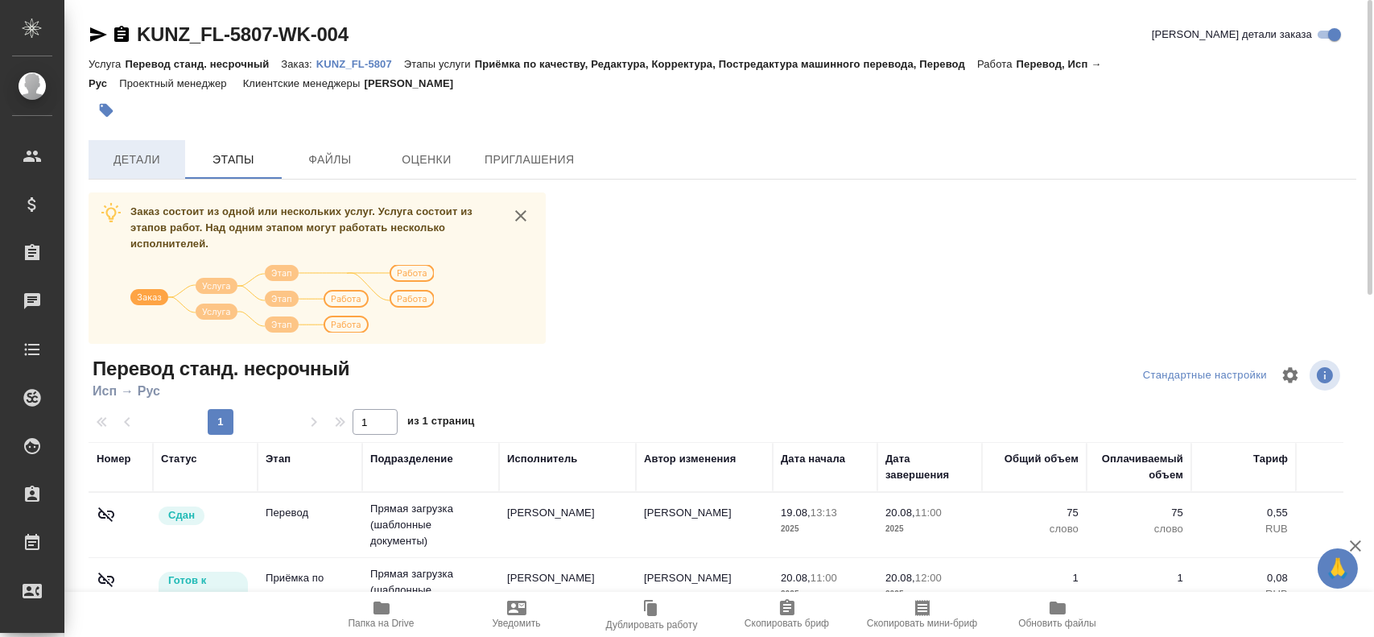
click at [162, 177] on button "Детали" at bounding box center [137, 159] width 97 height 39
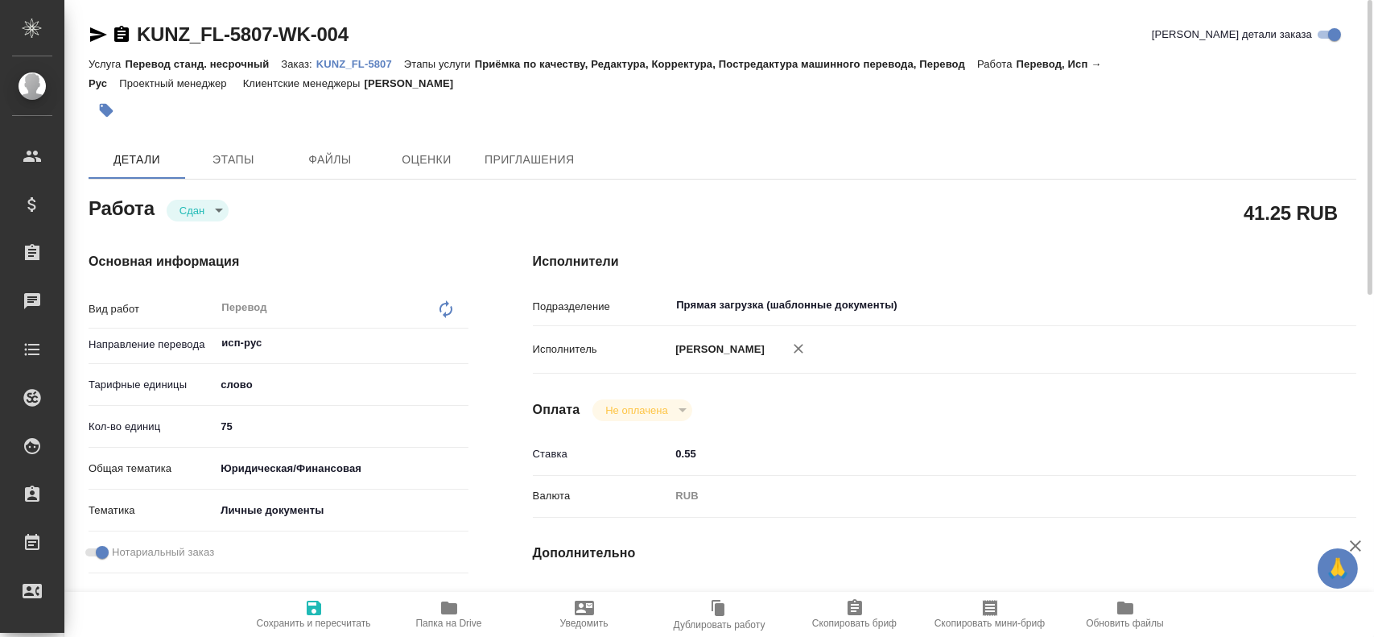
type textarea "x"
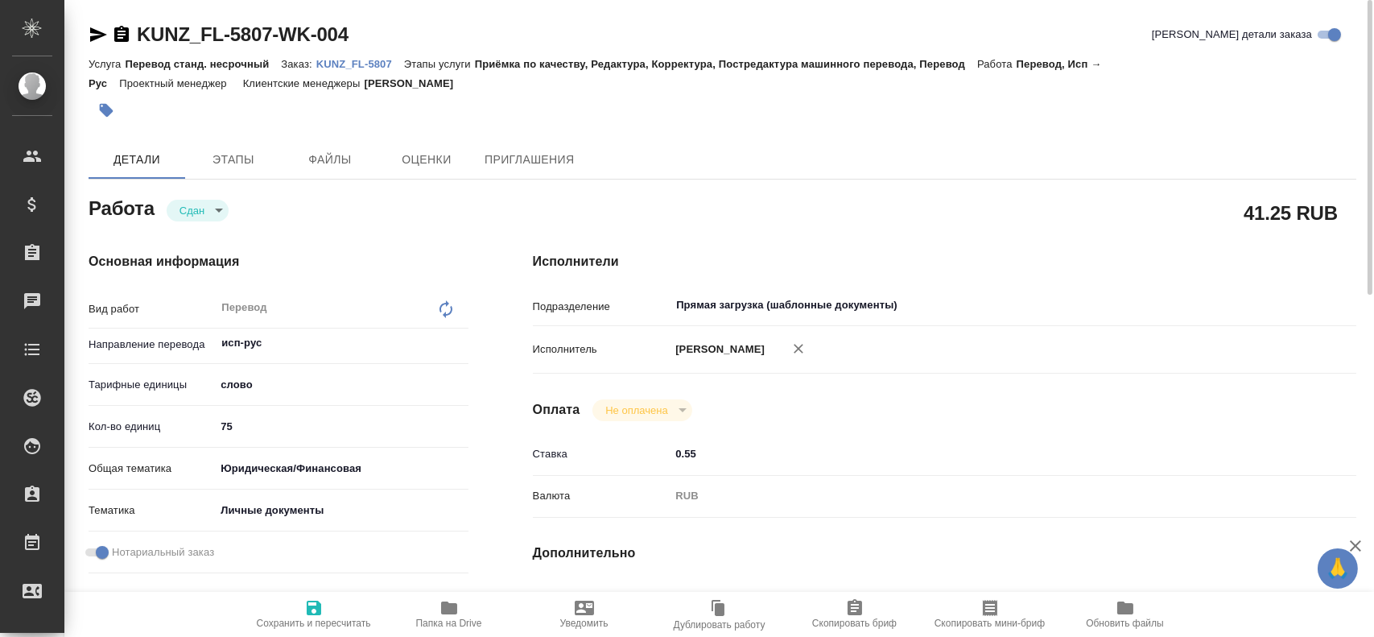
type textarea "x"
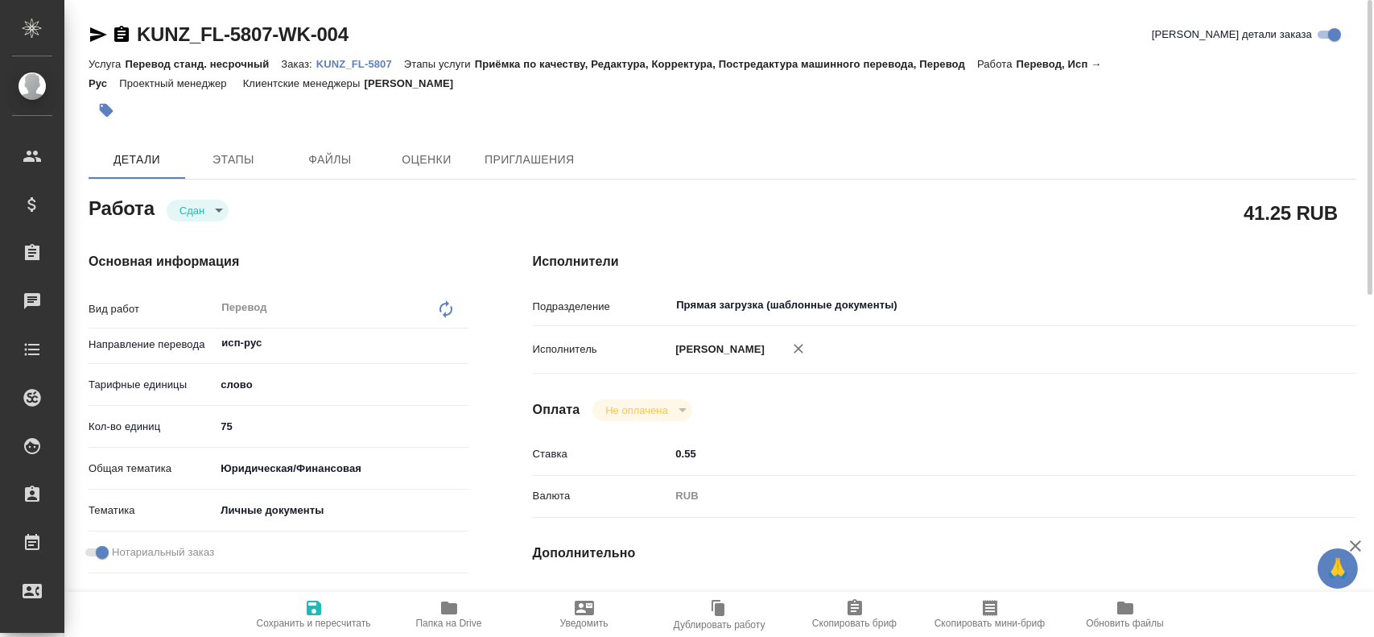
type textarea "x"
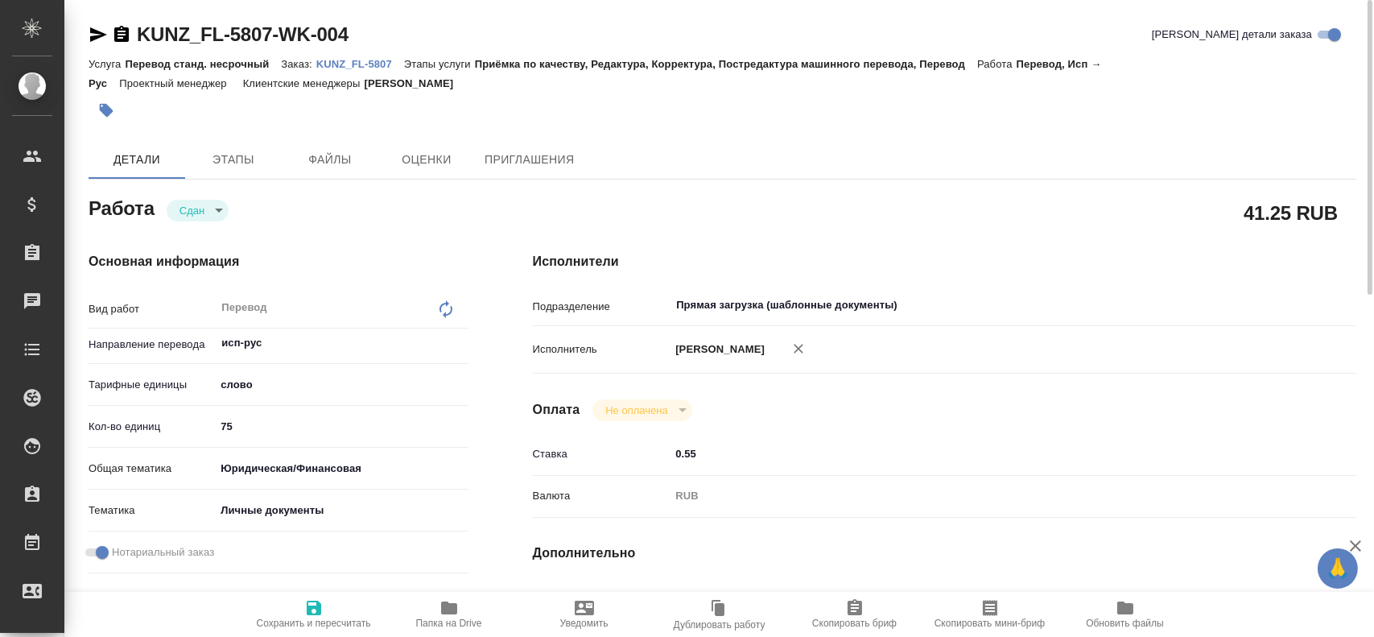
scroll to position [564, 0]
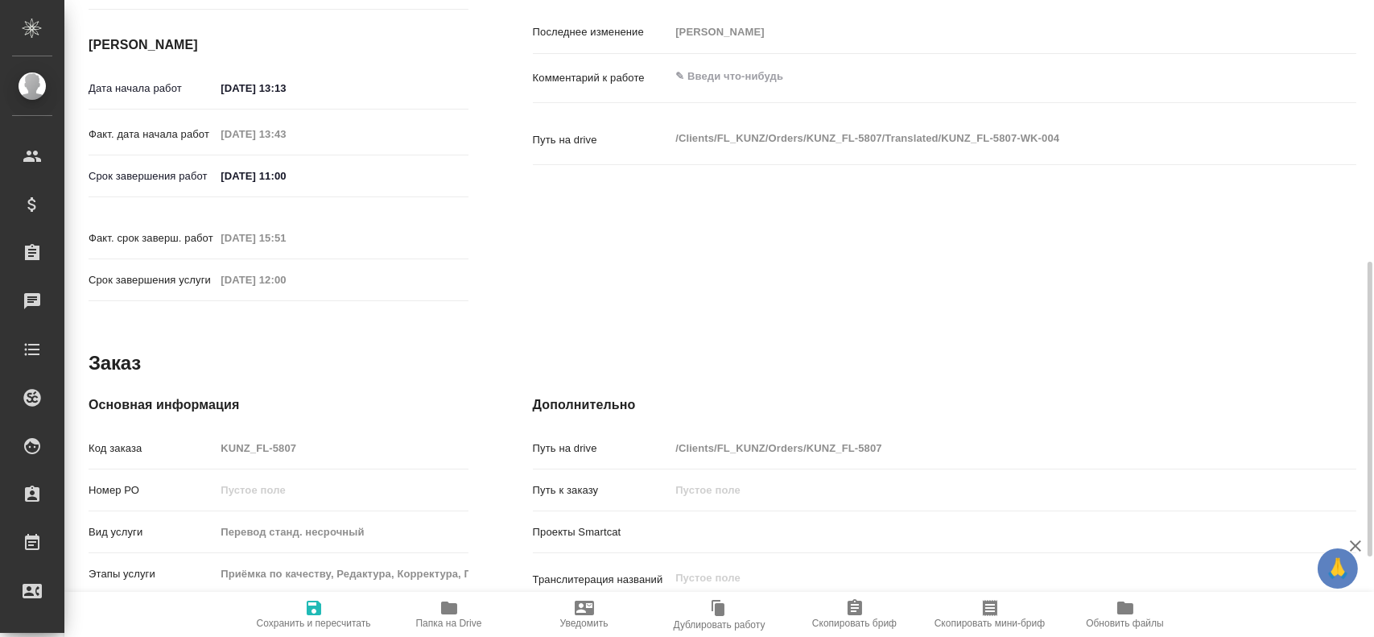
type textarea "x"
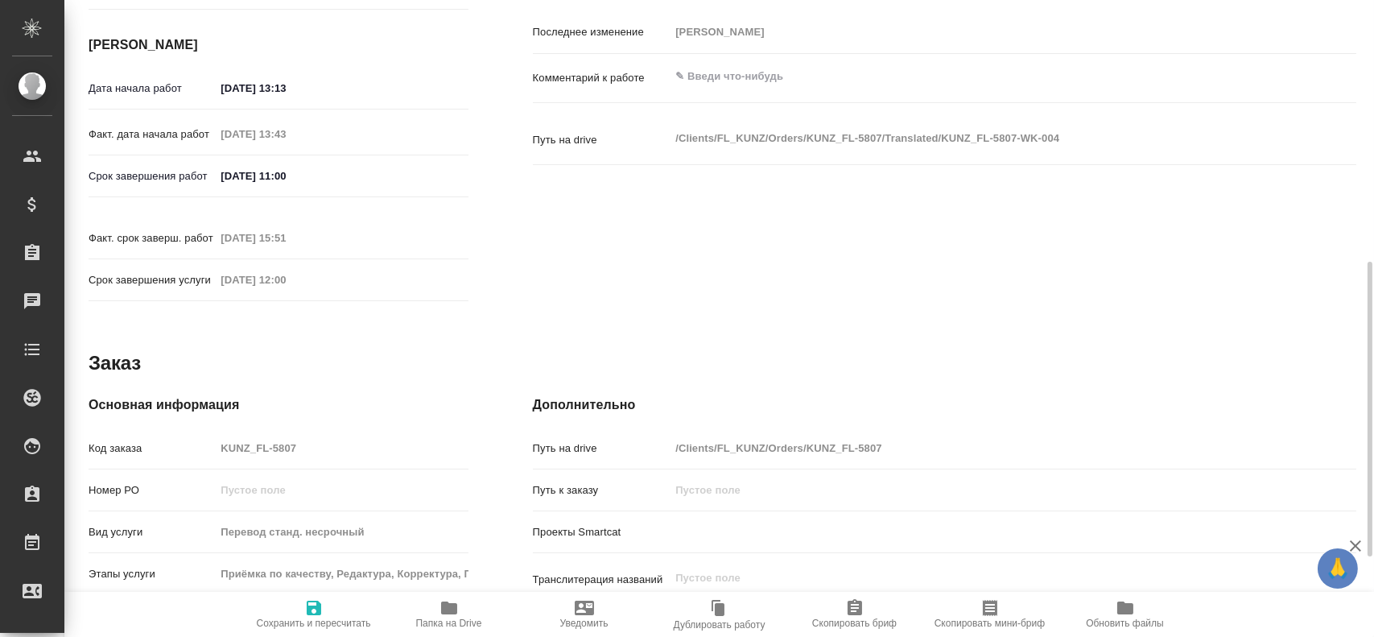
type textarea "x"
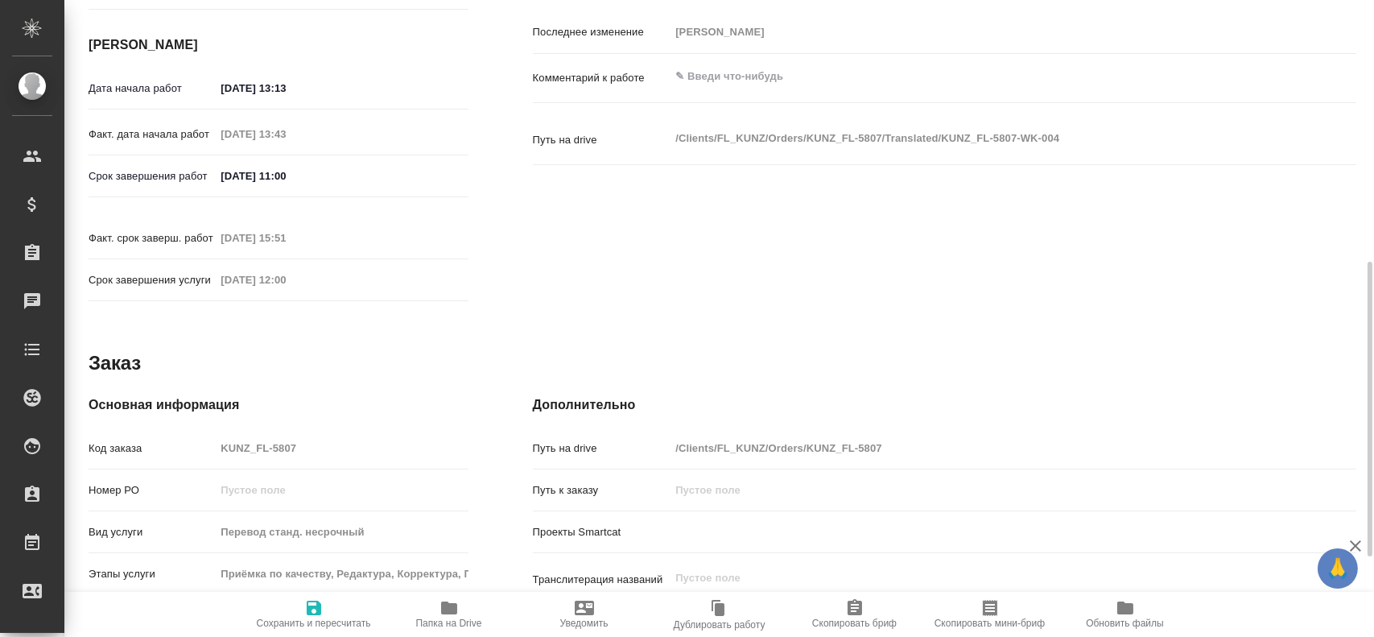
type textarea "x"
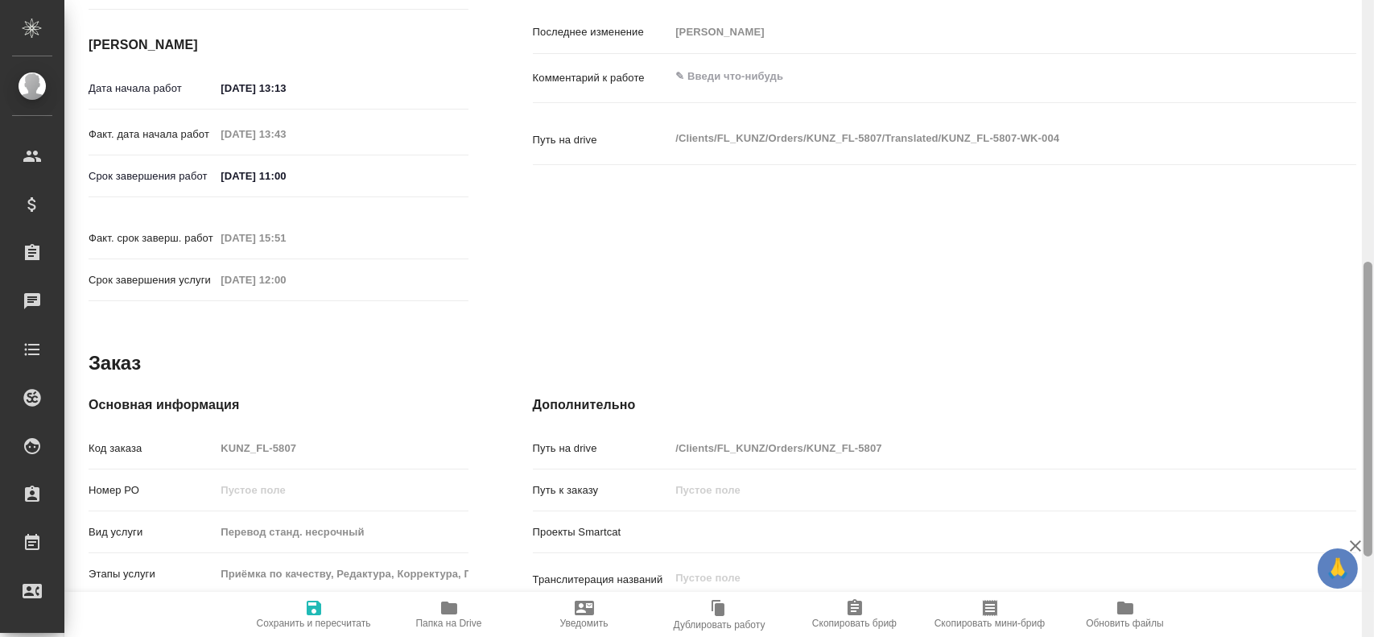
type textarea "x"
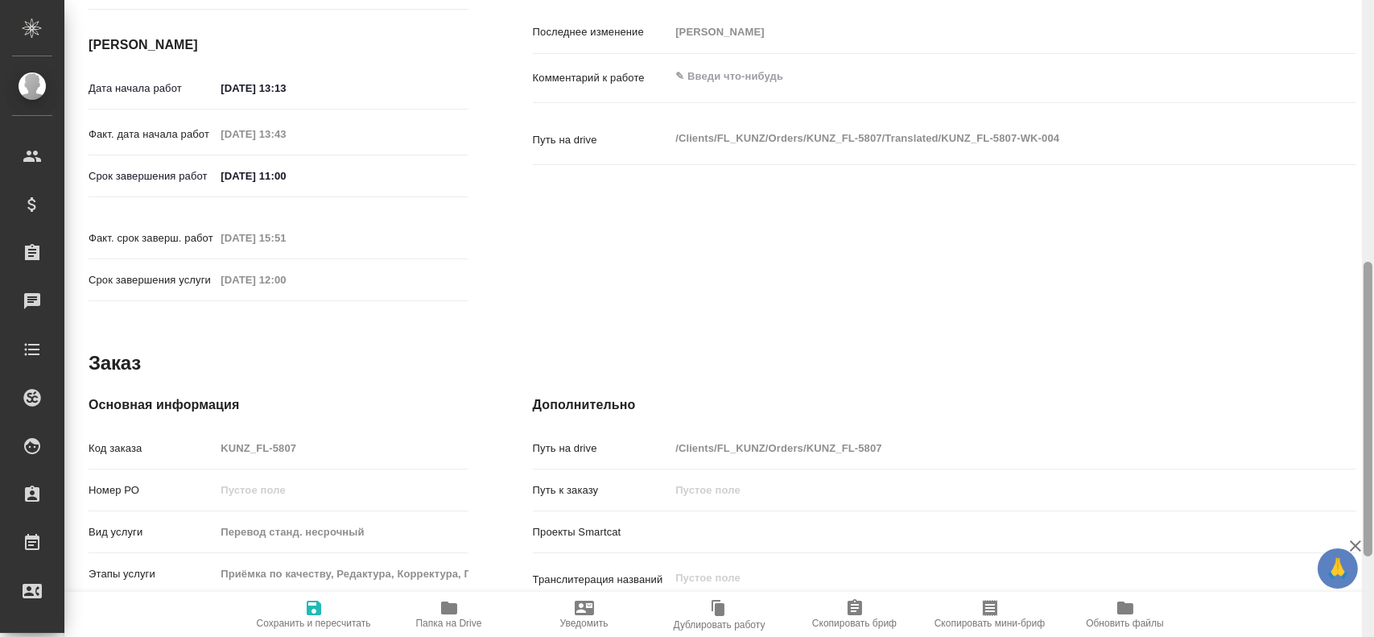
type textarea "x"
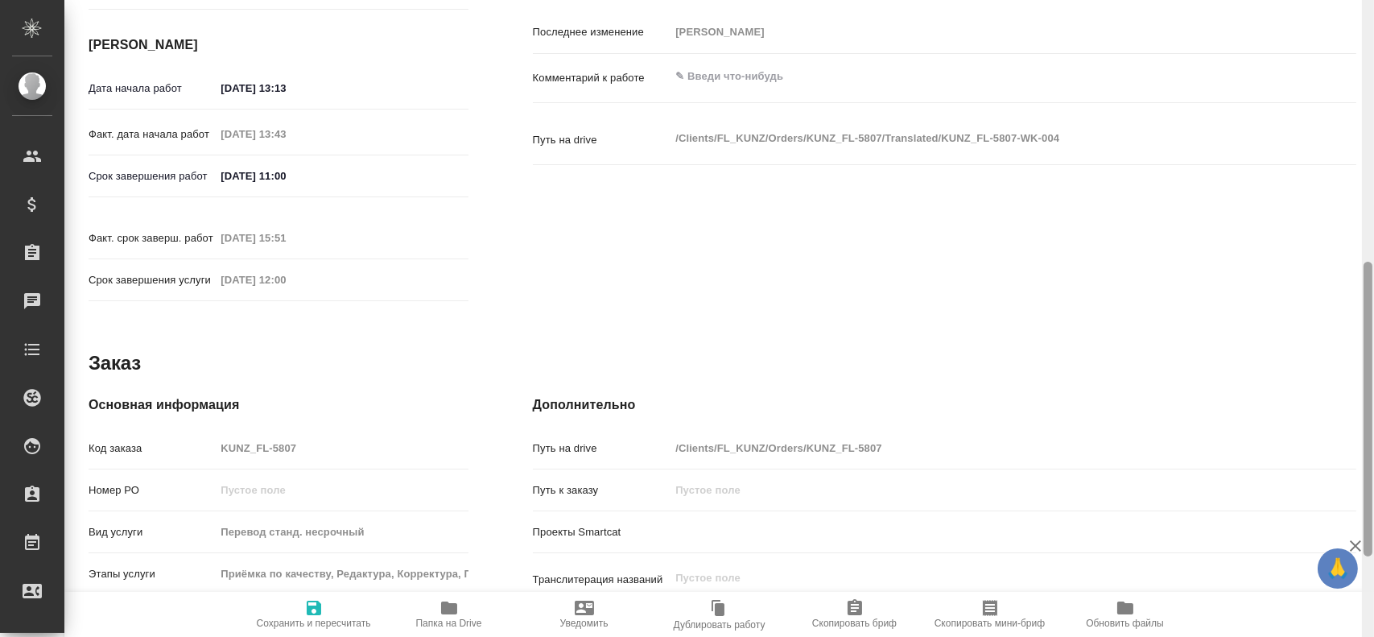
type textarea "x"
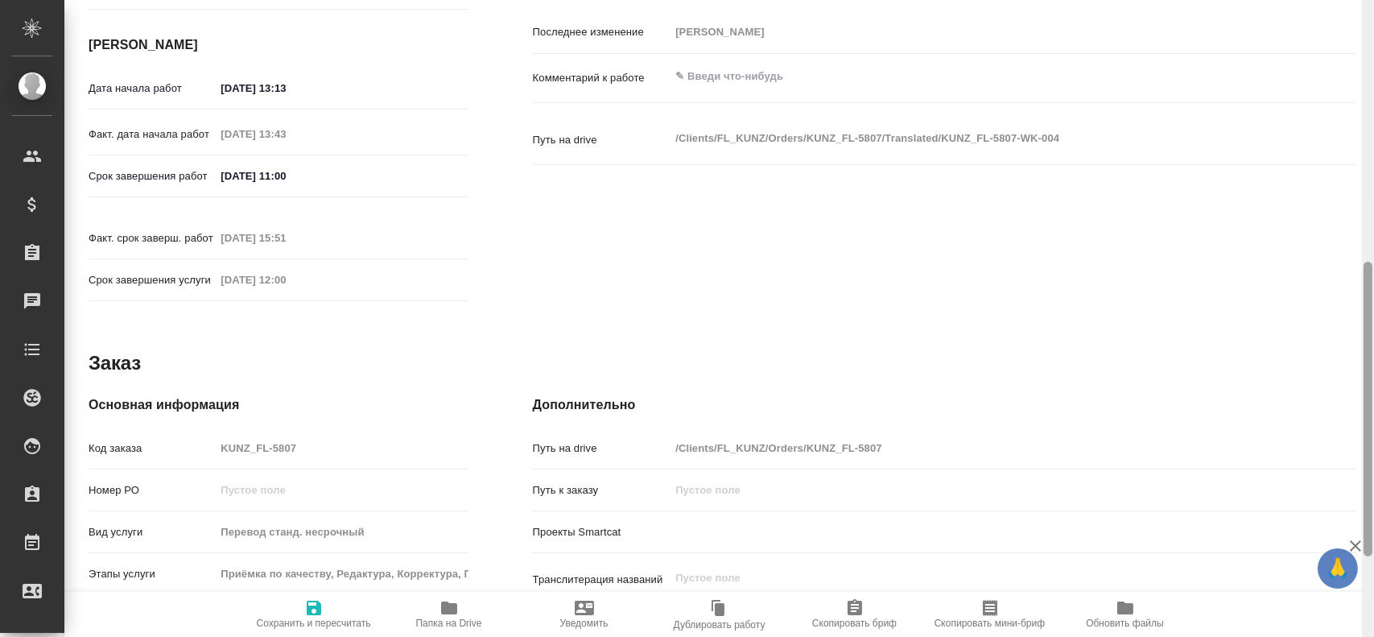
type textarea "x"
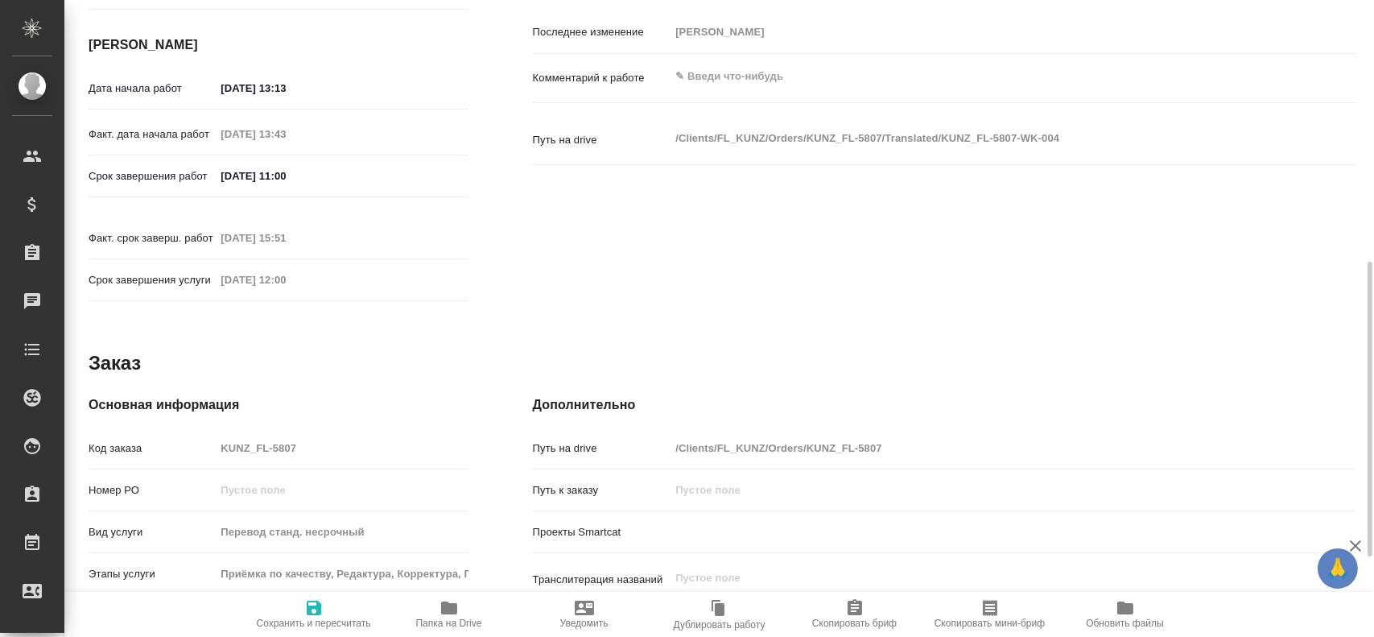
type textarea "x"
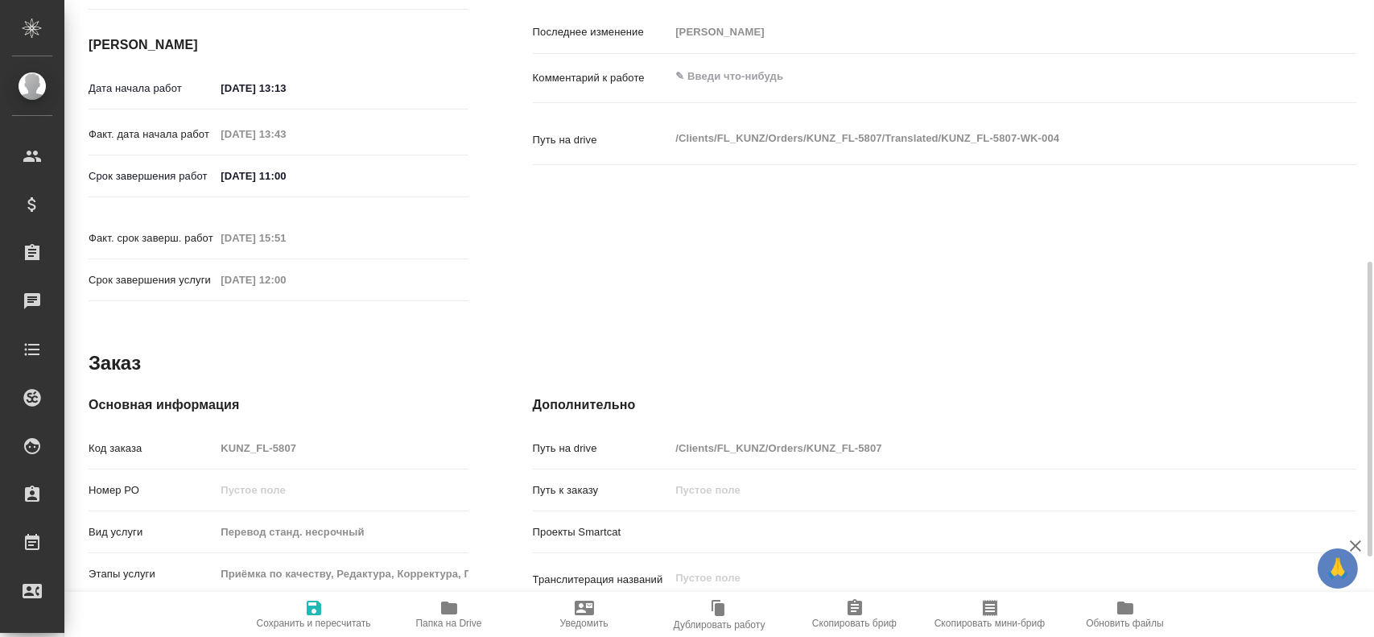
type textarea "x"
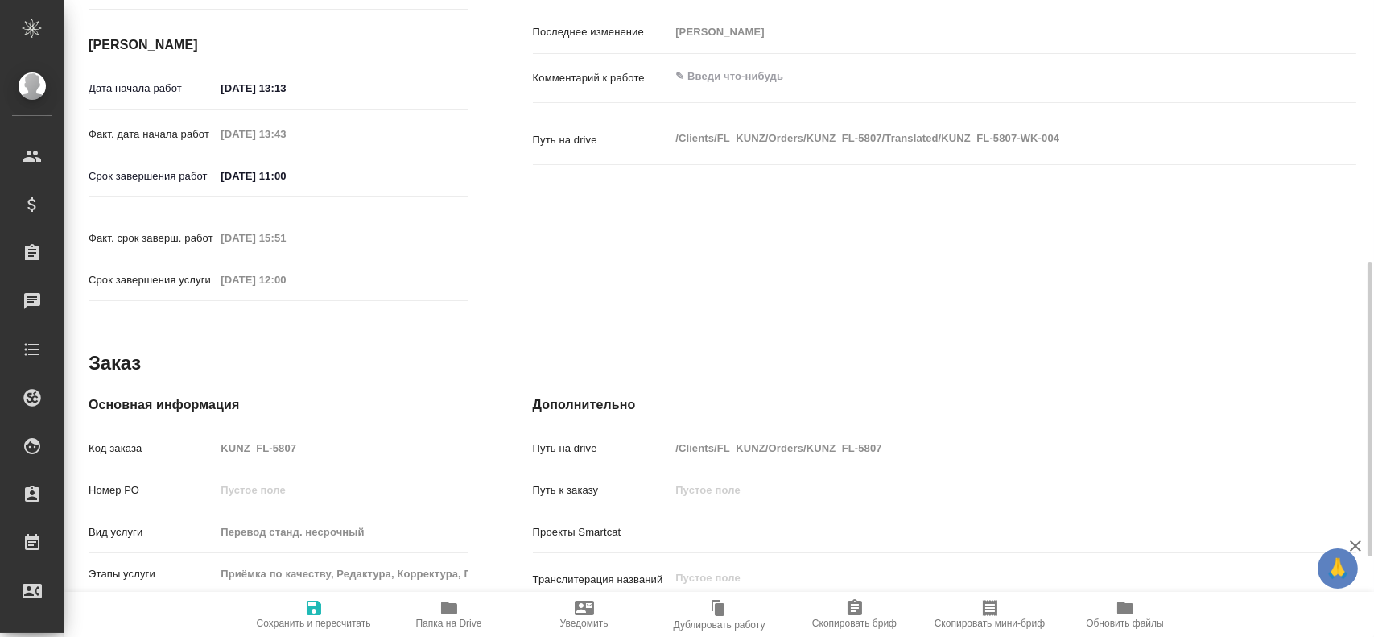
type textarea "x"
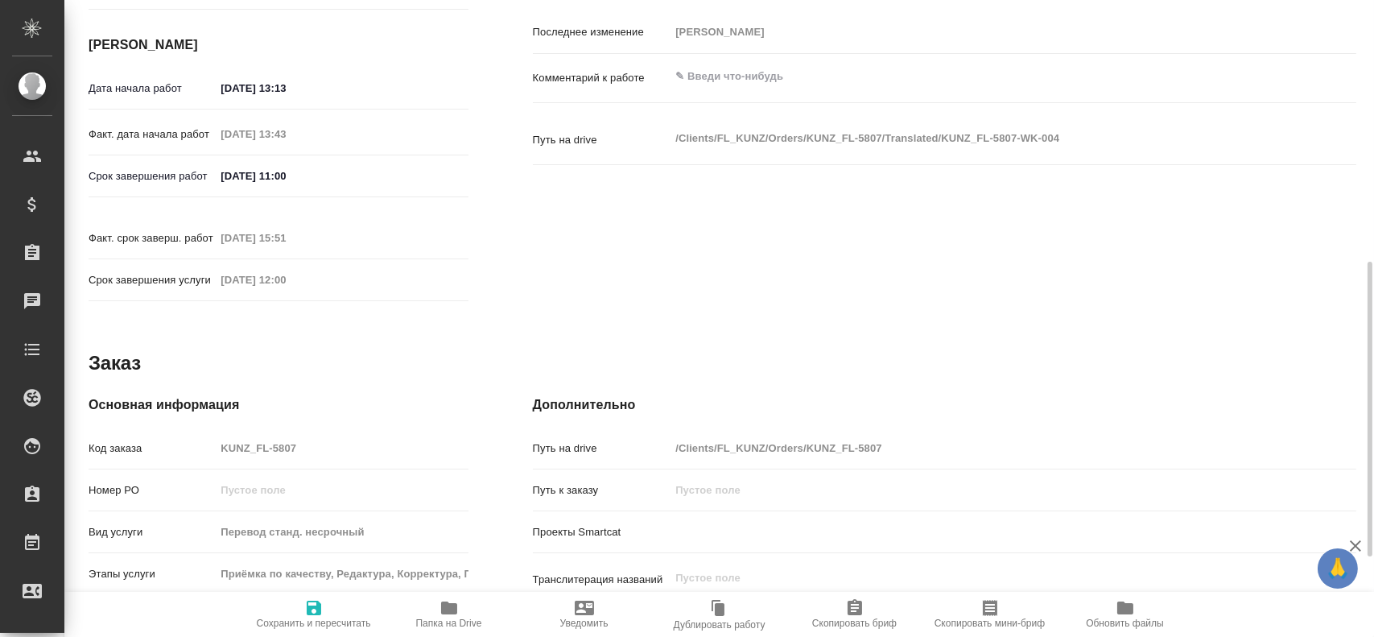
type textarea "x"
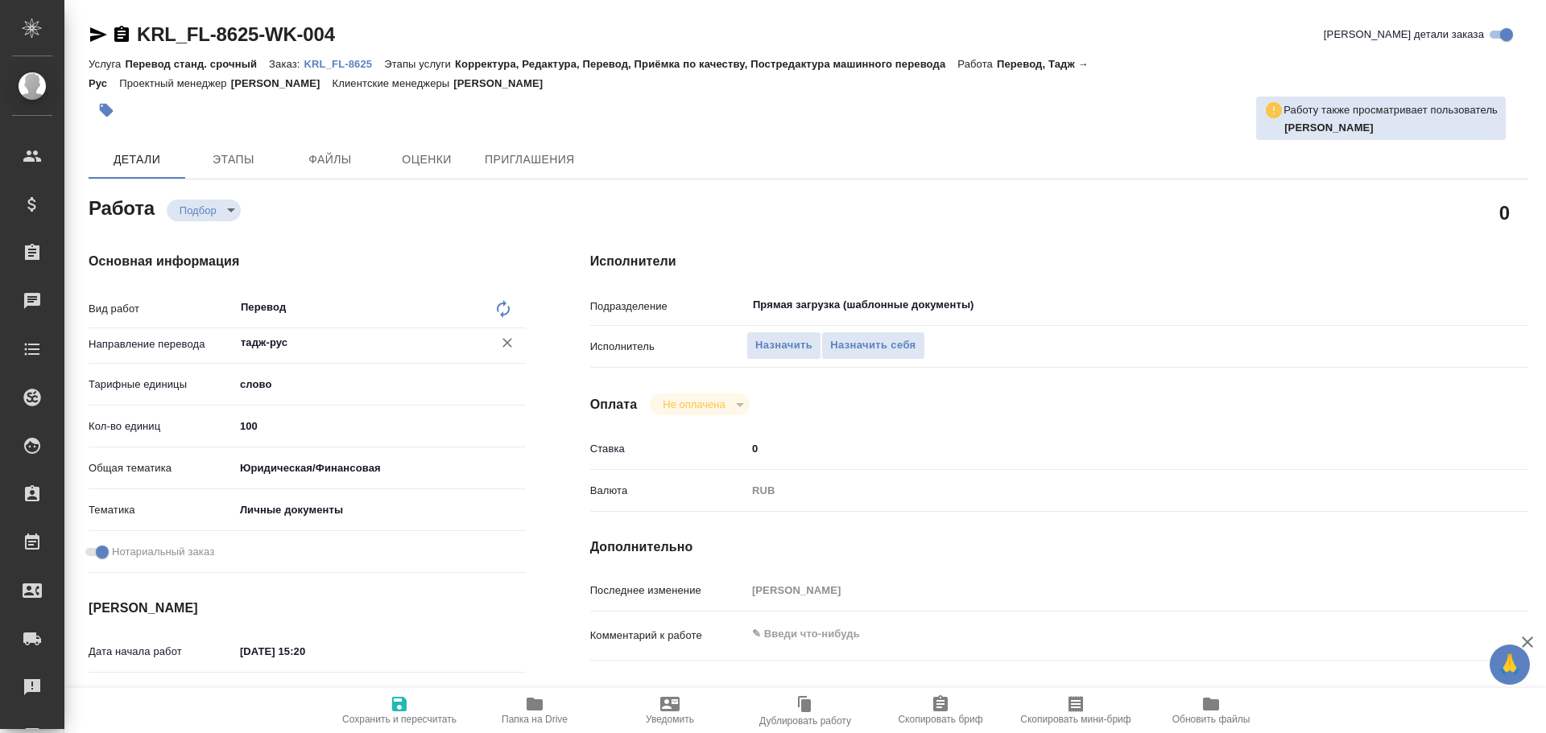
type textarea "x"
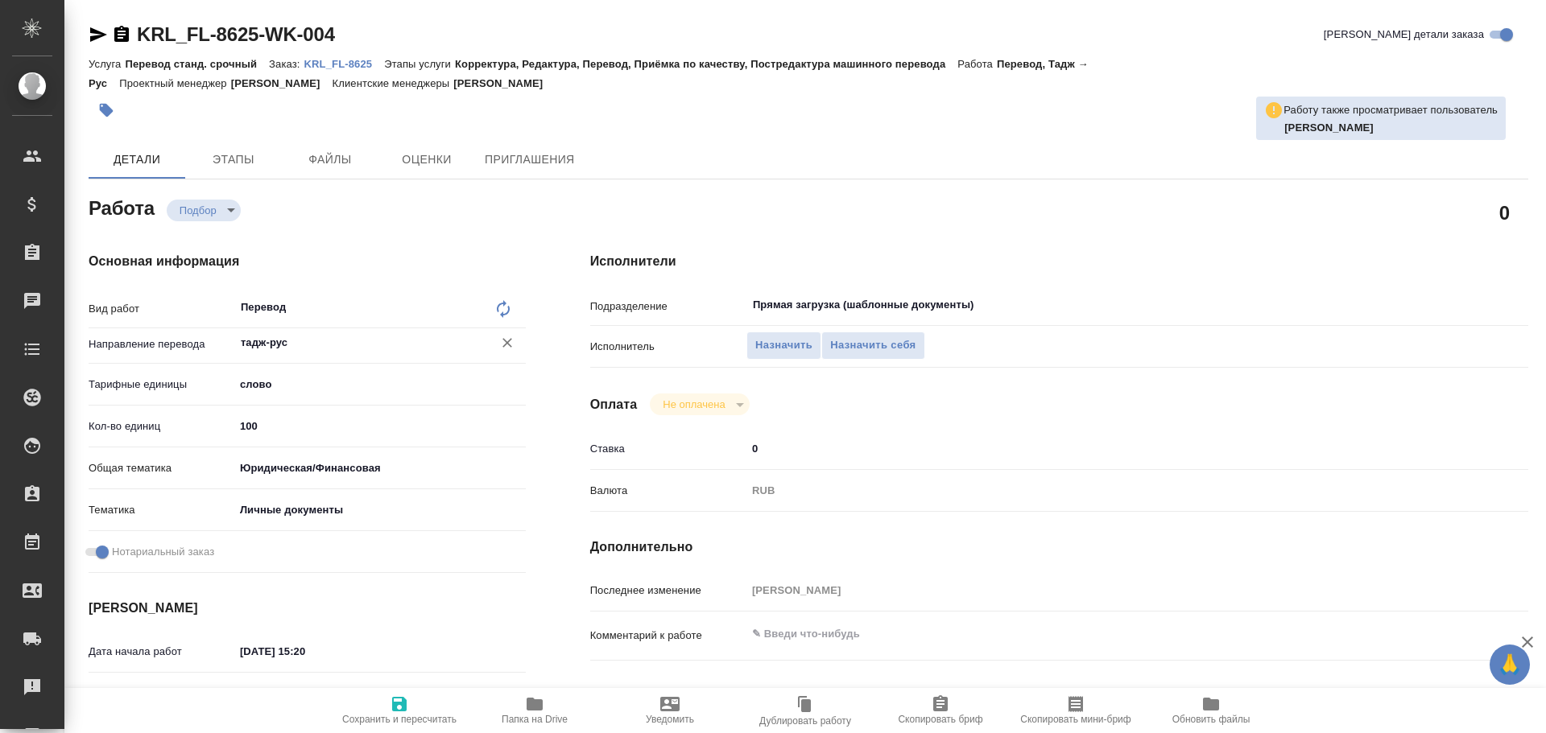
type textarea "x"
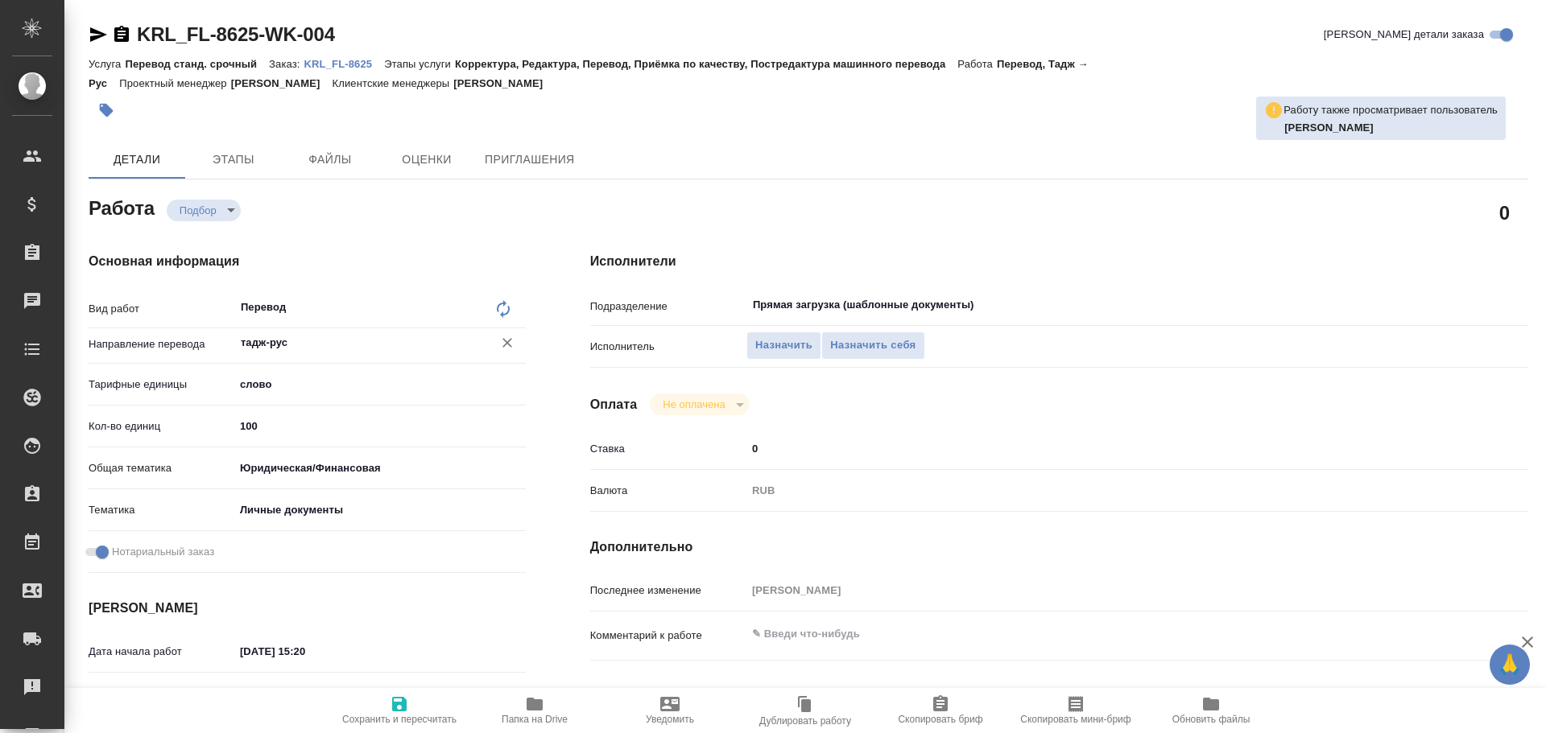
type textarea "x"
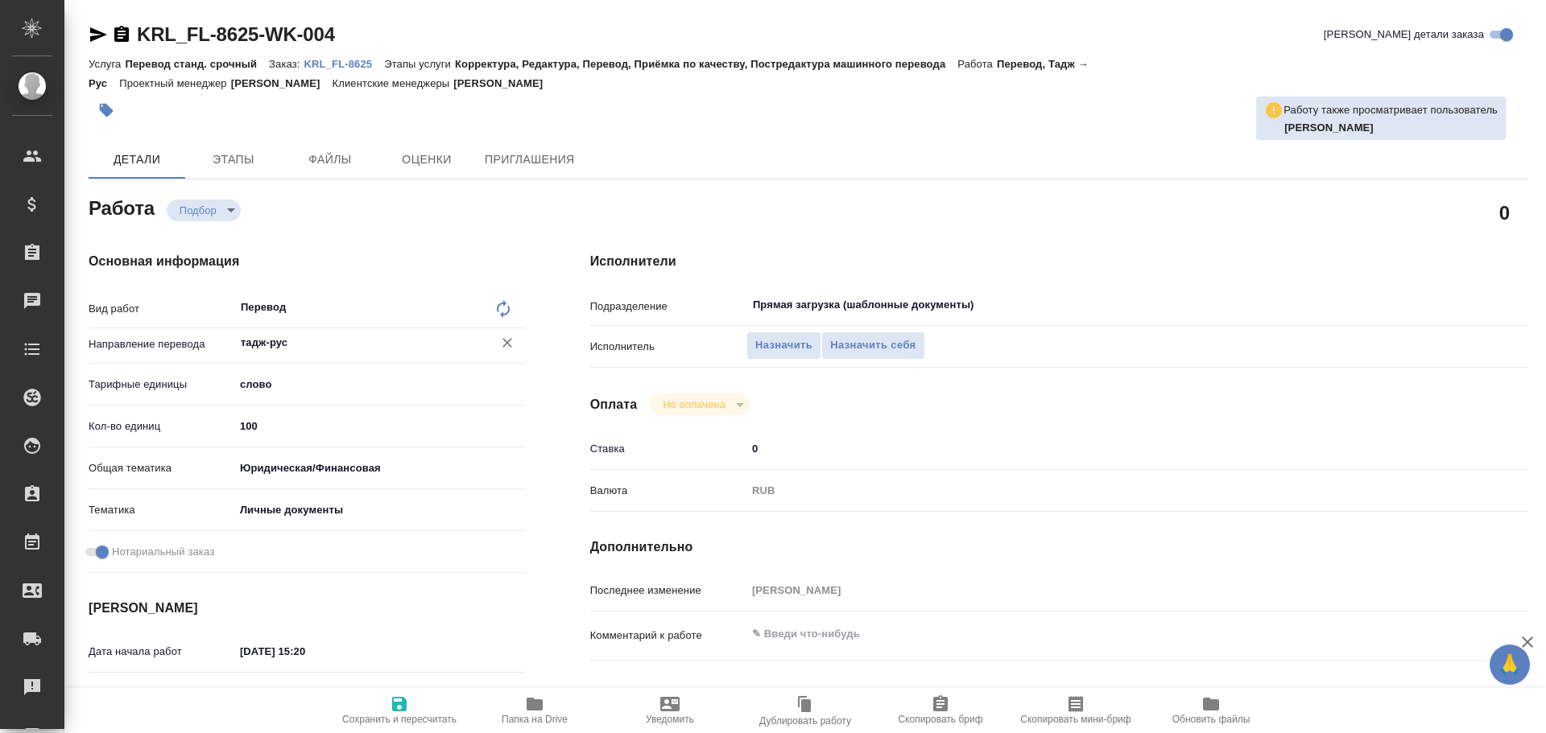
type textarea "x"
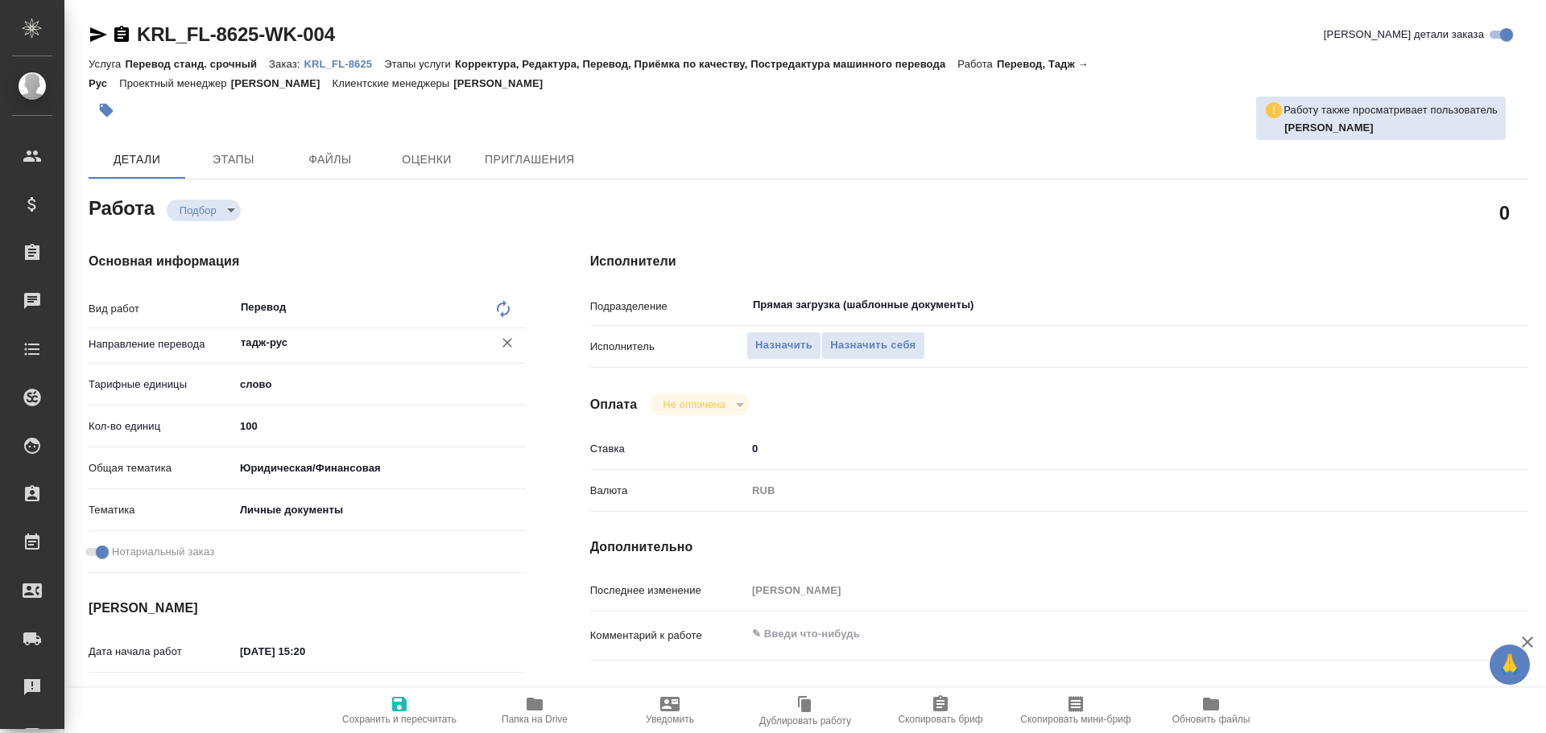
type textarea "x"
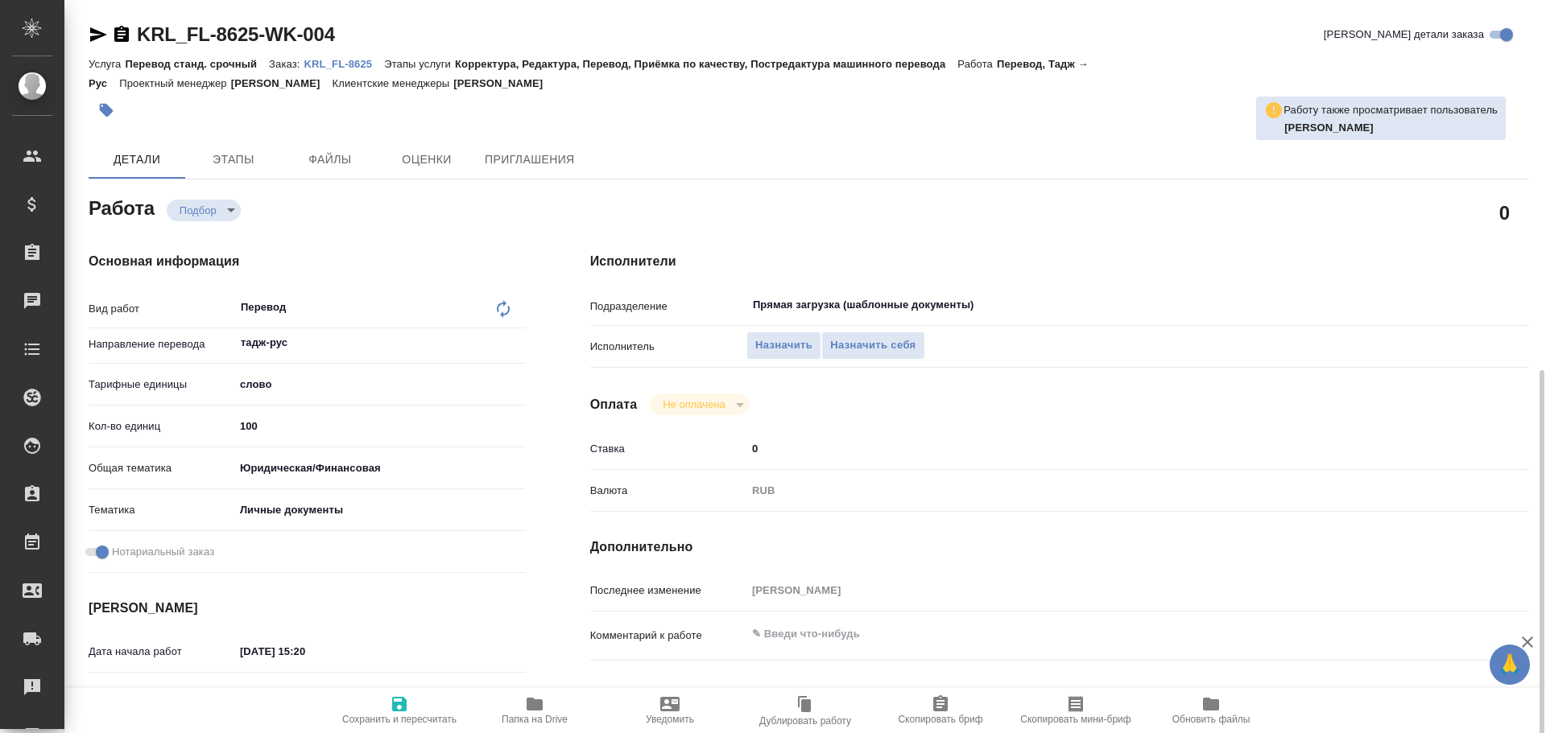
scroll to position [564, 0]
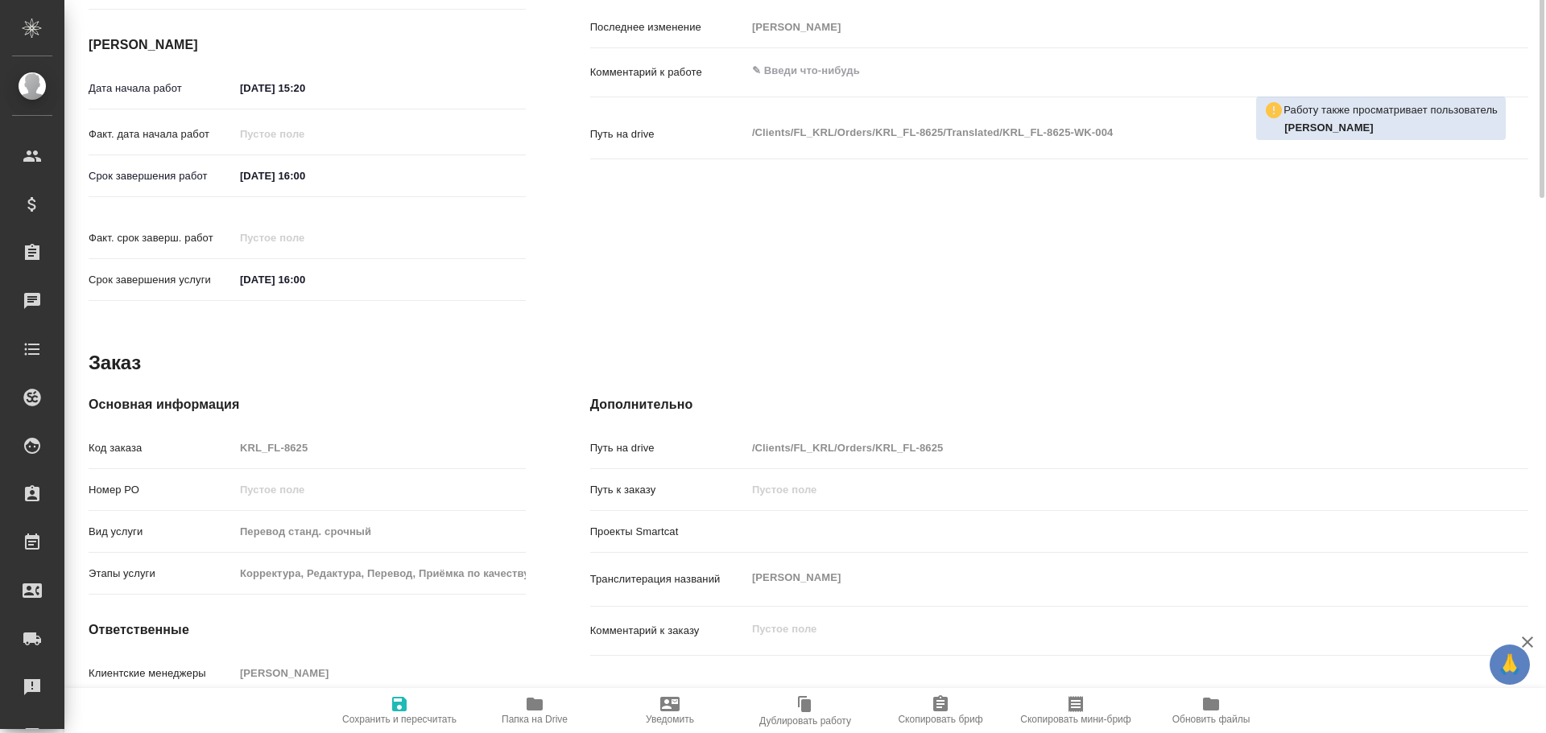
type textarea "x"
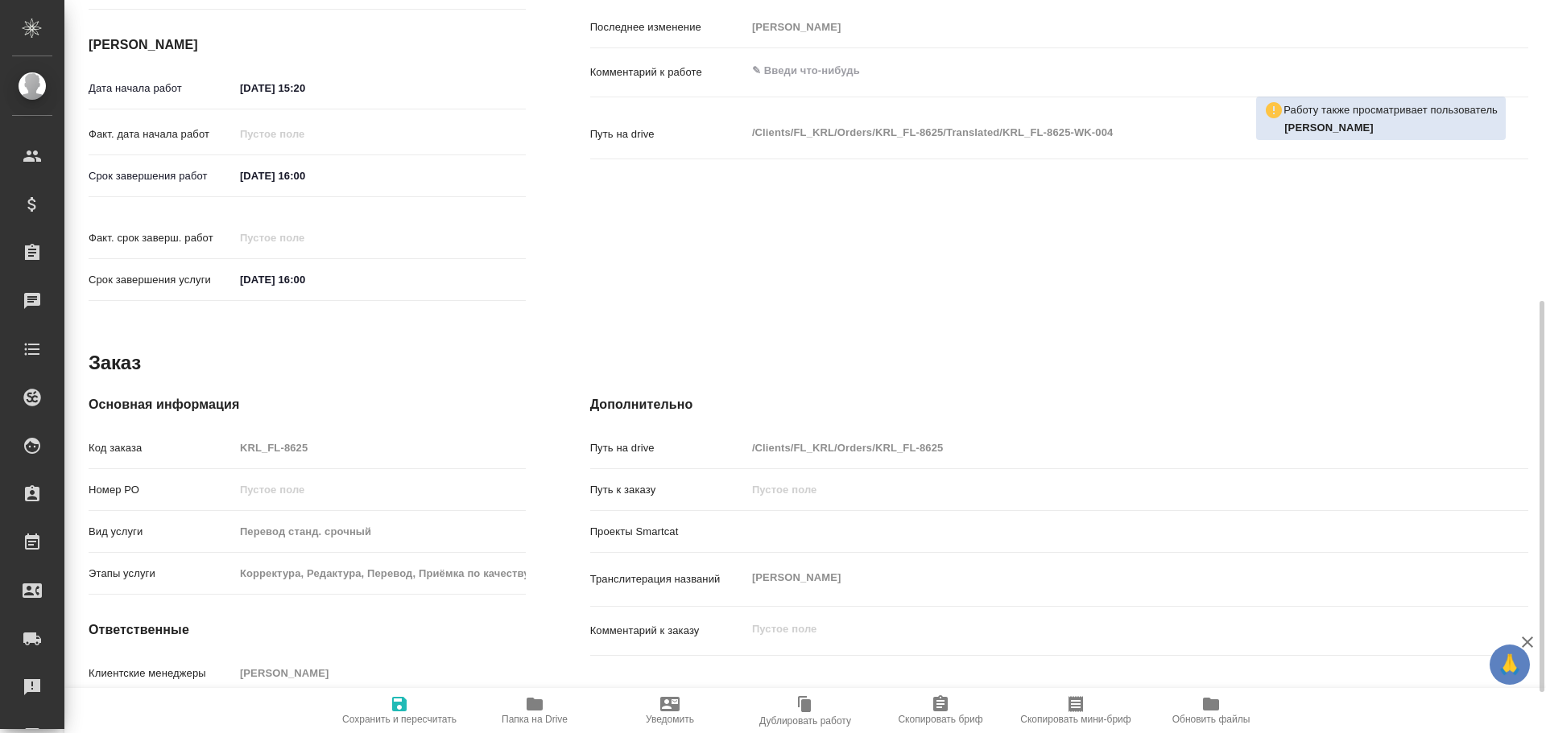
type textarea "x"
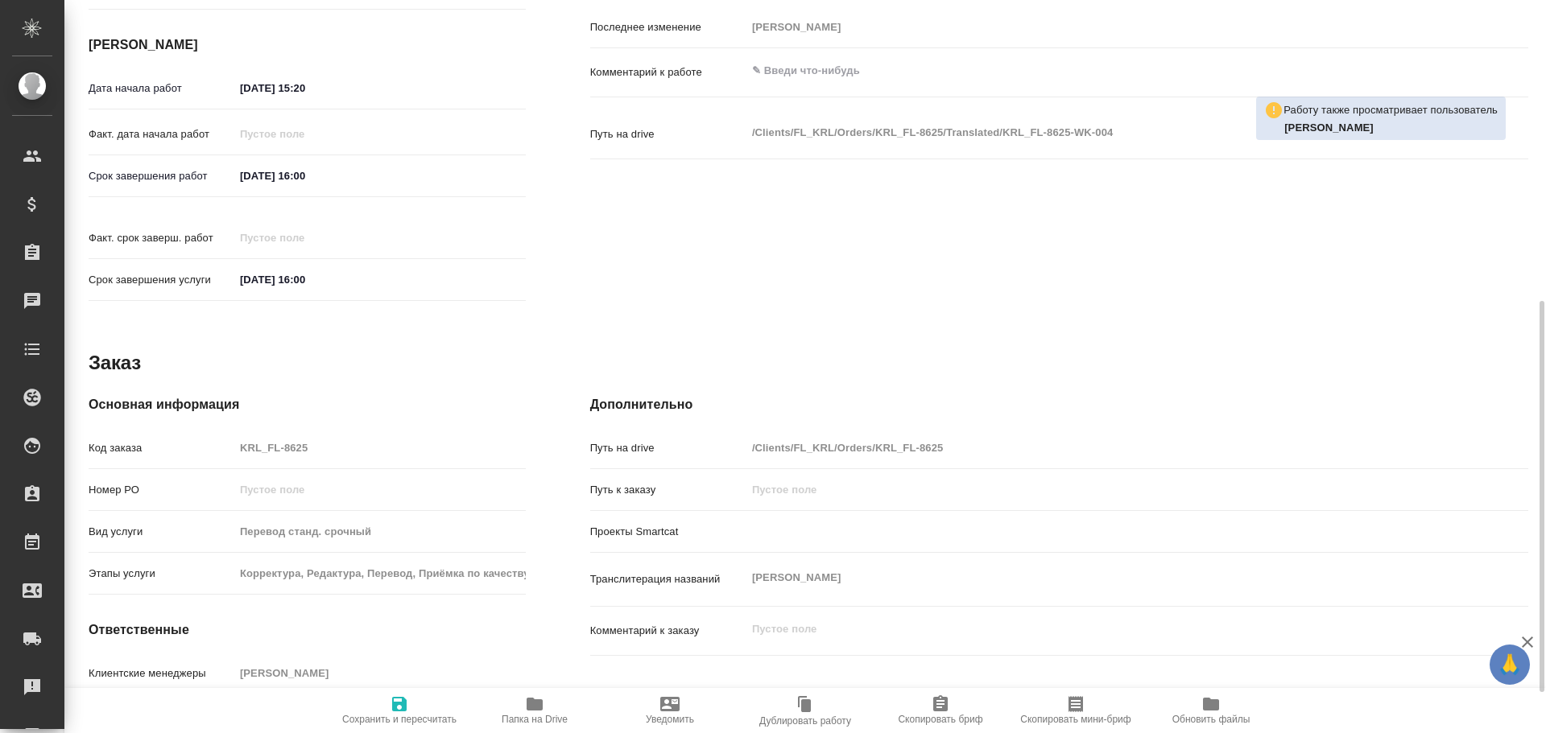
click at [534, 711] on icon "button" at bounding box center [535, 704] width 16 height 13
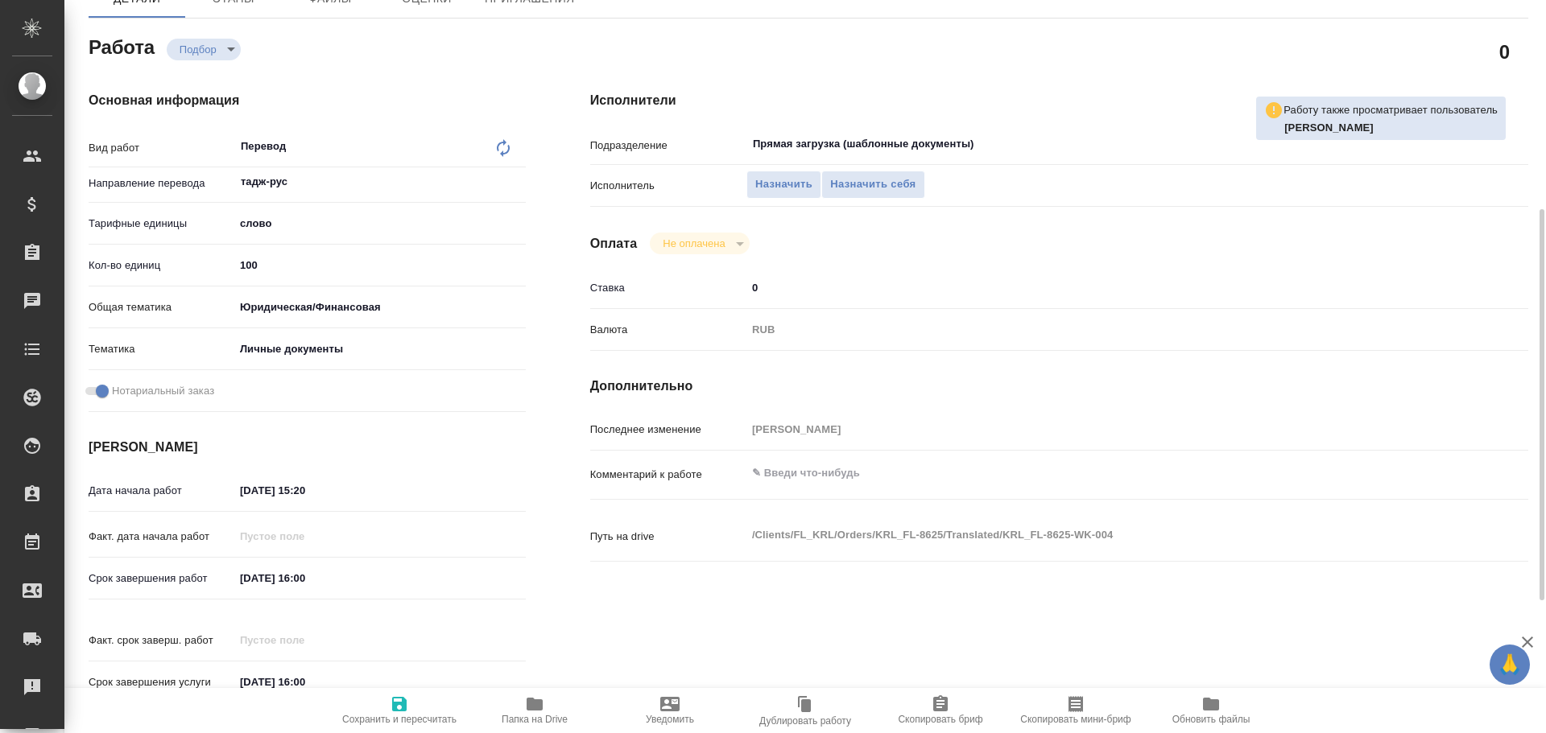
scroll to position [0, 0]
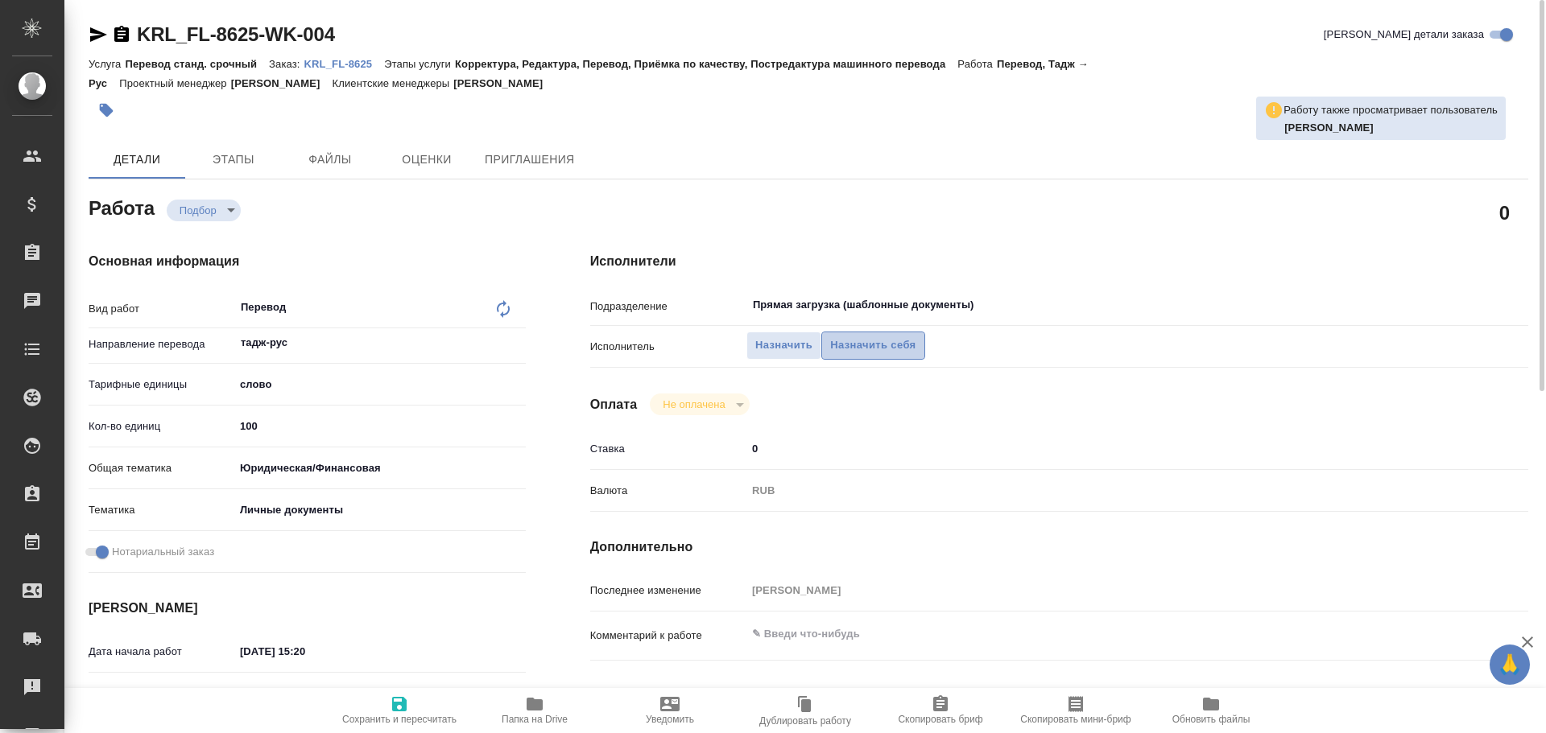
click at [853, 341] on span "Назначить себя" at bounding box center [872, 346] width 85 height 19
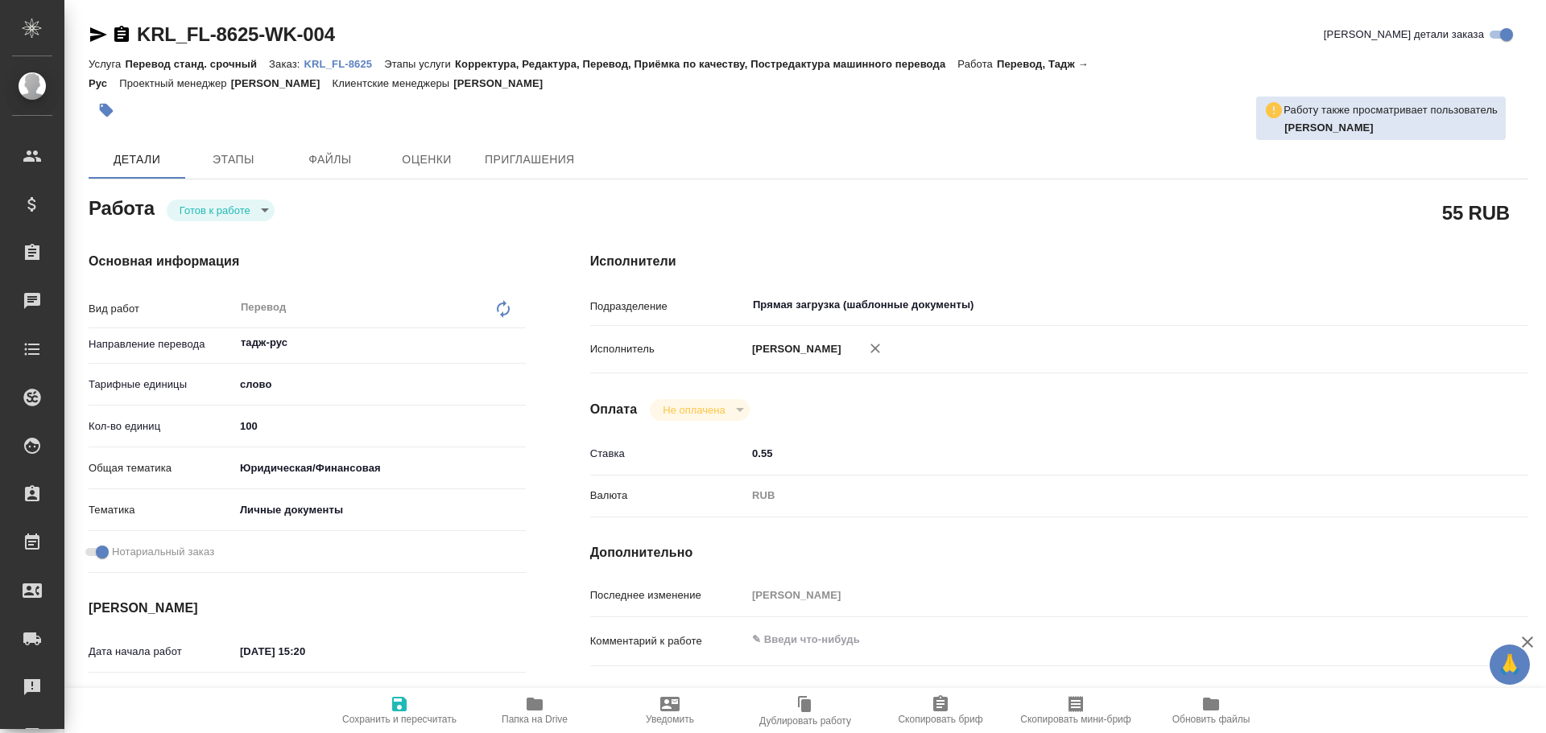
type textarea "x"
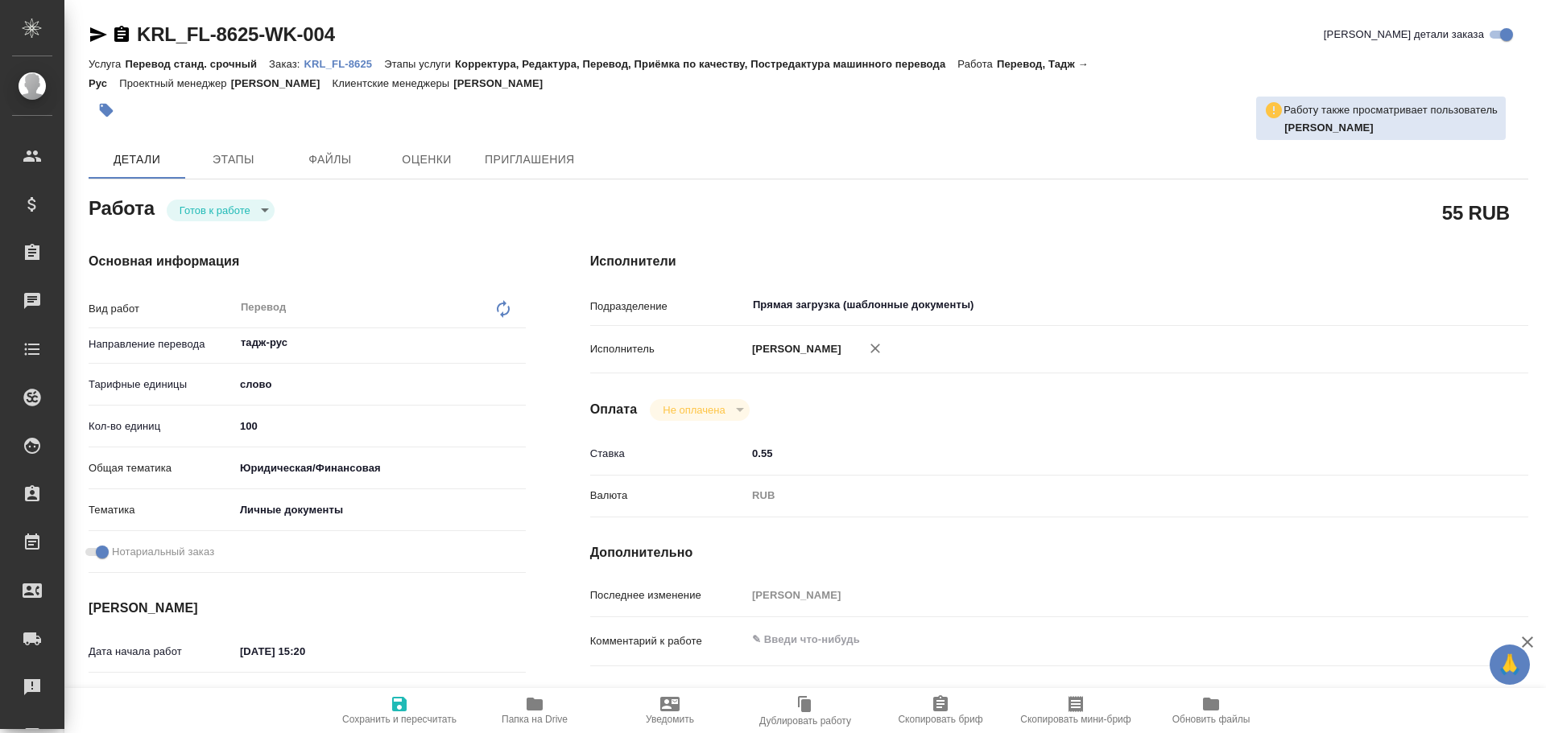
type textarea "x"
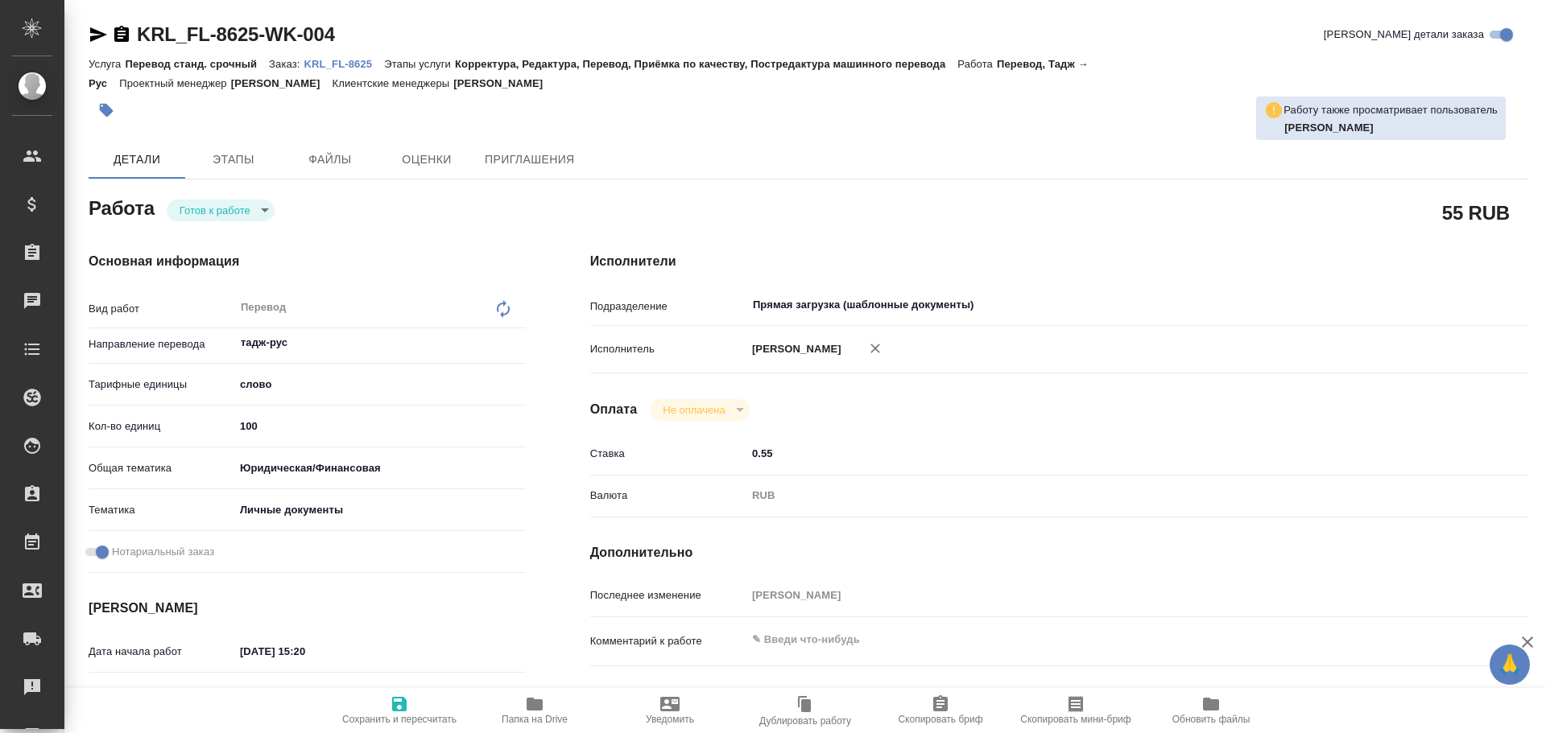
type textarea "x"
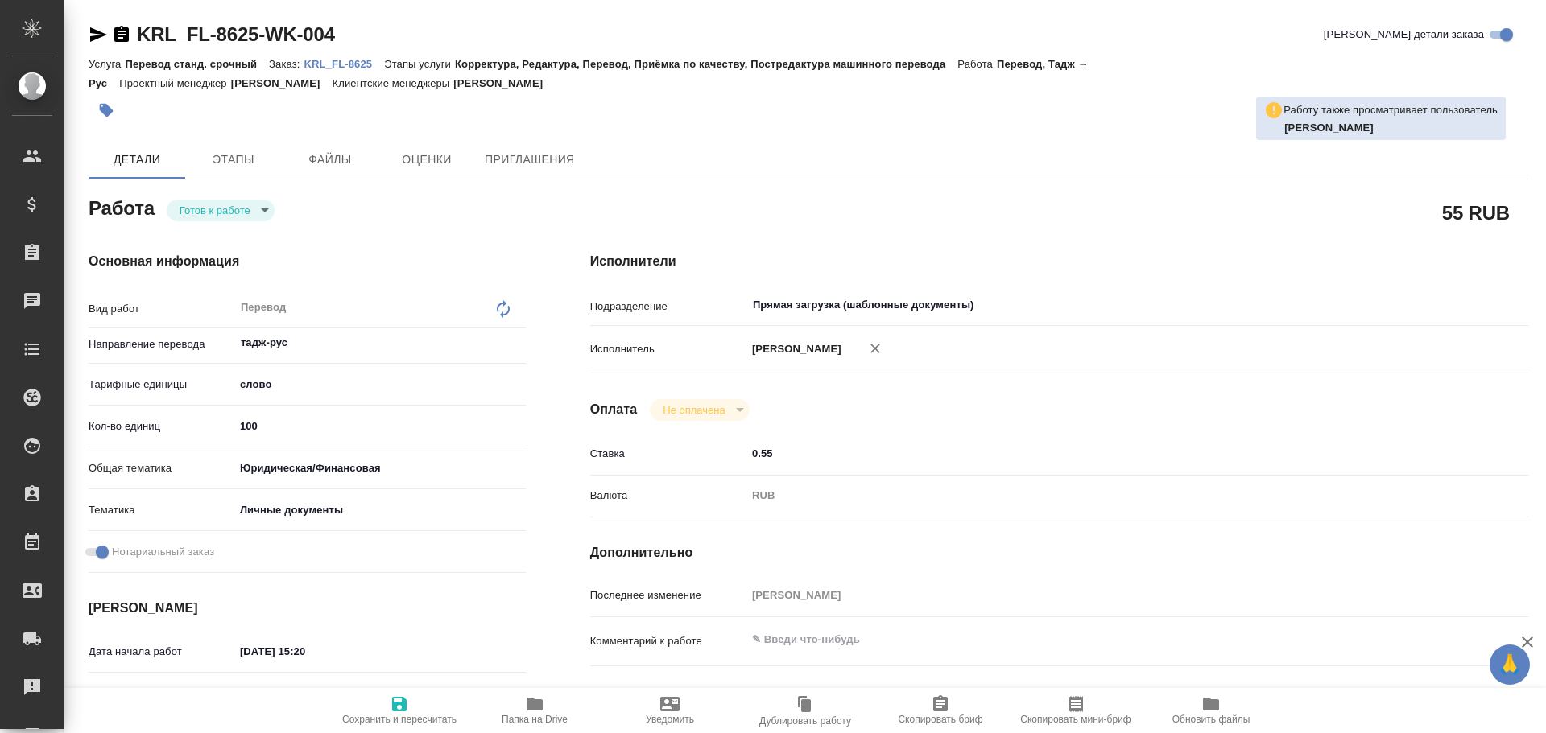
type textarea "x"
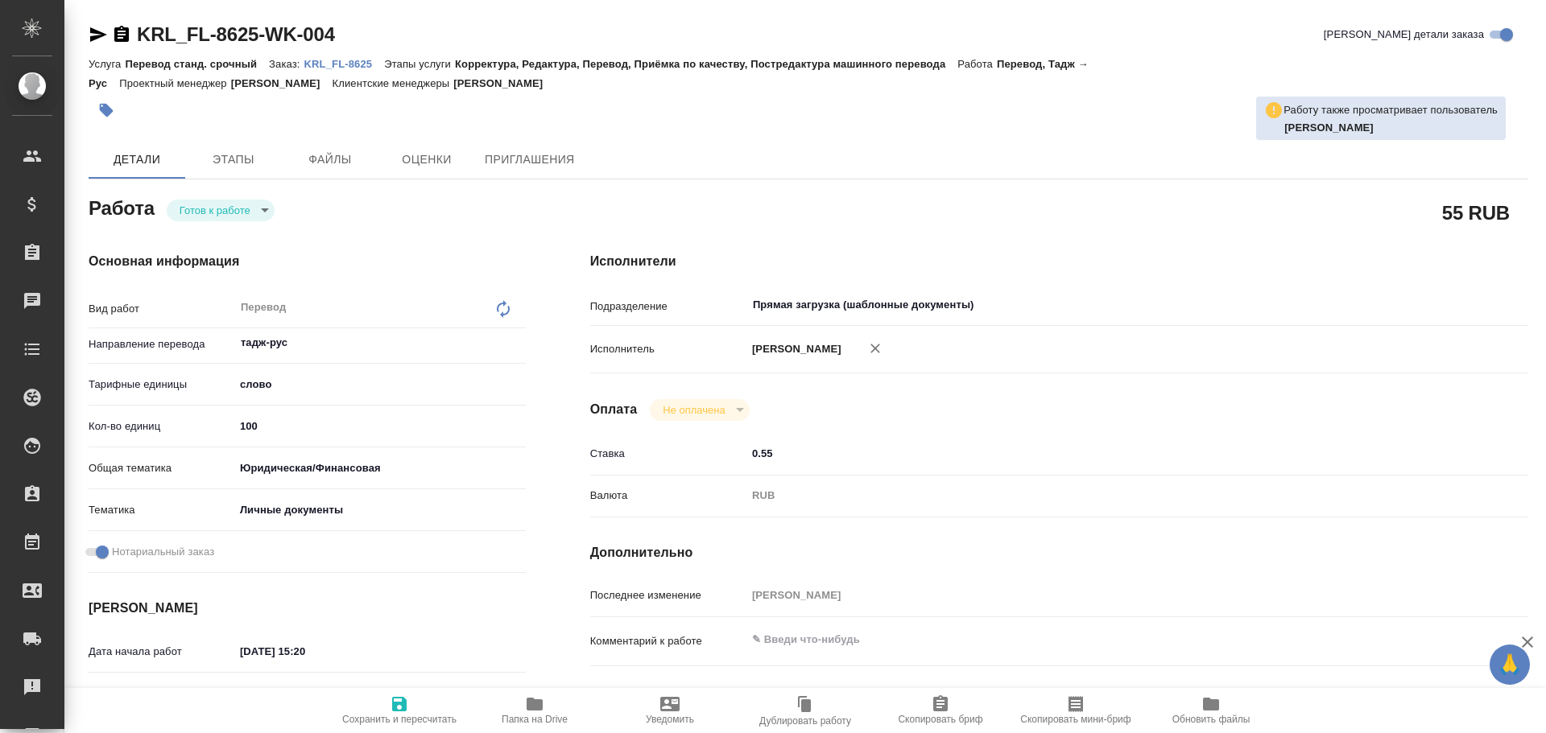
click at [231, 215] on body "🙏 .cls-1 fill:#fff; AWATERA [PERSON_NAME] Спецификации Заказы Чаты Todo Проекты…" at bounding box center [773, 366] width 1546 height 733
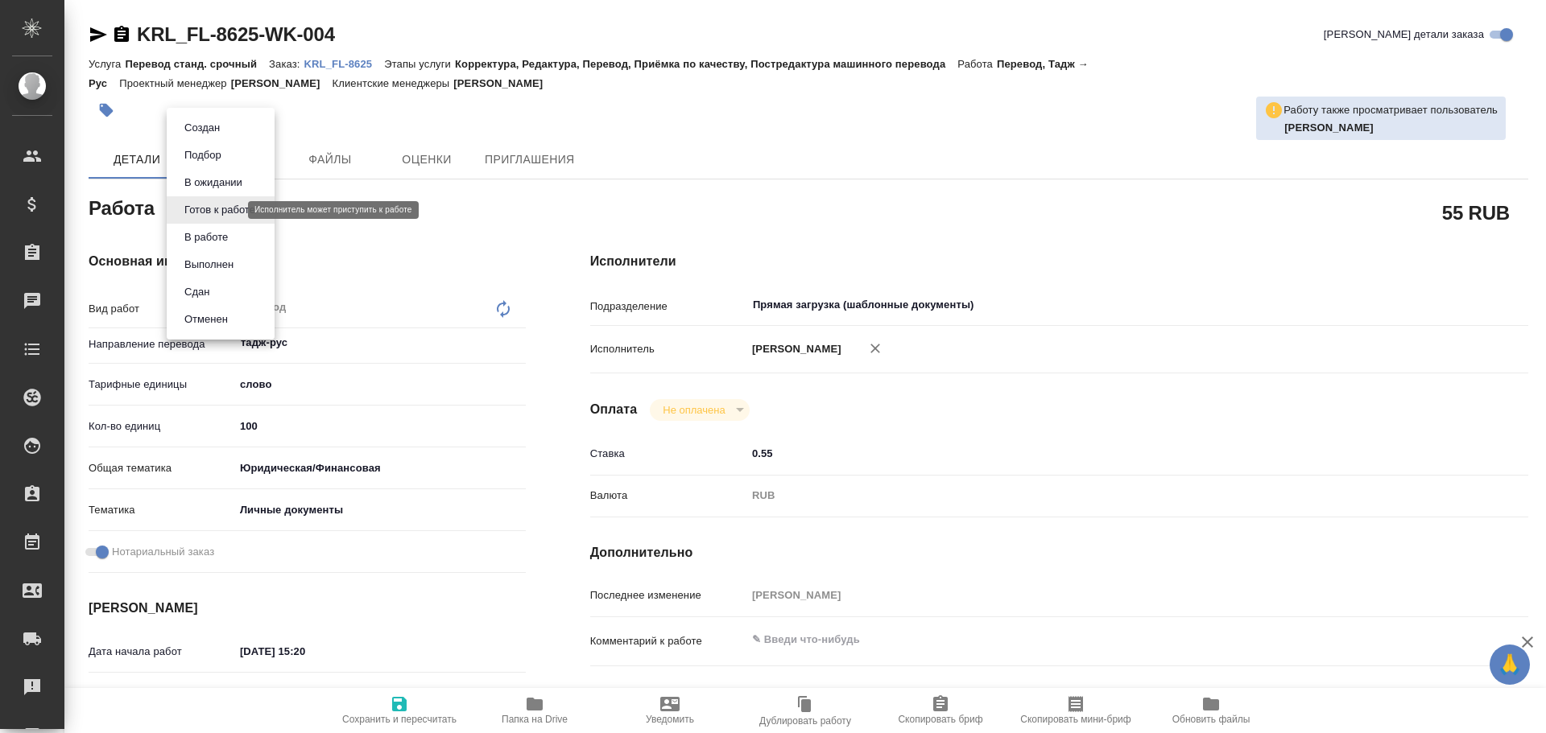
type textarea "x"
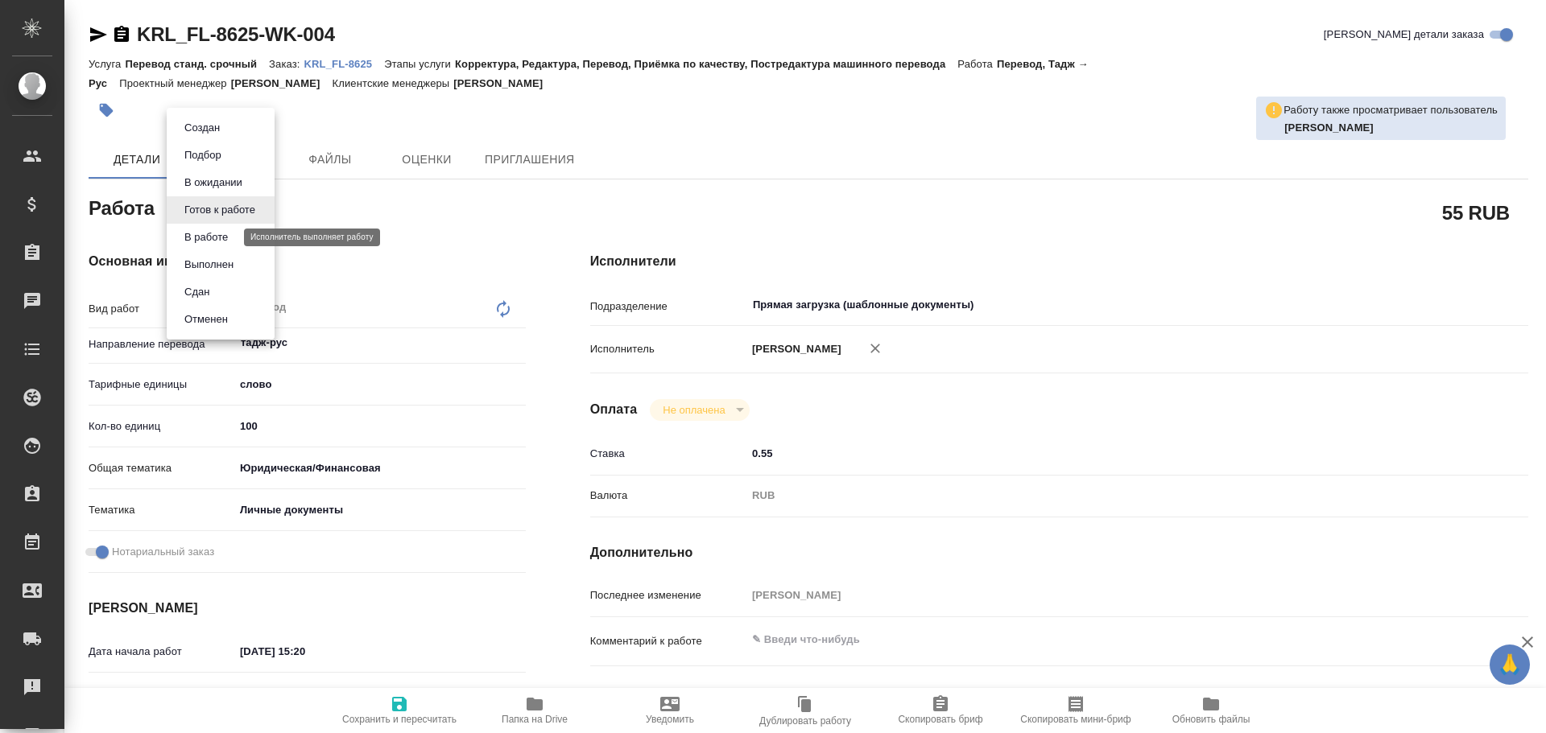
type textarea "x"
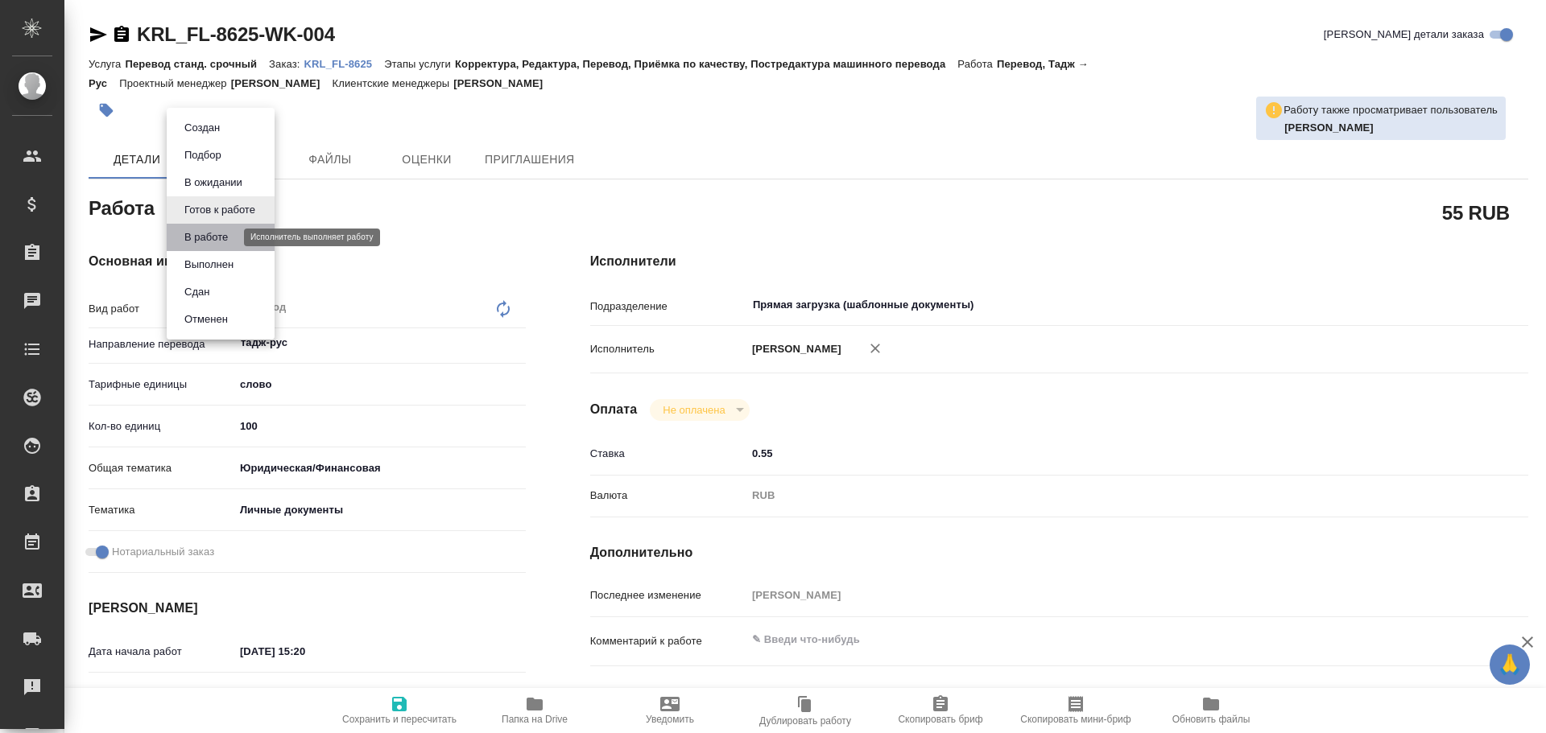
click at [213, 244] on button "В работе" at bounding box center [206, 238] width 53 height 18
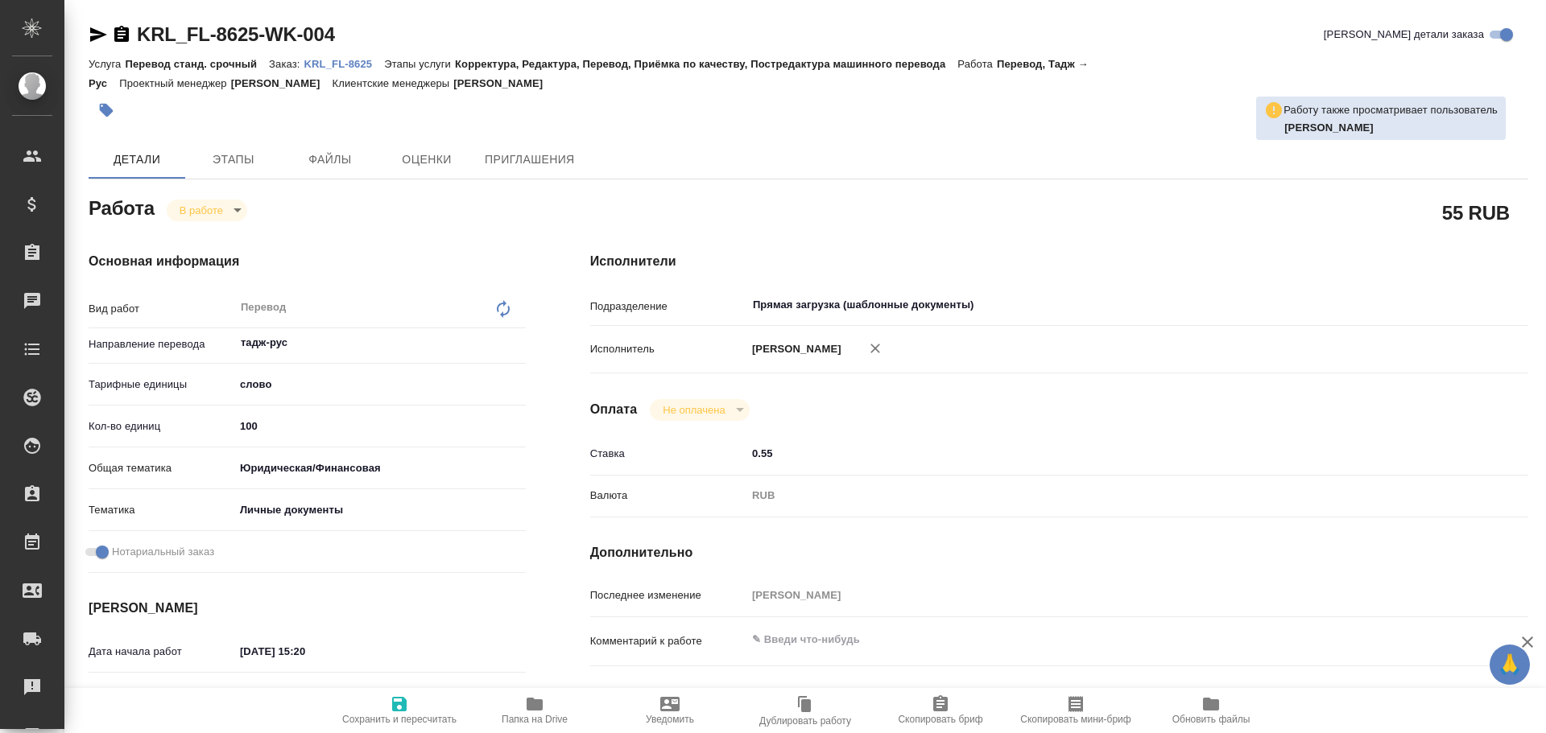
type textarea "x"
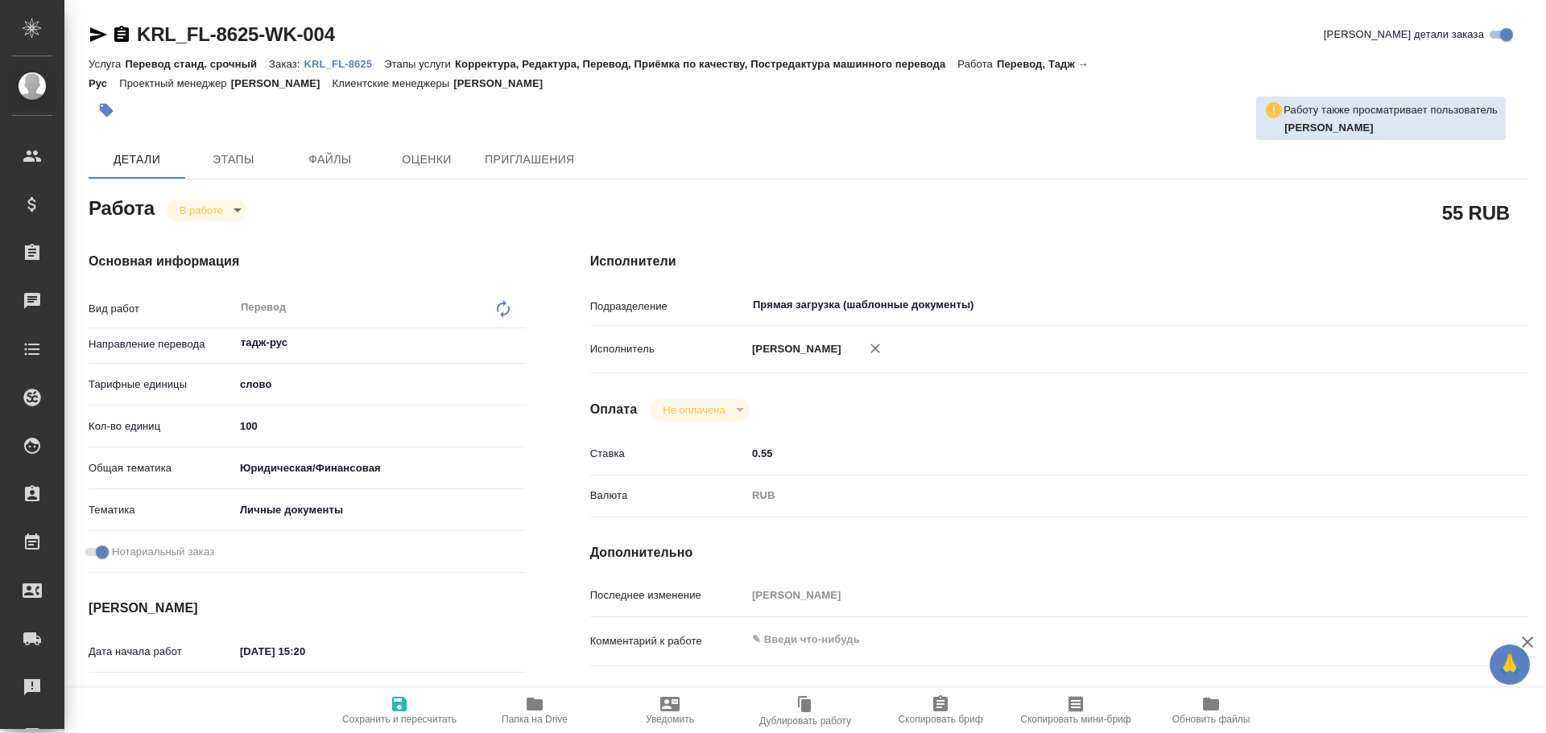
type textarea "x"
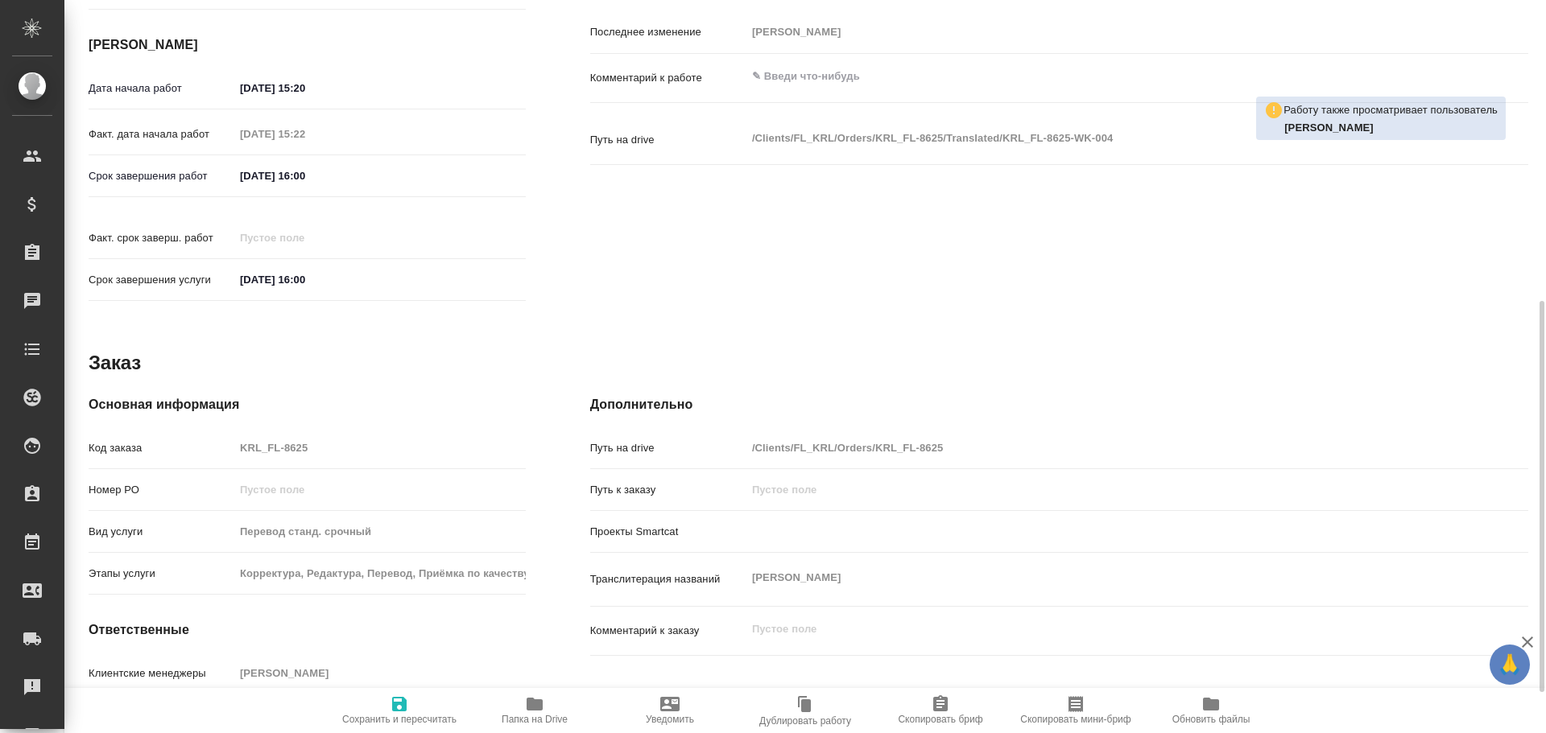
type textarea "x"
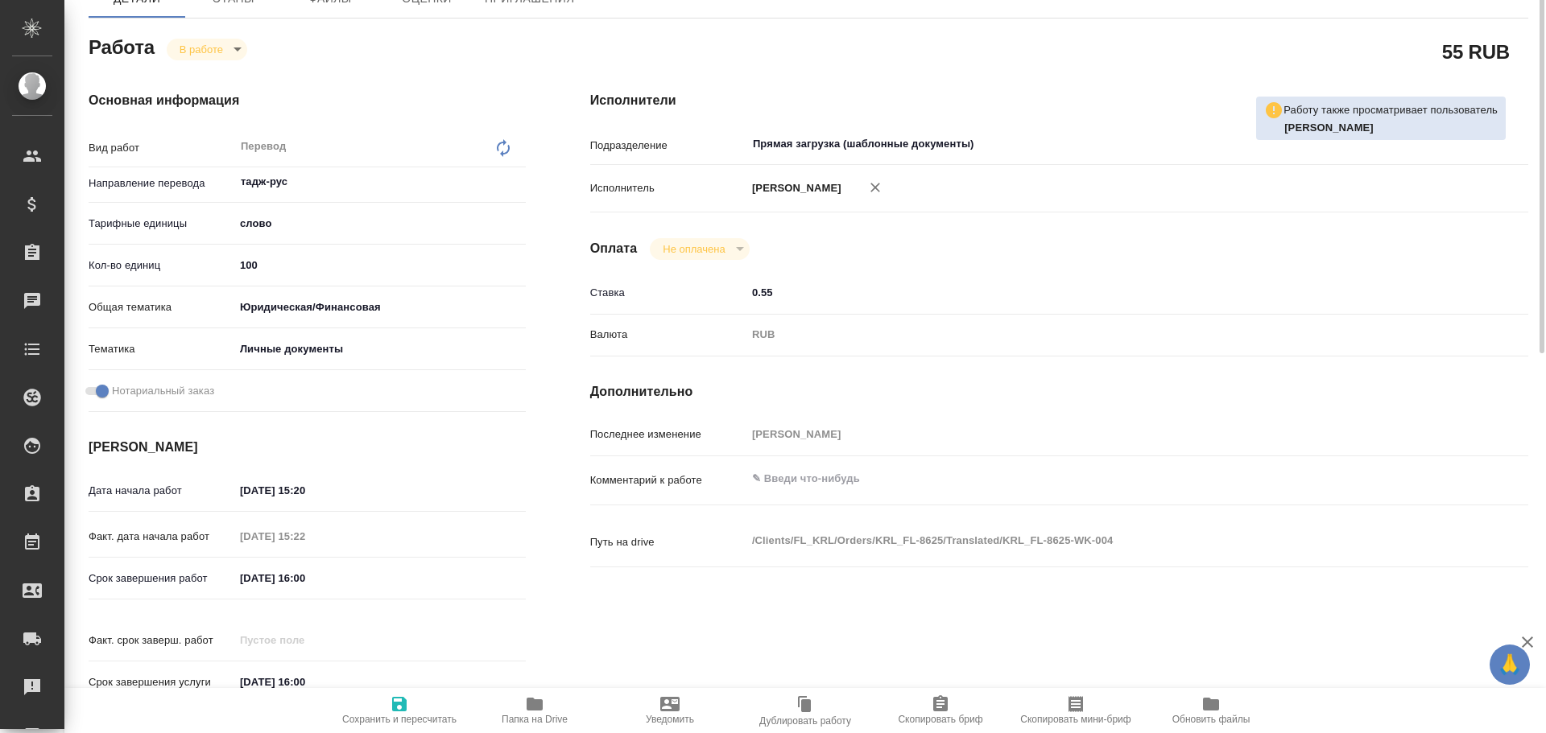
scroll to position [81, 0]
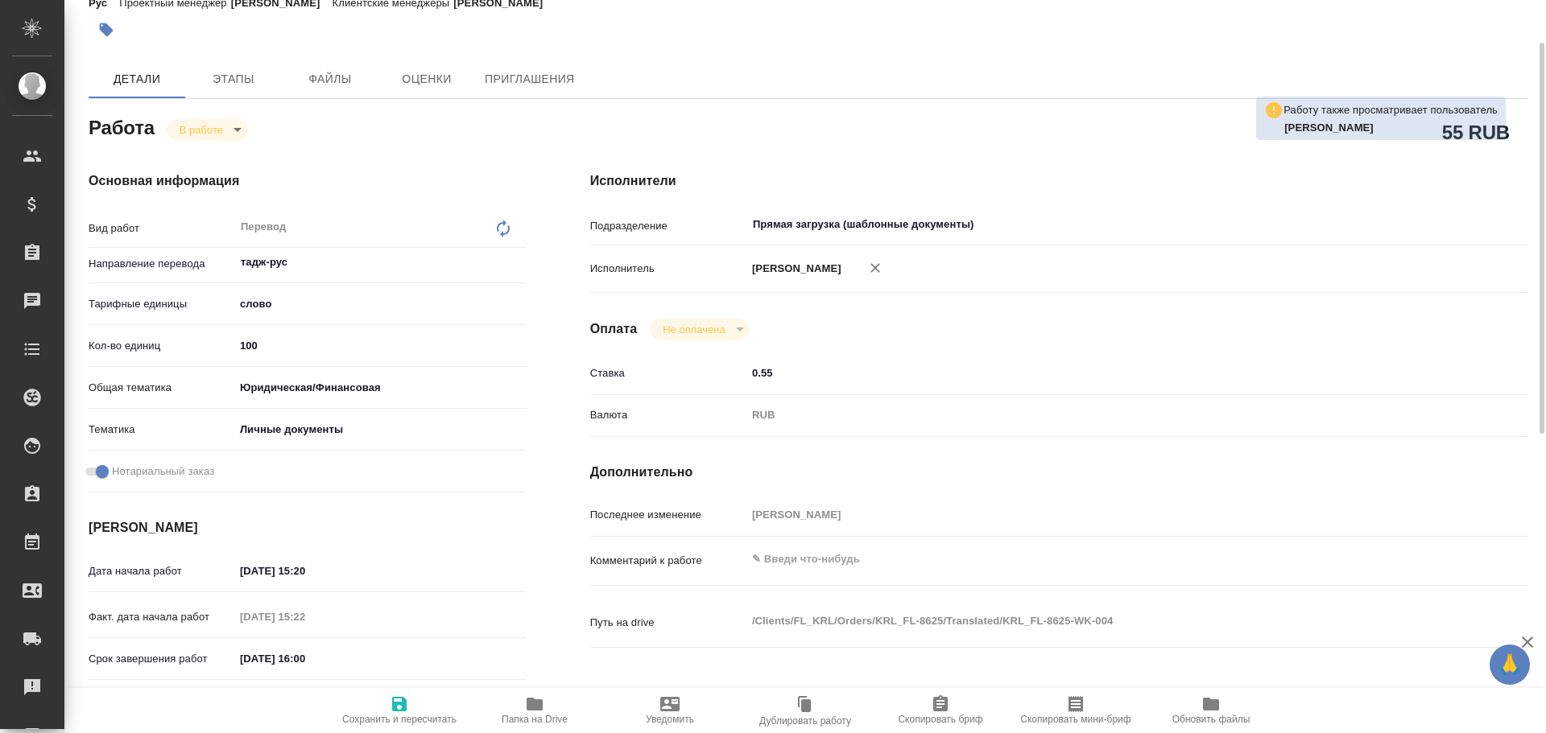
type textarea "x"
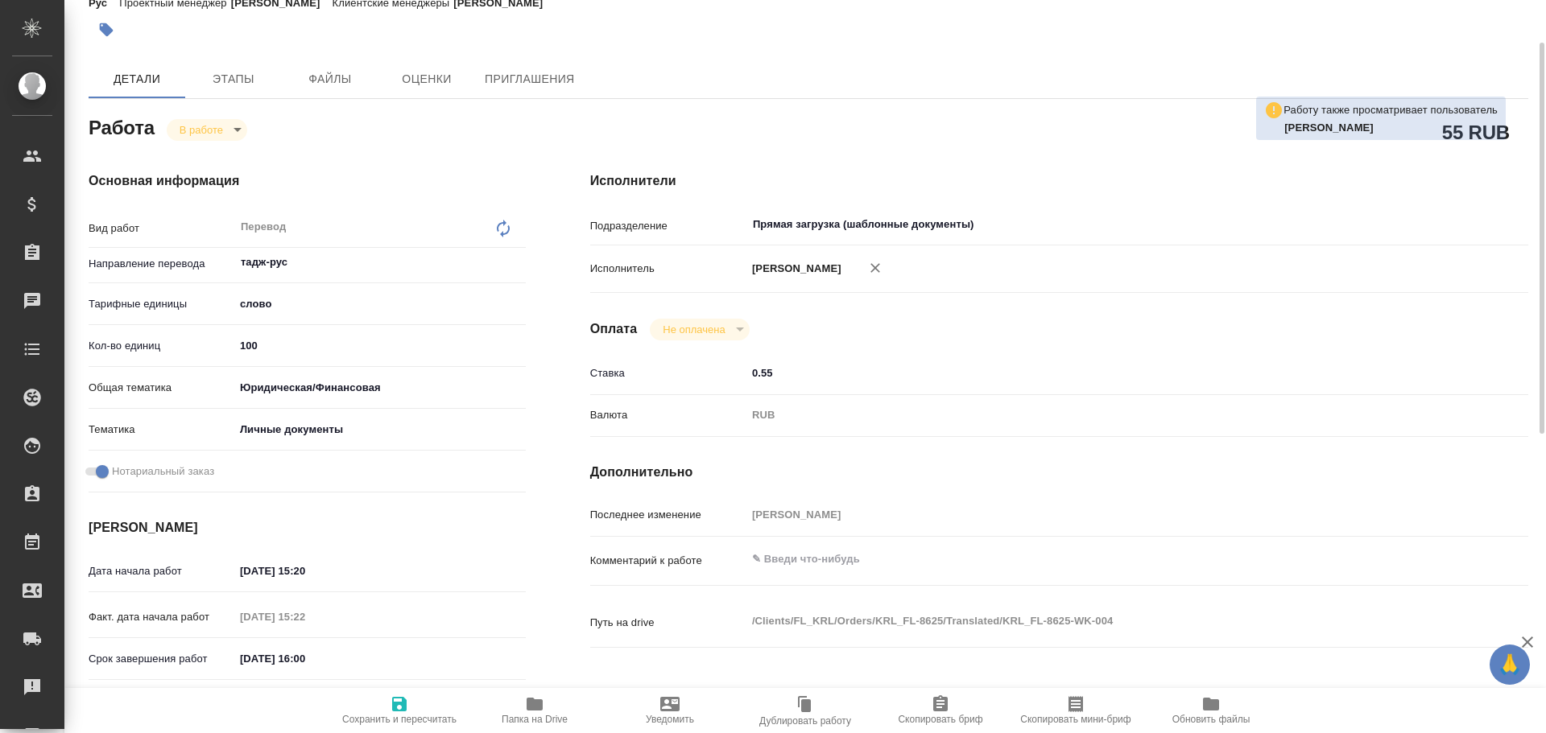
type textarea "x"
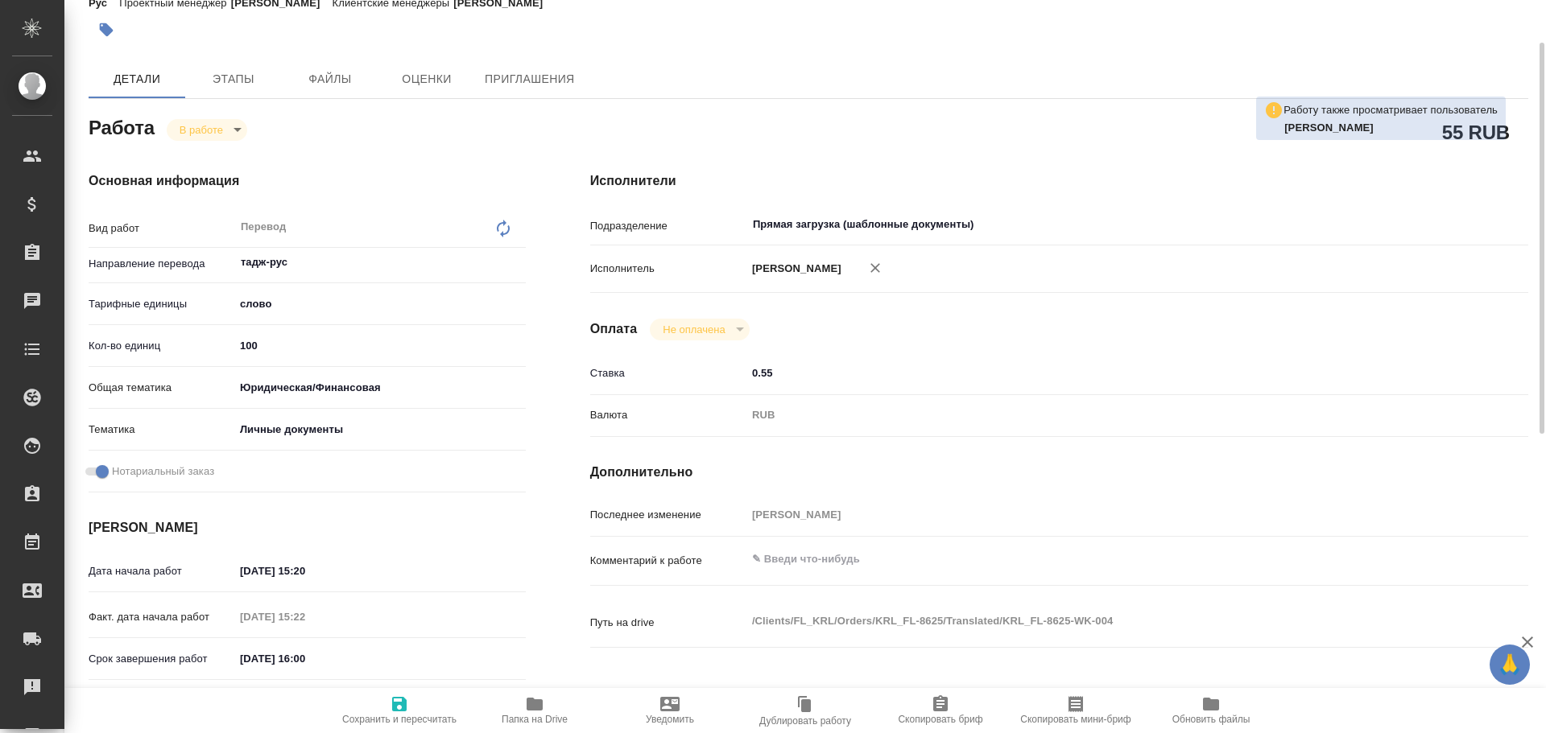
type textarea "x"
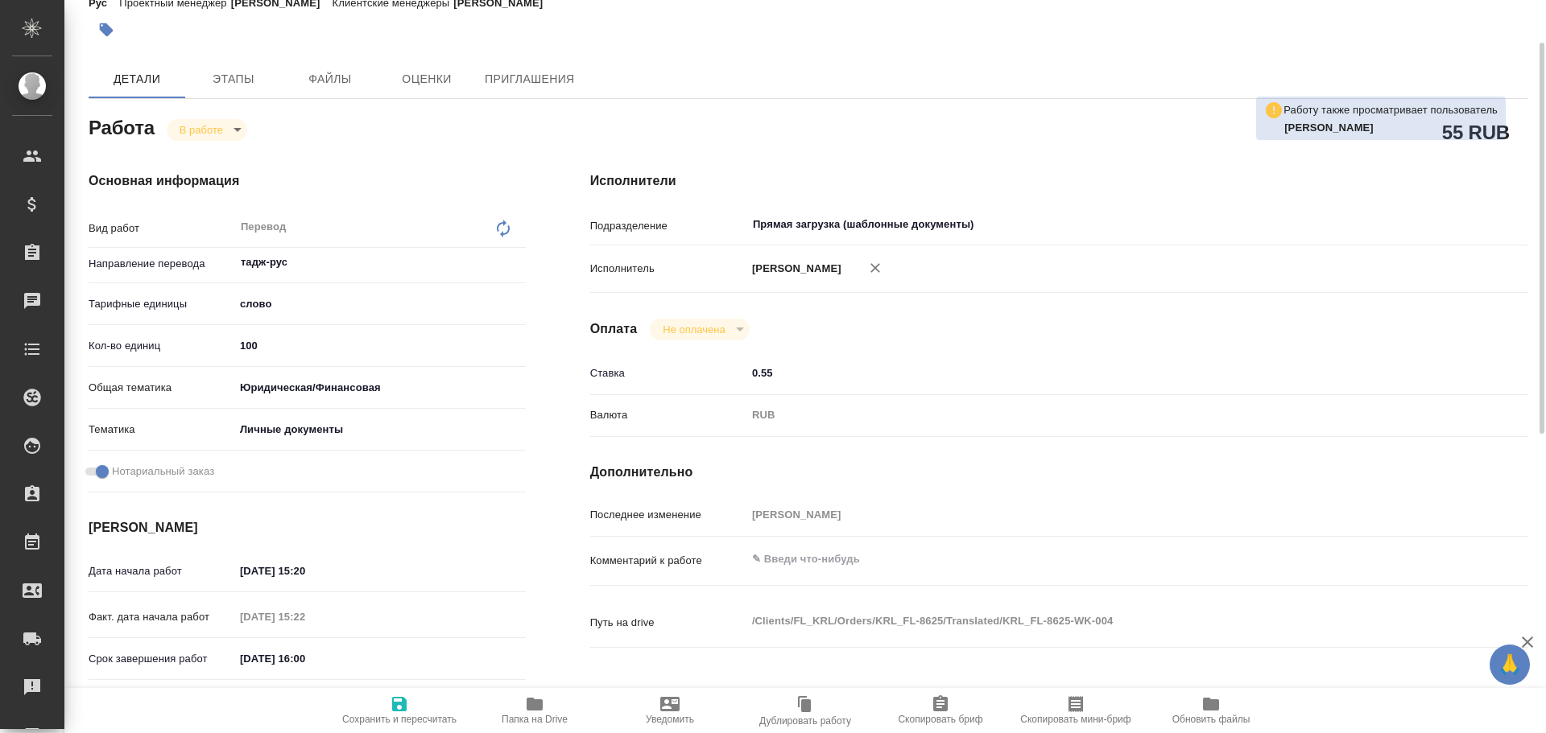
type textarea "x"
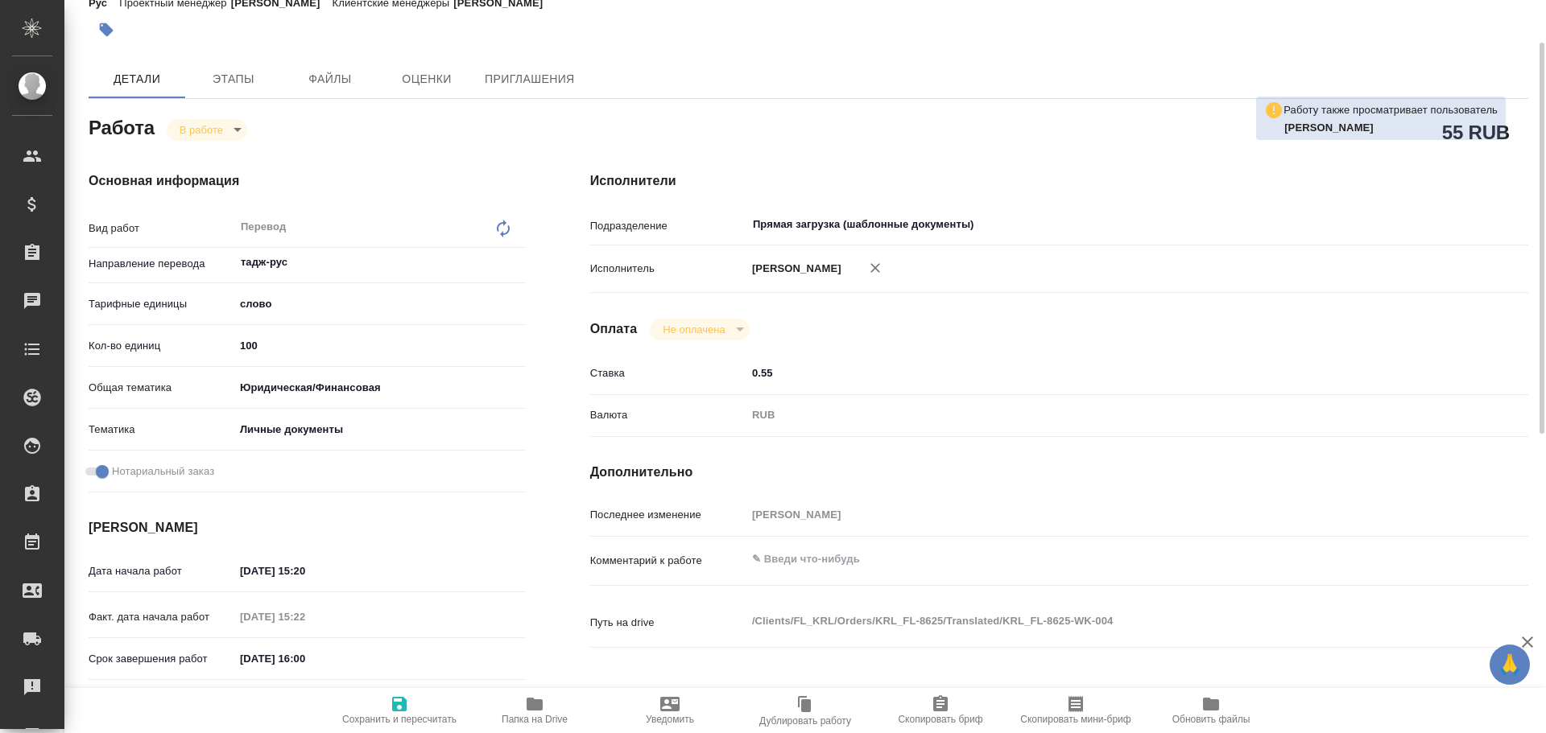
type textarea "x"
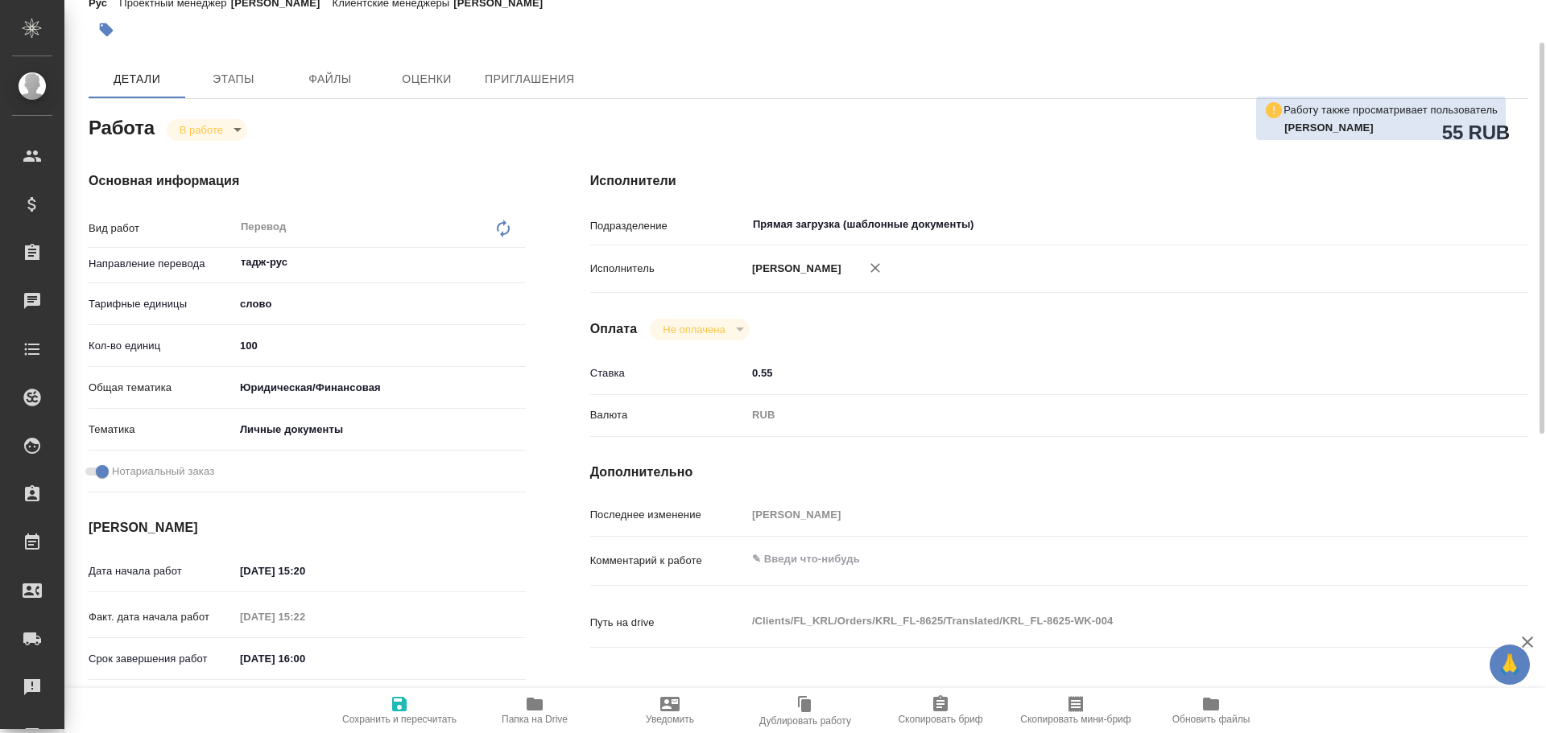
type textarea "x"
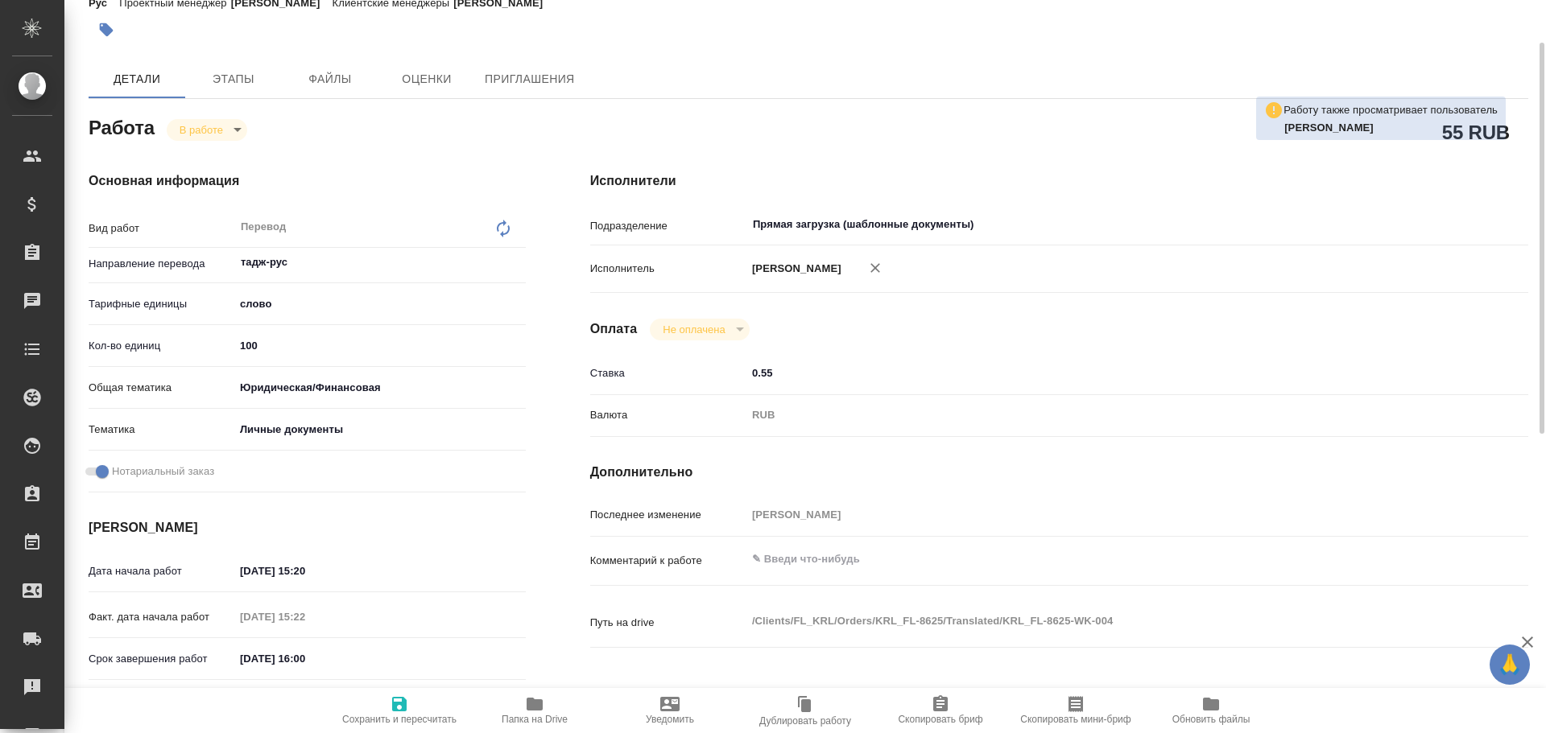
type textarea "x"
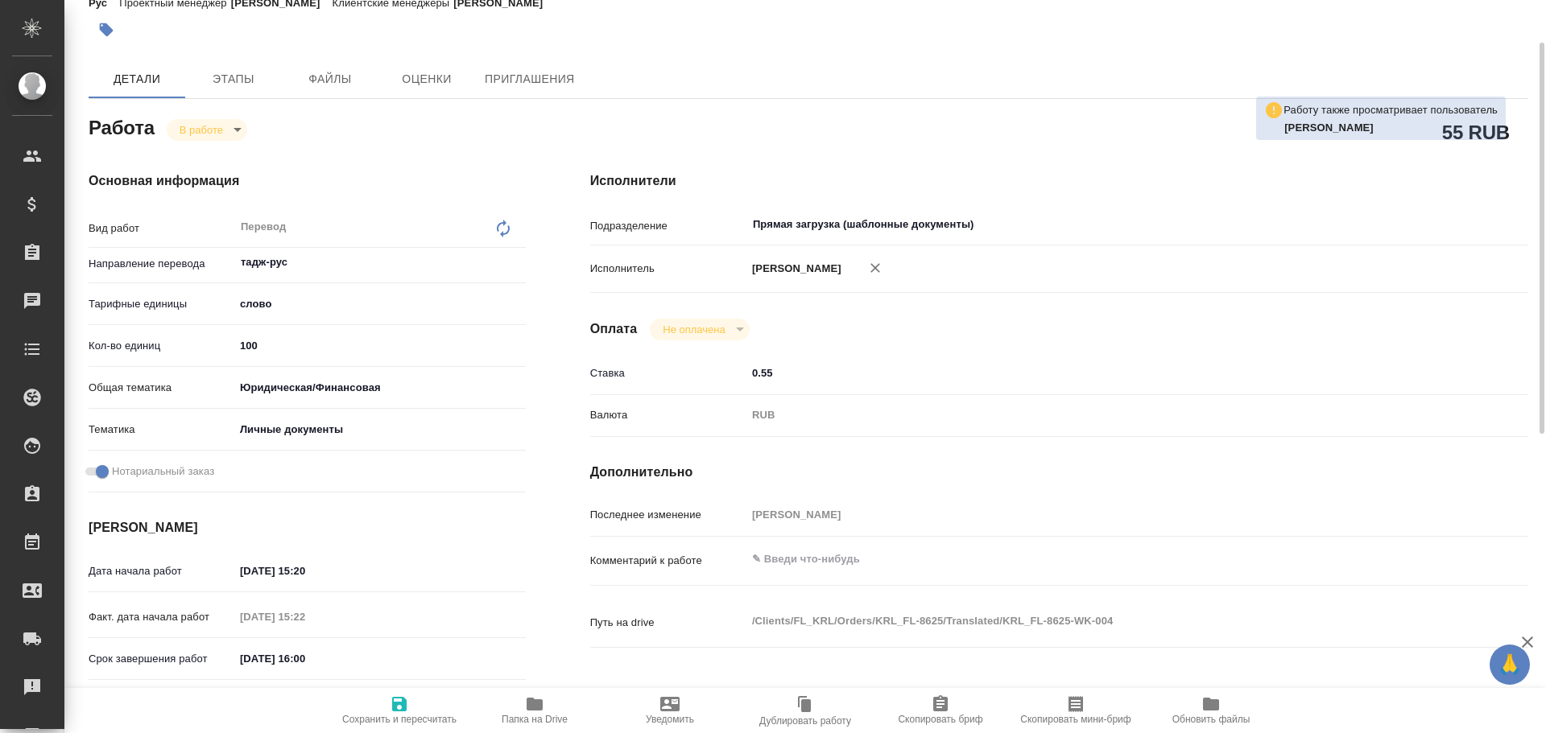
type textarea "x"
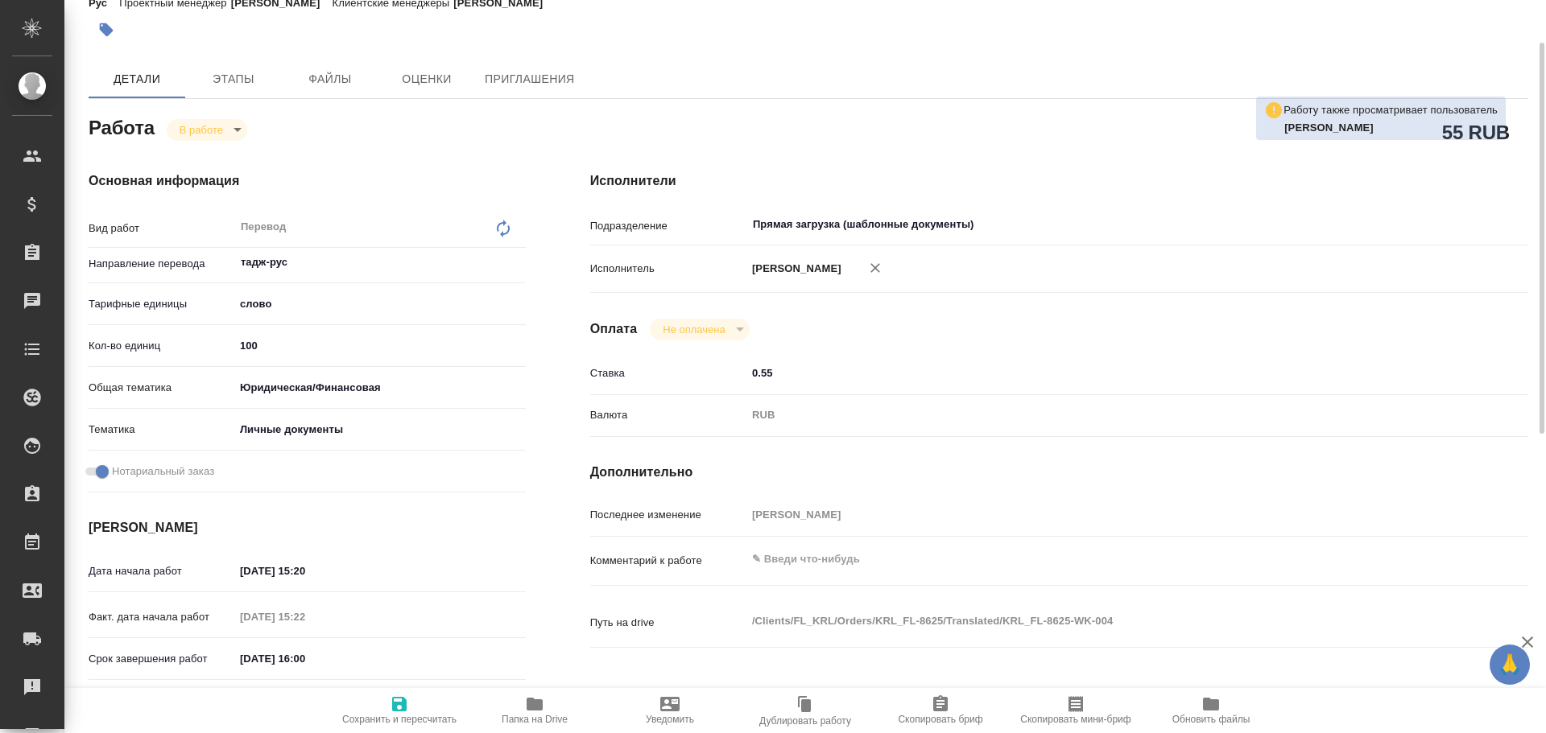
type textarea "x"
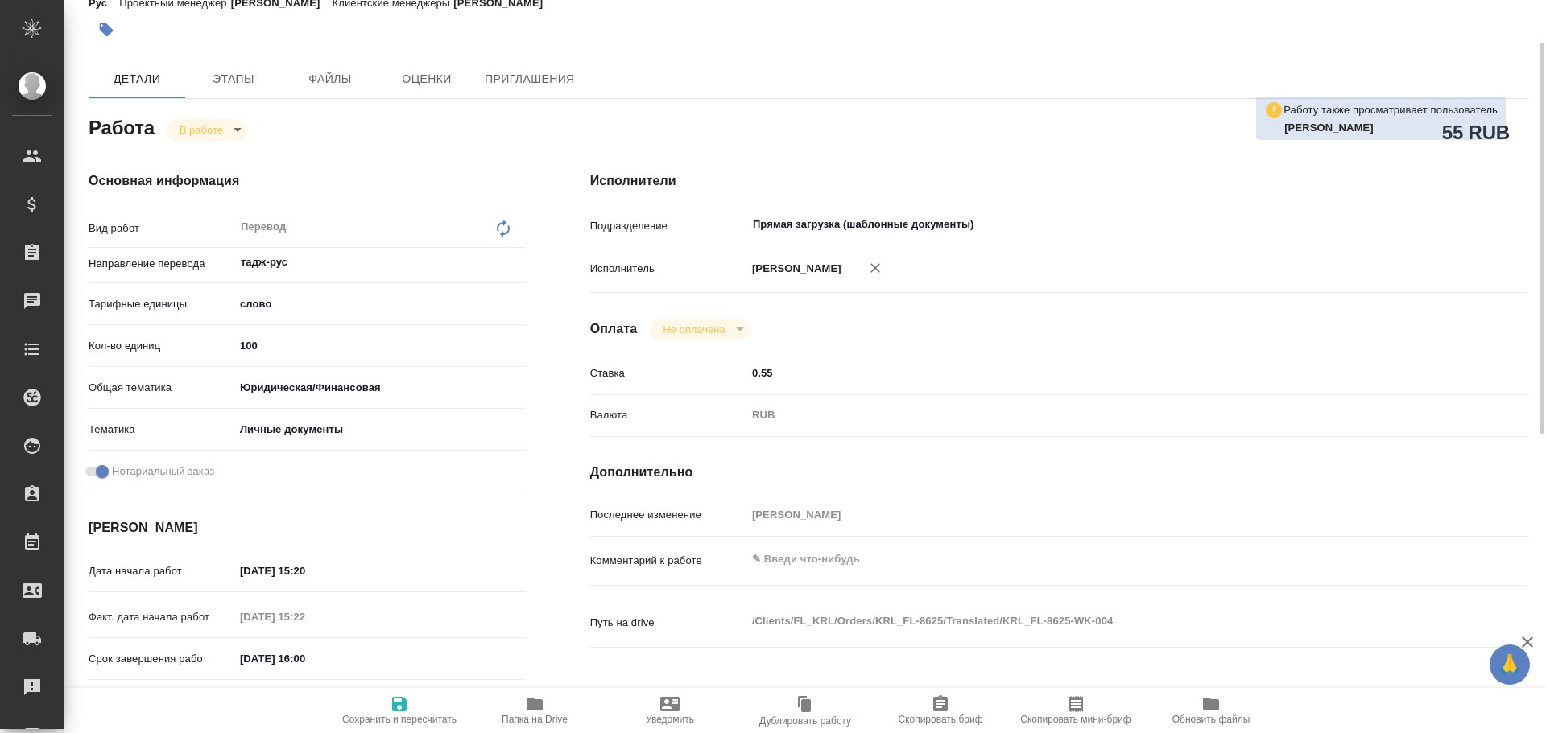
type textarea "x"
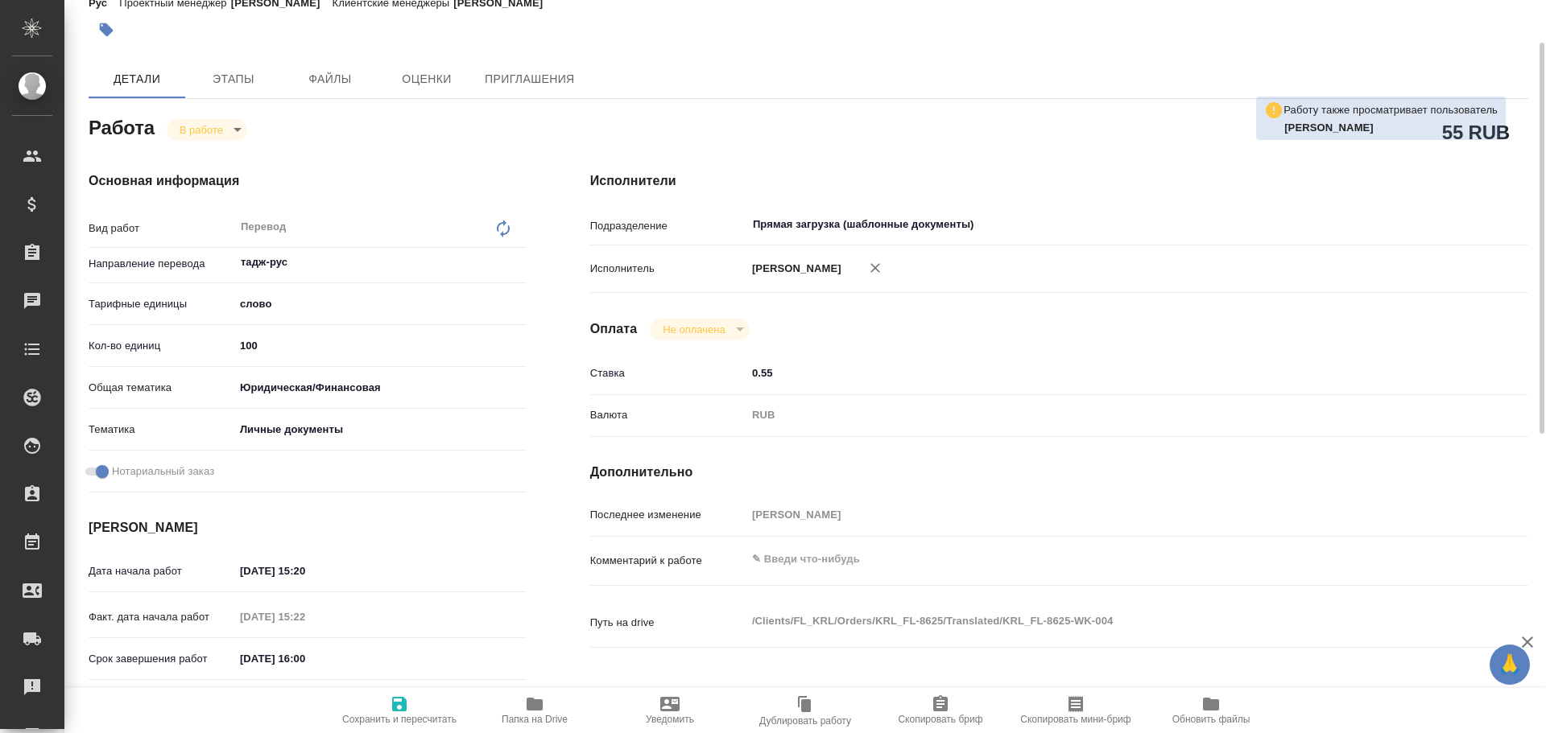
type textarea "x"
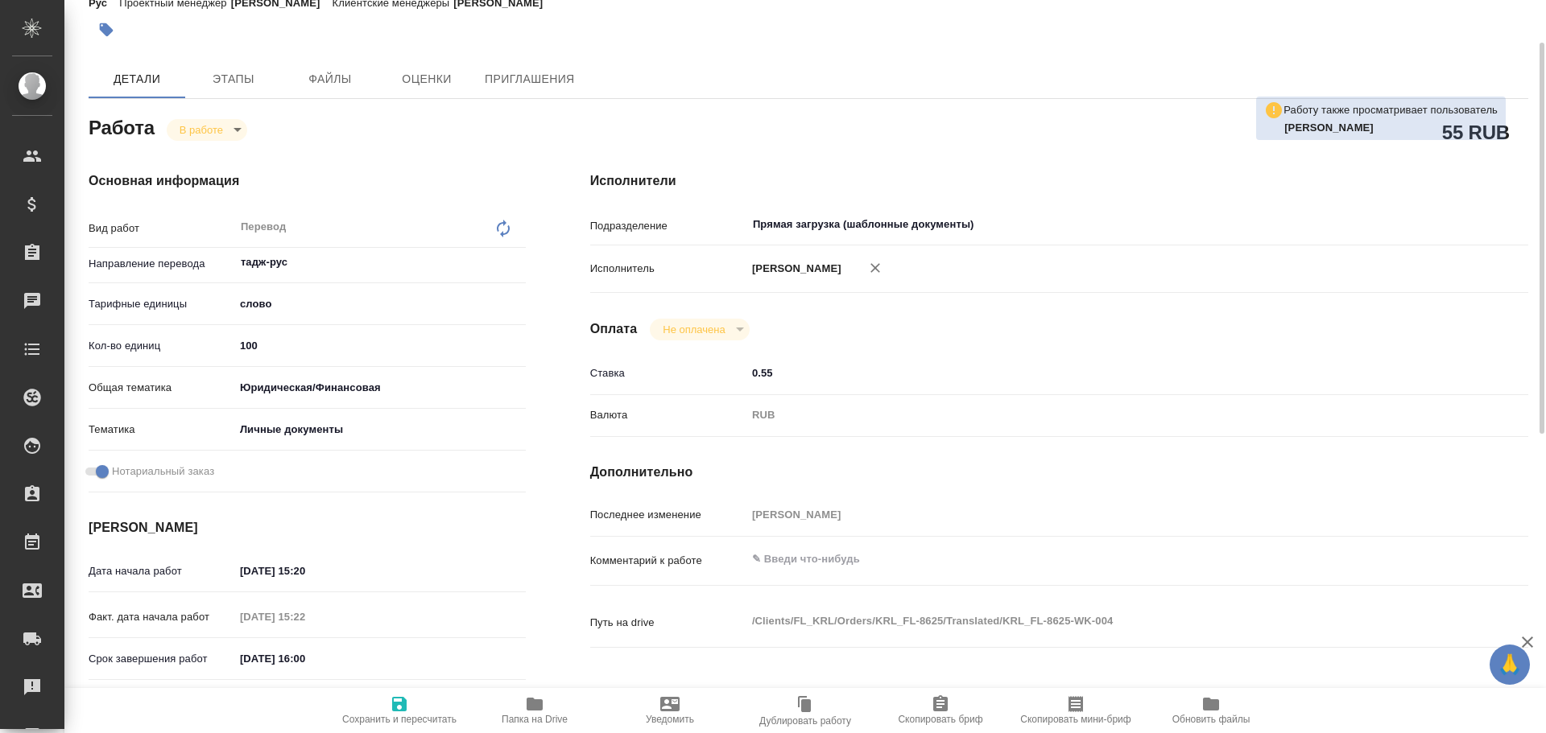
type textarea "x"
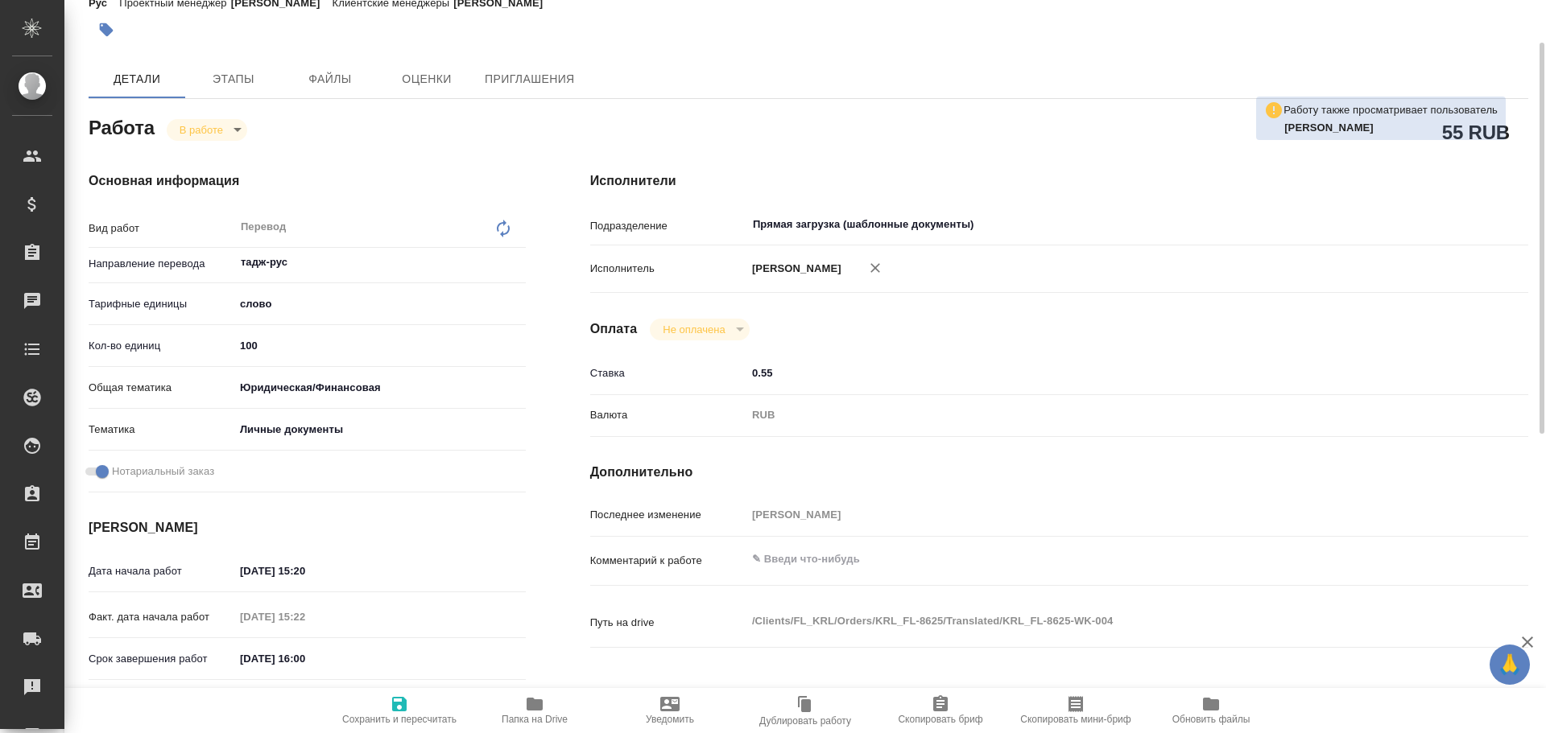
type textarea "x"
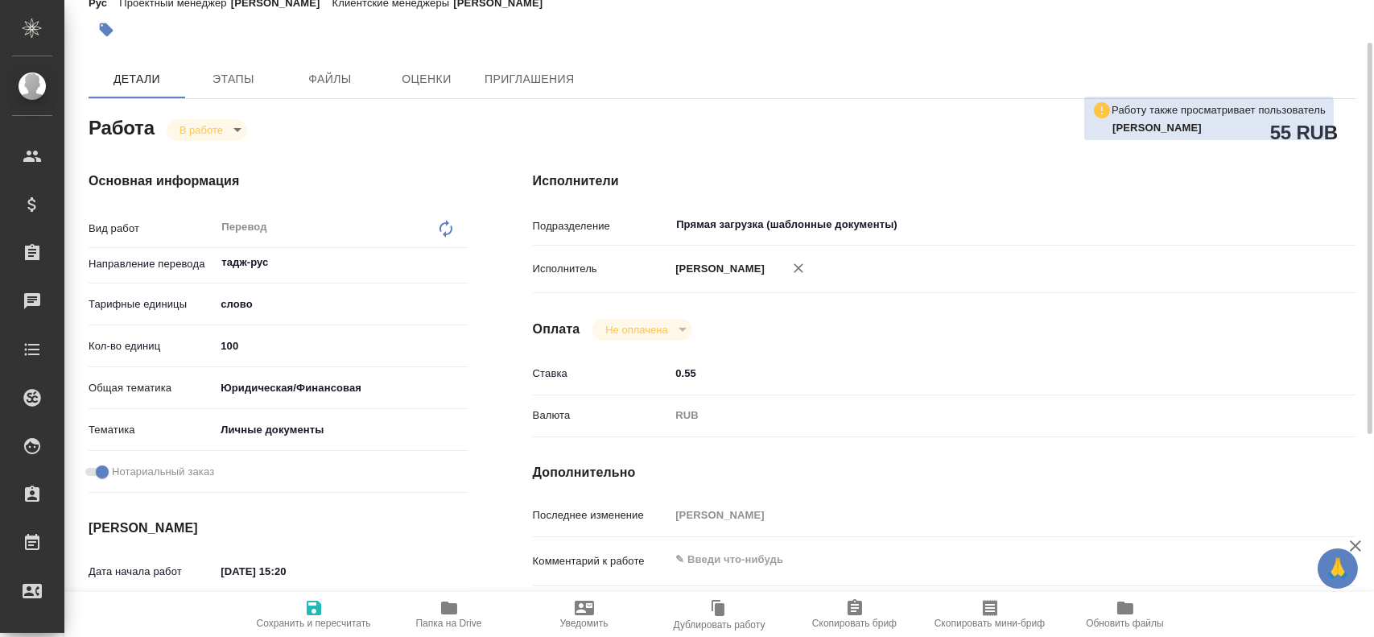
type textarea "x"
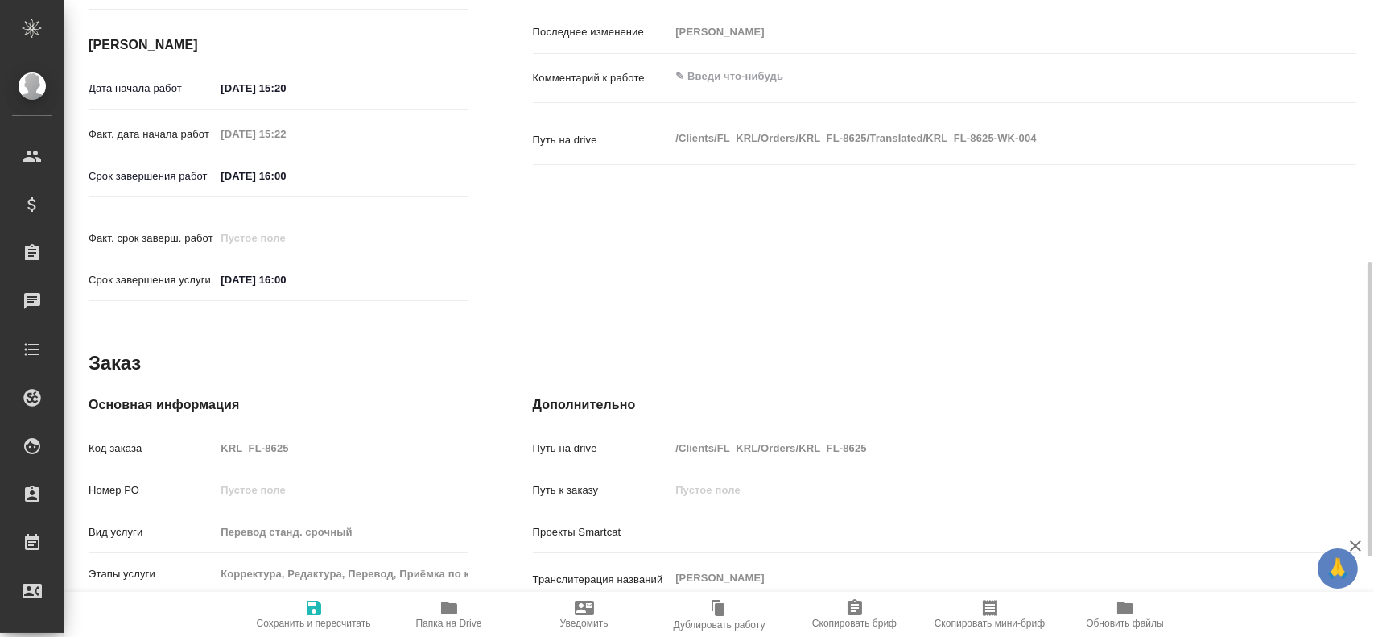
scroll to position [644, 0]
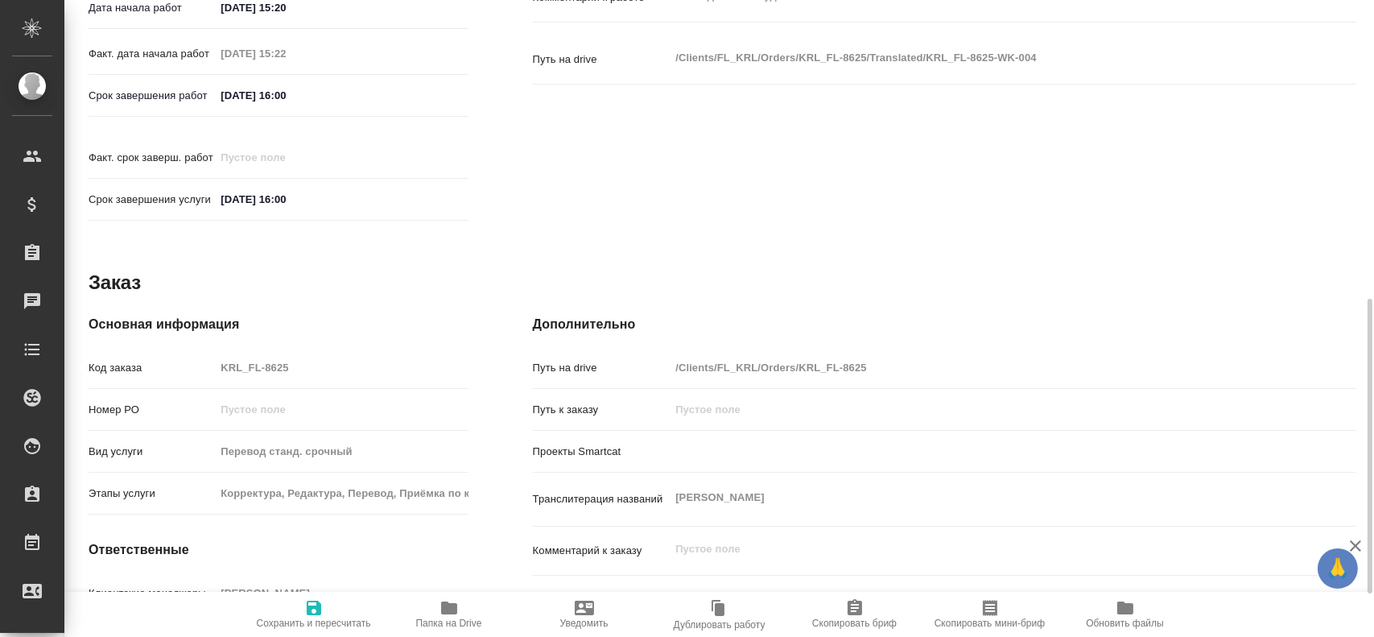
click at [455, 615] on icon "button" at bounding box center [449, 607] width 19 height 19
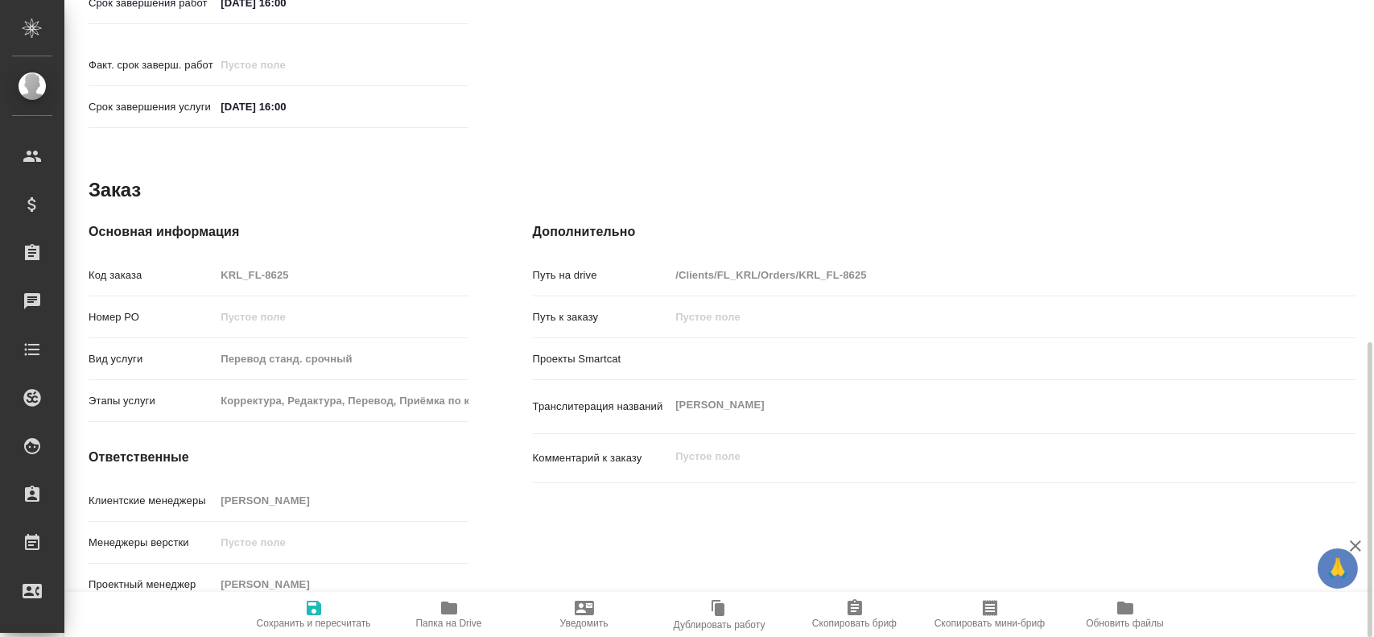
click at [180, 261] on div "Код заказа KRL_FL-8625" at bounding box center [279, 275] width 380 height 28
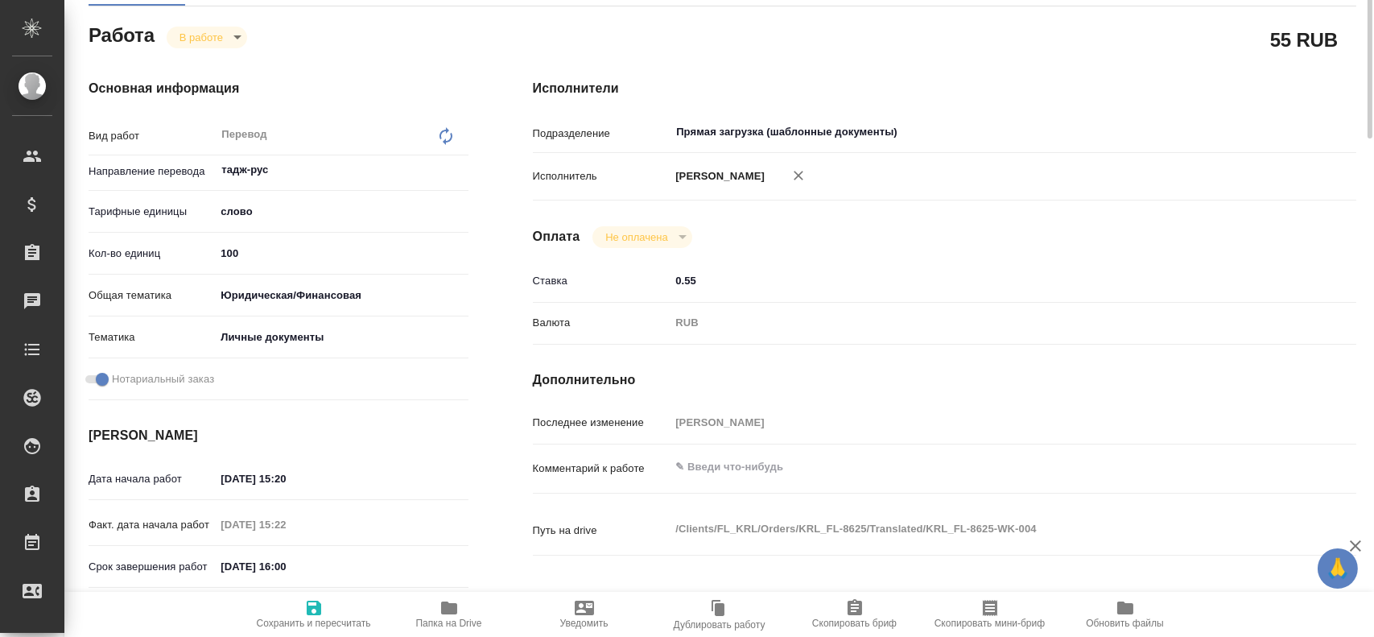
scroll to position [12, 0]
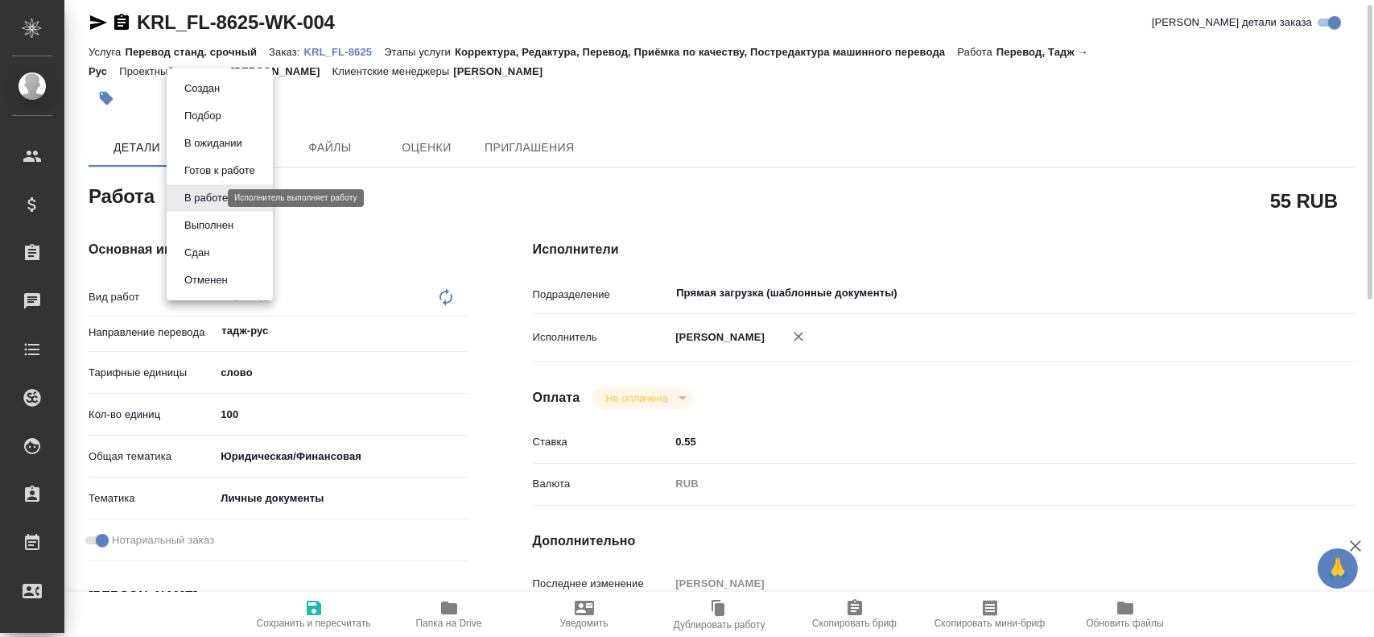
click at [209, 199] on body "🙏 .cls-1 fill:#fff; AWATERA Gusev Alexandr Клиенты Спецификации Заказы 0 Чаты T…" at bounding box center [687, 318] width 1374 height 637
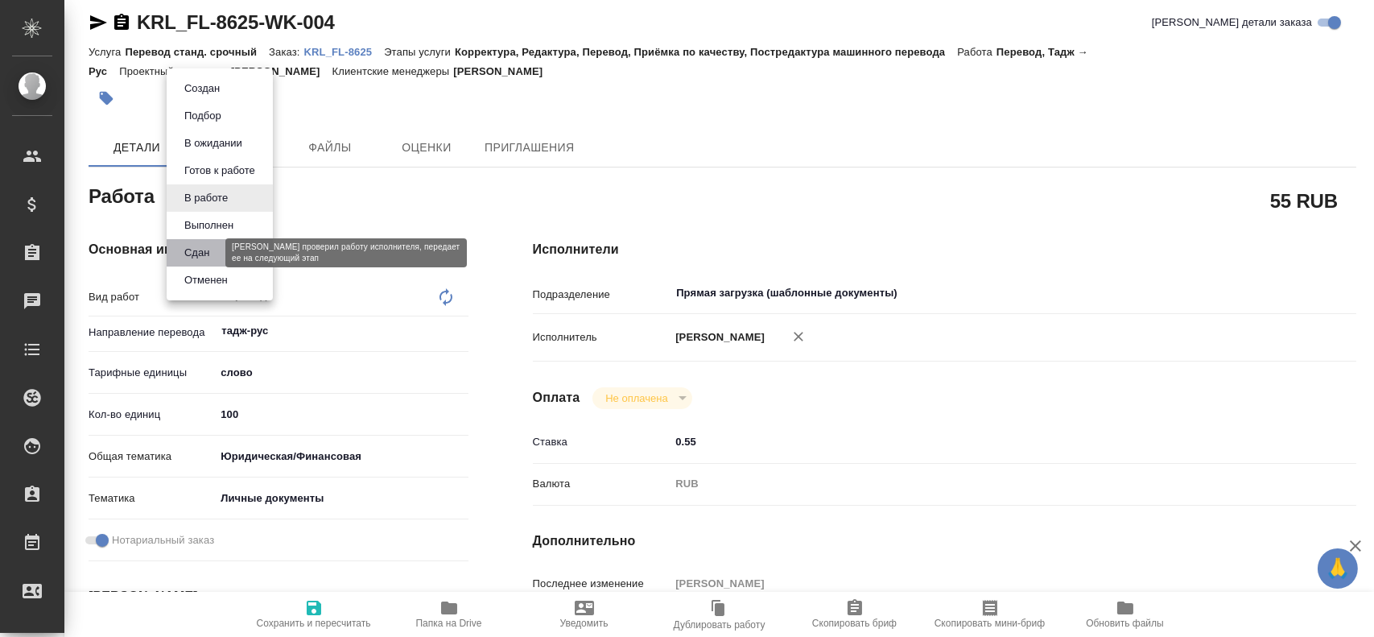
click at [203, 254] on button "Сдан" at bounding box center [197, 253] width 35 height 18
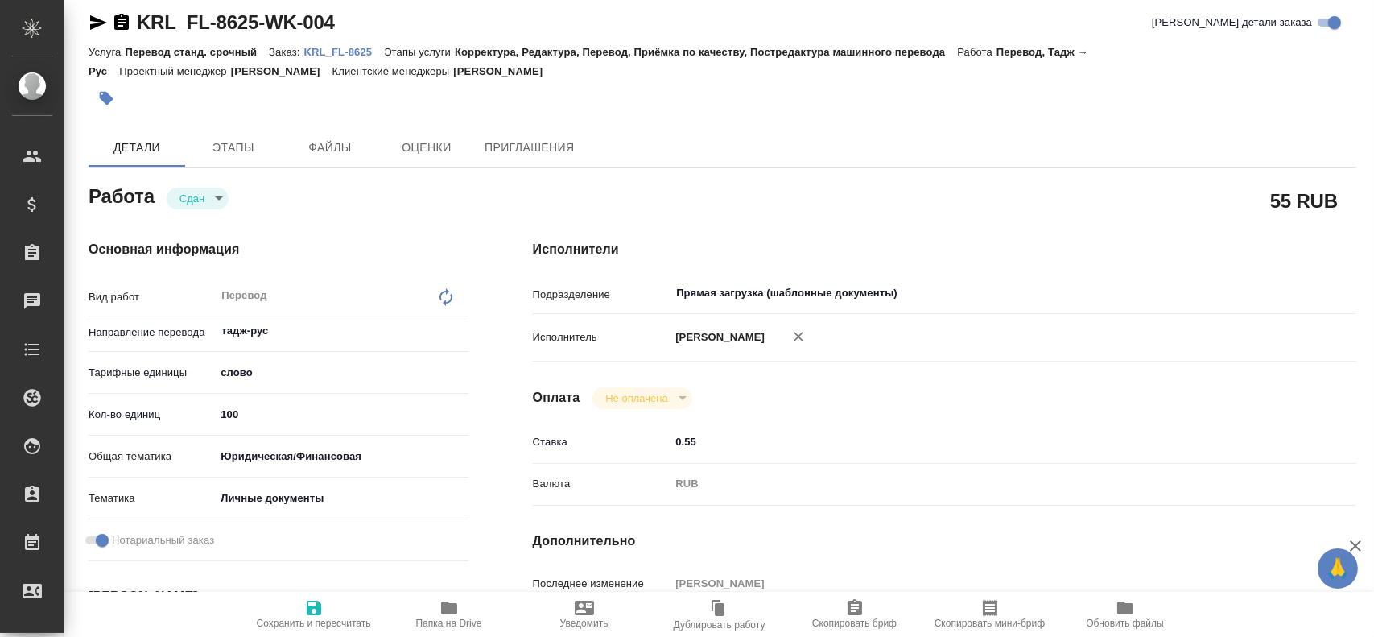
type textarea "x"
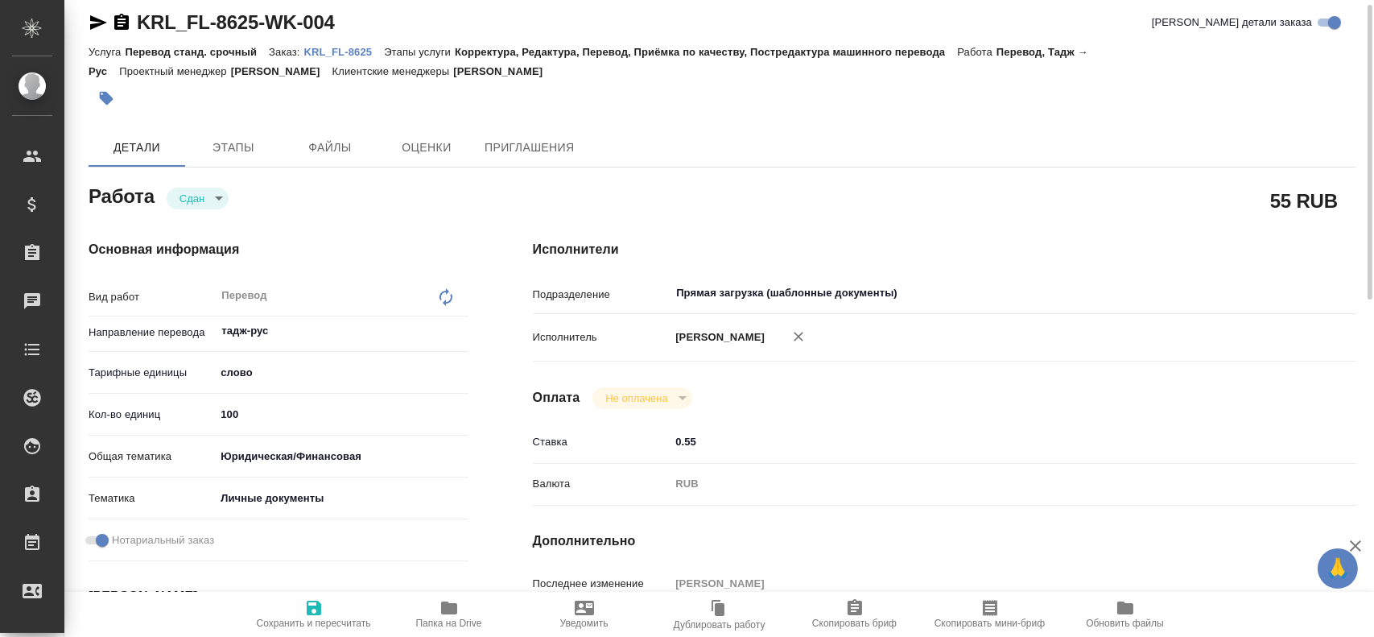
type textarea "x"
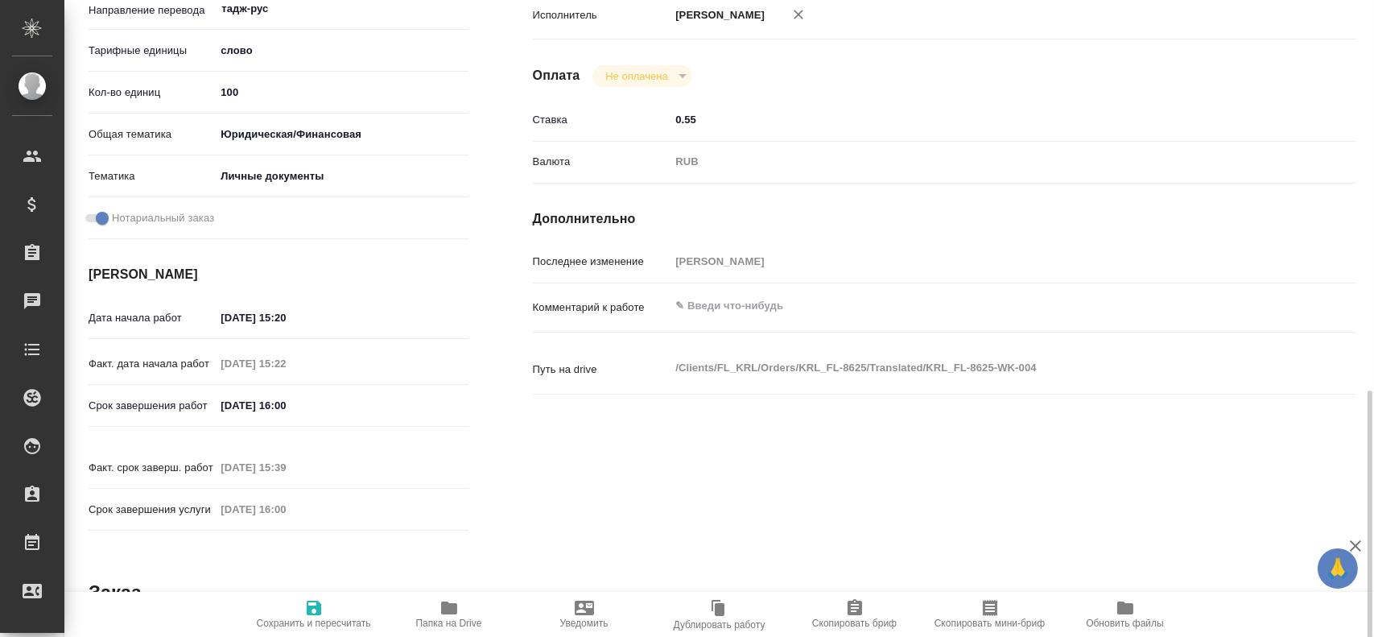
scroll to position [495, 0]
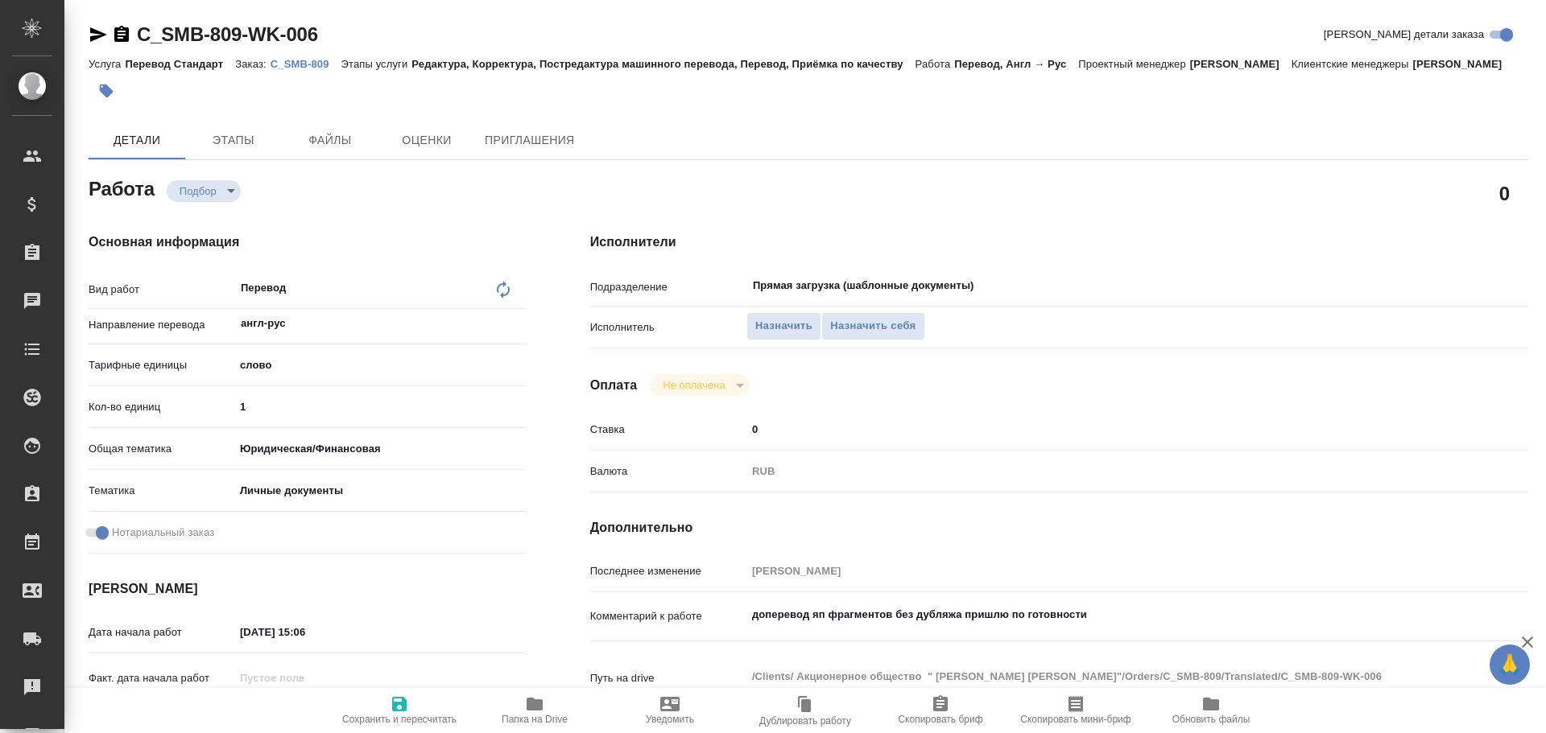
type textarea "x"
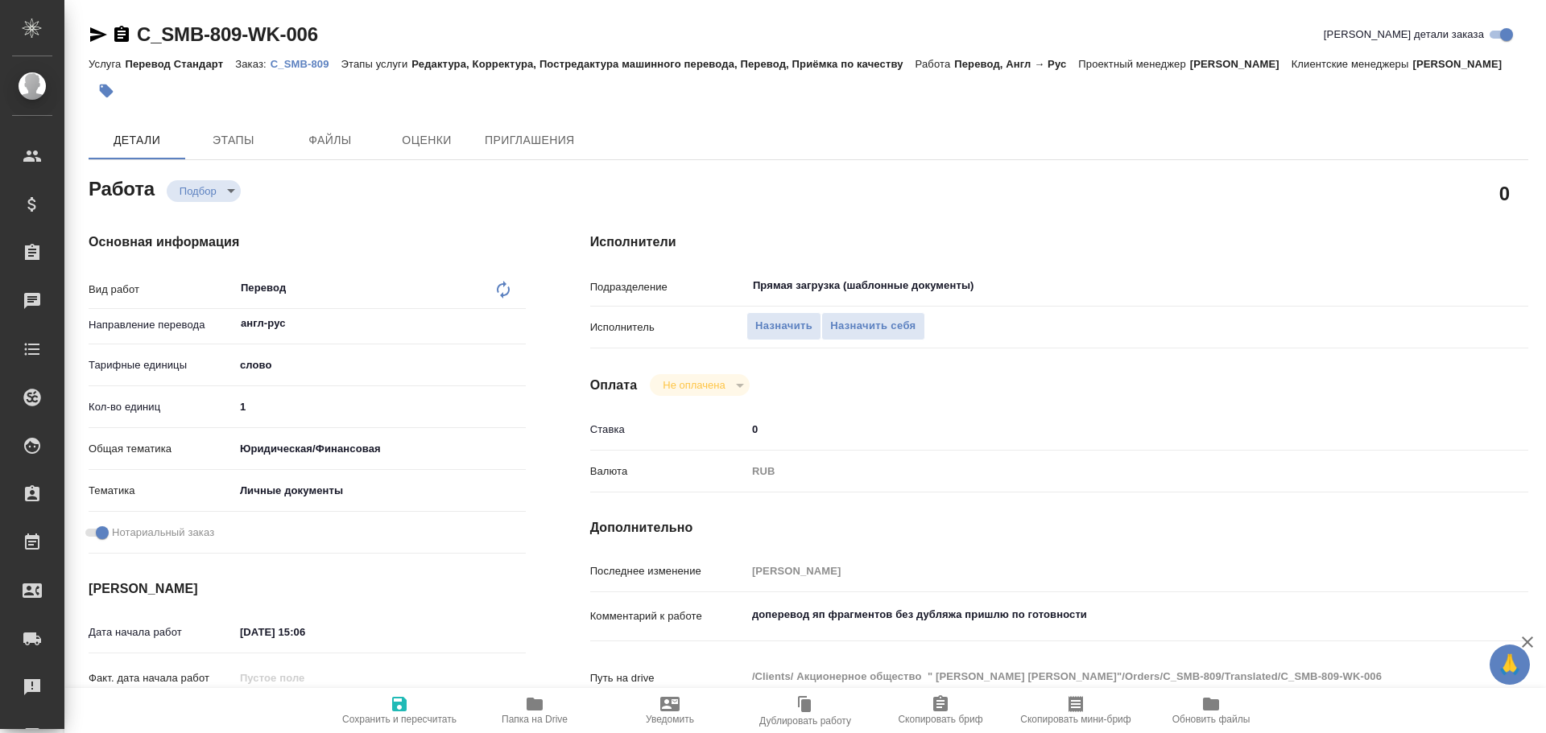
type textarea "x"
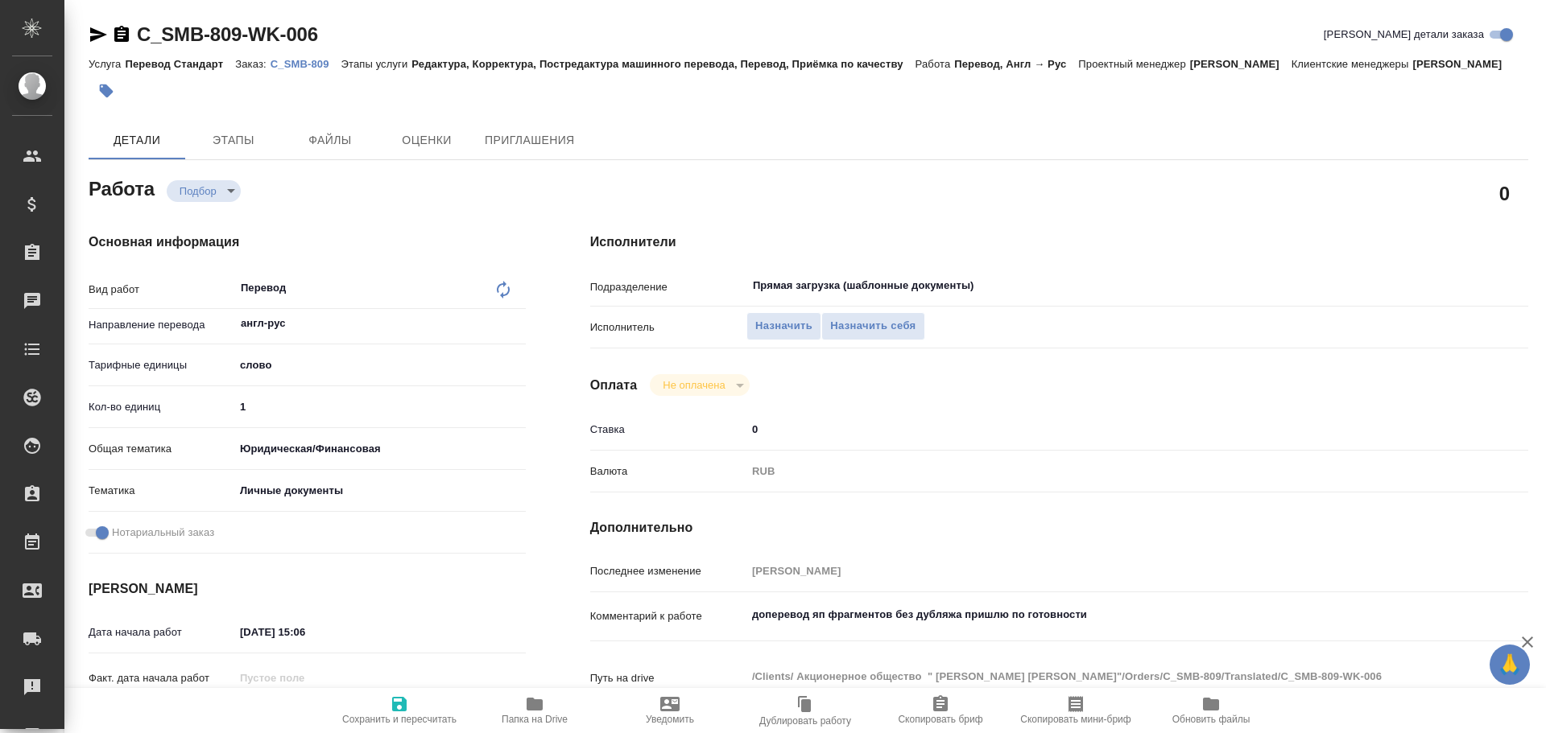
scroll to position [161, 0]
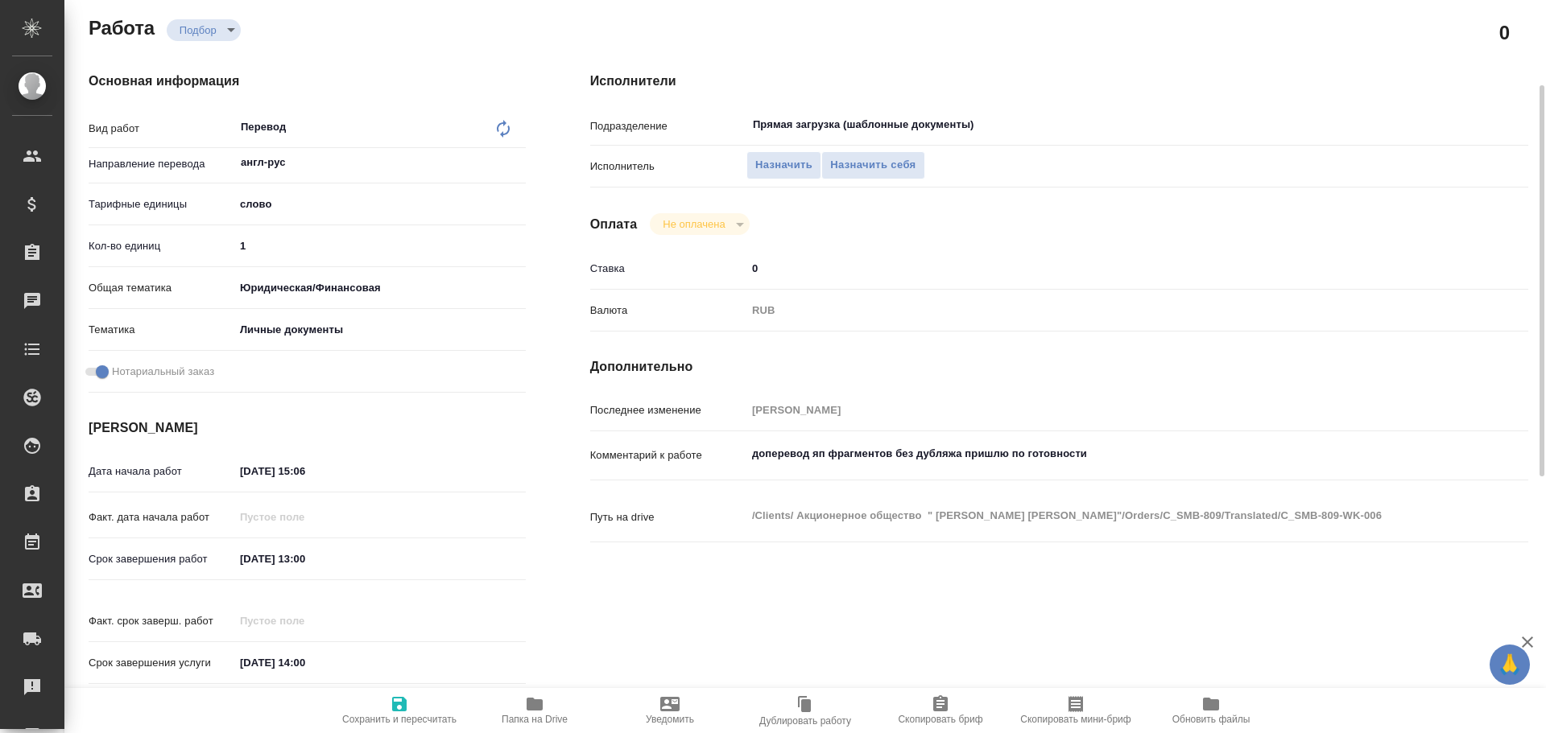
type textarea "x"
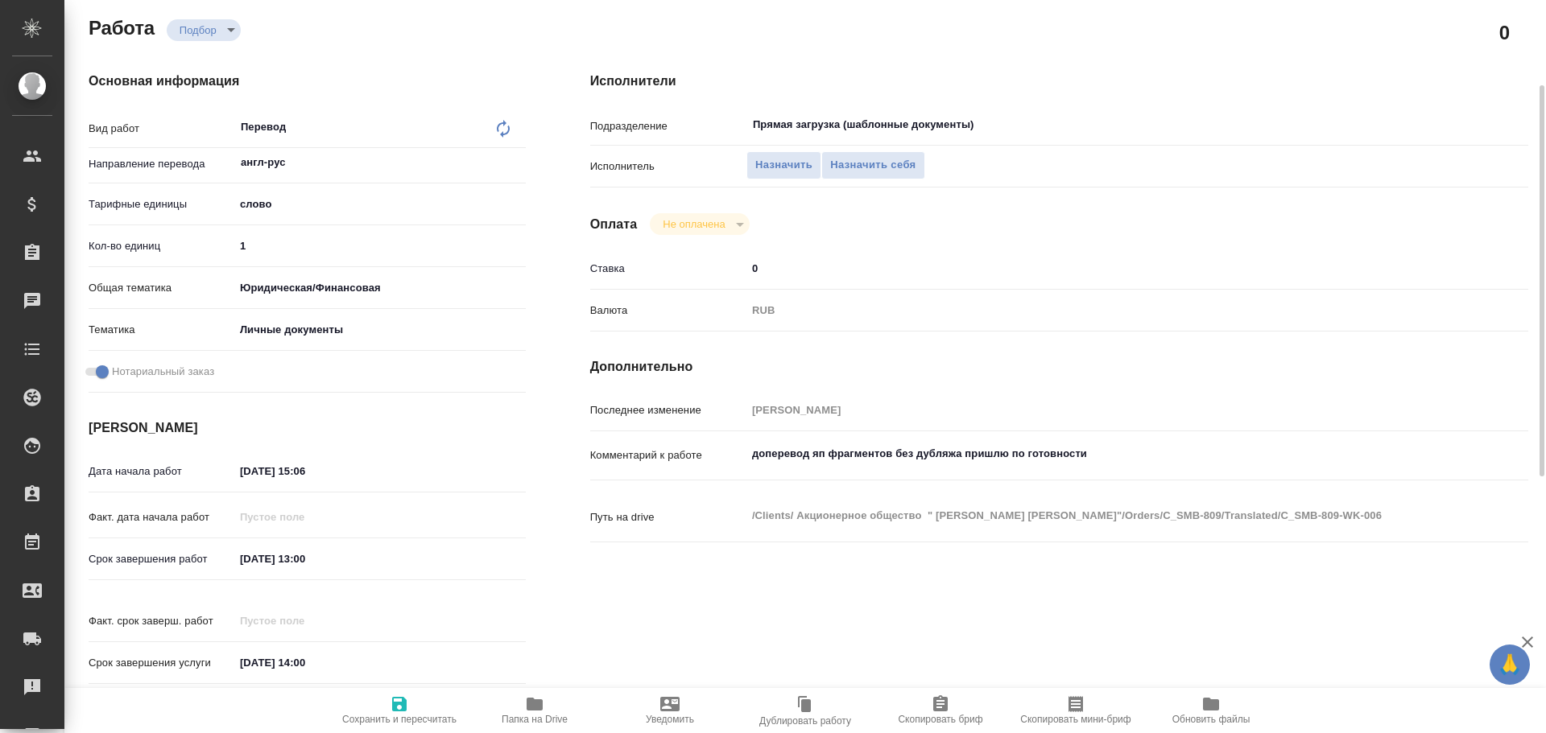
type textarea "x"
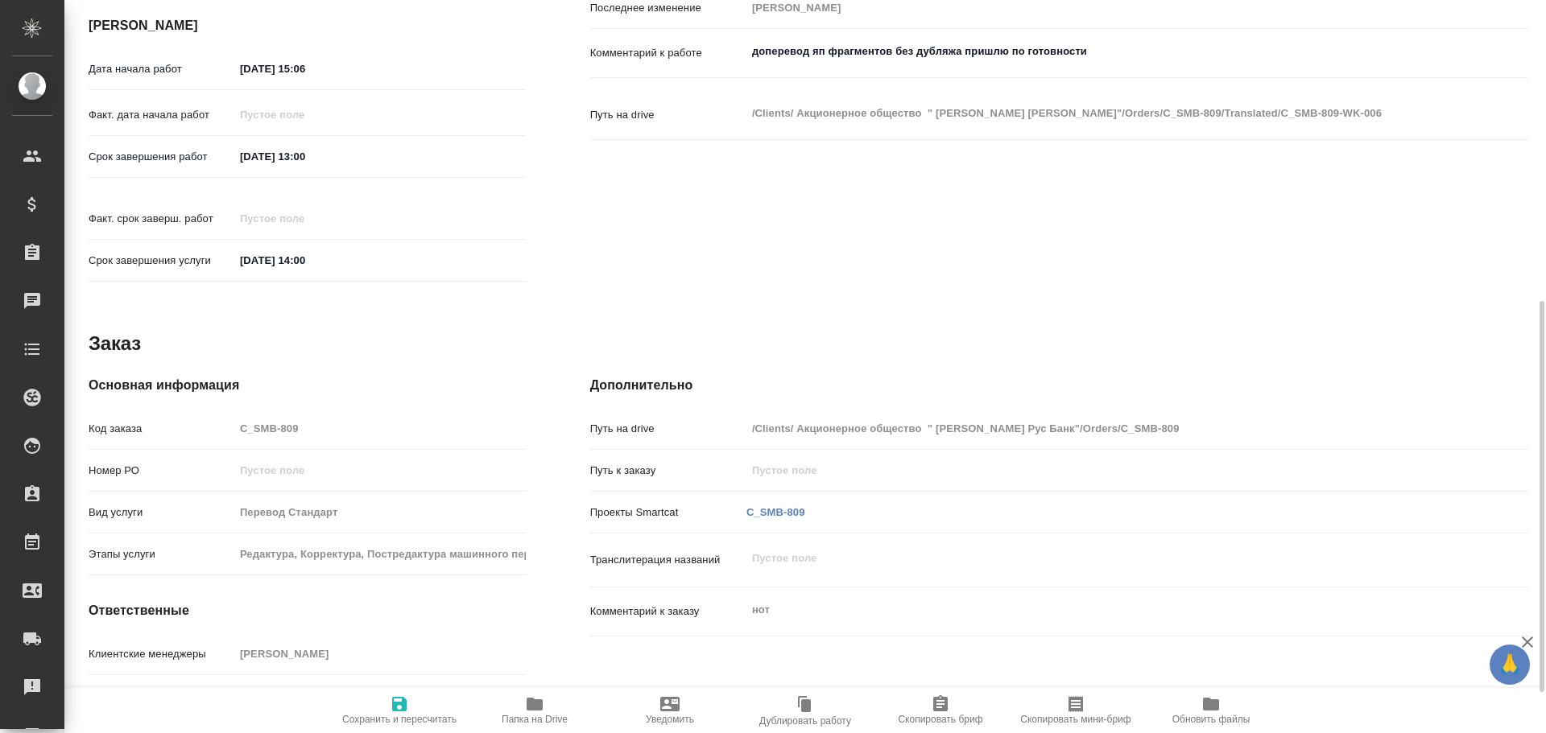
scroll to position [640, 0]
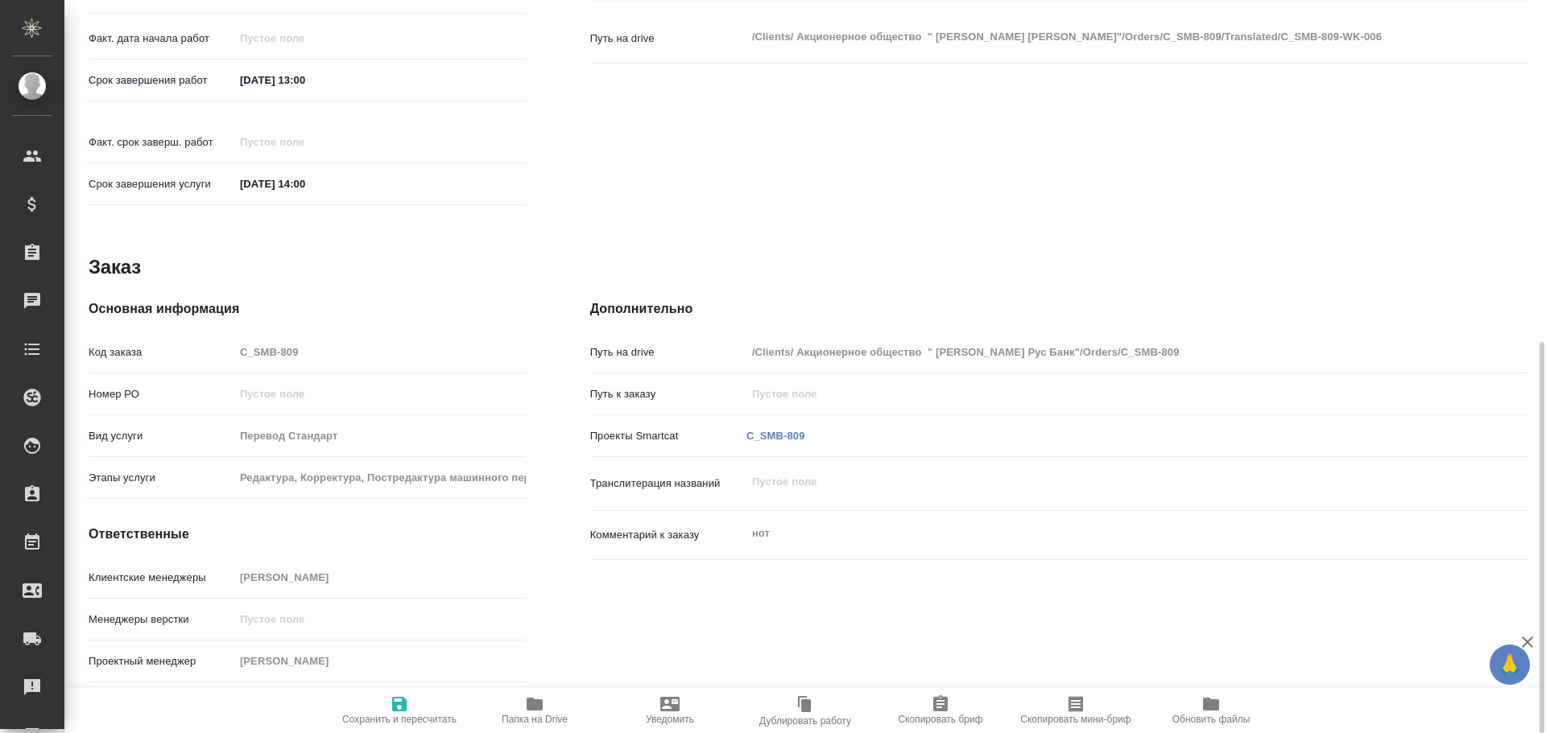
type textarea "x"
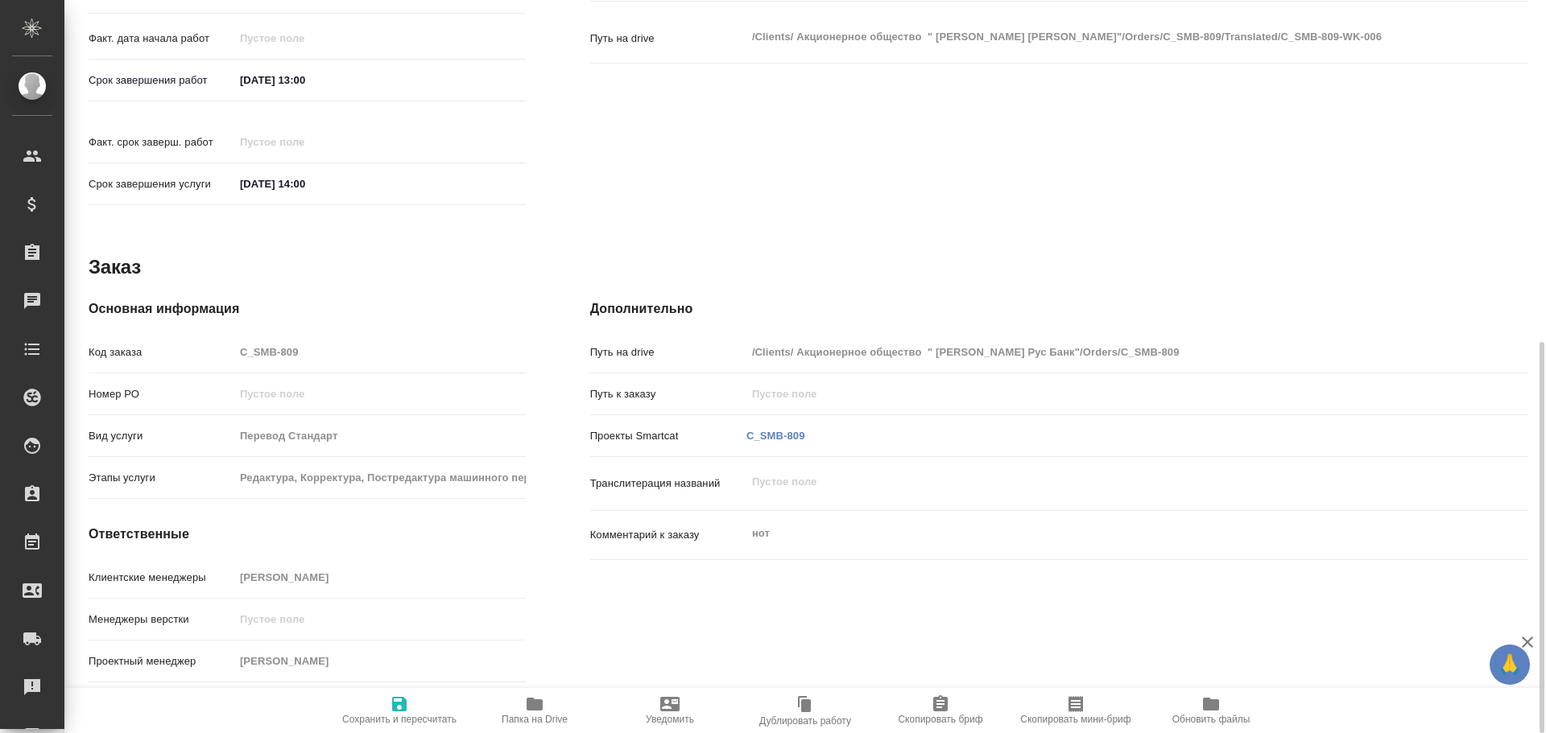
click at [517, 712] on span "Папка на Drive" at bounding box center [535, 710] width 116 height 31
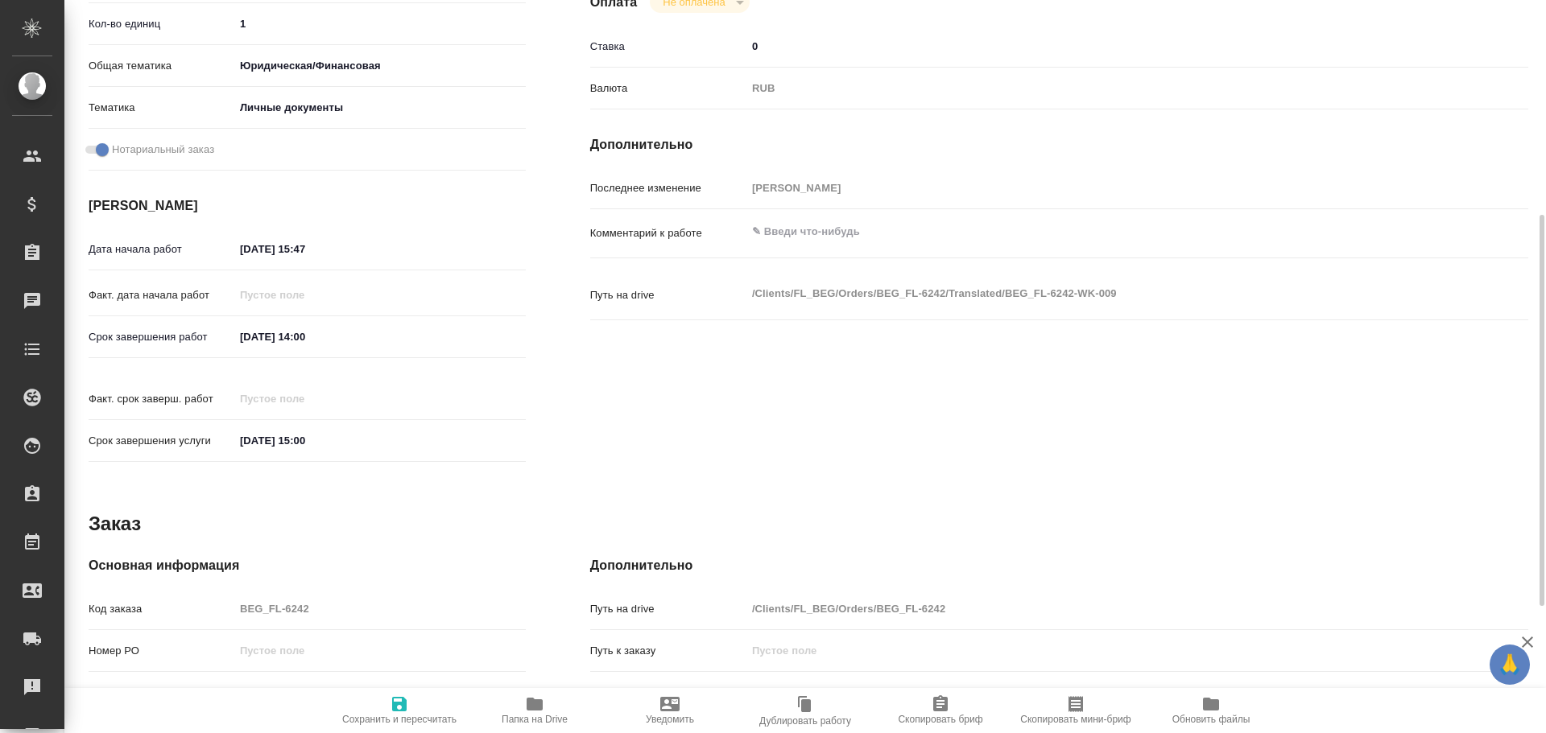
type textarea "x"
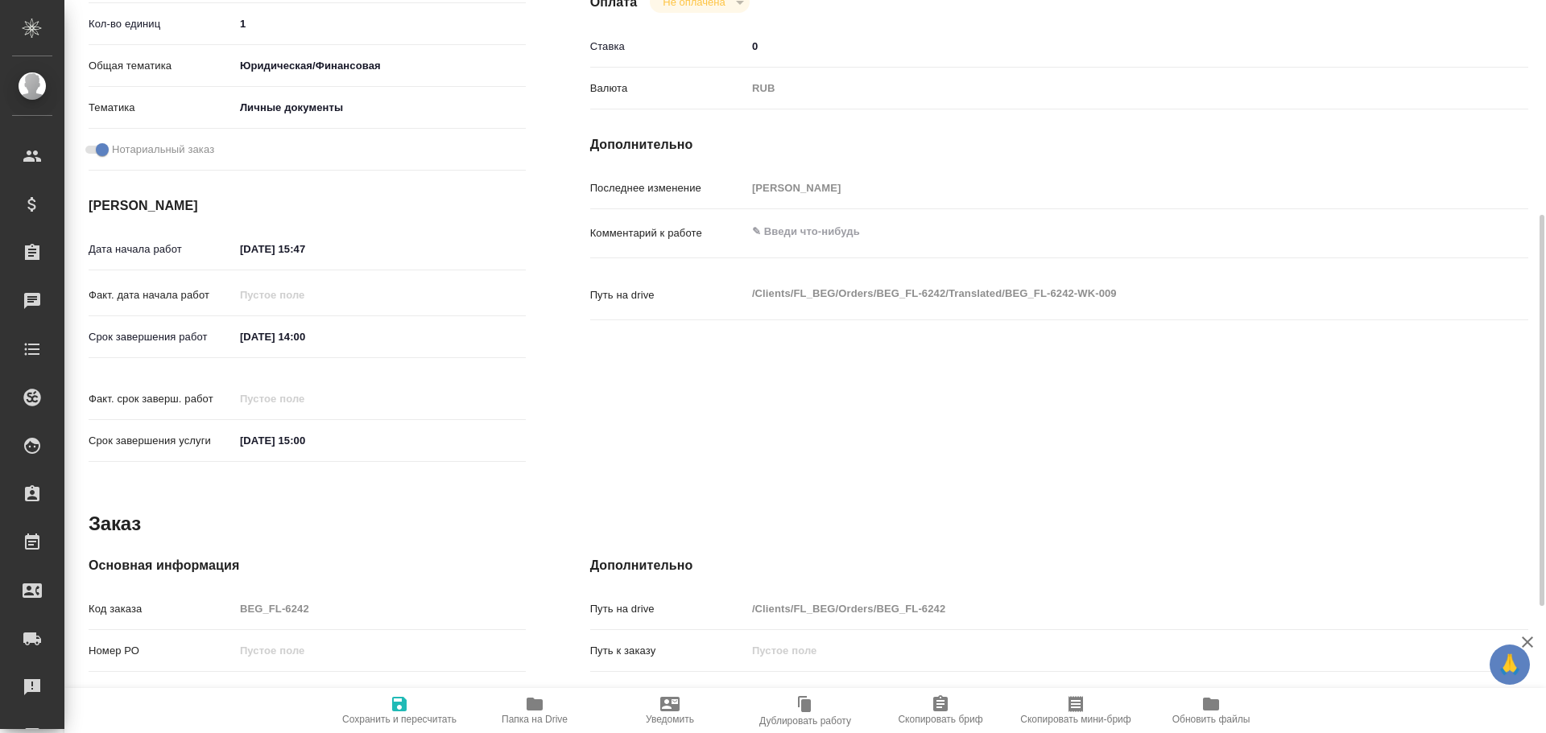
scroll to position [640, 0]
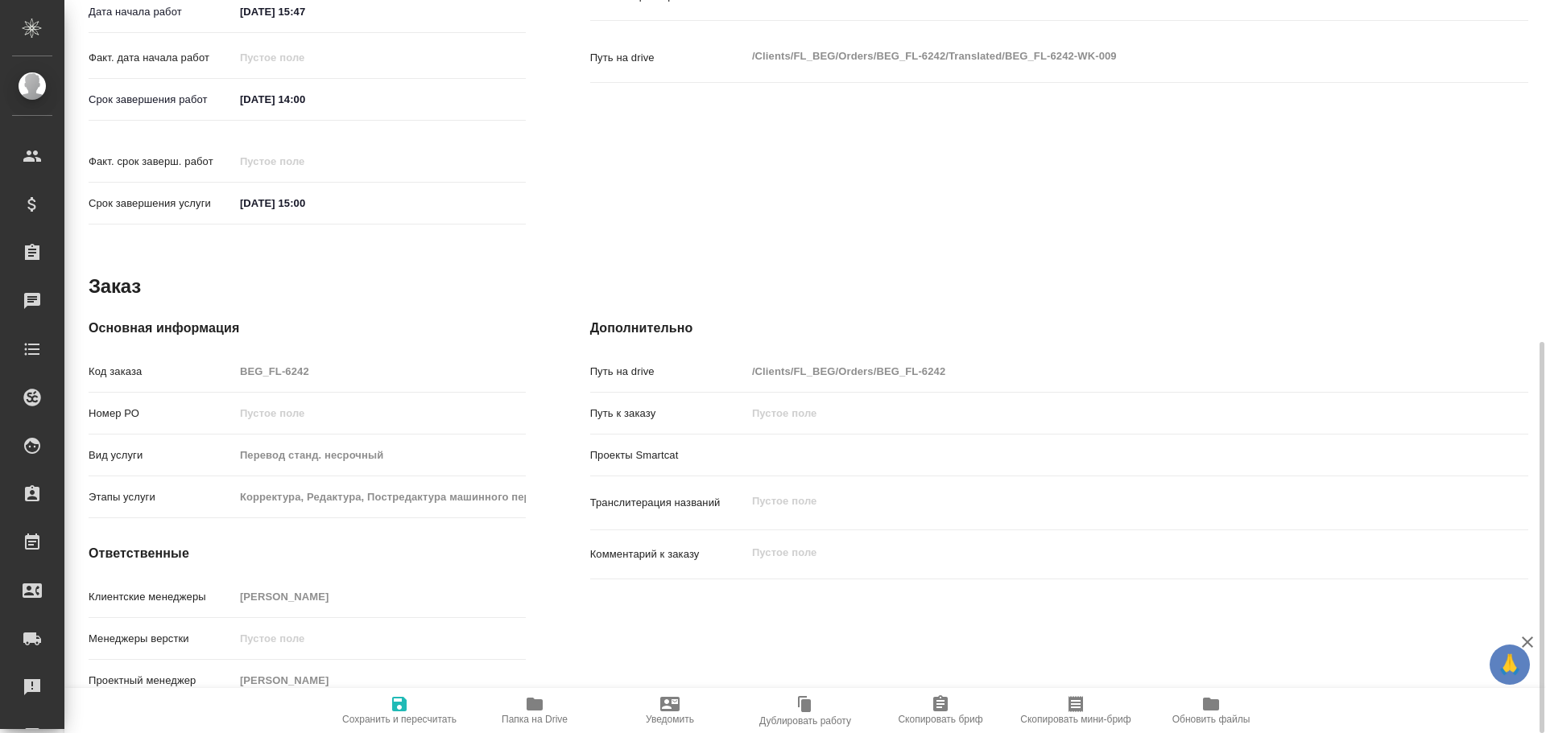
type textarea "x"
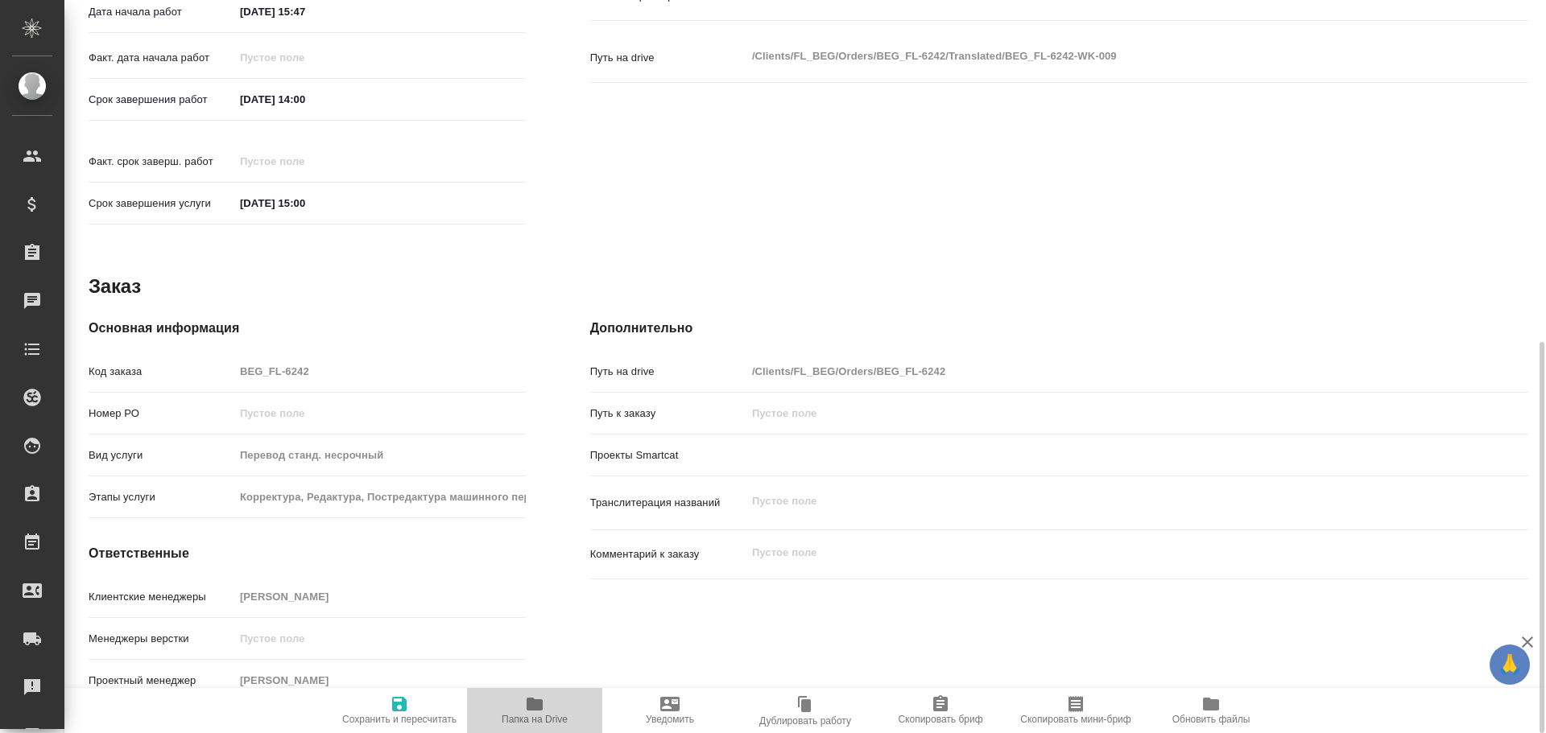
click at [546, 692] on button "Папка на Drive" at bounding box center [534, 710] width 135 height 45
type textarea "x"
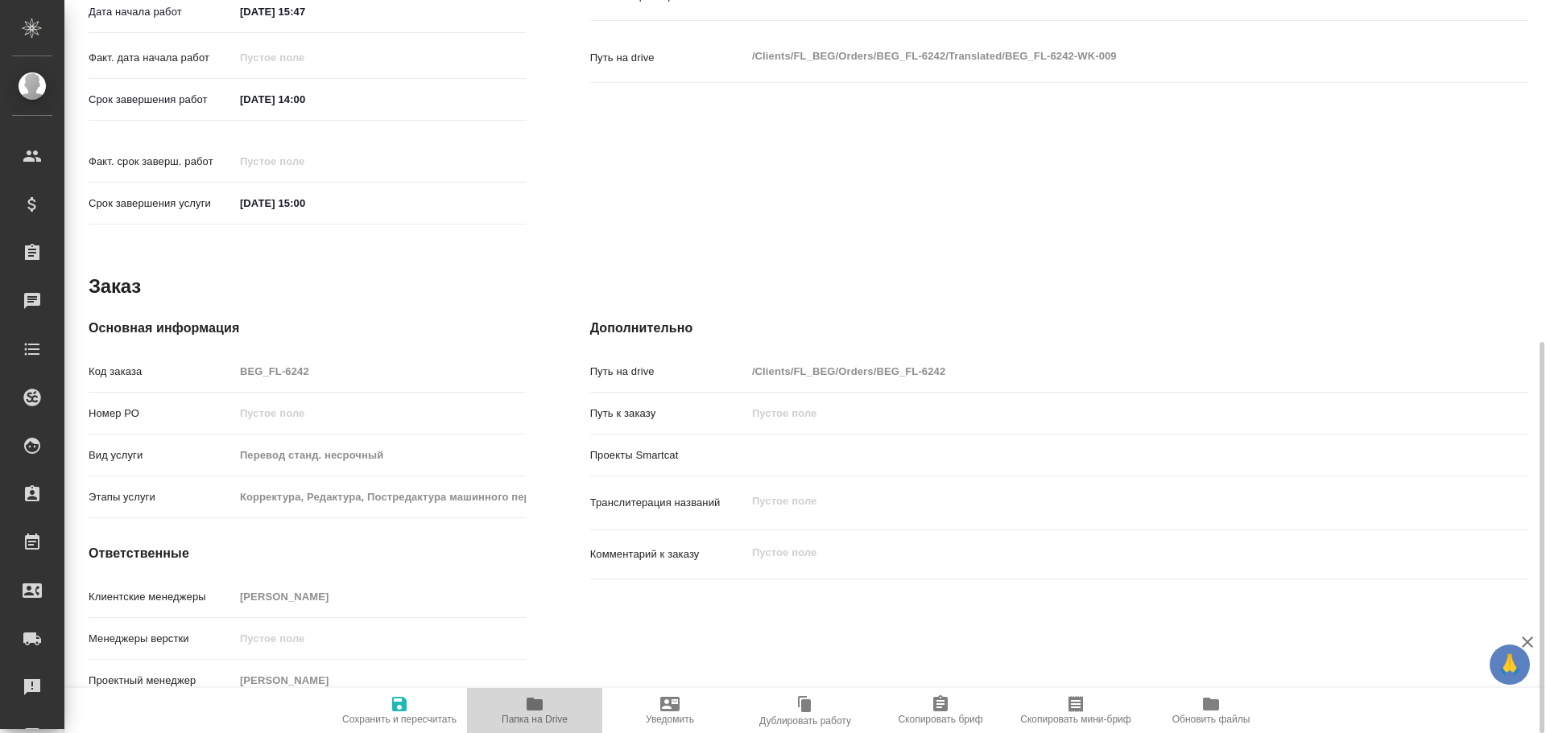
type textarea "x"
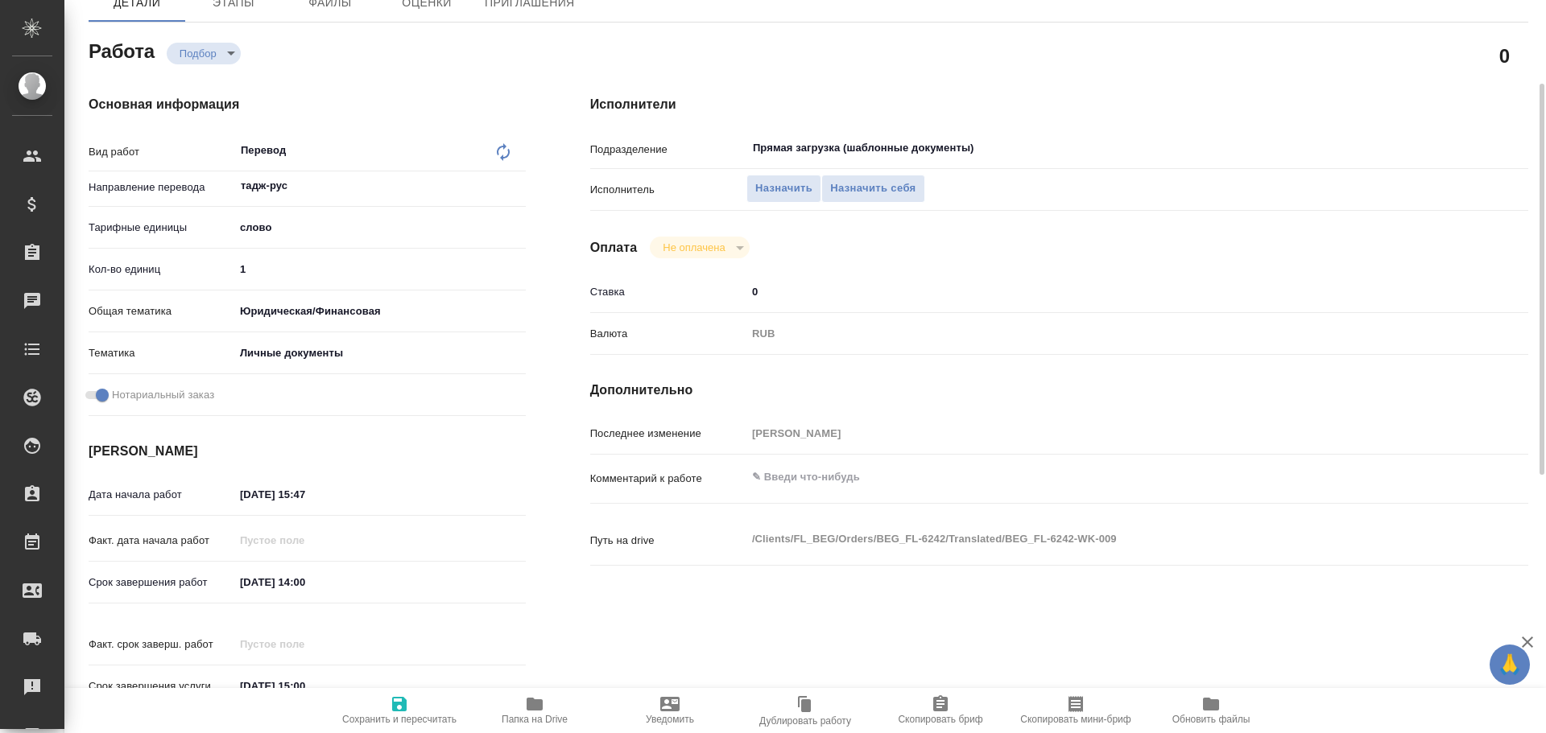
scroll to position [76, 0]
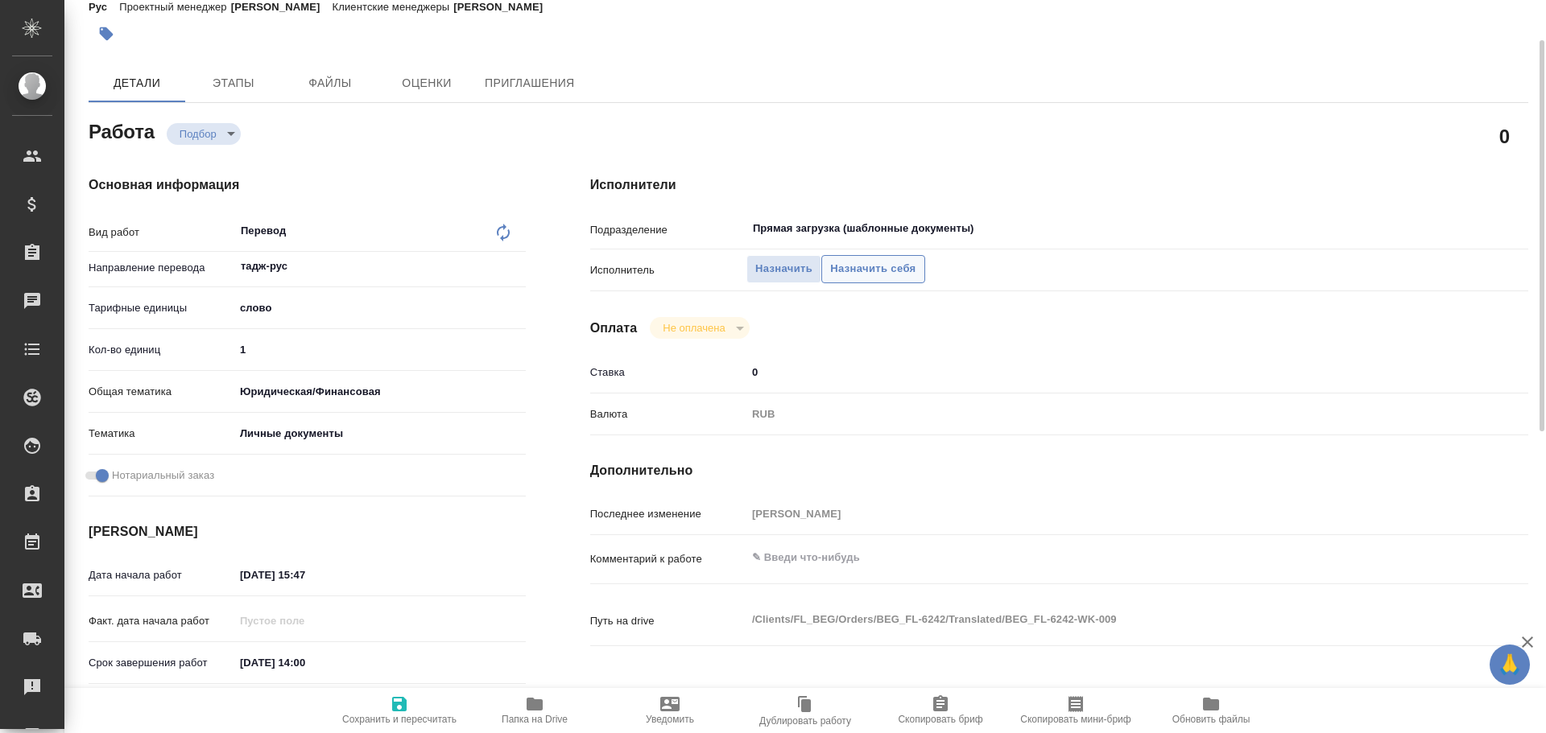
click at [853, 262] on span "Назначить себя" at bounding box center [872, 269] width 85 height 19
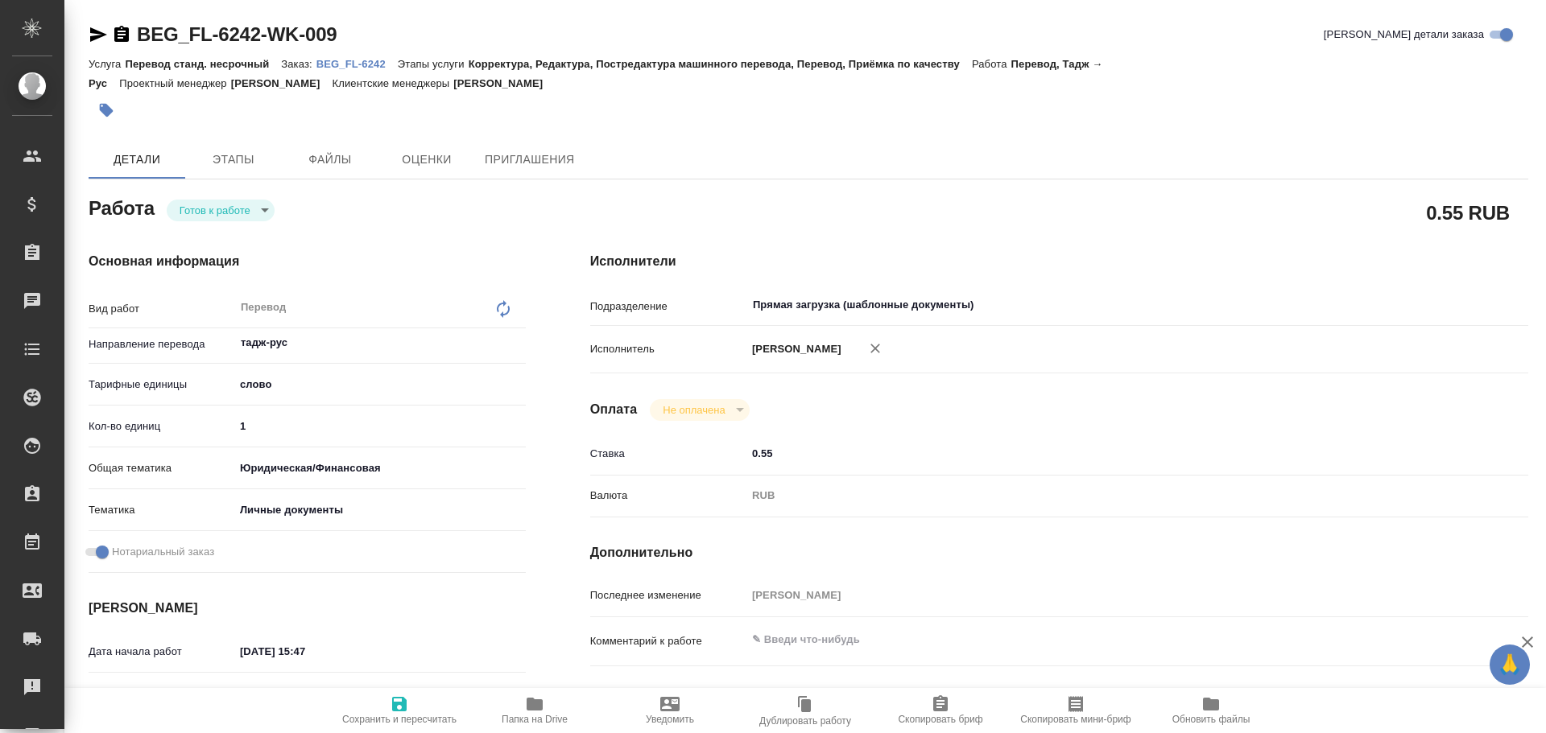
type textarea "x"
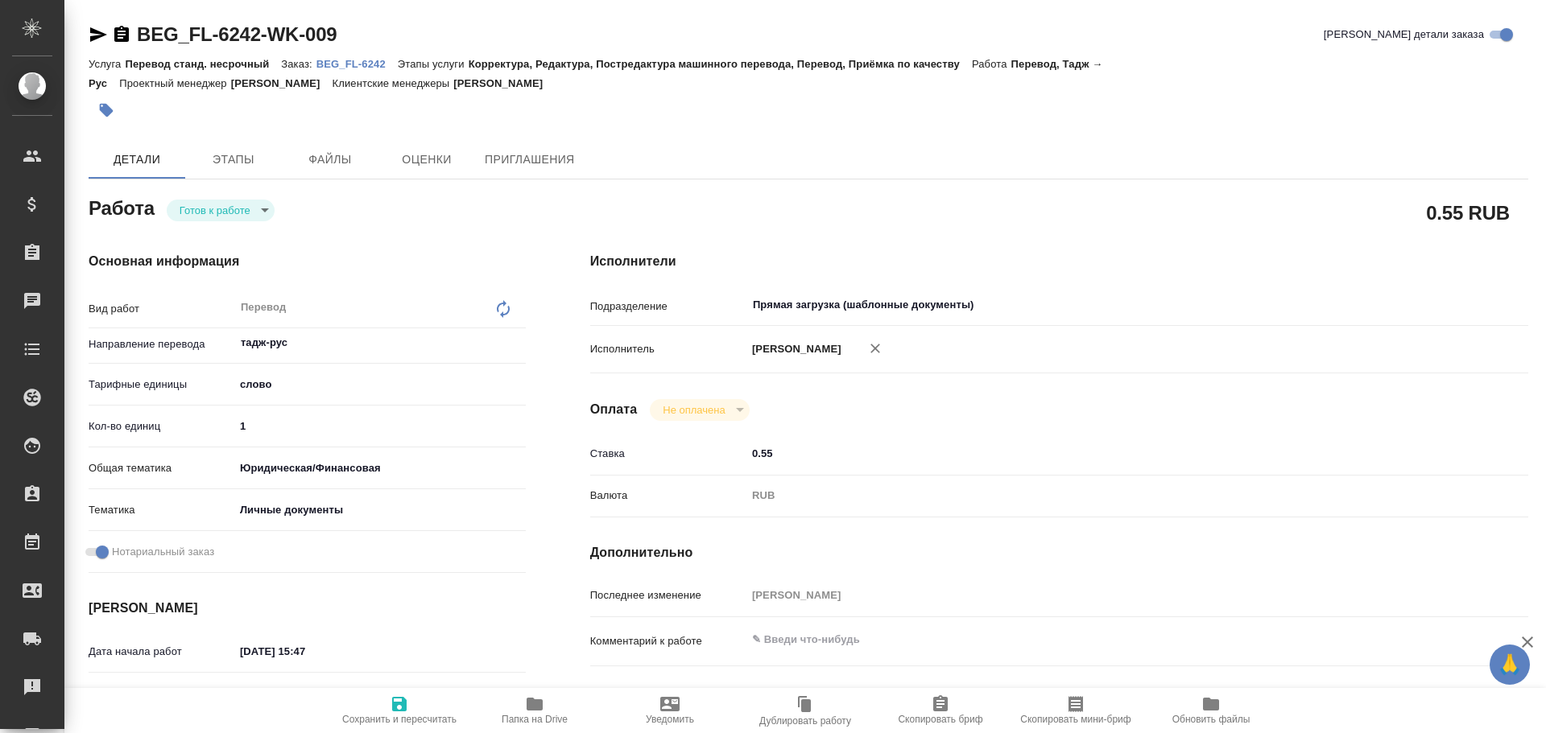
type textarea "x"
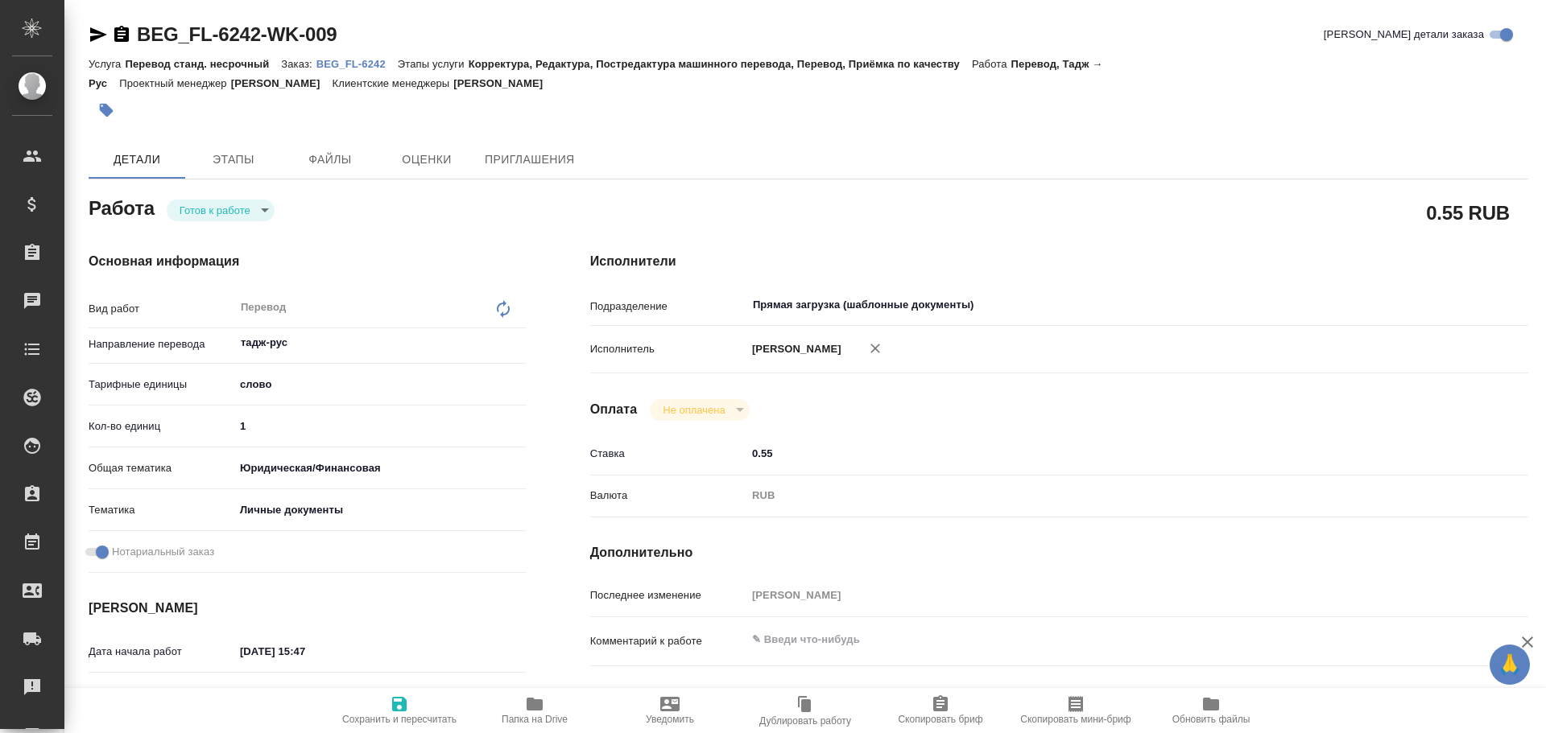
click at [215, 213] on body "🙏 .cls-1 fill:#fff; AWATERA [PERSON_NAME] Спецификации Заказы Чаты Todo Проекты…" at bounding box center [773, 366] width 1546 height 733
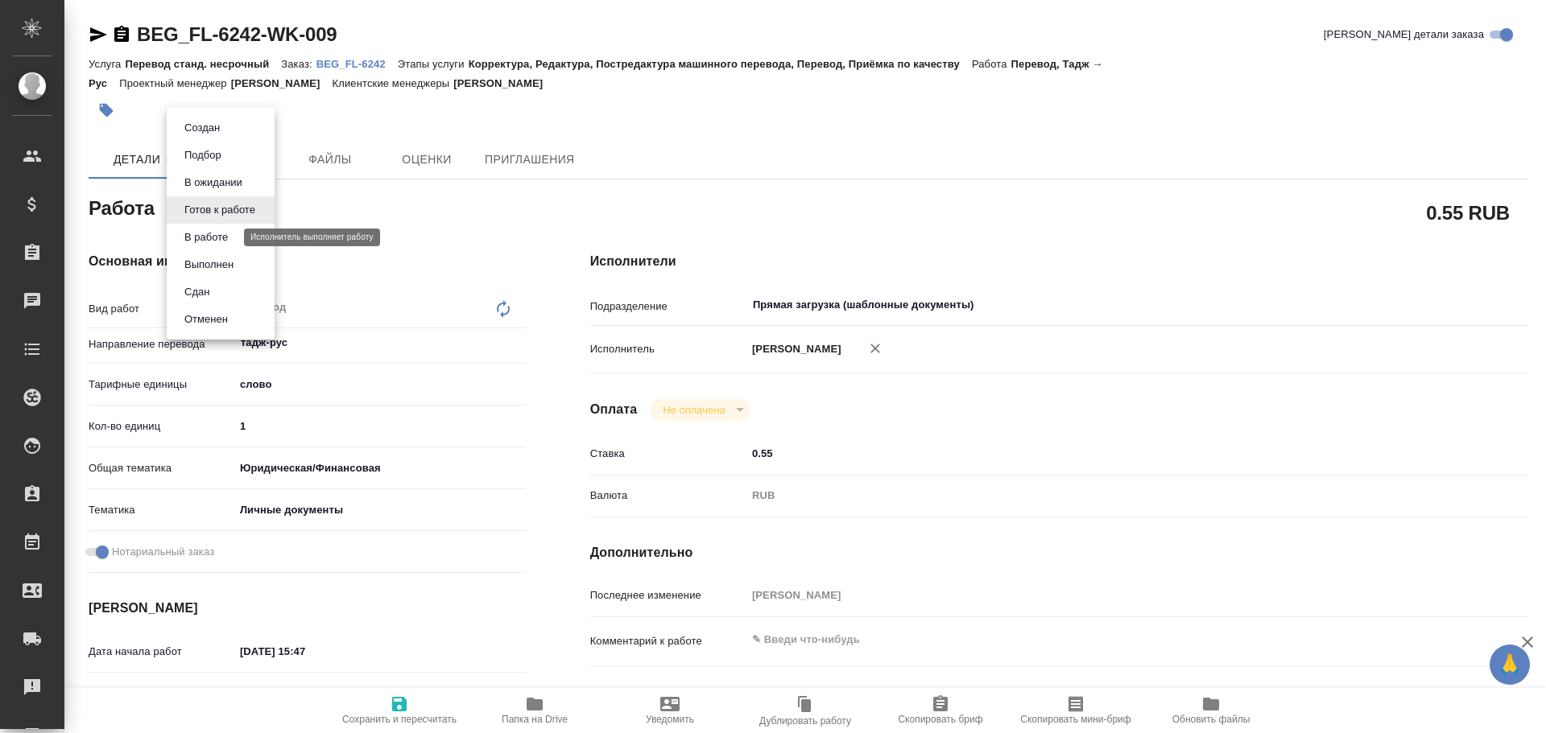
type textarea "x"
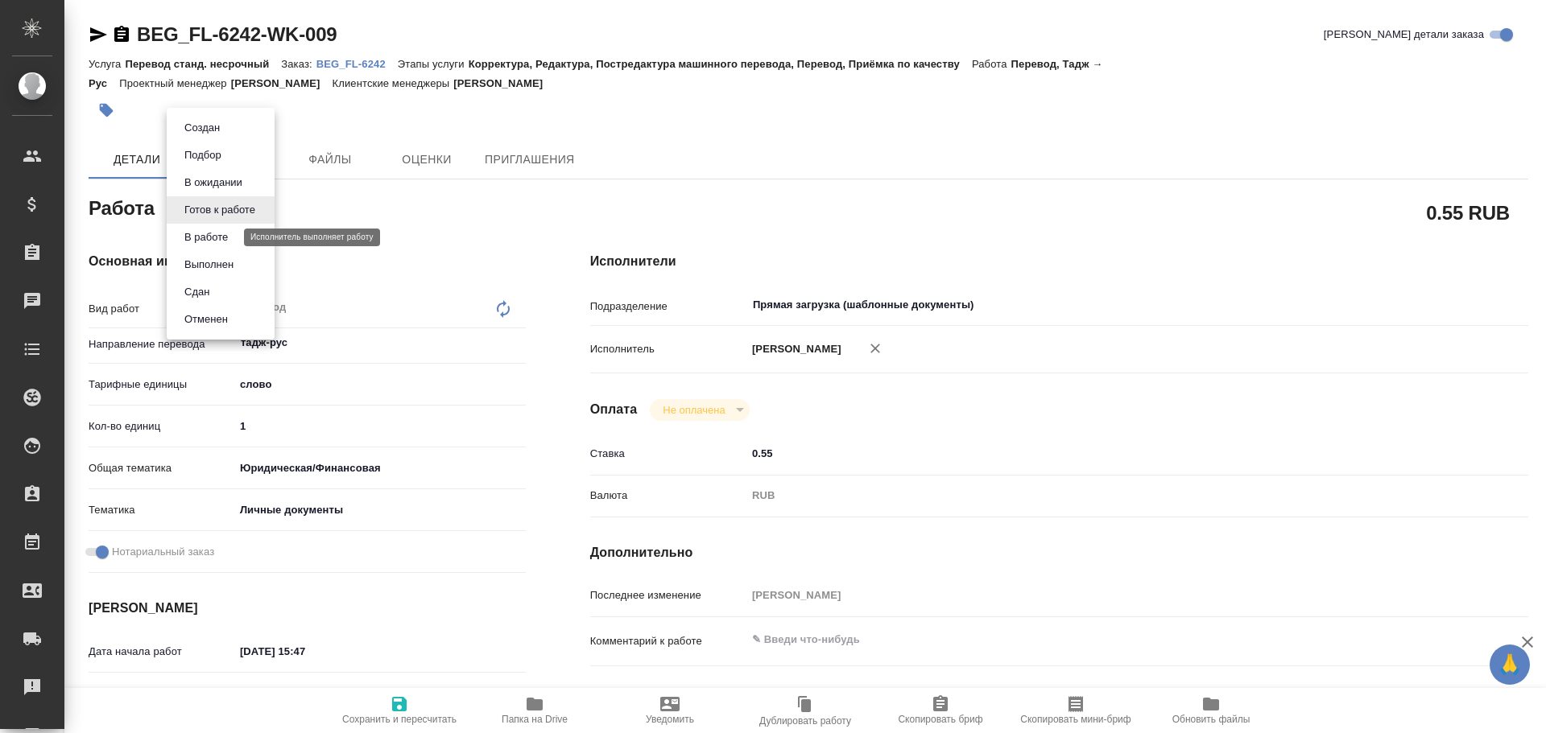
click at [207, 229] on button "В работе" at bounding box center [206, 238] width 53 height 18
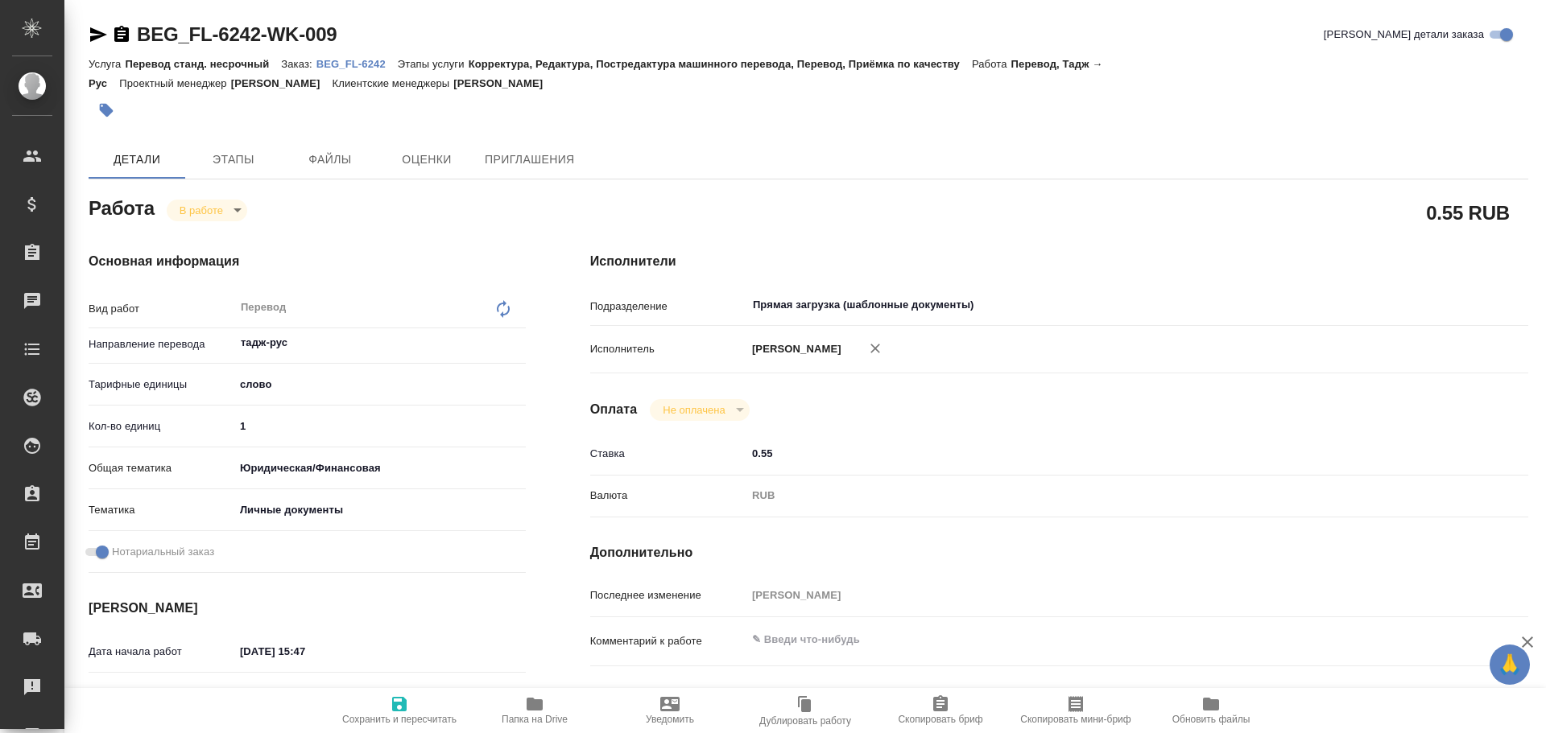
type textarea "x"
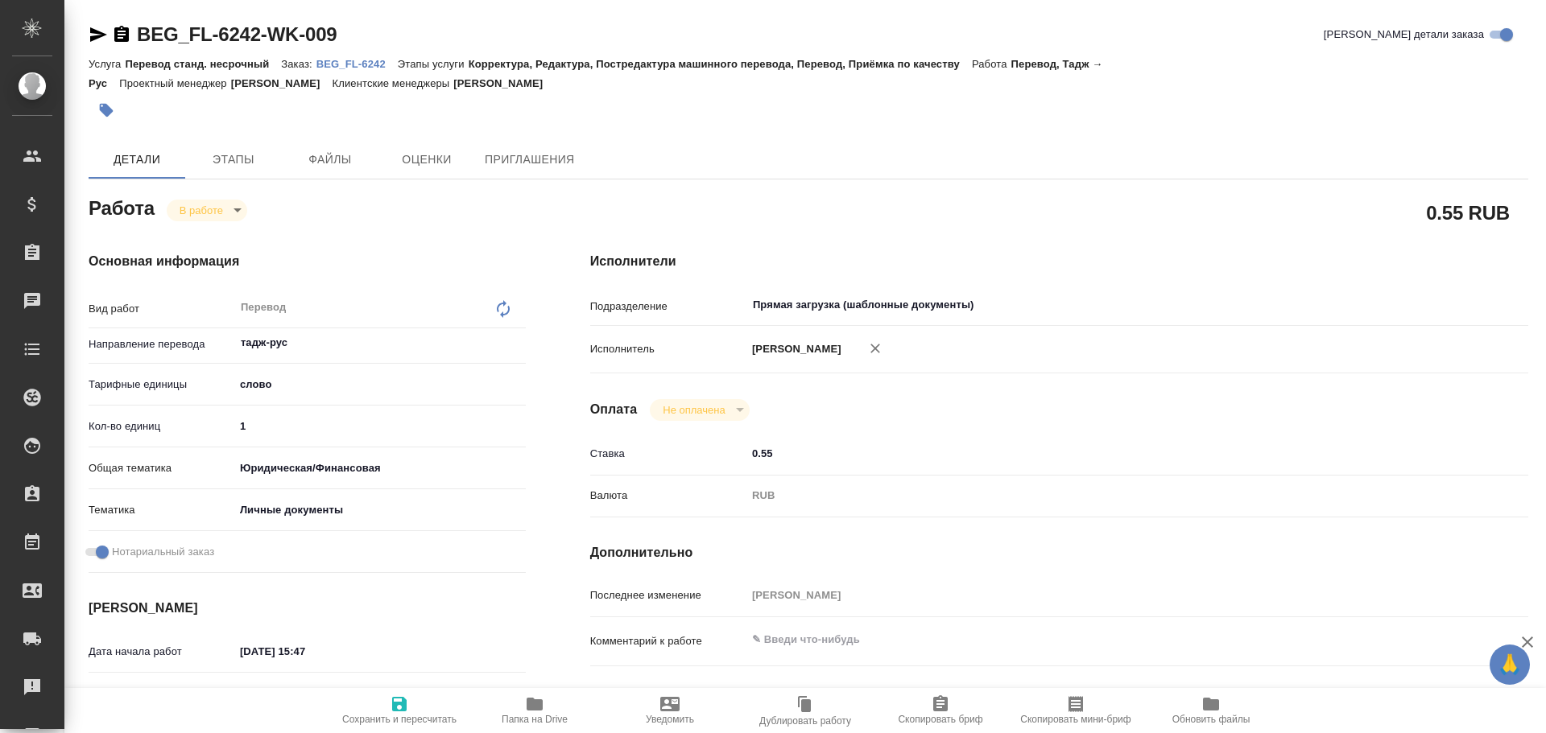
type textarea "x"
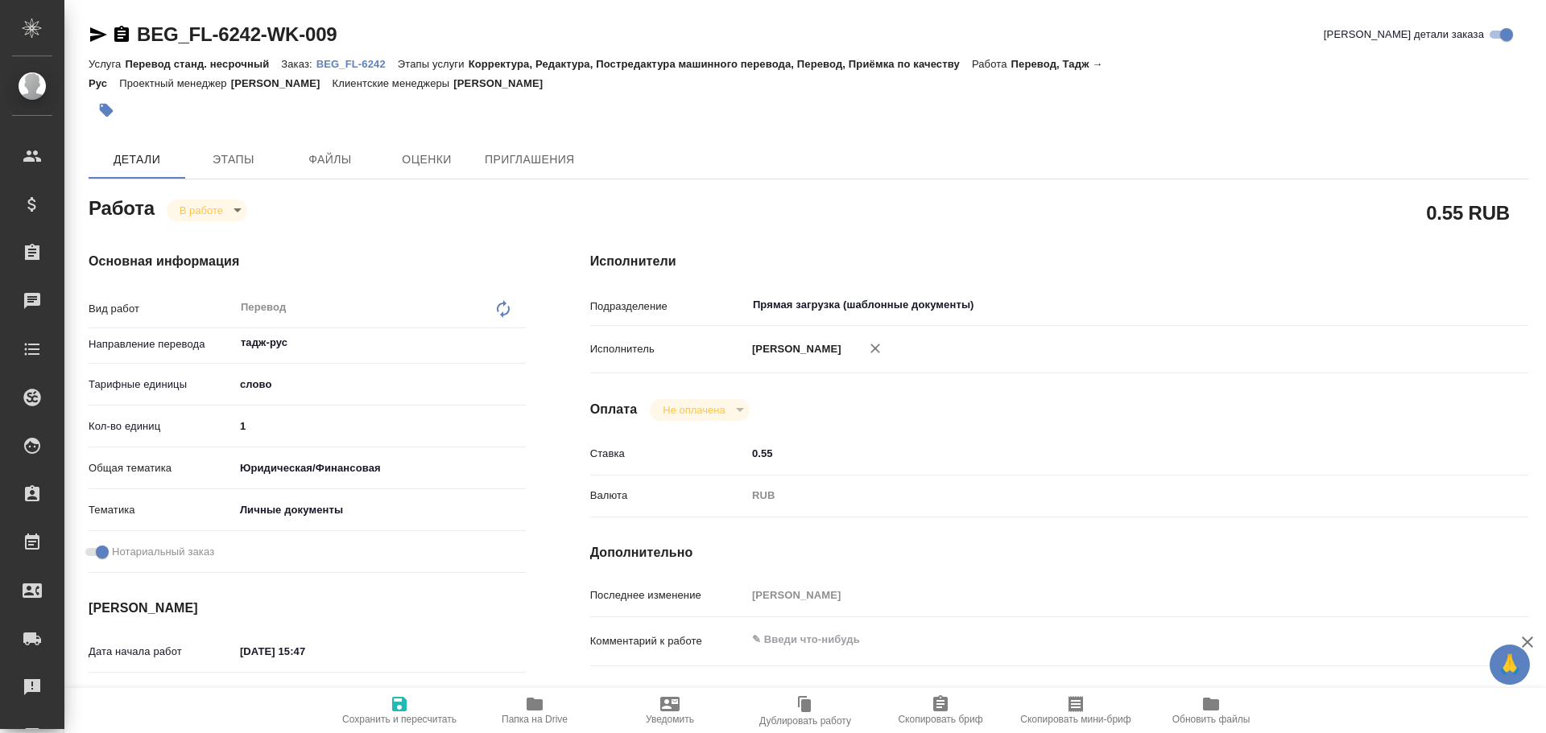
type textarea "x"
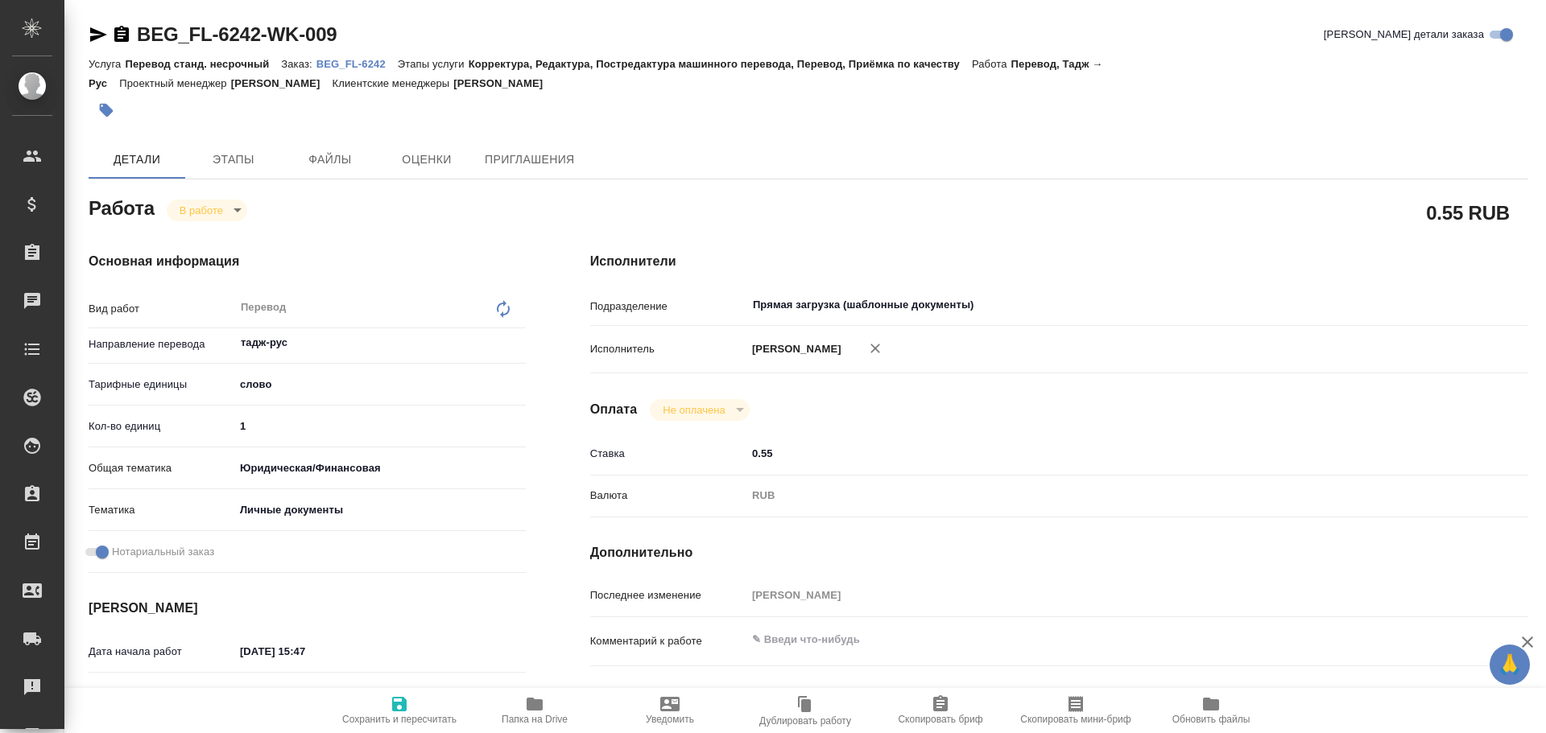
type textarea "x"
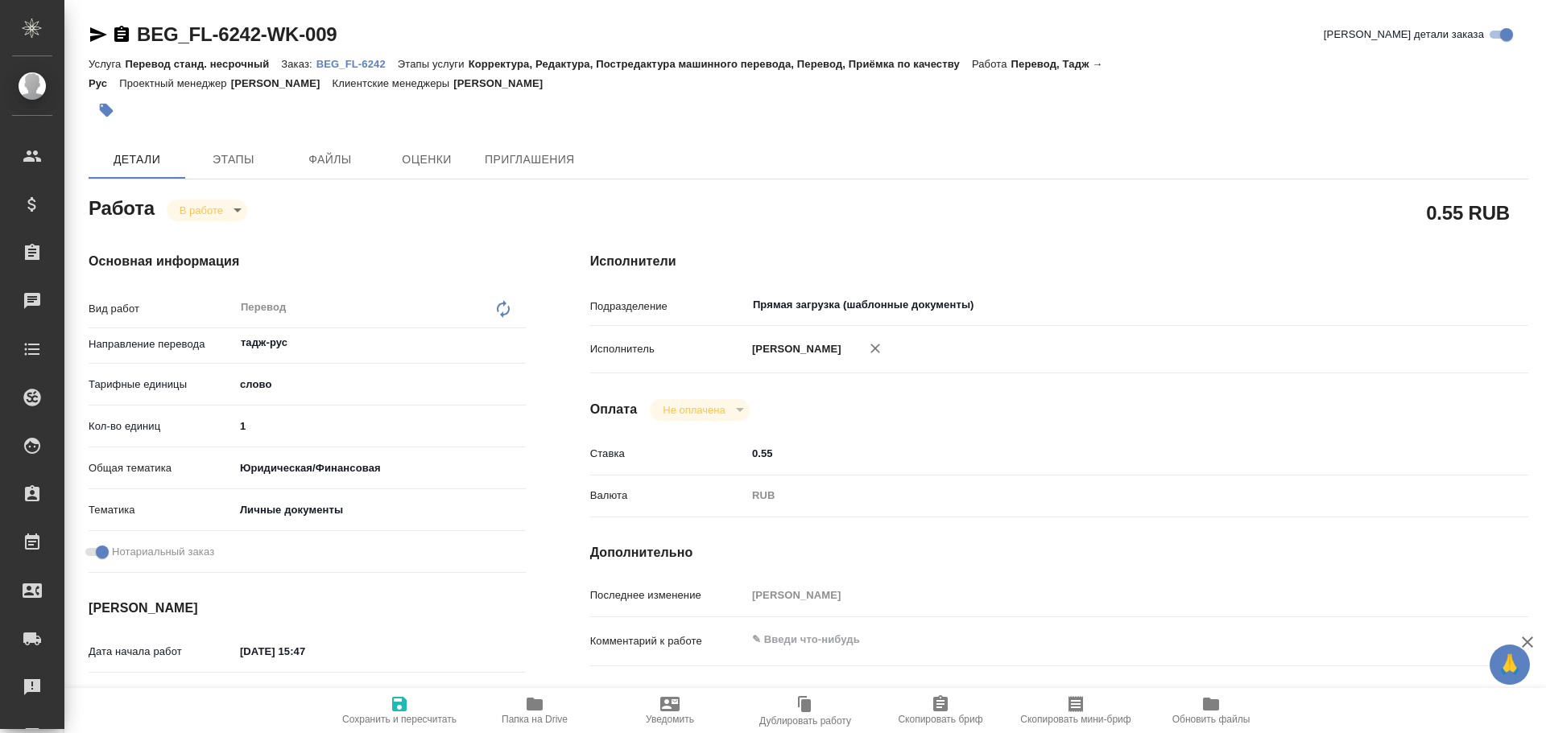
type textarea "x"
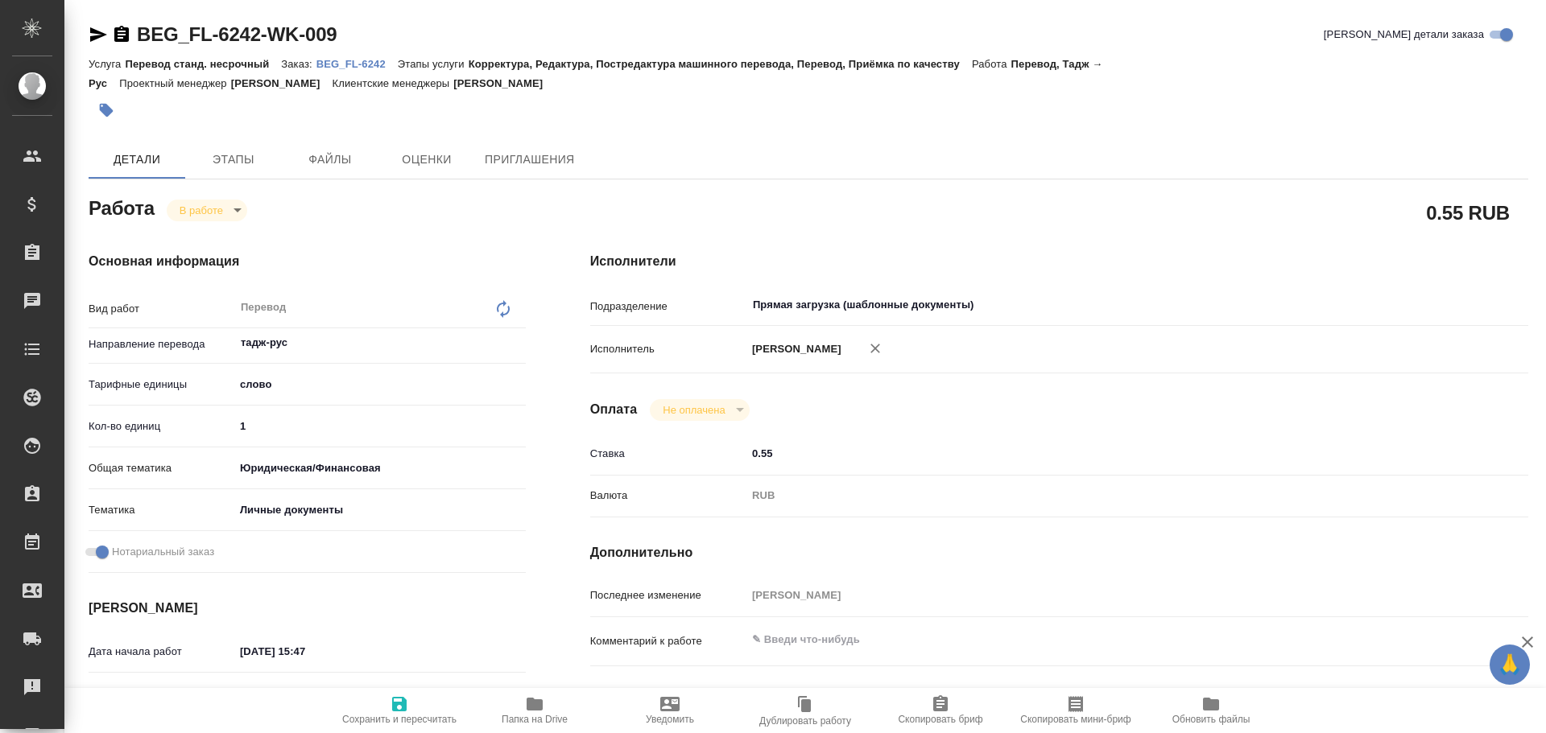
type textarea "x"
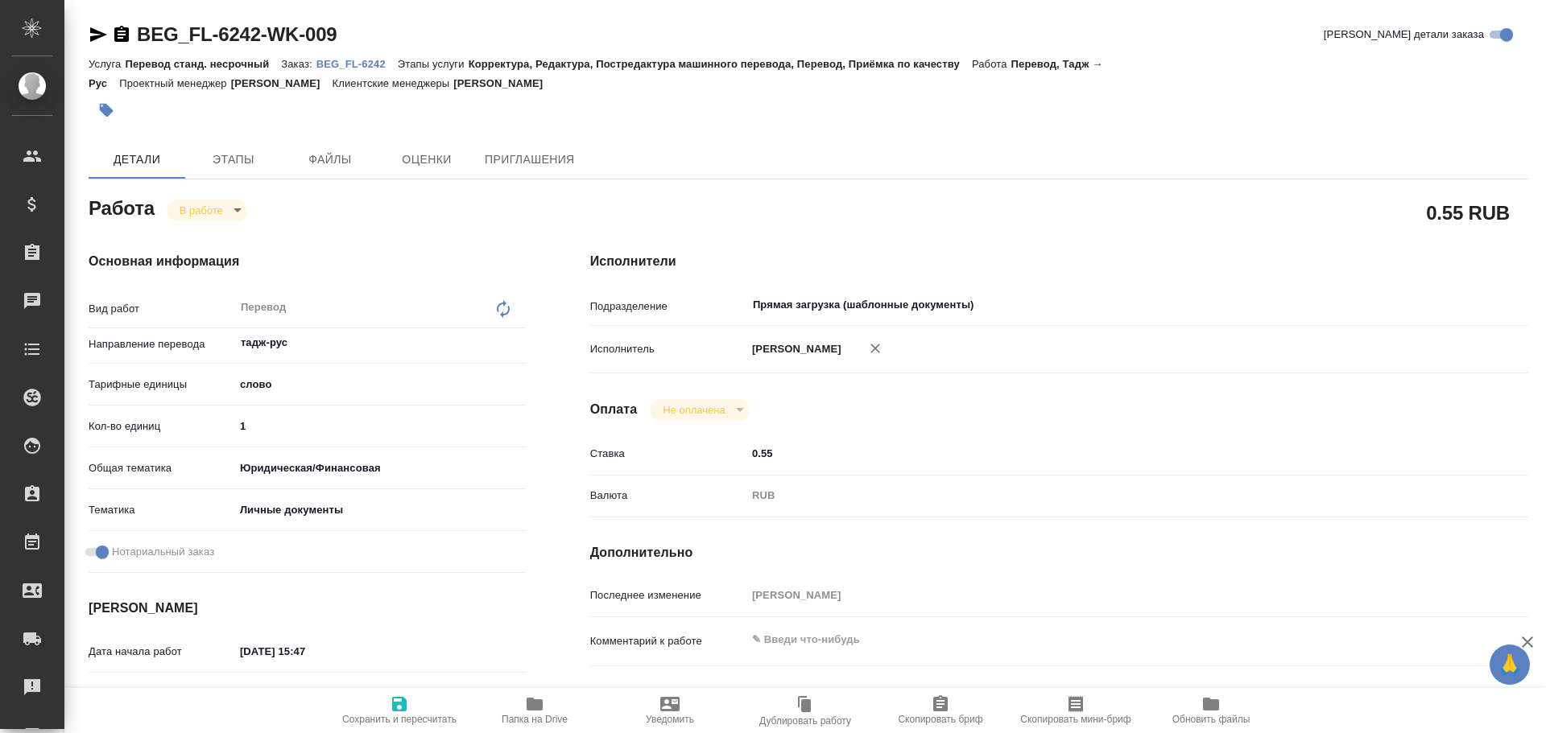
type textarea "x"
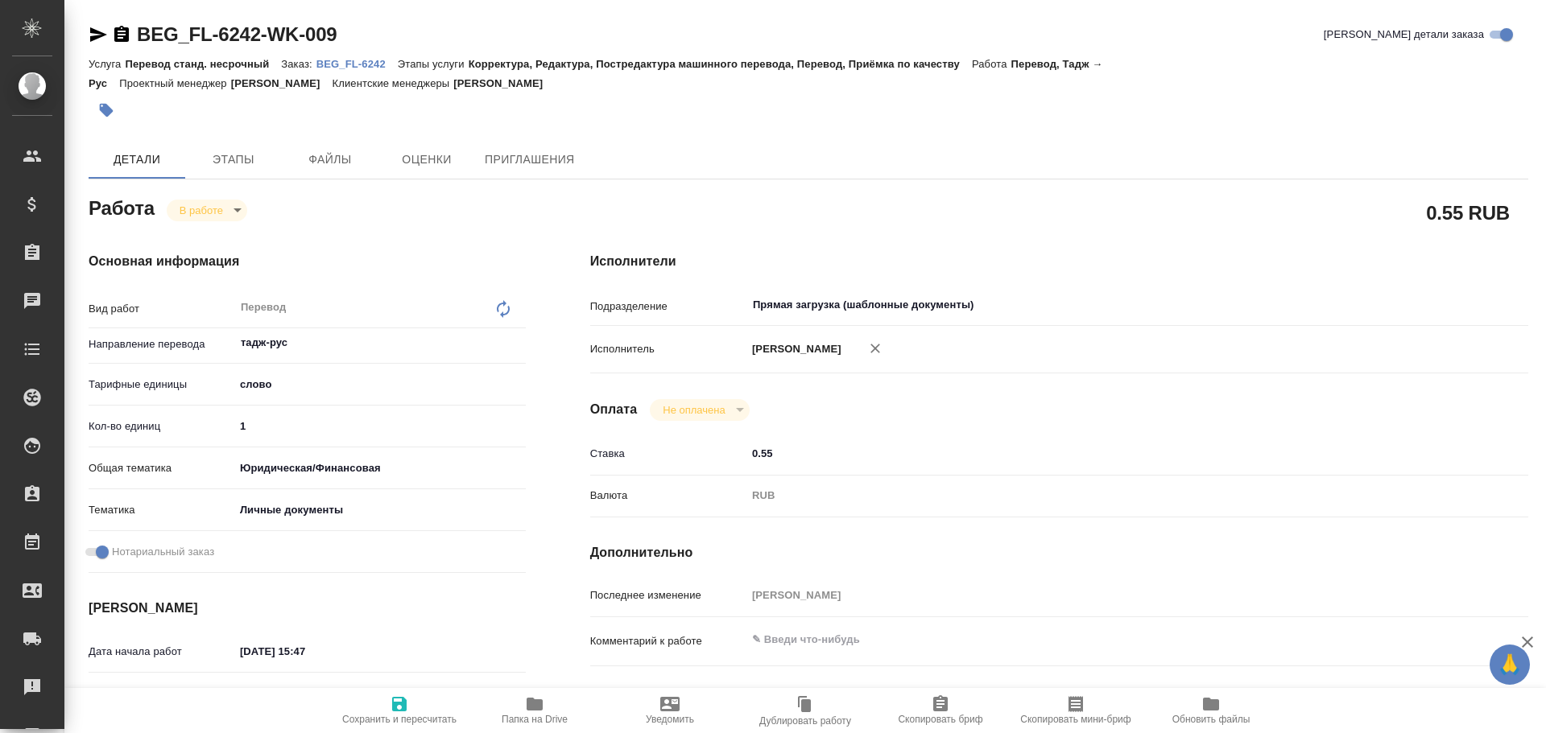
type textarea "x"
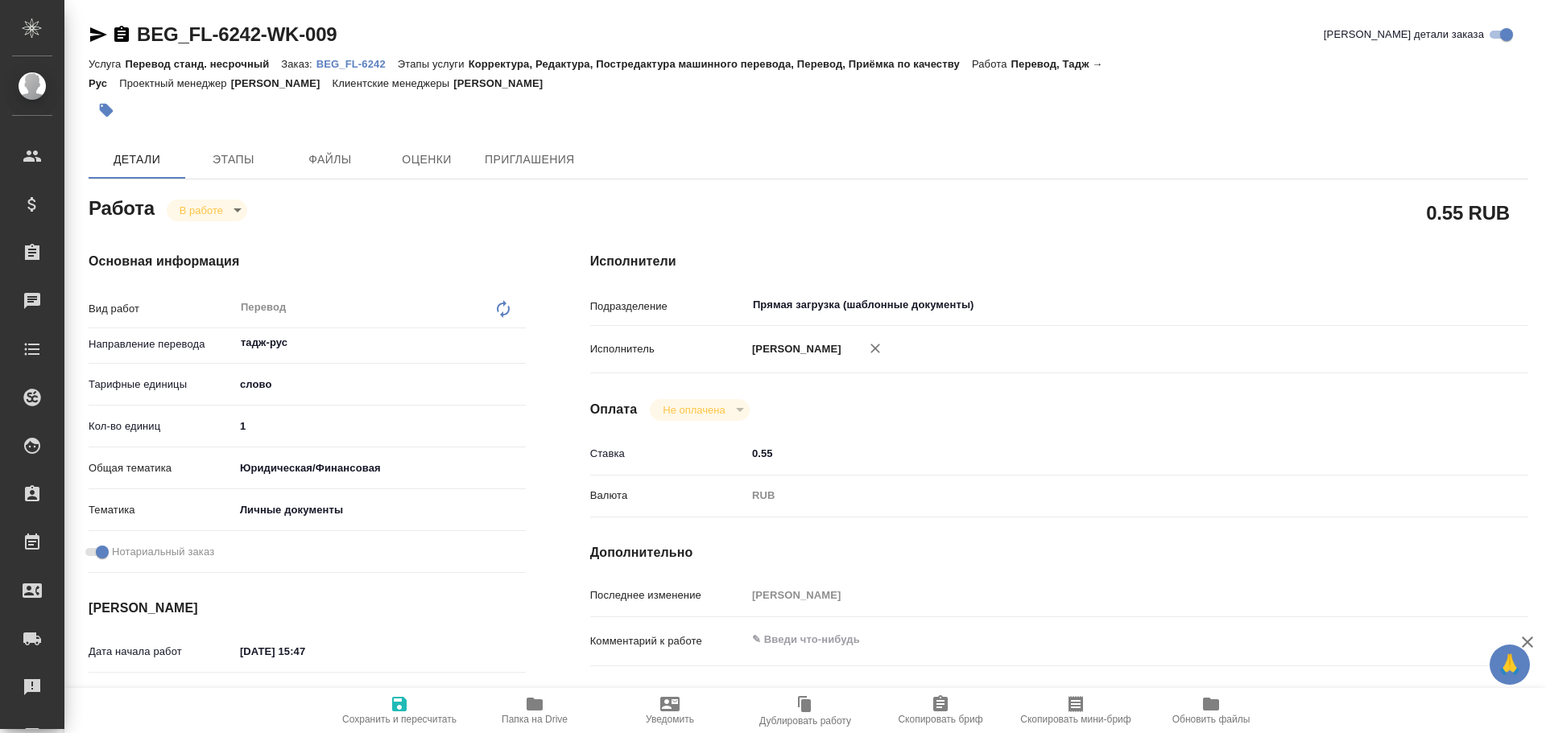
type textarea "x"
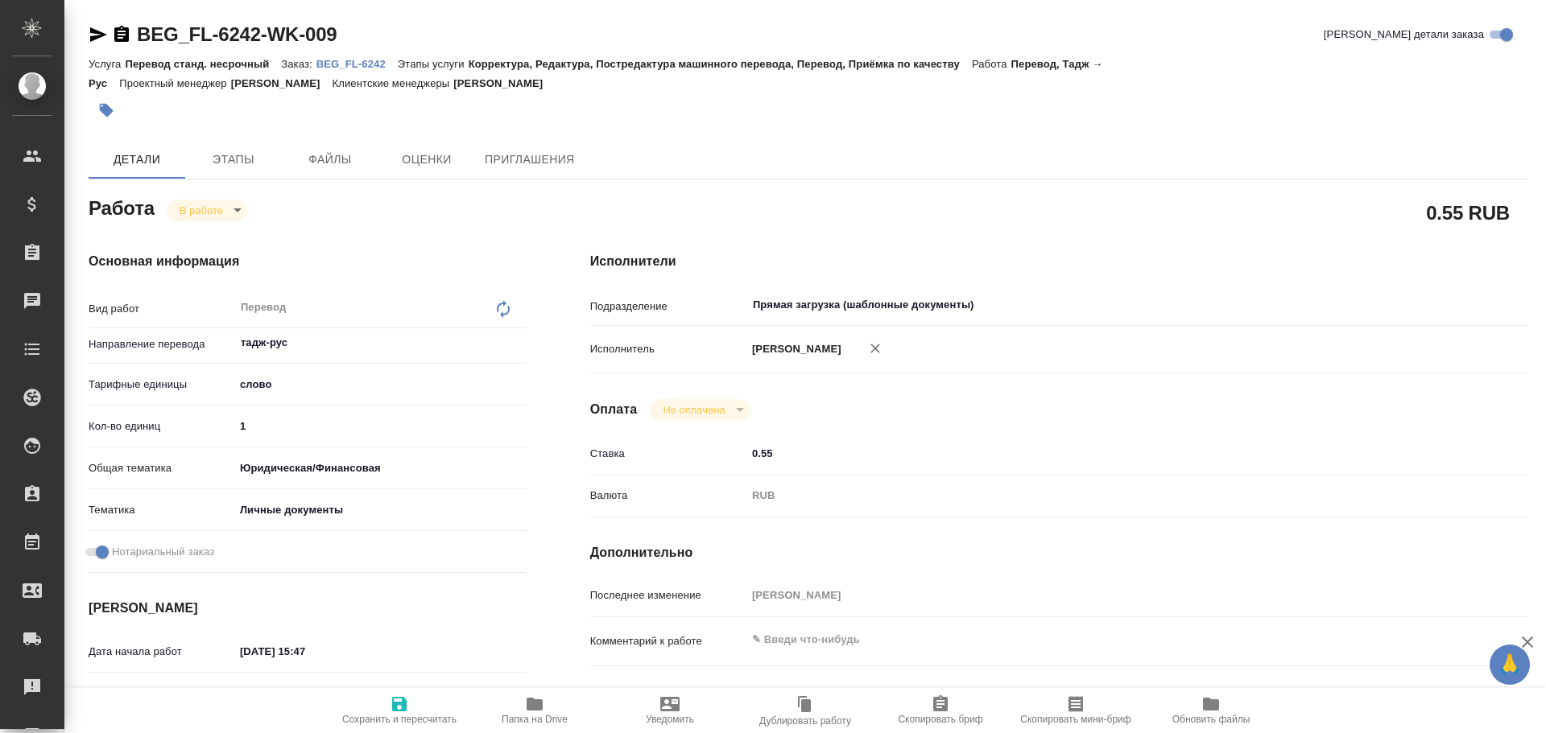
type textarea "x"
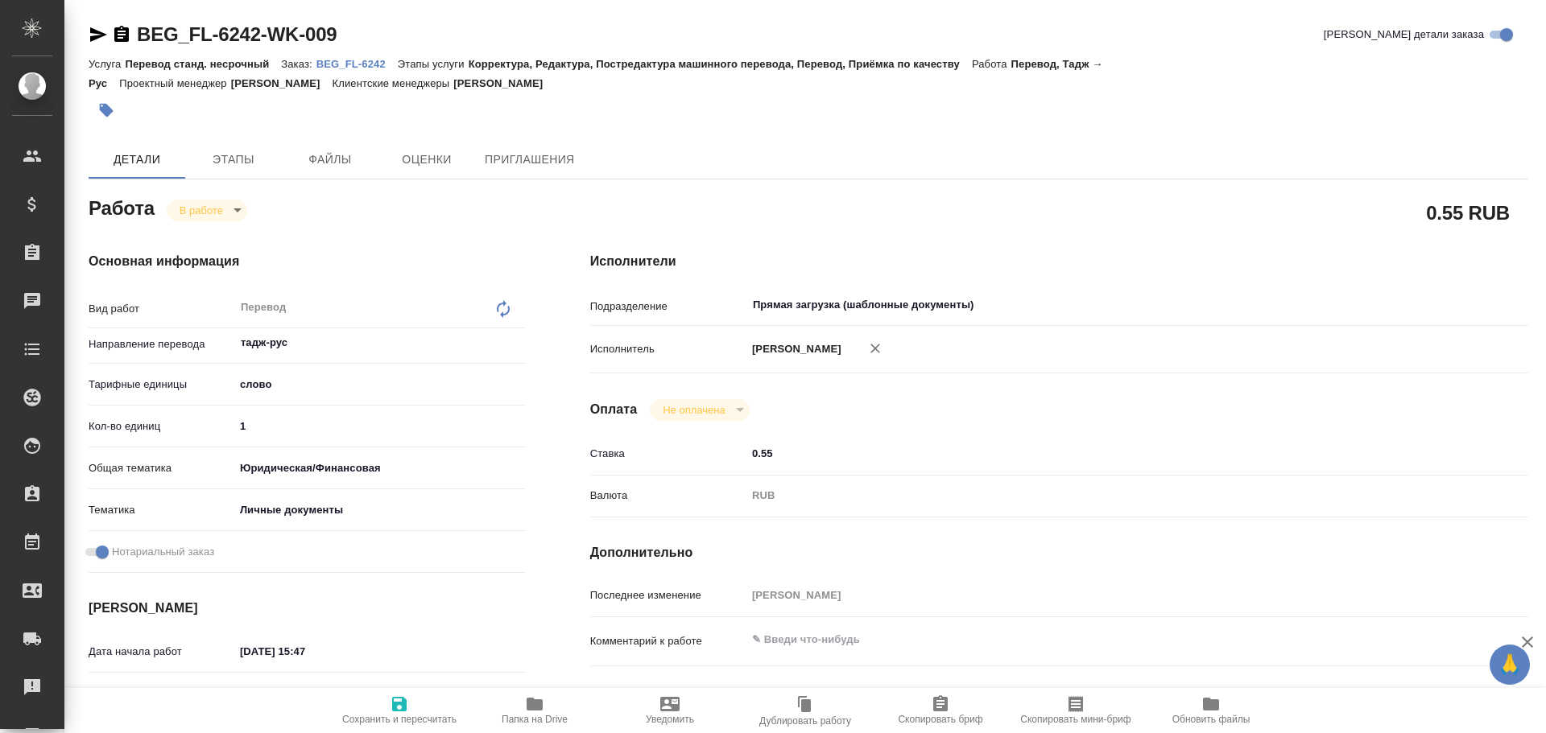
type textarea "x"
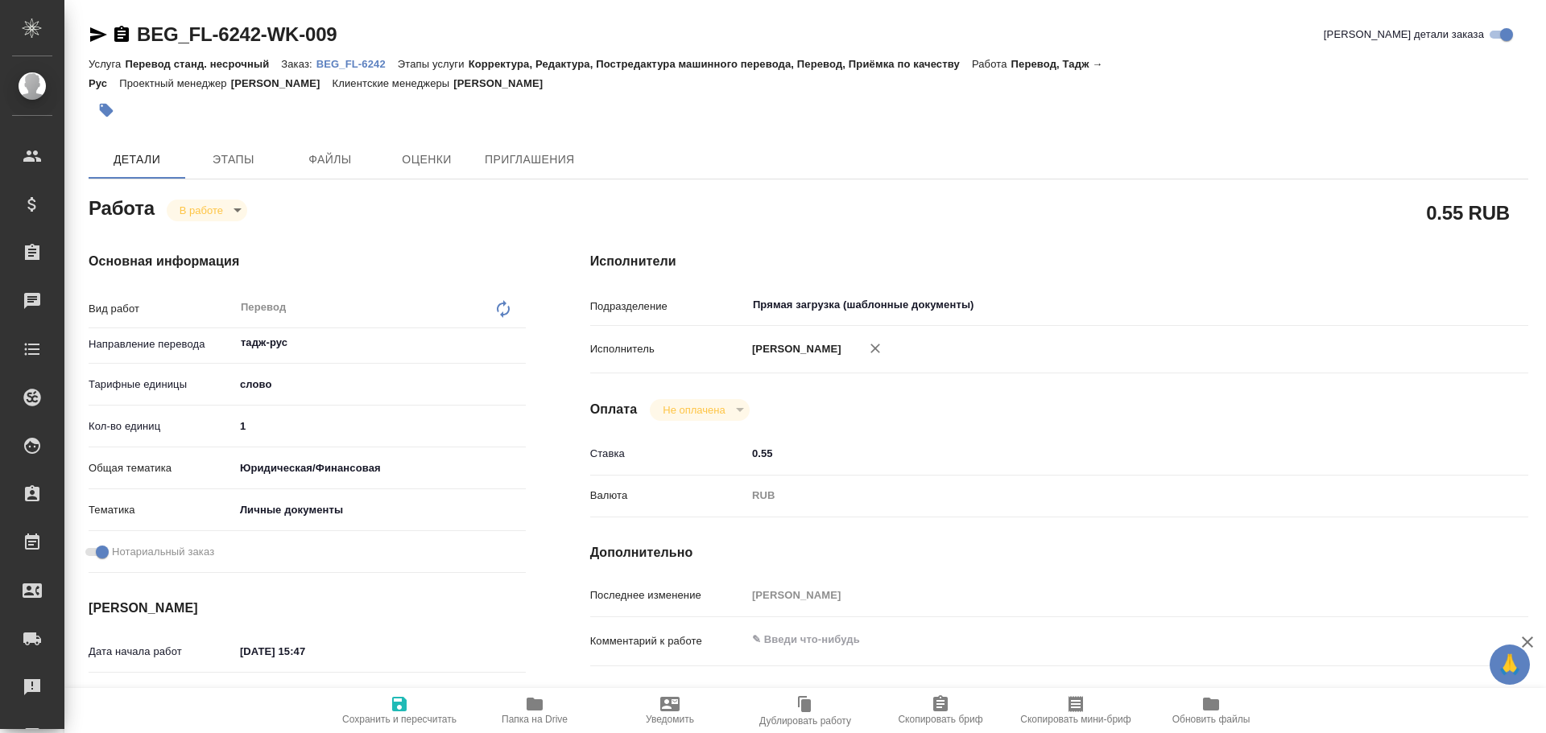
type textarea "x"
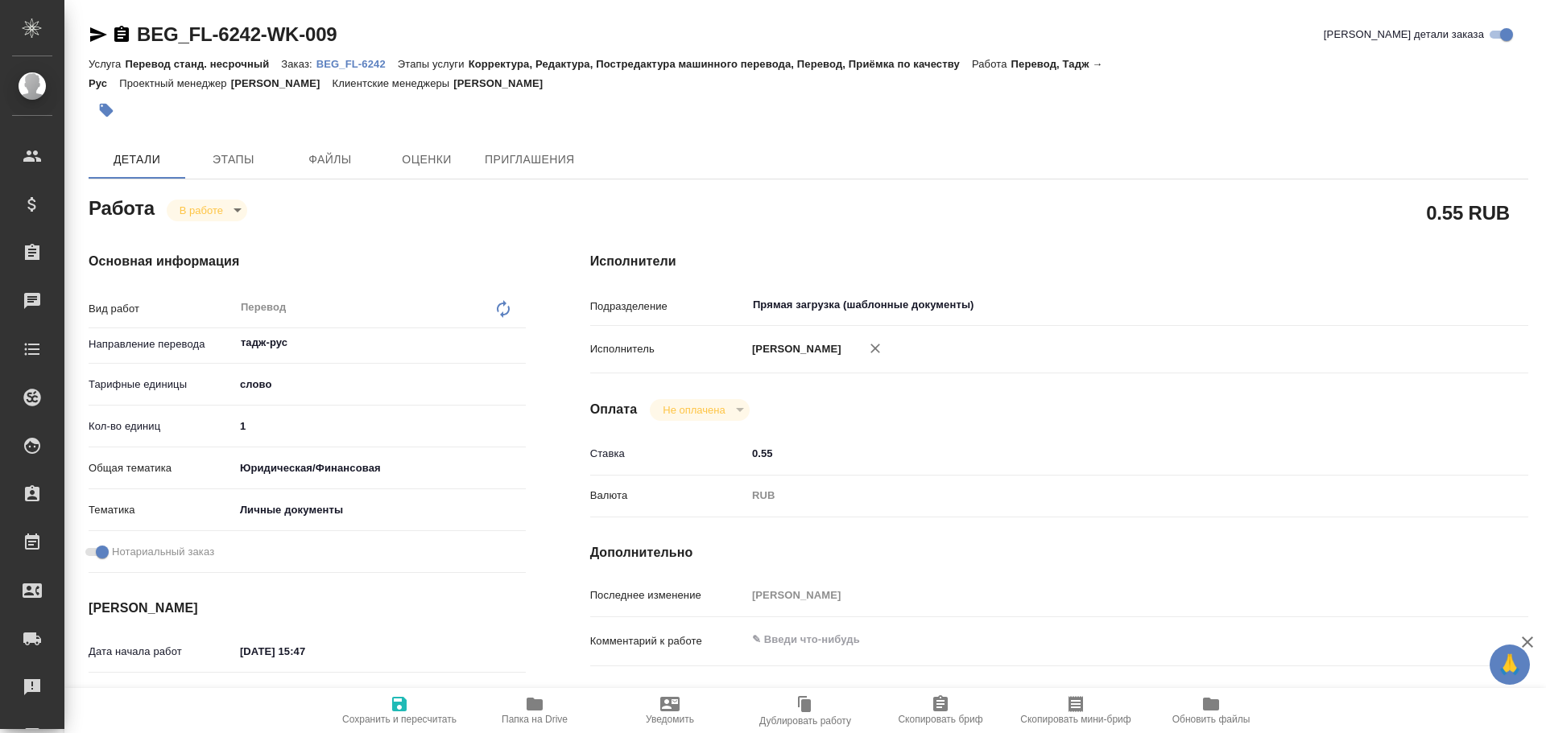
type textarea "x"
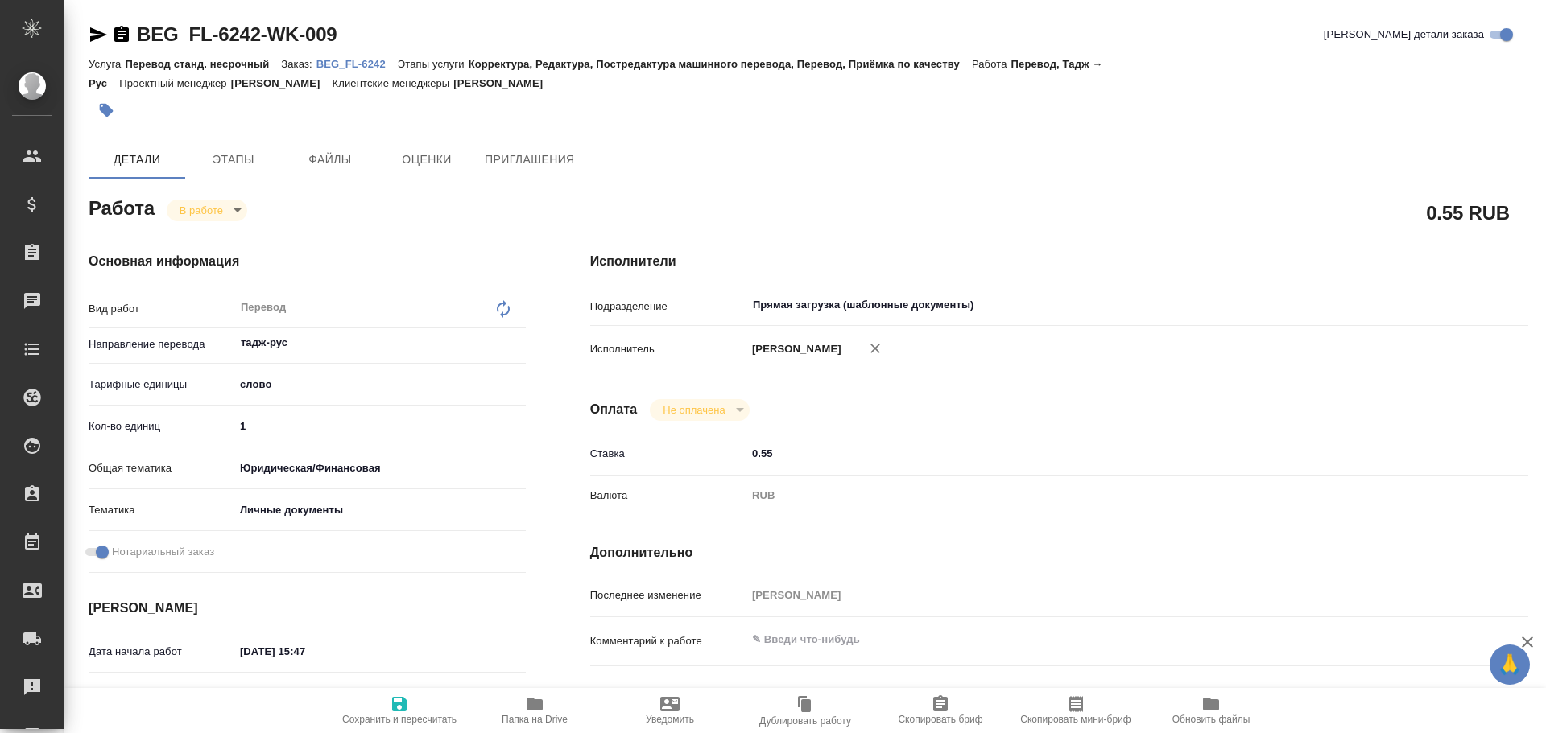
type textarea "x"
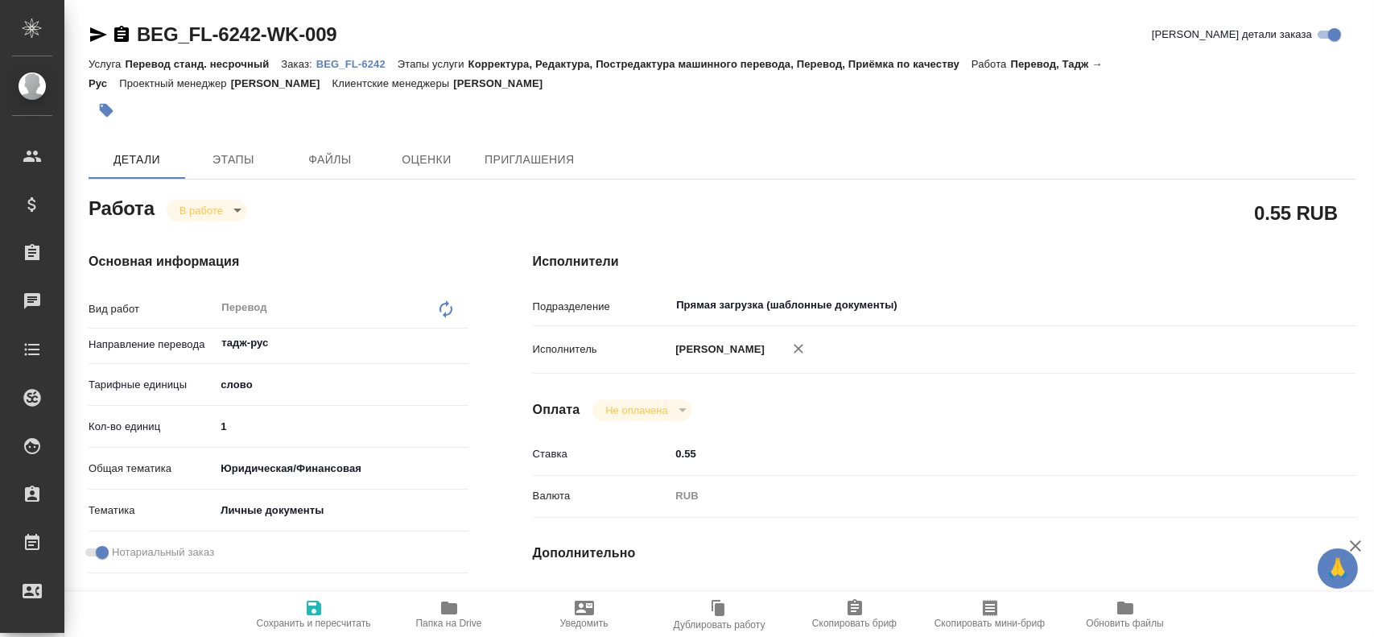
type textarea "x"
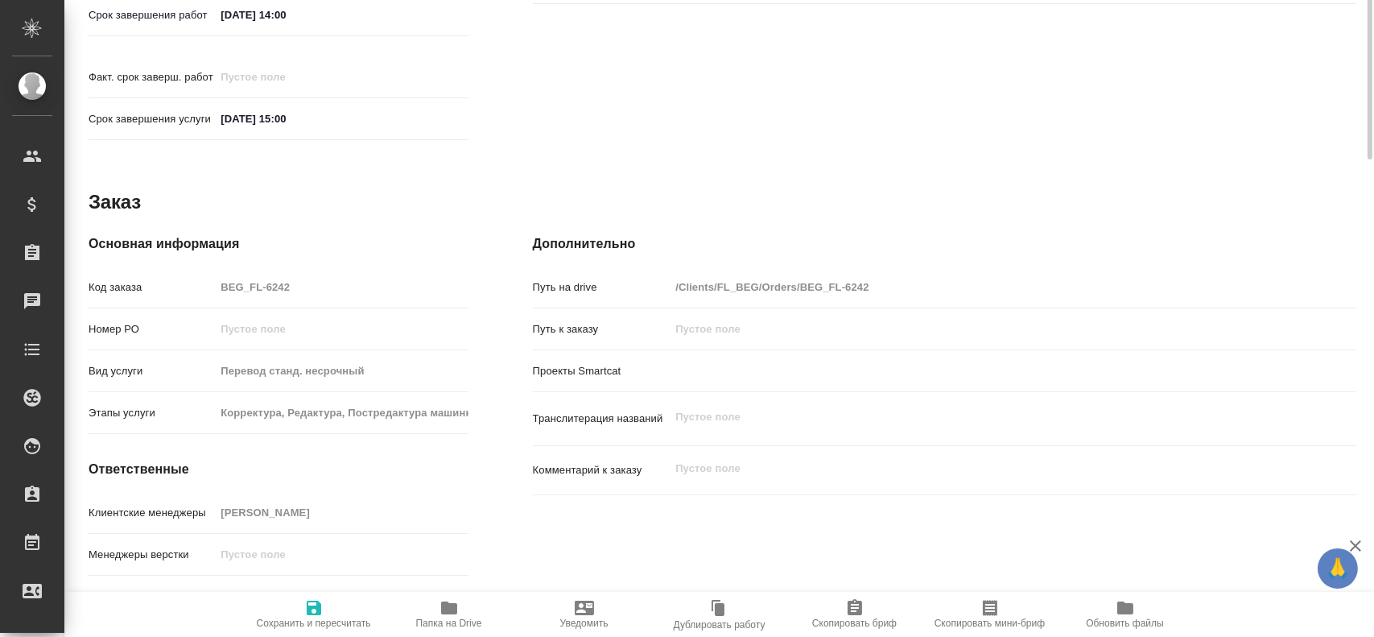
scroll to position [737, 0]
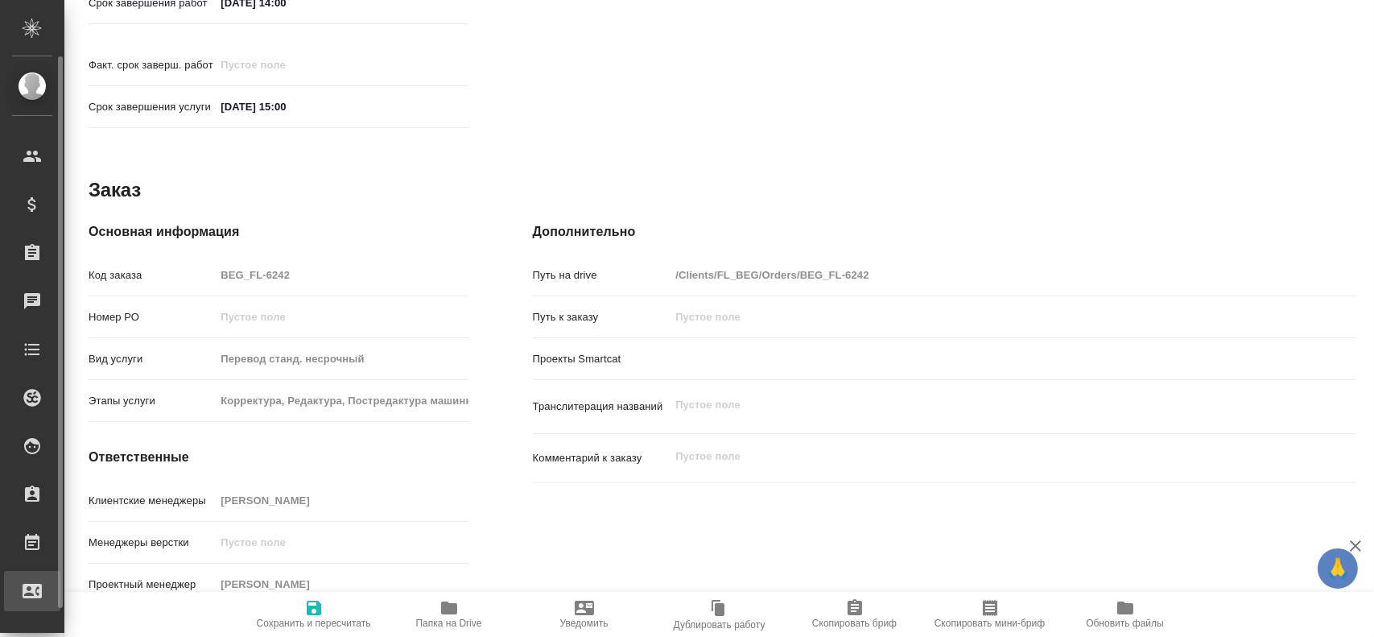
type textarea "x"
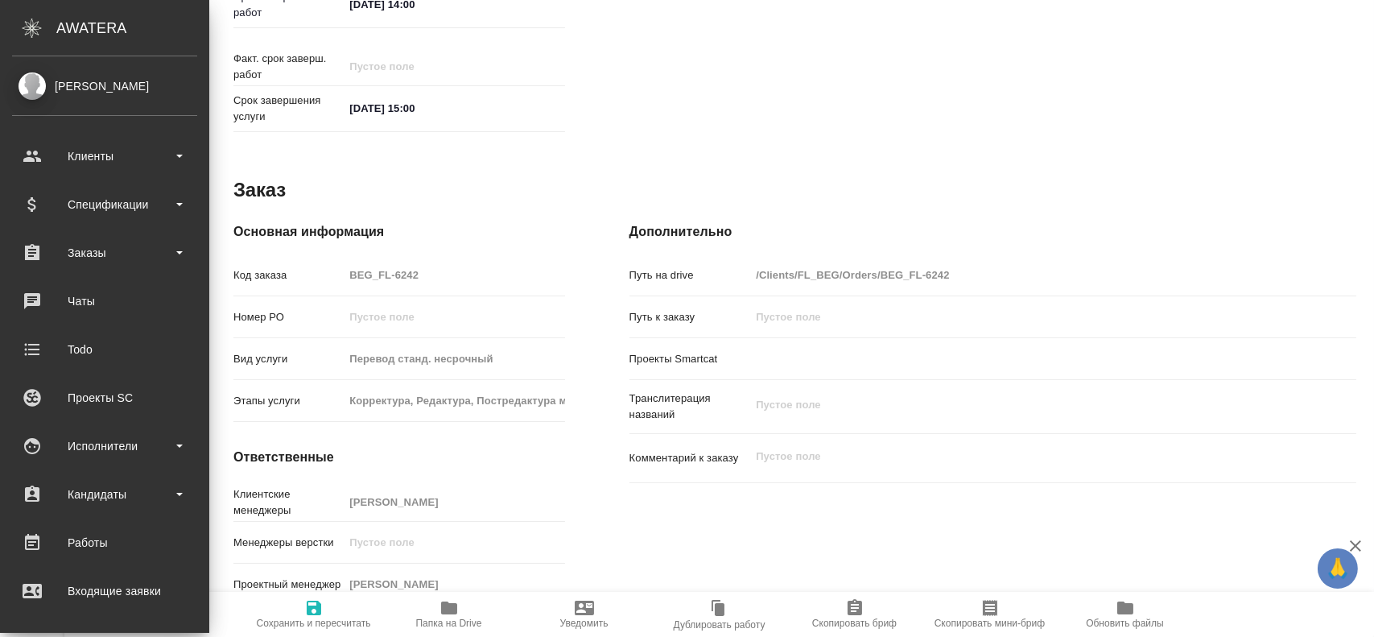
type textarea "x"
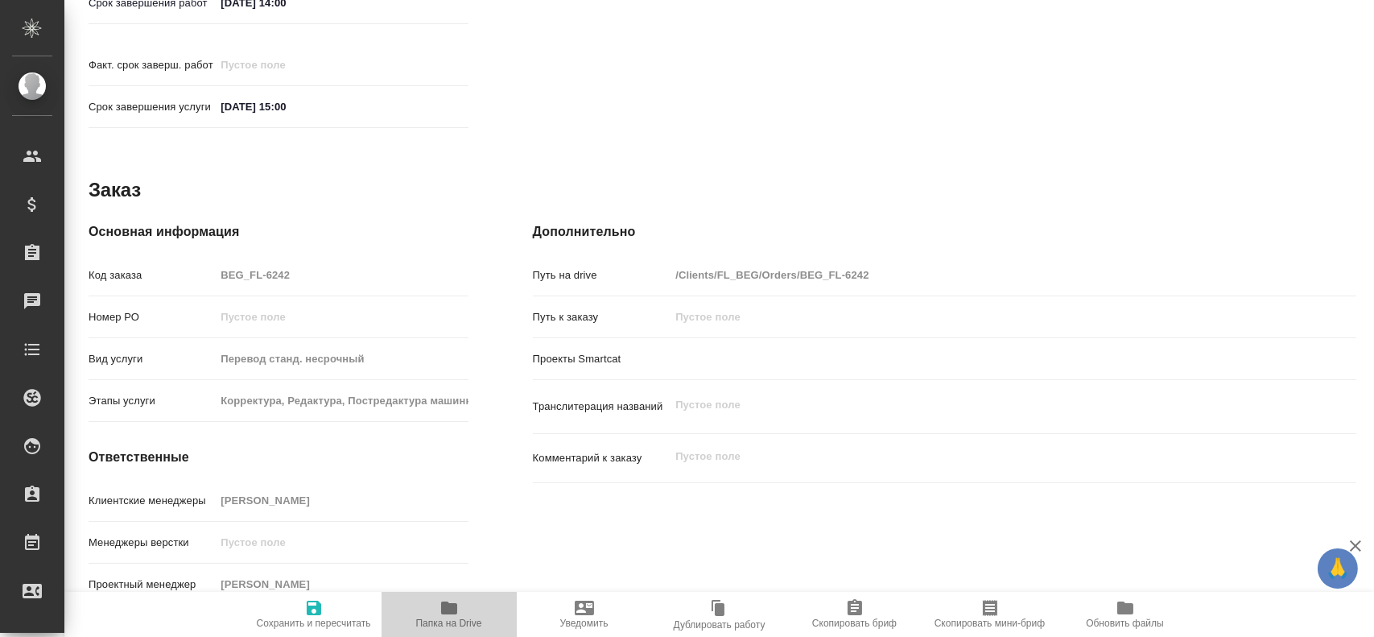
click at [436, 619] on span "Папка на Drive" at bounding box center [449, 623] width 66 height 11
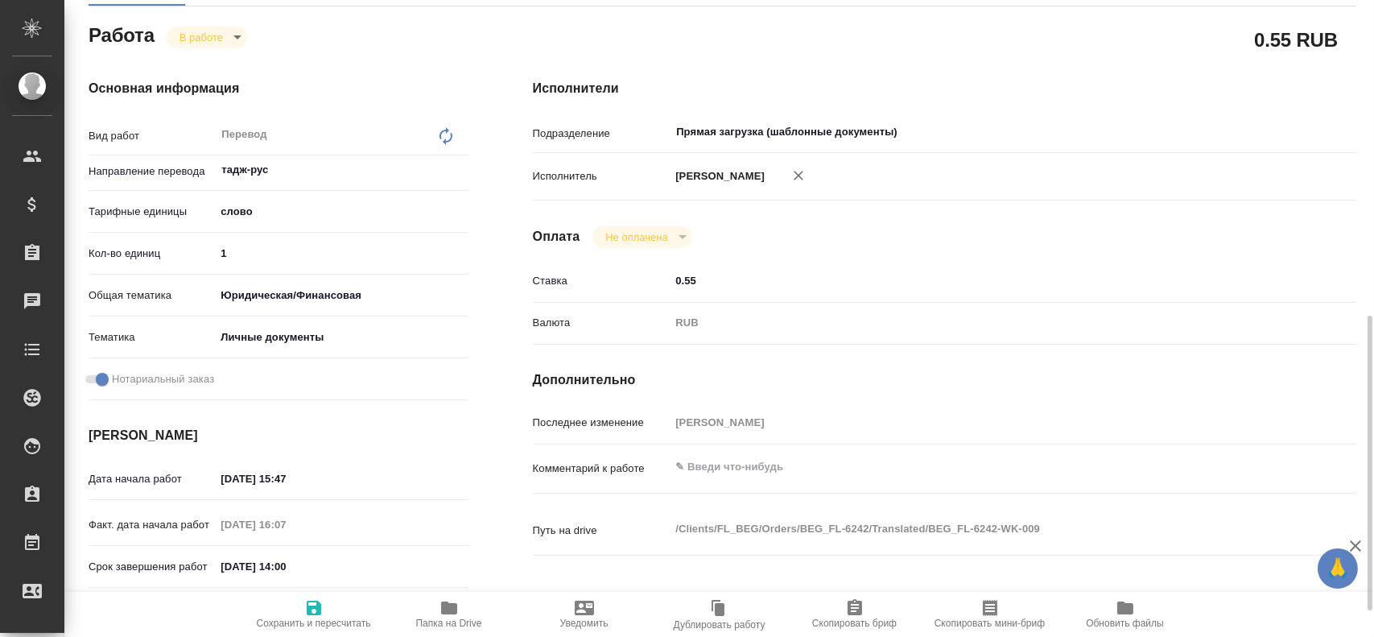
scroll to position [0, 0]
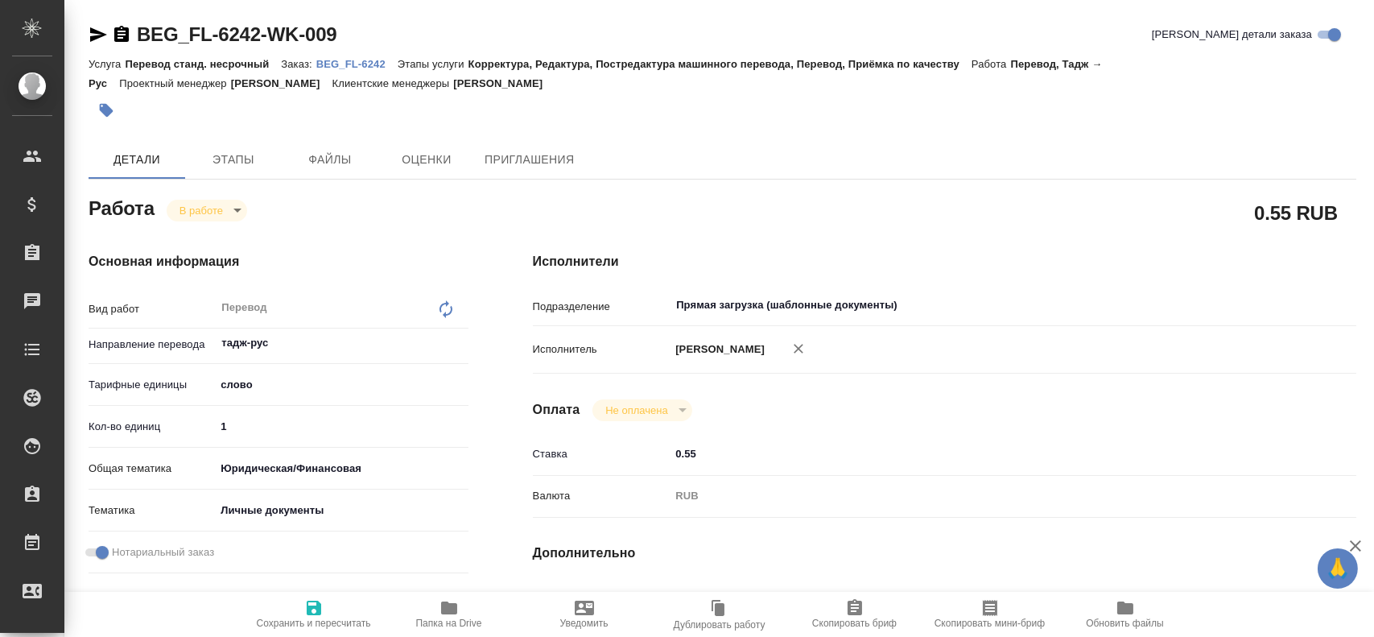
click at [264, 432] on input "1" at bounding box center [341, 426] width 253 height 23
type textarea "x"
type input "10"
type textarea "x"
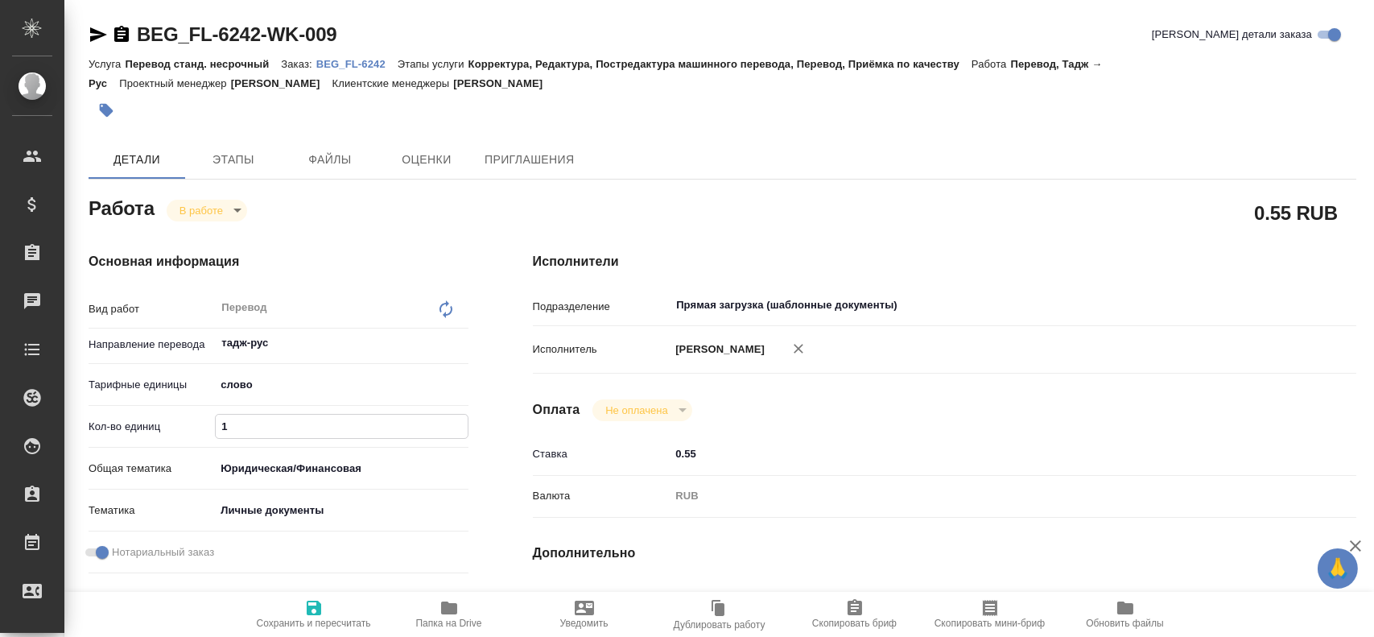
type textarea "x"
type input "100"
type textarea "x"
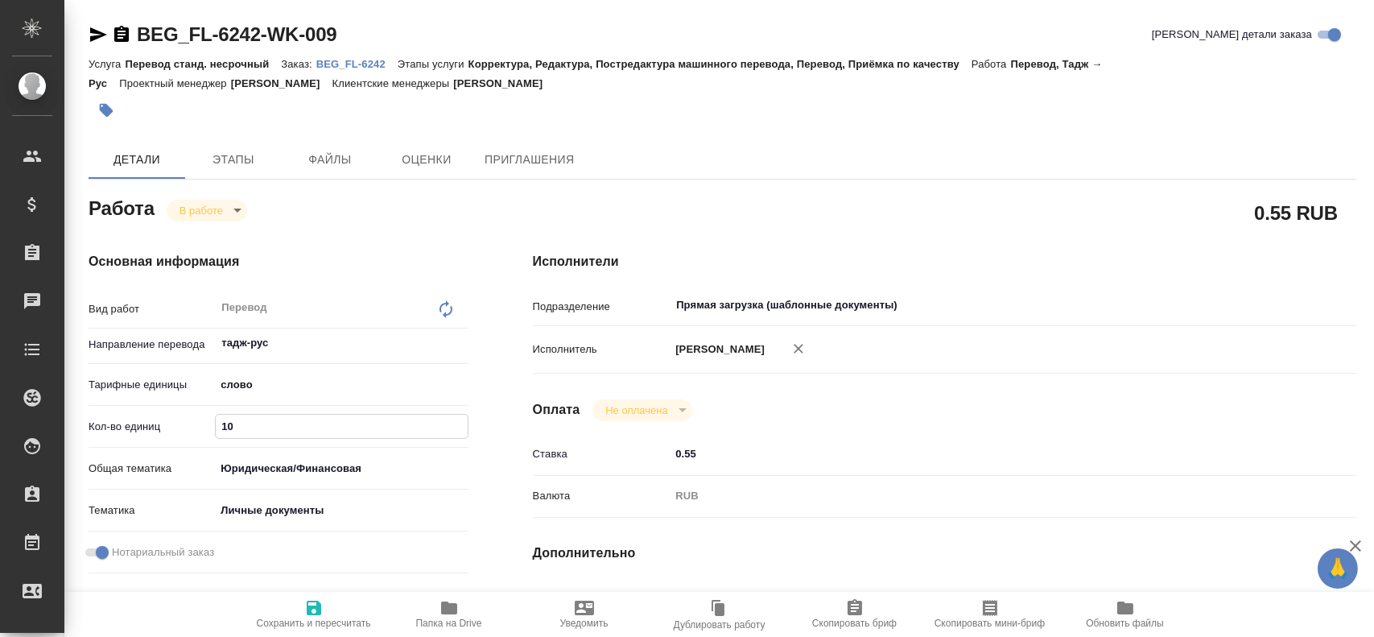
type textarea "x"
type input "100"
click at [334, 623] on span "Сохранить и пересчитать" at bounding box center [314, 623] width 114 height 11
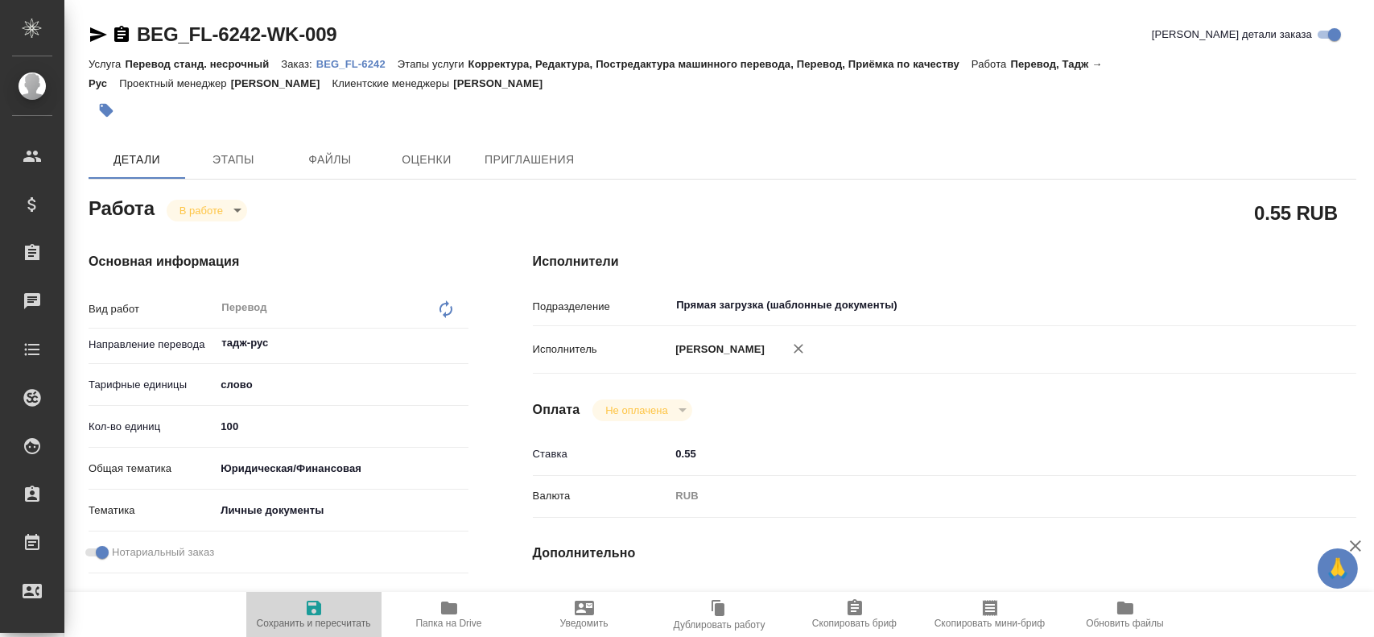
type textarea "x"
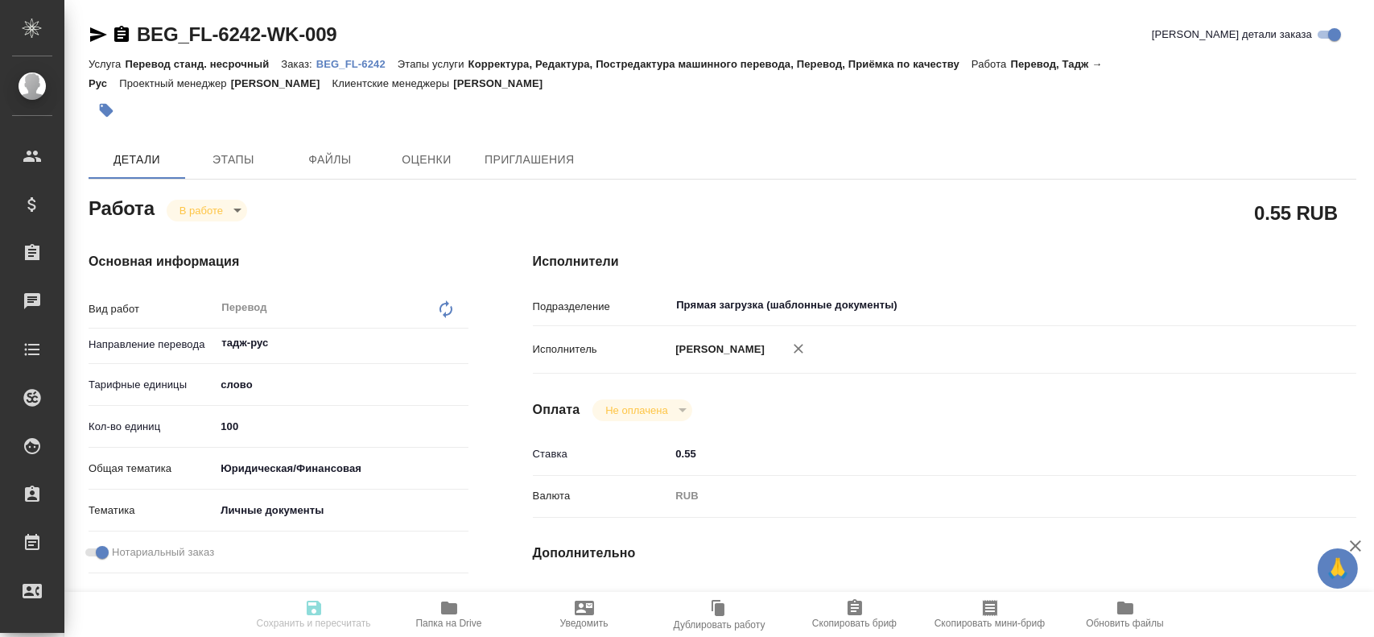
type textarea "x"
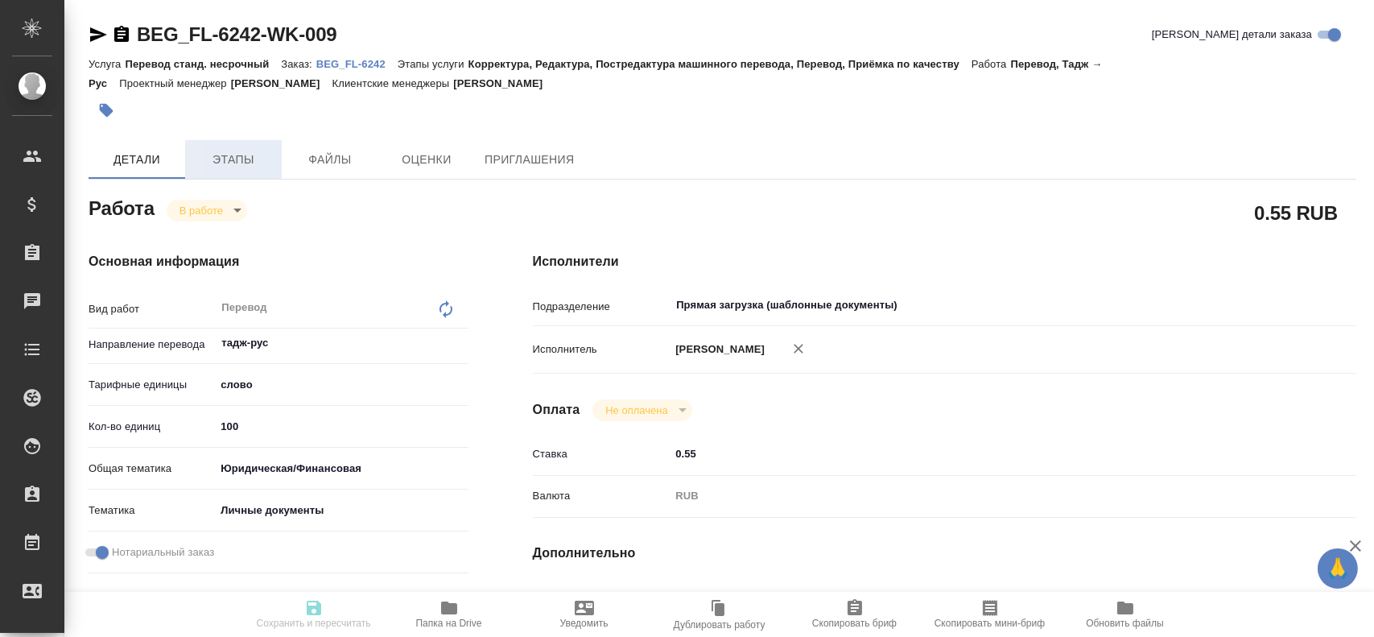
type input "inProgress"
type textarea "Перевод"
type textarea "x"
type input "тадж-рус"
type input "5a8b1489cc6b4906c91bfd90"
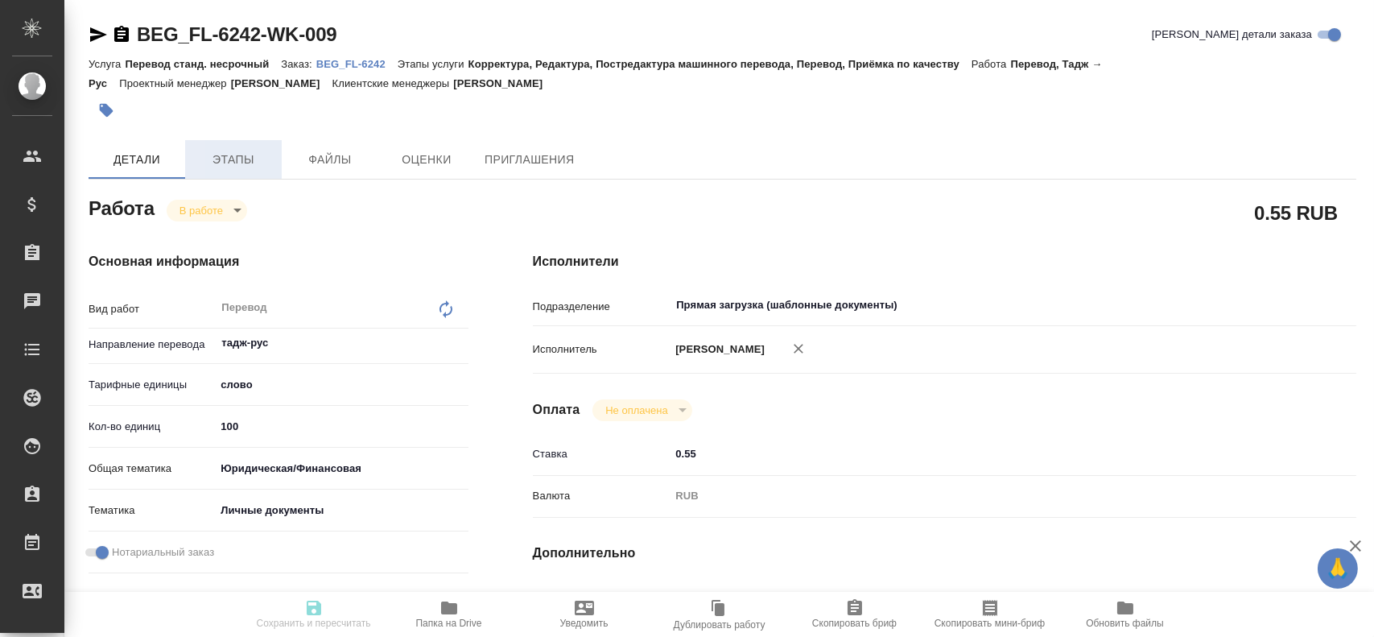
type input "100"
type input "yr-fn"
type input "5a8b8b956a9677013d343cfe"
checkbox input "true"
type input "19.08.2025 15:47"
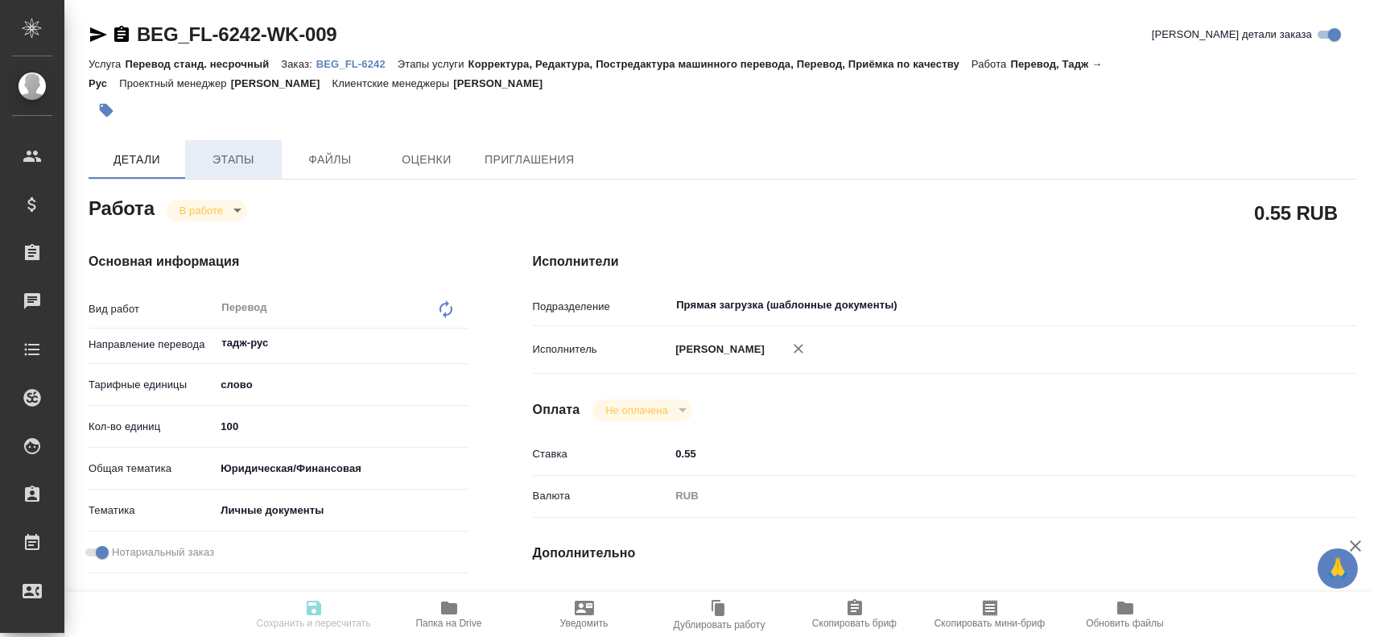
type input "19.08.2025 16:07"
type input "20.08.2025 14:00"
type input "20.08.2025 15:00"
type input "Прямая загрузка (шаблонные документы)"
type input "notPayed"
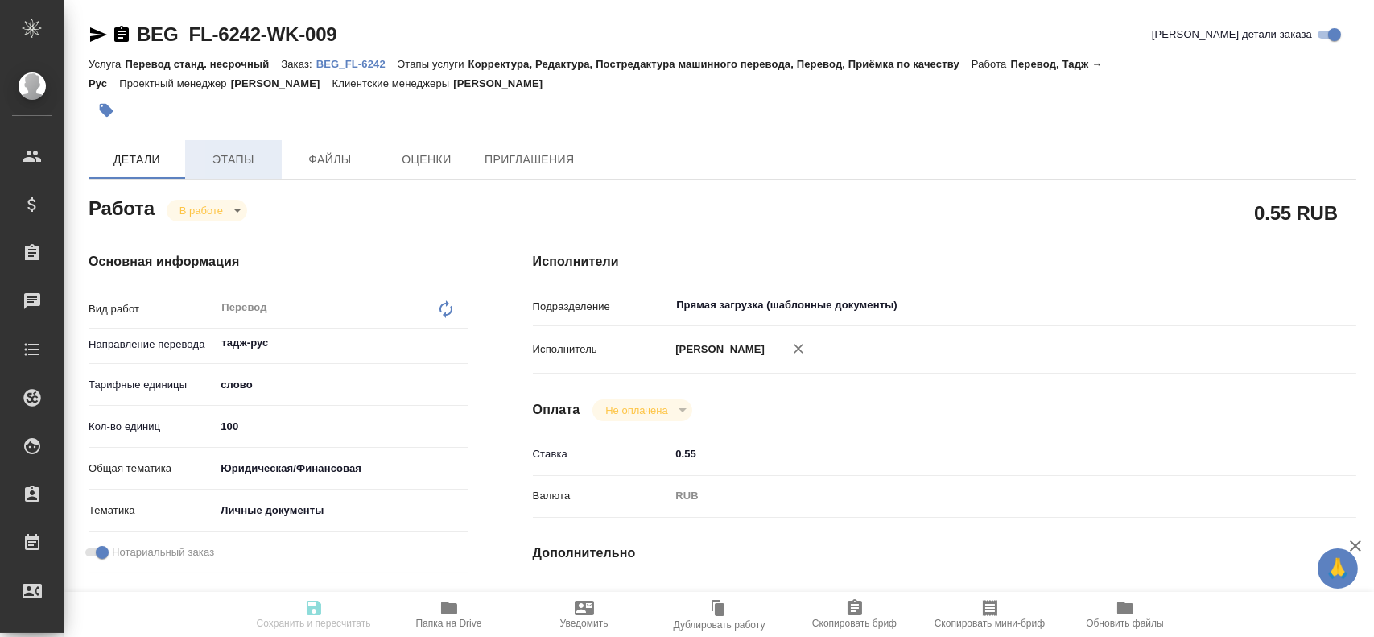
type input "0.55"
type input "RUB"
type input "Гусев Александр"
type textarea "x"
type textarea "/Clients/FL_BEG/Orders/BEG_FL-6242/Translated/BEG_FL-6242-WK-009"
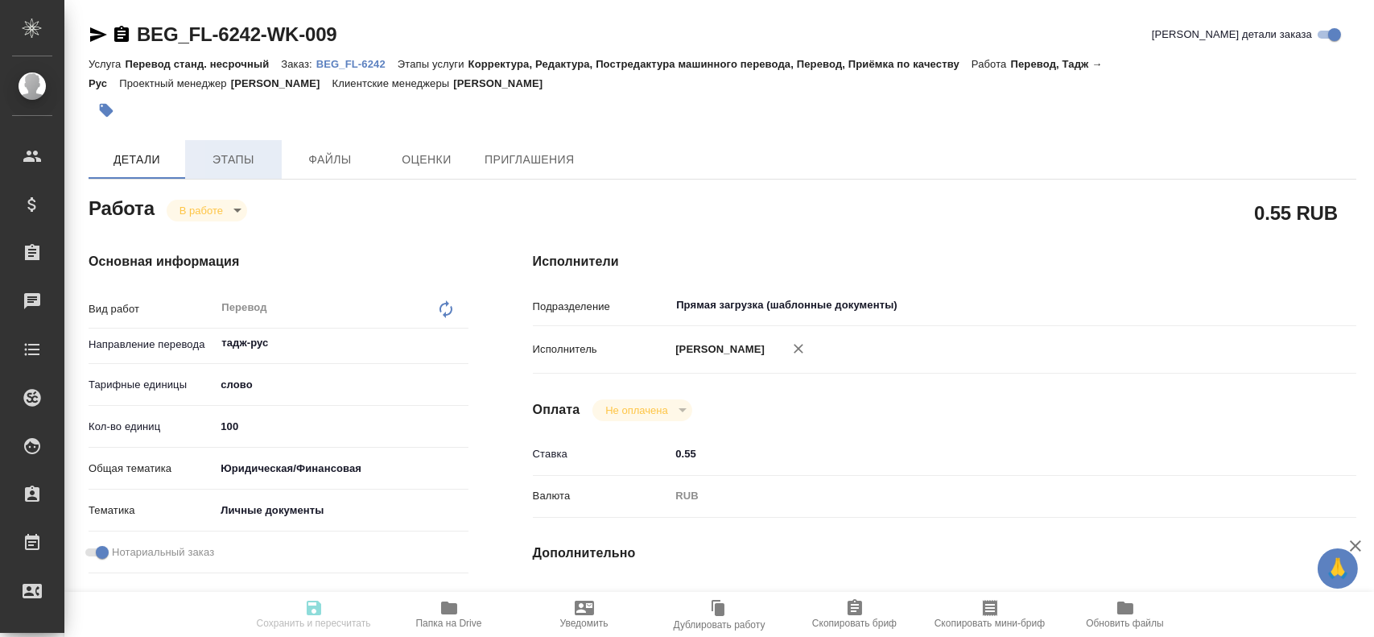
type textarea "x"
type input "BEG_FL-6242"
type input "Перевод станд. несрочный"
type input "Корректура, Редактура, Постредактура машинного перевода, Перевод, Приёмка по ка…"
type input "Антонова Кристина"
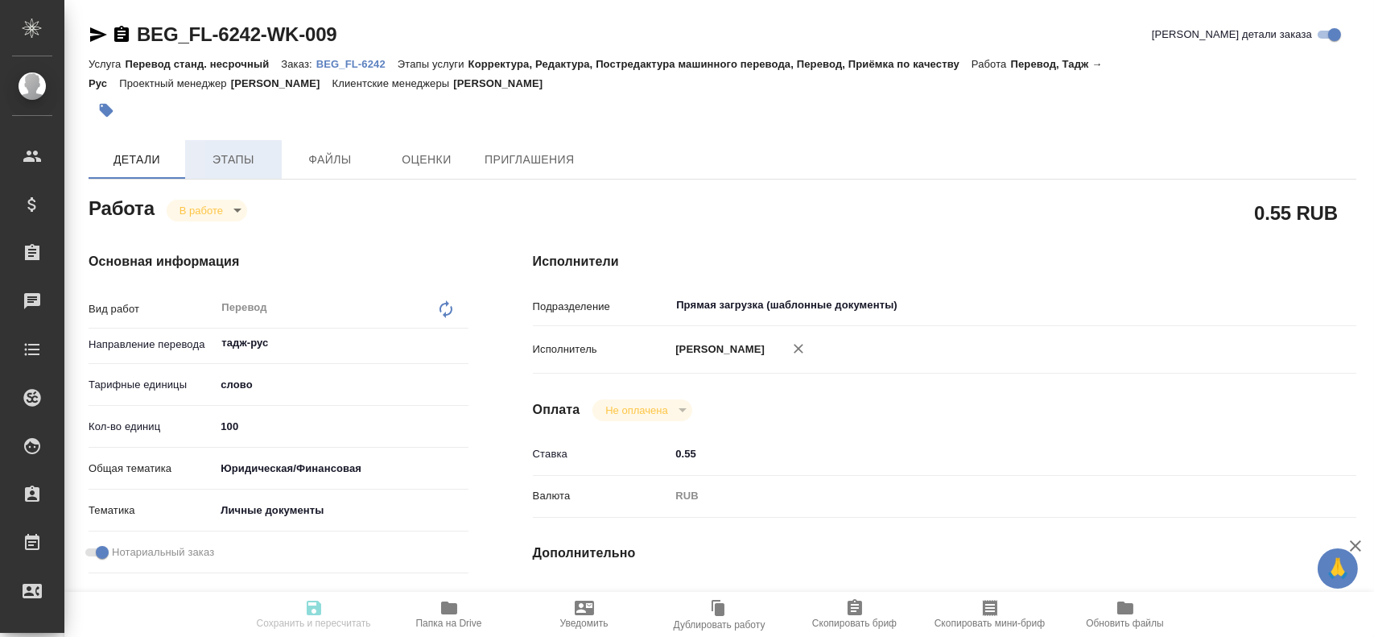
type input "/Clients/FL_BEG/Orders/BEG_FL-6242"
type textarea "x"
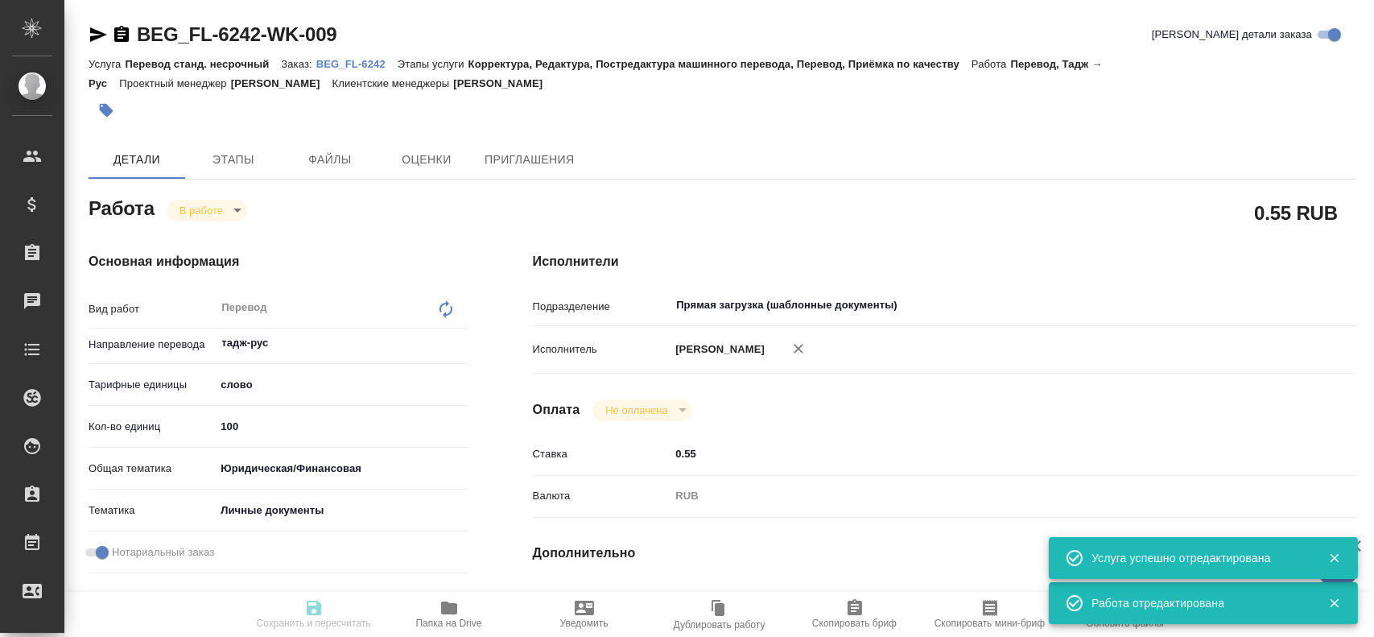
type textarea "x"
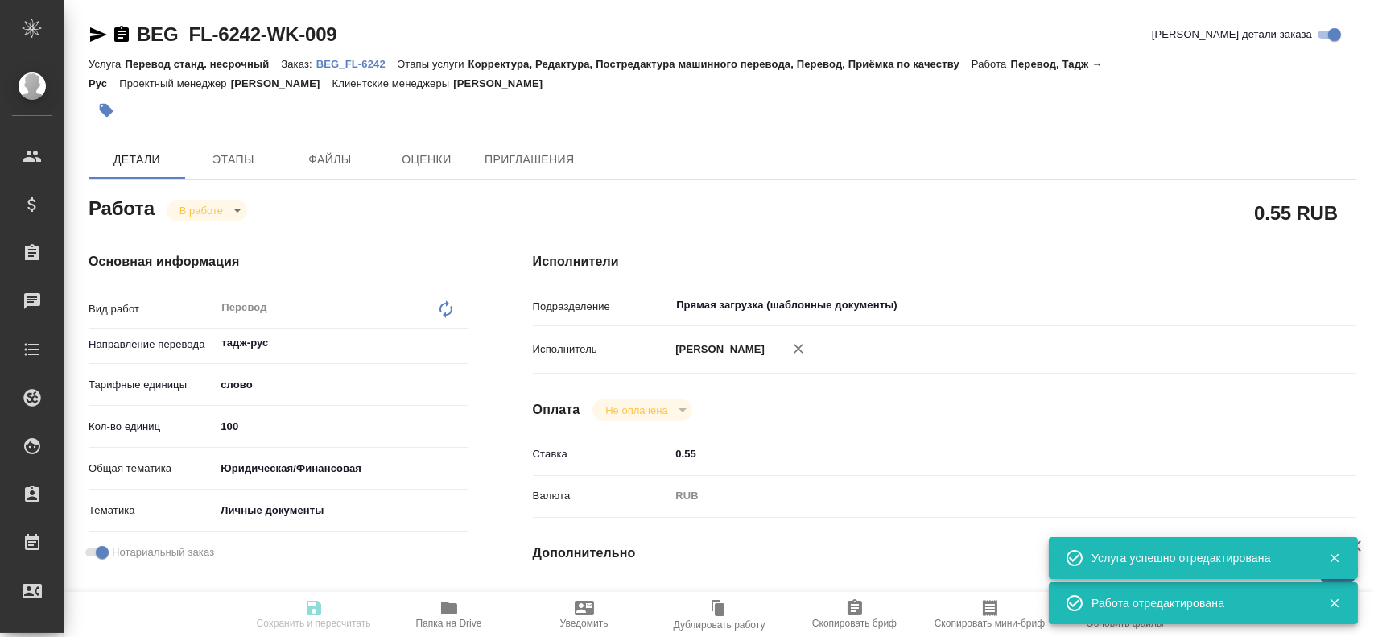
type textarea "x"
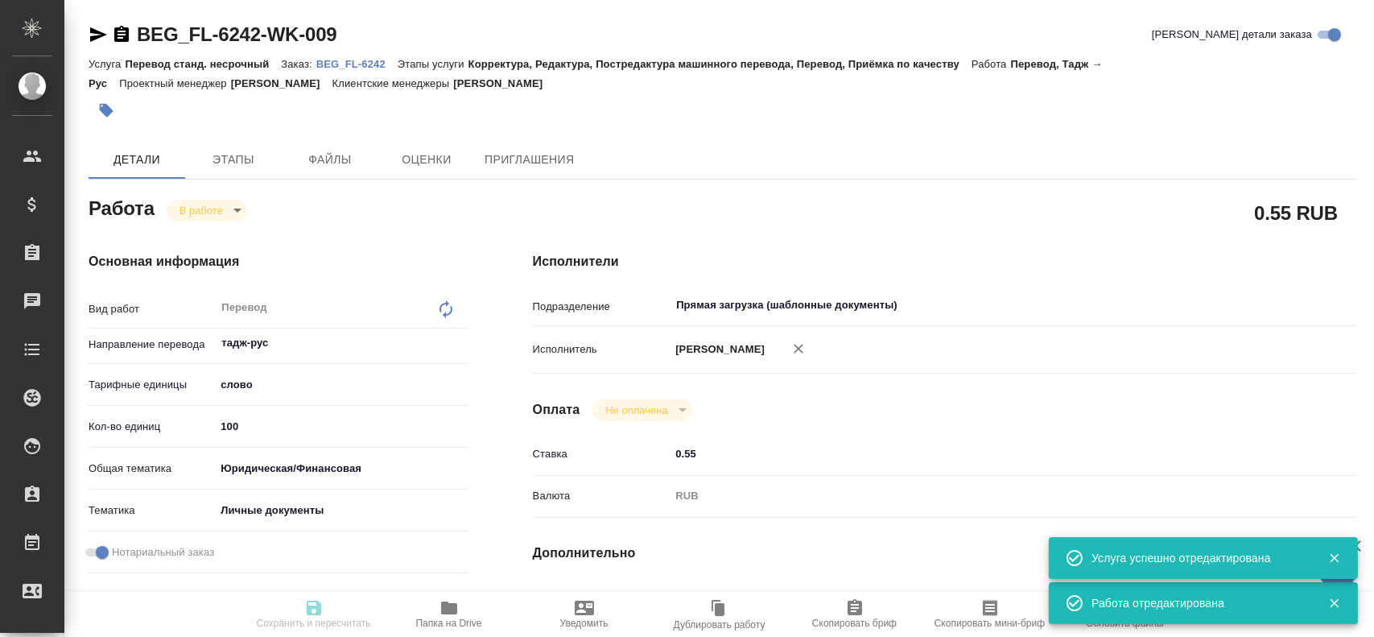
type textarea "x"
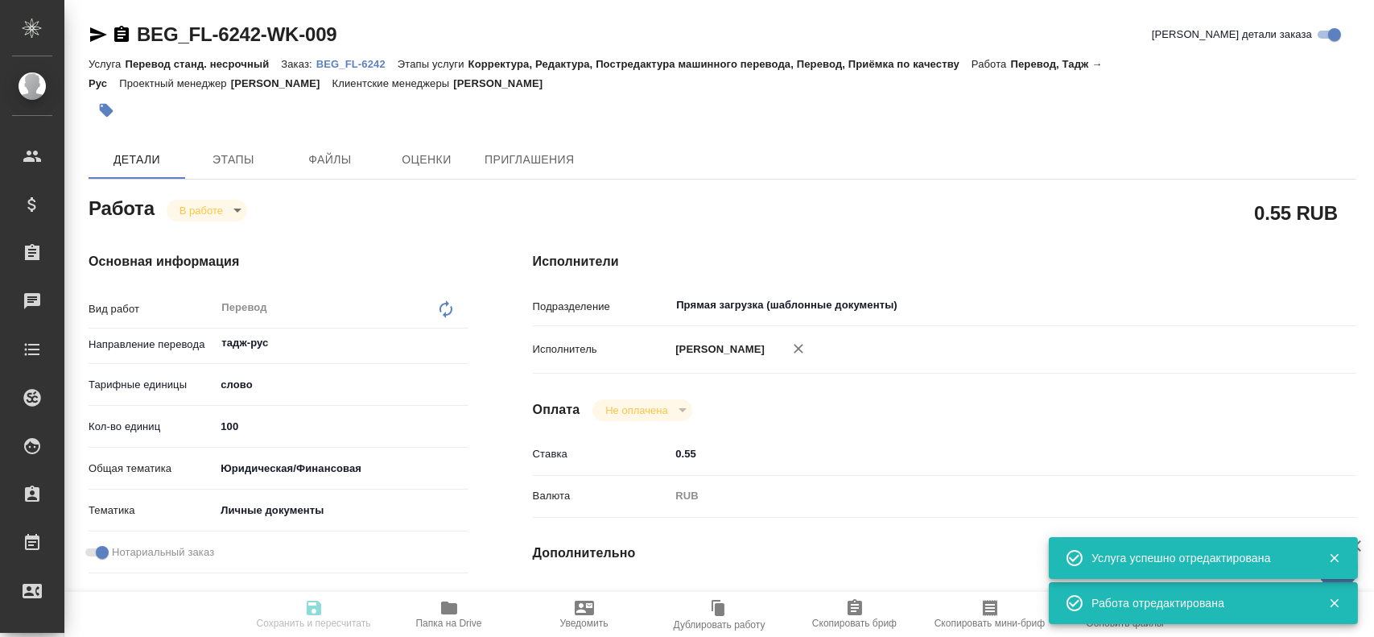
type textarea "x"
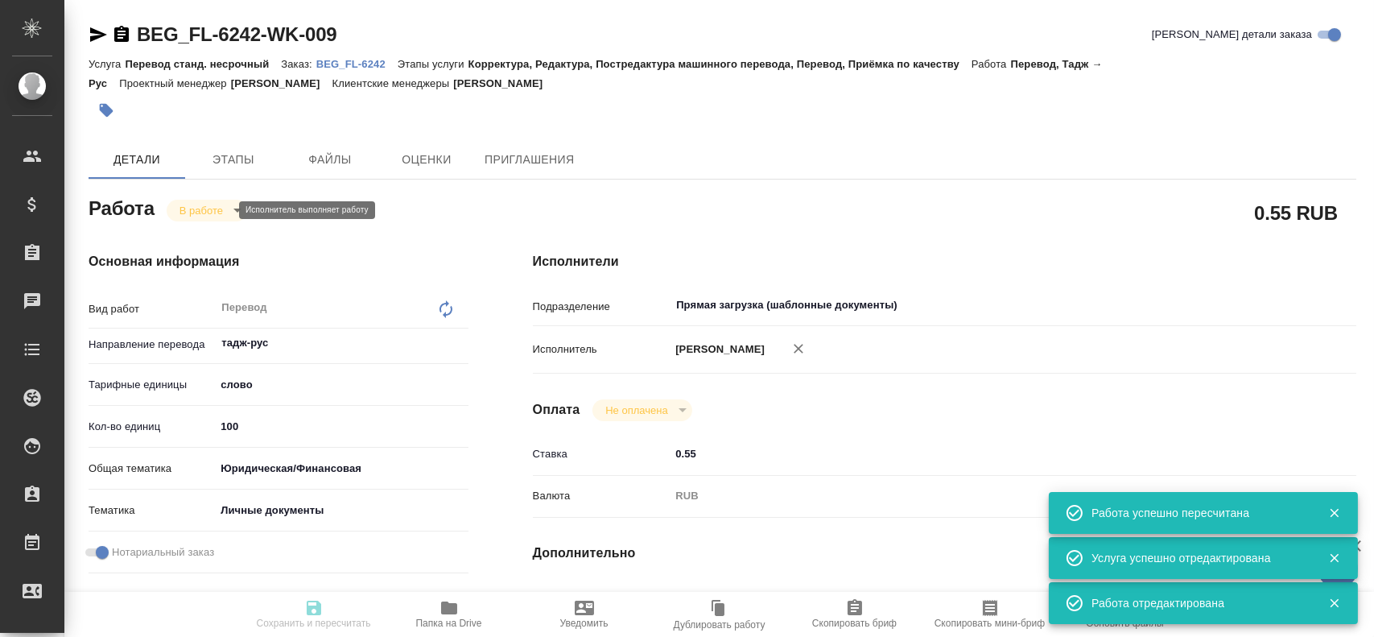
type input "inProgress"
type textarea "Перевод"
type textarea "x"
type input "тадж-рус"
type input "5a8b1489cc6b4906c91bfd90"
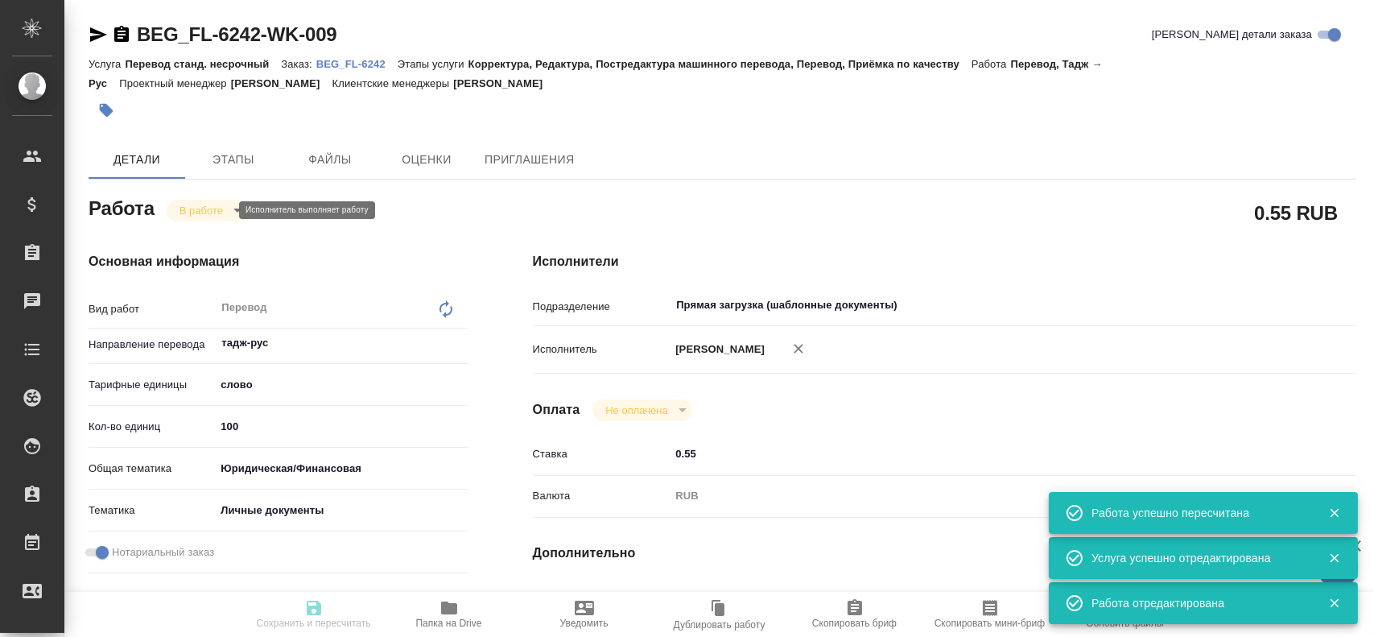
type input "100"
type input "yr-fn"
type input "5a8b8b956a9677013d343cfe"
checkbox input "true"
type input "19.08.2025 15:47"
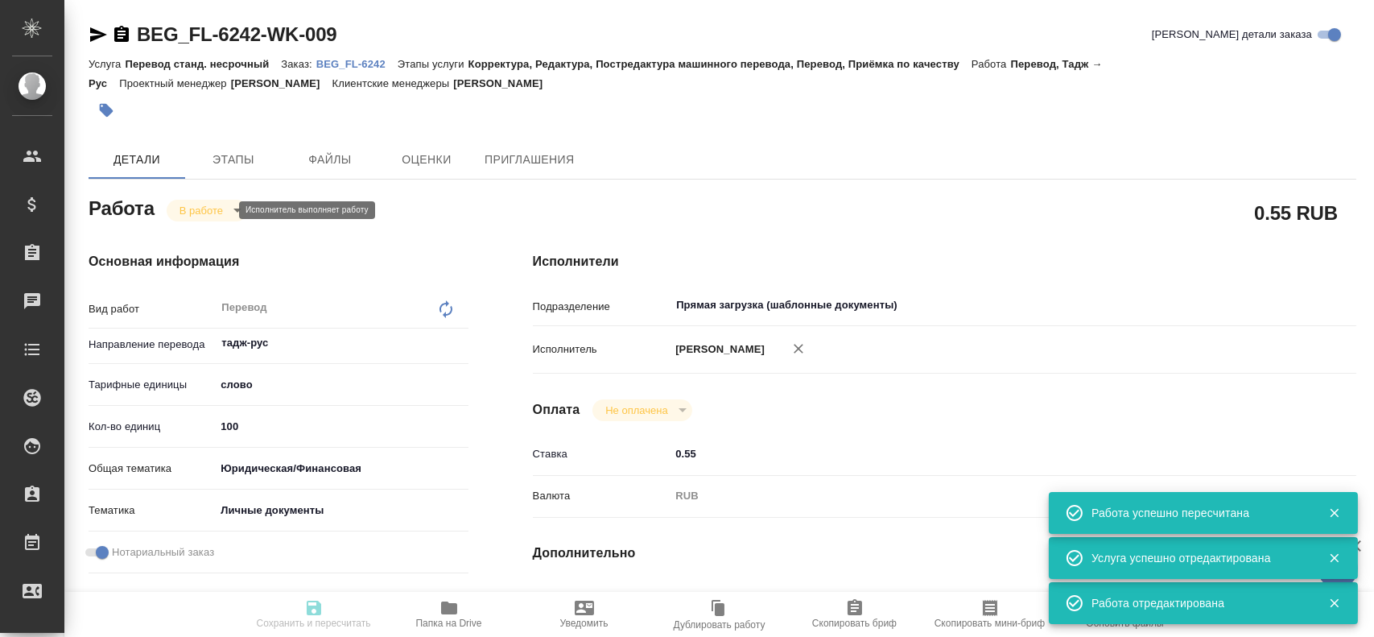
type input "19.08.2025 16:07"
type input "20.08.2025 14:00"
type input "20.08.2025 15:00"
type input "Прямая загрузка (шаблонные документы)"
type input "notPayed"
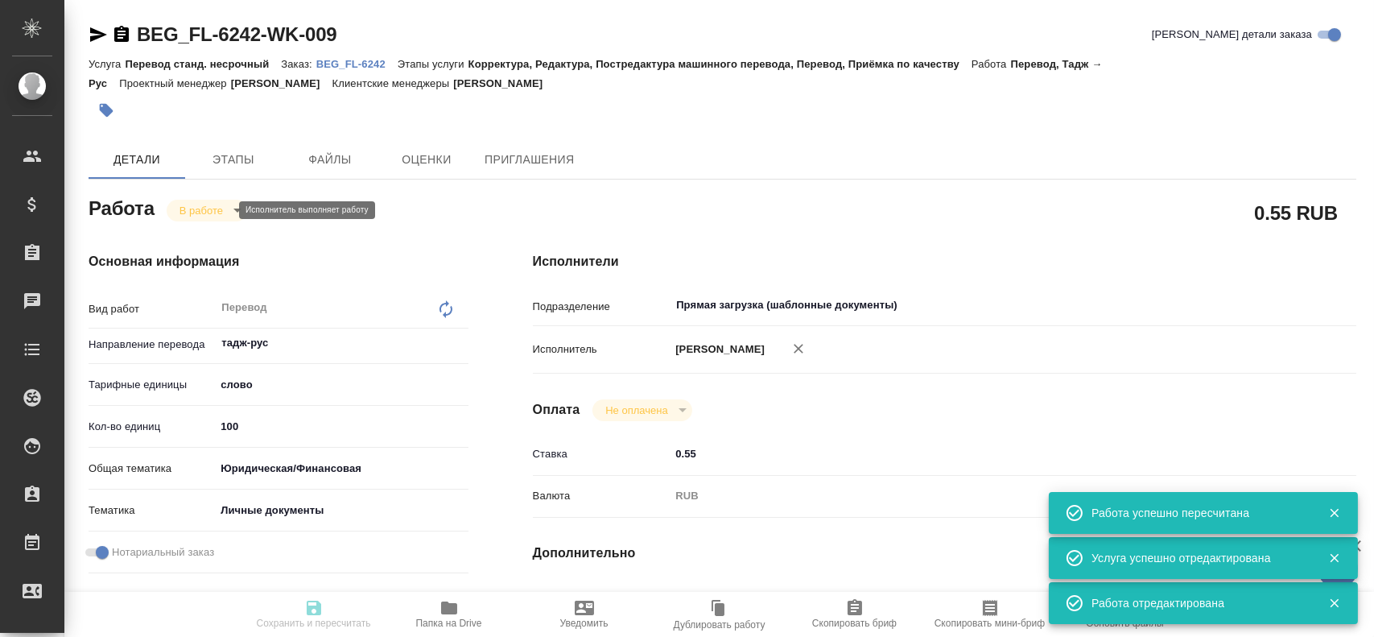
type input "0.55"
type input "RUB"
type input "[PERSON_NAME]"
type textarea "x"
type textarea "/Clients/FL_BEG/Orders/BEG_FL-6242/Translated/BEG_FL-6242-WK-009"
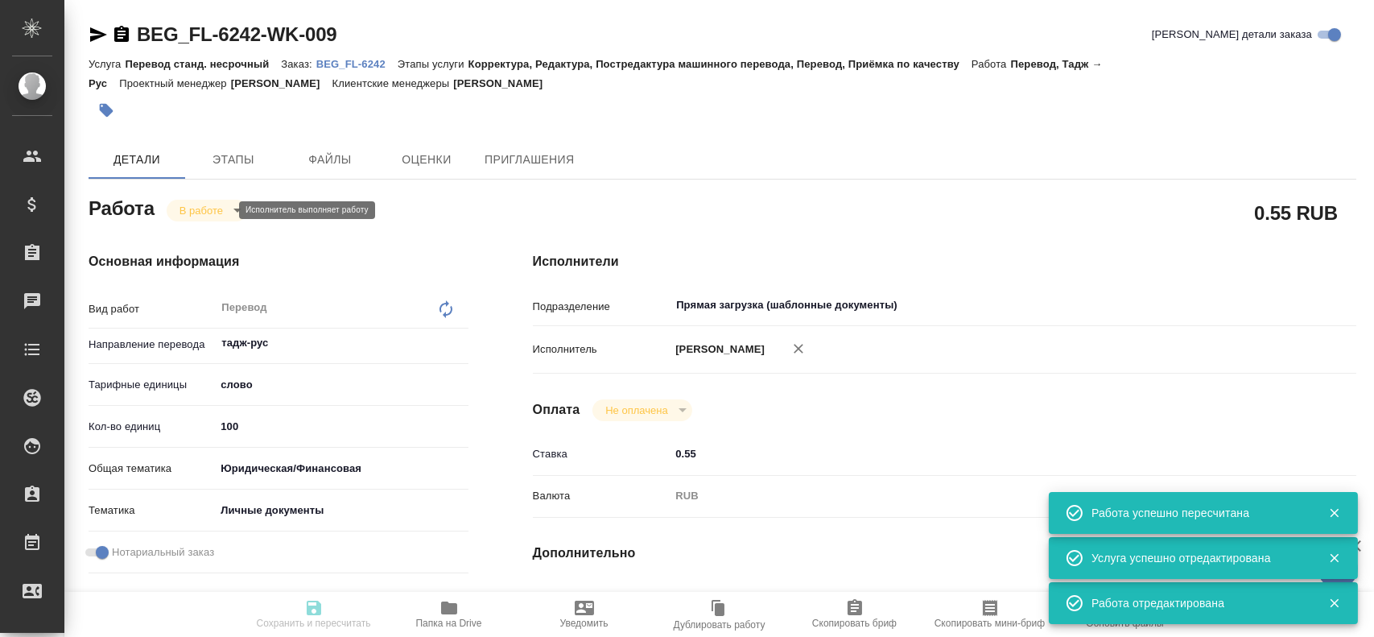
type textarea "x"
type input "BEG_FL-6242"
type input "Перевод станд. несрочный"
type input "Корректура, Редактура, Постредактура машинного перевода, Перевод, Приёмка по ка…"
type input "Антонова Кристина"
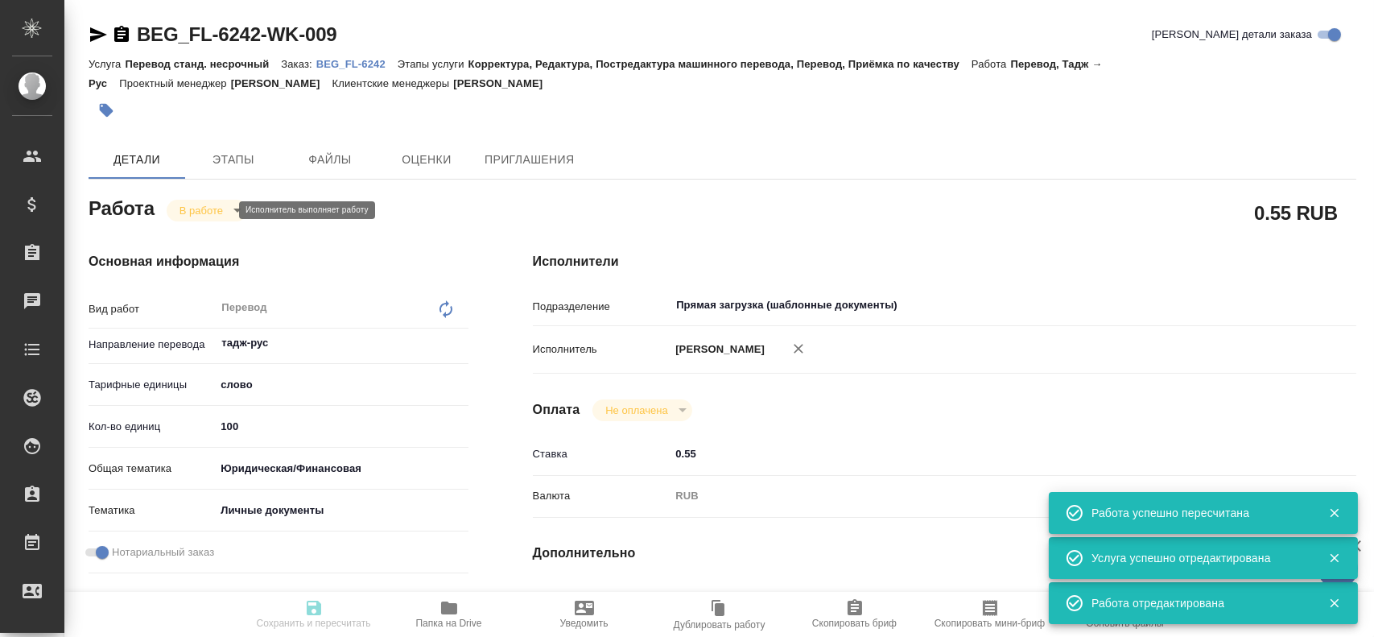
type input "/Clients/FL_BEG/Orders/BEG_FL-6242"
type textarea "x"
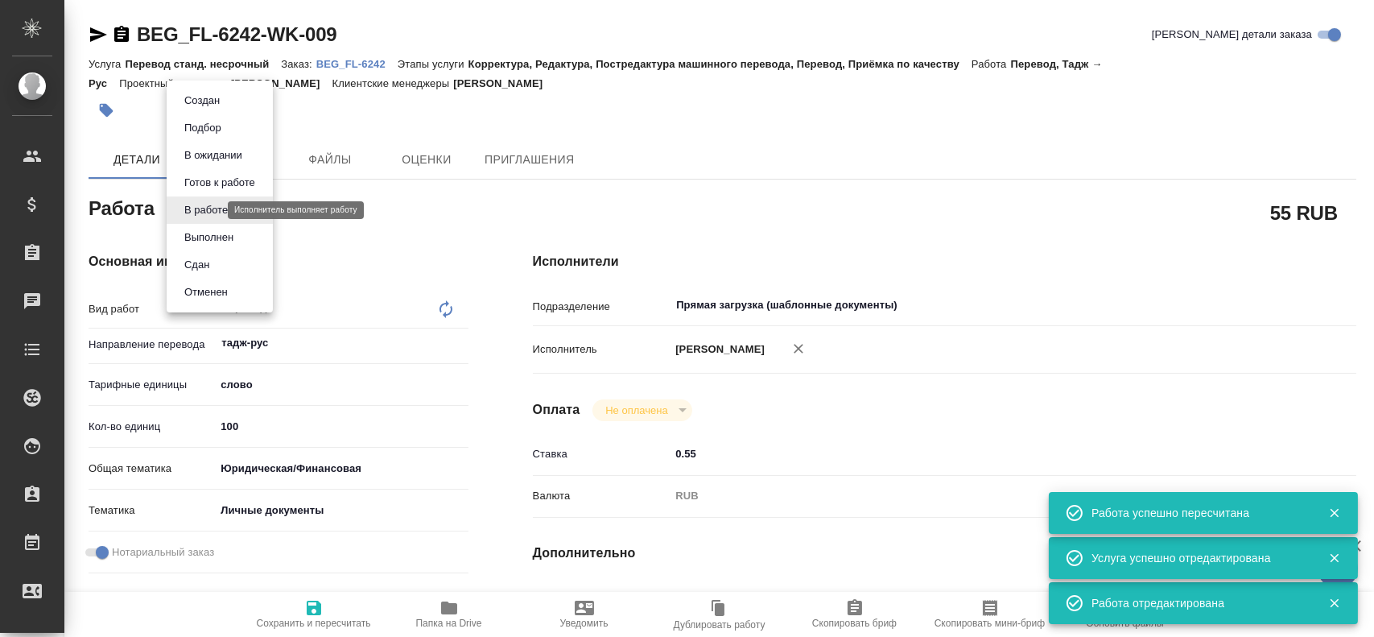
click at [203, 213] on body "🙏 .cls-1 fill:#fff; AWATERA Gusev Alexandr Клиенты Спецификации Заказы 0 Чаты T…" at bounding box center [687, 318] width 1374 height 637
type textarea "x"
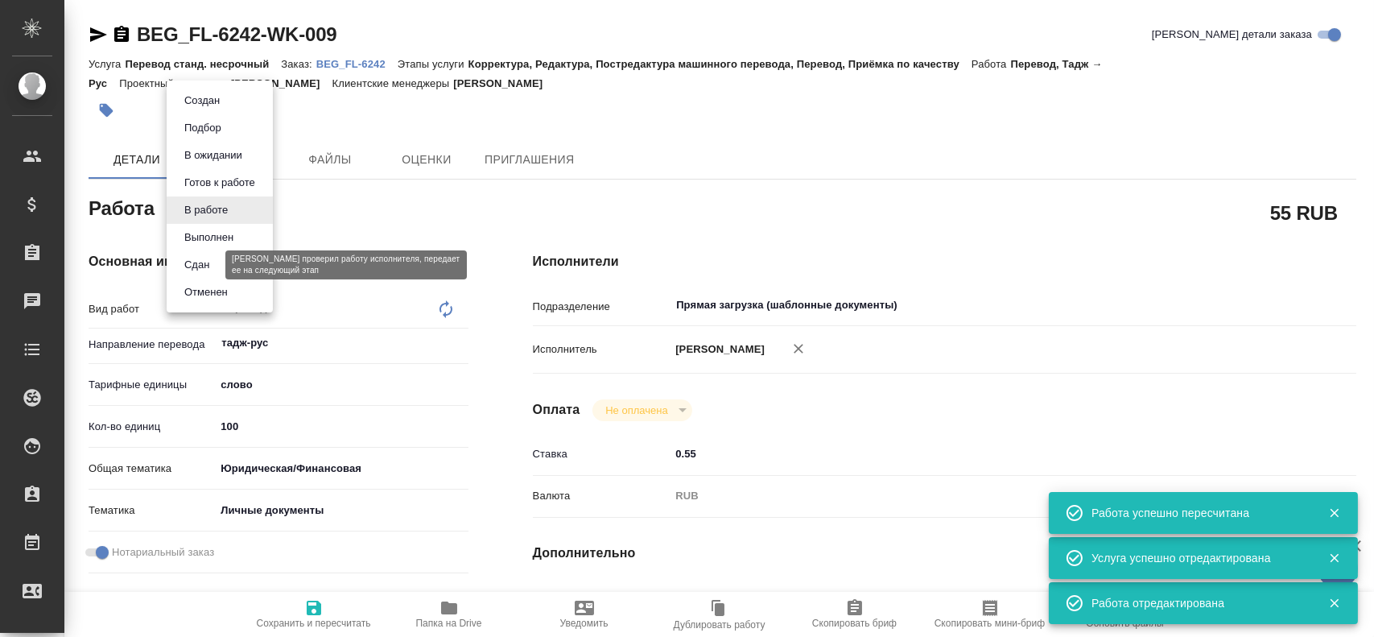
click at [188, 263] on button "Сдан" at bounding box center [197, 265] width 35 height 18
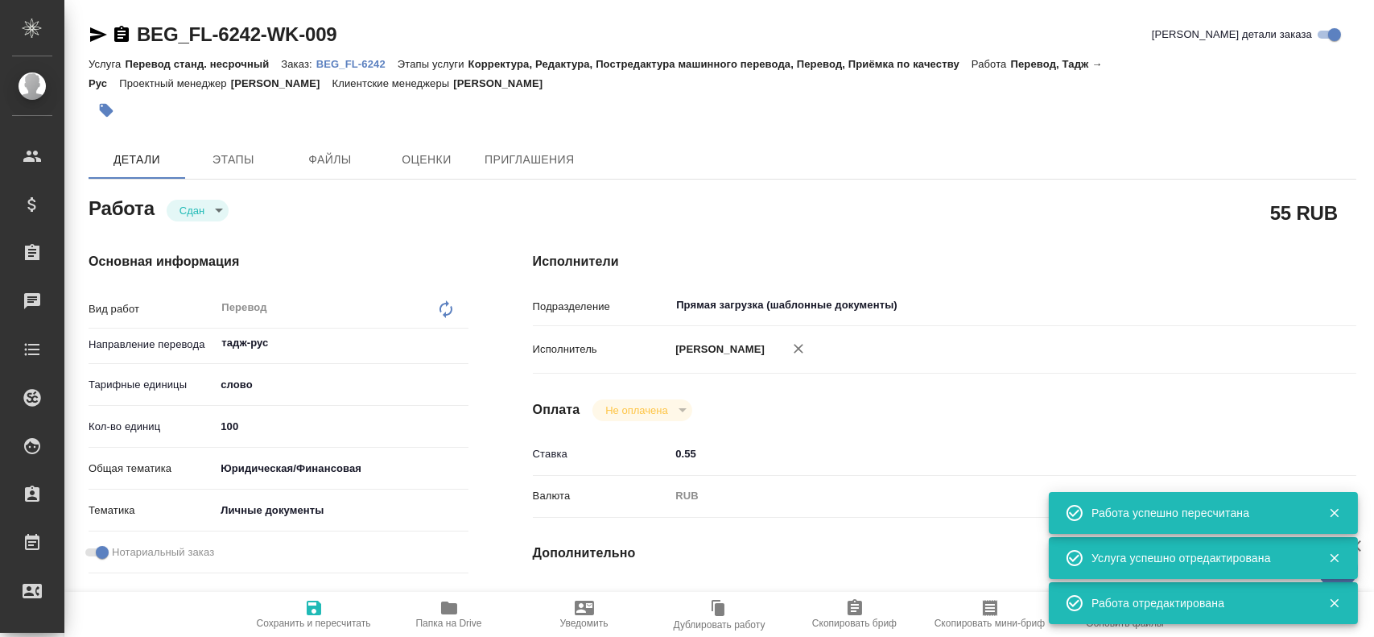
click at [318, 600] on icon "button" at bounding box center [313, 607] width 19 height 19
click at [221, 168] on span "Этапы" at bounding box center [233, 160] width 77 height 20
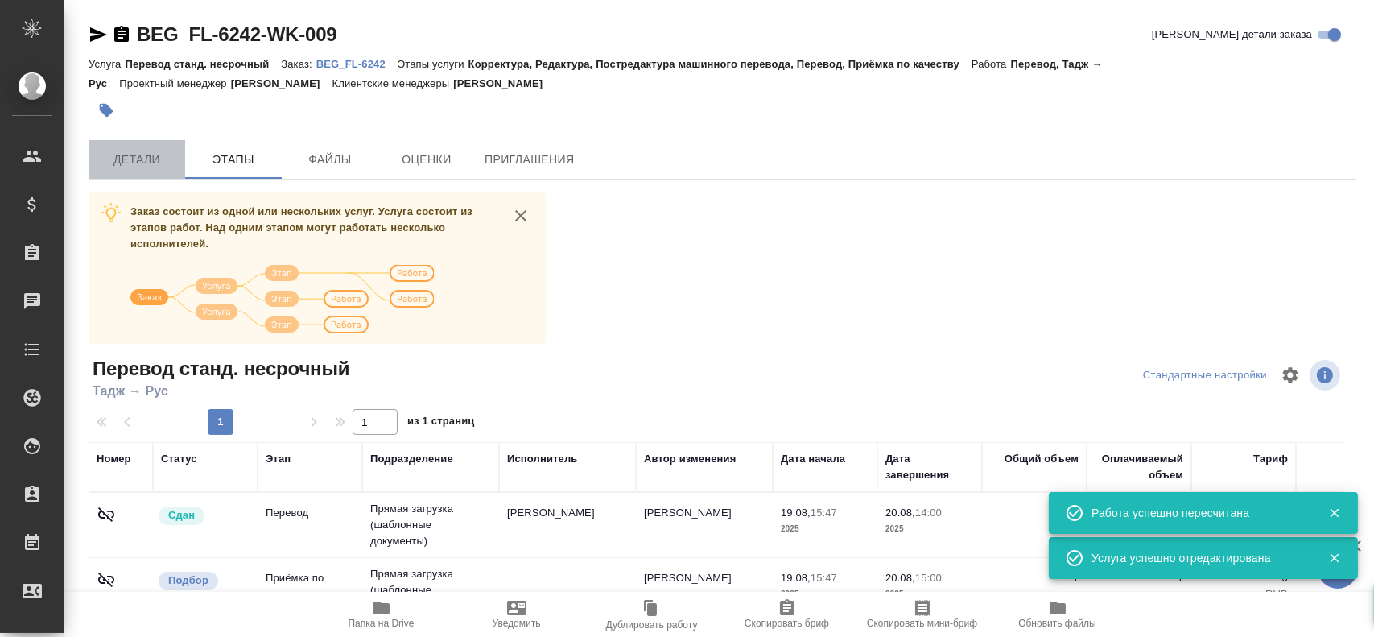
click at [151, 170] on button "Детали" at bounding box center [137, 159] width 97 height 39
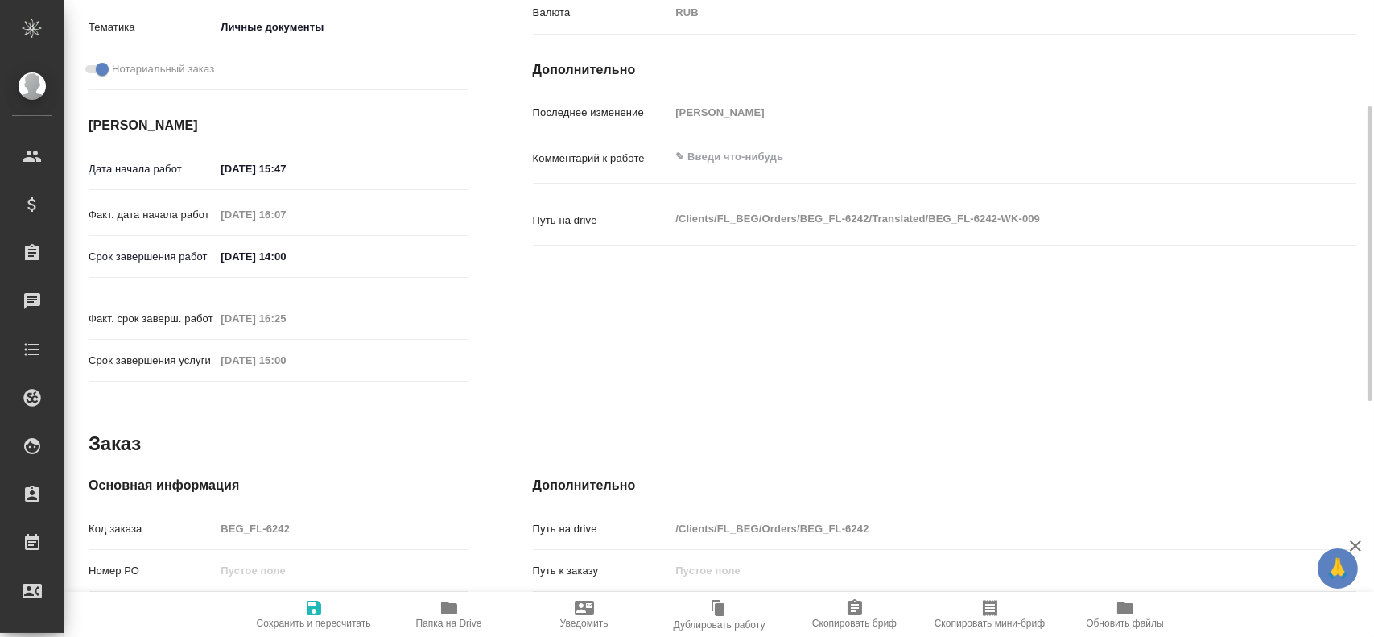
scroll to position [564, 0]
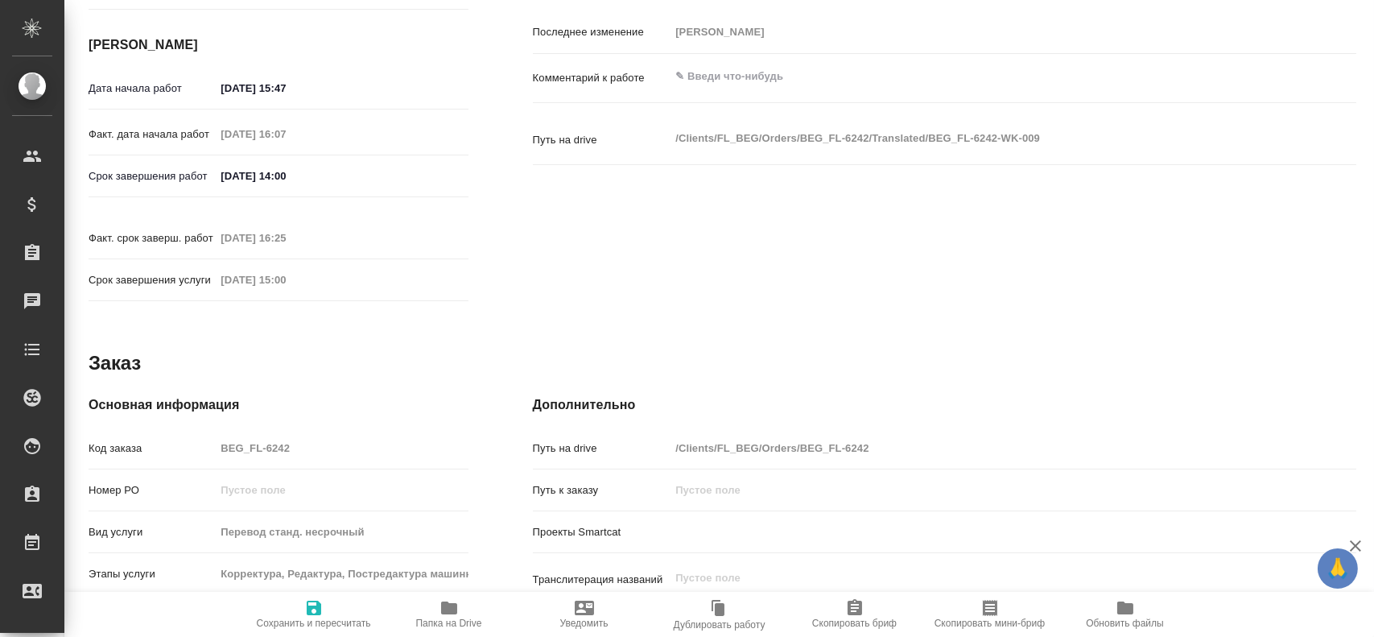
click at [201, 434] on div "Код заказа BEG_FL-6242" at bounding box center [279, 448] width 380 height 28
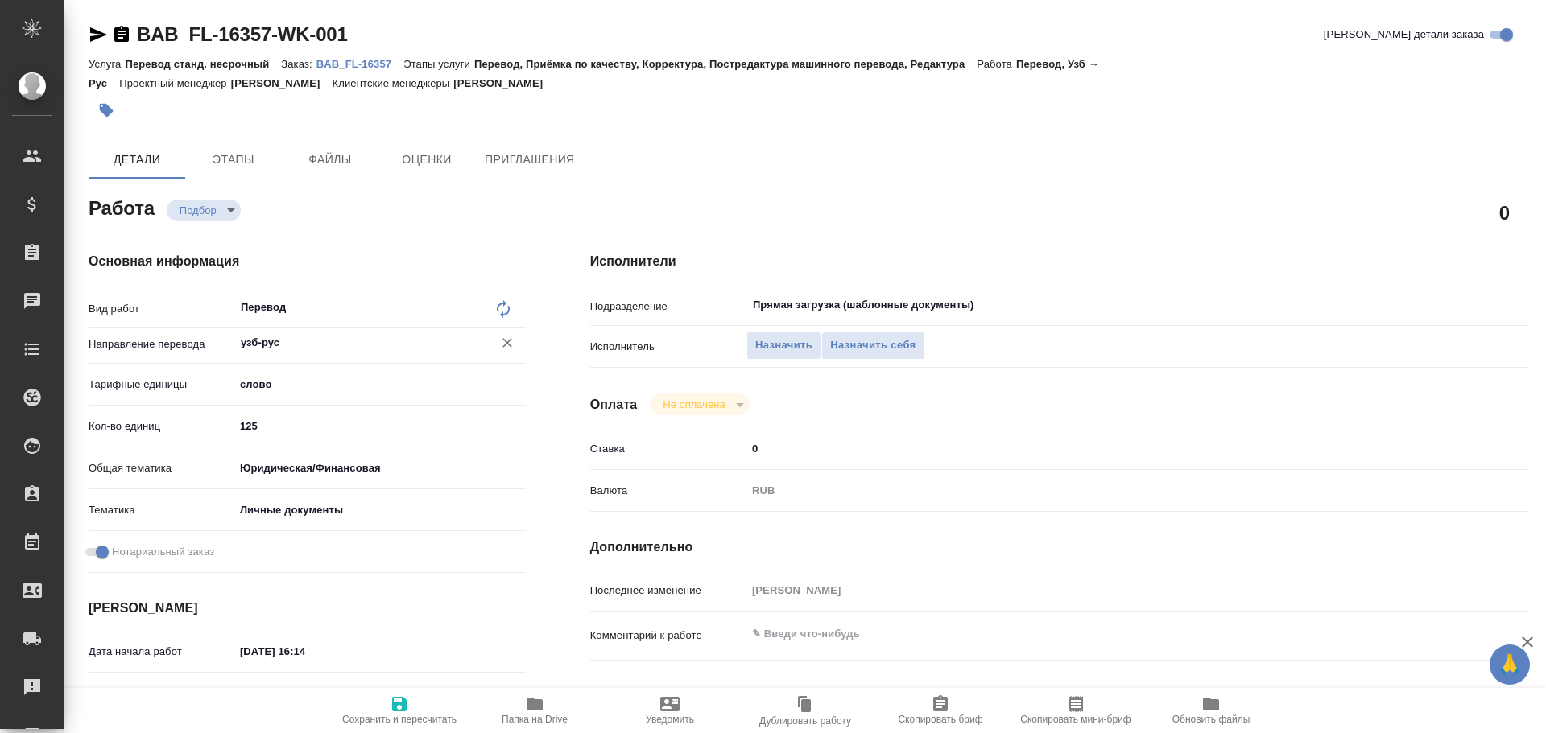
type textarea "x"
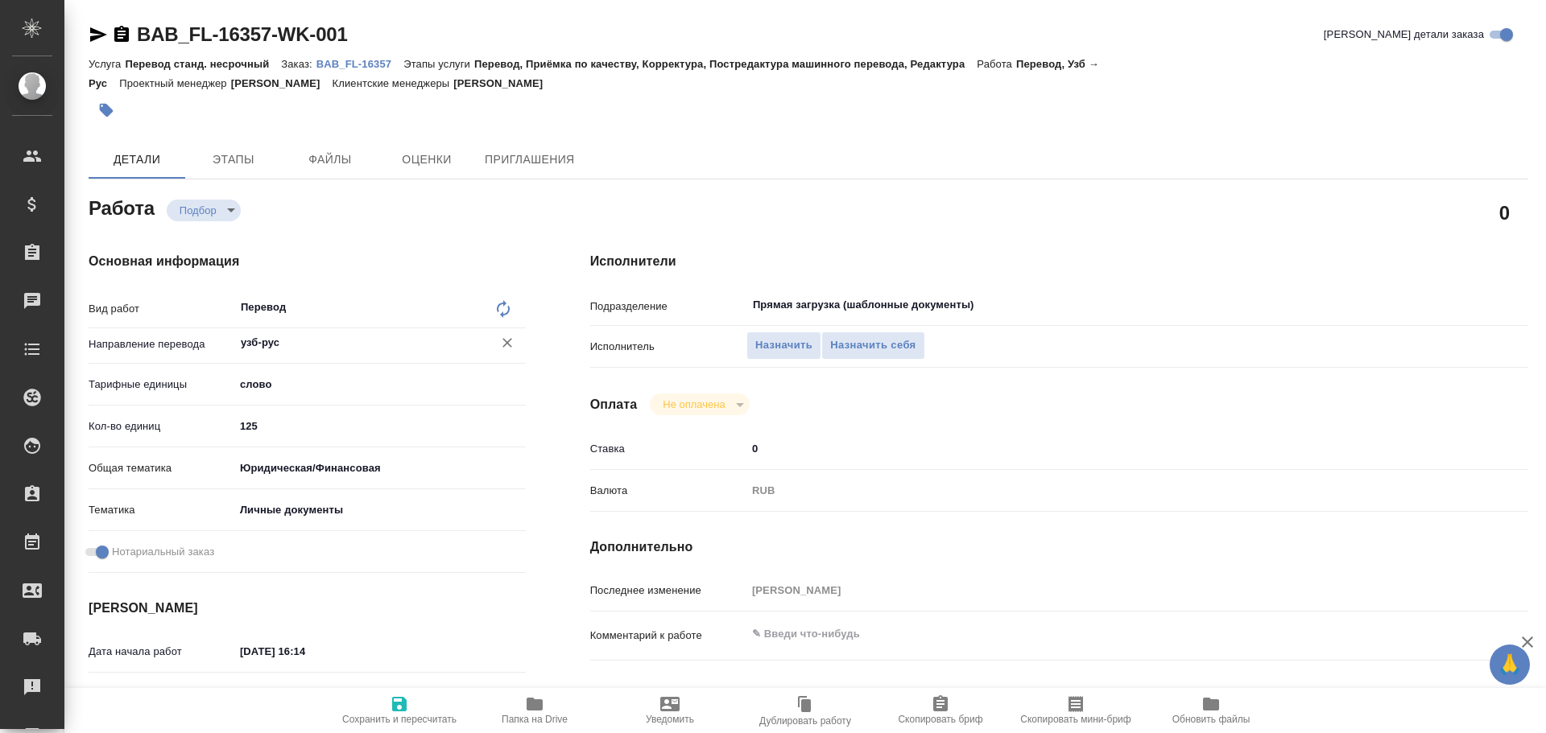
type textarea "x"
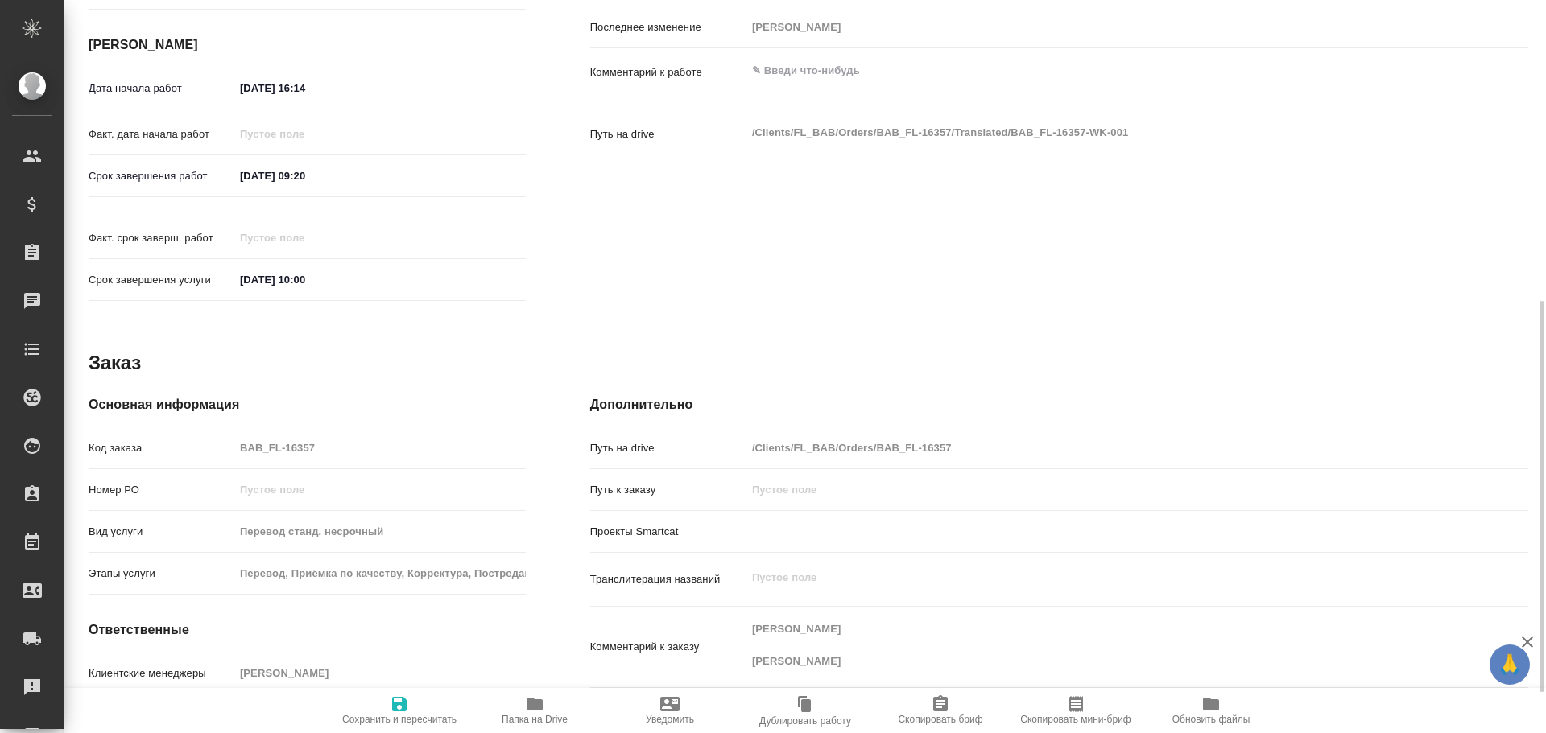
type textarea "x"
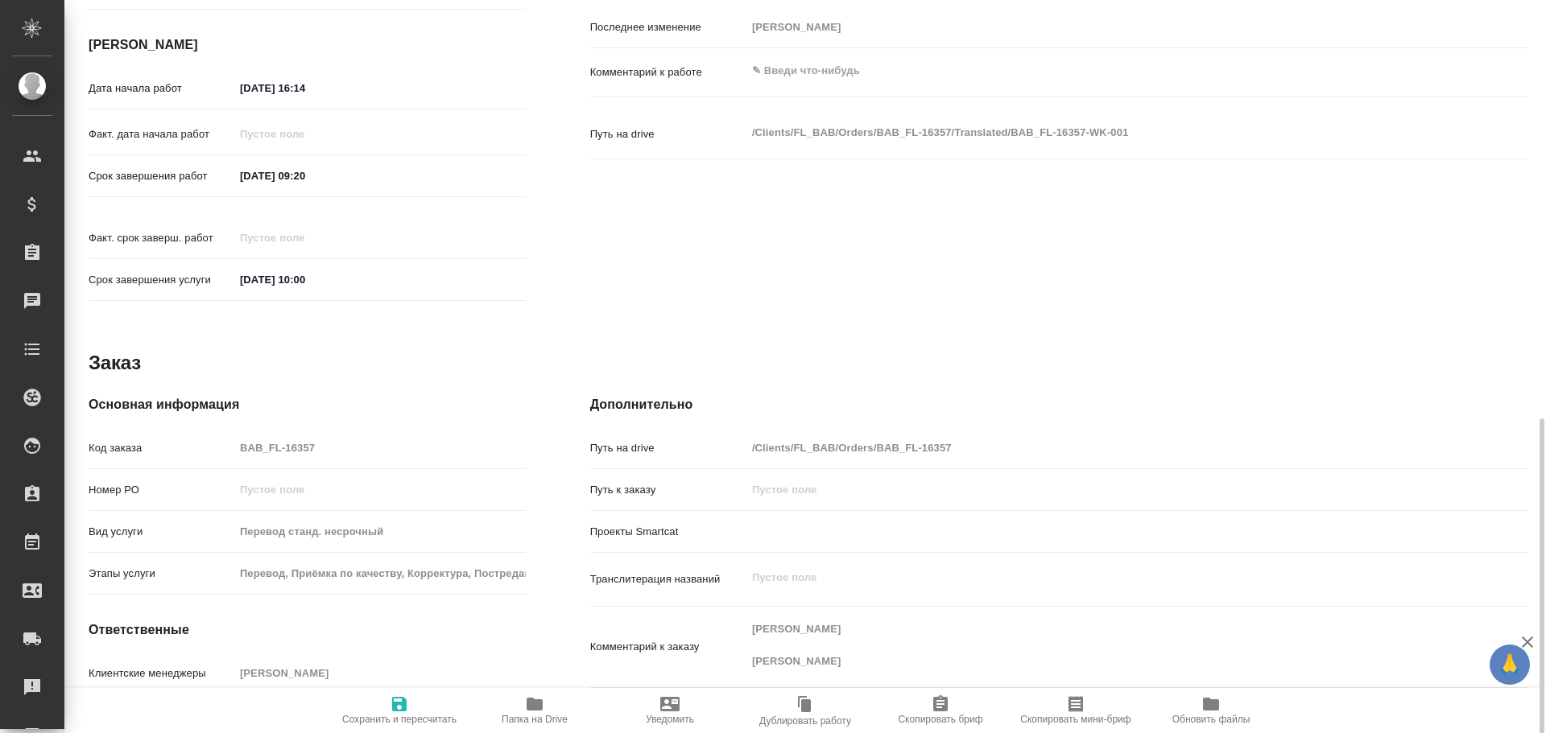
scroll to position [640, 0]
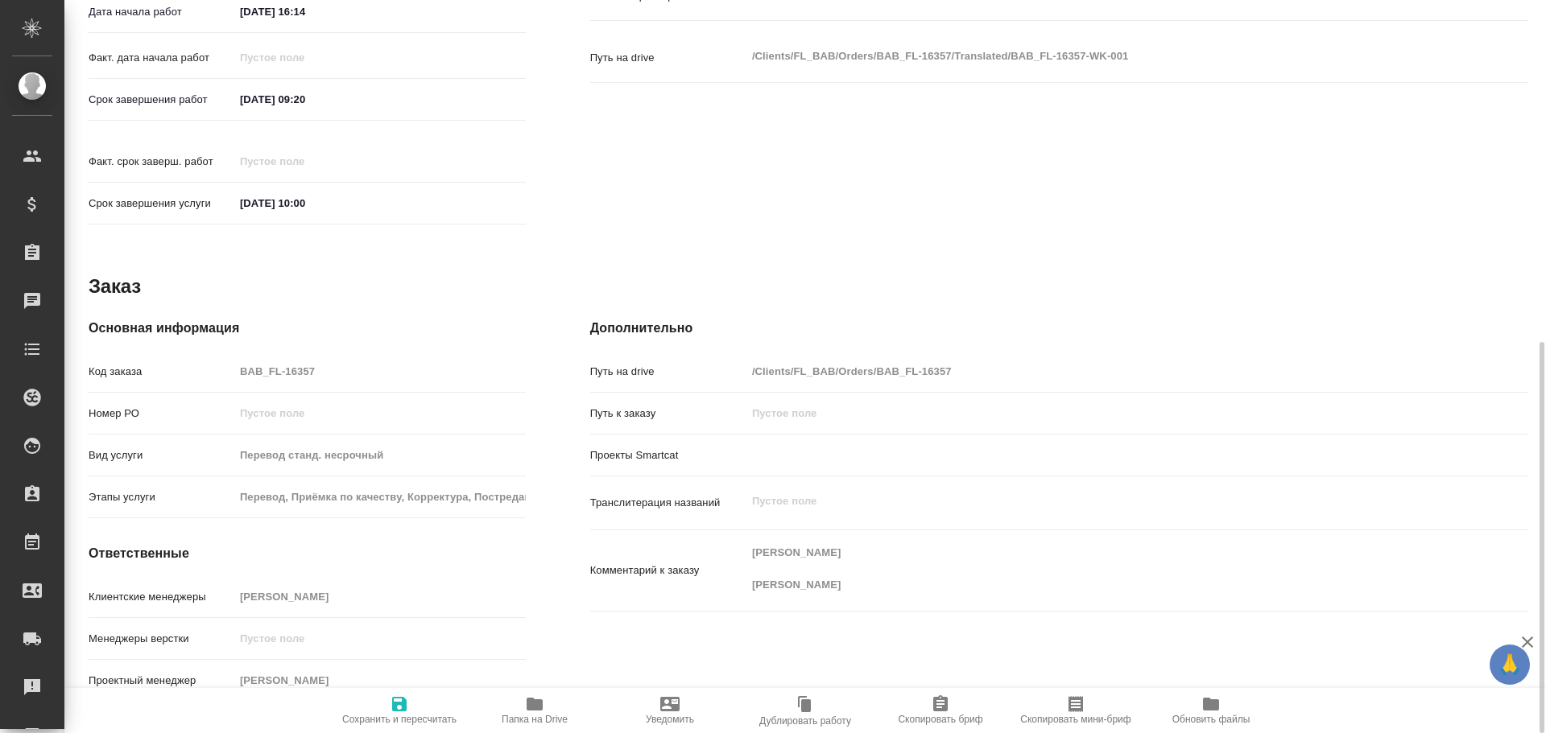
type textarea "x"
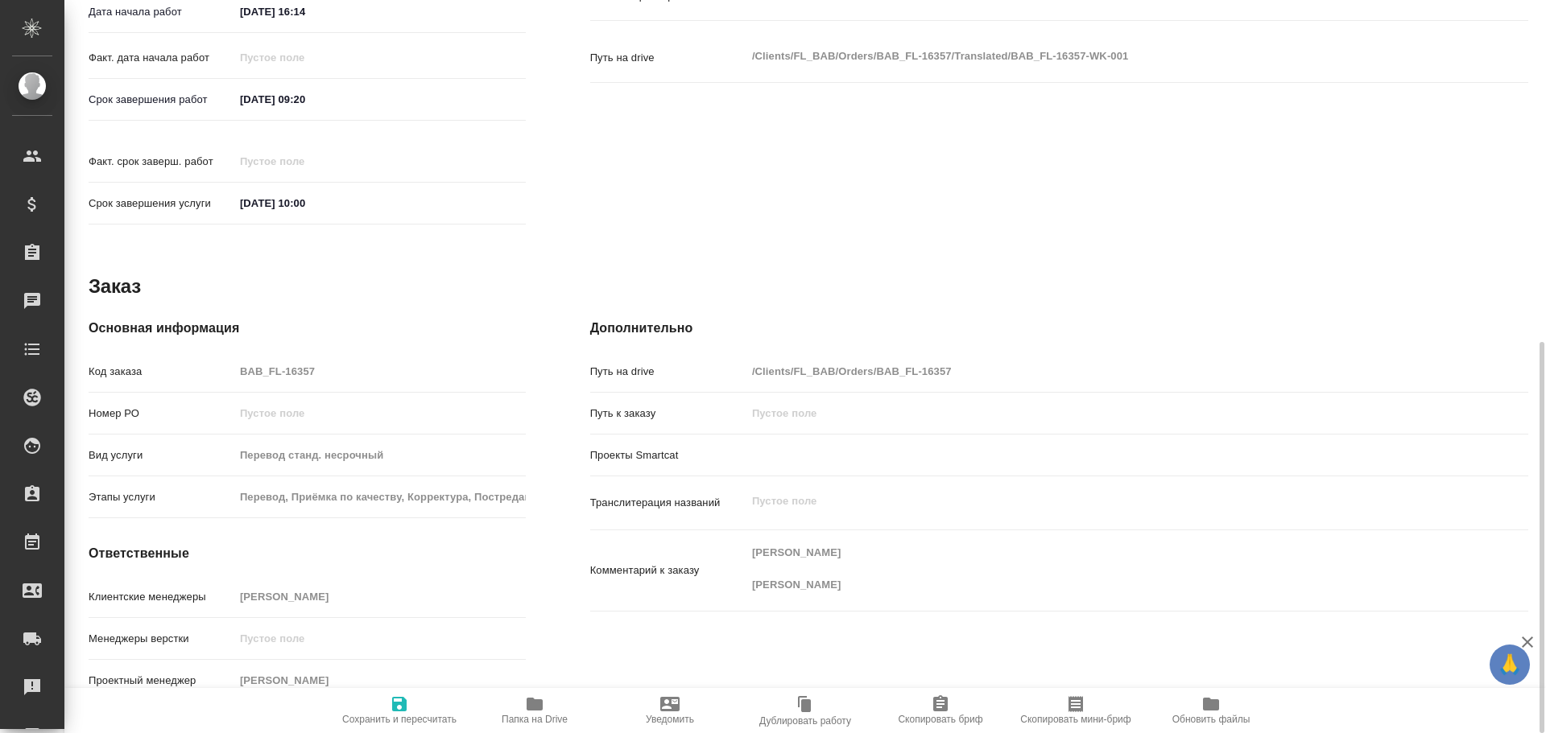
type textarea "x"
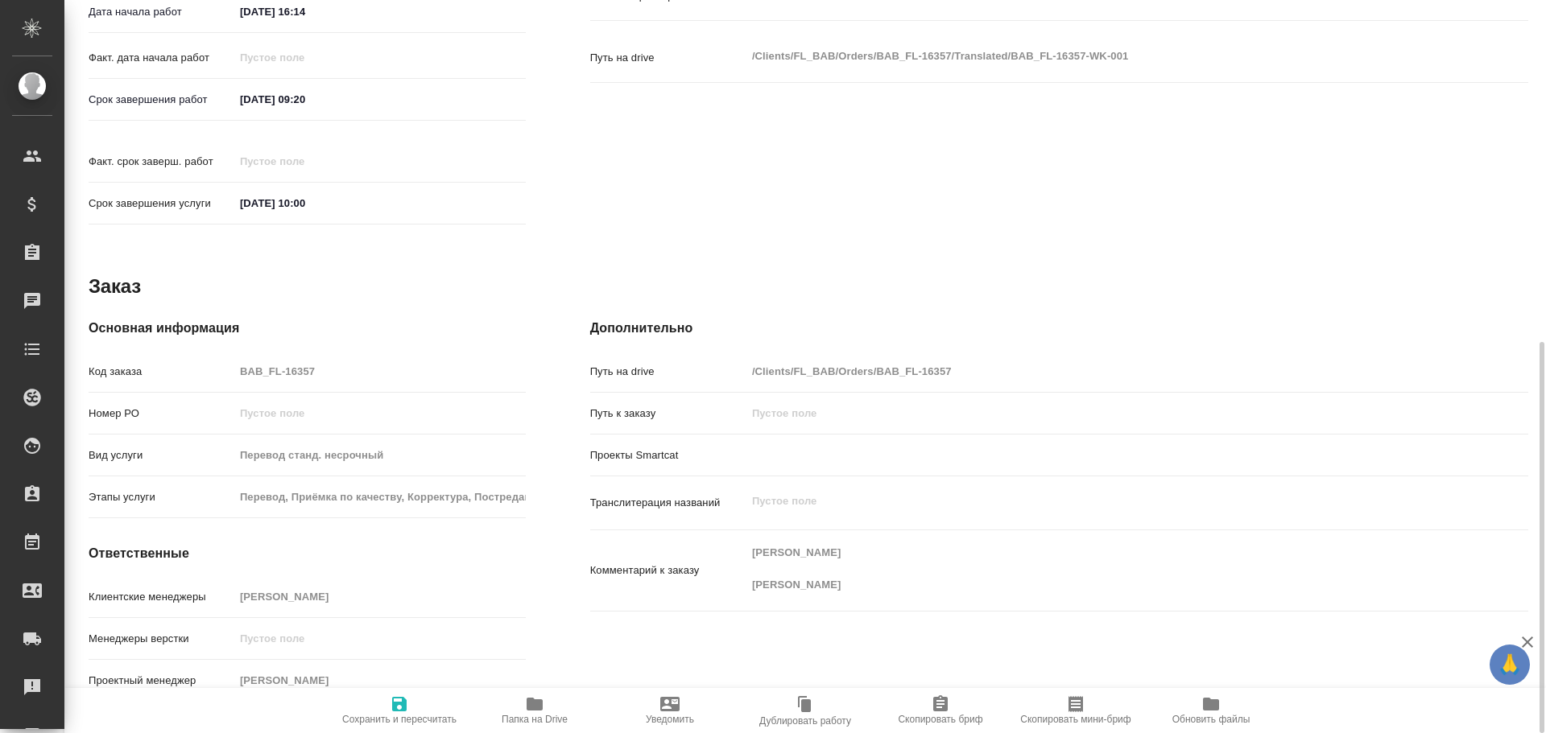
click at [531, 706] on icon "button" at bounding box center [535, 704] width 16 height 13
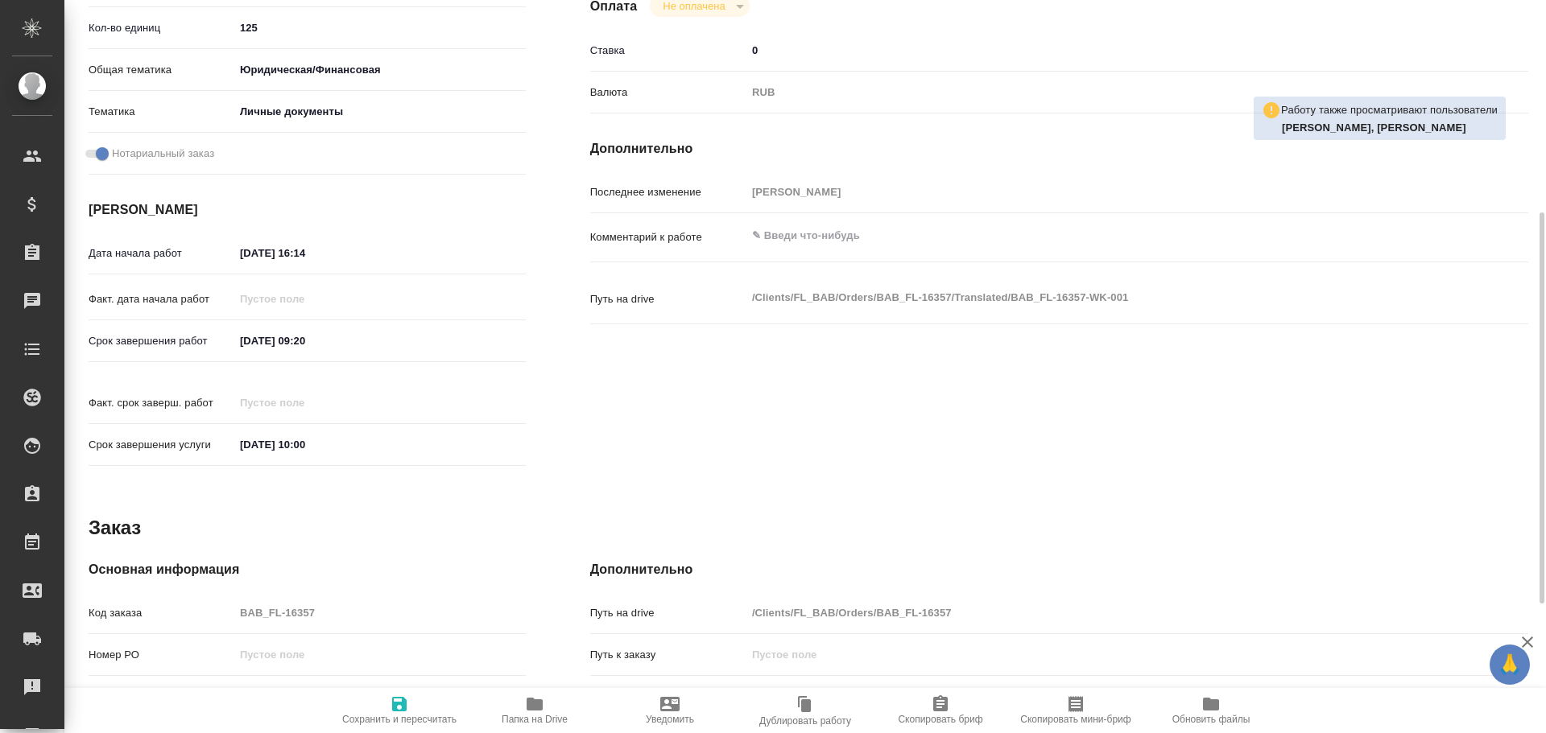
scroll to position [76, 0]
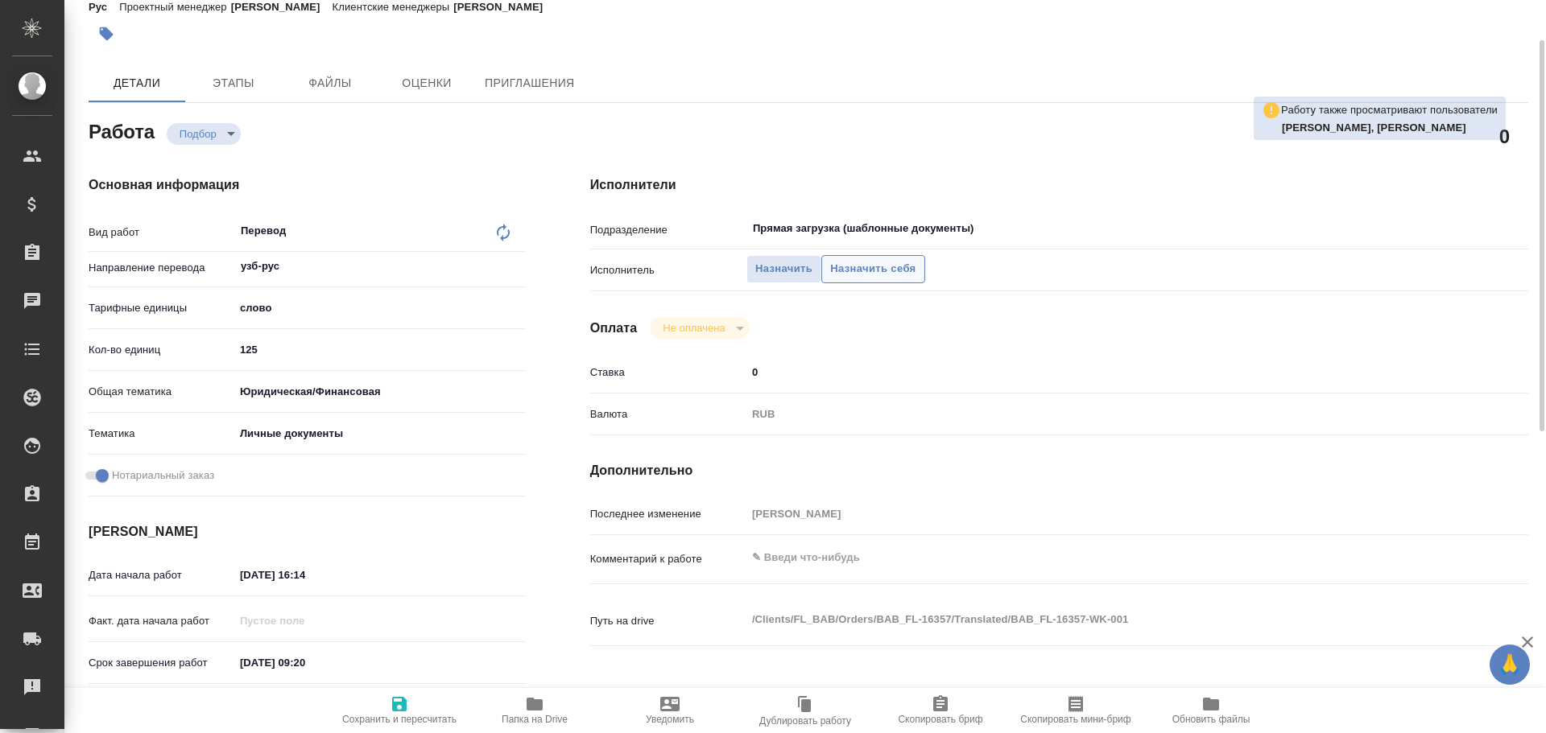
click at [882, 269] on span "Назначить себя" at bounding box center [872, 269] width 85 height 19
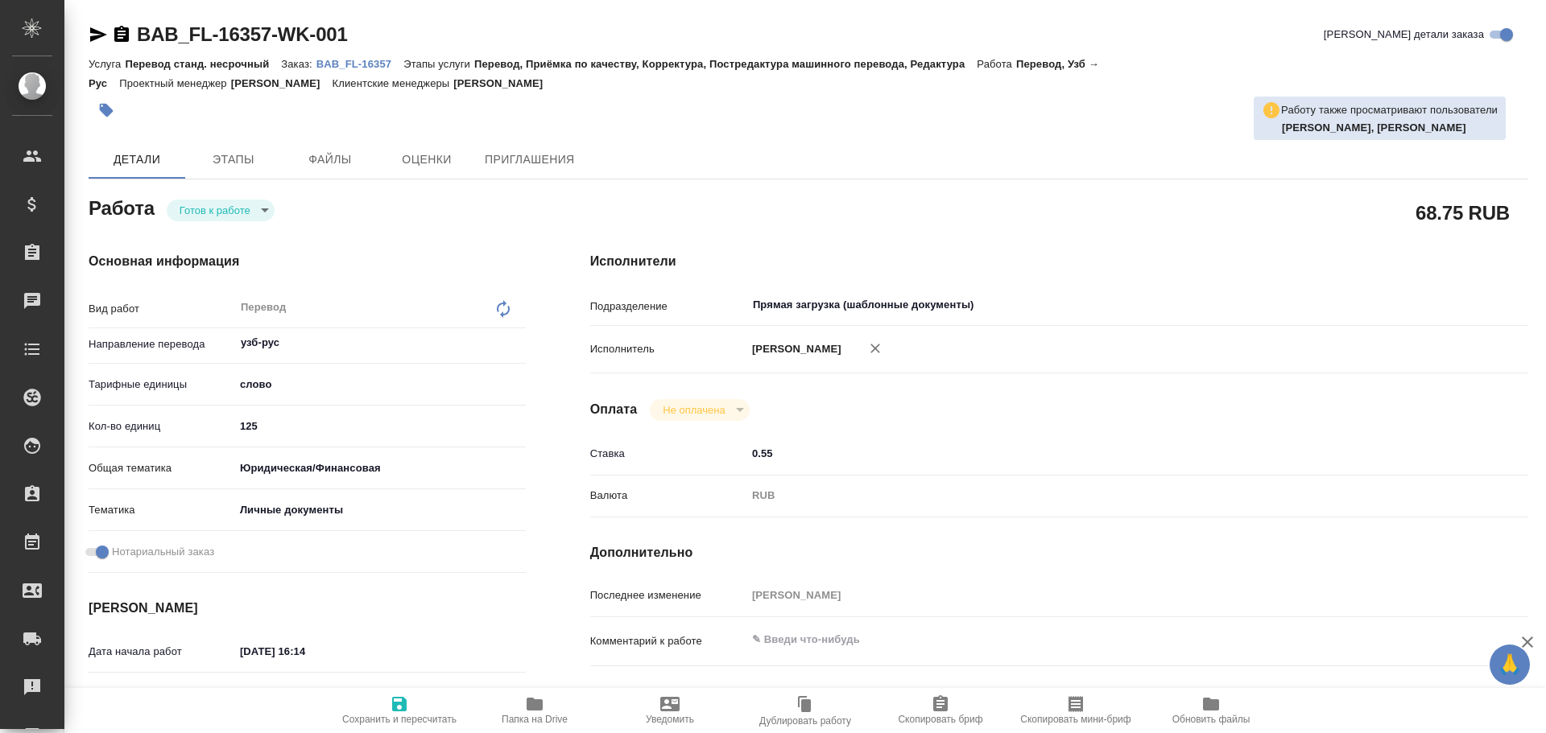
type textarea "x"
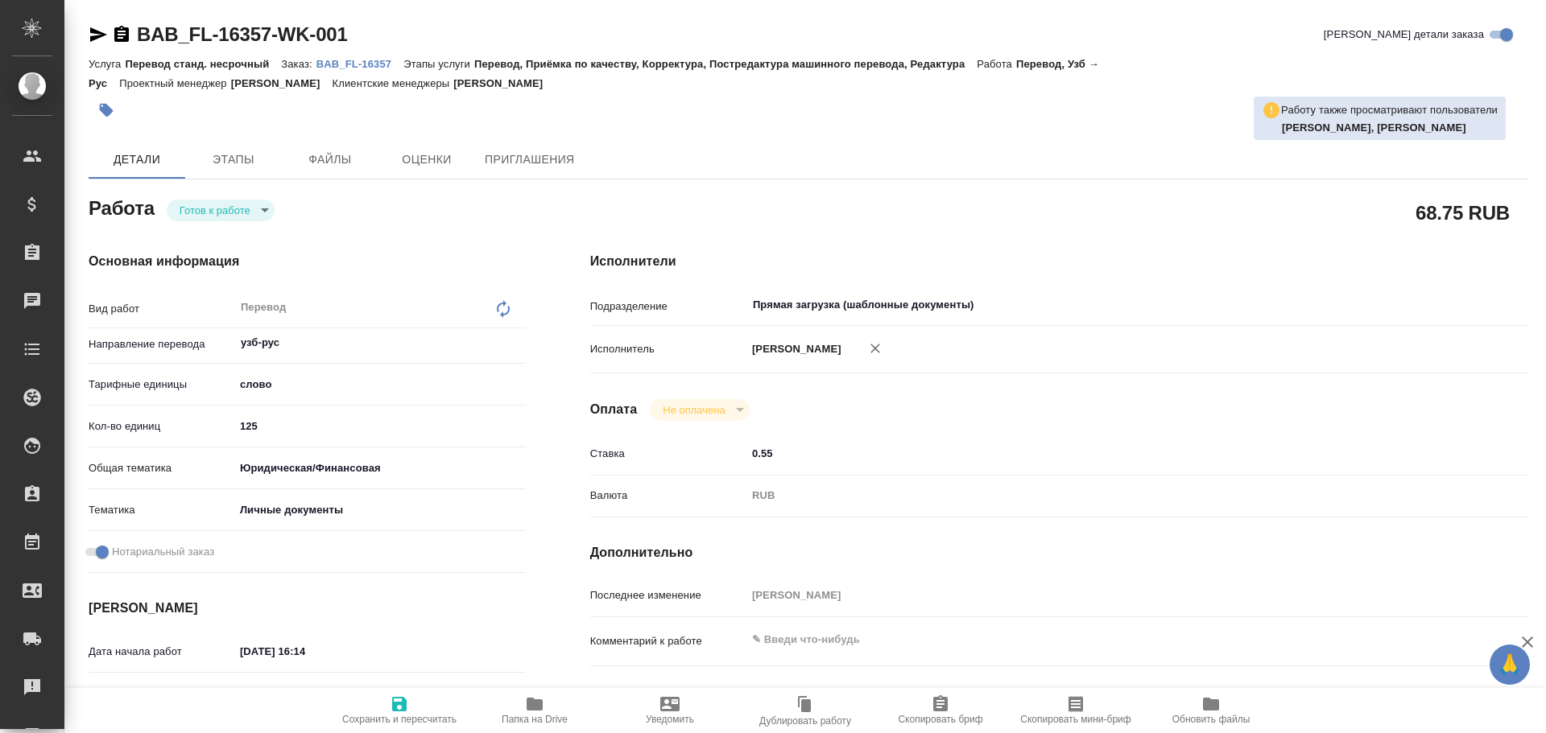
type textarea "x"
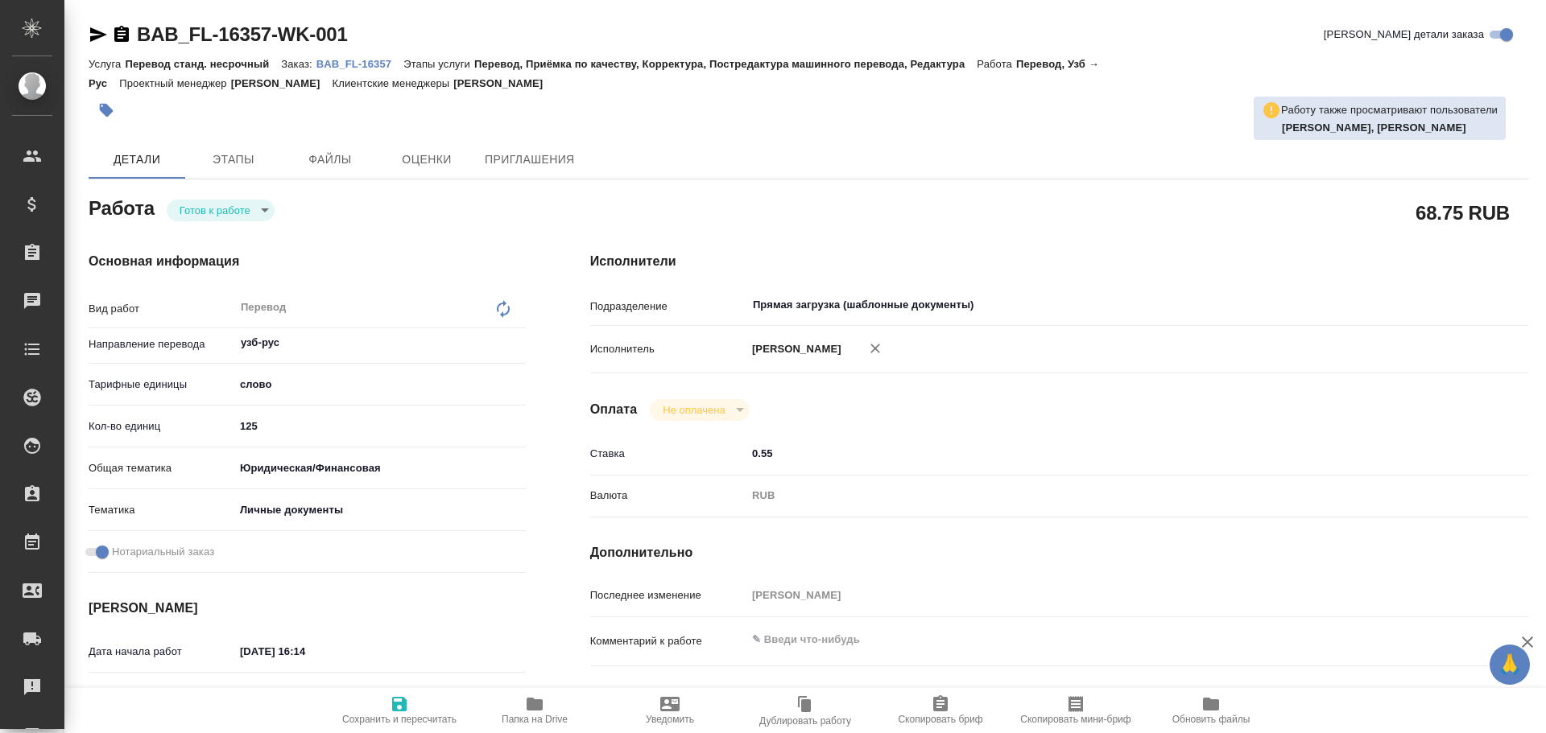
type textarea "x"
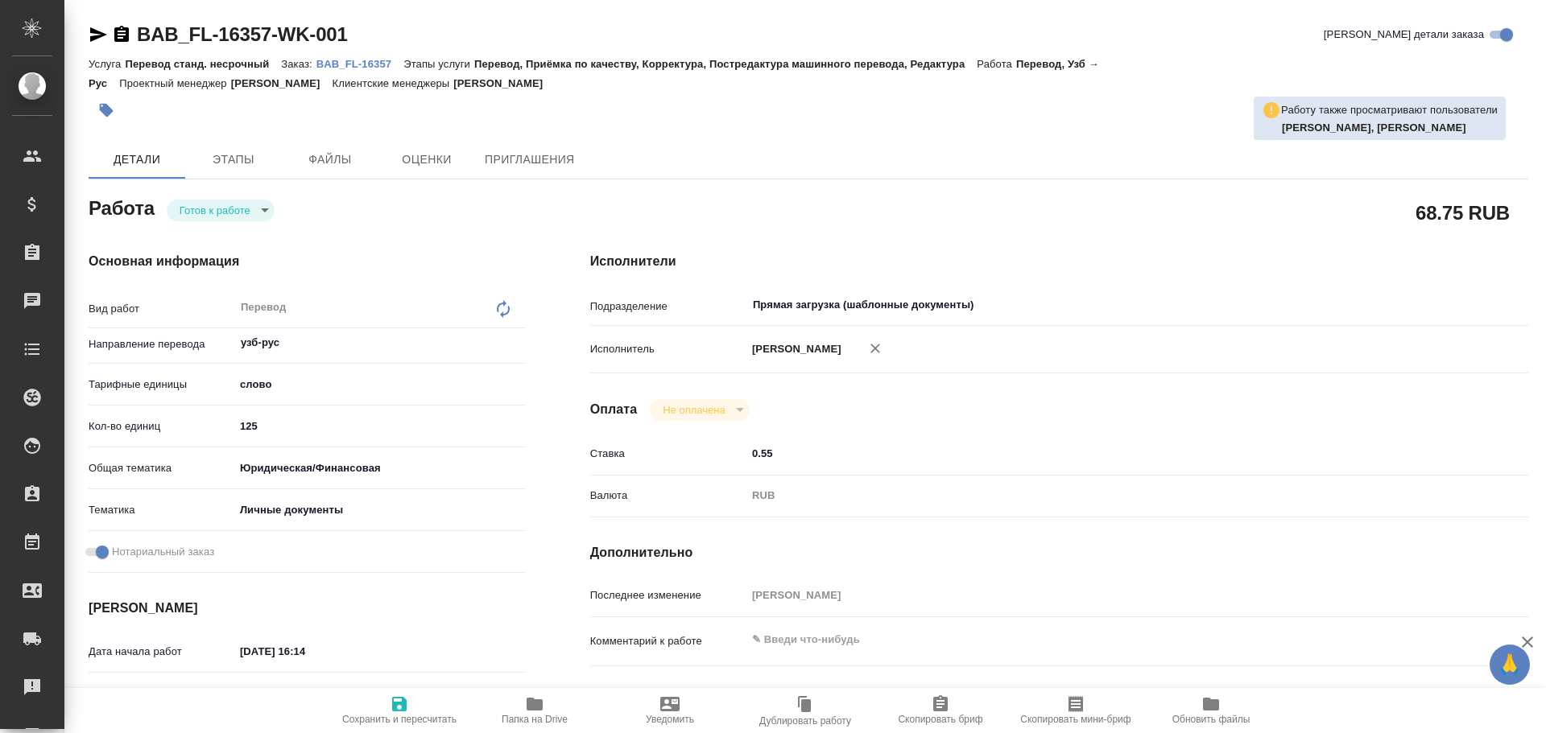
type textarea "x"
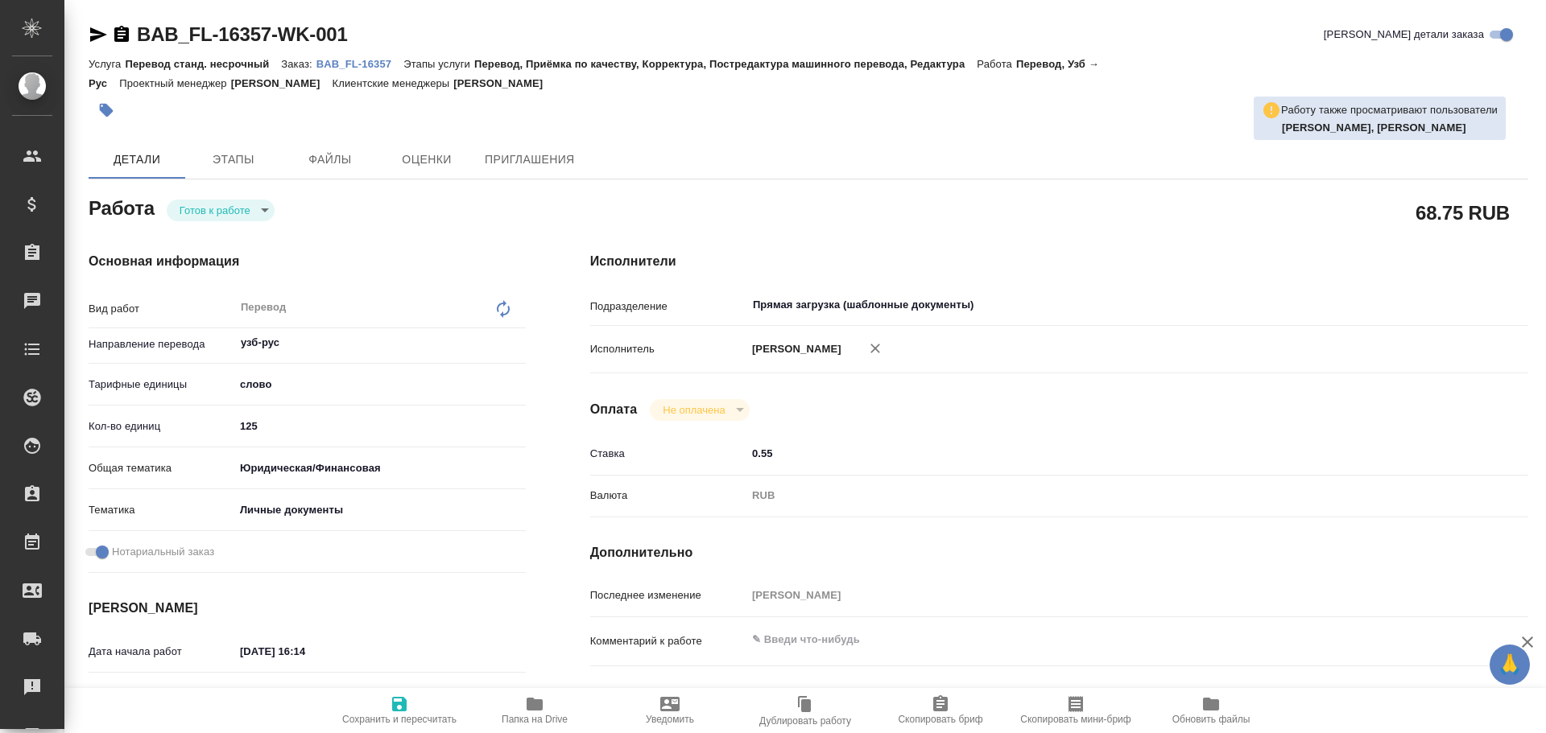
type textarea "x"
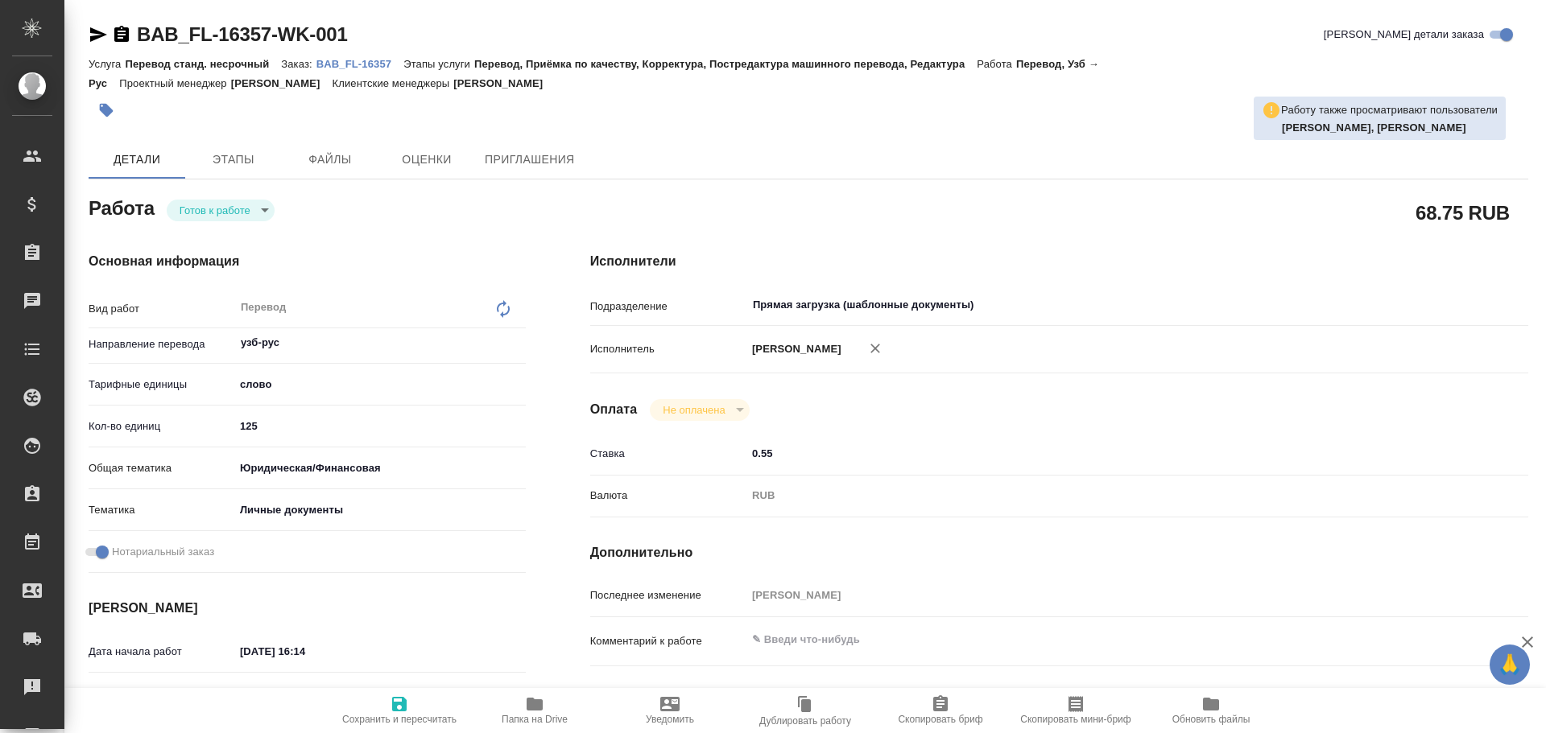
type textarea "x"
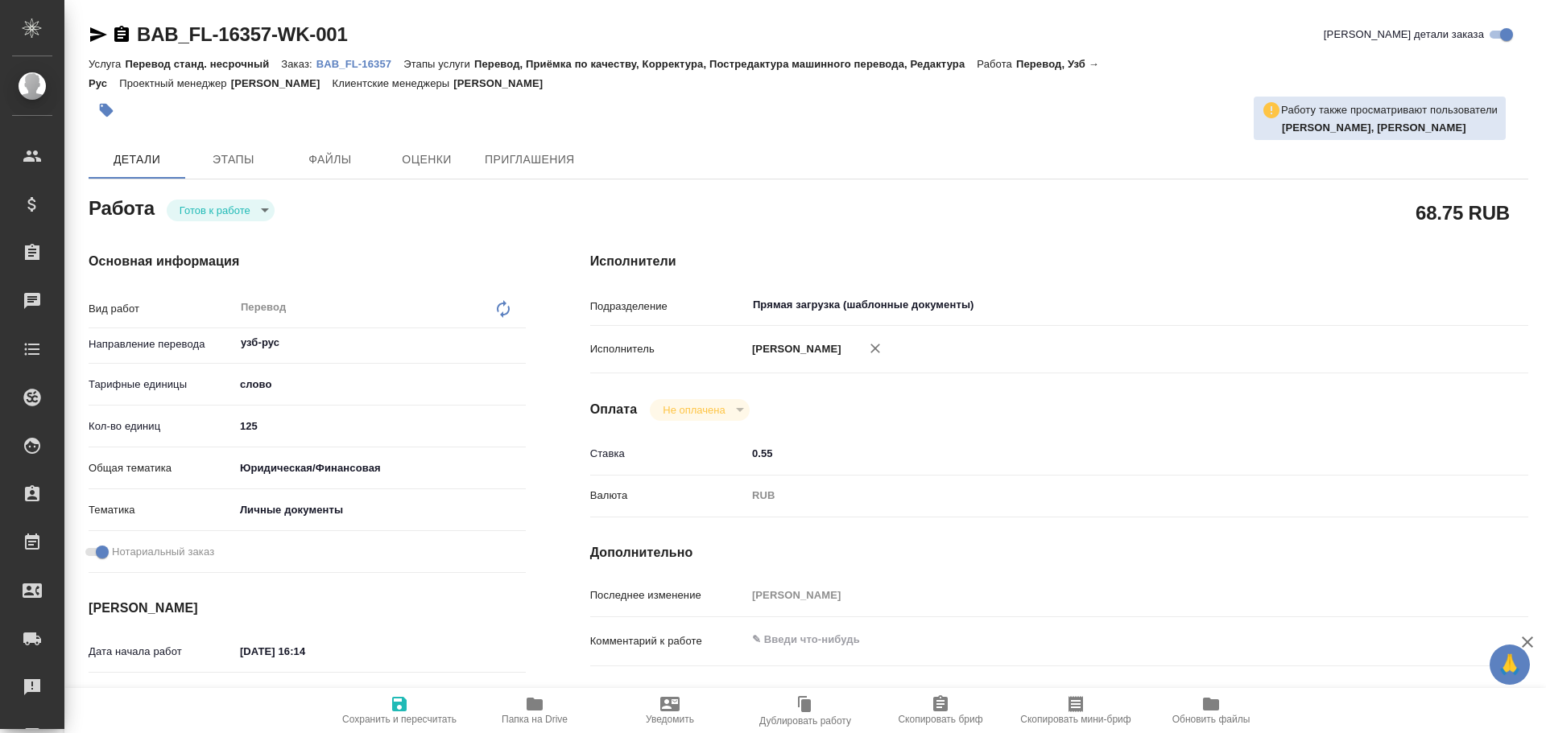
type textarea "x"
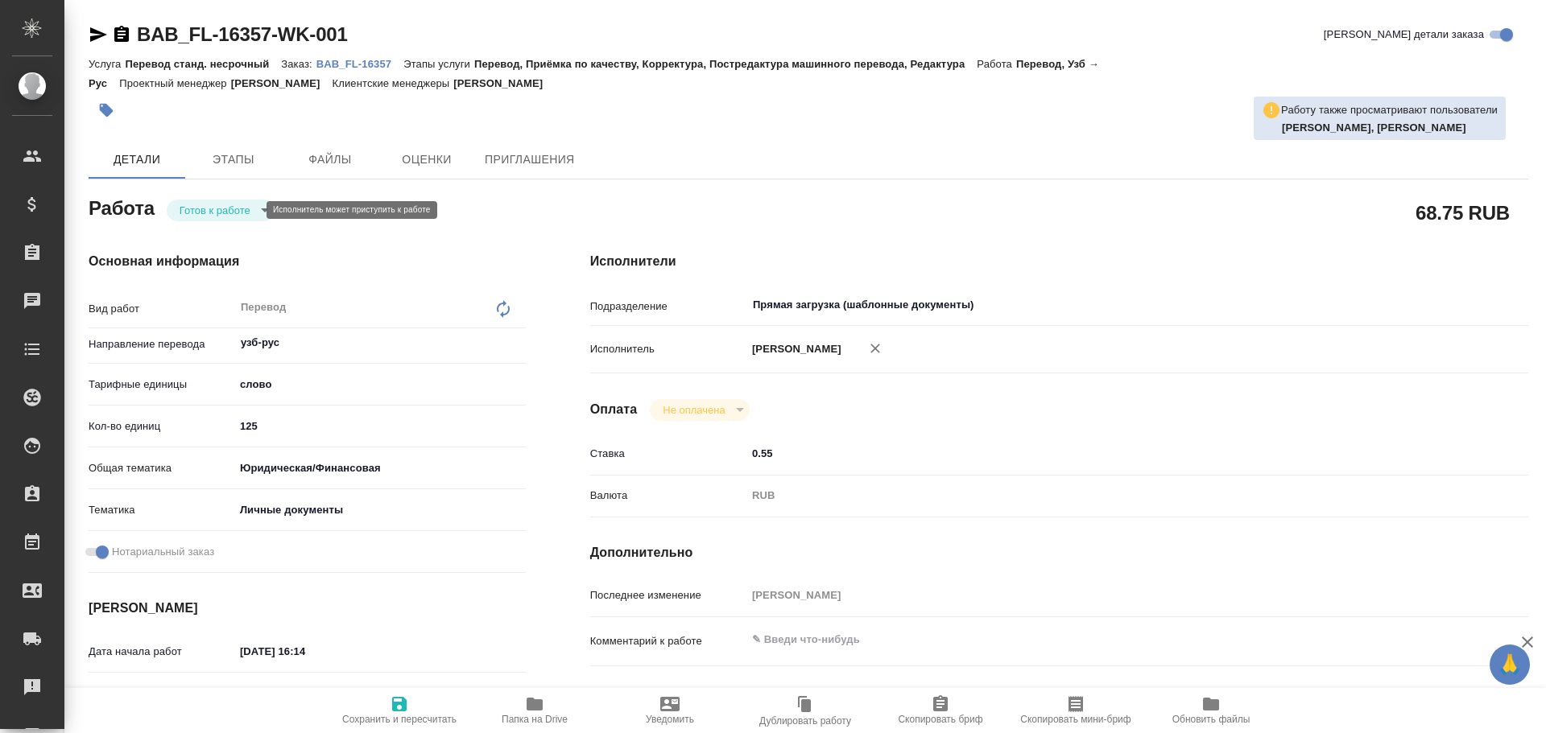
click at [197, 210] on body "🙏 .cls-1 fill:#fff; AWATERA [PERSON_NAME] Спецификации Заказы 0 Чаты Todo Проек…" at bounding box center [773, 366] width 1546 height 733
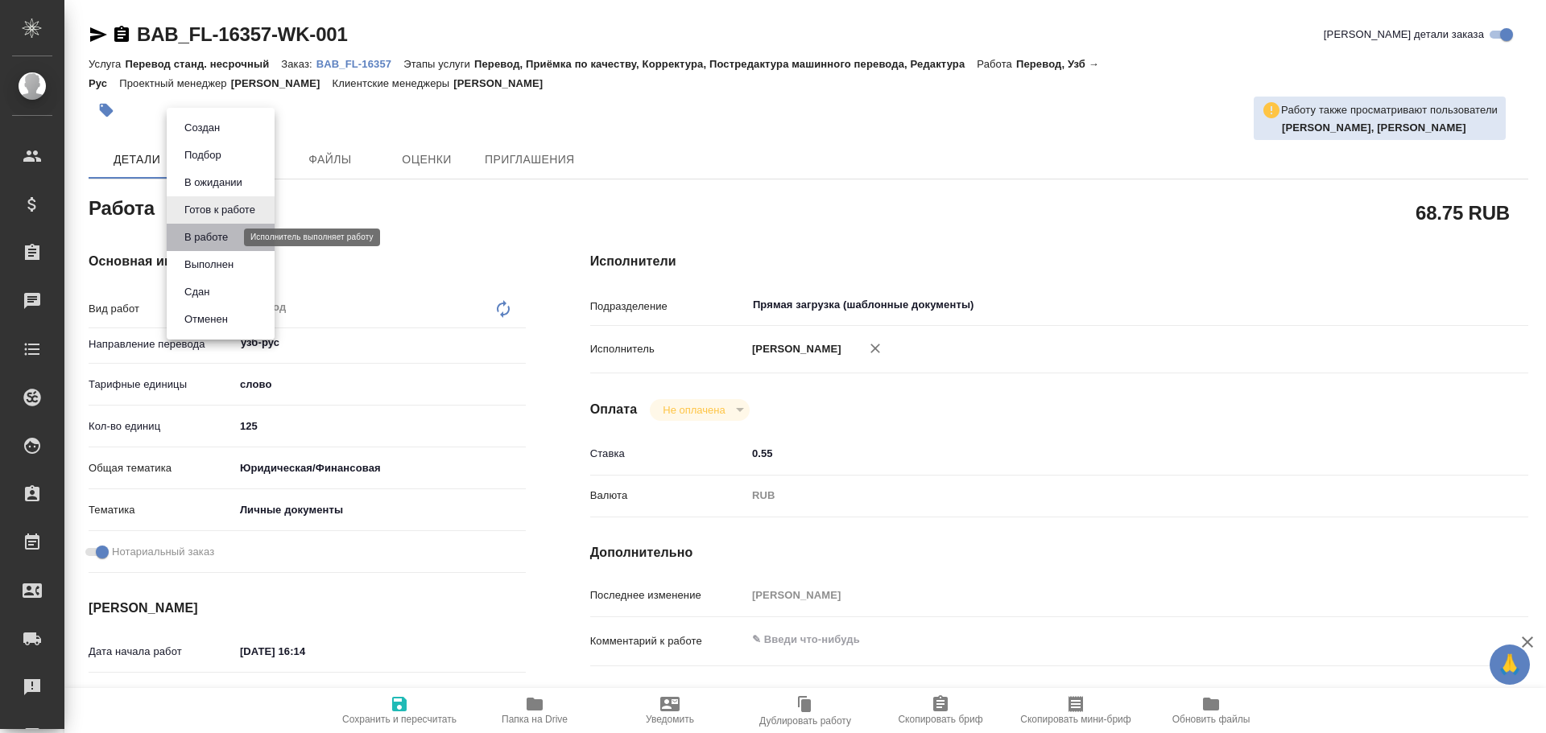
click at [196, 233] on button "В работе" at bounding box center [206, 238] width 53 height 18
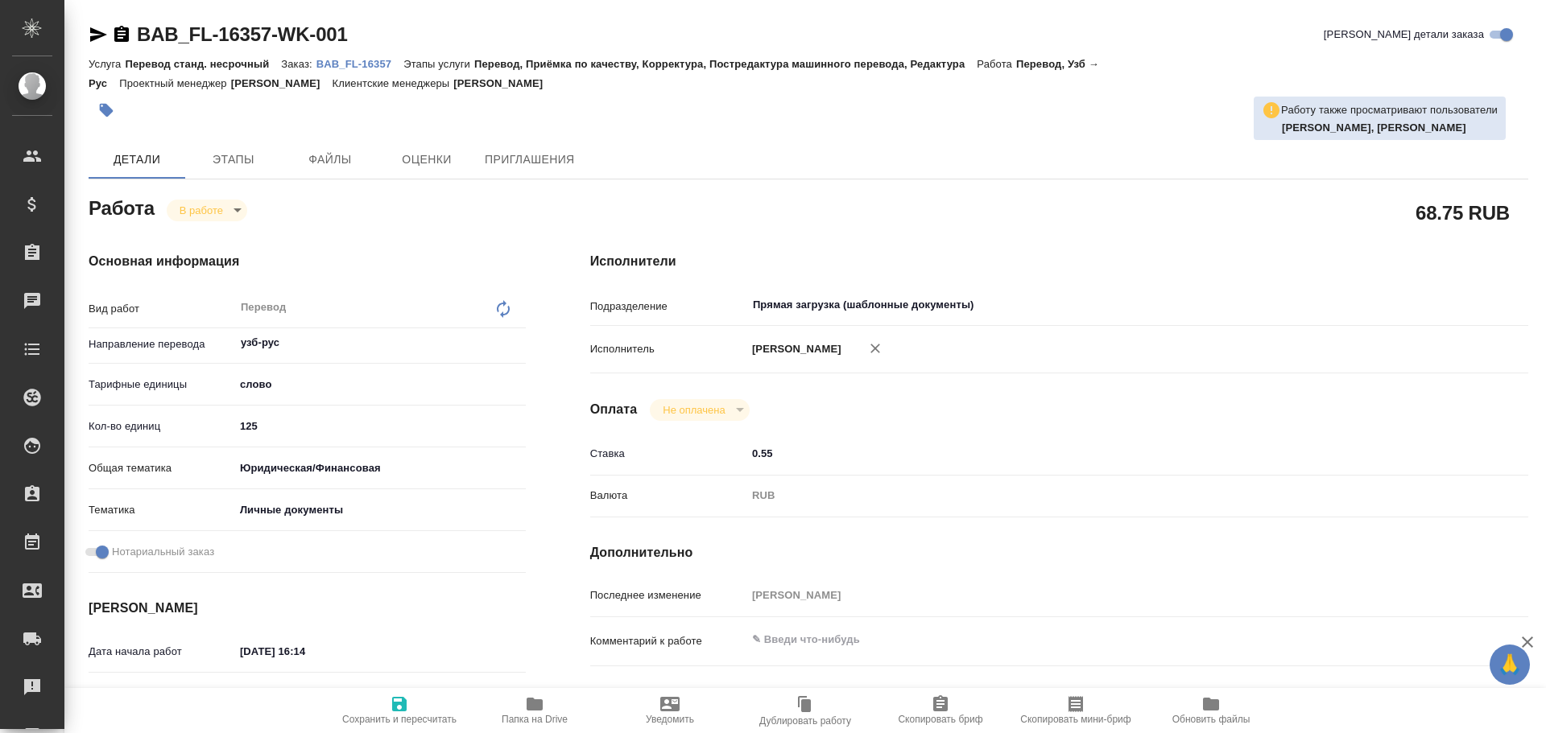
type textarea "x"
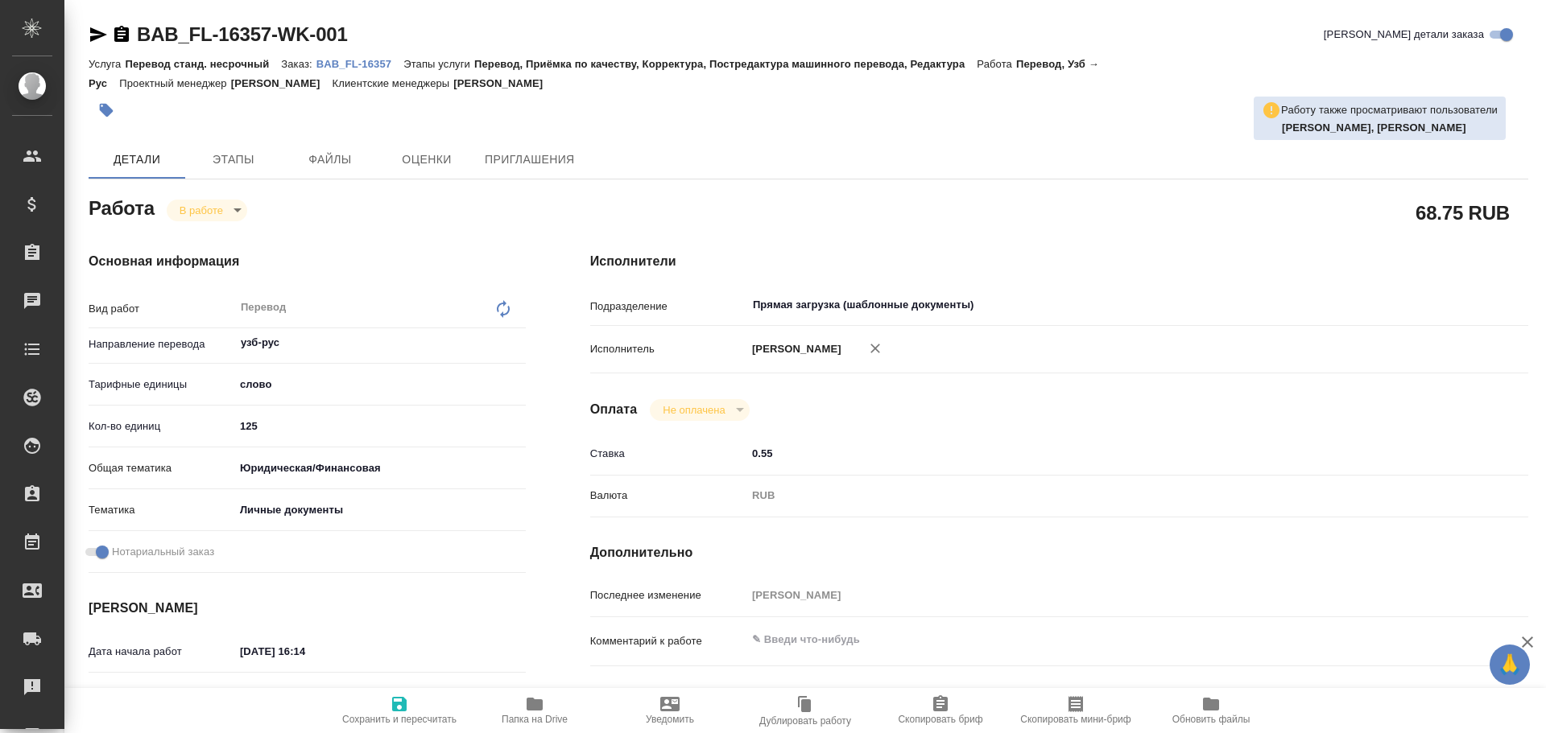
type textarea "x"
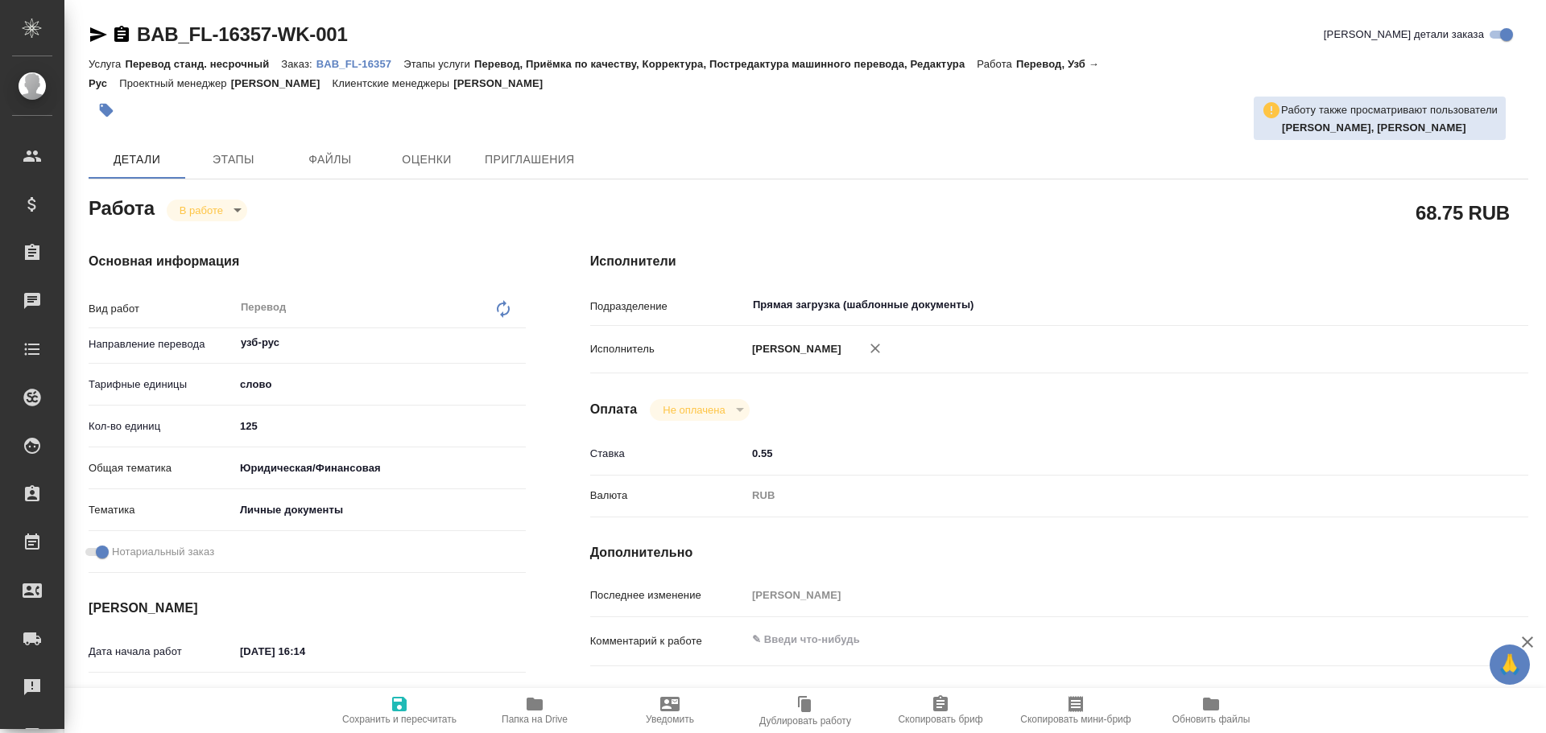
type textarea "x"
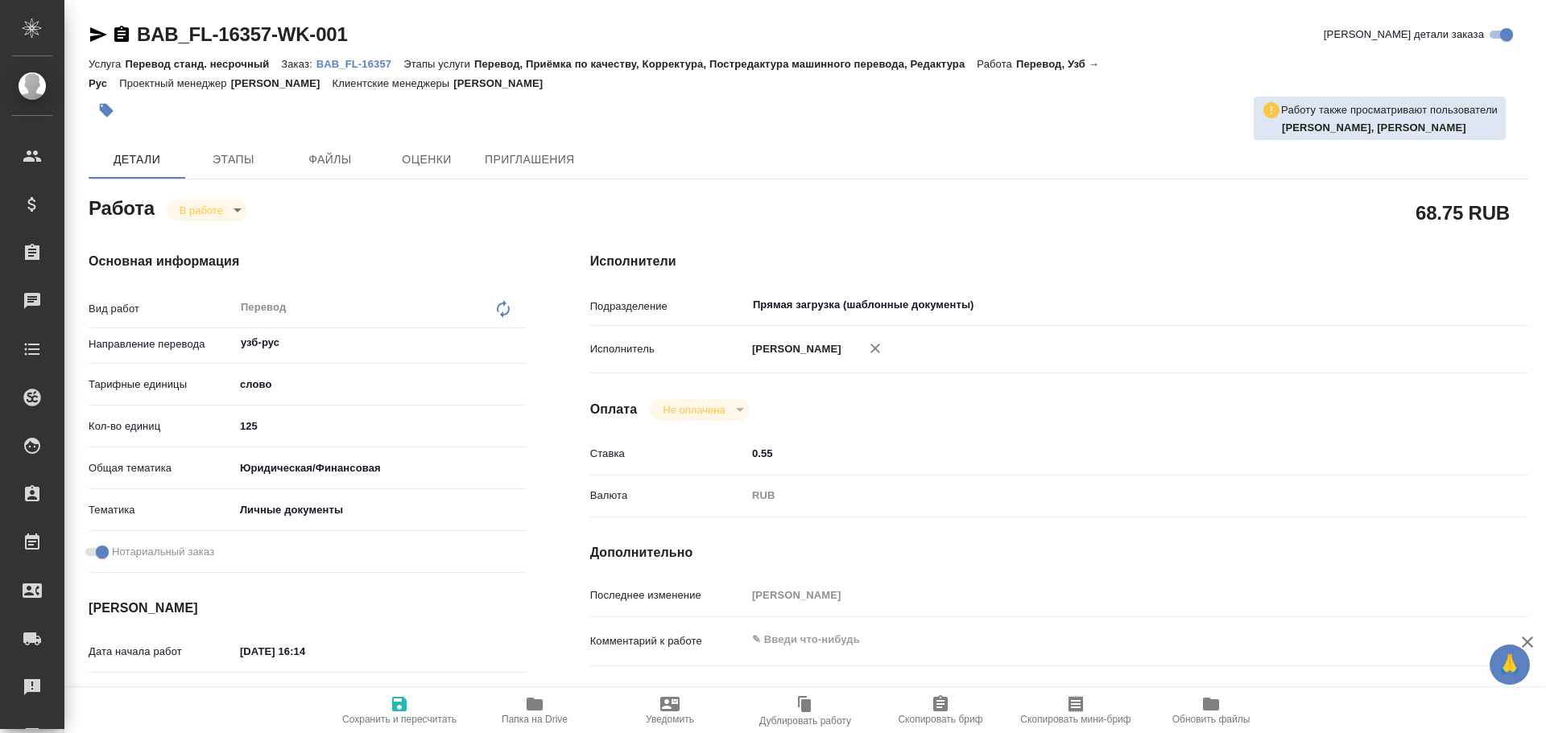
type textarea "x"
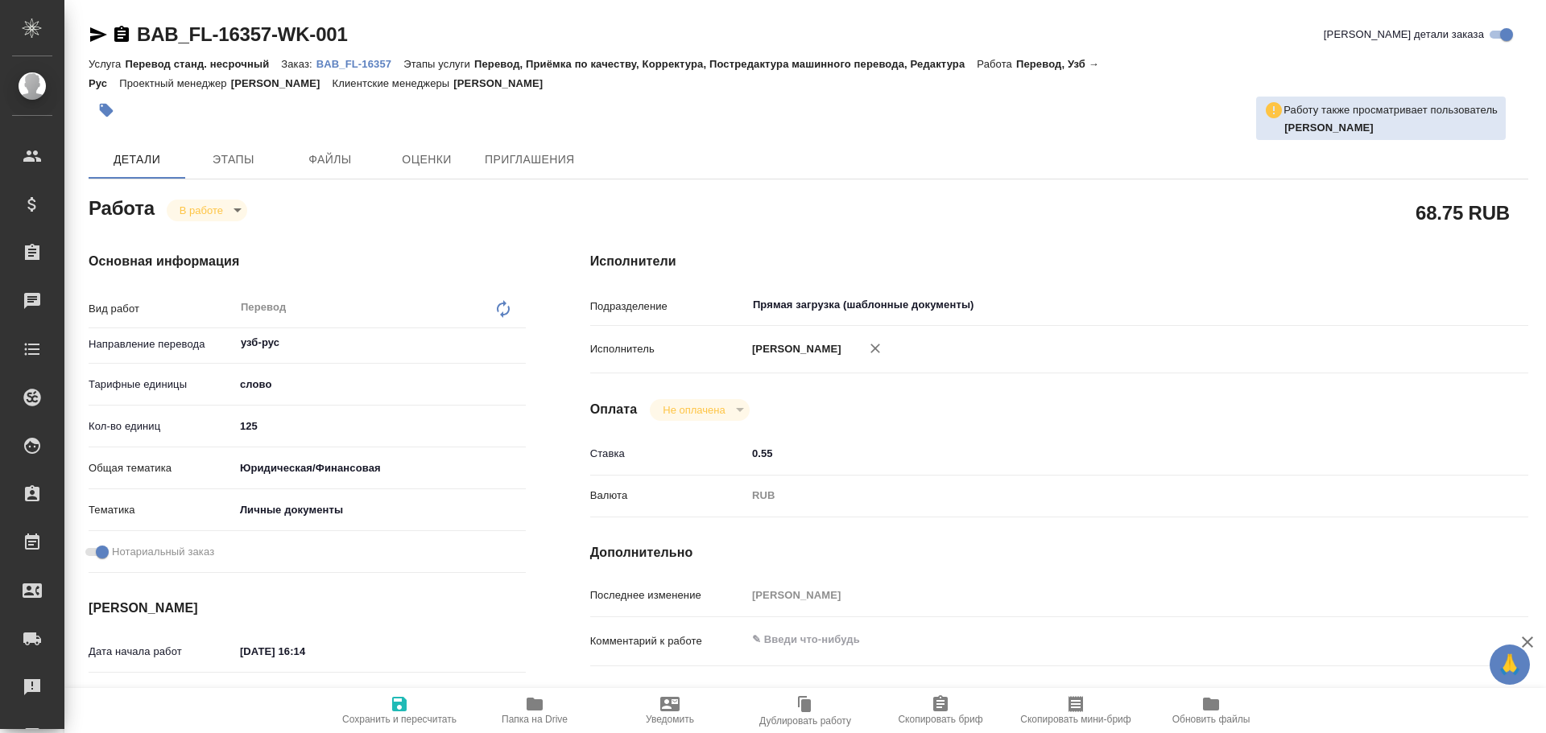
type textarea "x"
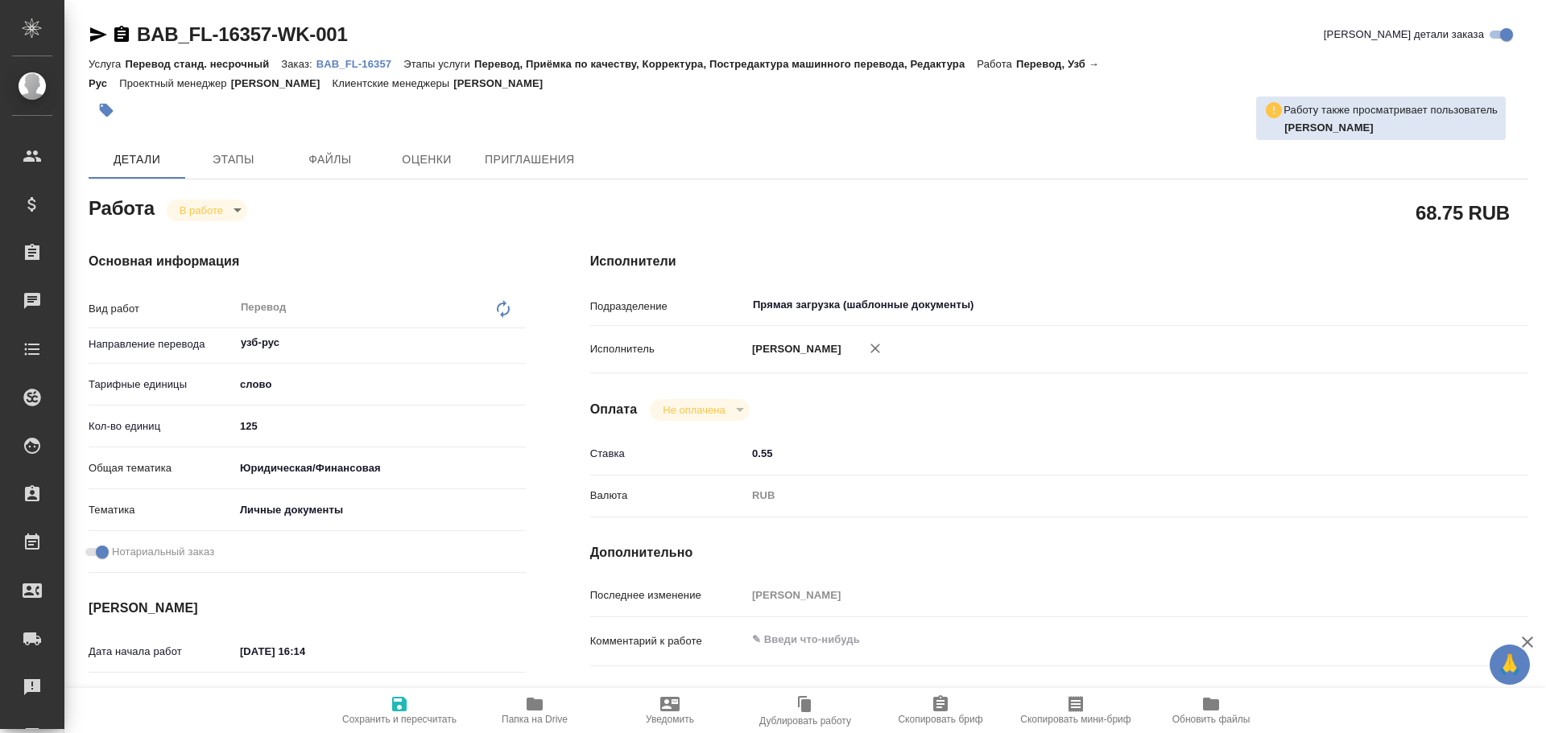
type textarea "x"
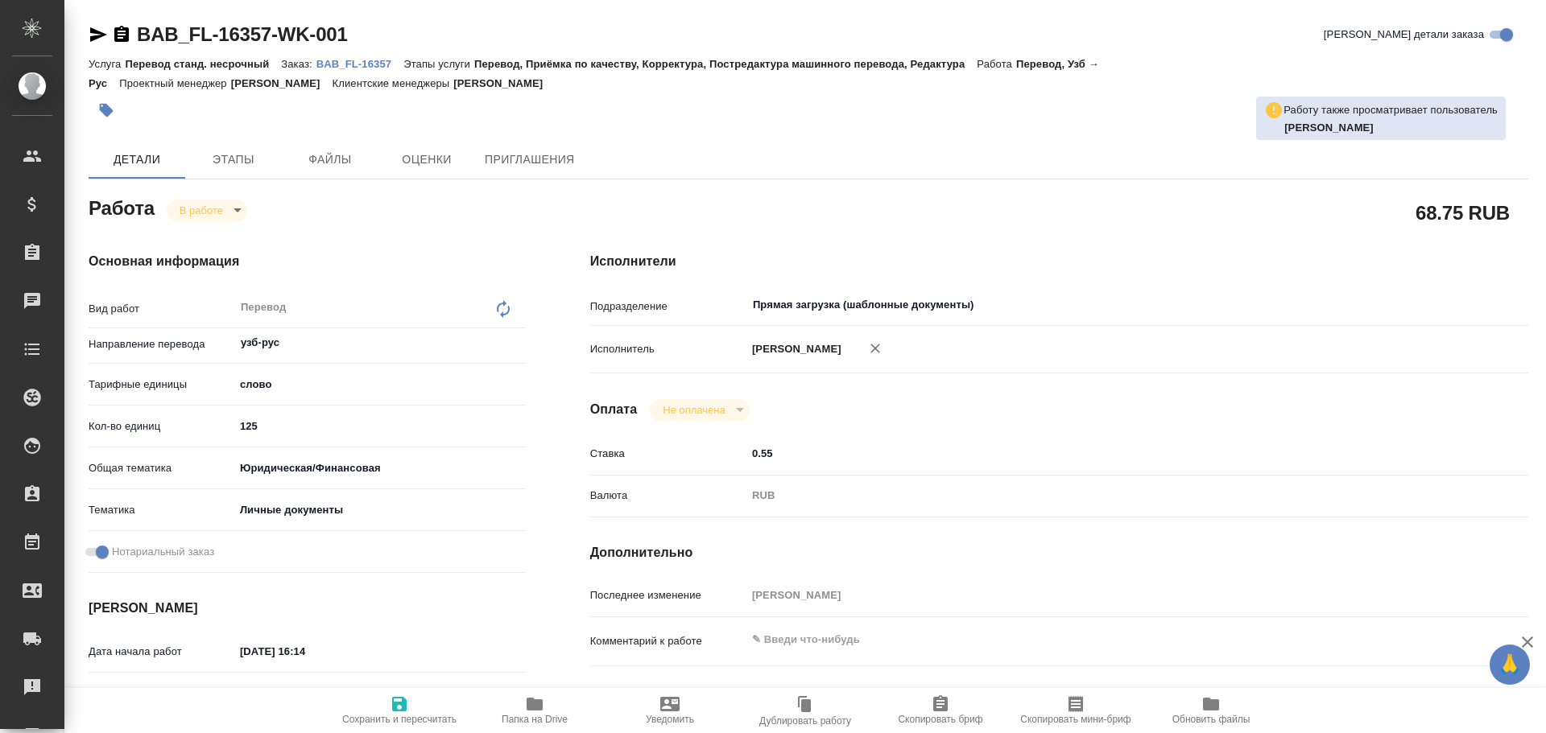
type textarea "x"
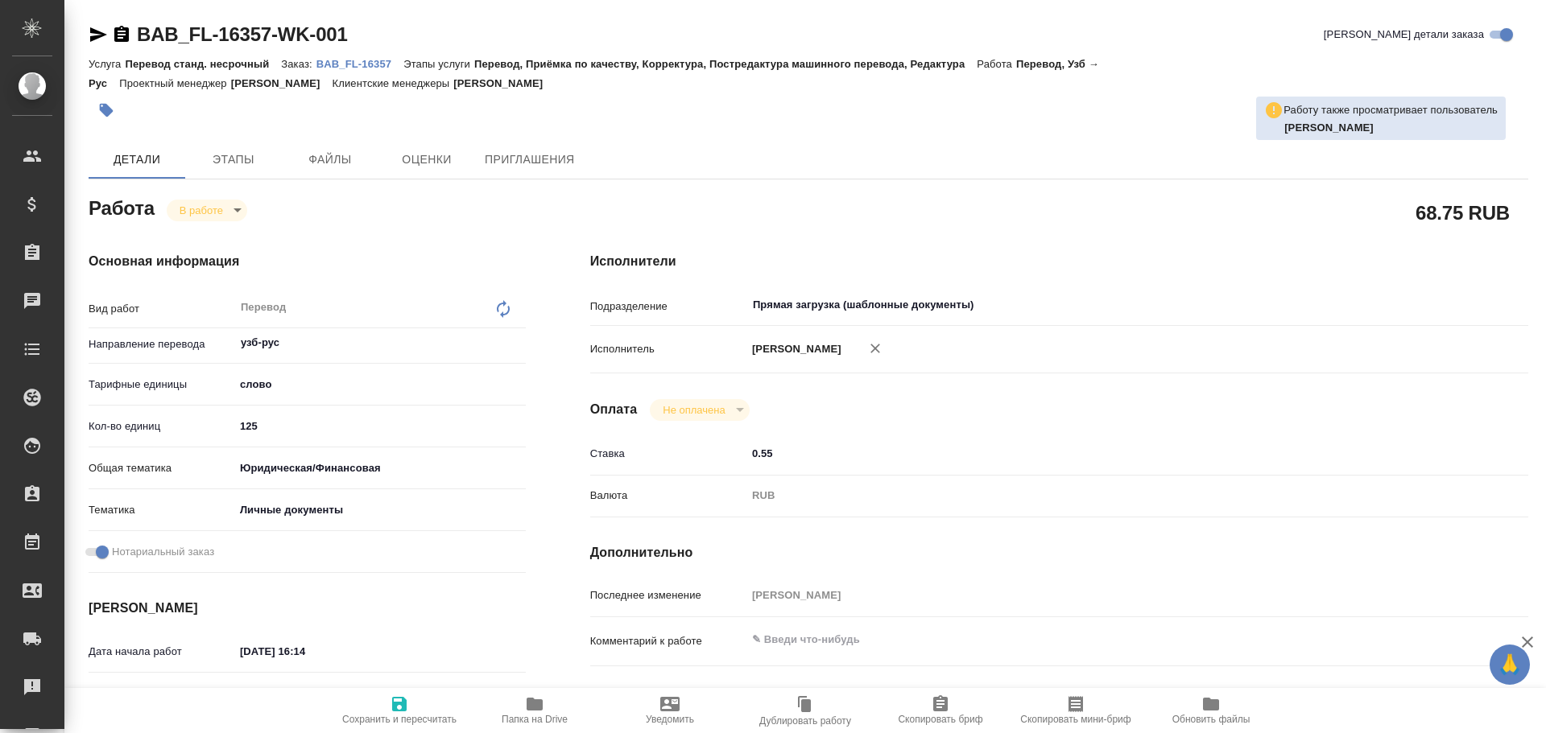
type textarea "x"
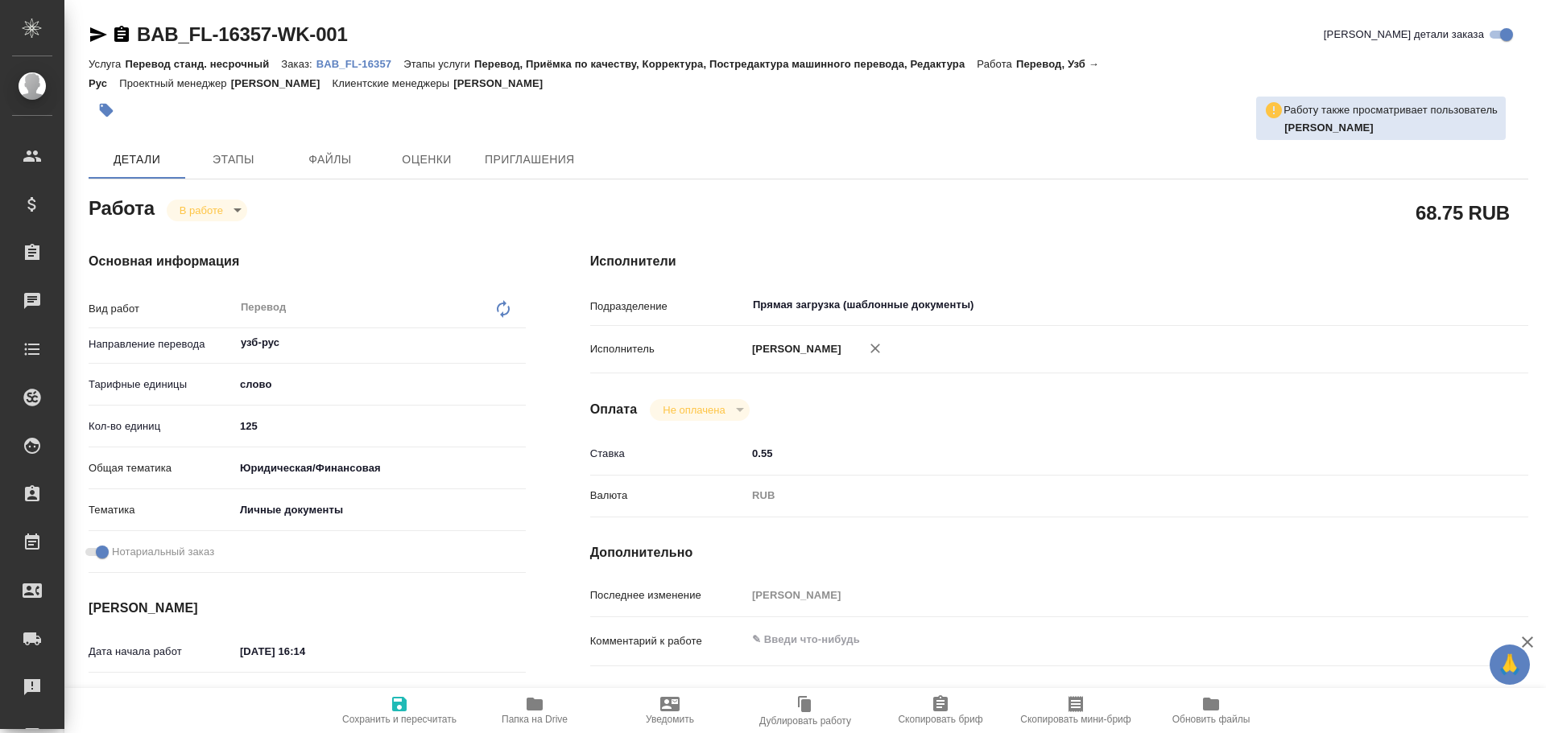
type textarea "x"
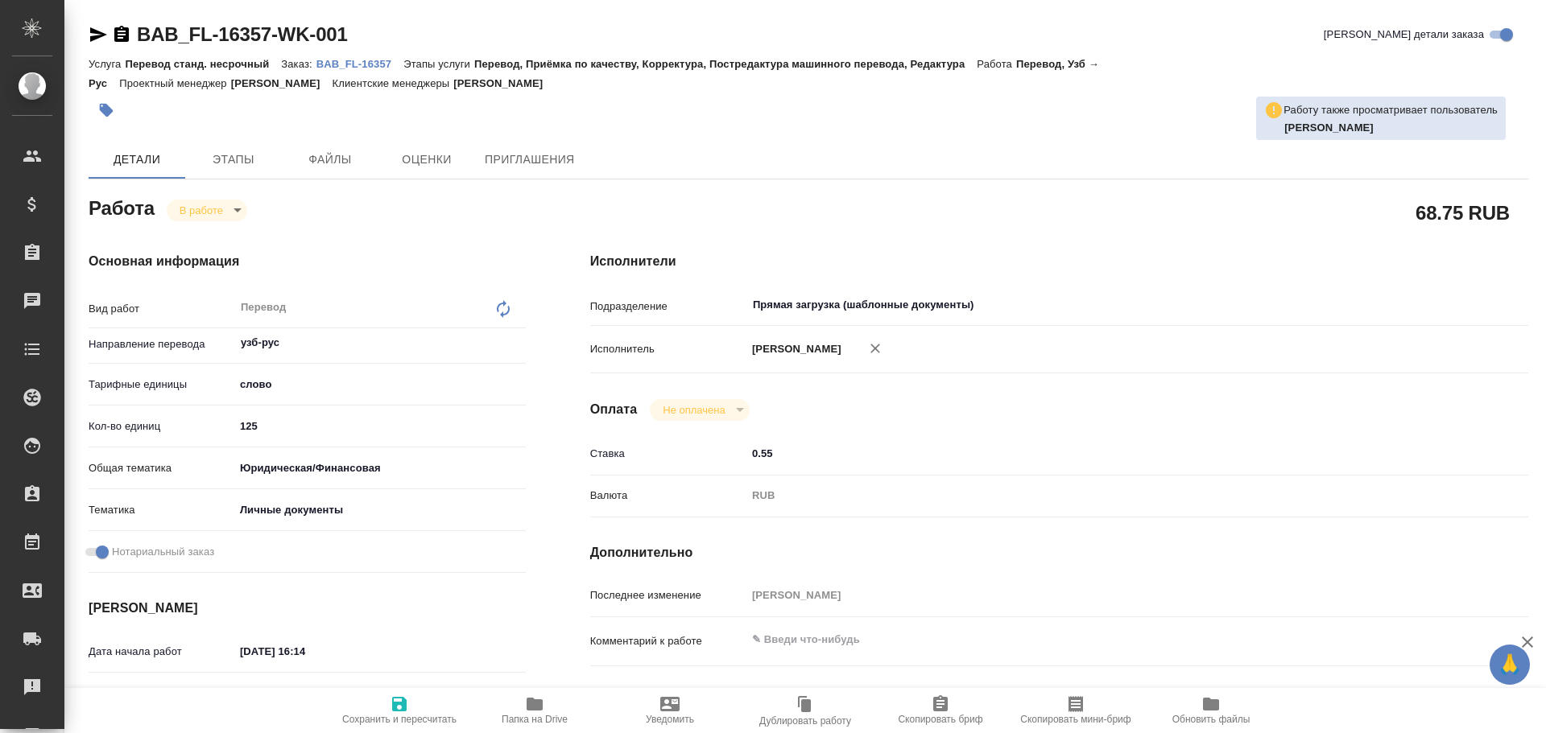
type textarea "x"
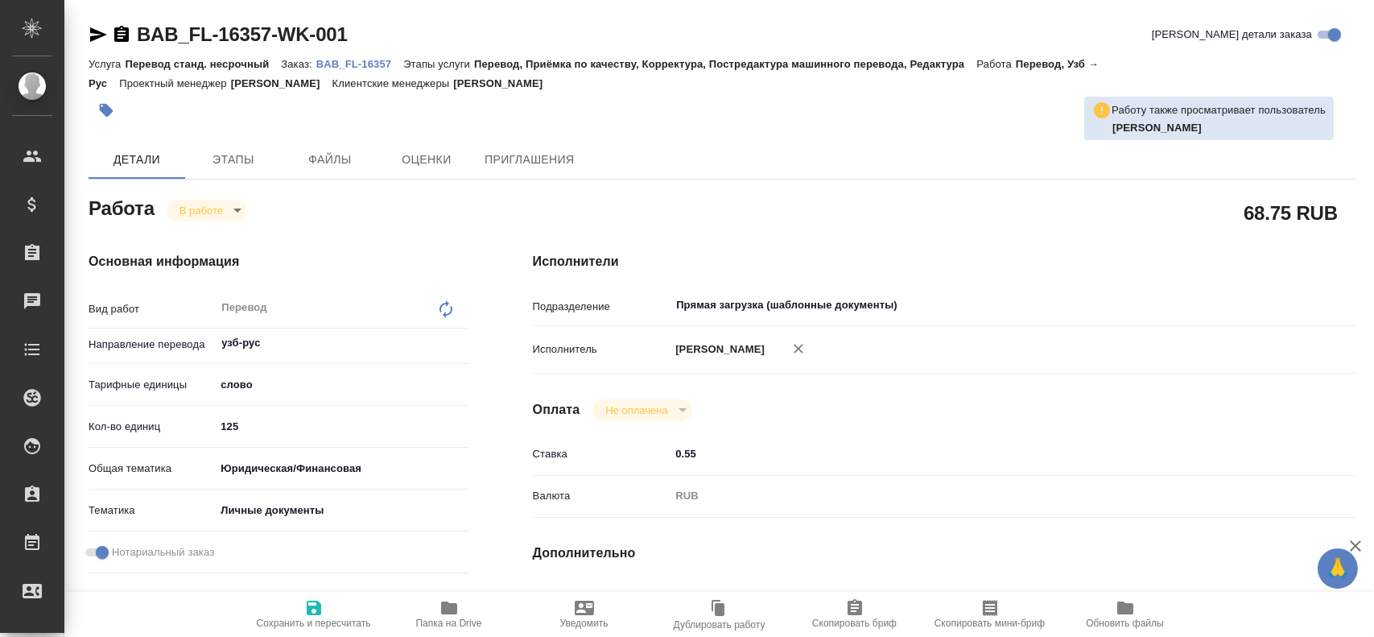
type textarea "x"
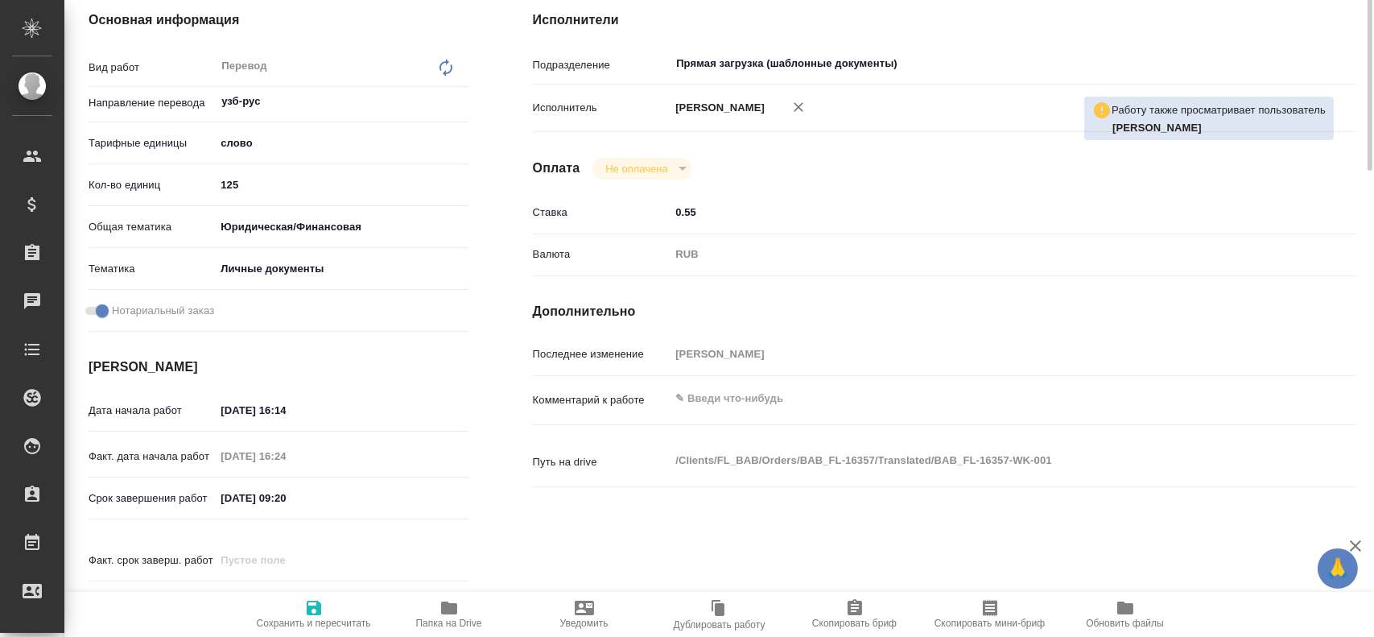
scroll to position [322, 0]
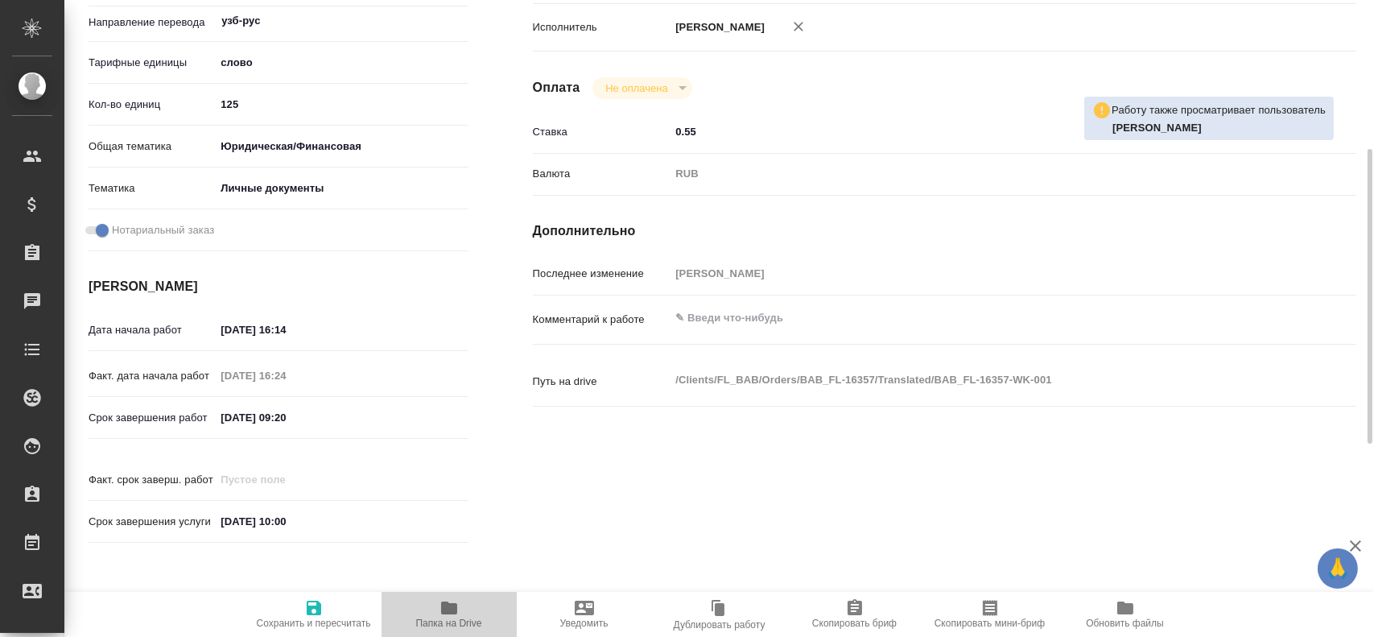
click at [457, 607] on icon "button" at bounding box center [449, 607] width 19 height 19
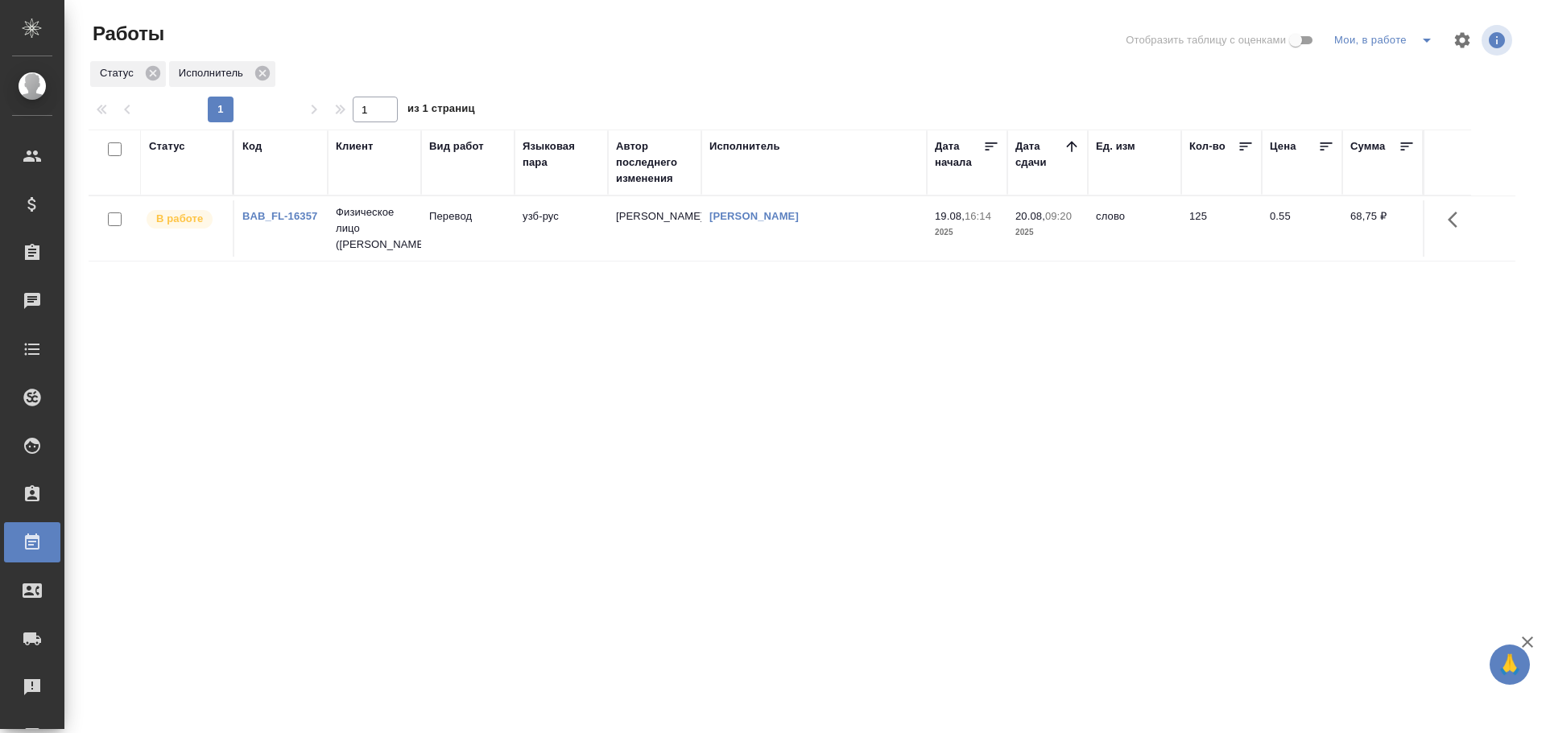
click at [1423, 43] on icon "split button" at bounding box center [1426, 40] width 19 height 19
click at [1376, 70] on li "Стандартные настройки" at bounding box center [1386, 73] width 155 height 26
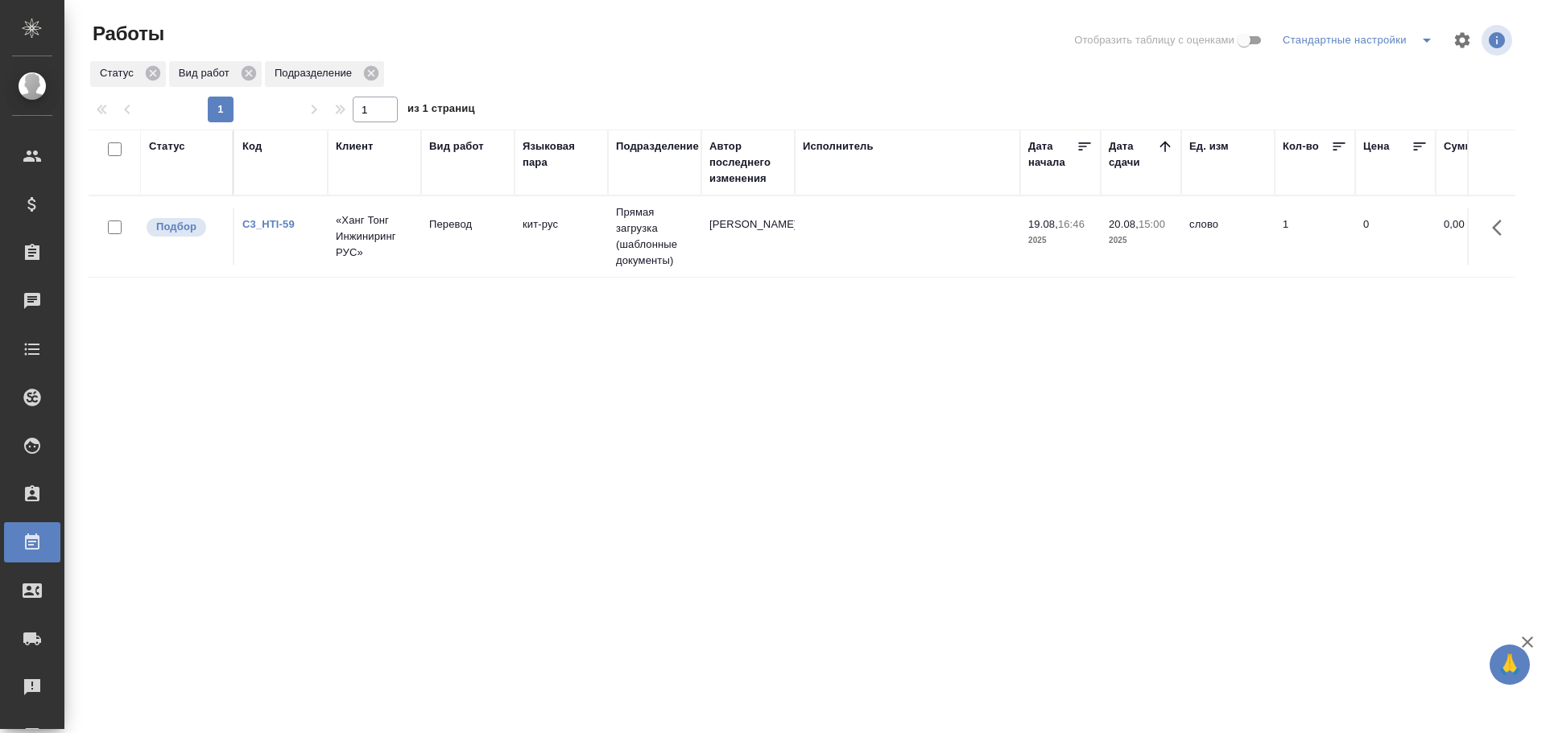
click at [613, 238] on td "Прямая загрузка (шаблонные документы)" at bounding box center [654, 236] width 93 height 81
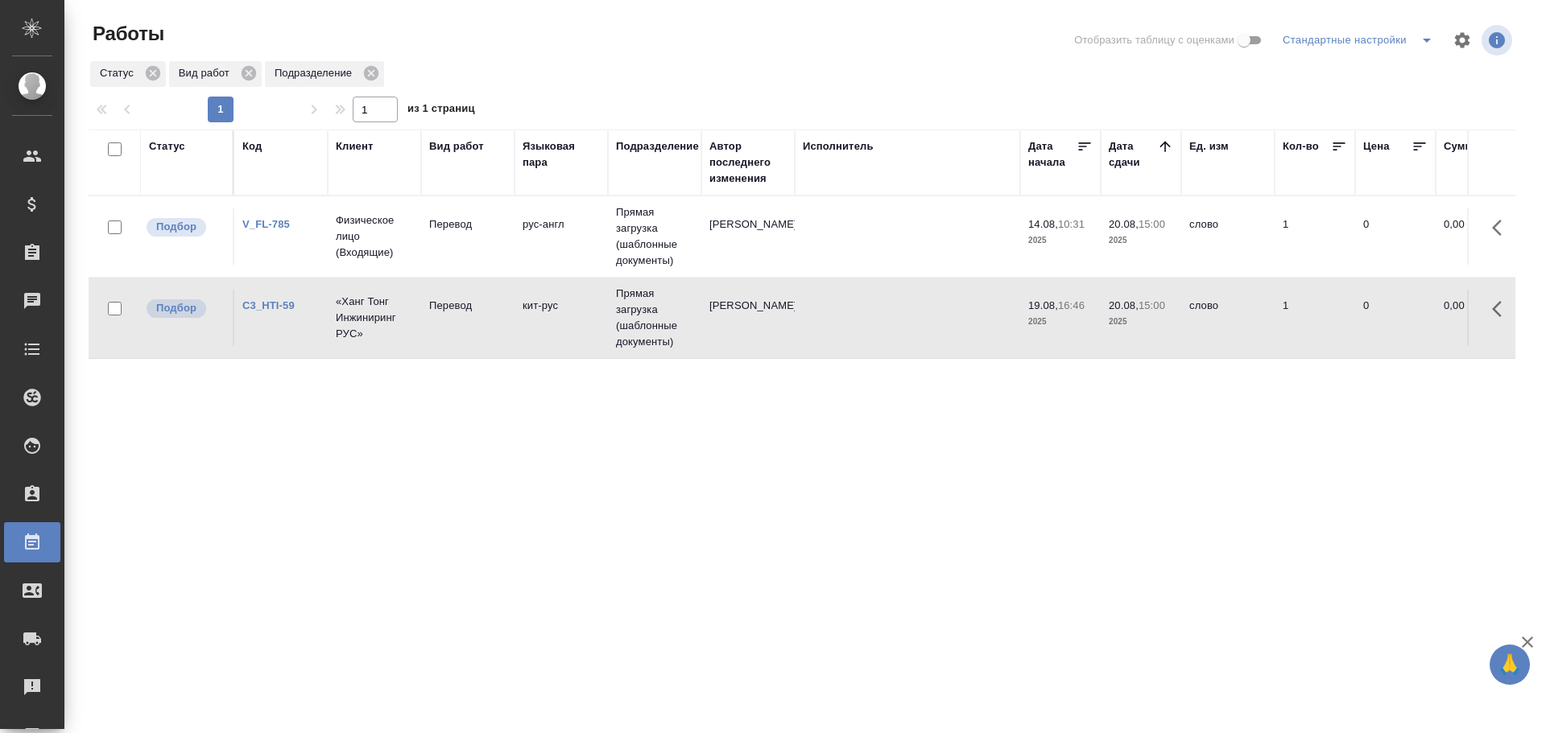
click at [553, 255] on td "рус-англ" at bounding box center [560, 237] width 93 height 56
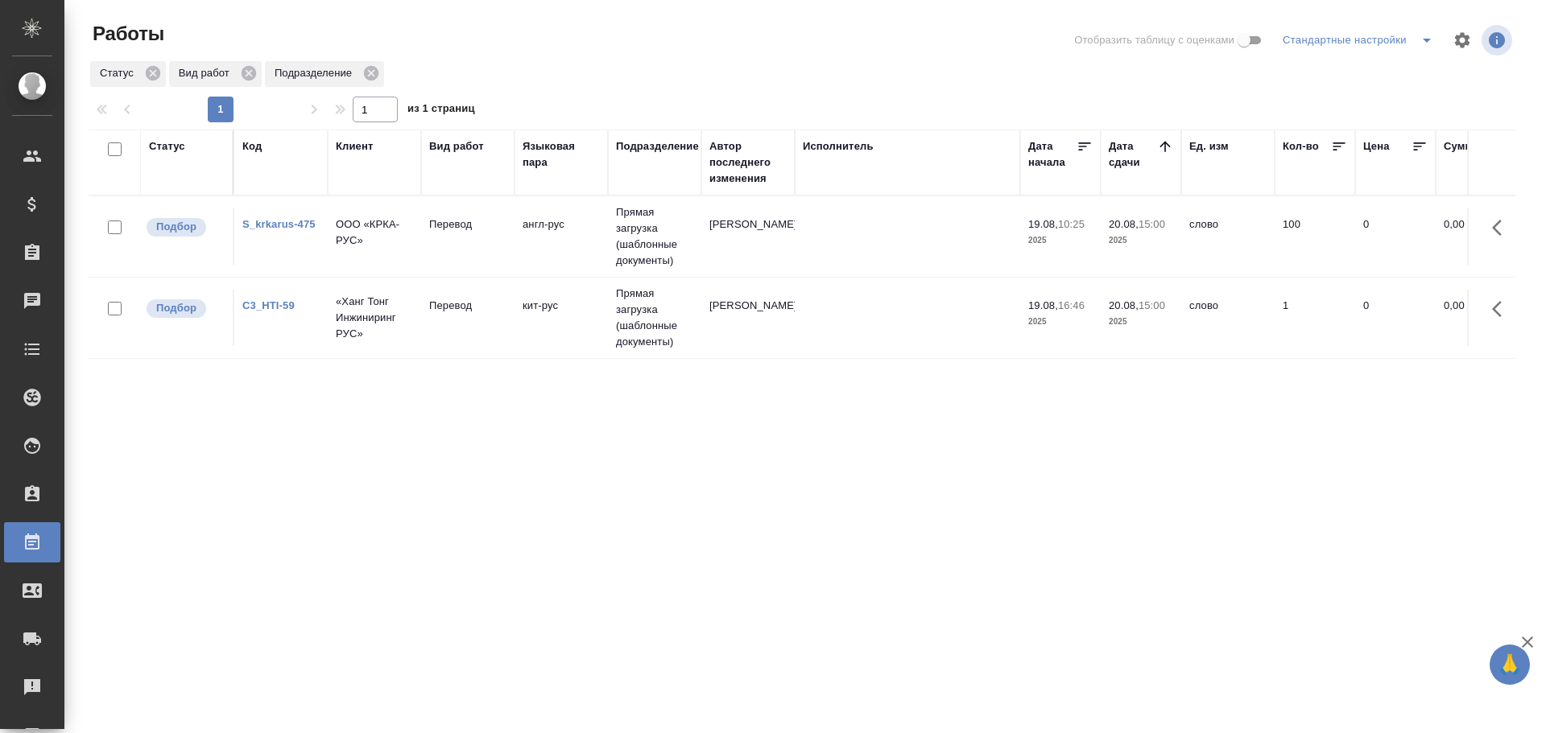
click at [428, 234] on td "Перевод" at bounding box center [467, 237] width 93 height 56
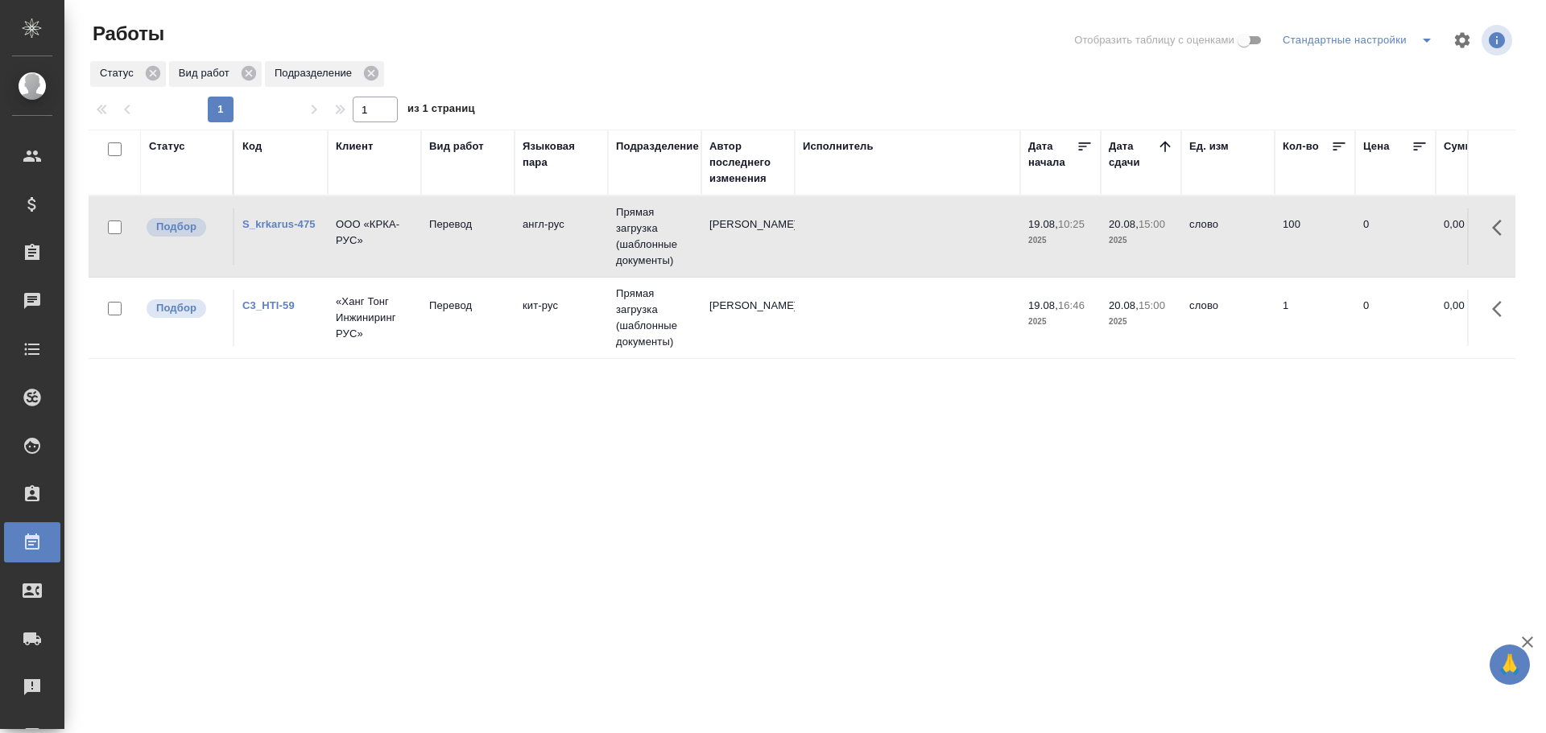
click at [428, 234] on td "Перевод" at bounding box center [467, 237] width 93 height 56
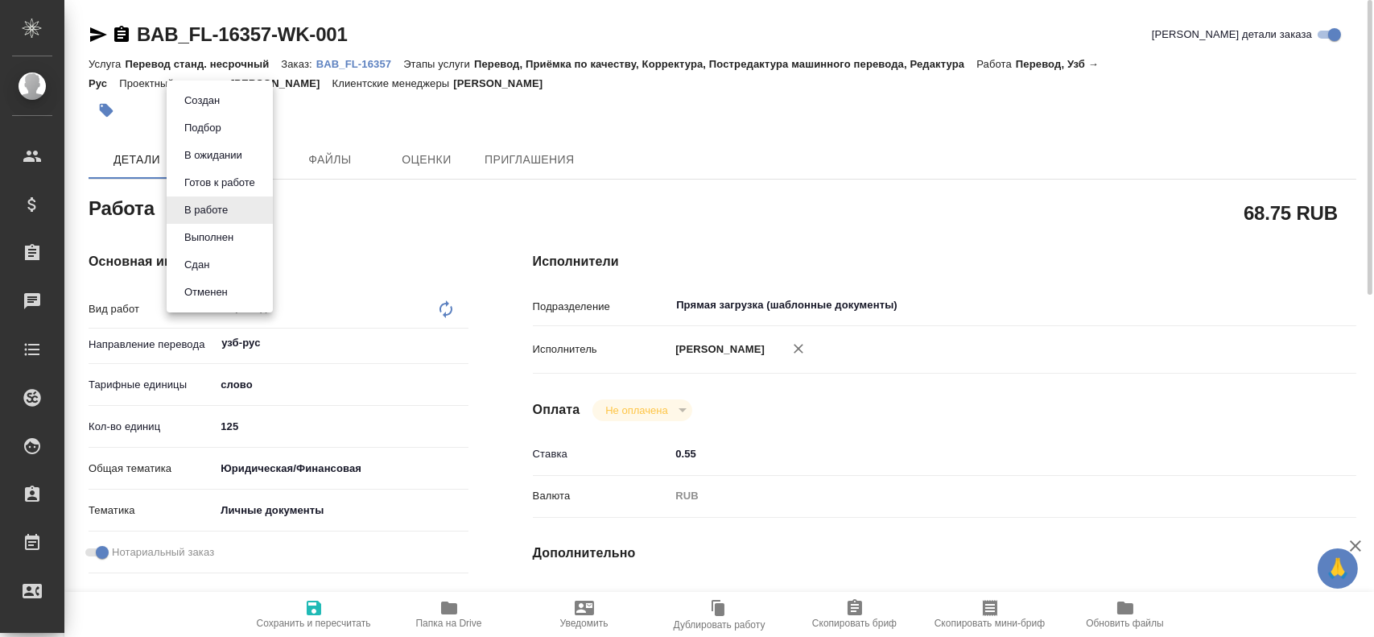
click at [193, 217] on body "🙏 .cls-1 fill:#fff; AWATERA [PERSON_NAME] Спецификации Заказы 0 Чаты Todo Проек…" at bounding box center [687, 318] width 1374 height 637
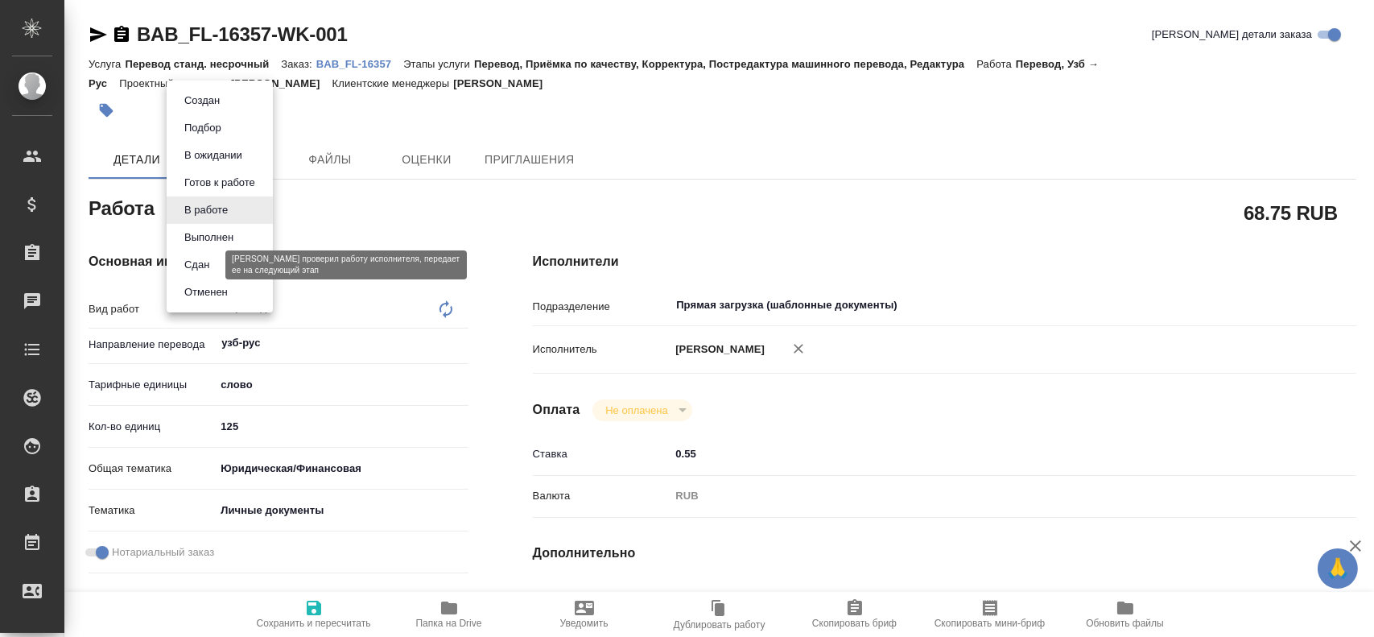
click at [206, 271] on button "Сдан" at bounding box center [197, 265] width 35 height 18
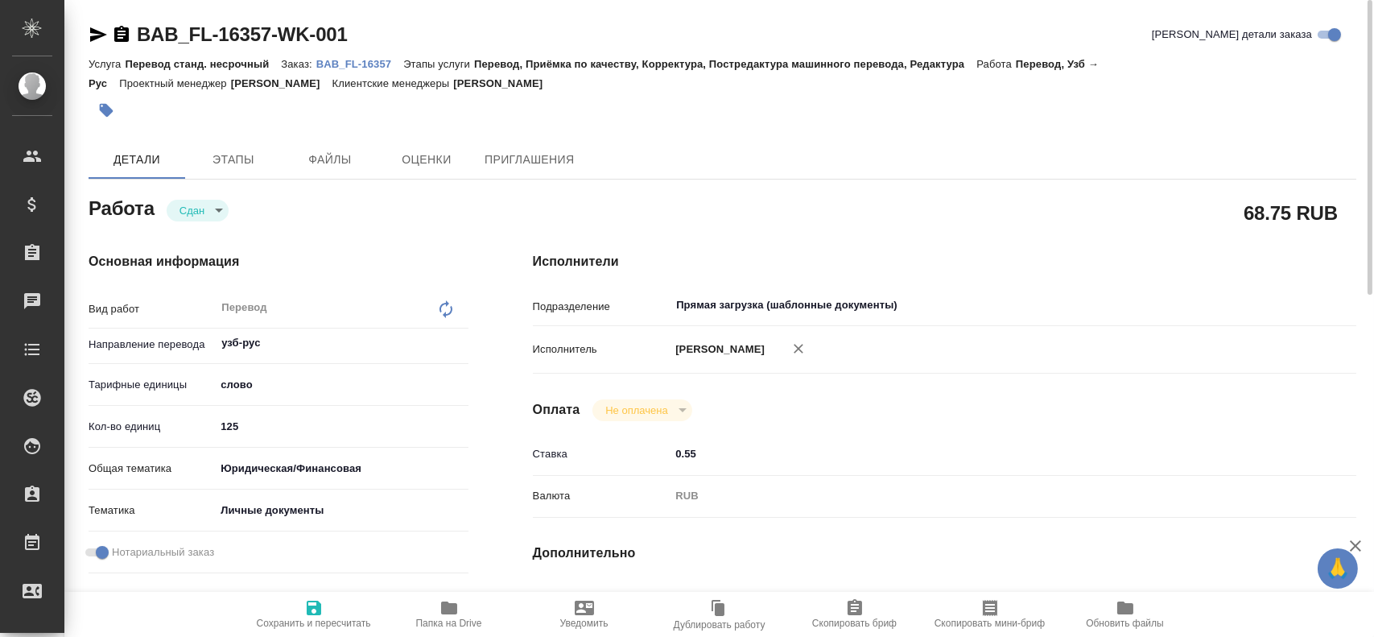
type textarea "x"
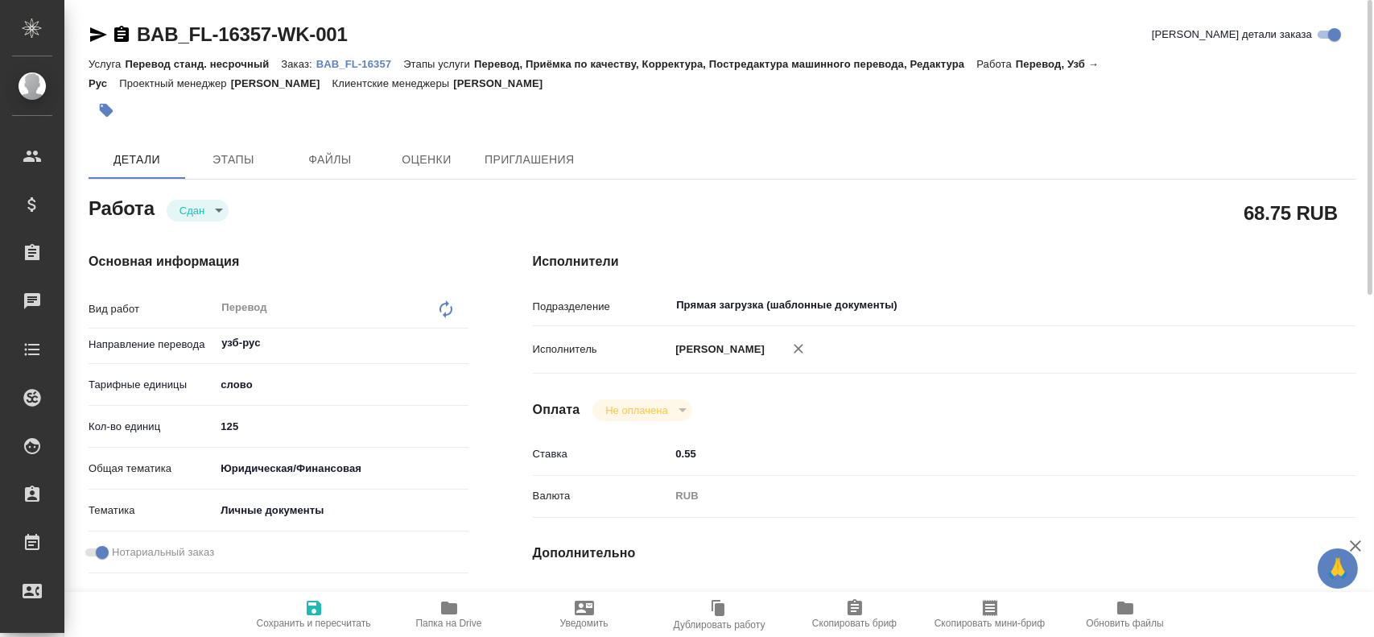
type textarea "x"
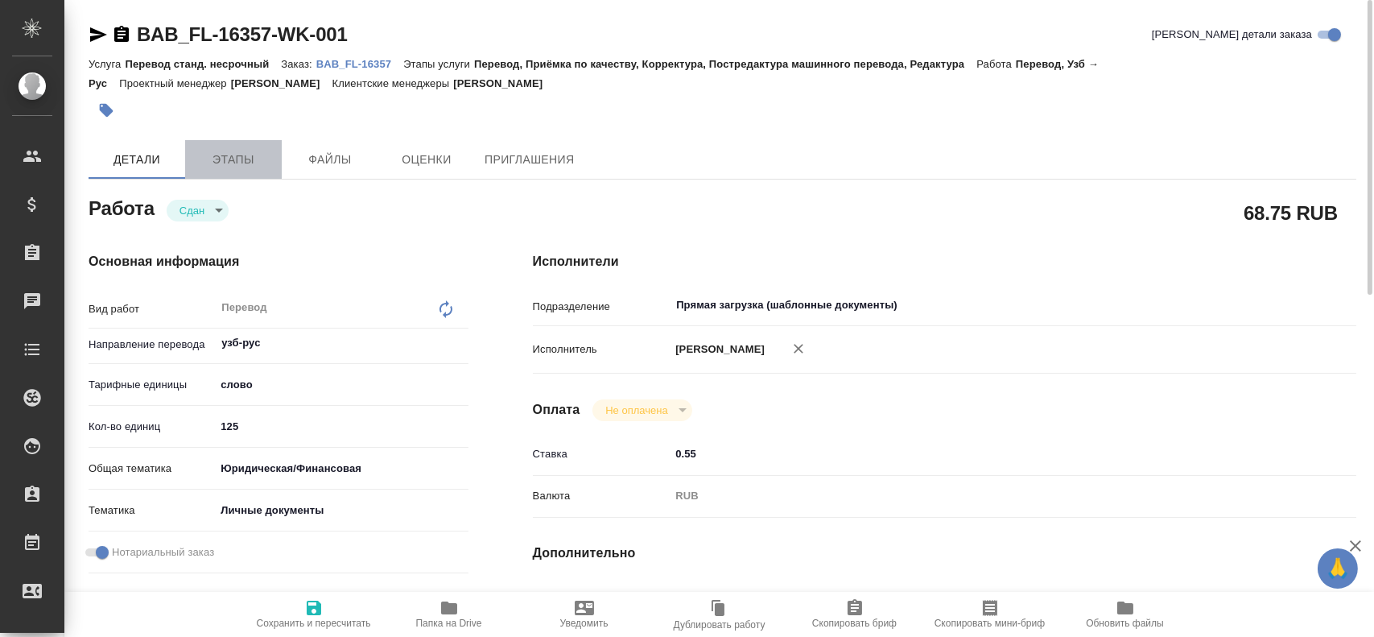
click at [224, 172] on button "Этапы" at bounding box center [233, 159] width 97 height 39
type textarea "x"
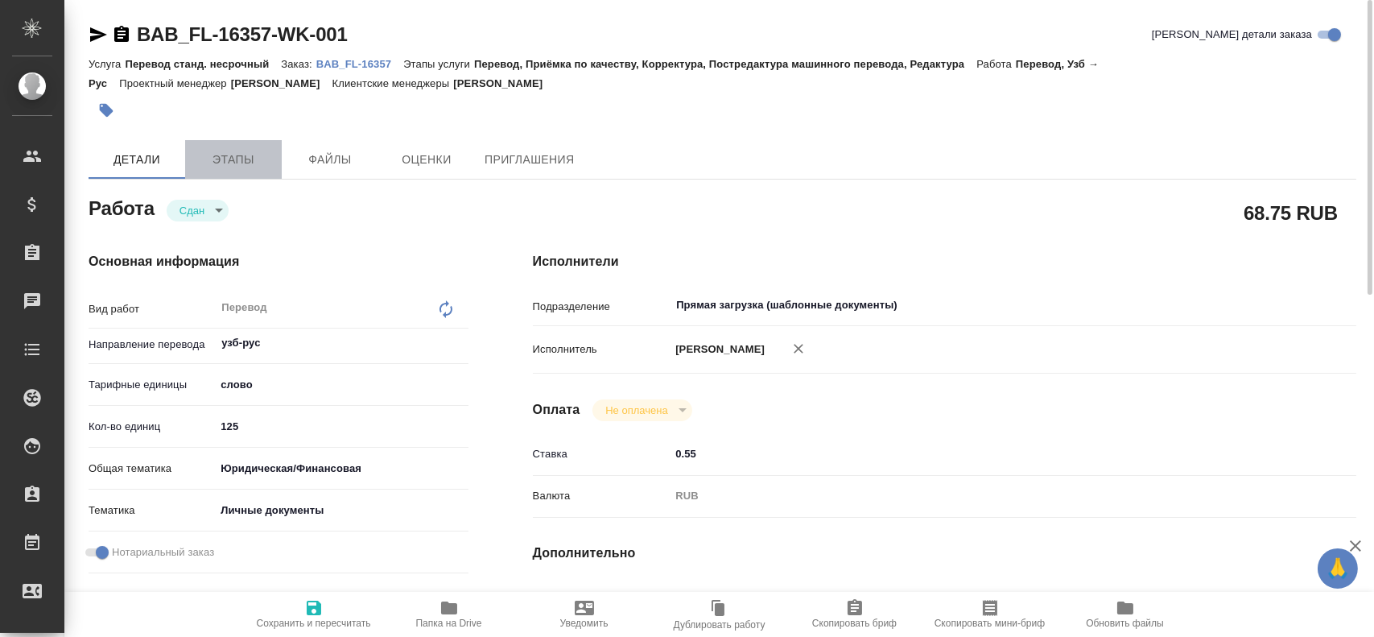
type textarea "x"
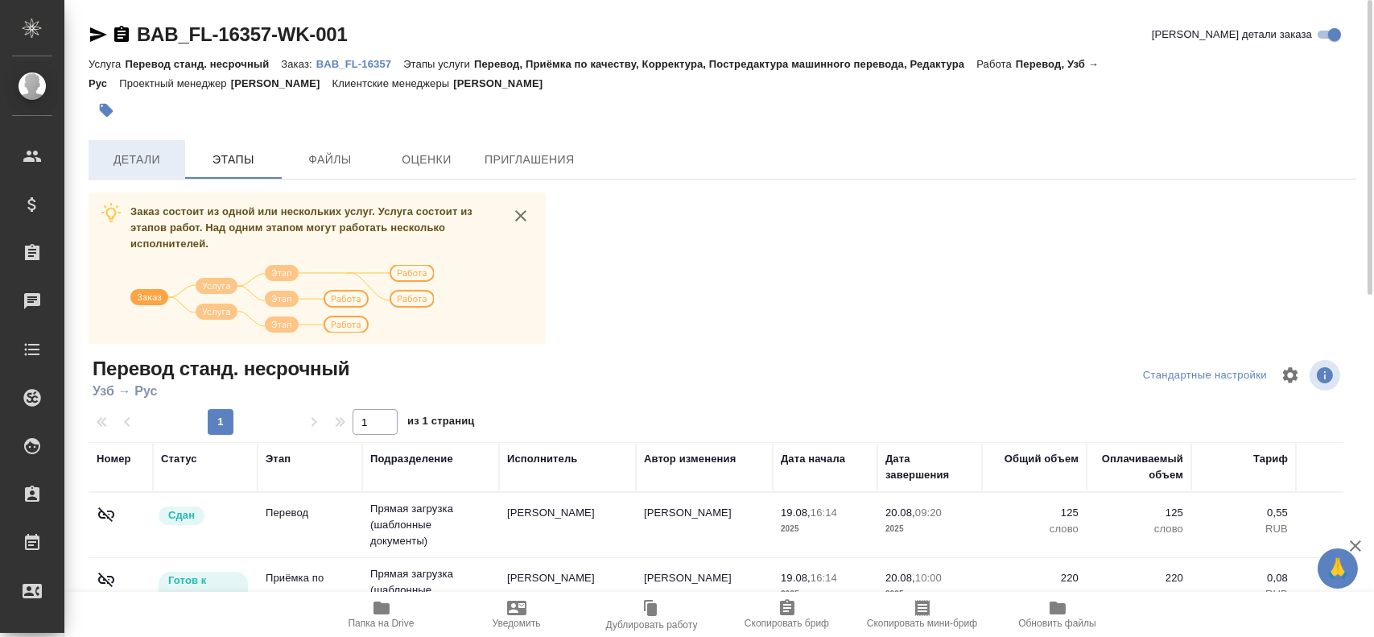
click at [138, 171] on button "Детали" at bounding box center [137, 159] width 97 height 39
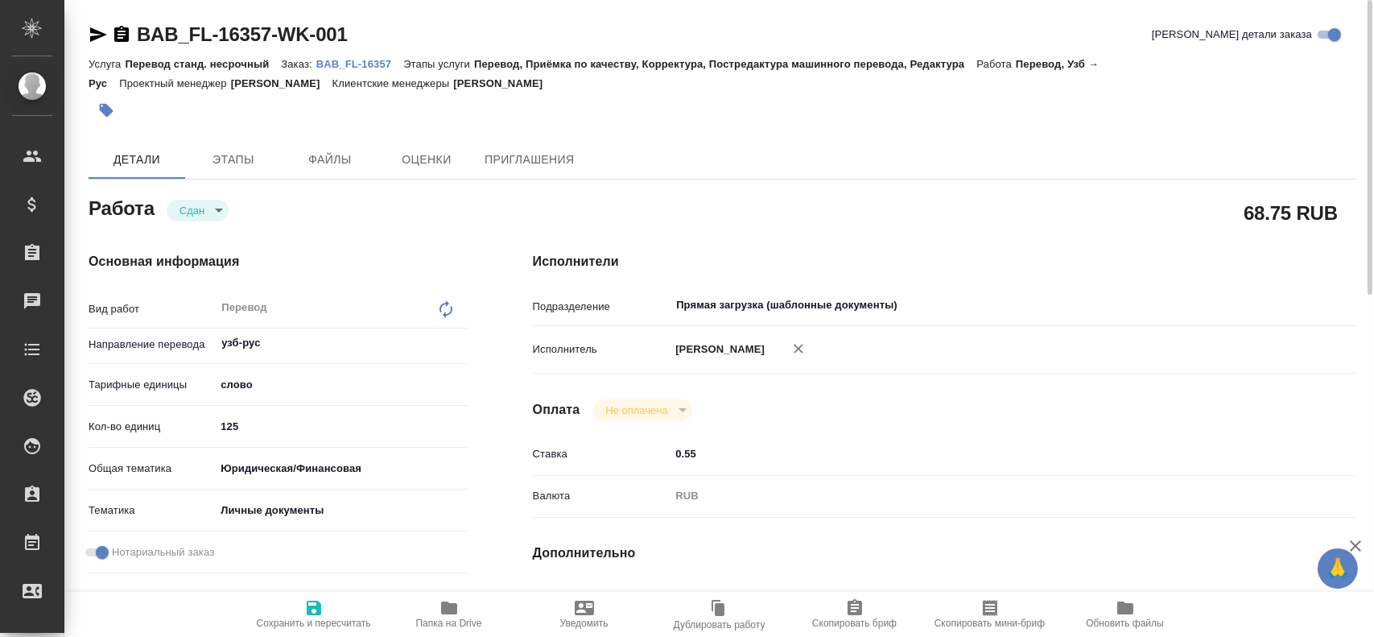
type textarea "x"
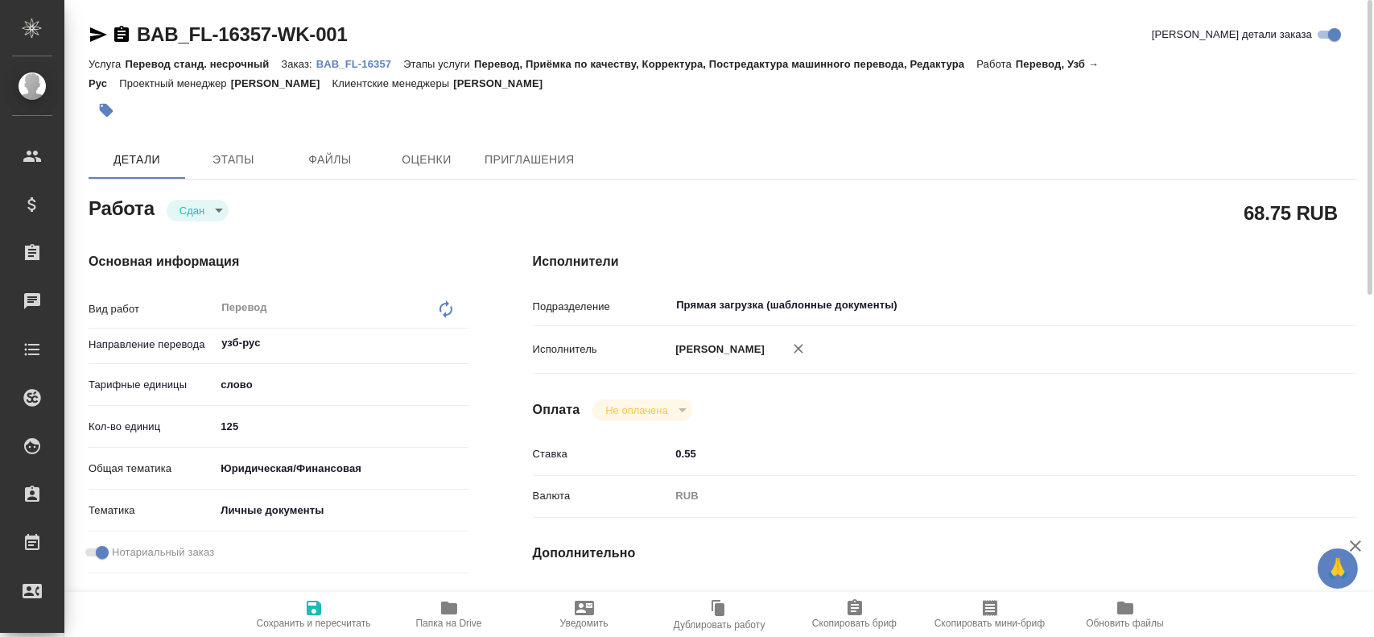
type textarea "x"
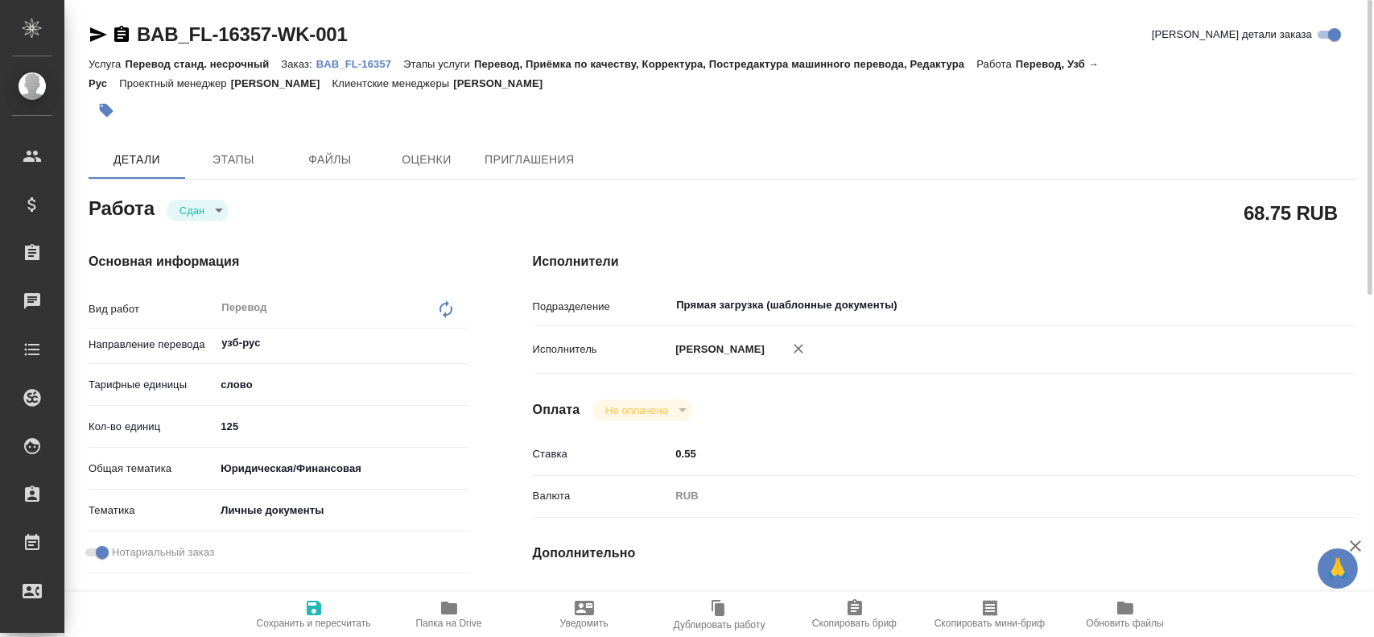
type textarea "x"
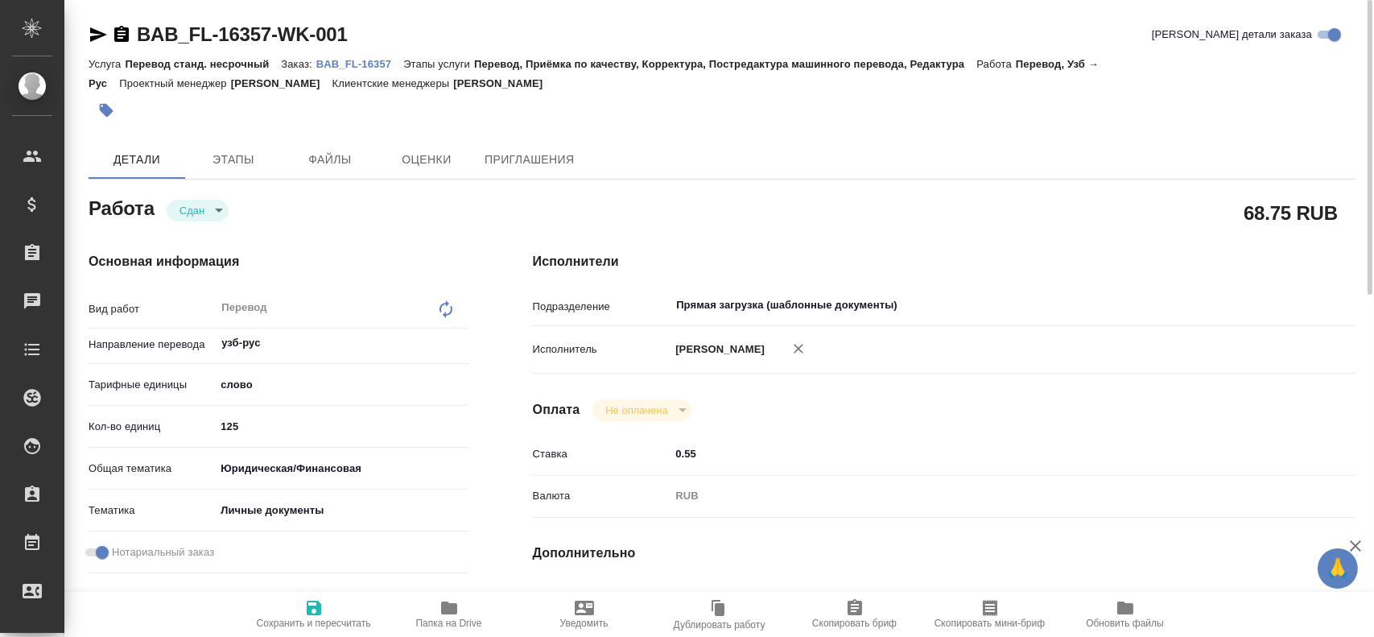
type textarea "x"
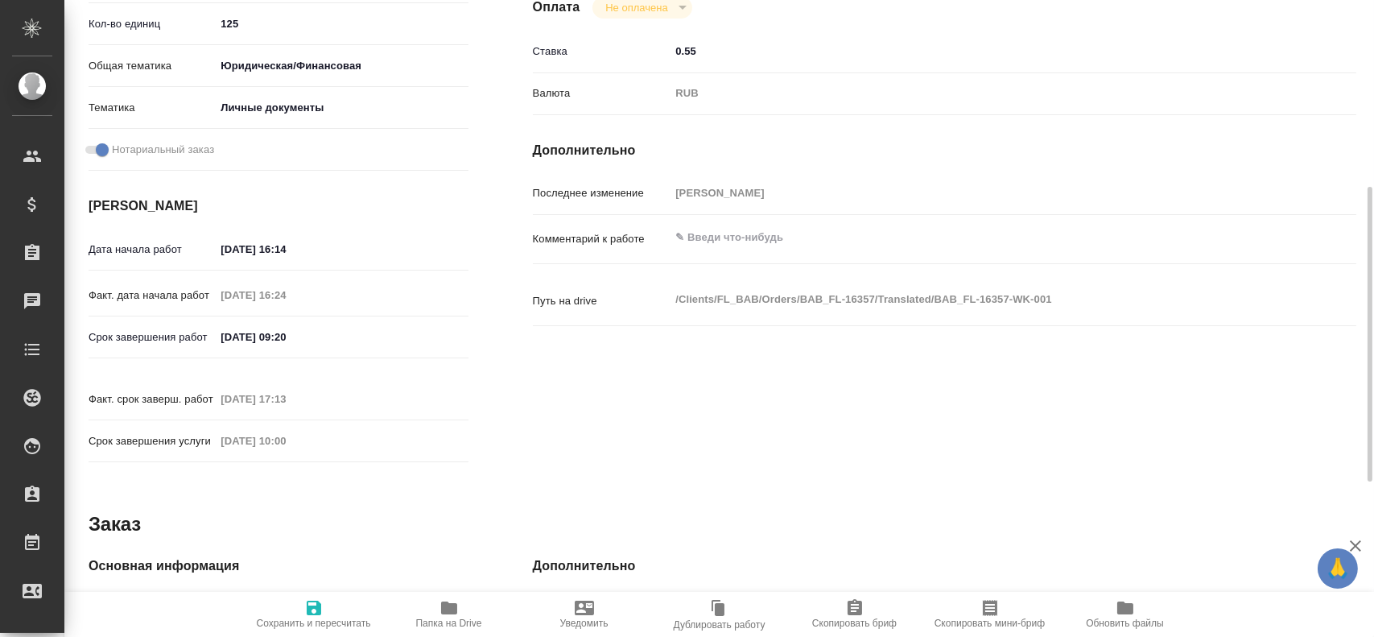
scroll to position [564, 0]
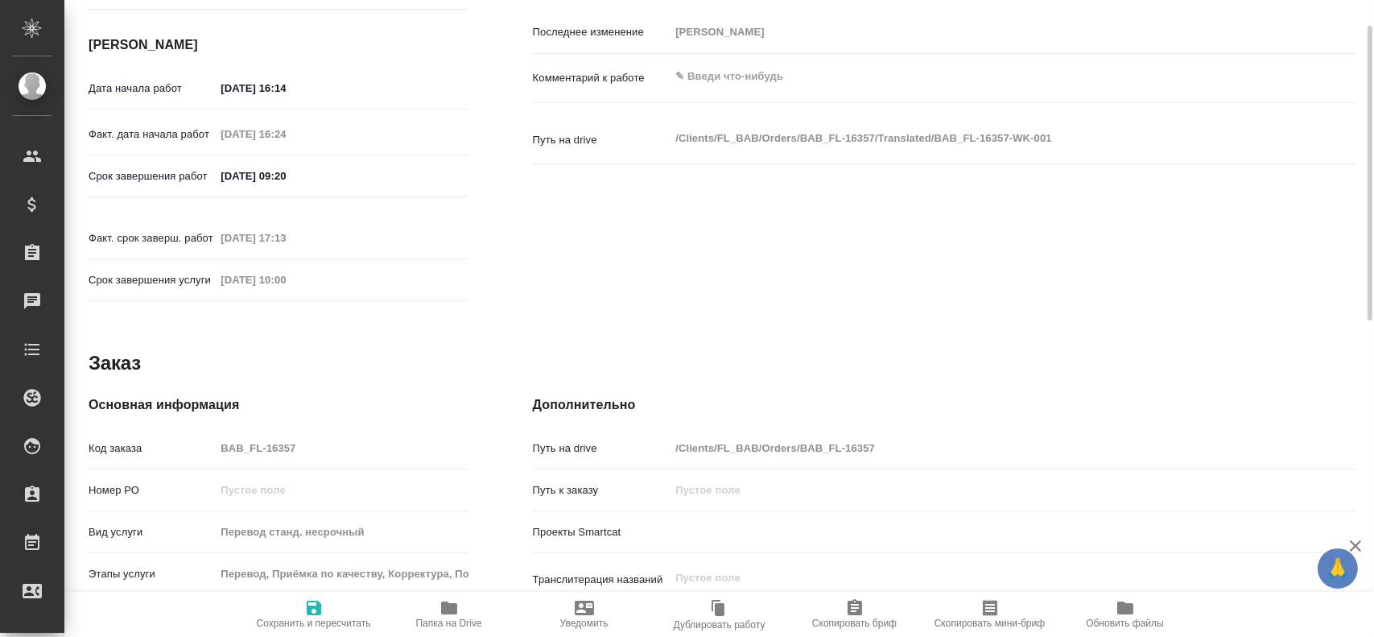
type textarea "x"
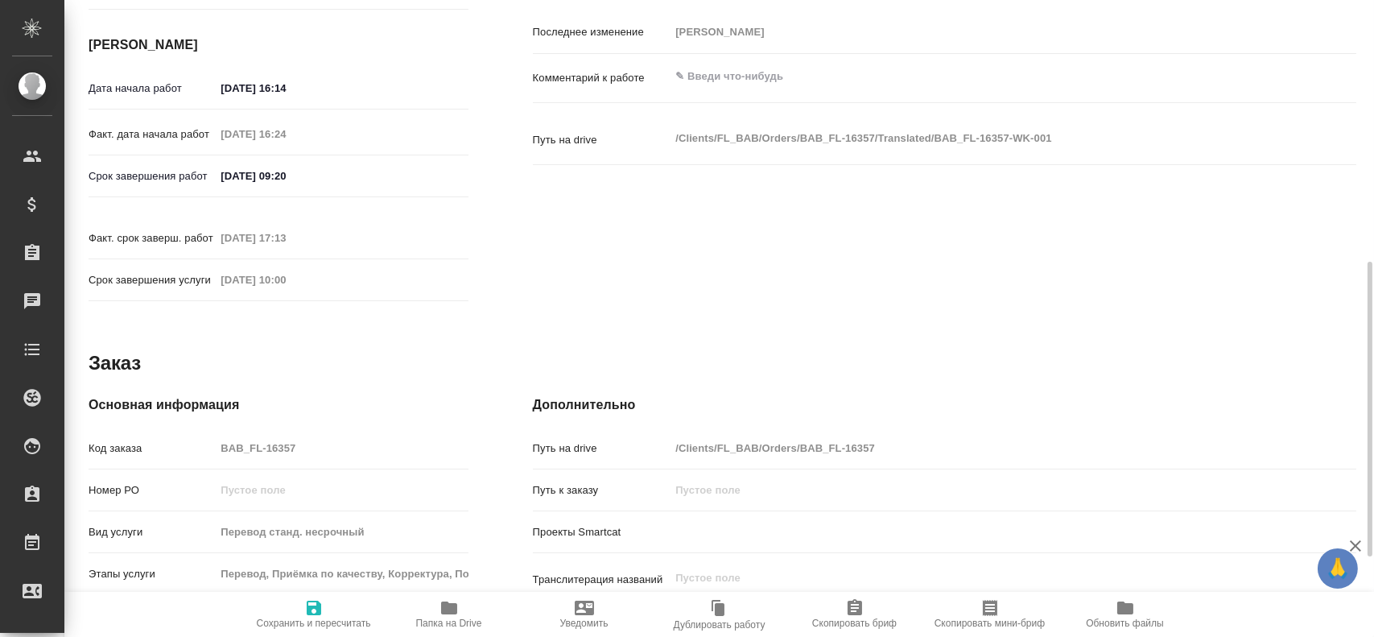
type textarea "x"
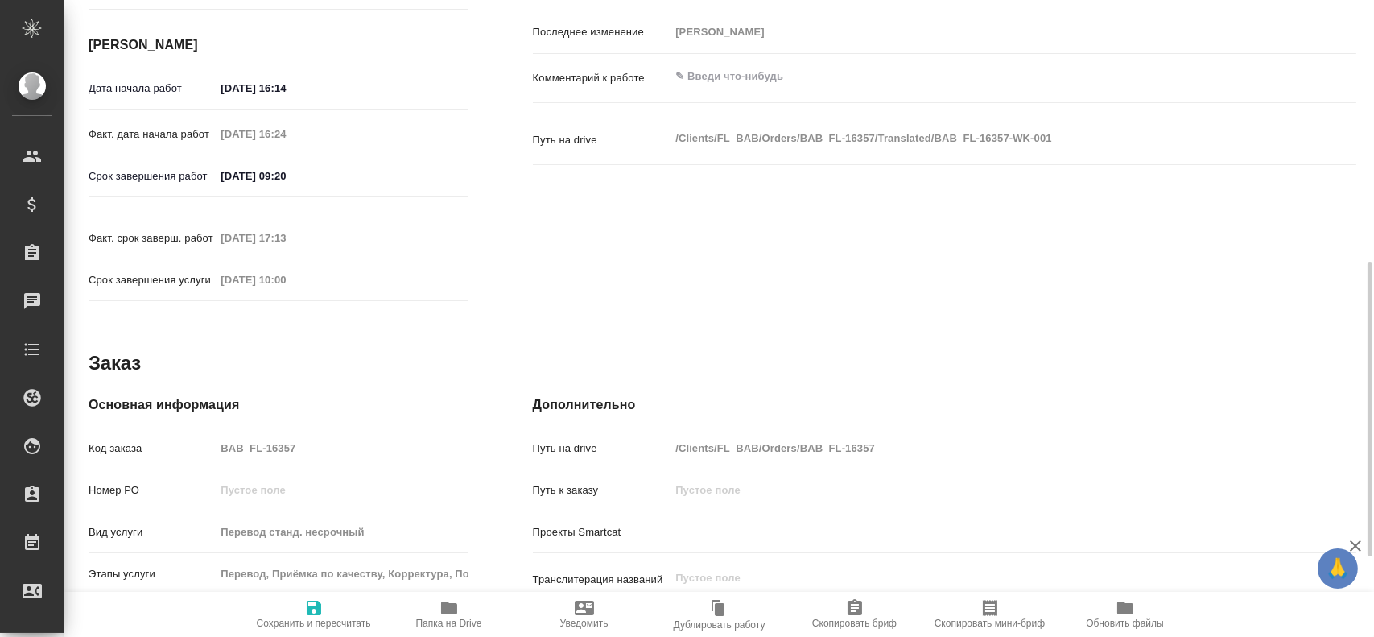
click at [176, 434] on div "Код заказа BAB_FL-16357" at bounding box center [279, 448] width 380 height 28
type textarea "x"
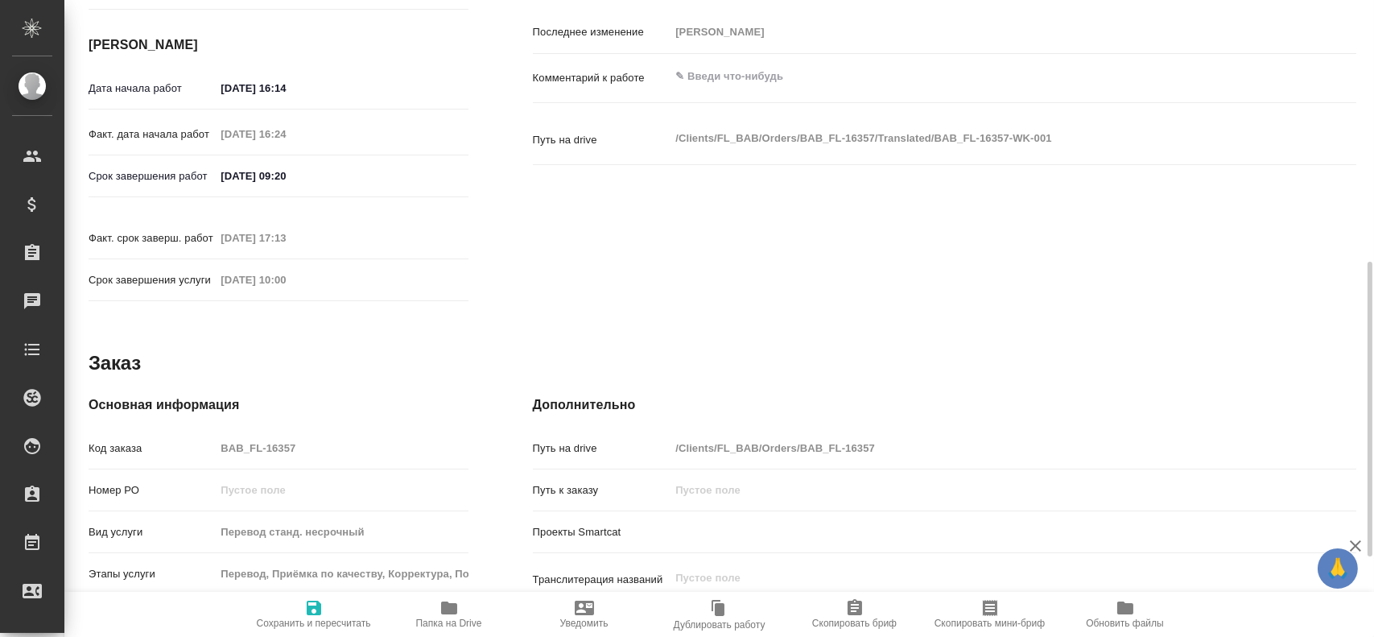
type textarea "x"
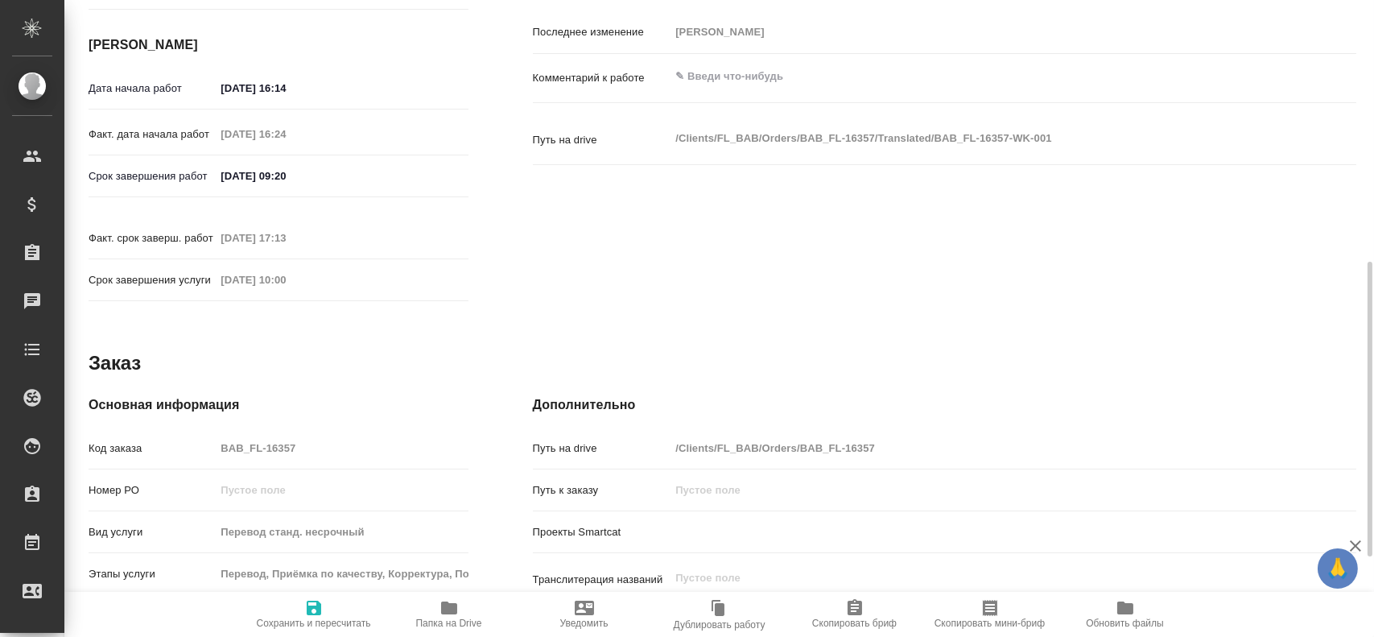
type textarea "x"
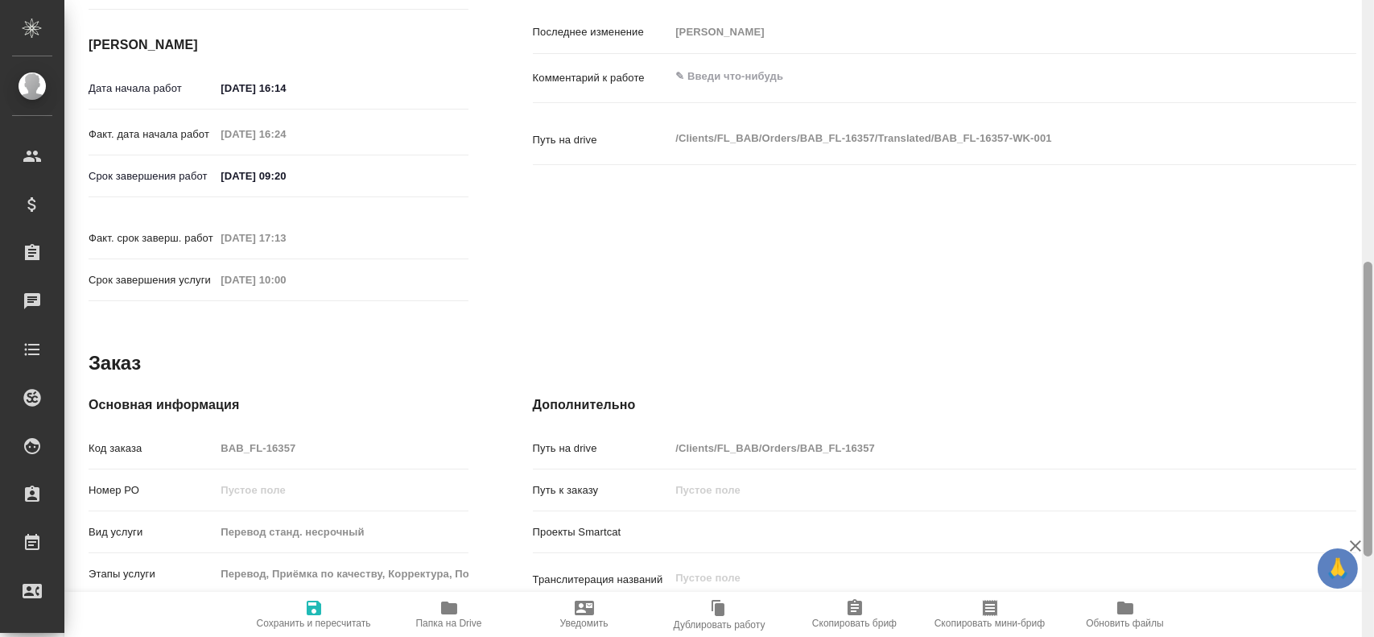
type textarea "x"
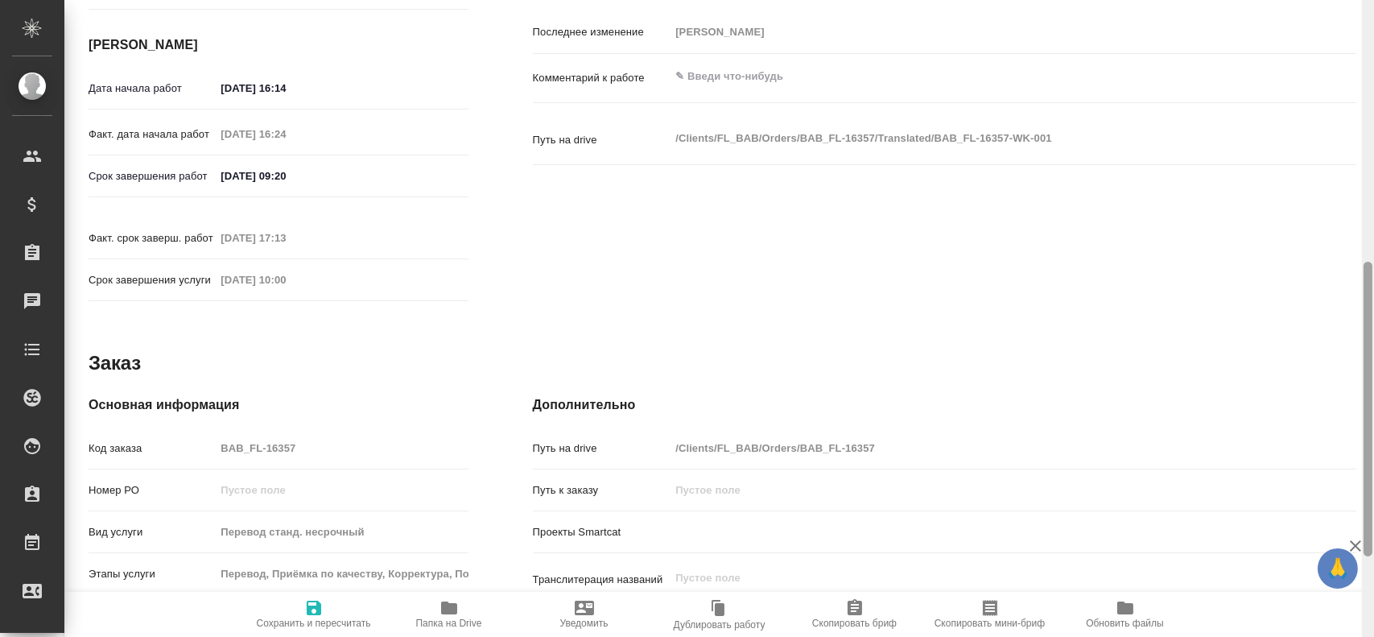
type textarea "x"
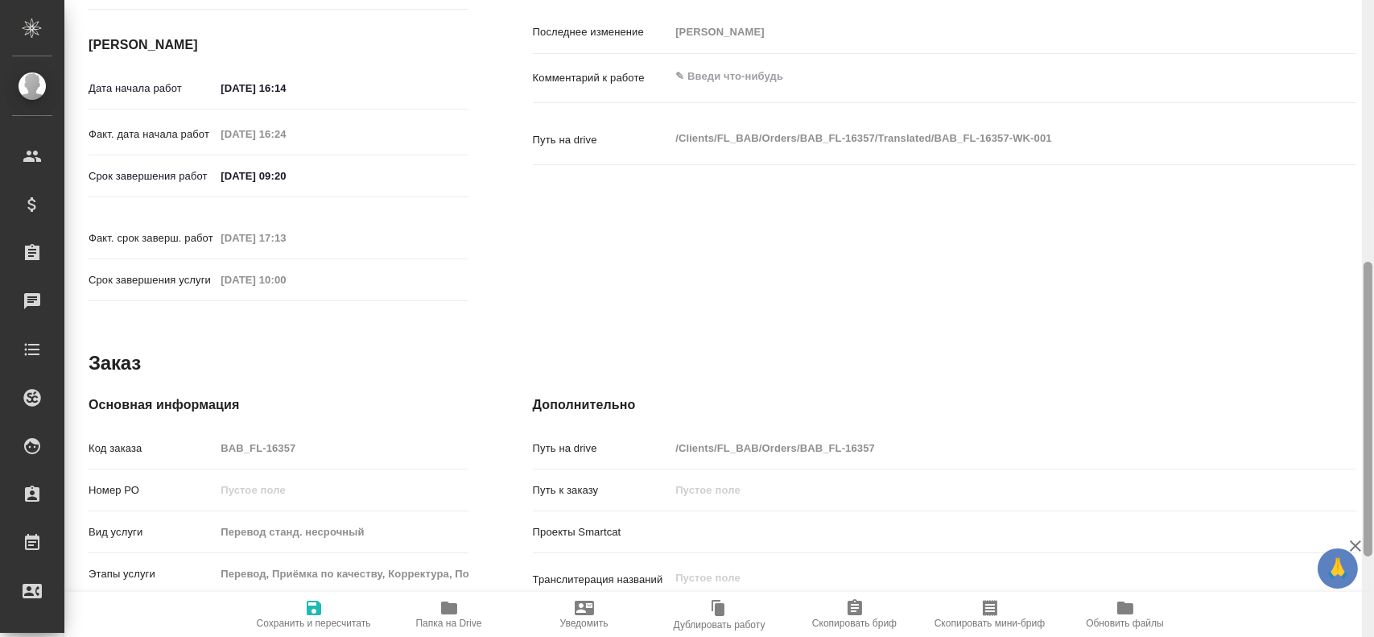
type textarea "x"
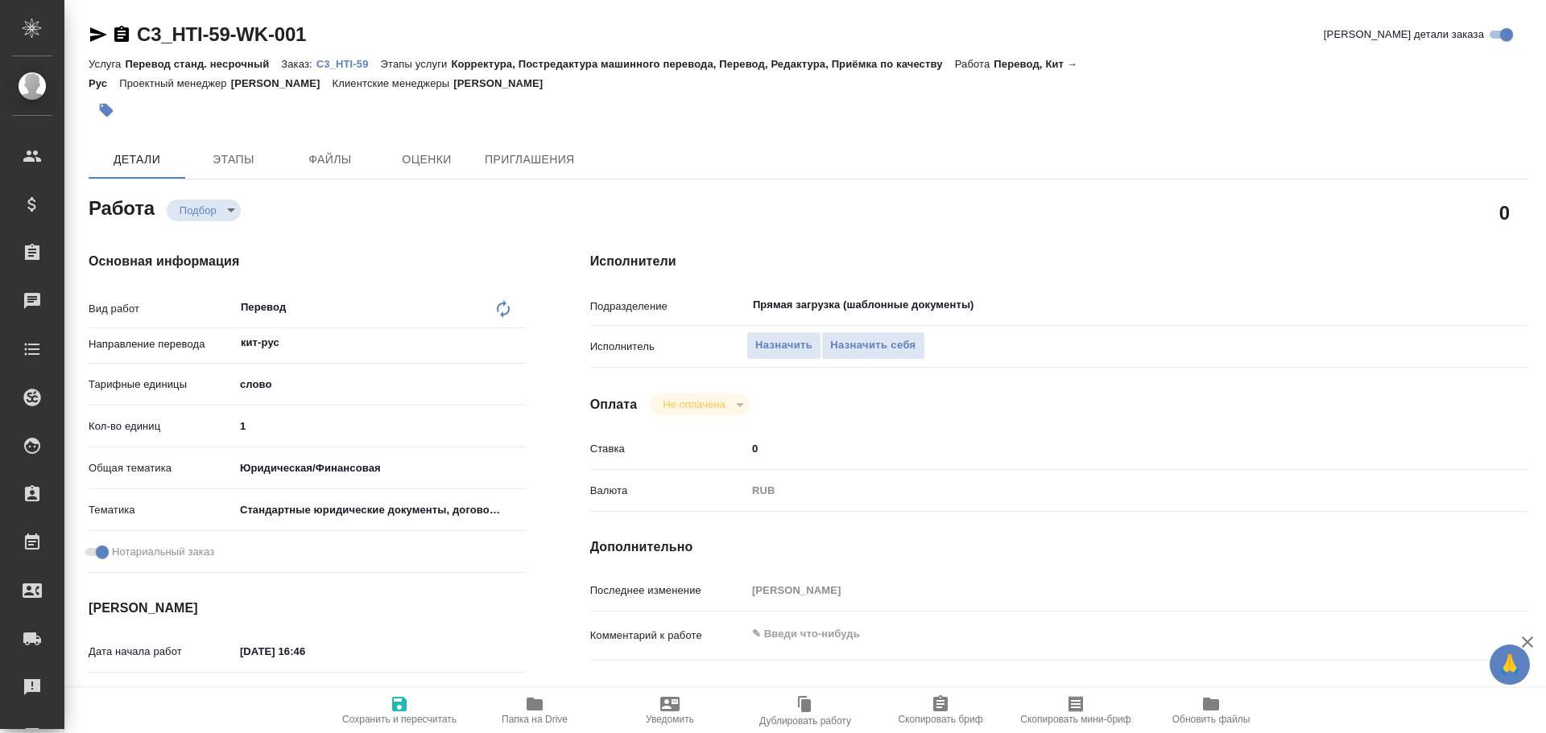
type textarea "x"
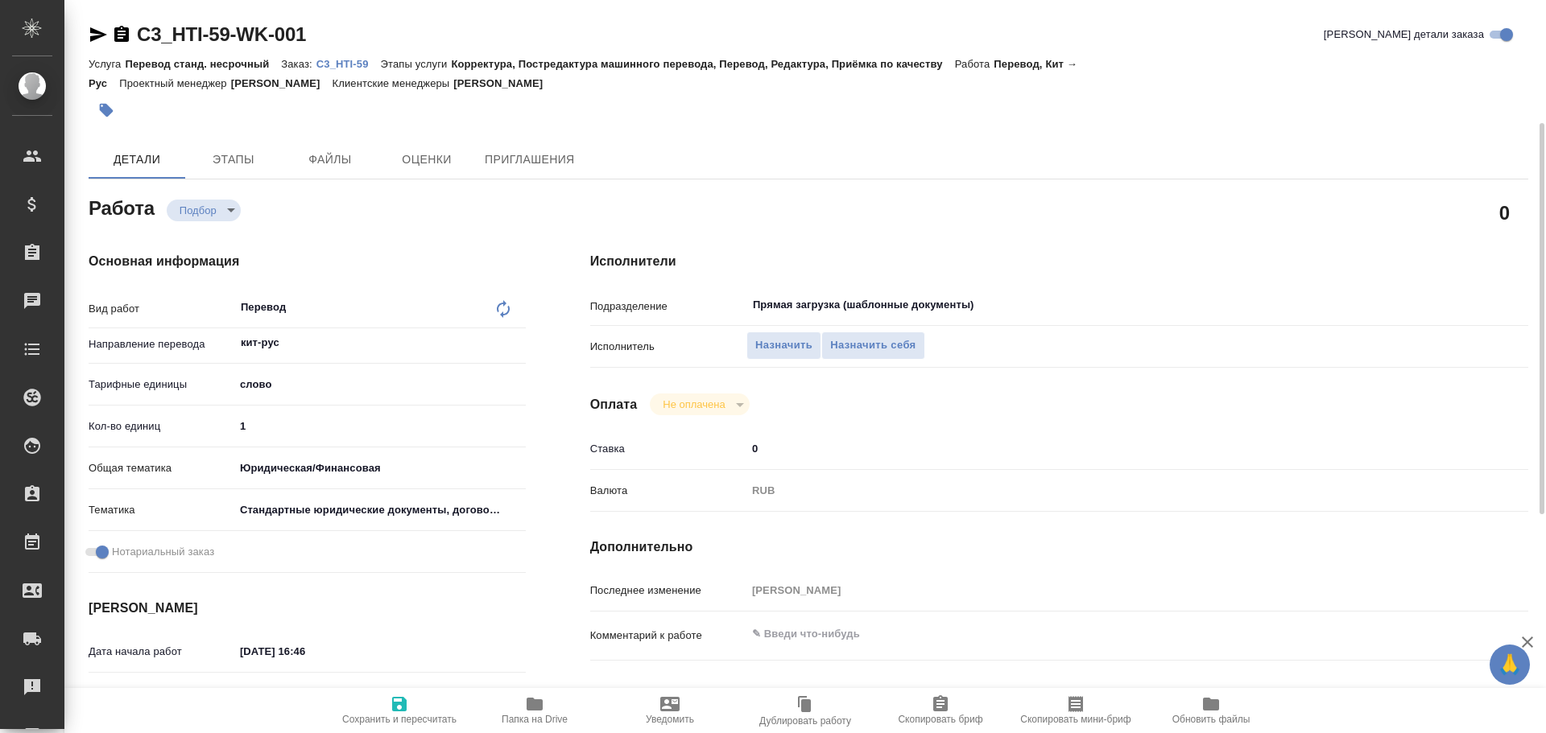
scroll to position [640, 0]
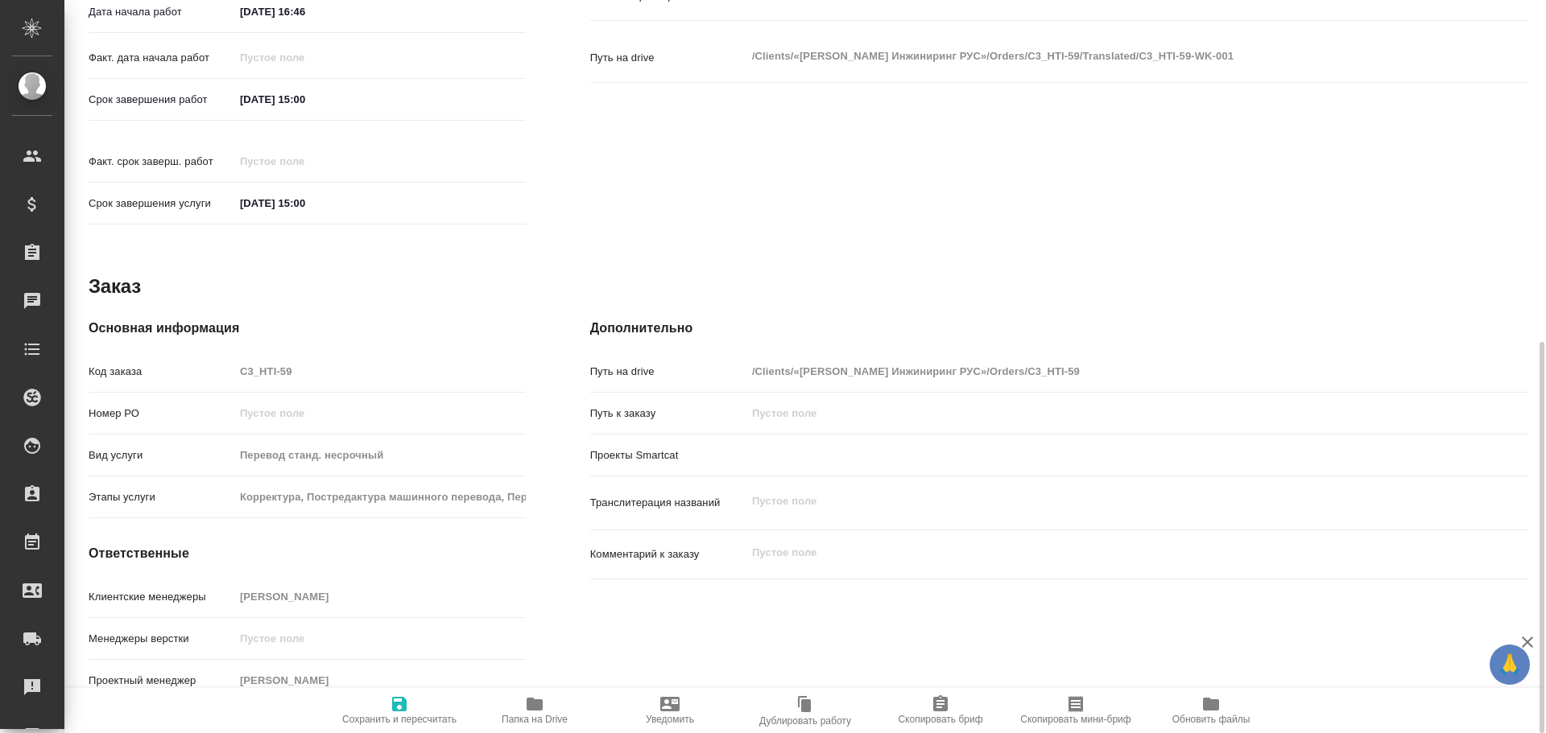
type textarea "x"
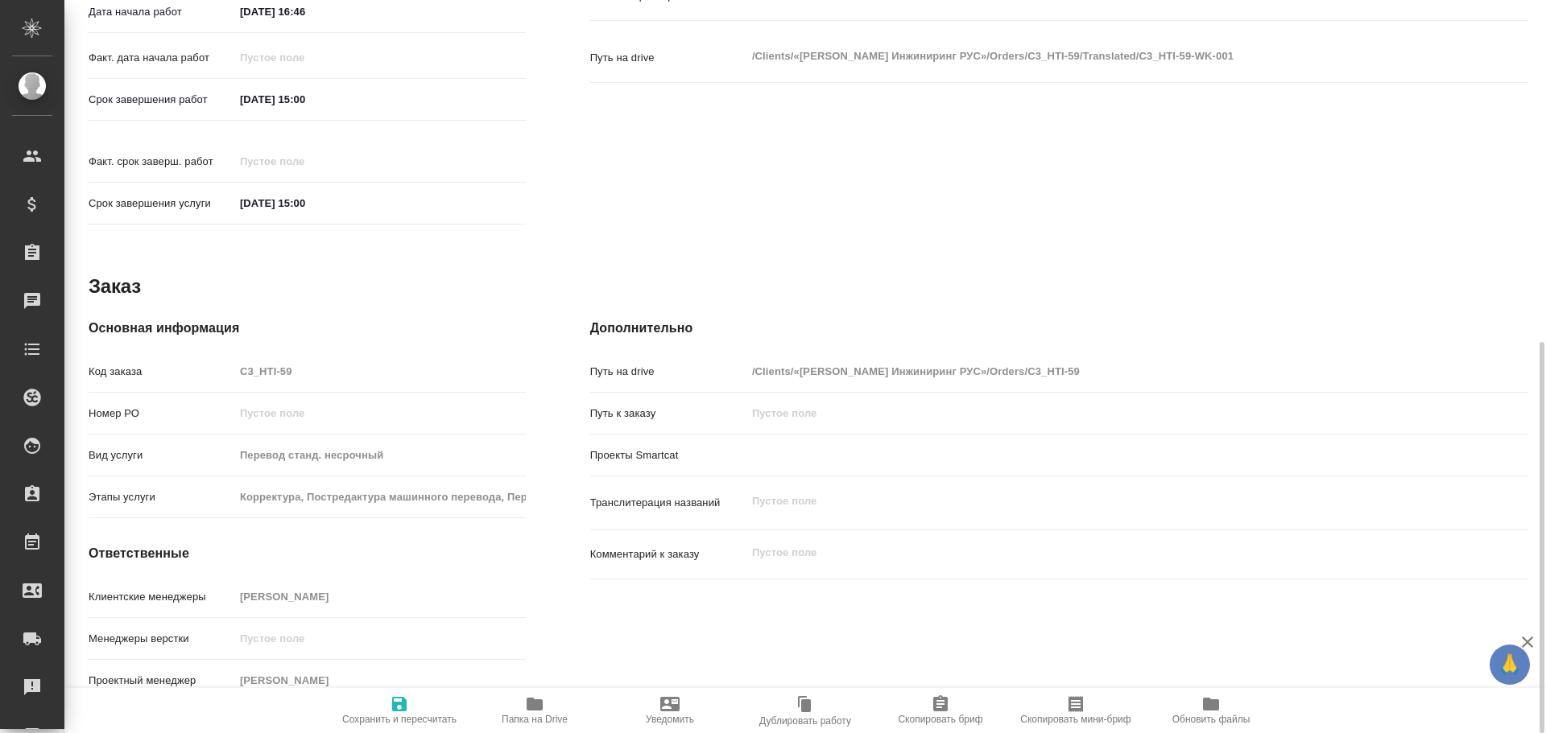
click at [541, 702] on icon "button" at bounding box center [535, 704] width 16 height 13
type textarea "x"
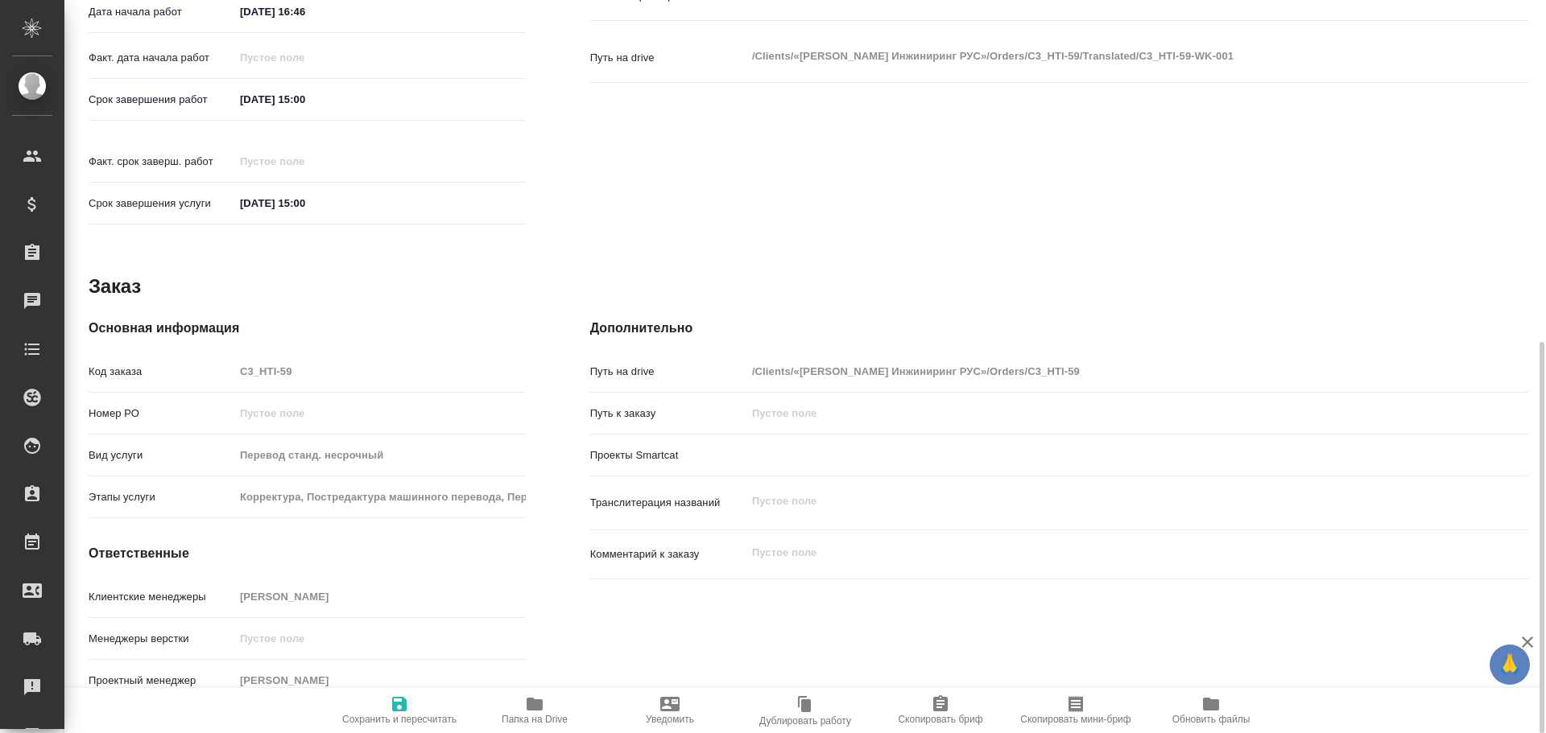
type textarea "x"
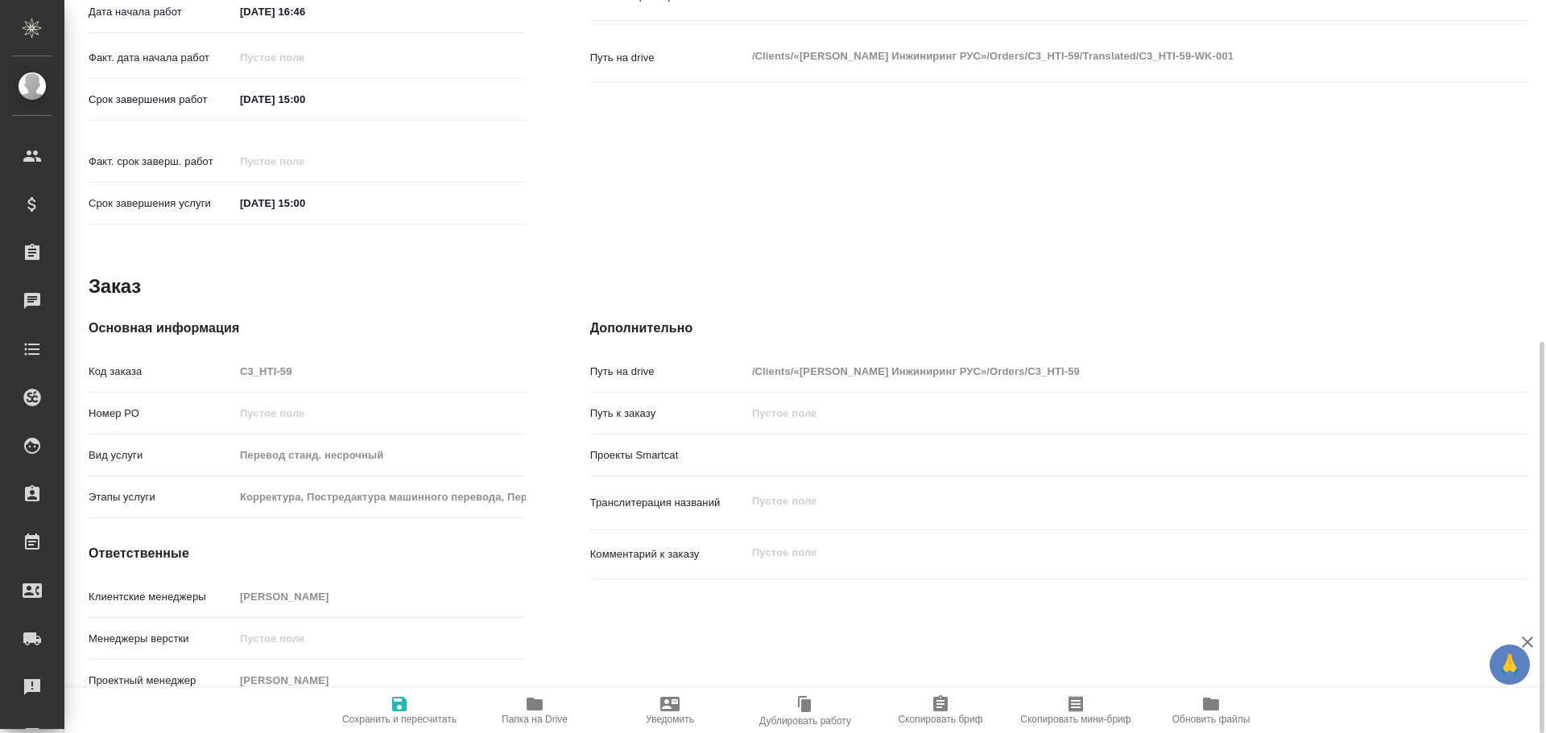
type textarea "x"
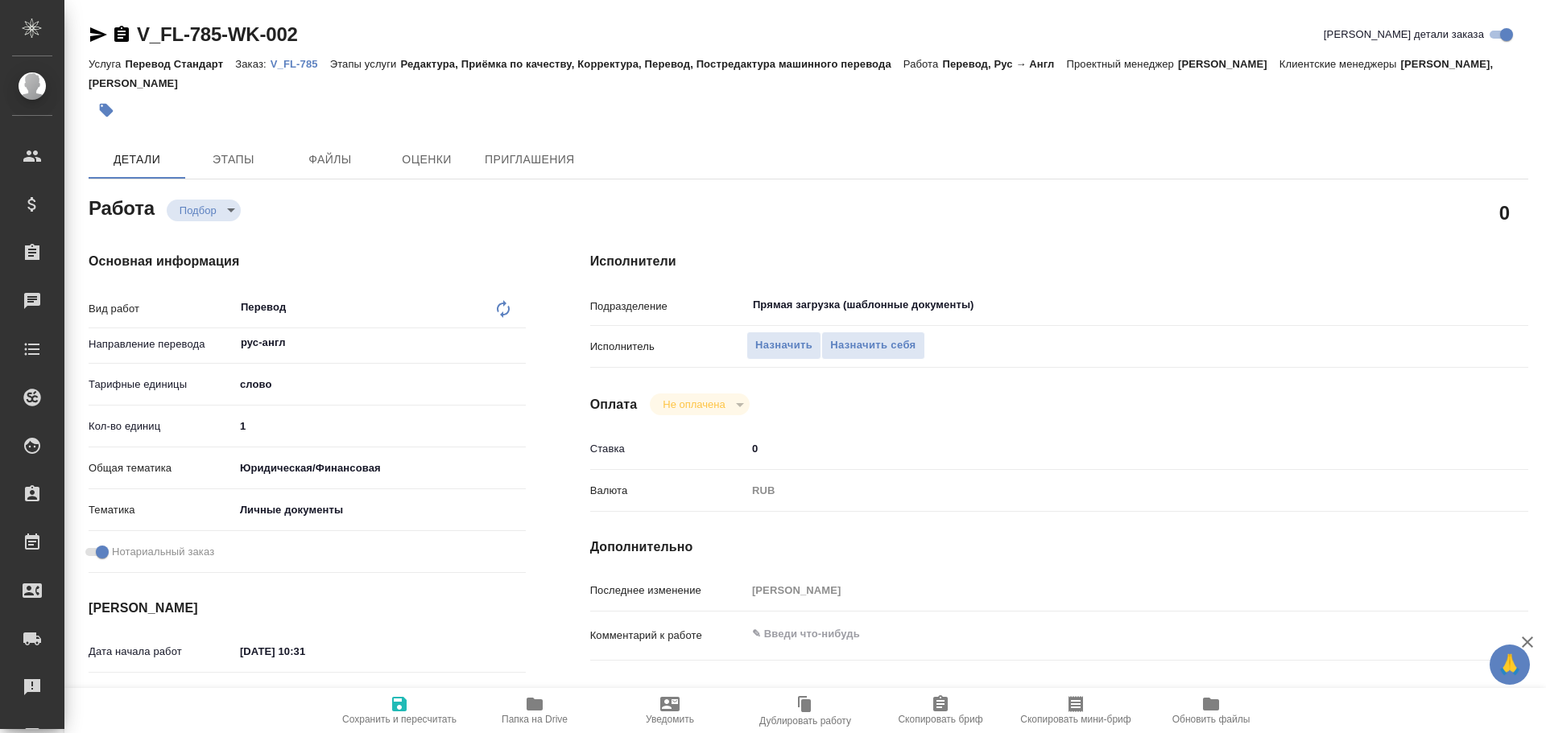
type textarea "x"
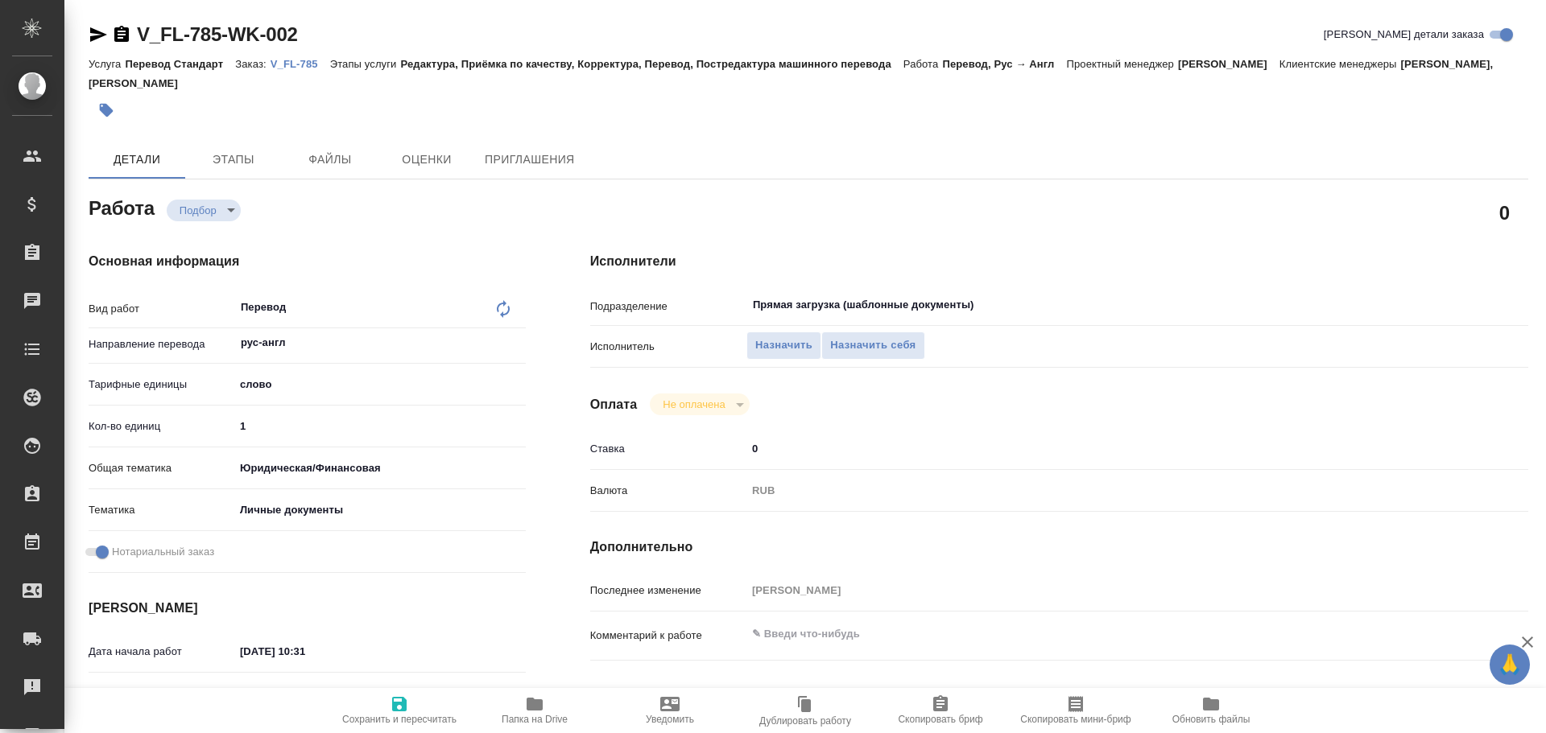
type textarea "x"
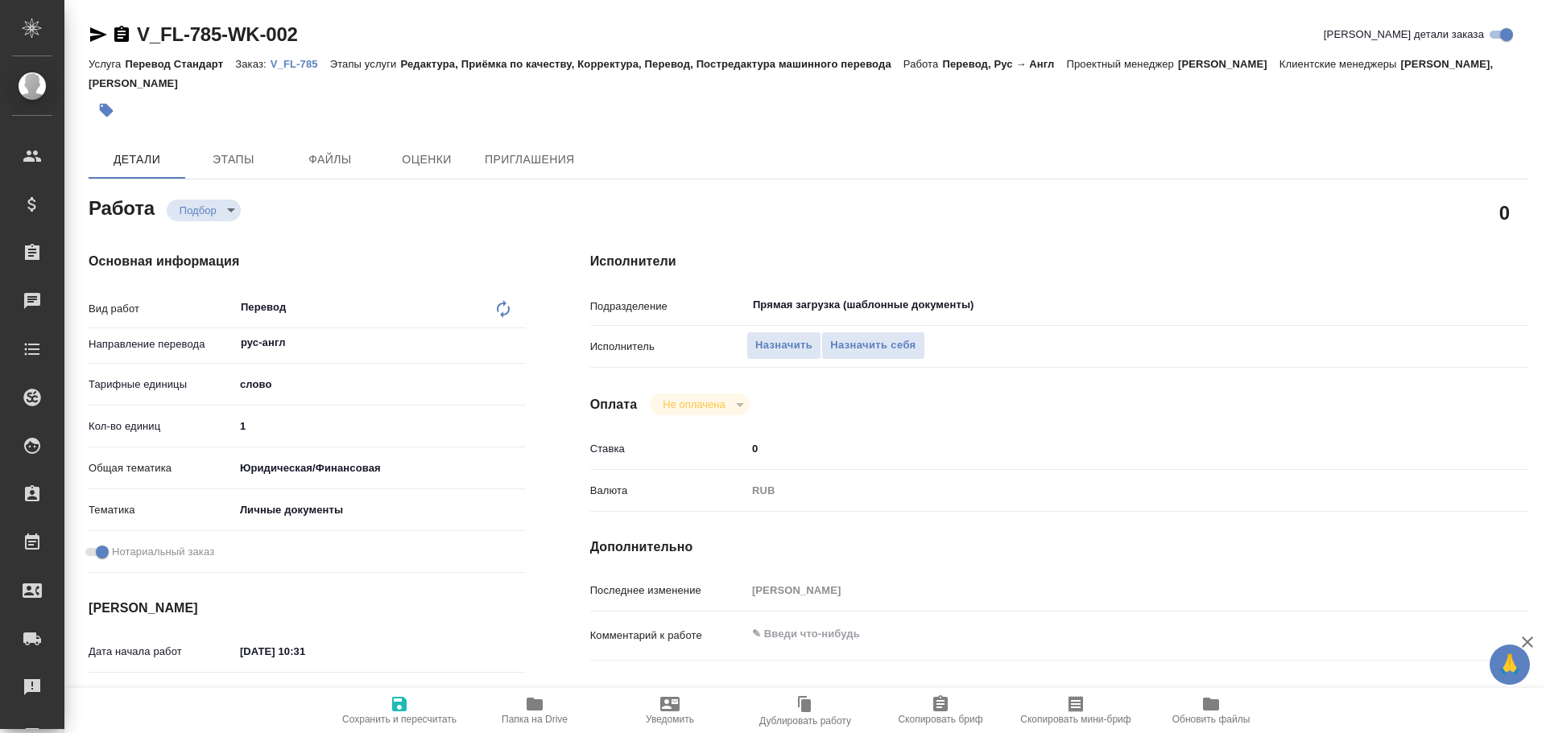
type textarea "x"
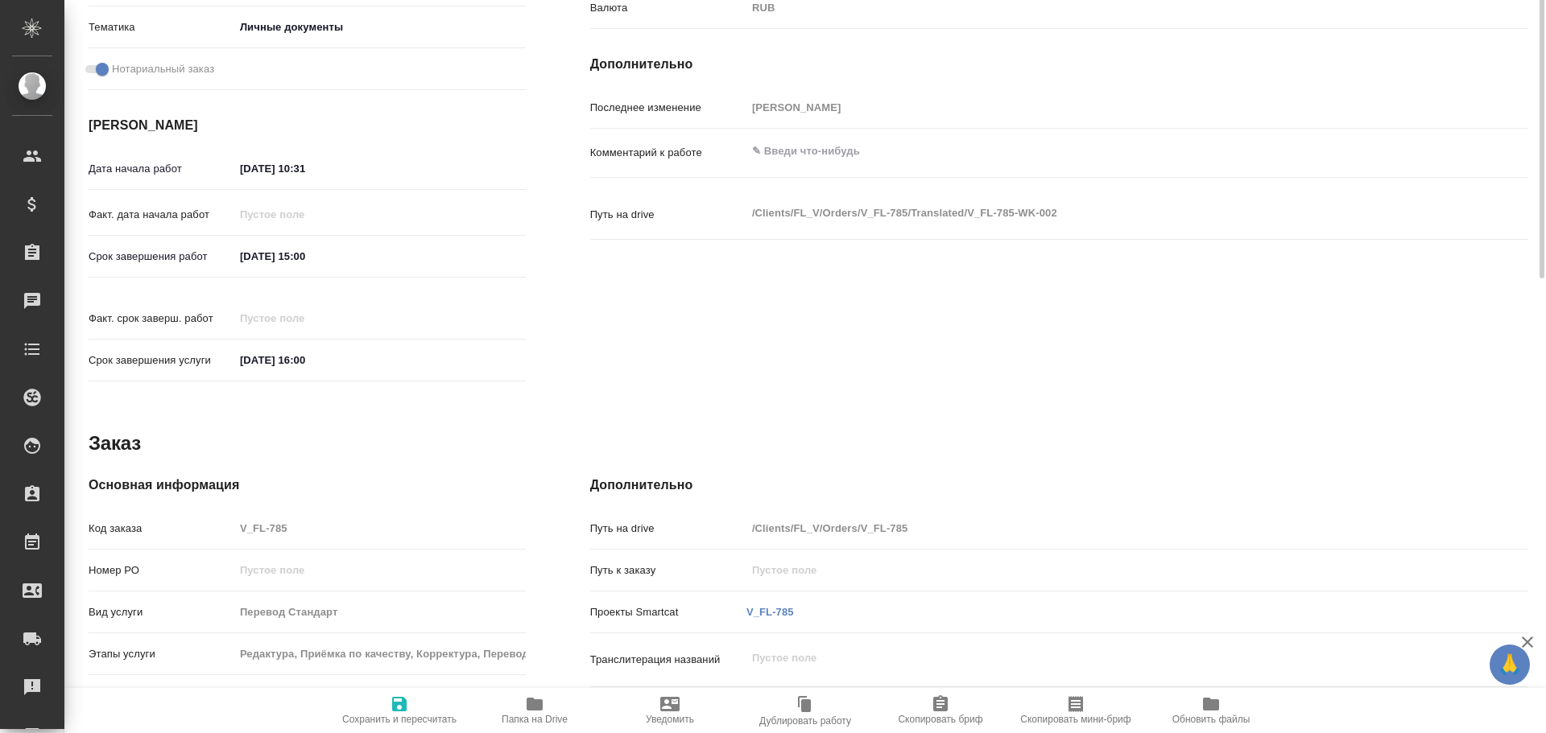
type textarea "x"
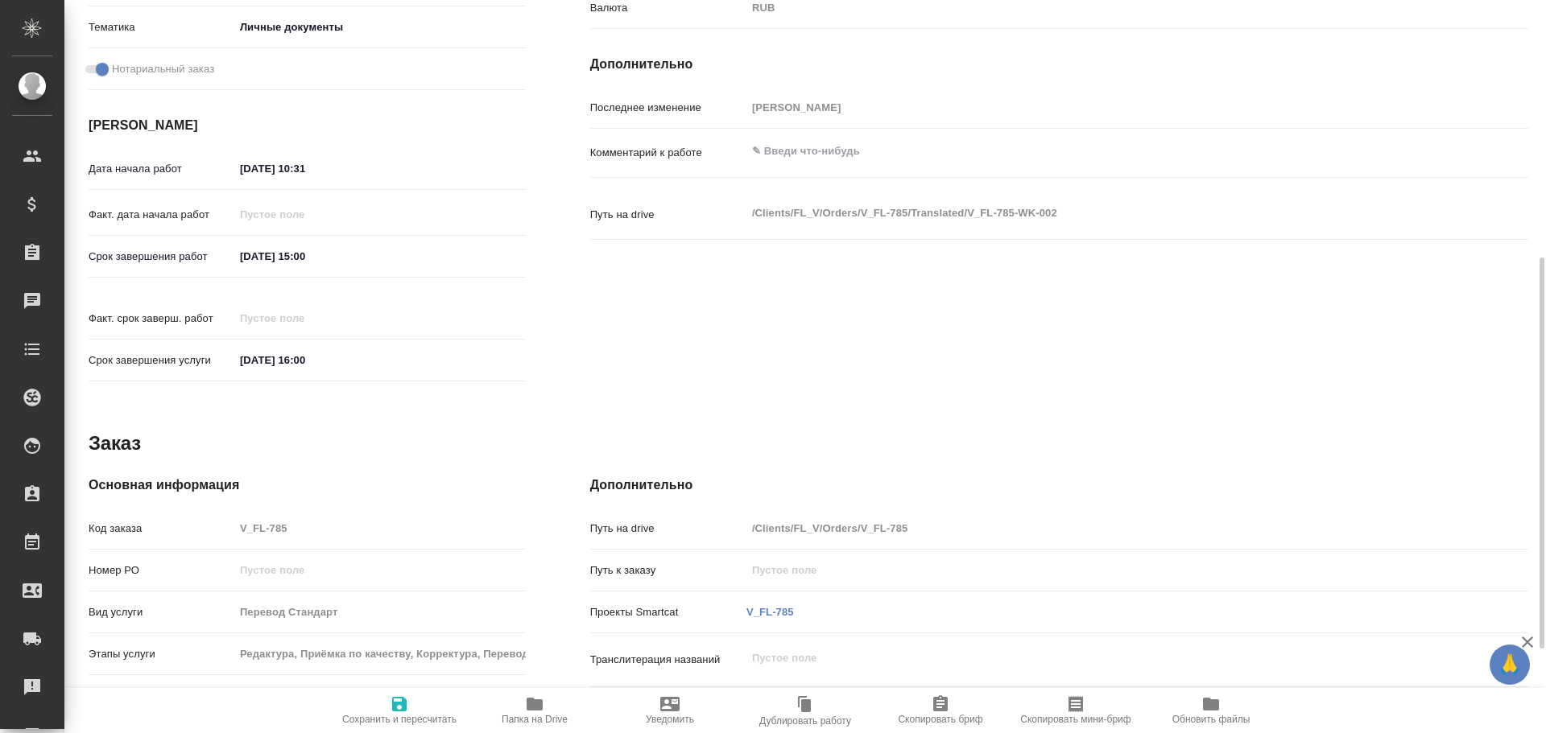
scroll to position [640, 0]
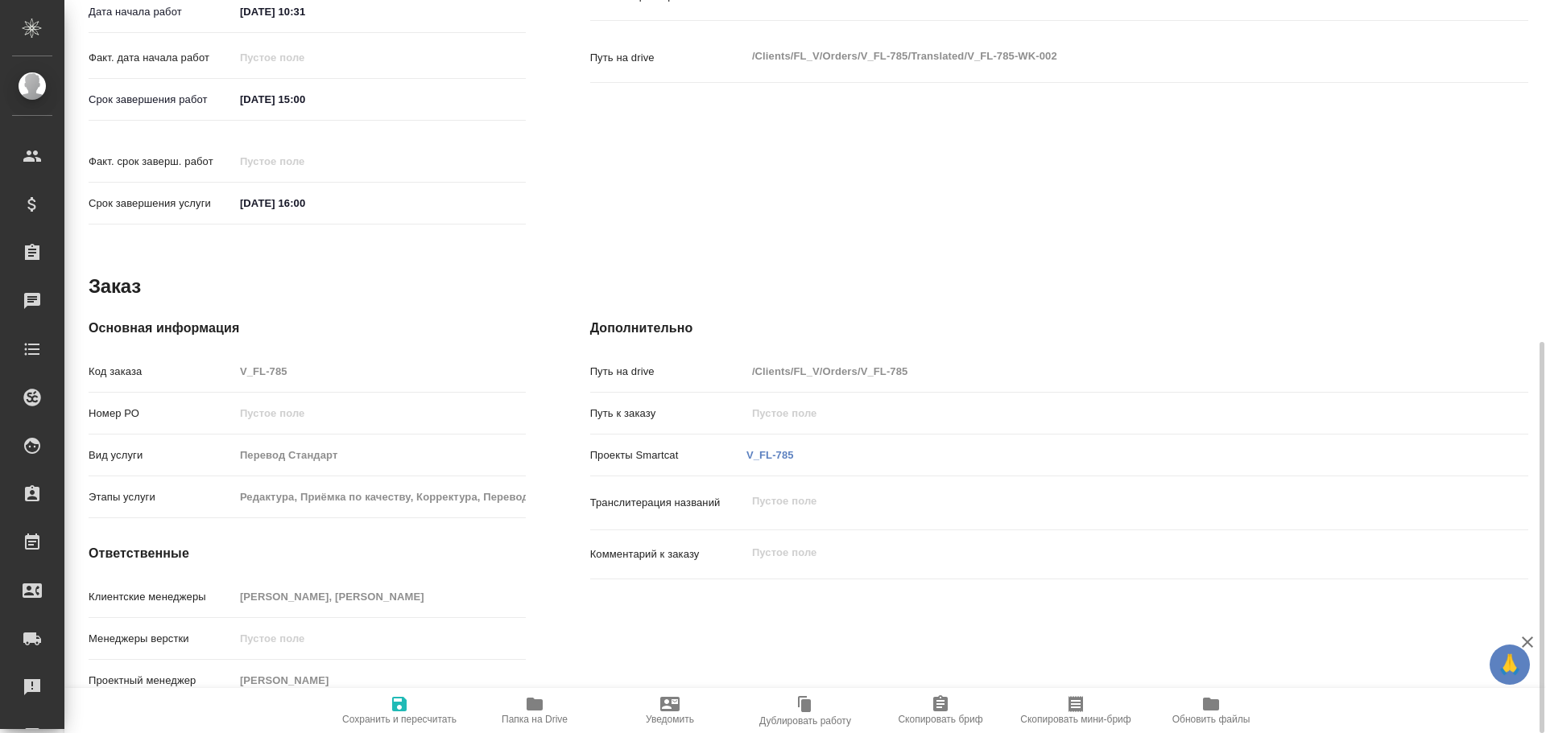
type textarea "x"
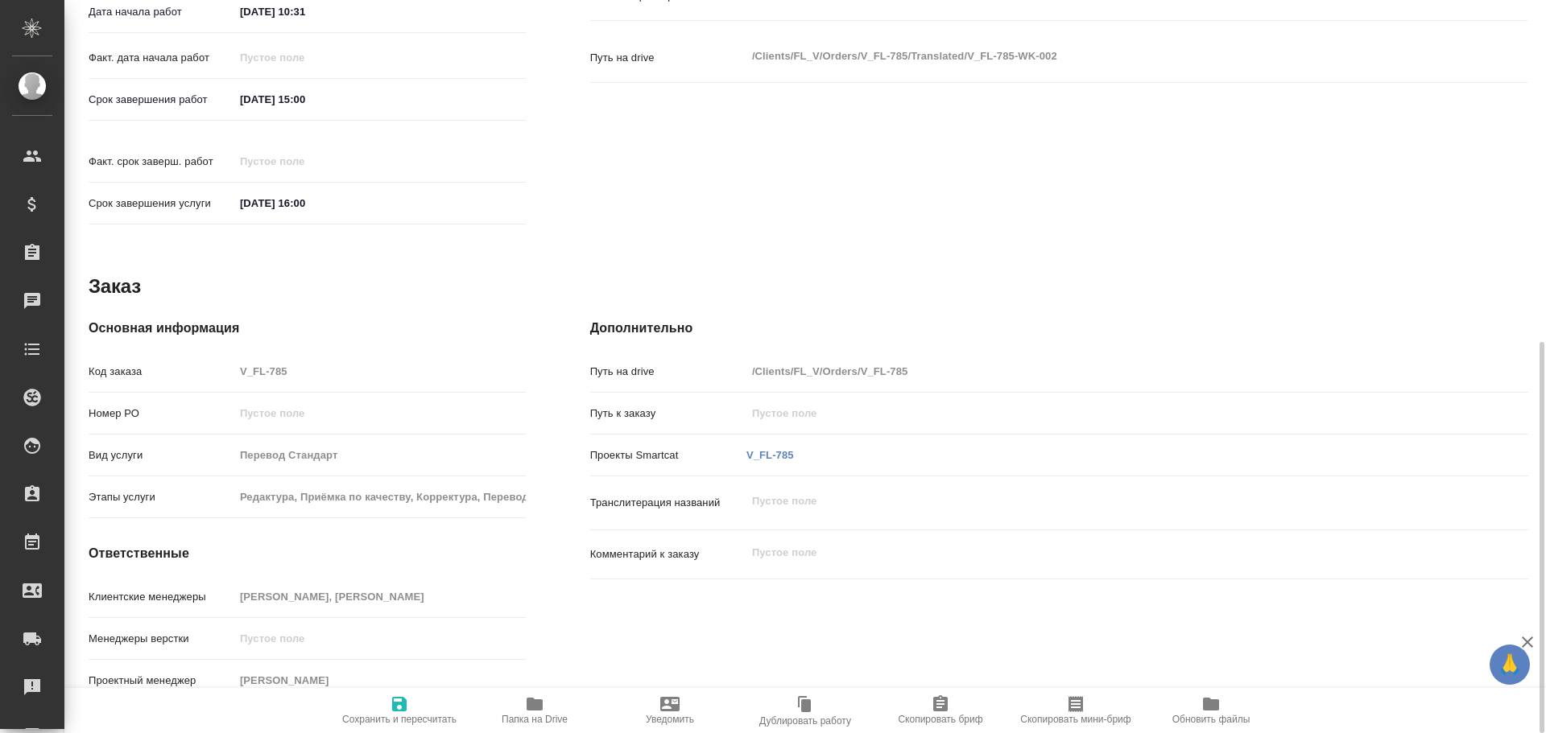
type textarea "x"
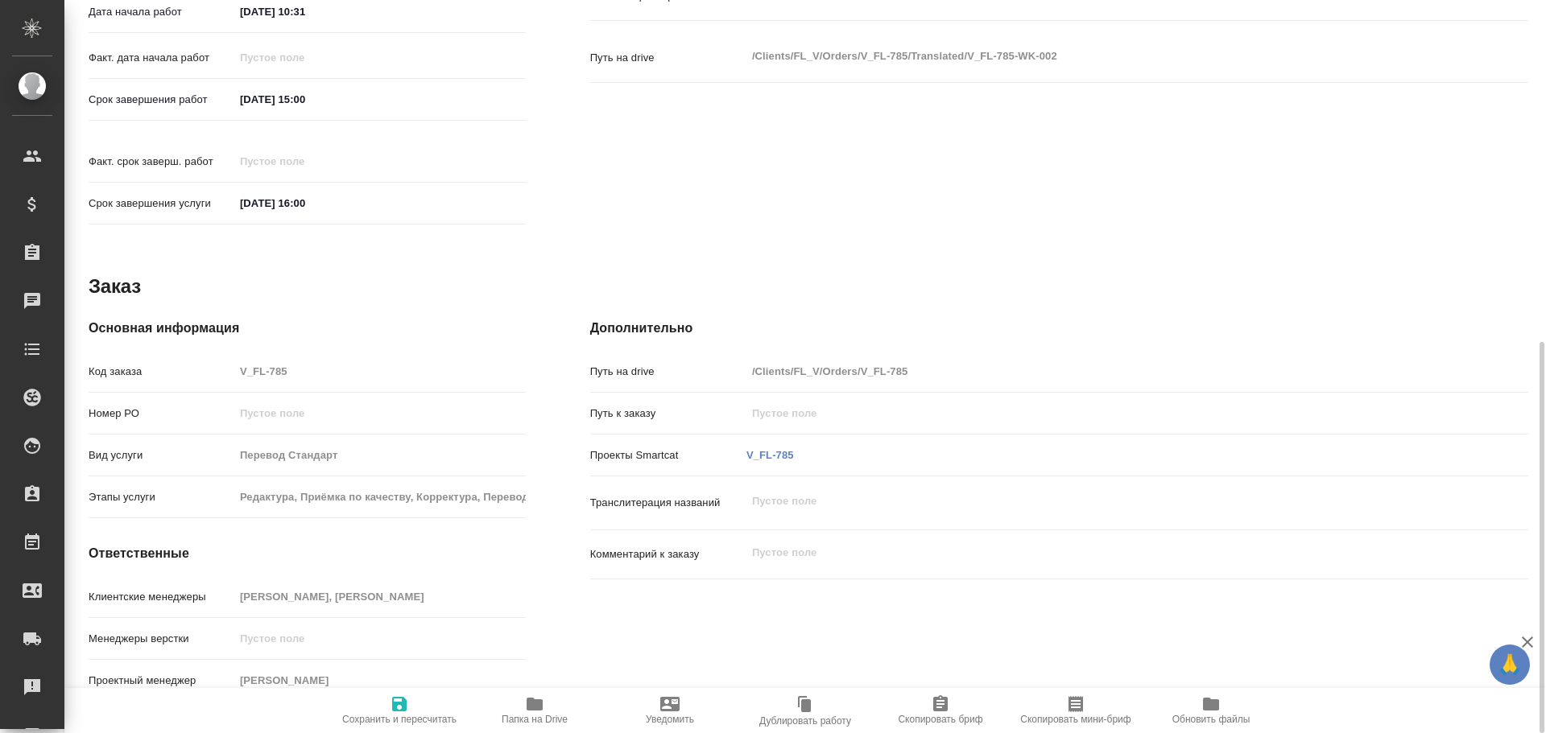
click at [528, 705] on icon "button" at bounding box center [535, 704] width 16 height 13
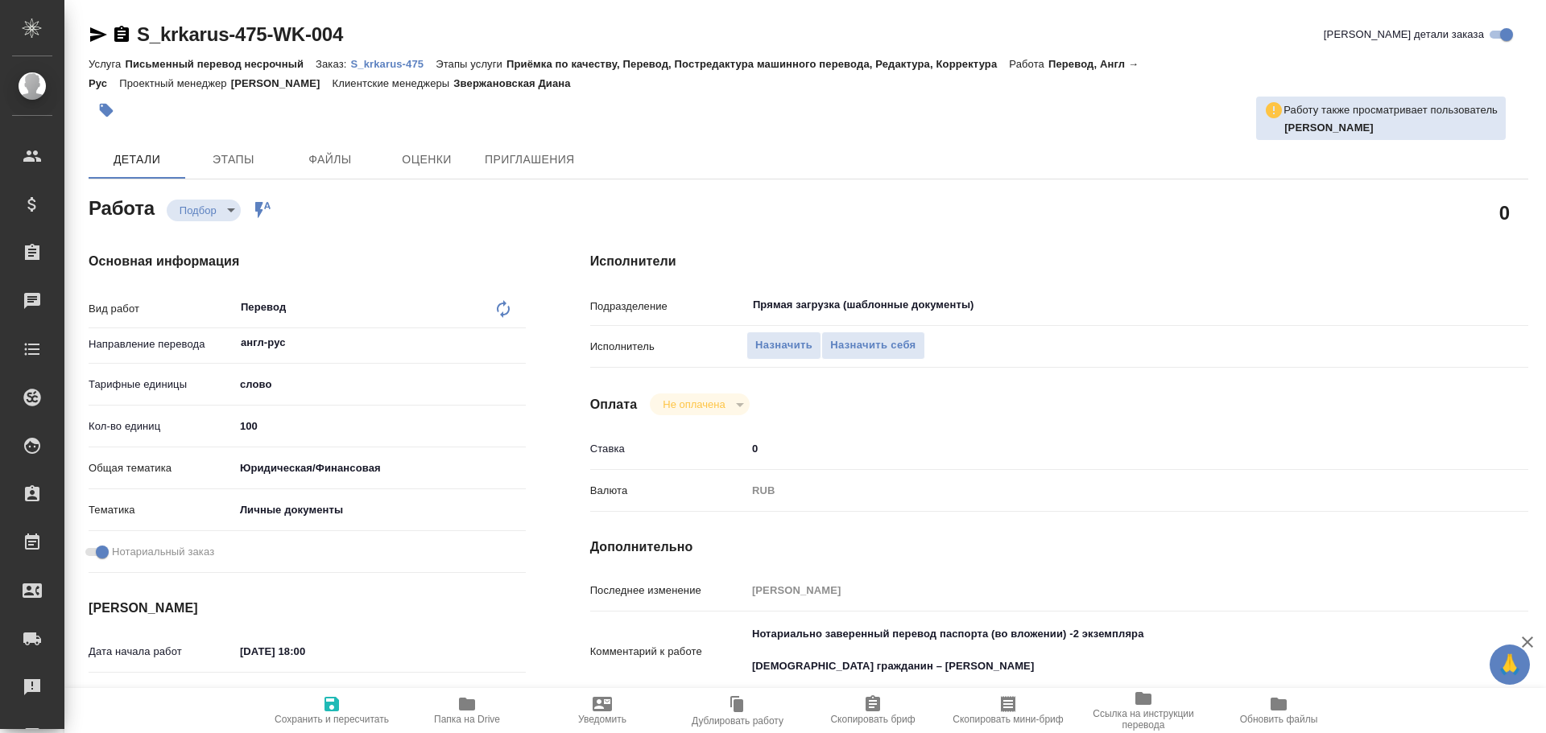
type textarea "x"
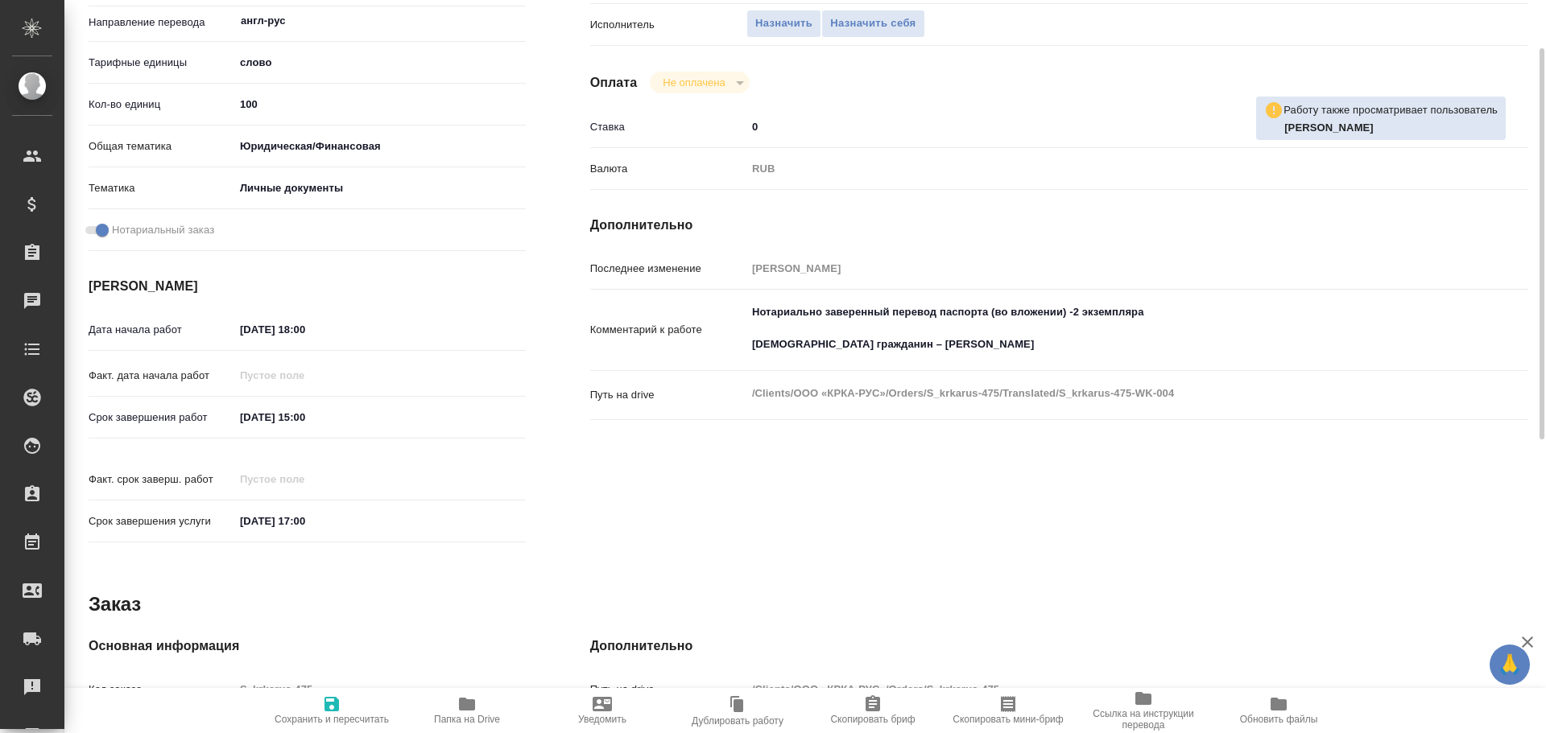
type textarea "x"
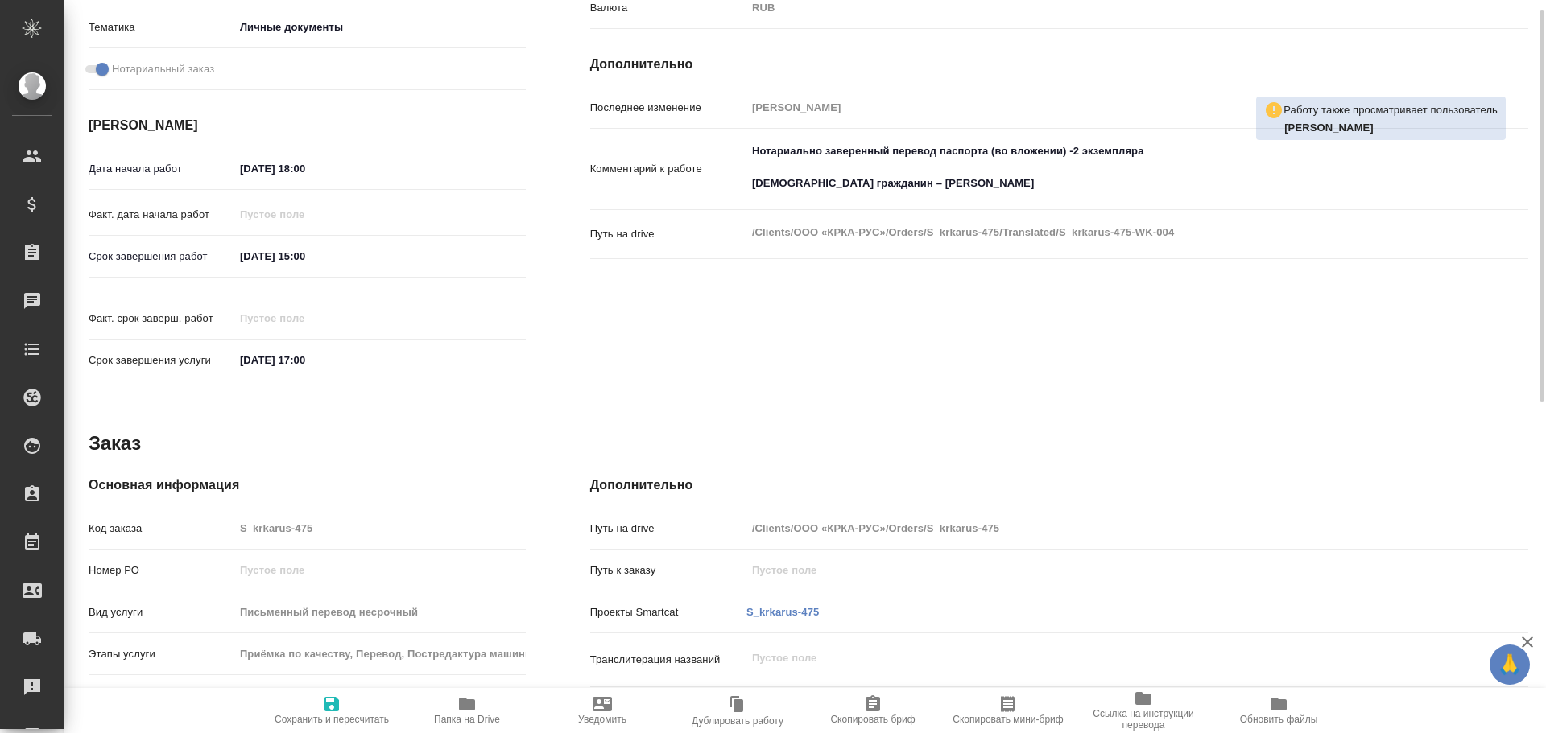
scroll to position [640, 0]
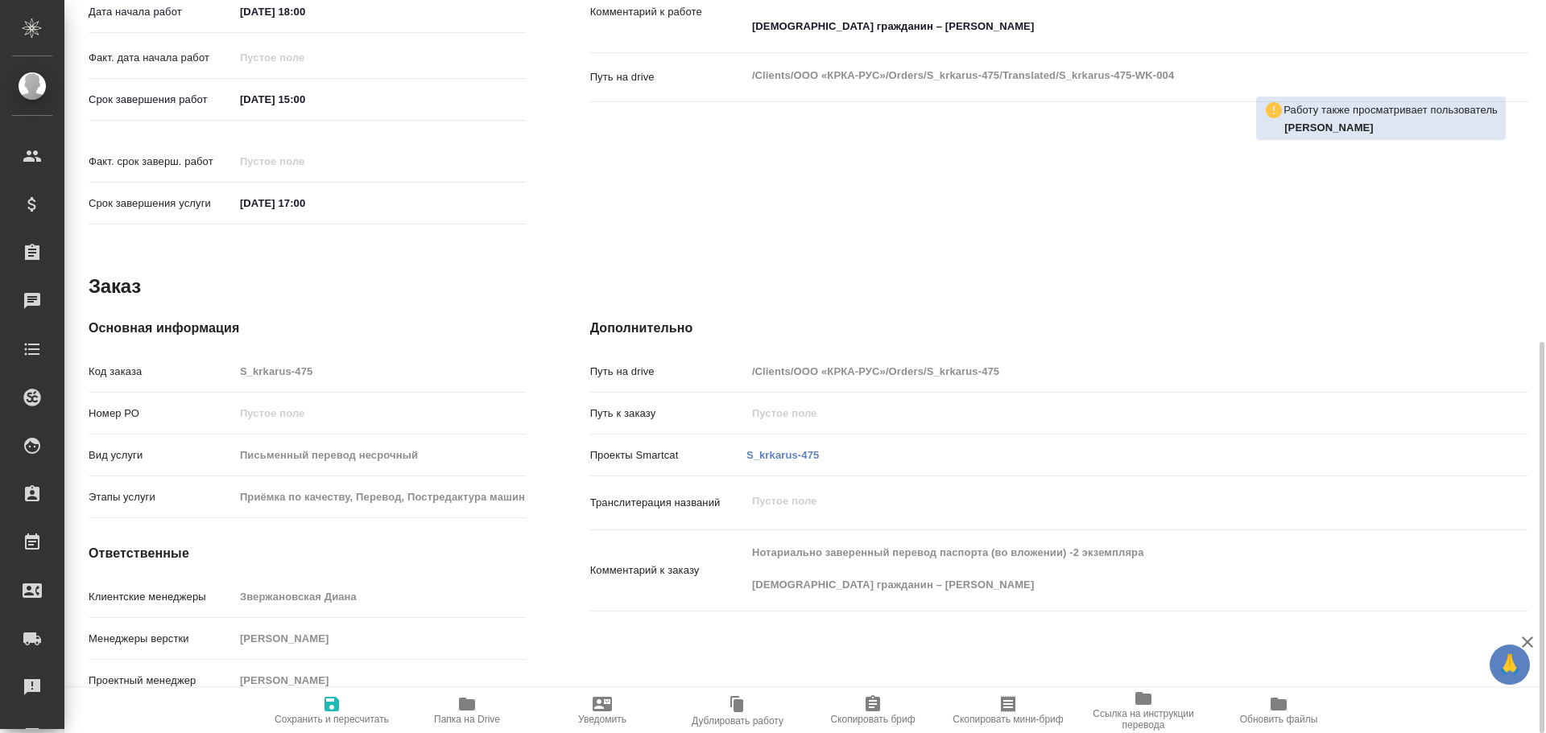
type textarea "x"
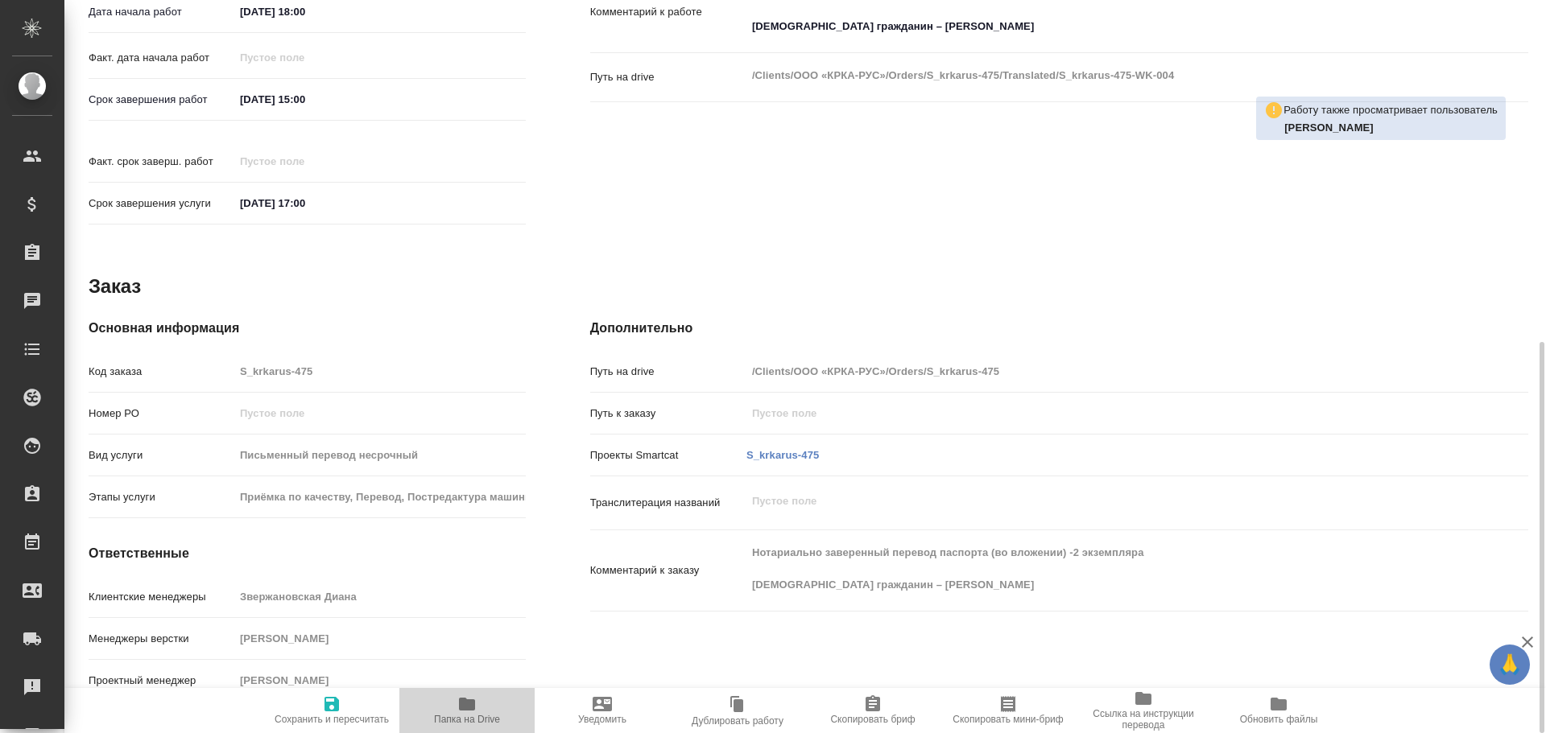
click at [481, 705] on span "Папка на Drive" at bounding box center [467, 710] width 116 height 31
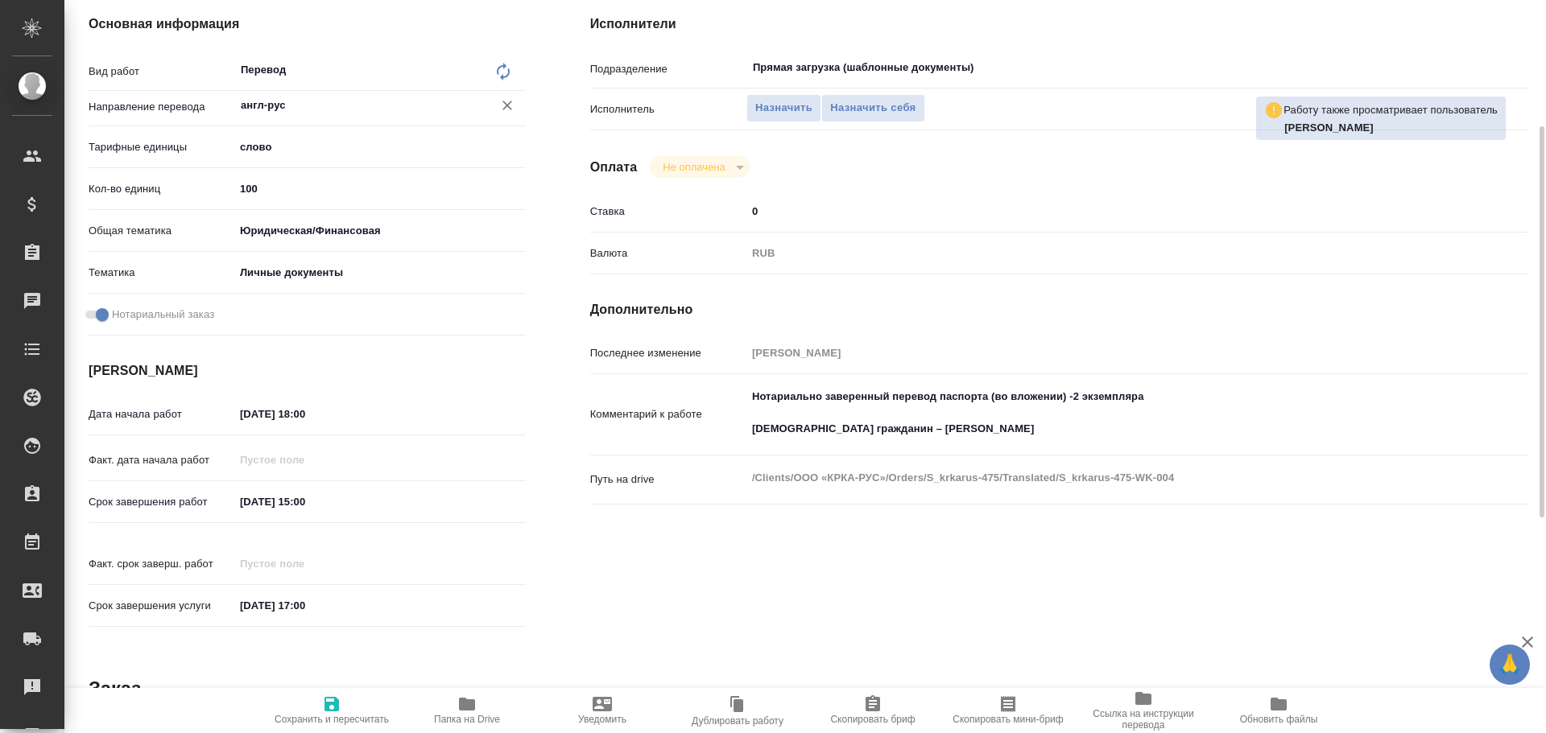
scroll to position [157, 0]
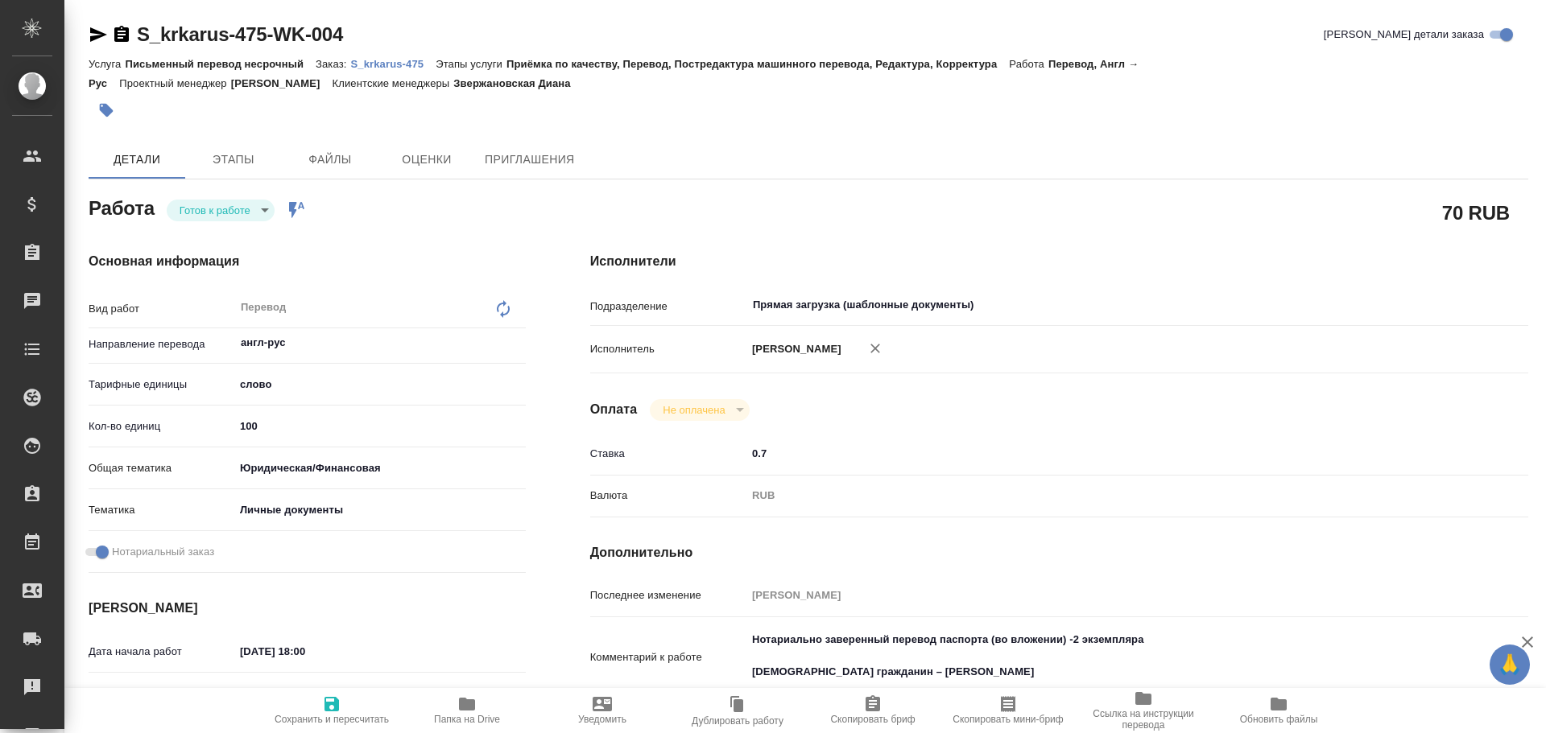
type textarea "x"
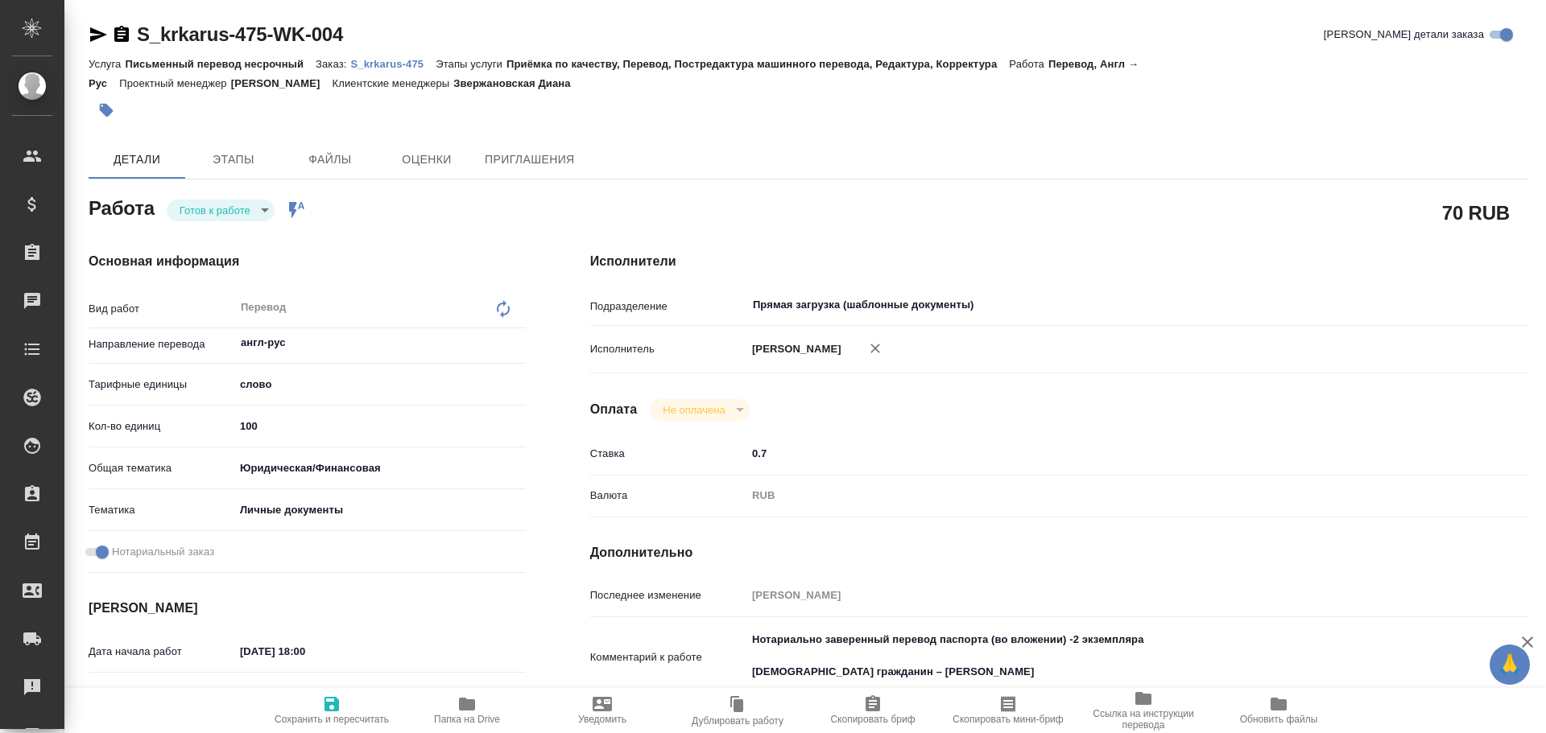
type textarea "x"
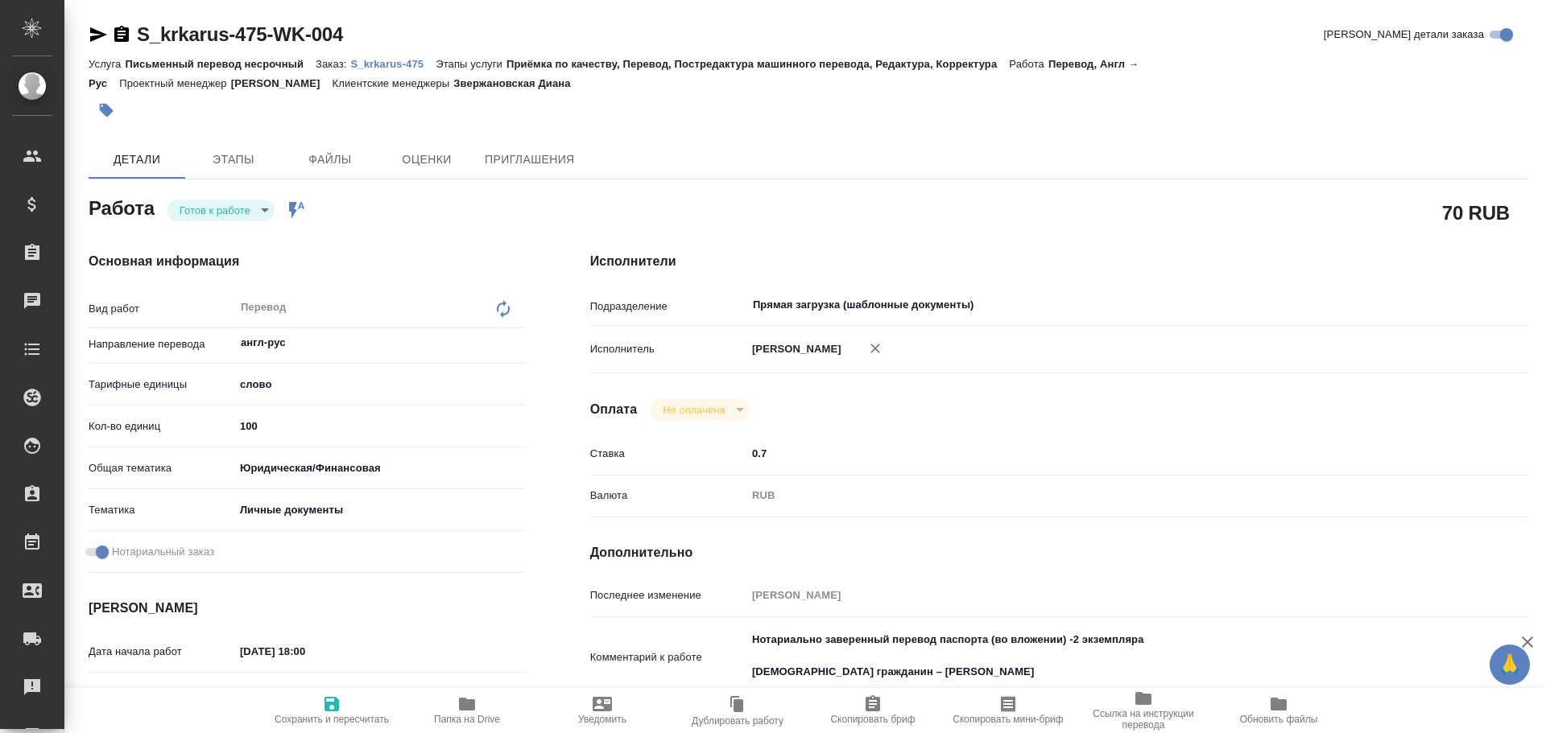
type textarea "x"
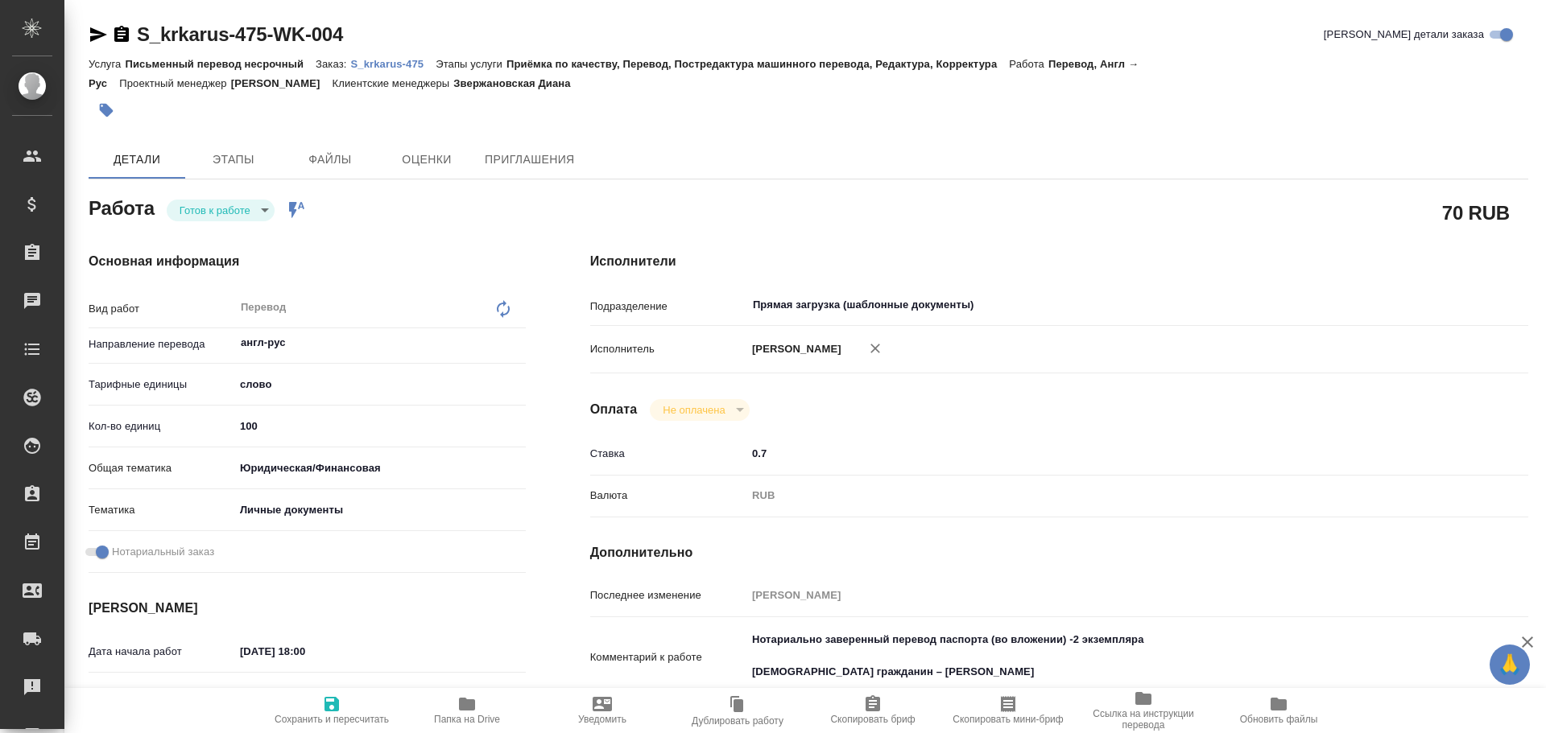
type textarea "x"
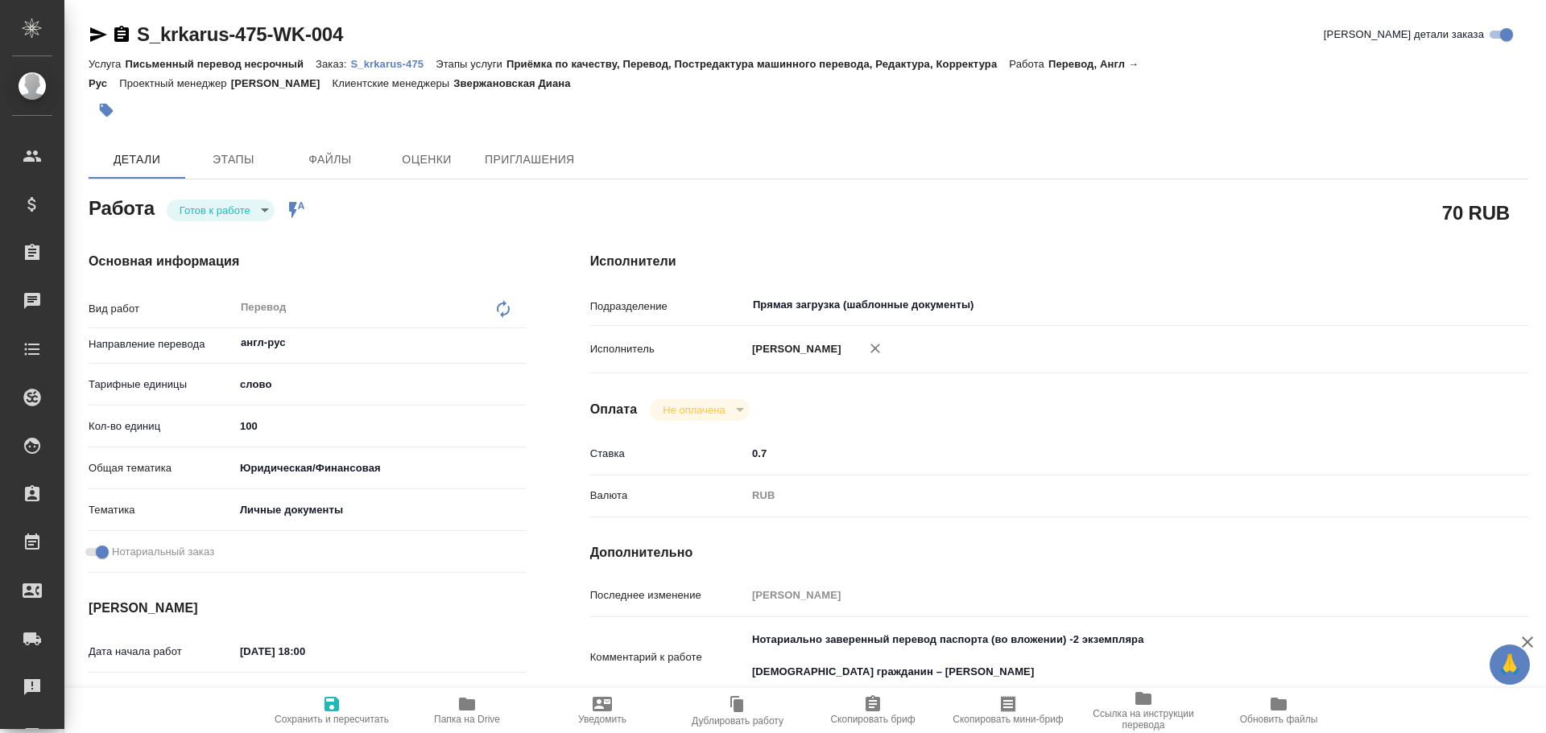
type textarea "x"
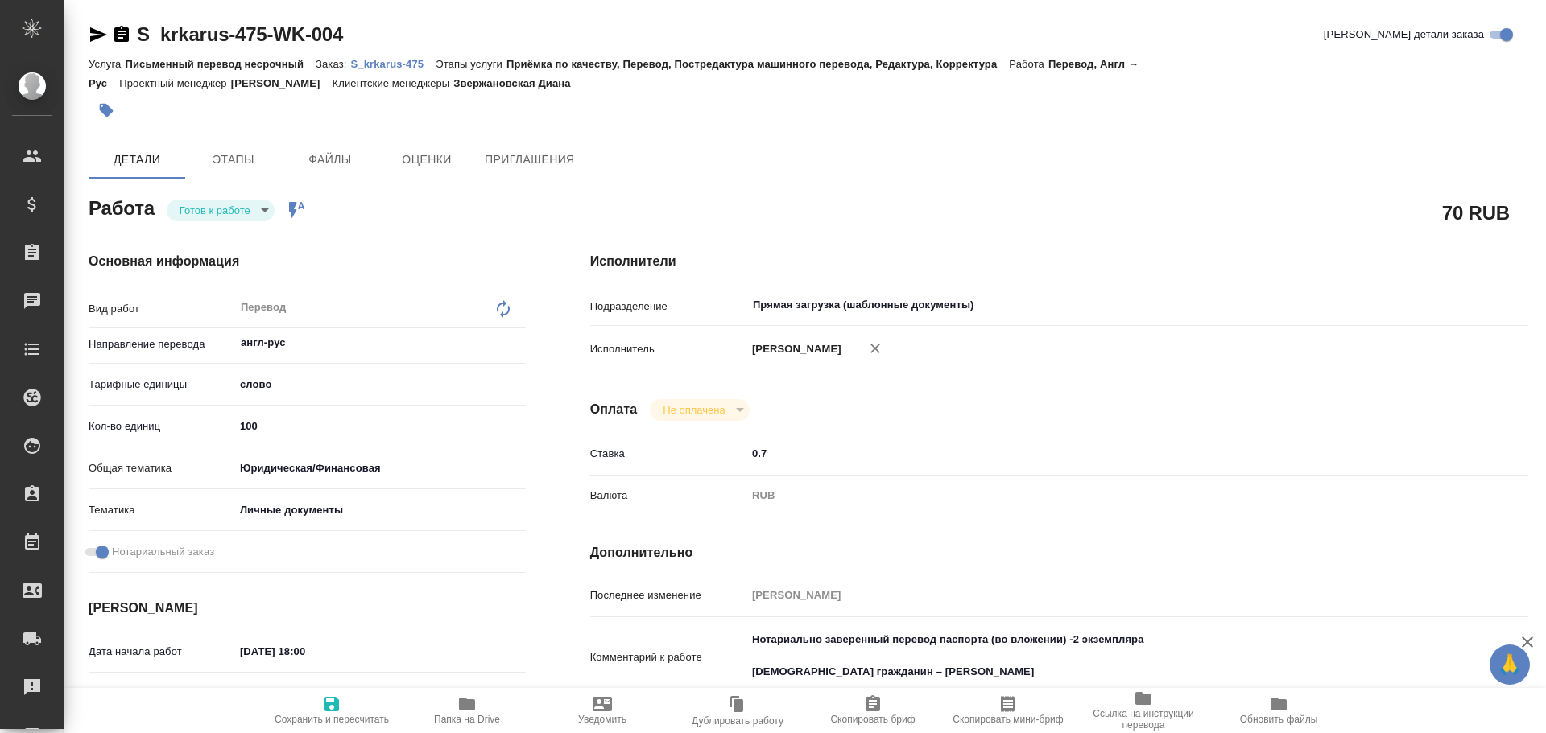
type textarea "x"
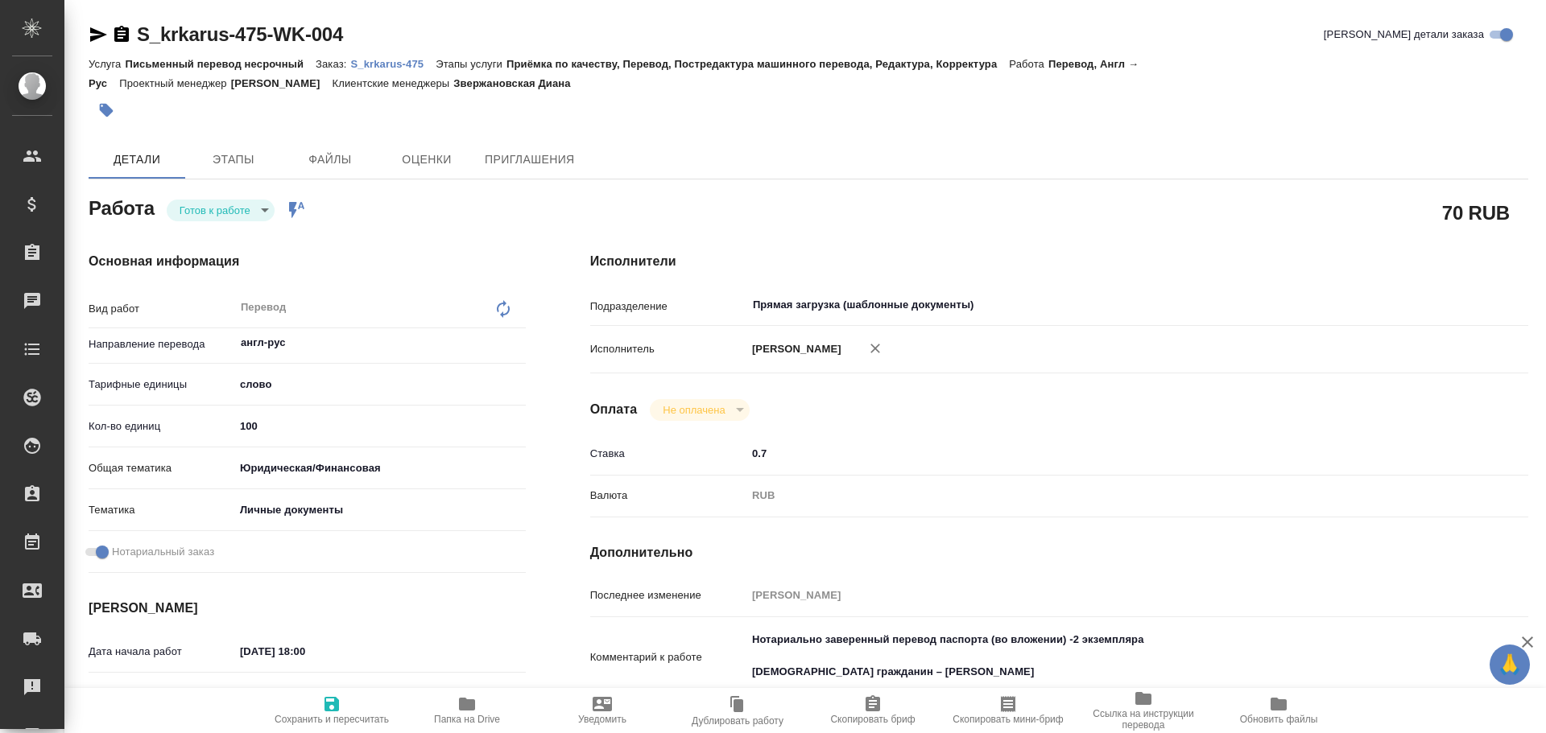
type textarea "x"
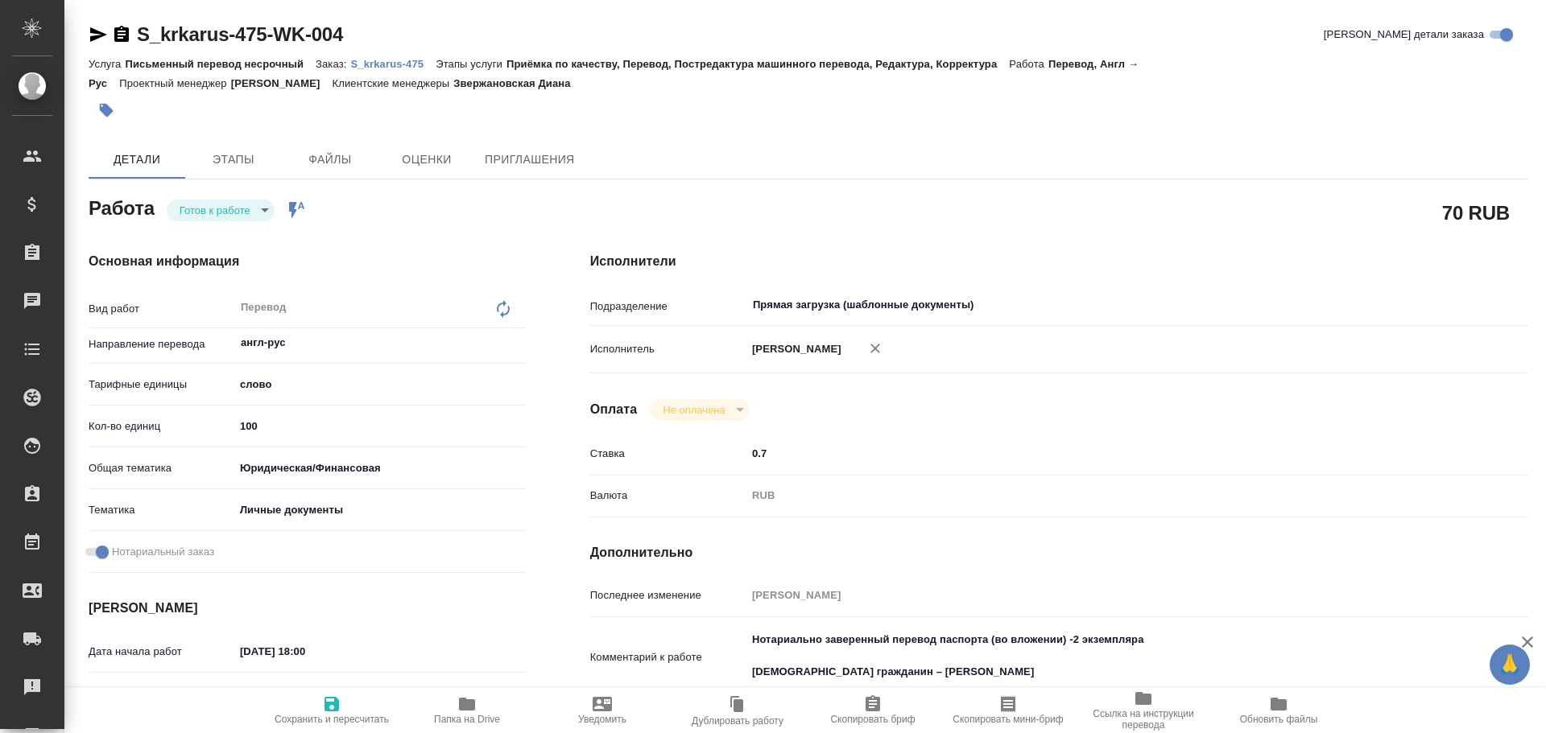
type textarea "x"
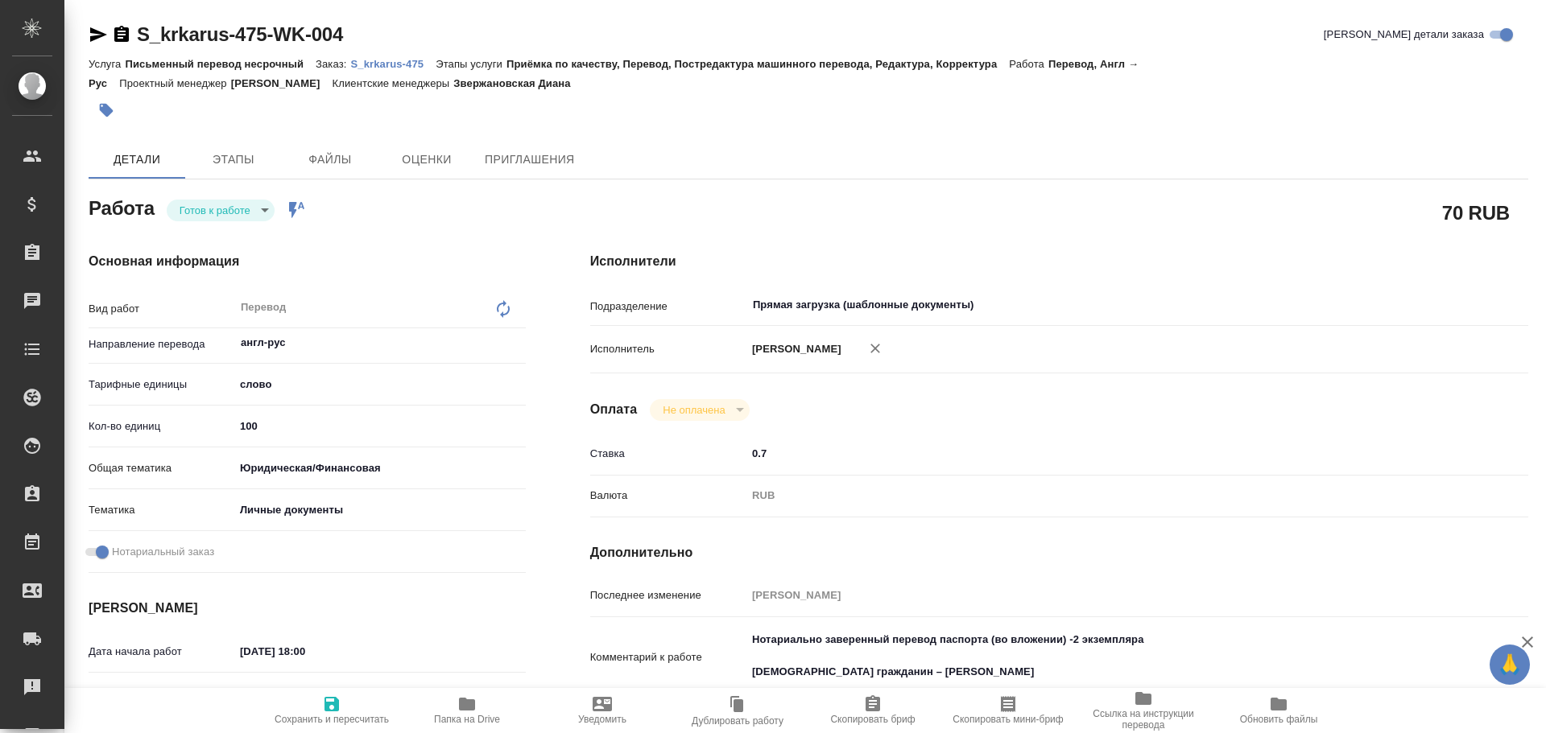
type textarea "x"
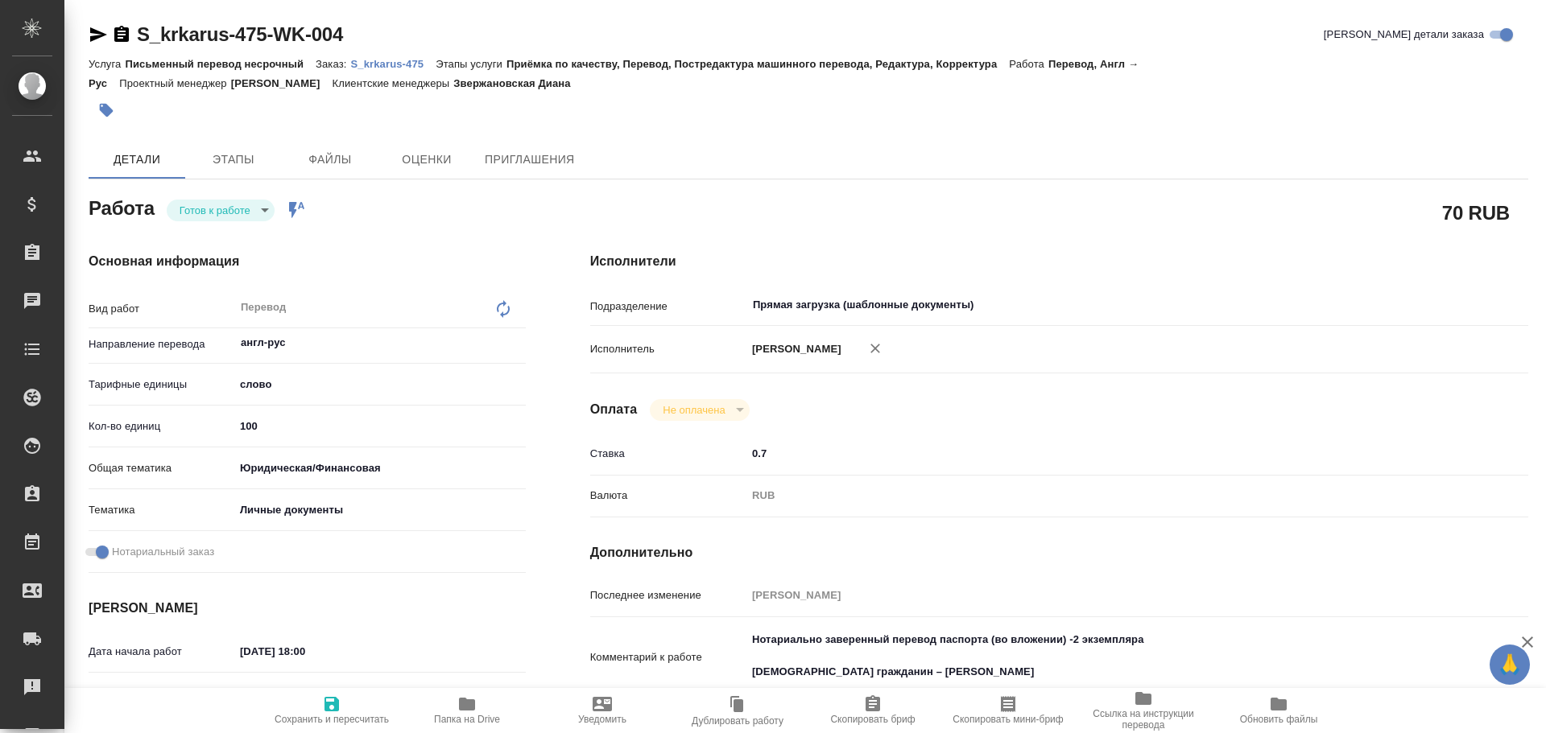
type textarea "x"
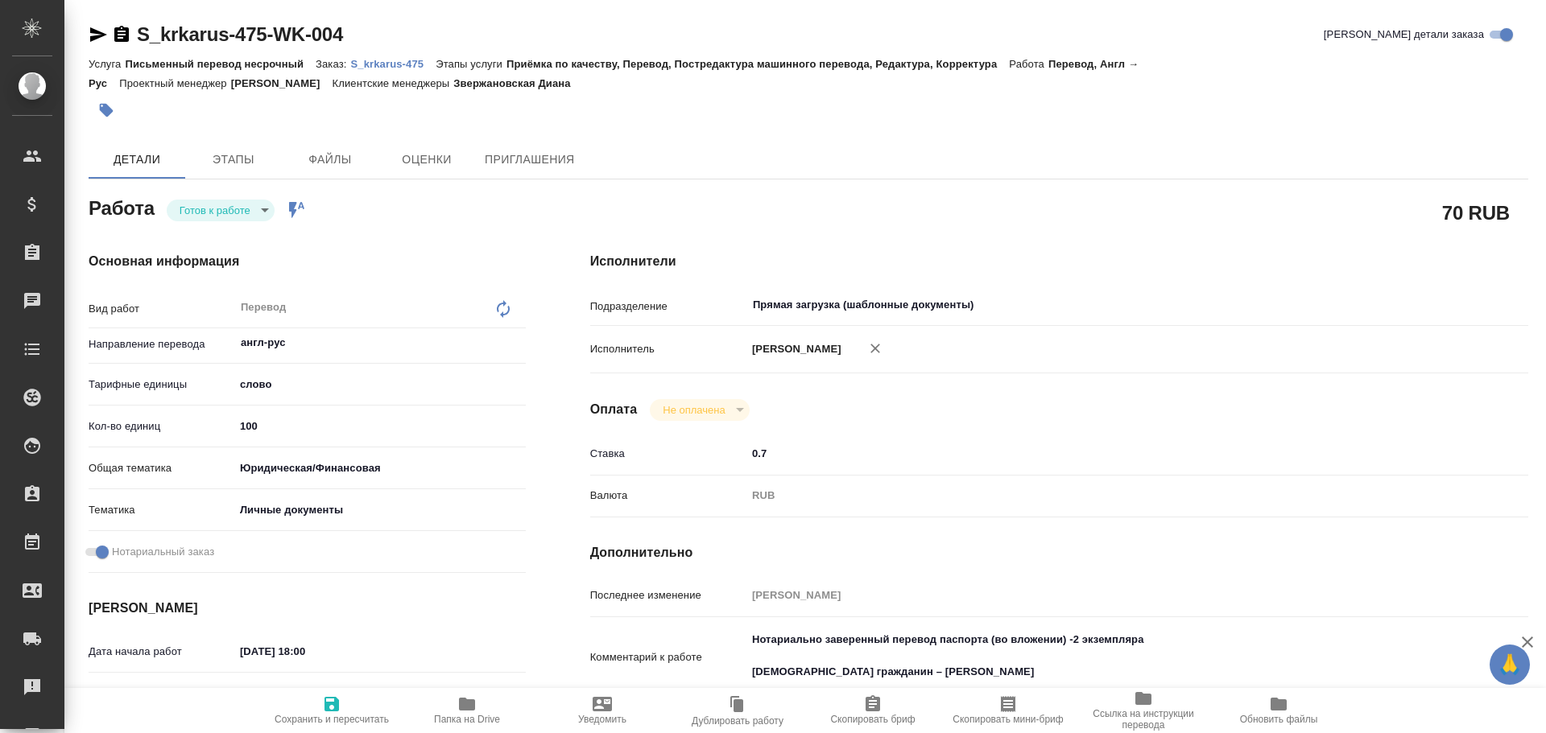
type textarea "x"
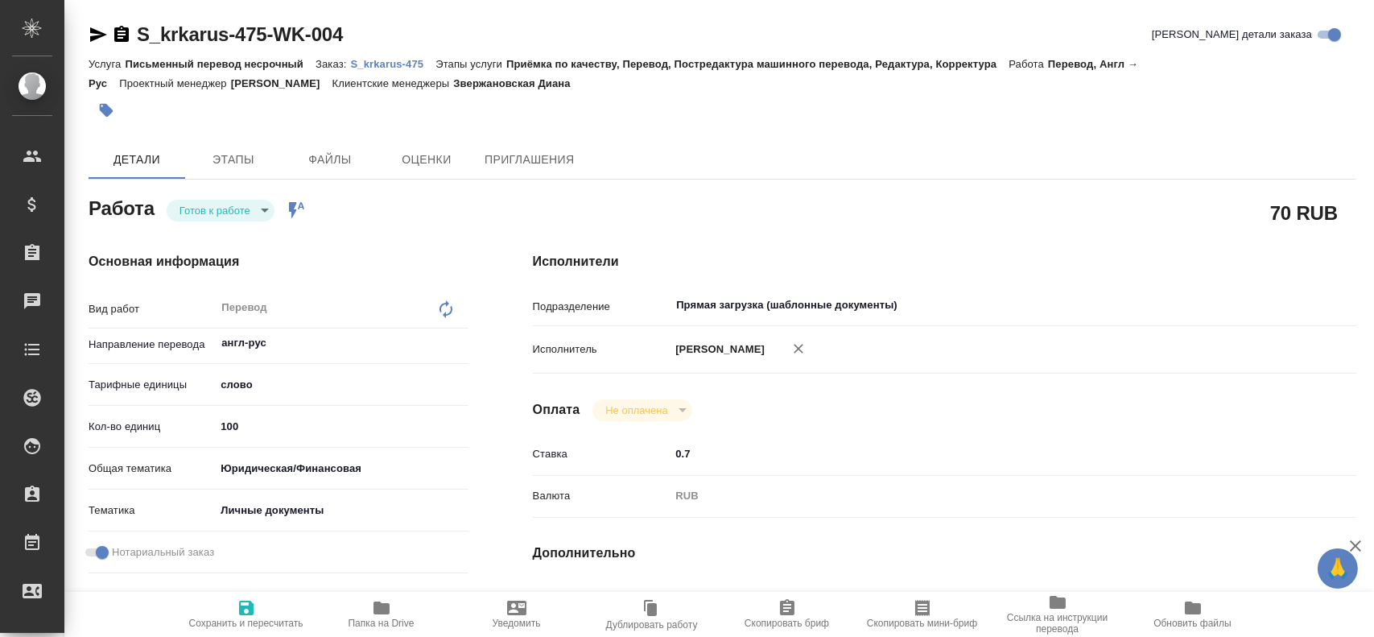
type textarea "x"
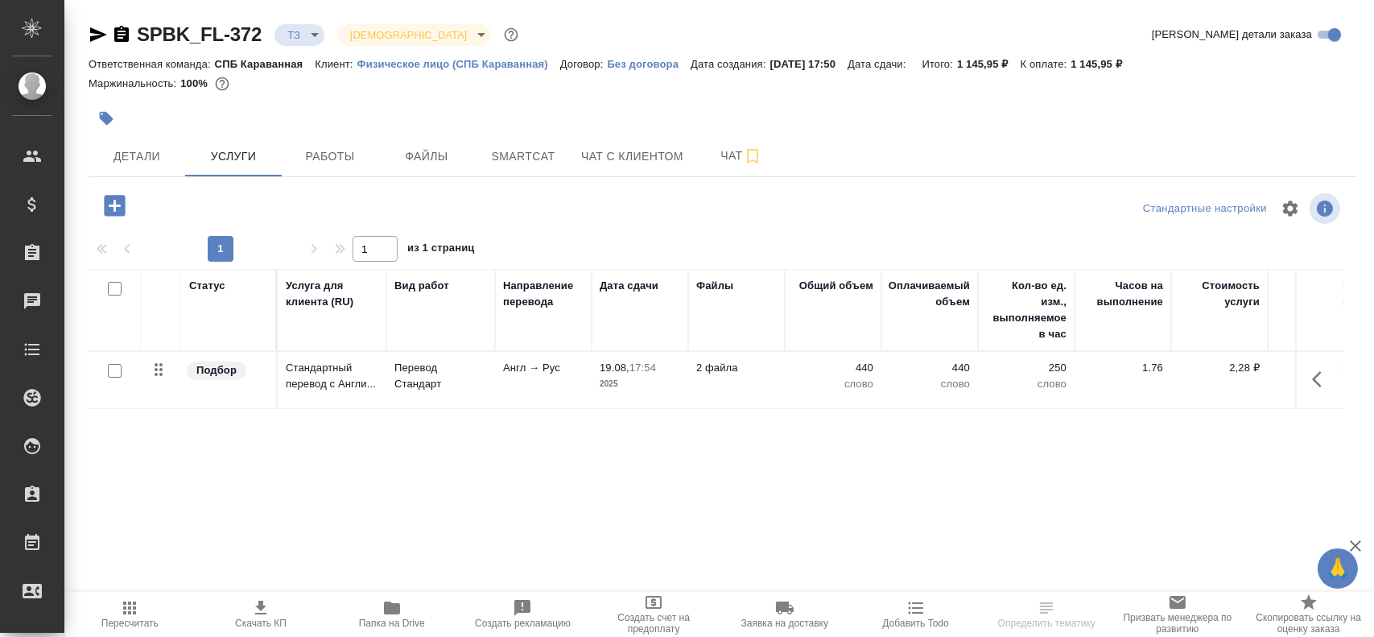
click at [404, 610] on span "Папка на Drive" at bounding box center [392, 613] width 112 height 31
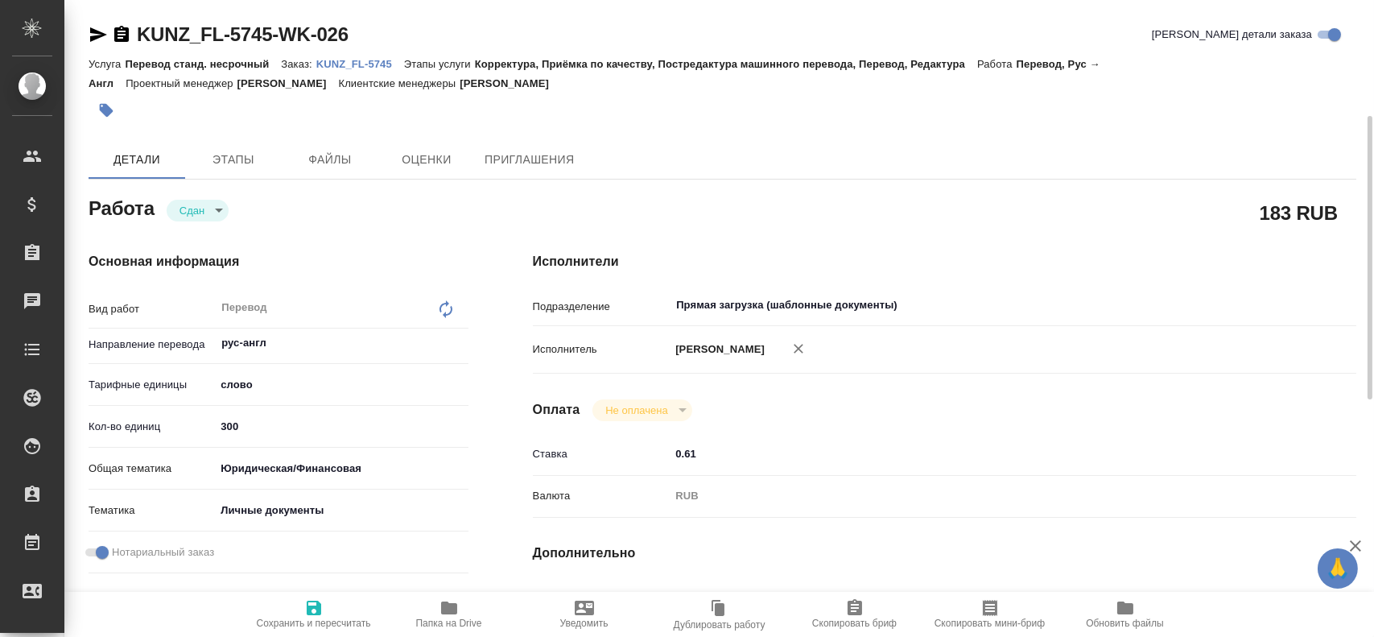
scroll to position [81, 0]
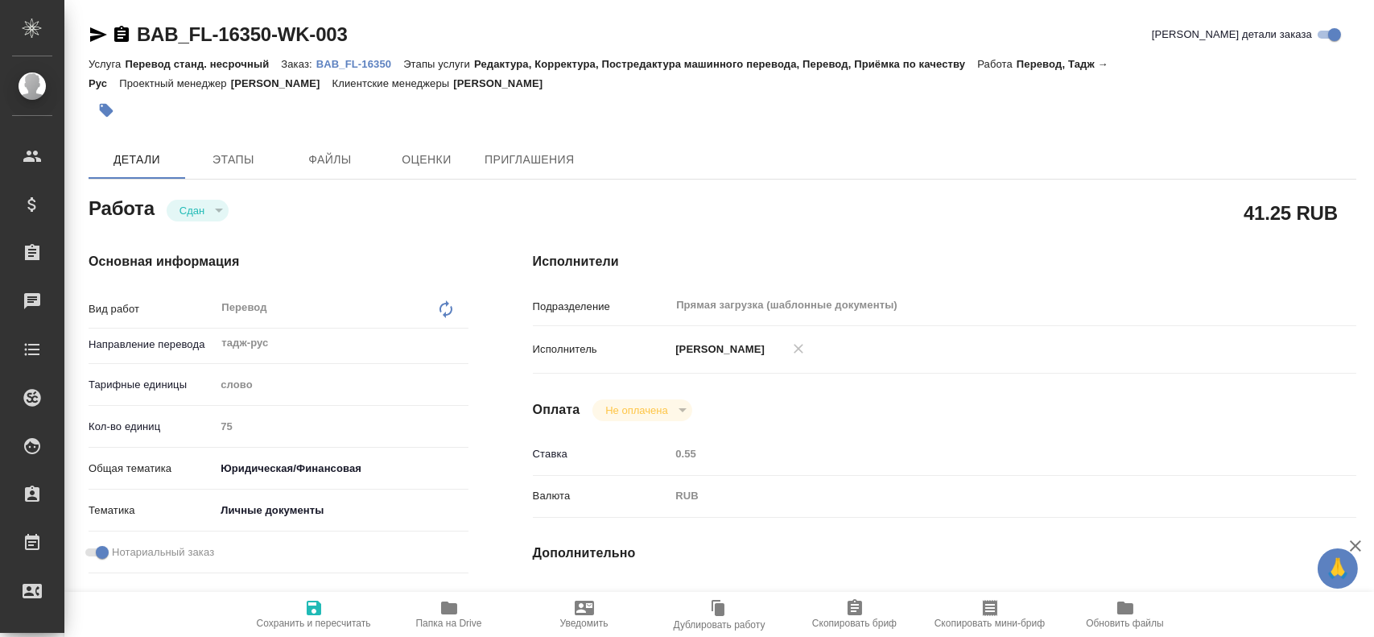
type textarea "x"
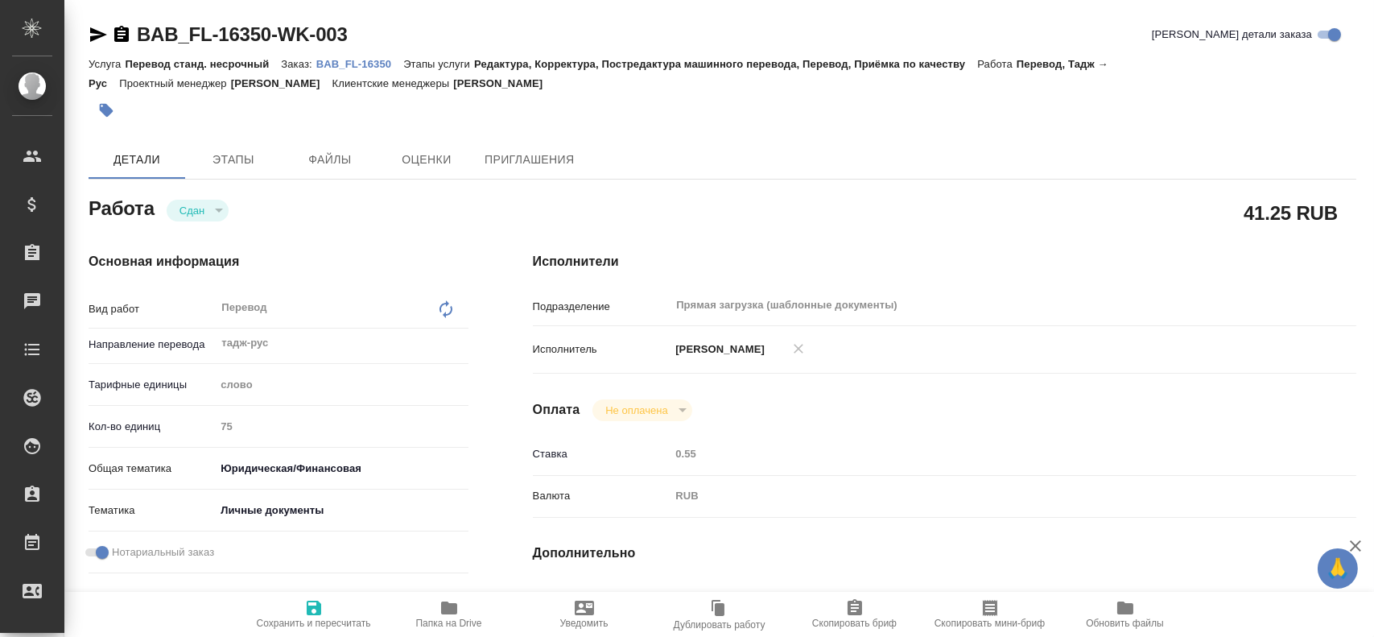
type textarea "x"
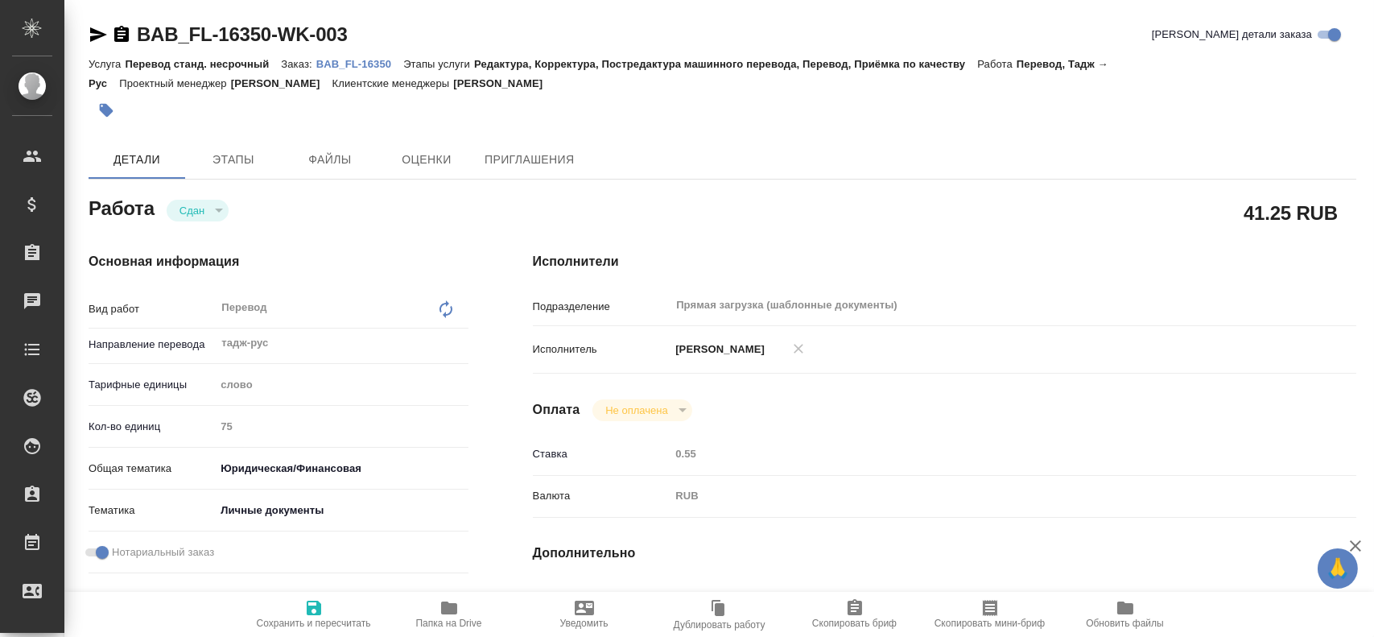
type textarea "x"
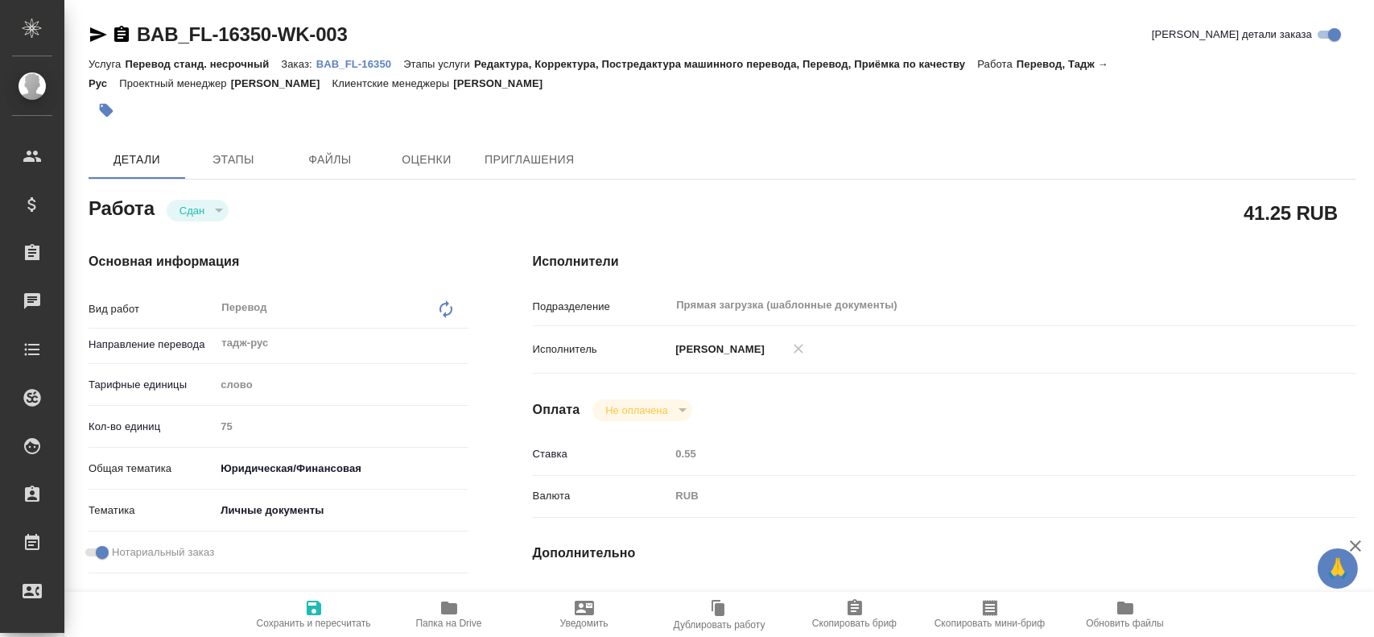
type textarea "x"
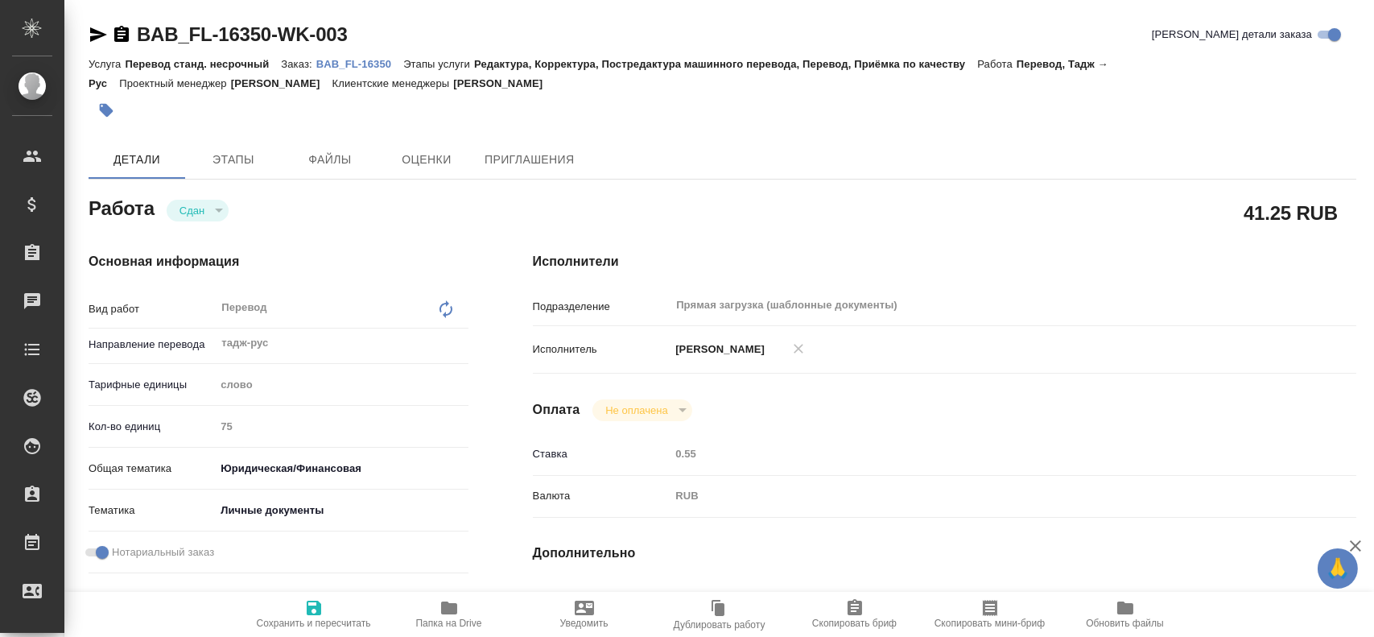
type textarea "x"
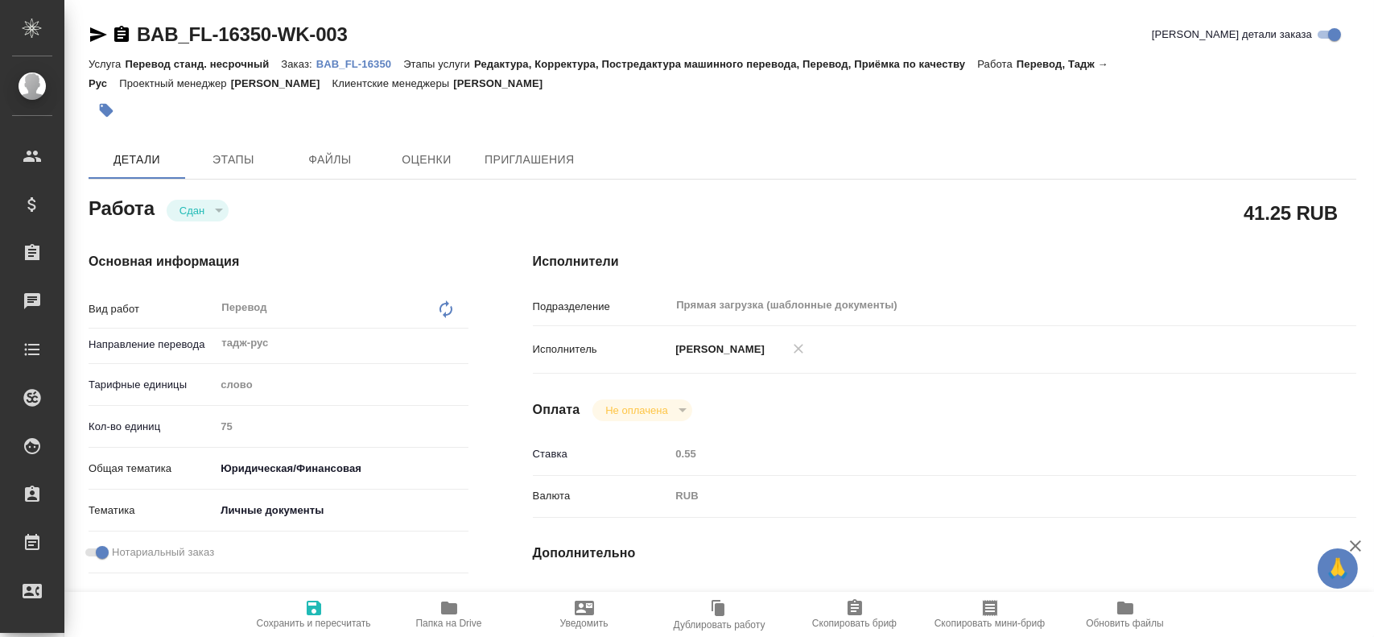
type textarea "x"
